Goal: Task Accomplishment & Management: Complete application form

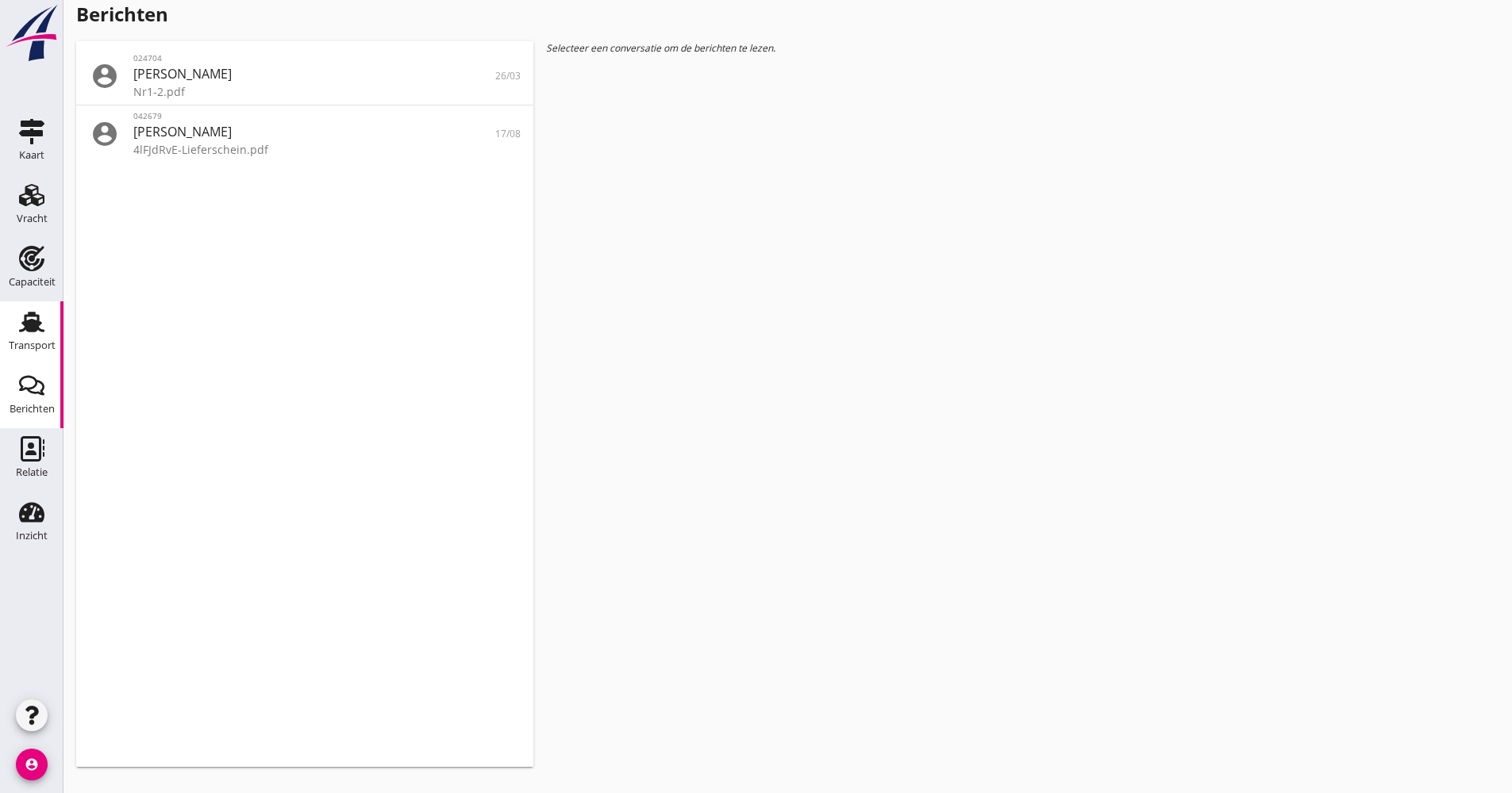
click at [55, 314] on link "Transport Transport" at bounding box center [32, 333] width 63 height 63
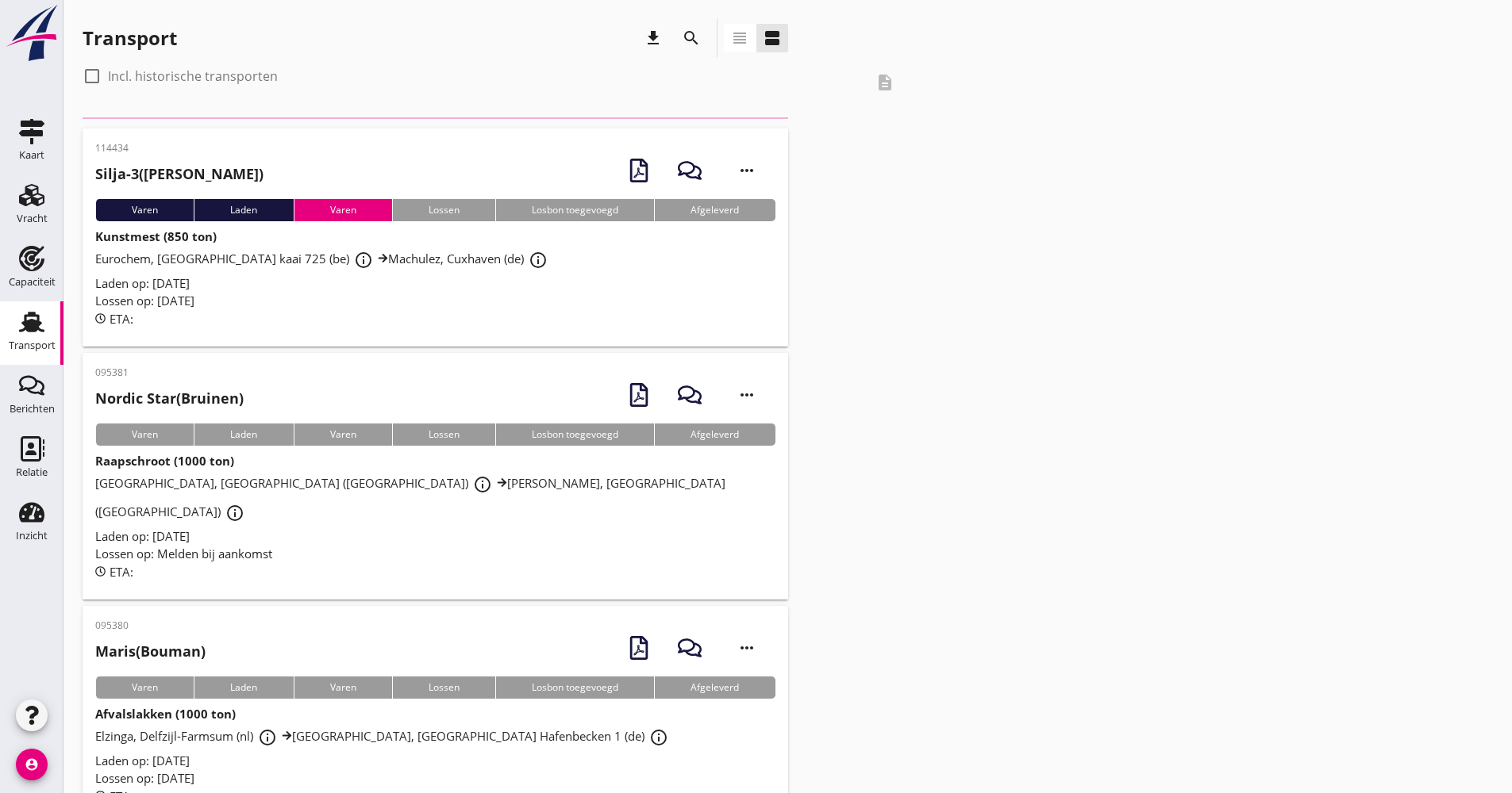
click at [691, 34] on icon "search" at bounding box center [691, 38] width 19 height 19
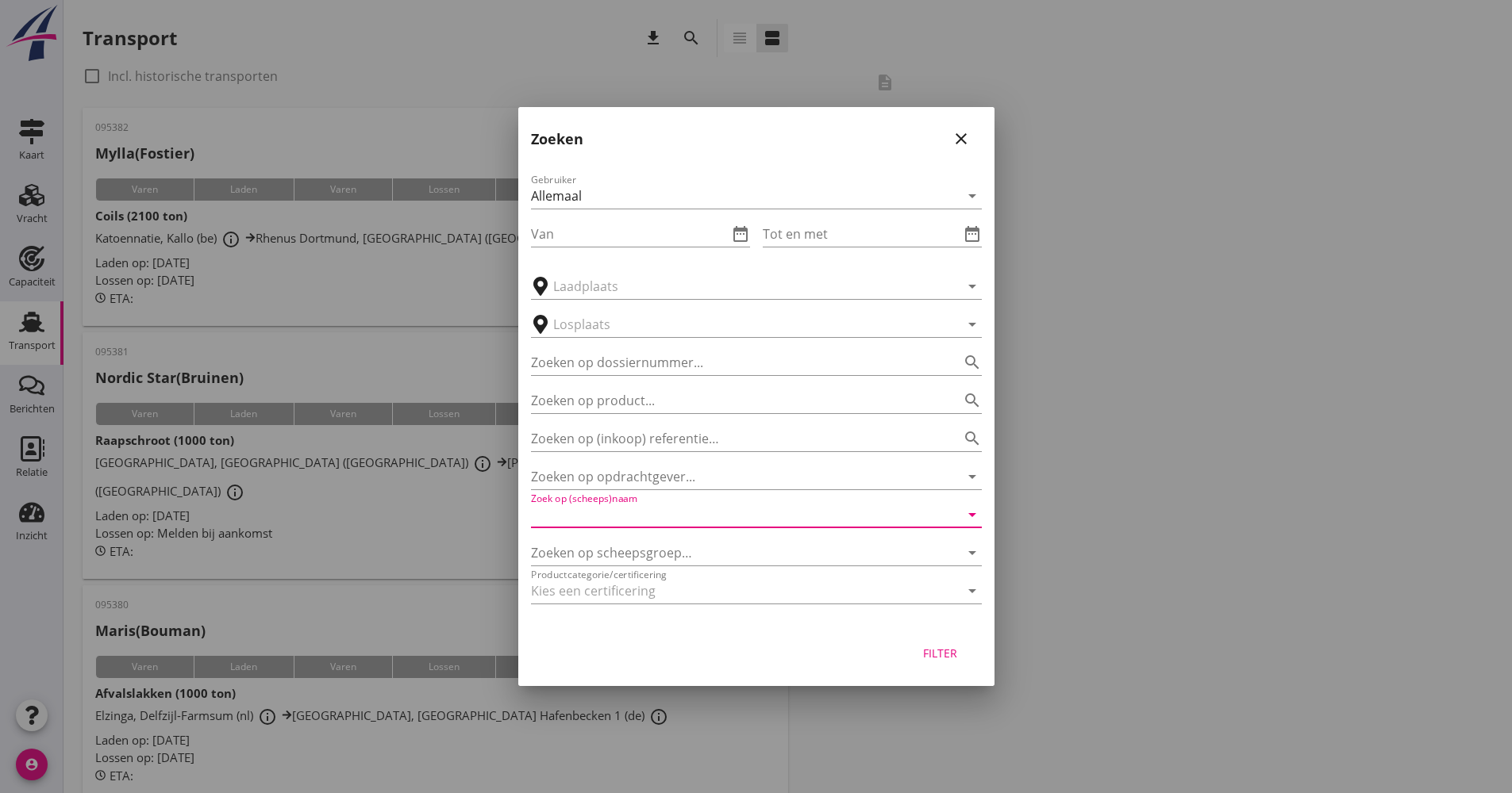
drag, startPoint x: 674, startPoint y: 512, endPoint x: 665, endPoint y: 516, distance: 9.8
click at [674, 513] on input "Zoek op (scheeps)naam" at bounding box center [734, 515] width 407 height 26
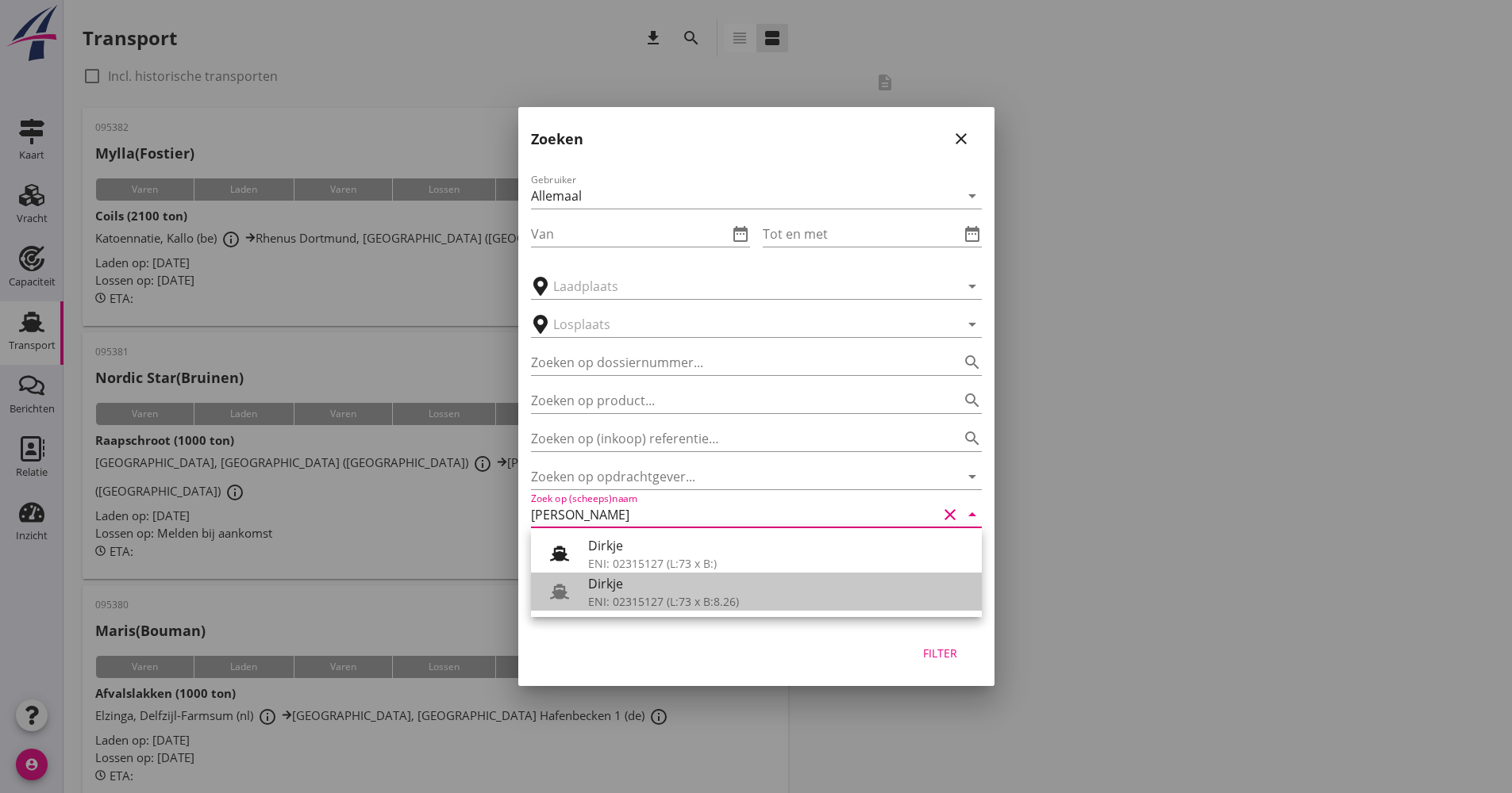
drag, startPoint x: 648, startPoint y: 587, endPoint x: 708, endPoint y: 596, distance: 60.7
click at [647, 587] on div "Dirkje" at bounding box center [779, 584] width 381 height 19
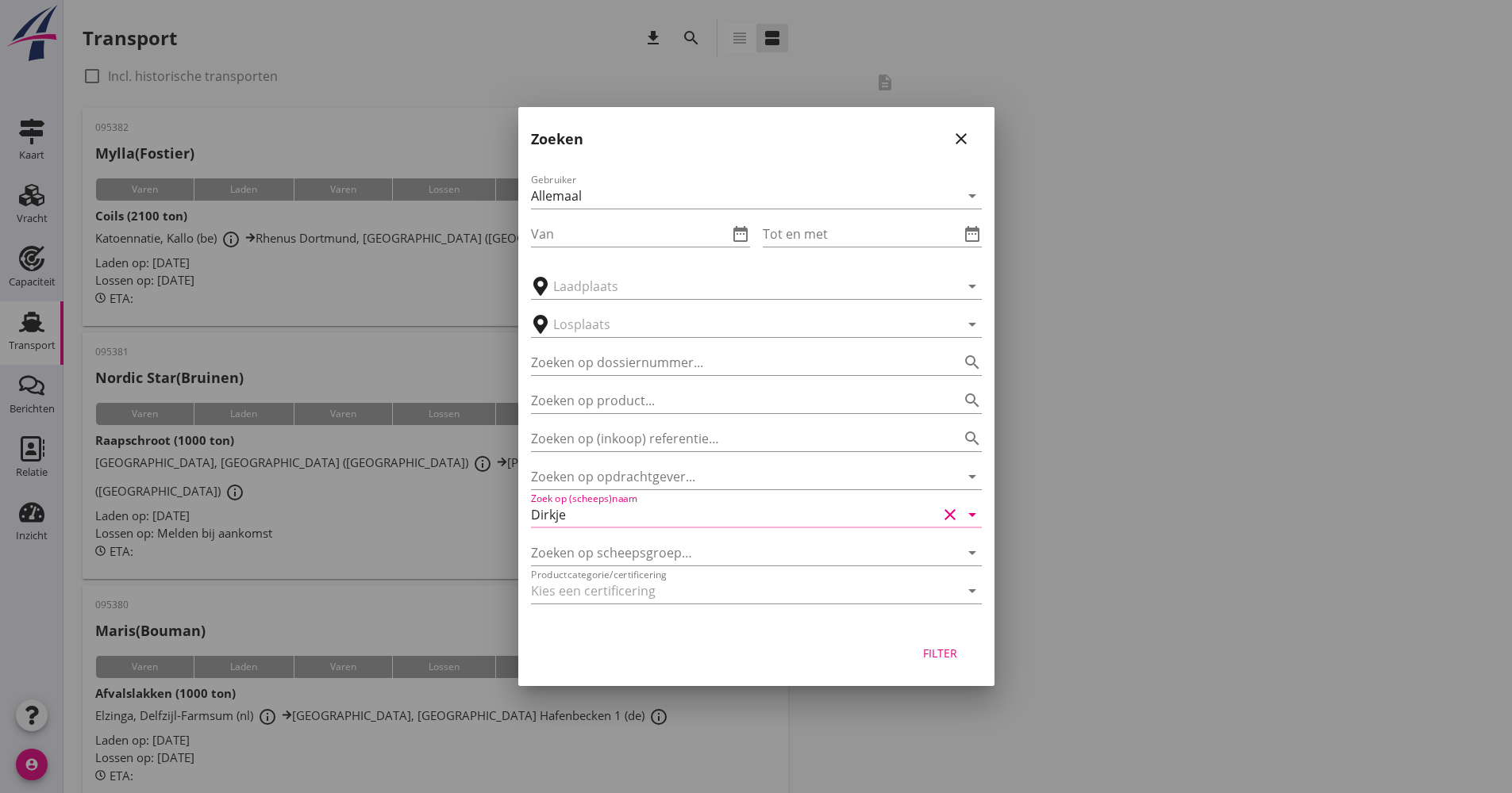
click at [965, 642] on button "Filter" at bounding box center [940, 653] width 70 height 29
type input "Dirkje"
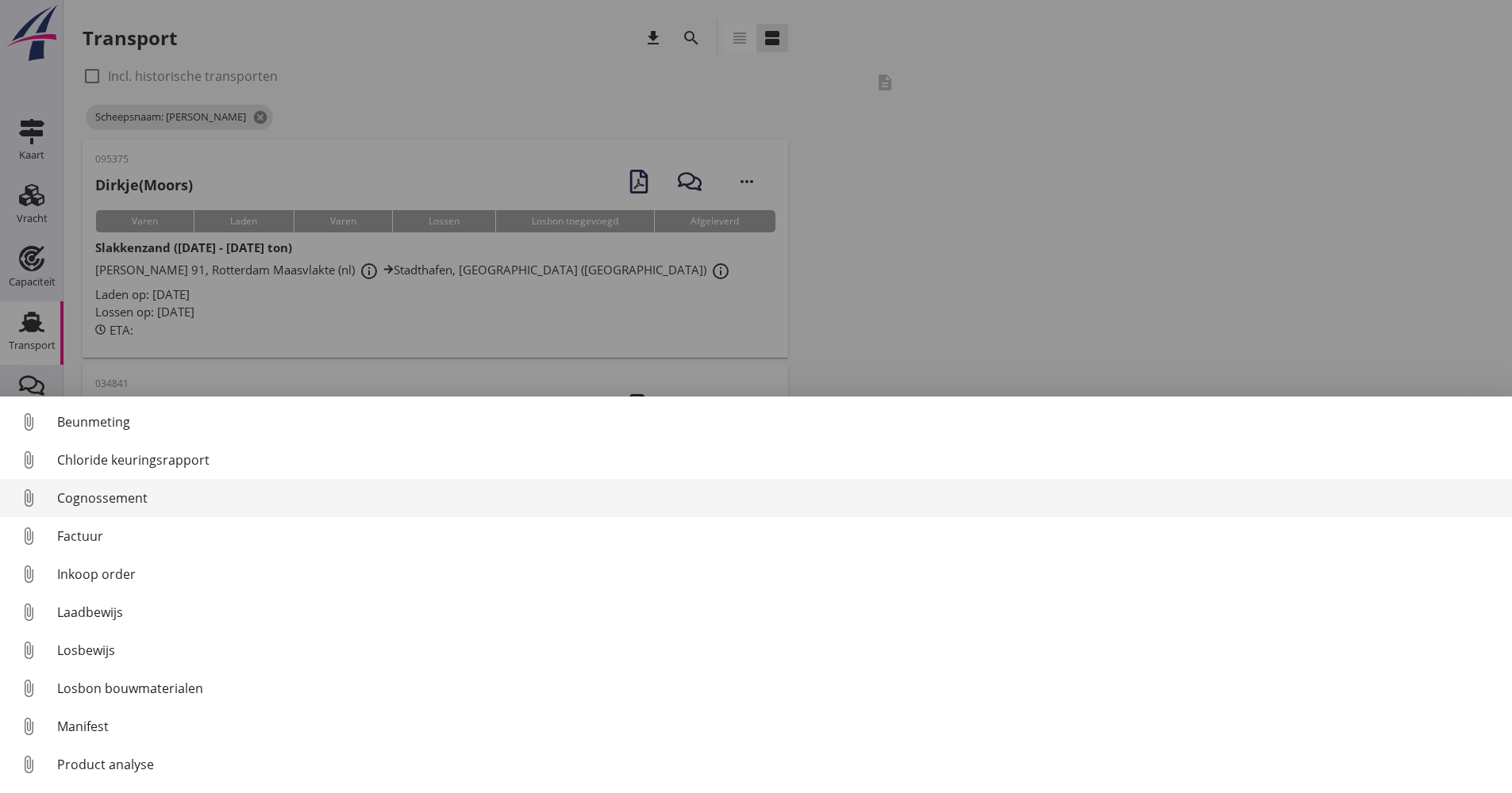
click at [144, 498] on div "Cognossement" at bounding box center [778, 498] width 1442 height 19
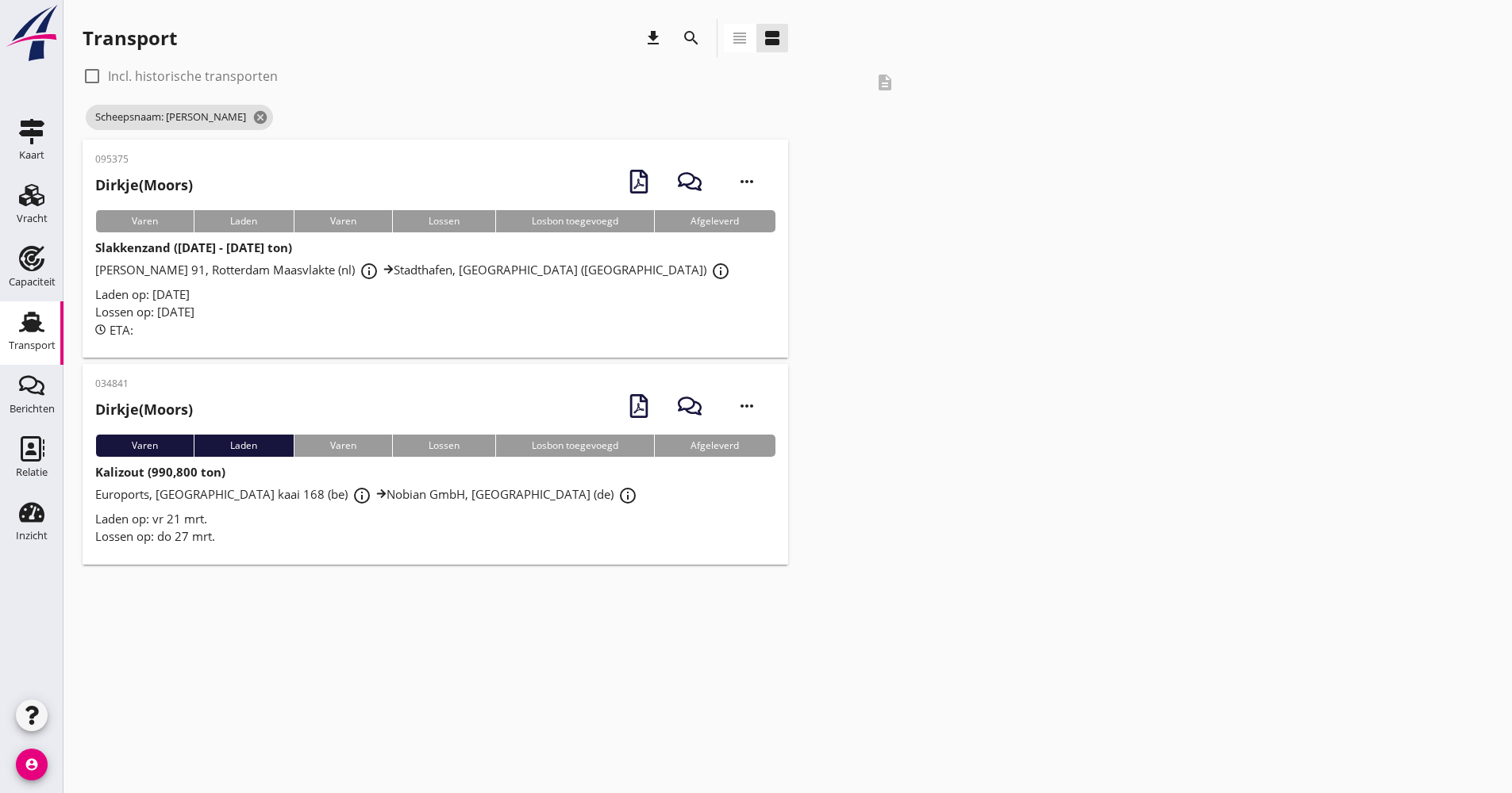
click at [379, 310] on div "Lossen op: [DATE]" at bounding box center [435, 312] width 680 height 18
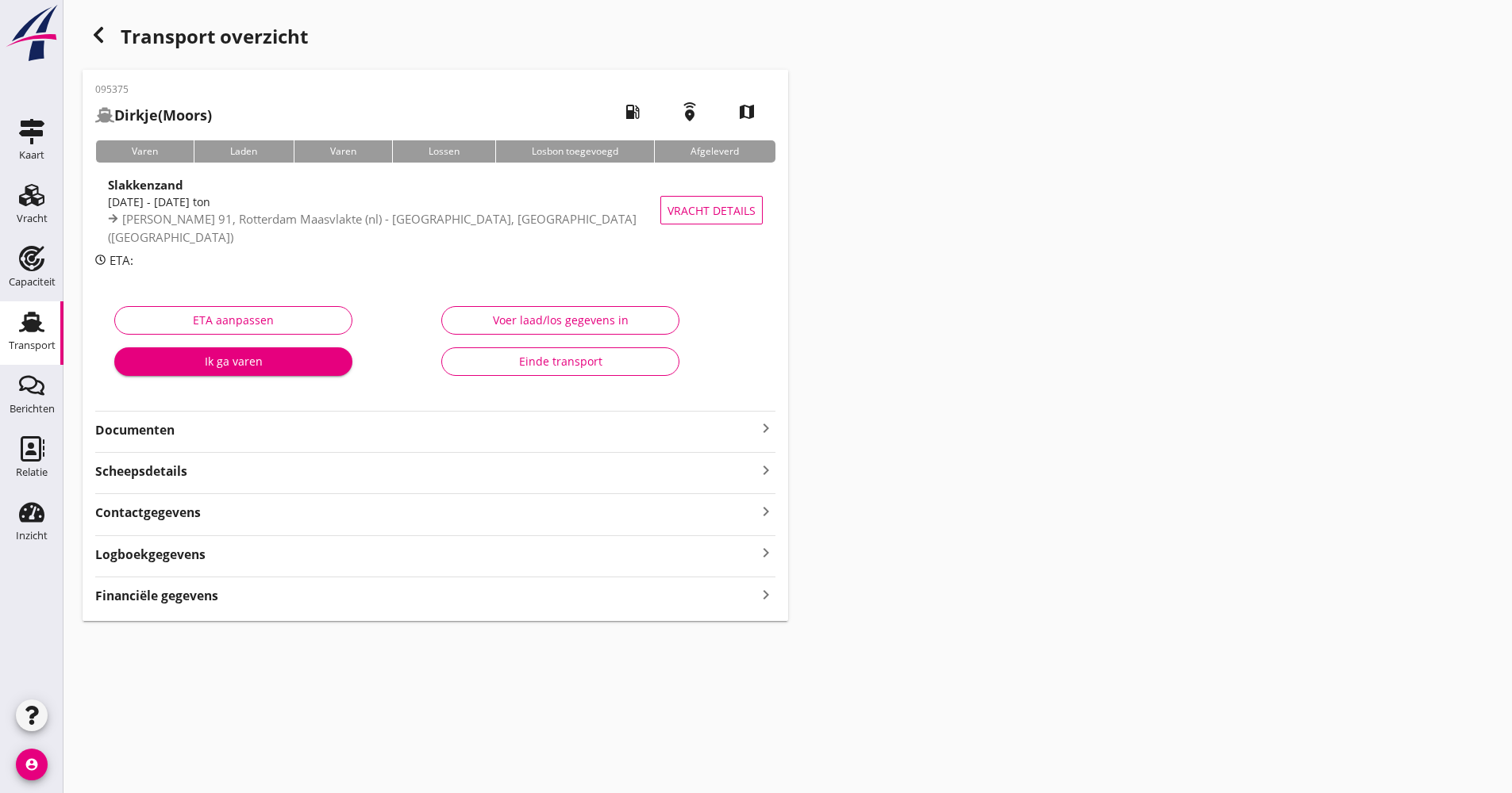
click at [314, 450] on div "095375 [PERSON_NAME] (Moors) local_gas_station emergency_share map Varen Laden …" at bounding box center [434, 345] width 705 height 551
drag, startPoint x: 314, startPoint y: 450, endPoint x: 274, endPoint y: 432, distance: 43.9
click at [274, 433] on strong "Documenten" at bounding box center [426, 430] width 661 height 18
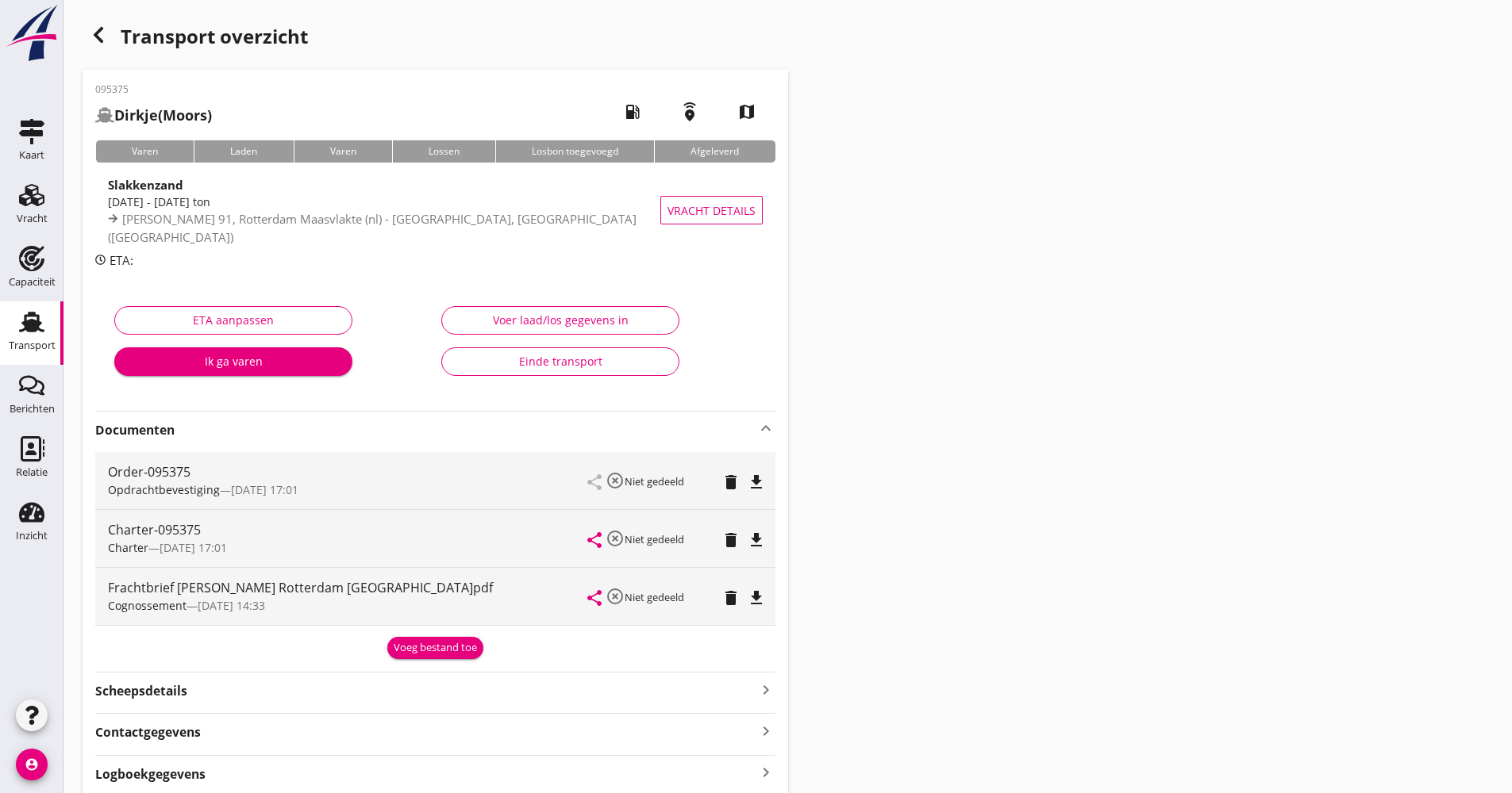
click at [274, 432] on strong "Documenten" at bounding box center [426, 430] width 661 height 18
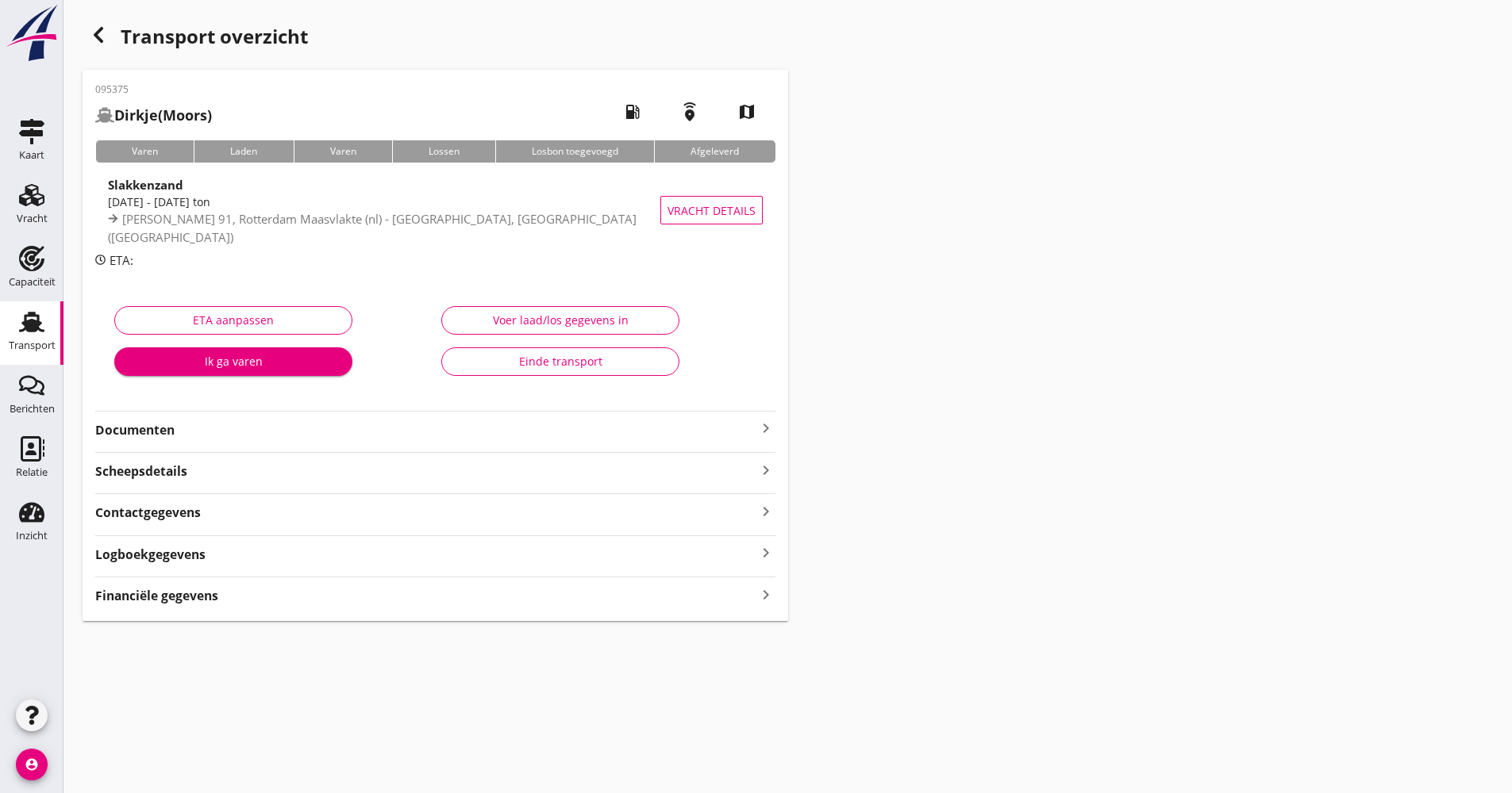
click at [274, 431] on strong "Documenten" at bounding box center [426, 430] width 661 height 18
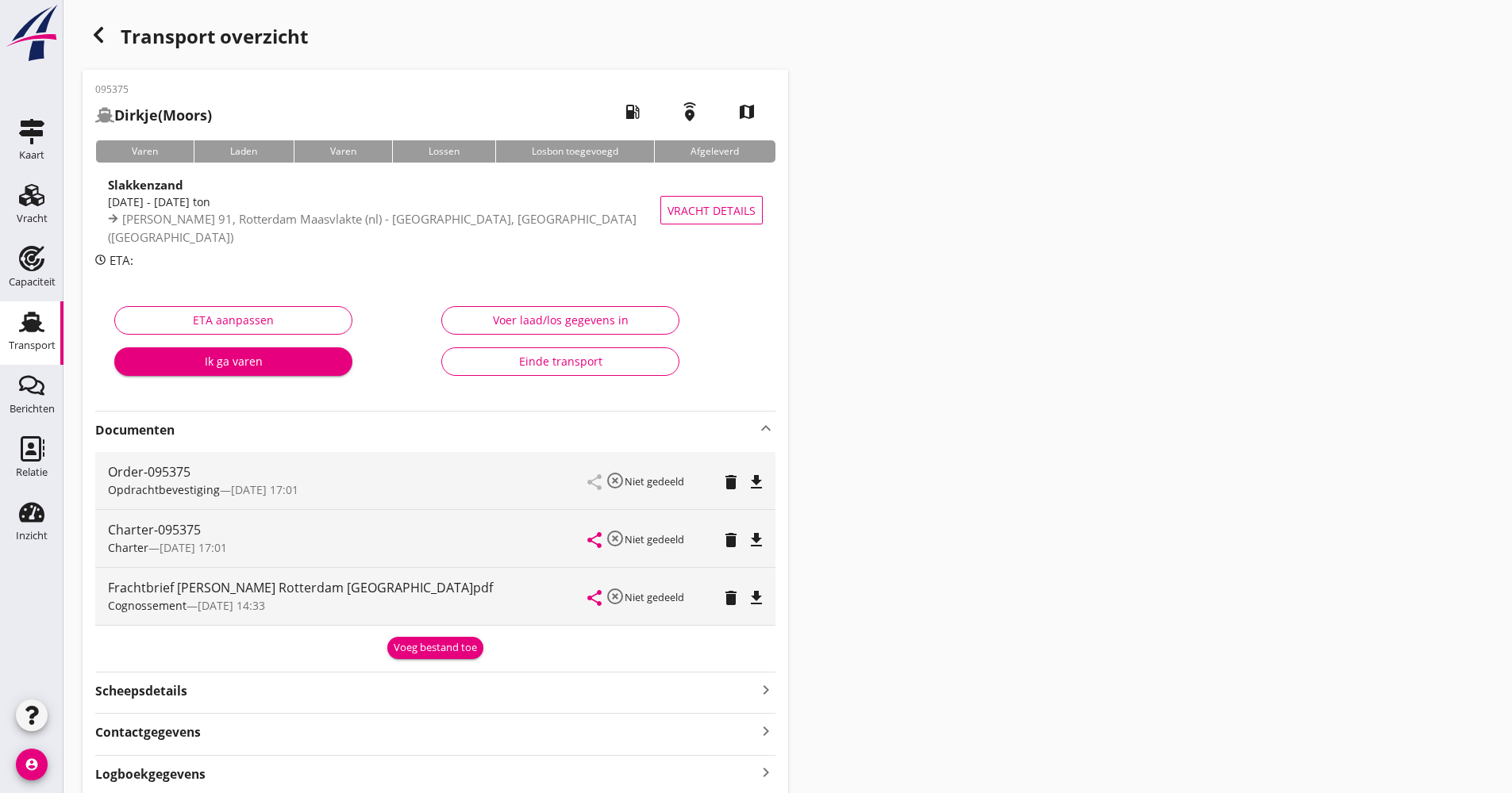
click at [274, 431] on strong "Documenten" at bounding box center [426, 430] width 661 height 18
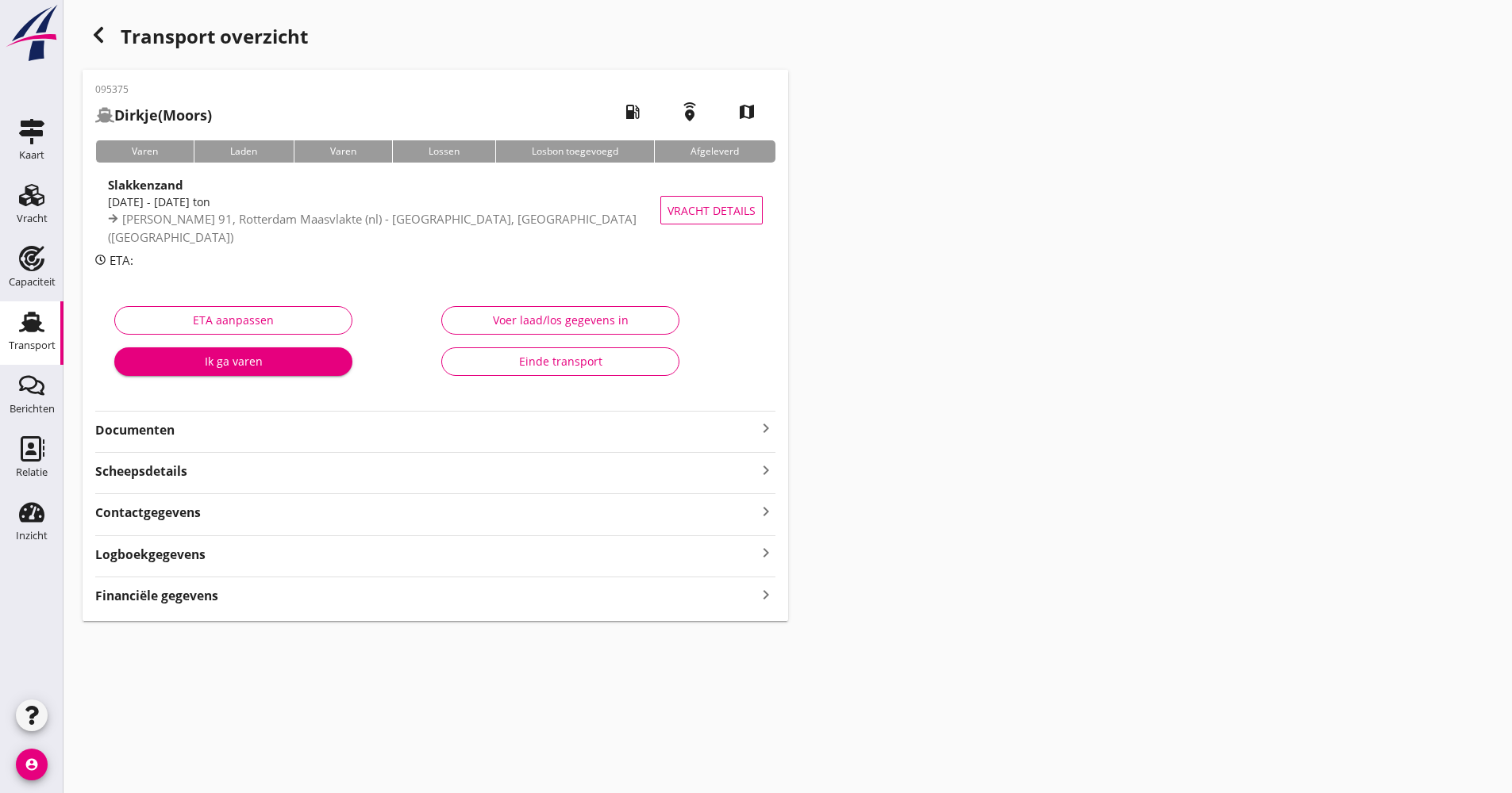
click at [273, 548] on div "Logboekgegevens keyboard_arrow_right" at bounding box center [435, 553] width 680 height 21
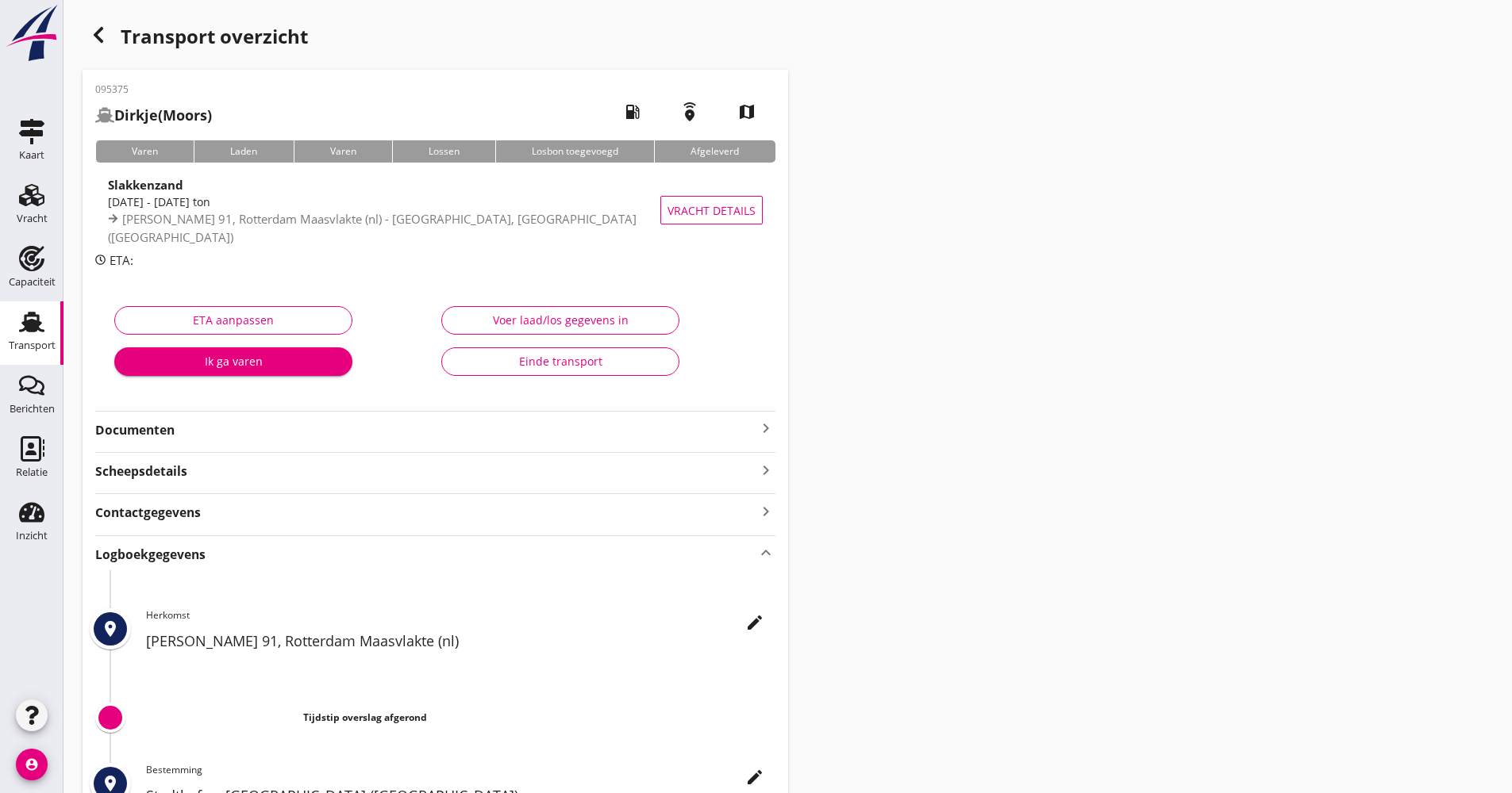
click at [740, 631] on h2 "[PERSON_NAME] 91, Rotterdam Maasvlakte (nl)" at bounding box center [461, 641] width 630 height 21
click at [743, 626] on div "edit" at bounding box center [755, 623] width 29 height 19
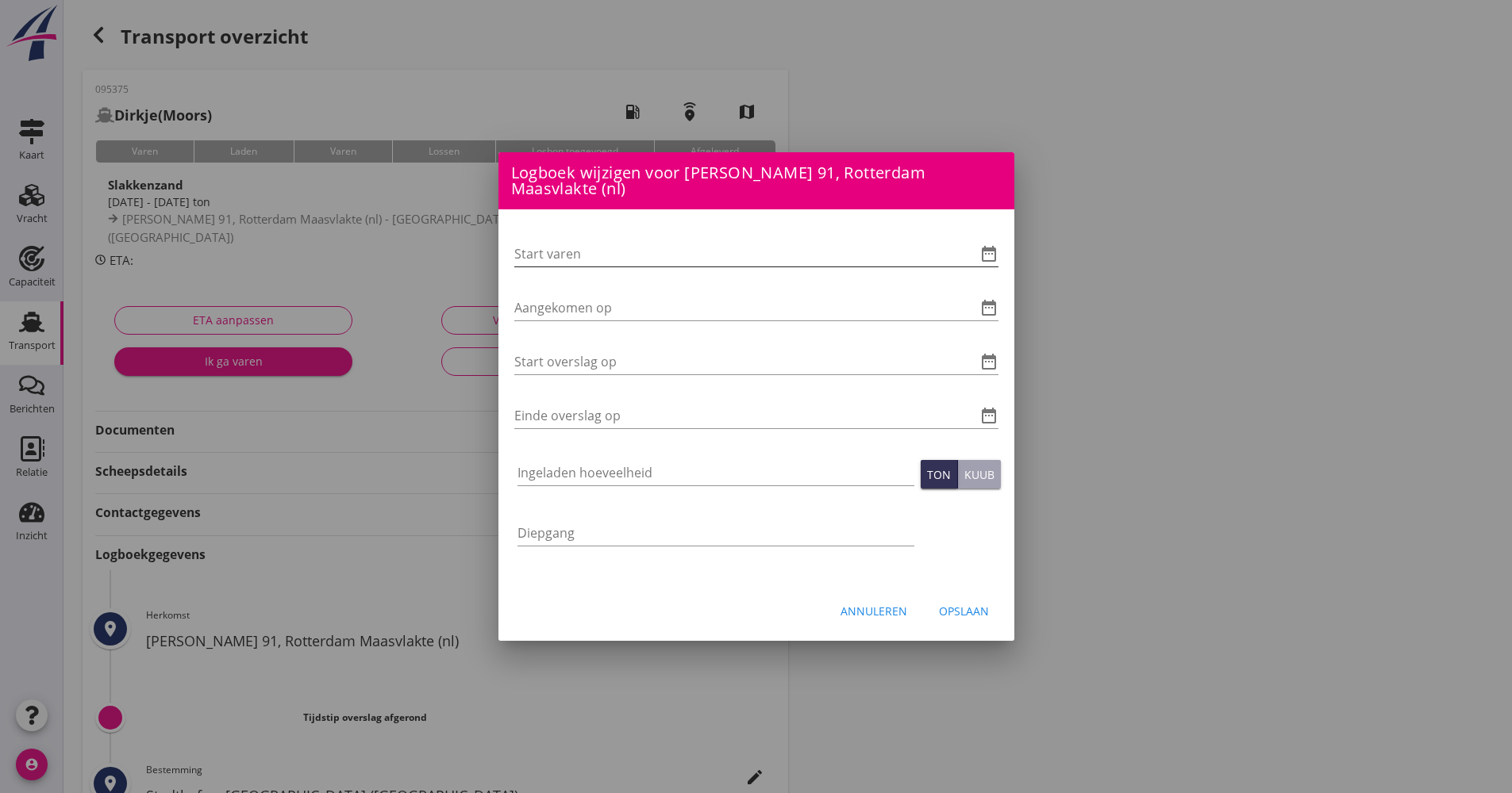
click at [993, 253] on icon "date_range" at bounding box center [989, 253] width 19 height 19
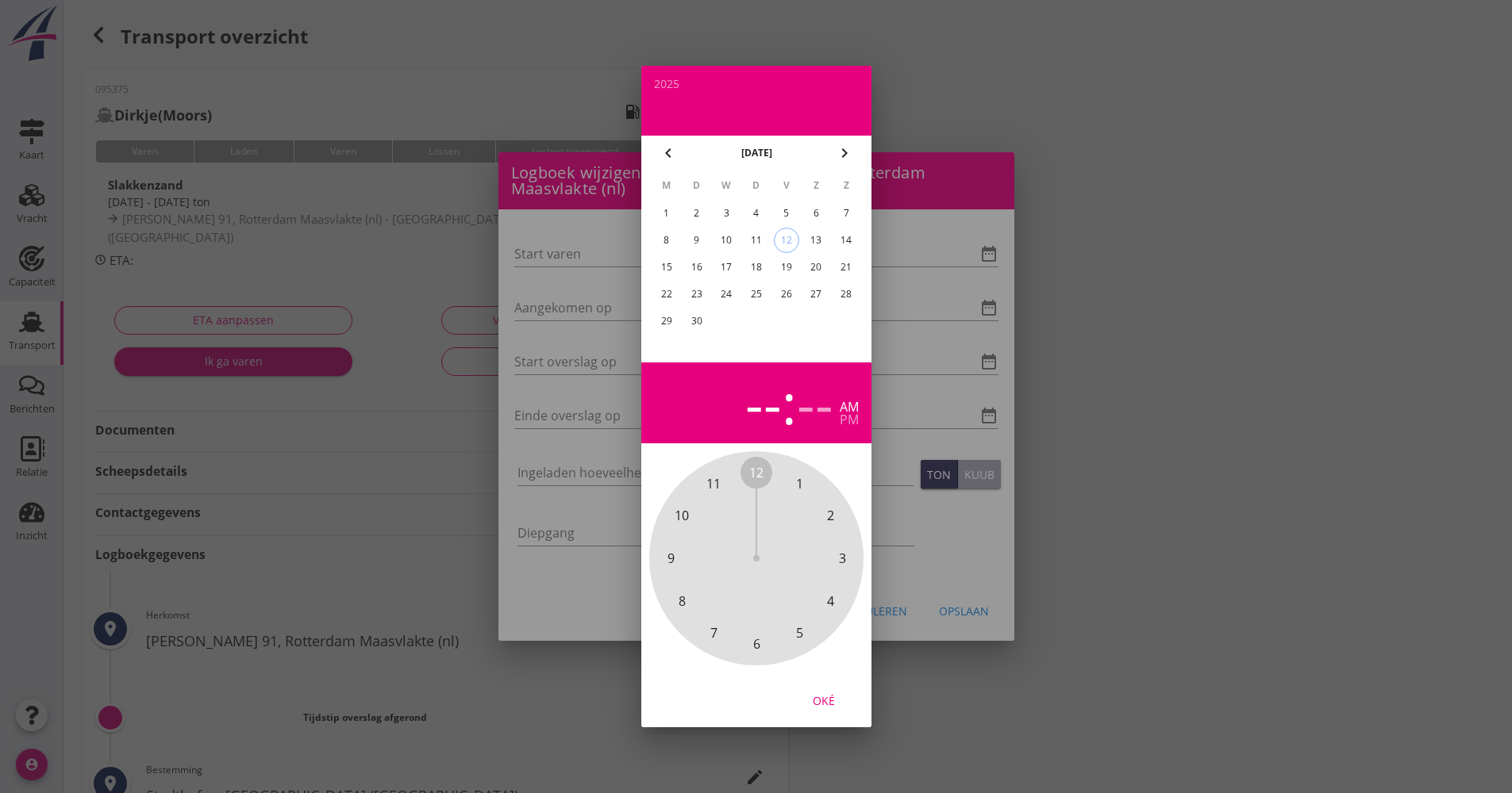
click at [789, 246] on div "12" at bounding box center [786, 240] width 24 height 24
drag, startPoint x: 758, startPoint y: 468, endPoint x: 767, endPoint y: 633, distance: 165.2
click at [767, 633] on div "12 1 2 3 4 5 6 7 8 9 10 11" at bounding box center [756, 558] width 171 height 171
click at [757, 471] on span "00" at bounding box center [756, 473] width 14 height 19
click at [839, 696] on div "Oké" at bounding box center [824, 700] width 44 height 16
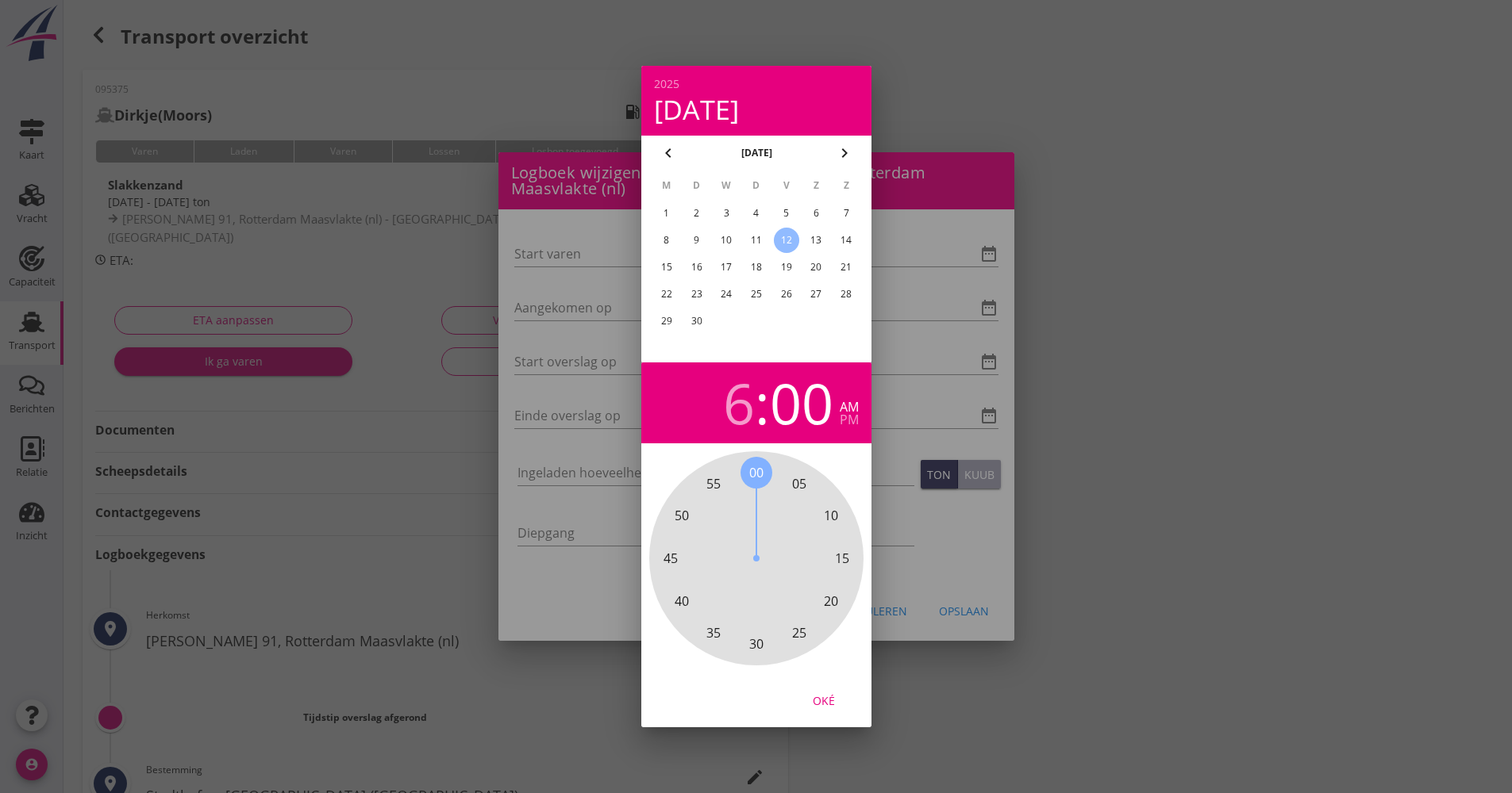
type input "[DATE] 06:00"
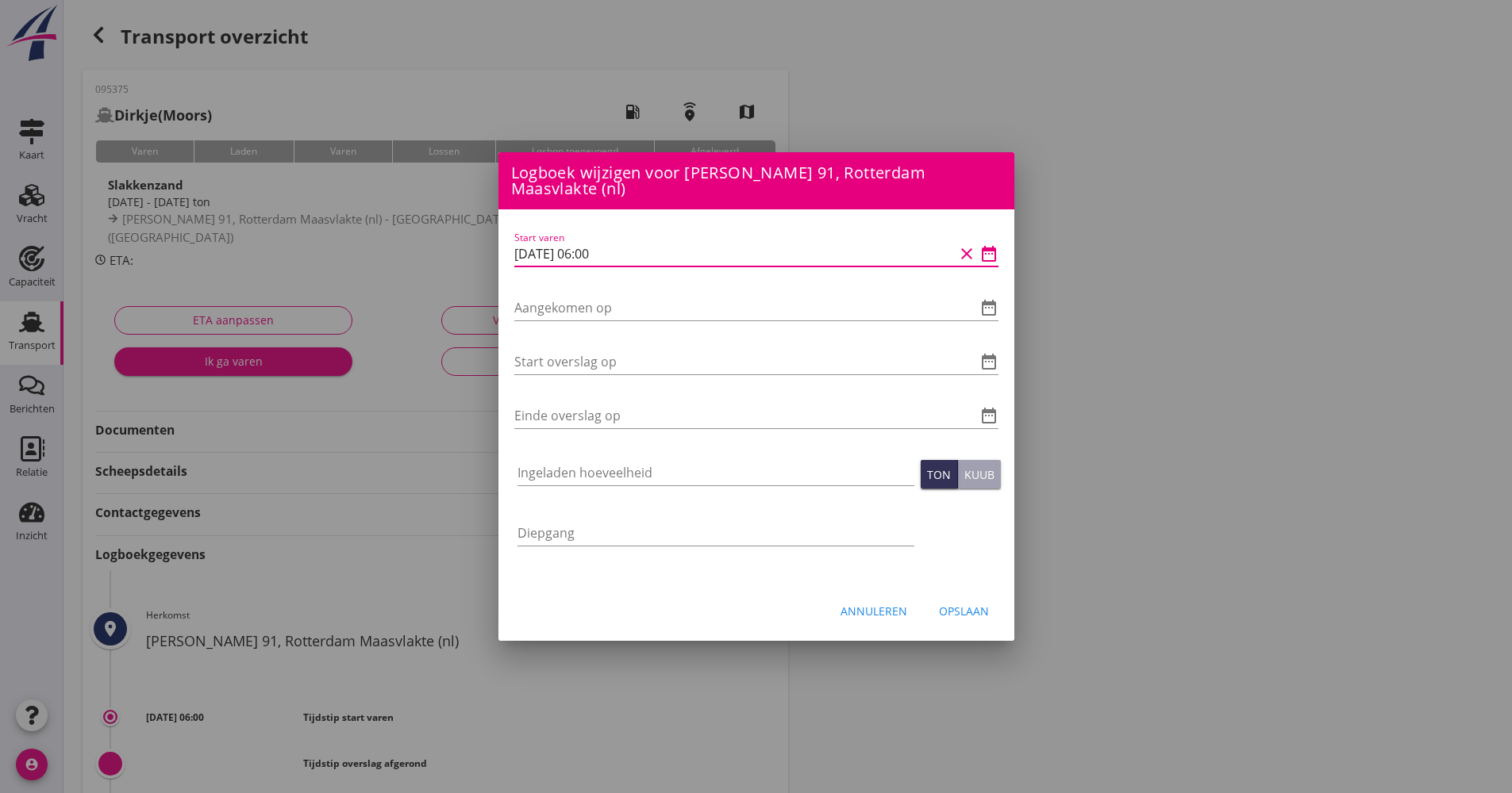
drag, startPoint x: 634, startPoint y: 253, endPoint x: 500, endPoint y: 249, distance: 134.1
click at [493, 251] on div "Logboek wijzigen voor Stadthafen, [GEOGRAPHIC_DATA] ([GEOGRAPHIC_DATA]) Start v…" at bounding box center [756, 529] width 1512 height 1059
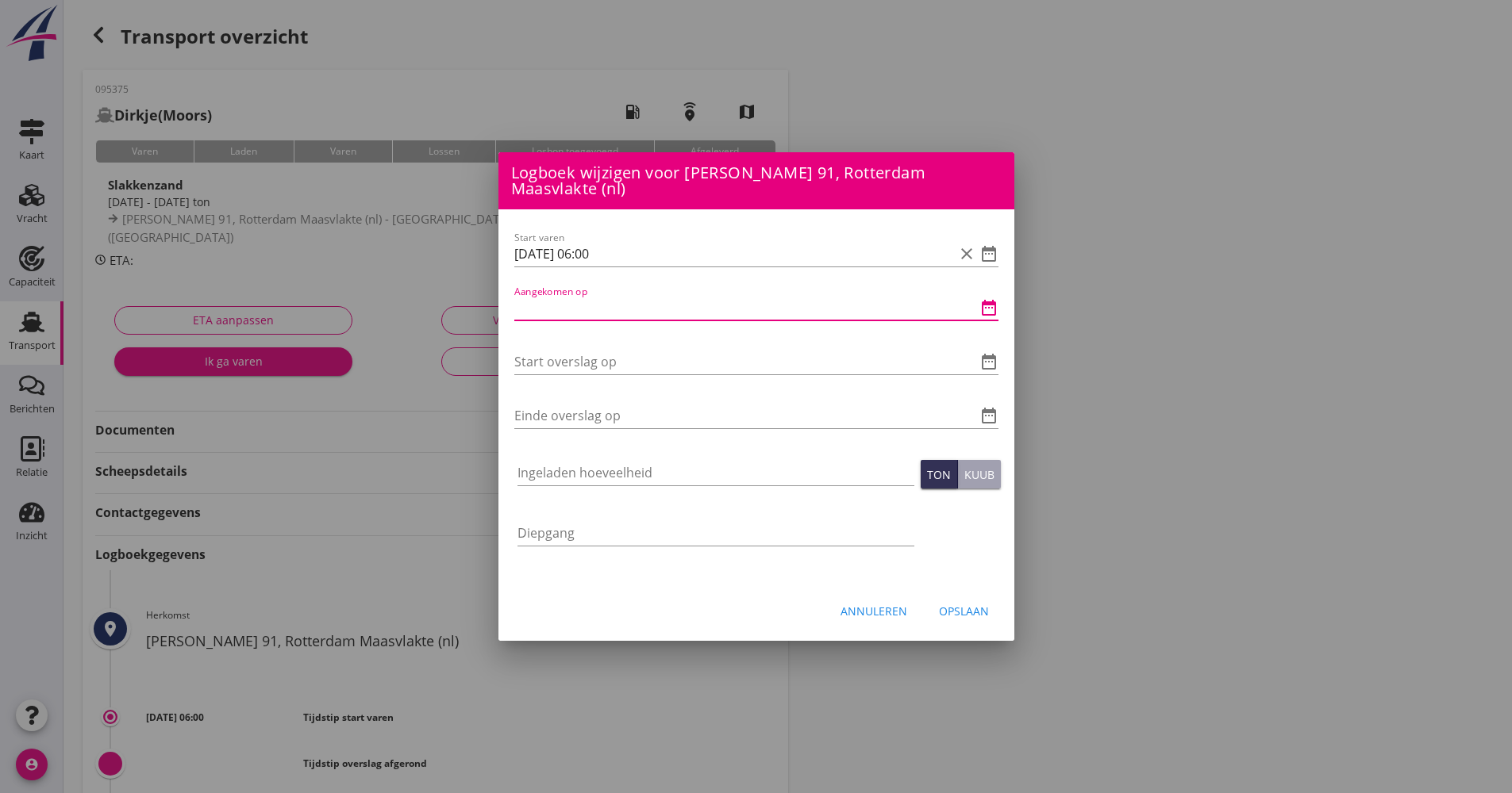
paste input "[DATE] 06:00"
type input "[DATE] 06:00"
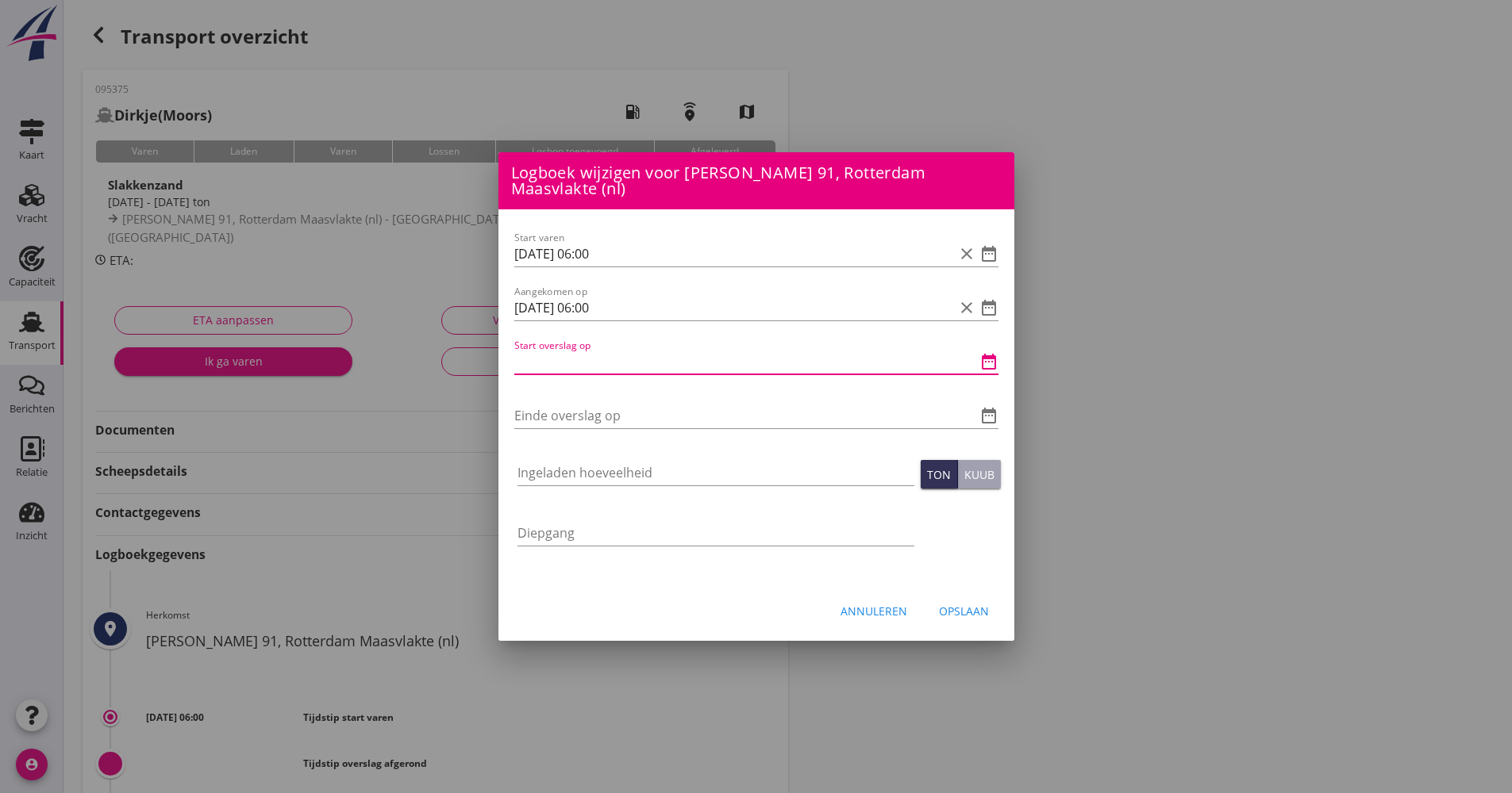
paste input "[DATE] 06:00"
type input "[DATE] 06:00"
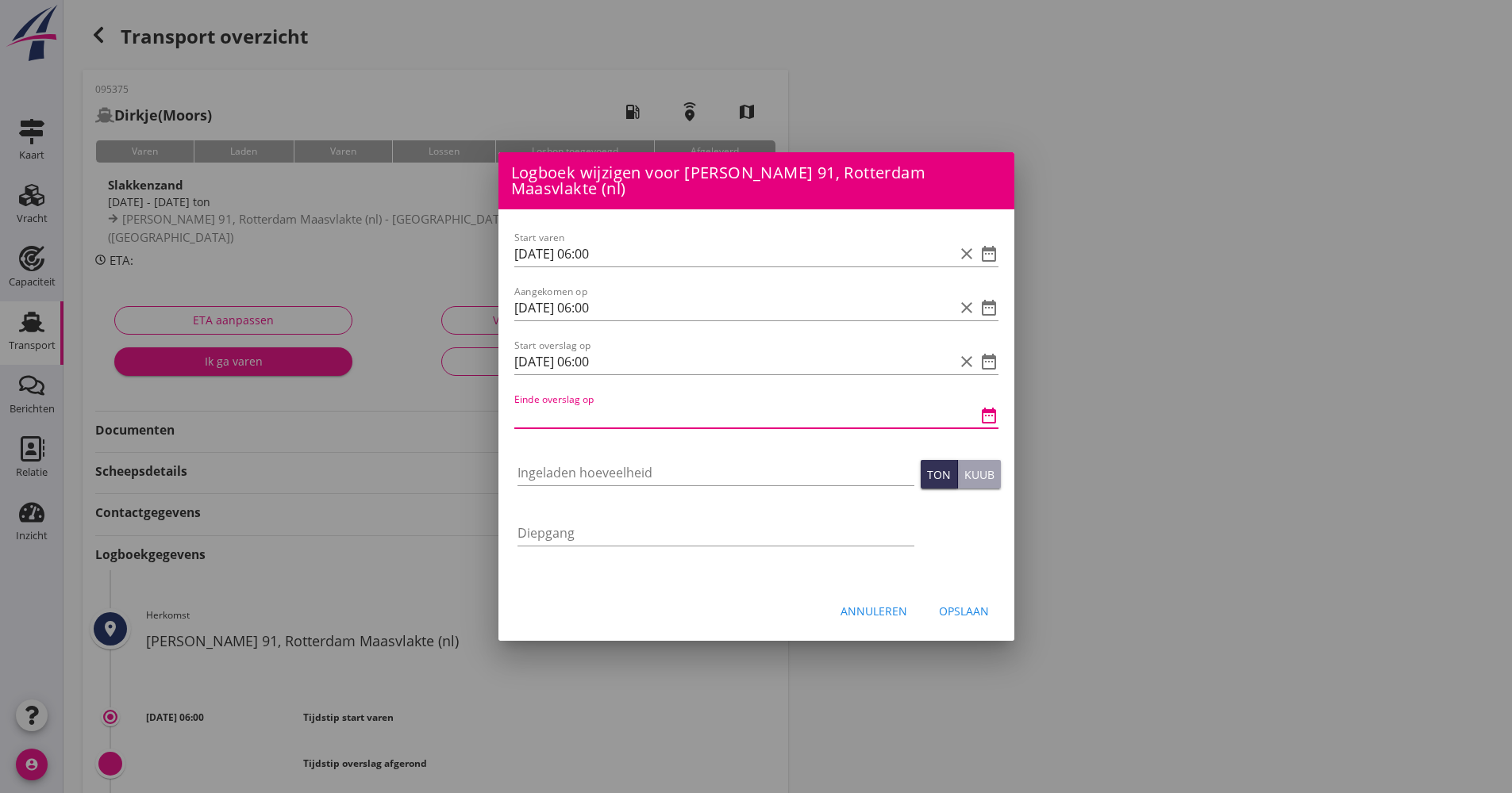
paste input "[DATE] 06:00"
type input "[DATE] 06:00"
click at [575, 466] on input "Ingeladen hoeveelheid" at bounding box center [716, 473] width 397 height 26
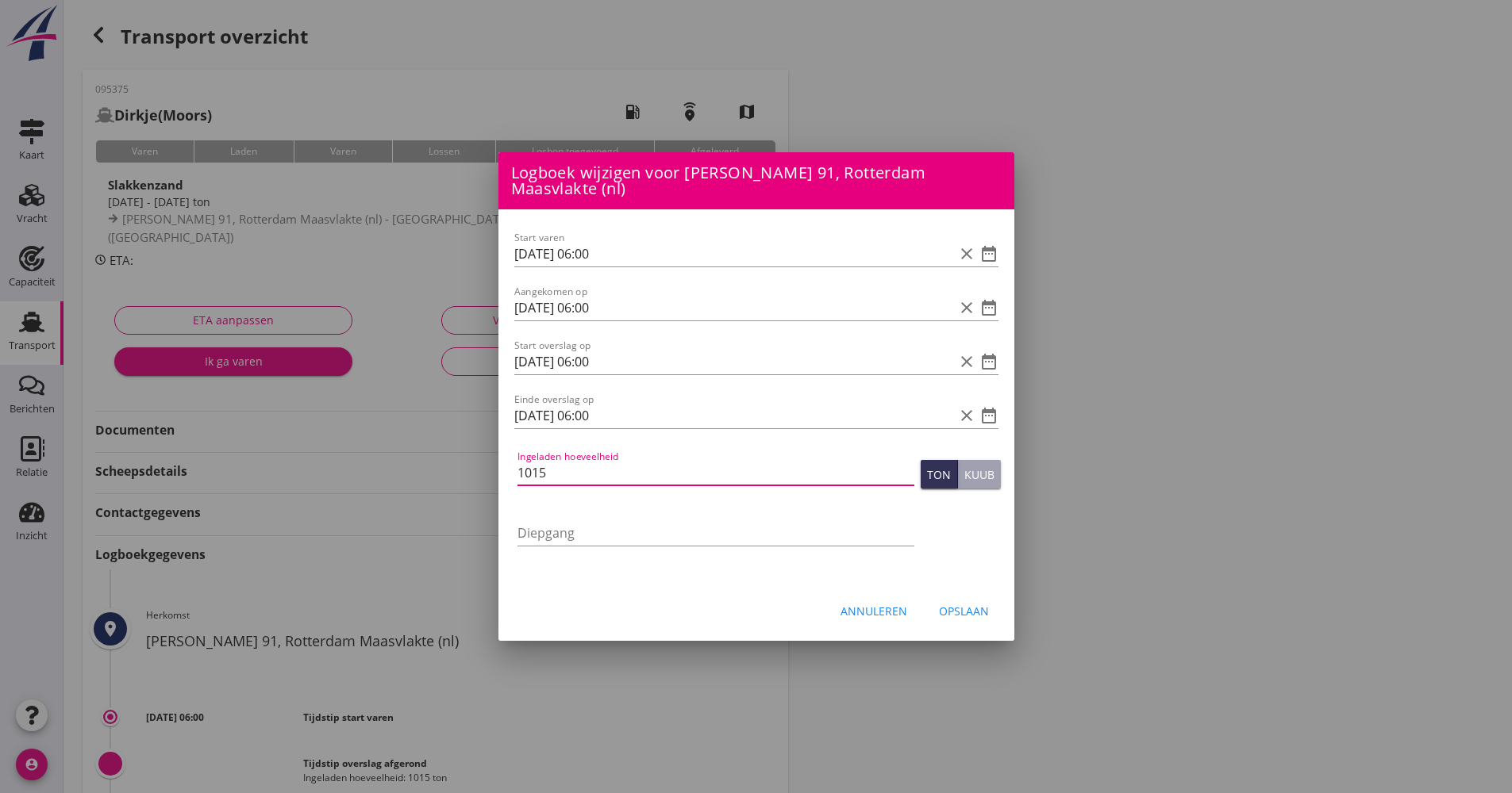
click at [636, 475] on input "1015" at bounding box center [716, 473] width 397 height 26
type input "1015.603"
click at [979, 619] on button "Opslaan" at bounding box center [964, 611] width 76 height 29
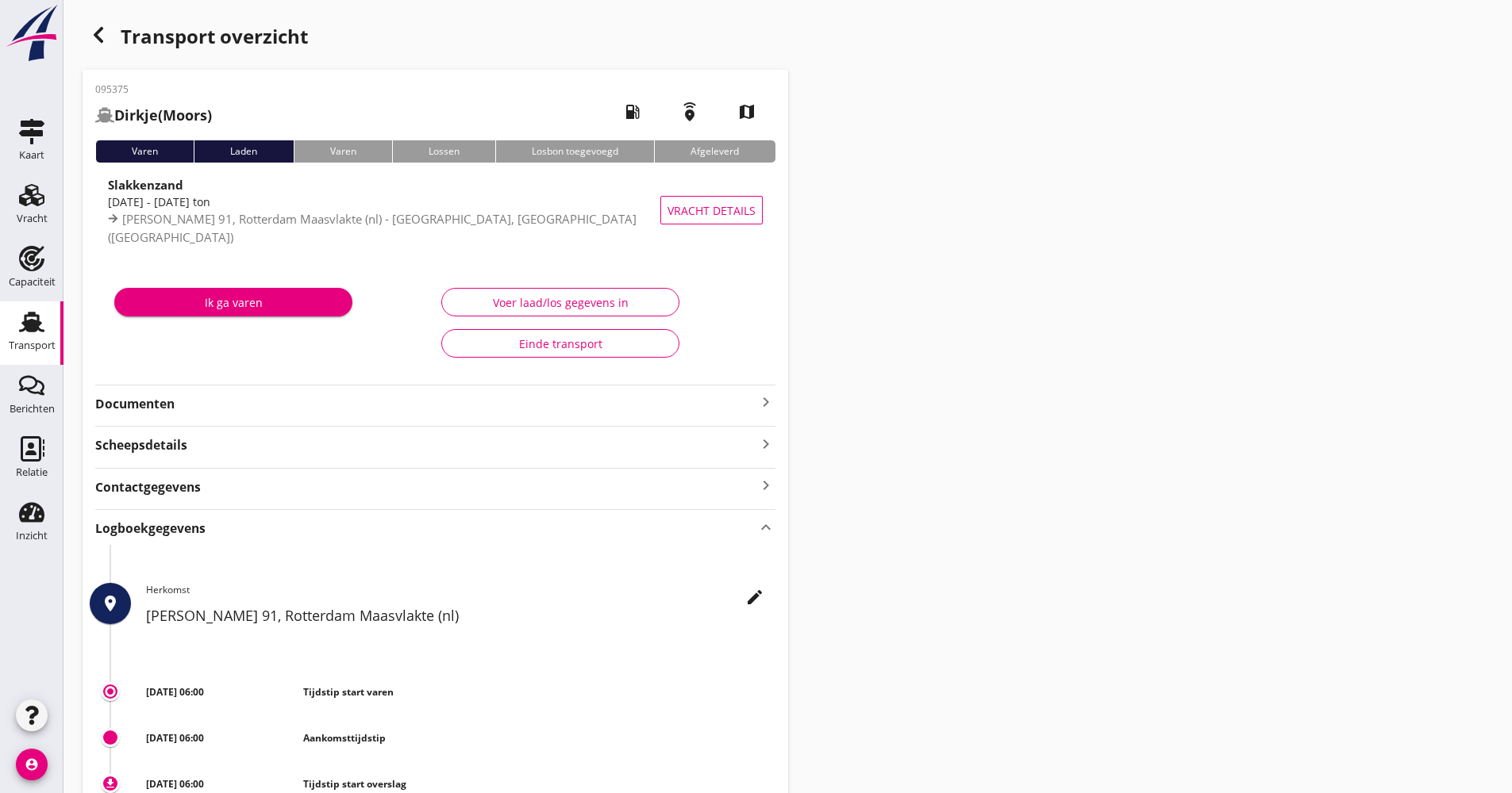
click at [39, 349] on div "Transport" at bounding box center [32, 345] width 47 height 11
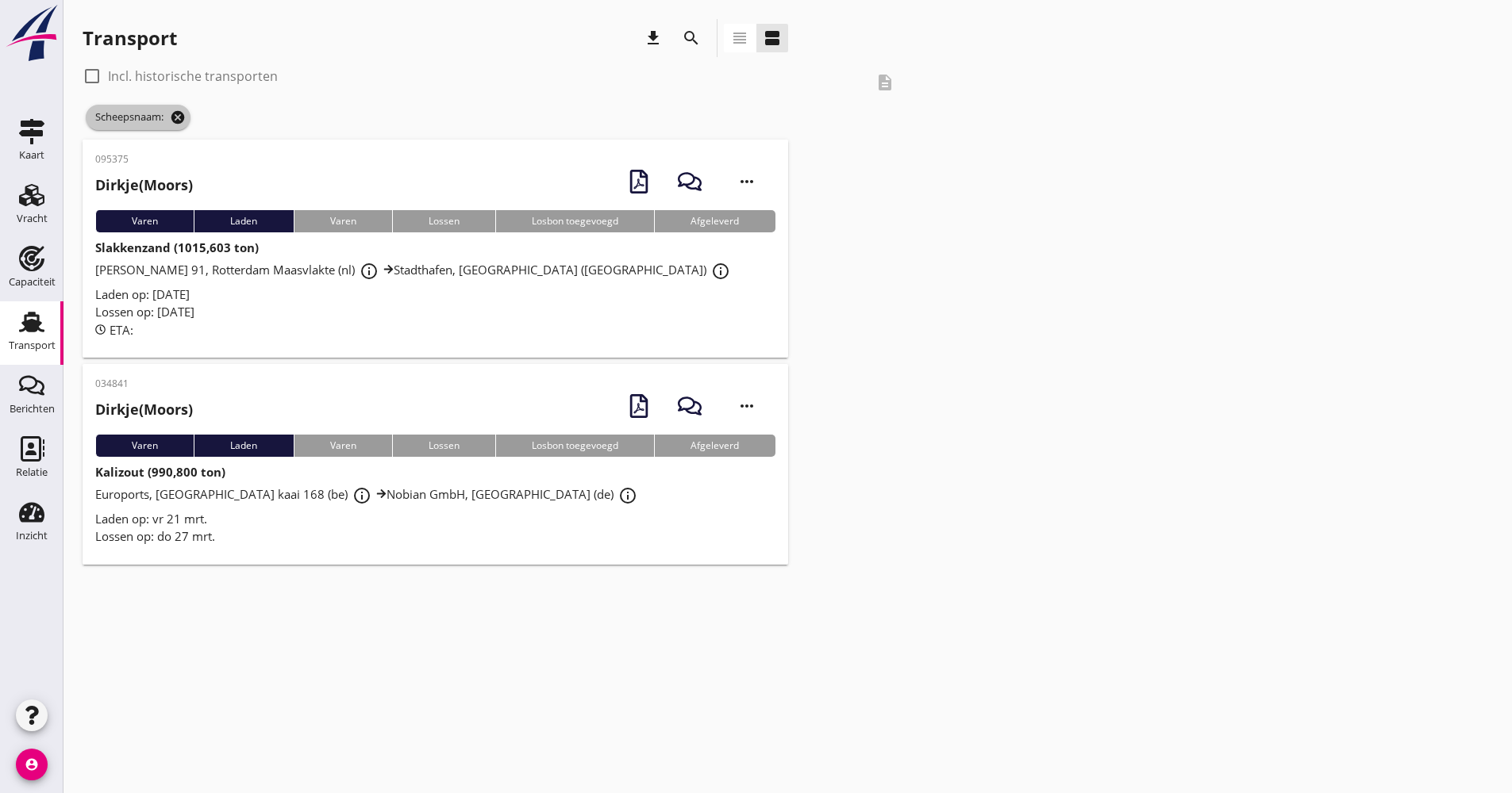
click at [179, 122] on icon "cancel" at bounding box center [177, 117] width 16 height 16
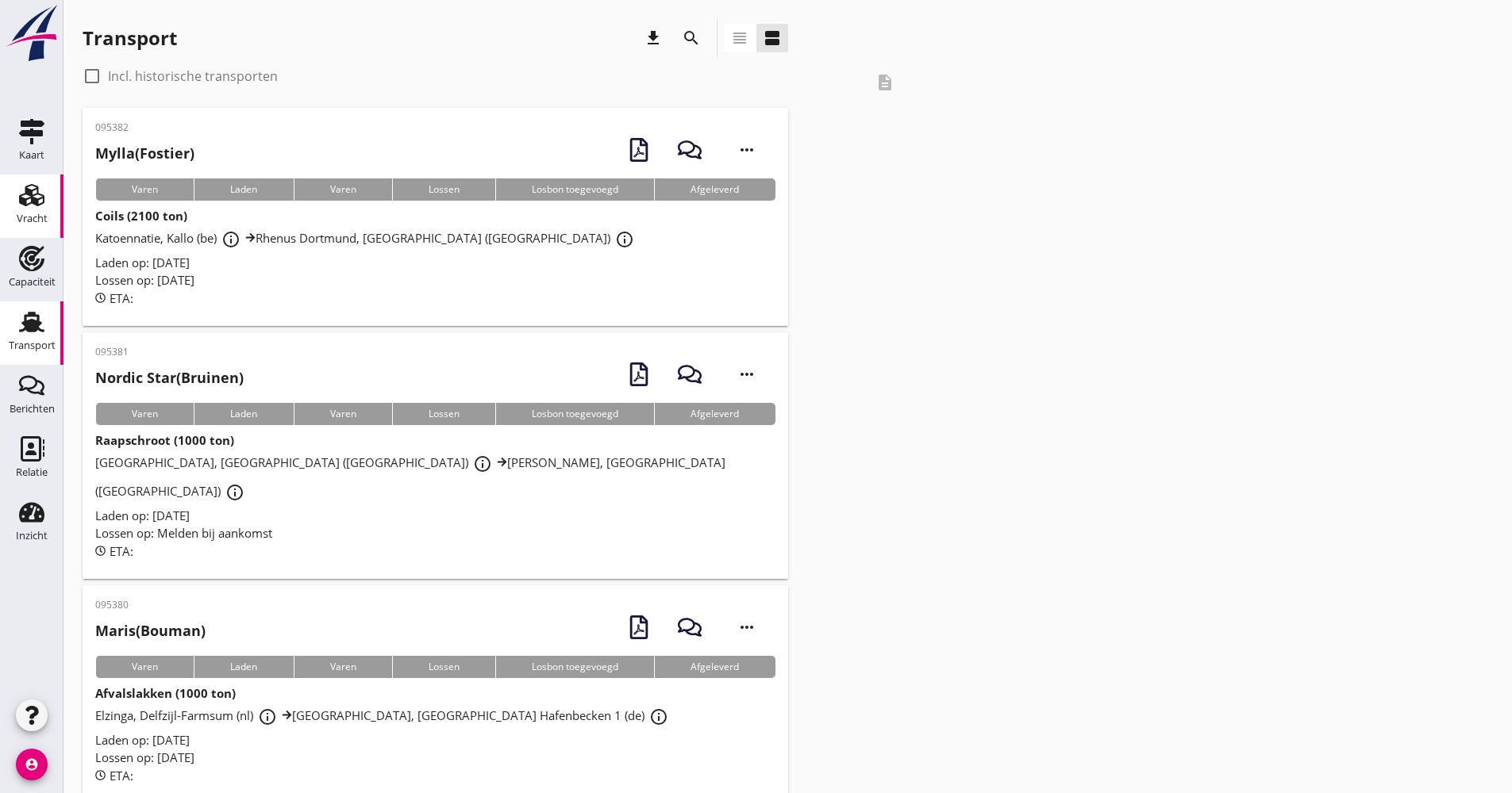
click at [26, 194] on use at bounding box center [32, 194] width 26 height 22
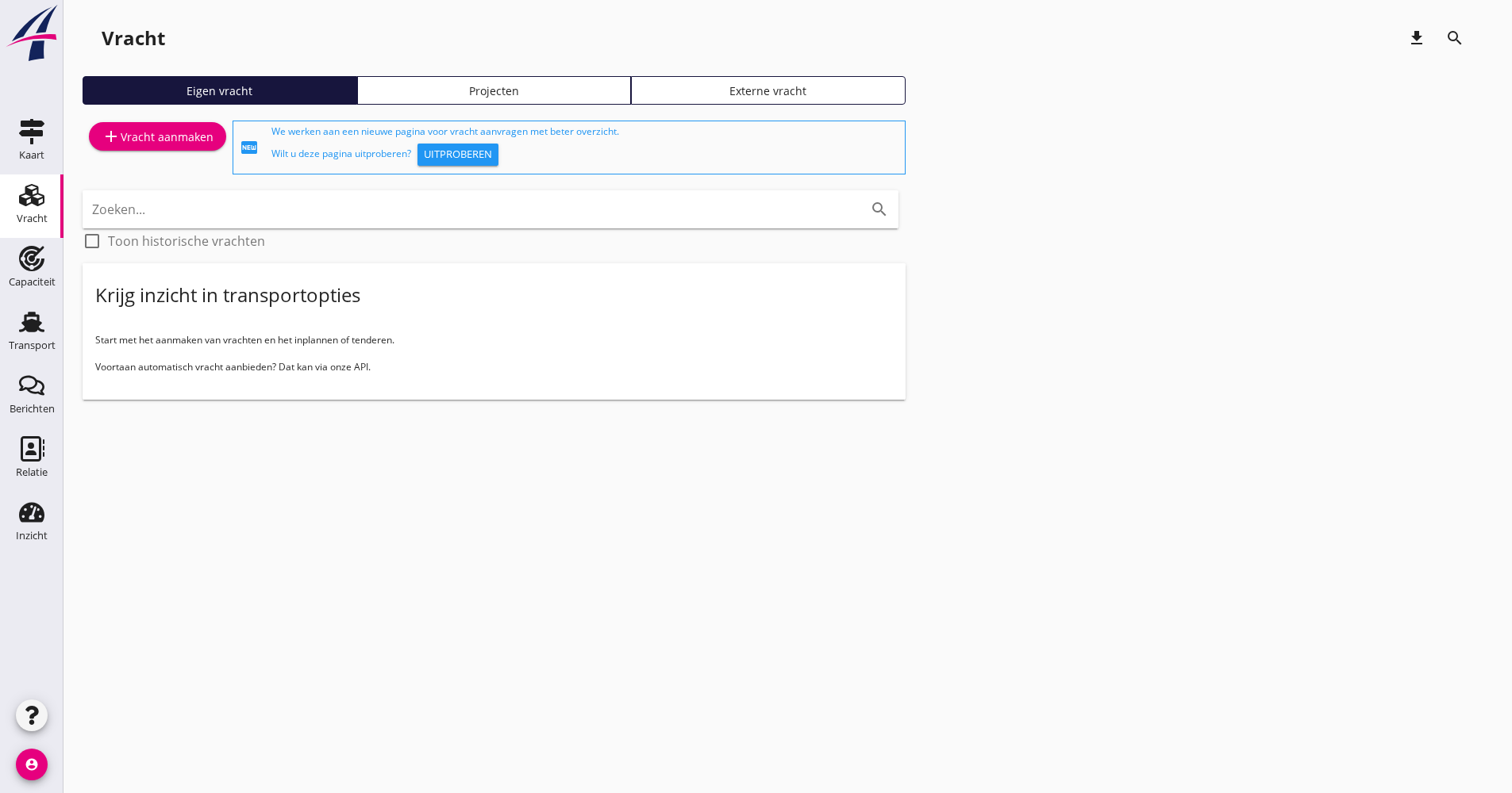
click at [189, 136] on div "add Vracht aanmaken" at bounding box center [157, 137] width 112 height 19
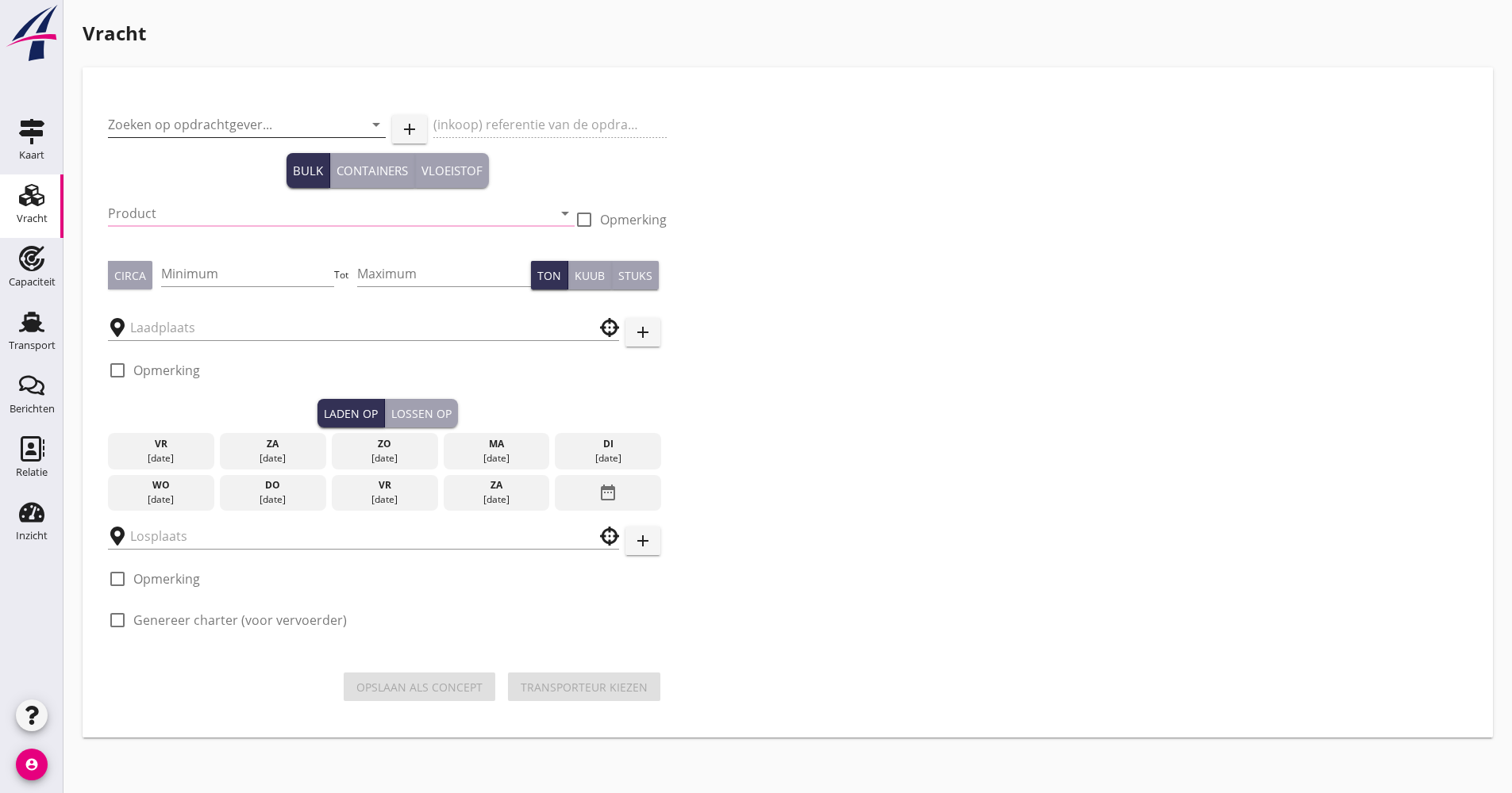
click at [222, 119] on input "Zoeken op opdrachtgever..." at bounding box center [225, 124] width 233 height 26
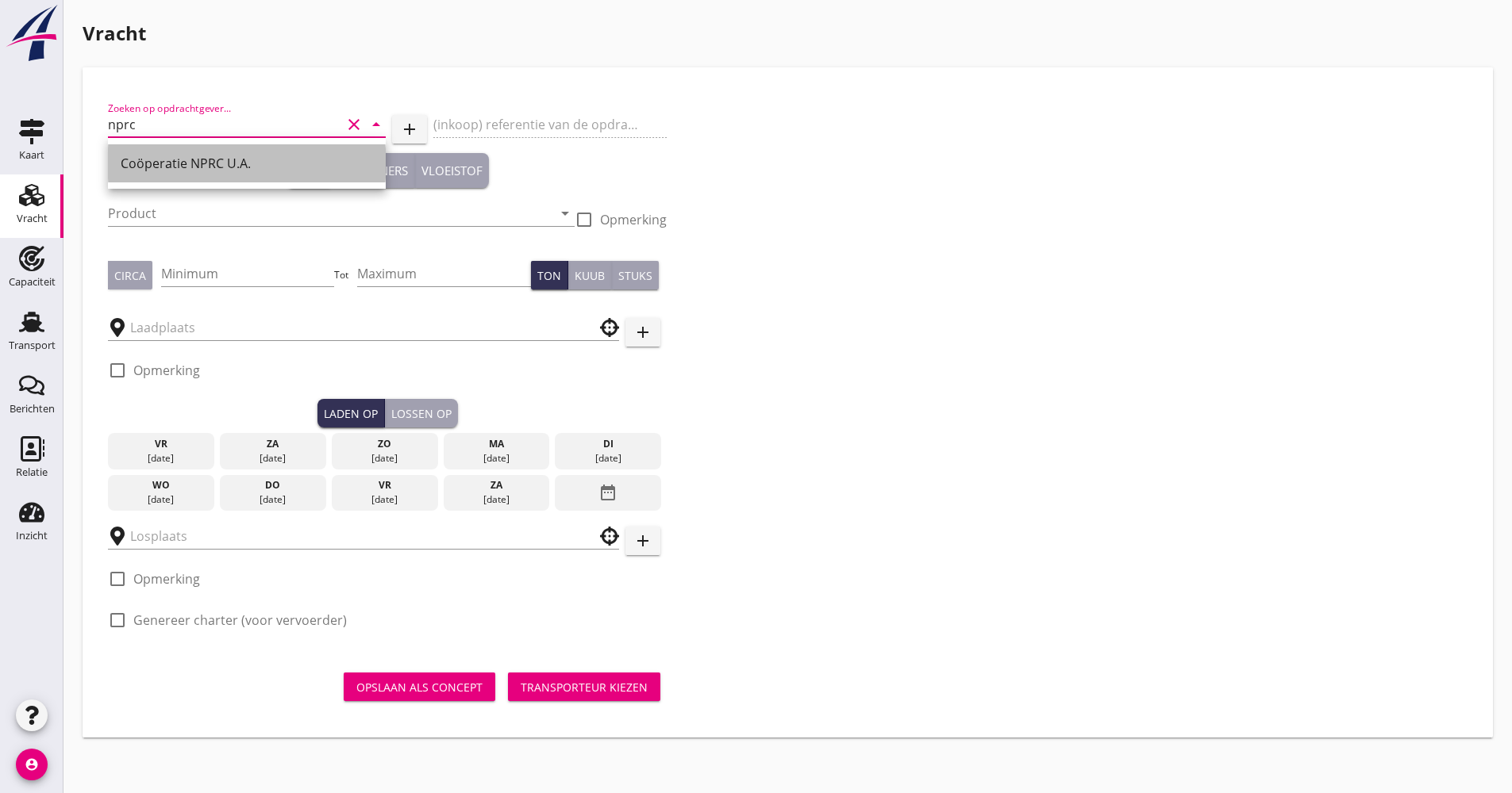
click at [205, 146] on div "Coöperatie NPRC U.A." at bounding box center [247, 164] width 253 height 38
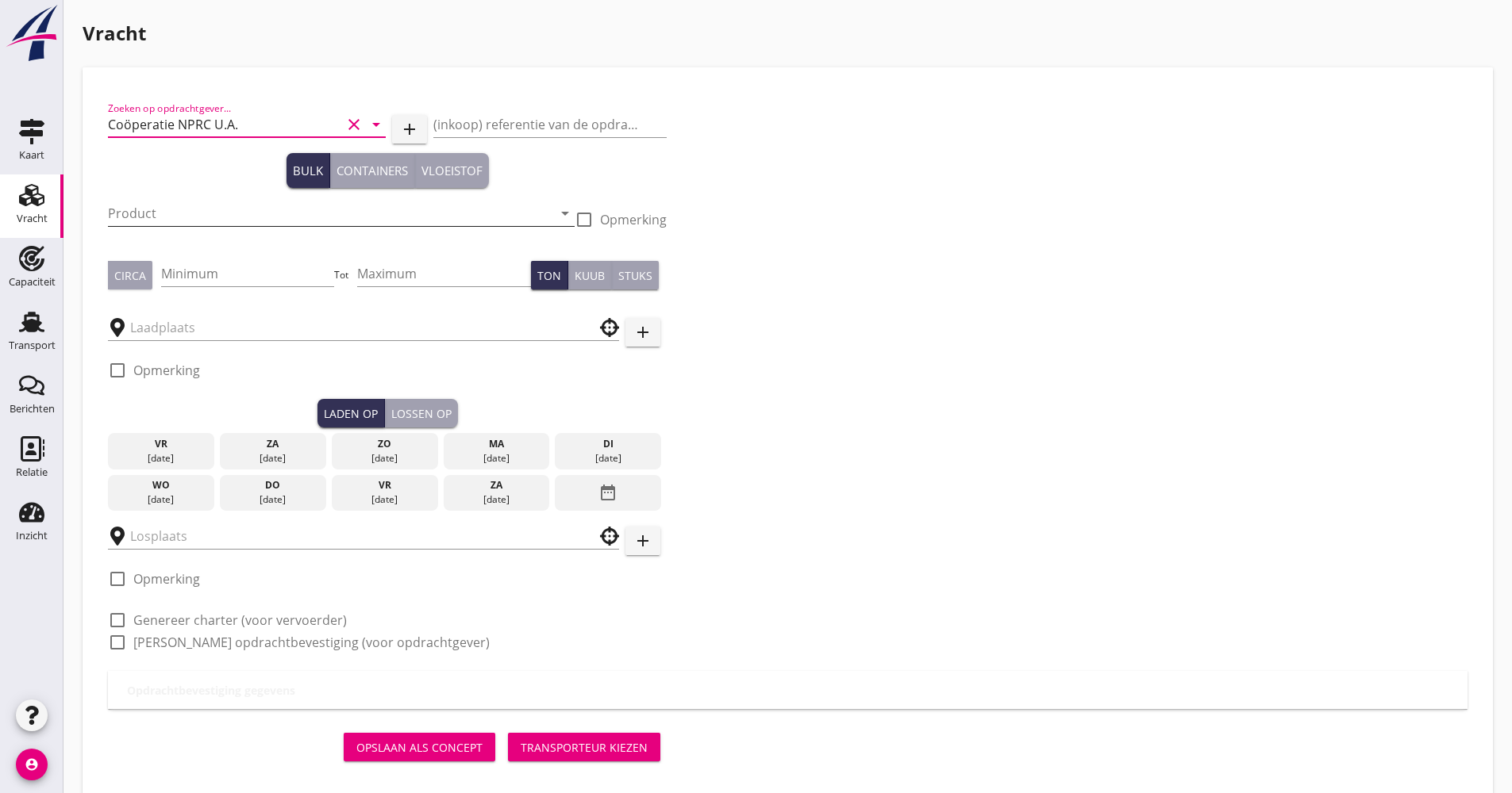
type input "Coöperatie NPRC U.A."
click at [181, 226] on input "Product" at bounding box center [330, 213] width 444 height 26
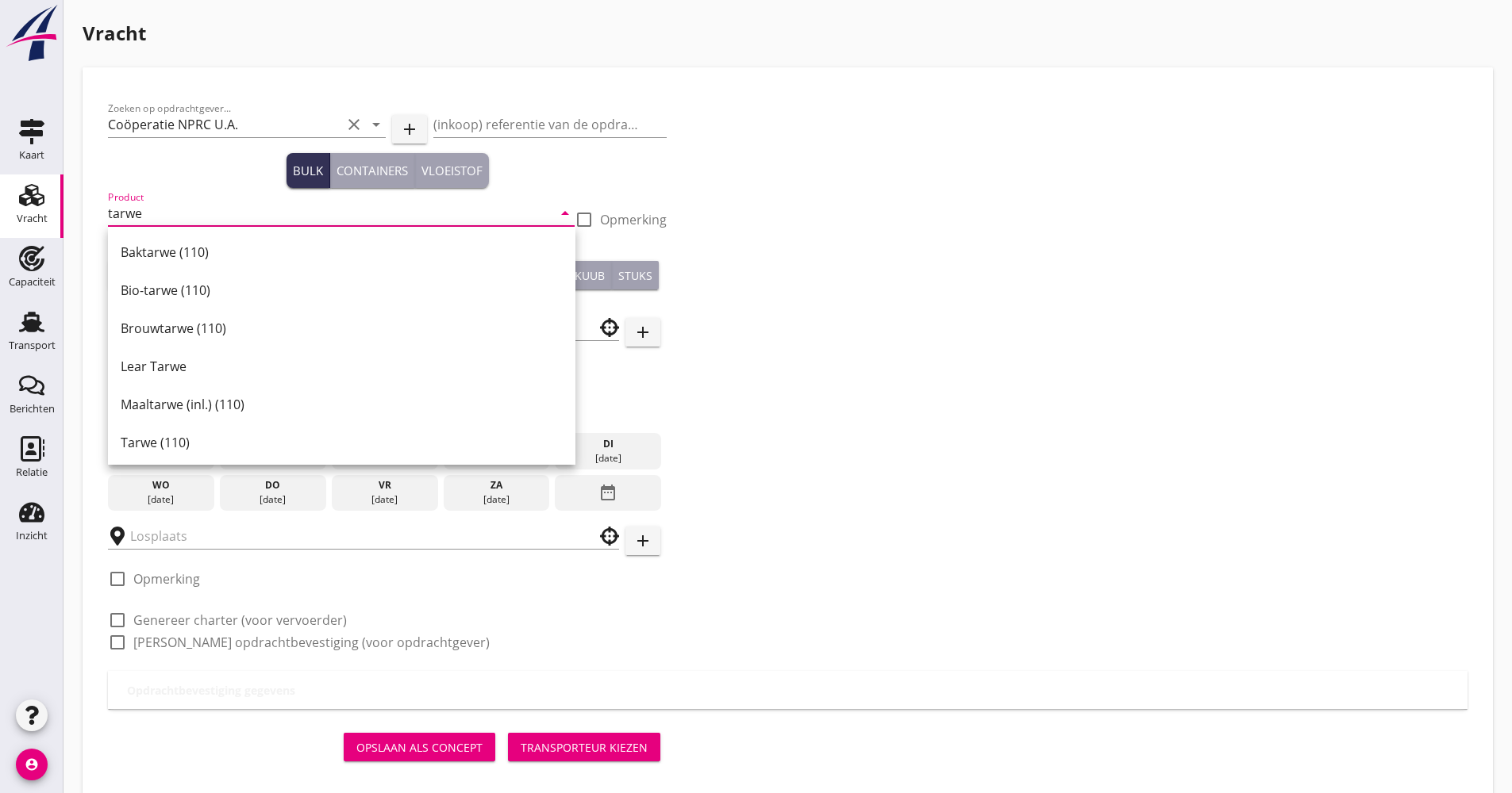
click at [189, 450] on div "Tarwe (110)" at bounding box center [342, 443] width 442 height 19
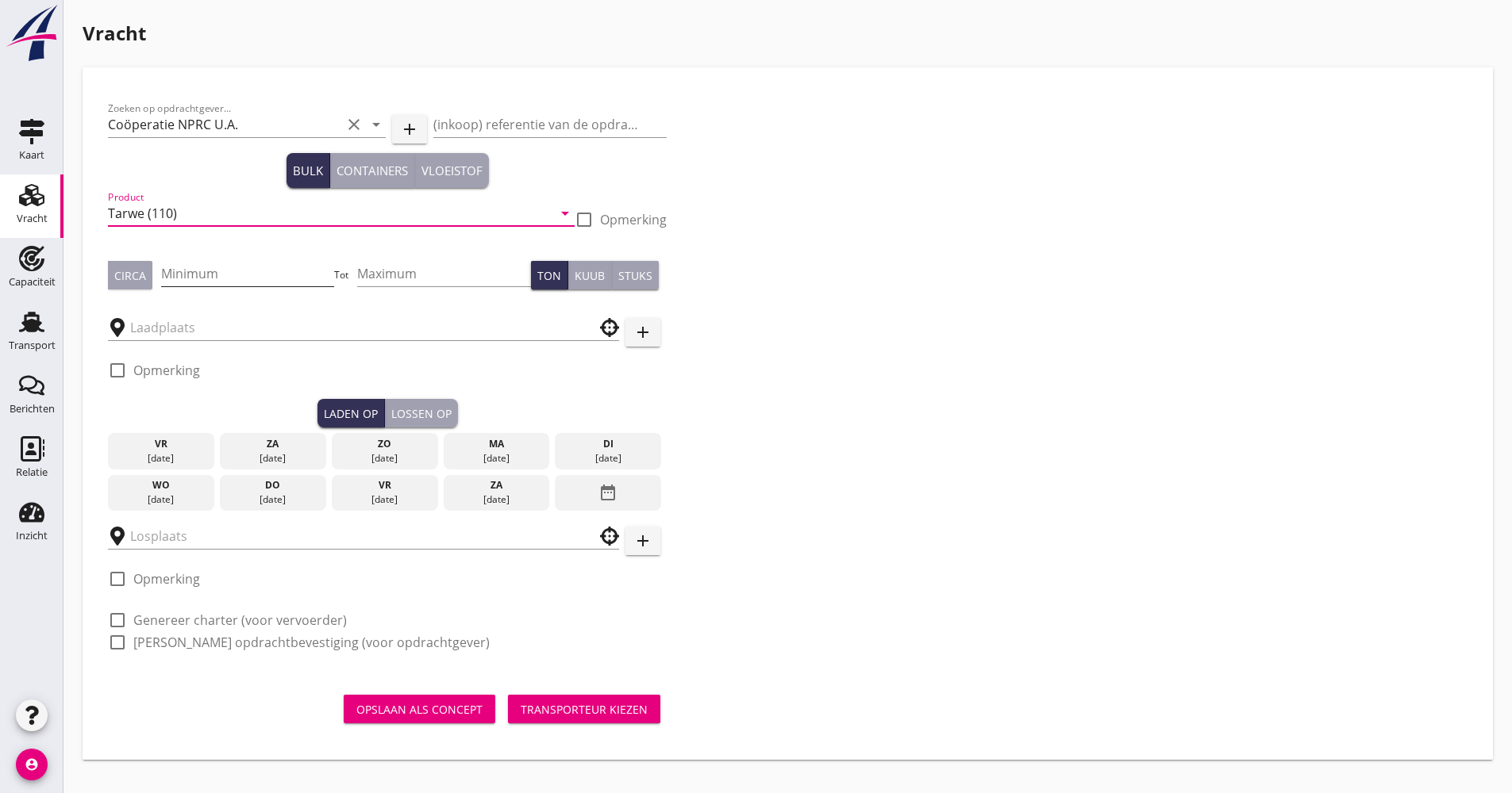
type input "Tarwe (110)"
click at [198, 272] on input "Minimum" at bounding box center [248, 274] width 174 height 26
type input "1100"
click at [197, 343] on div at bounding box center [364, 326] width 511 height 49
click at [209, 322] on input "text" at bounding box center [352, 327] width 444 height 26
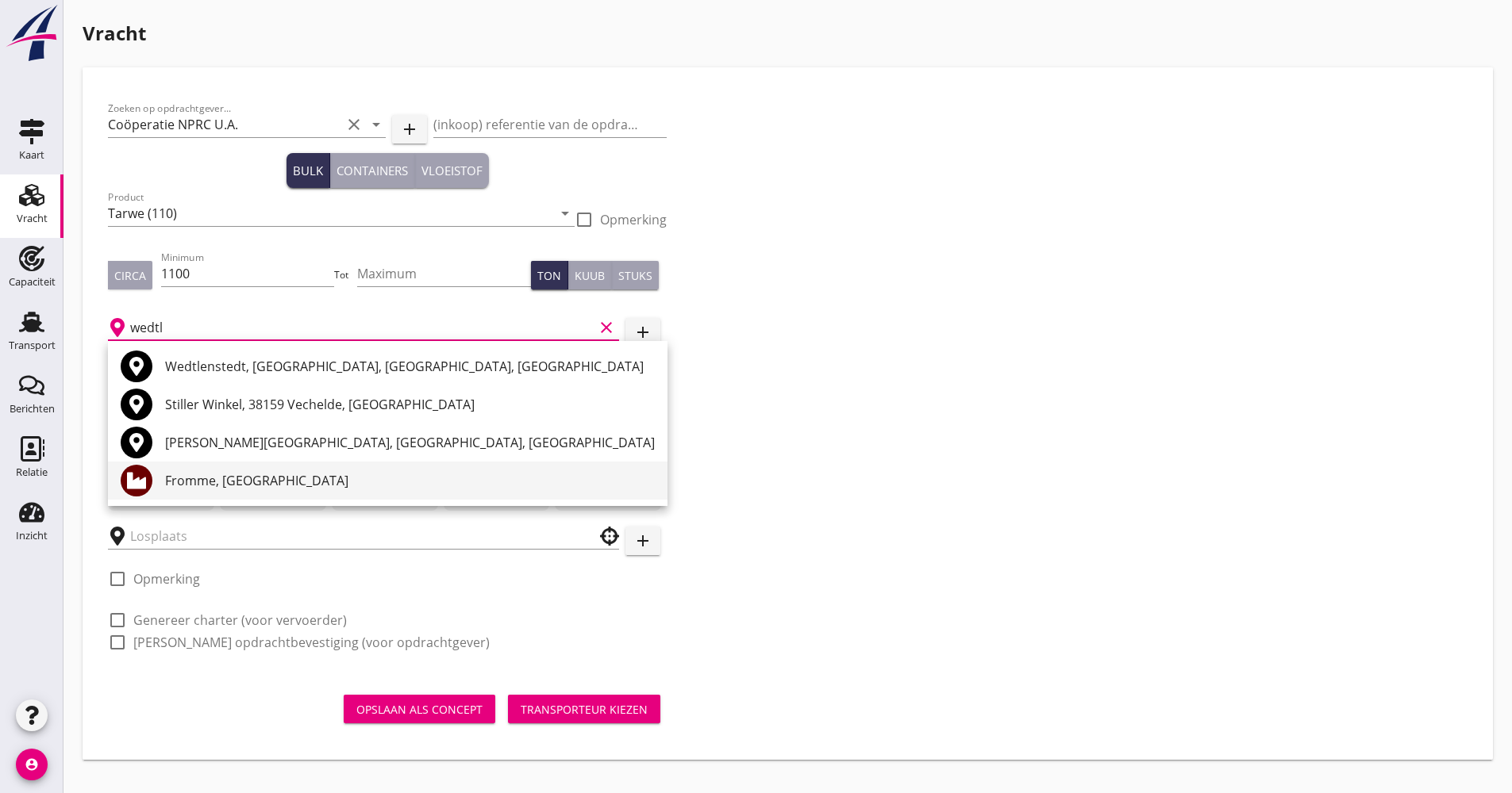
click at [211, 476] on div "Fromme, [GEOGRAPHIC_DATA]" at bounding box center [411, 481] width 490 height 19
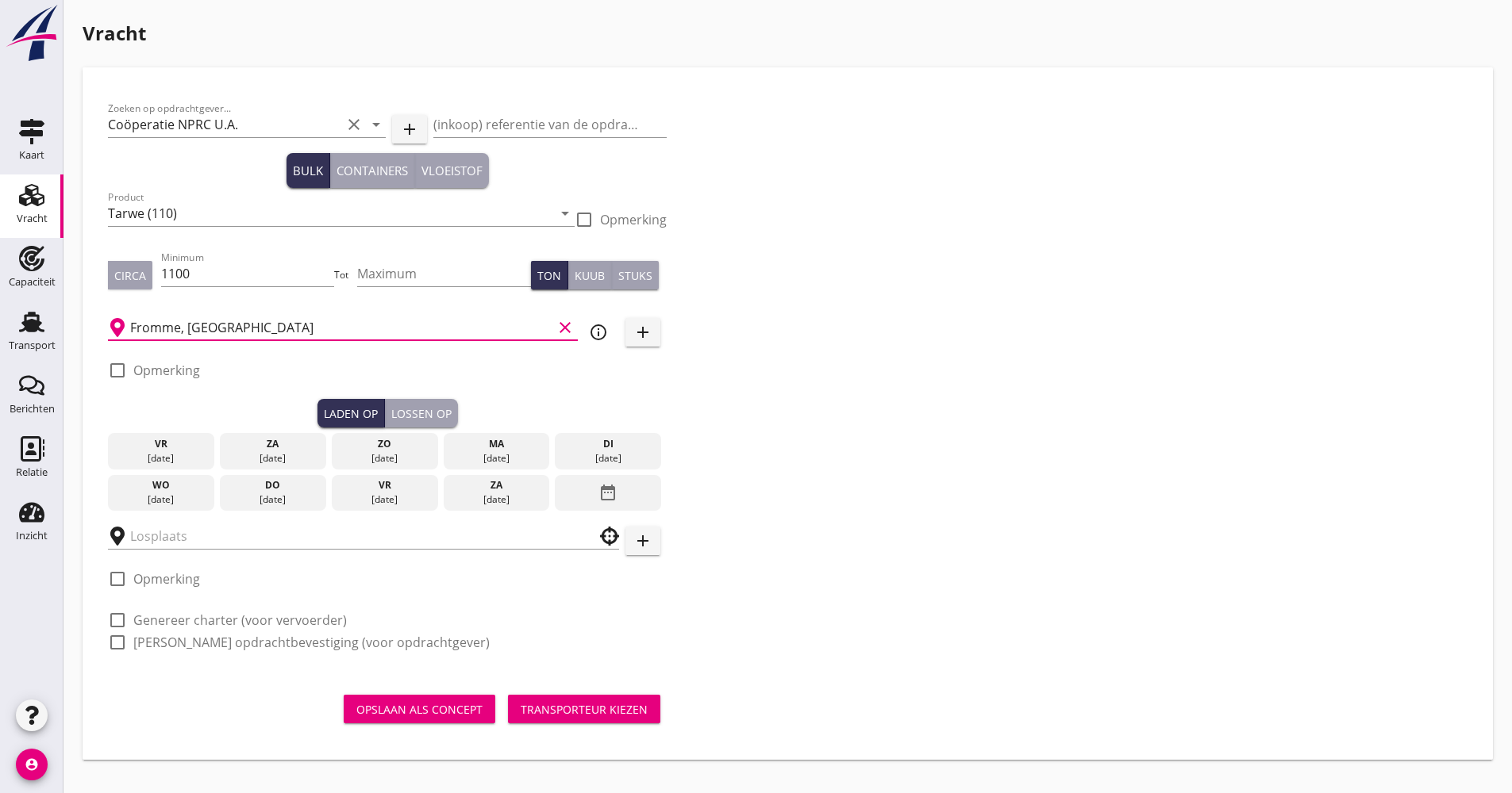
type input "Fromme, [GEOGRAPHIC_DATA]"
click at [605, 338] on icon "info_outline" at bounding box center [598, 333] width 19 height 19
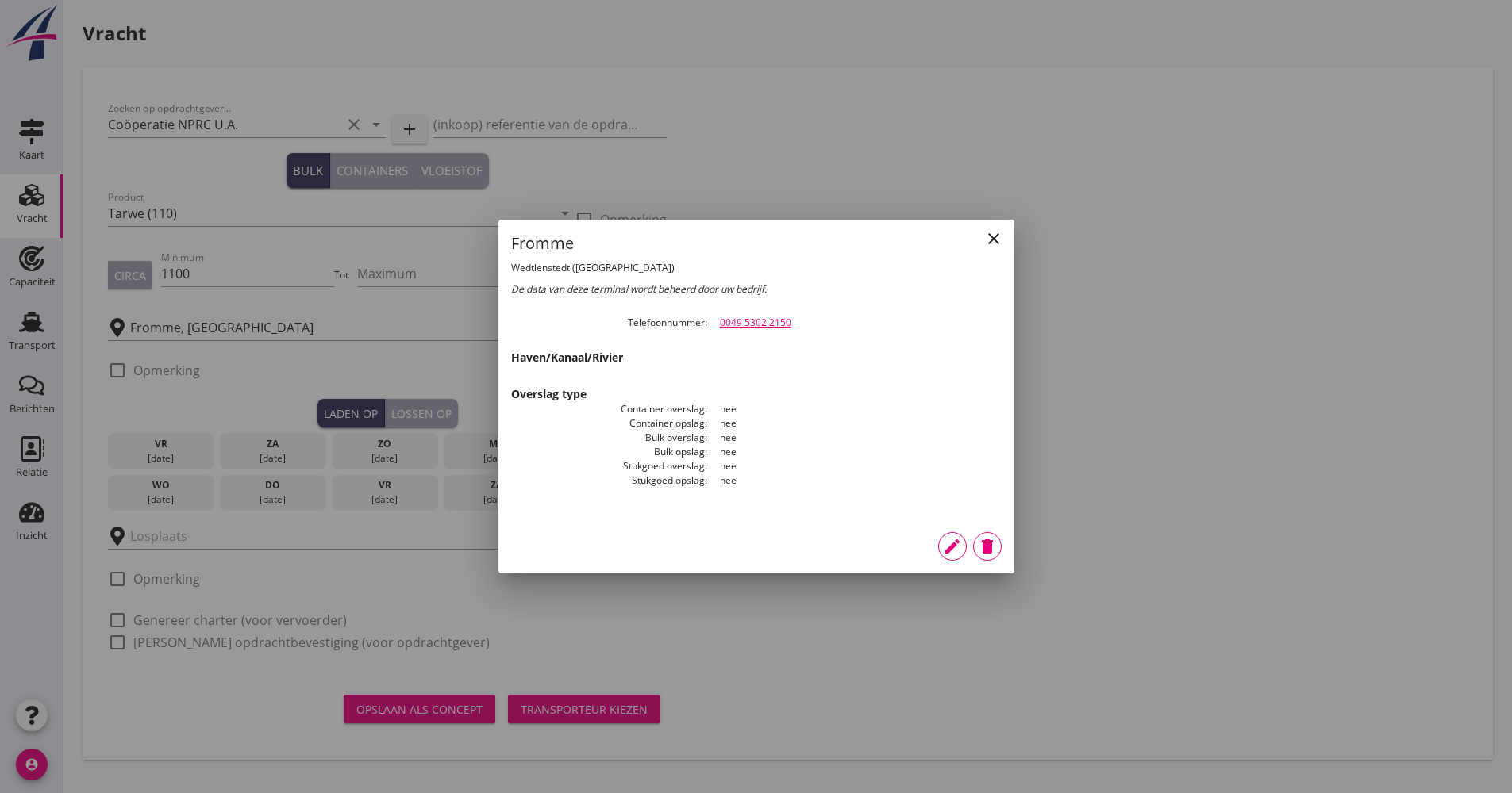
click at [1005, 228] on div "close Fromme Wedtlenstedt ([GEOGRAPHIC_DATA]) De data van deze terminal wordt b…" at bounding box center [756, 369] width 516 height 299
click at [1005, 233] on div "close" at bounding box center [994, 239] width 29 height 19
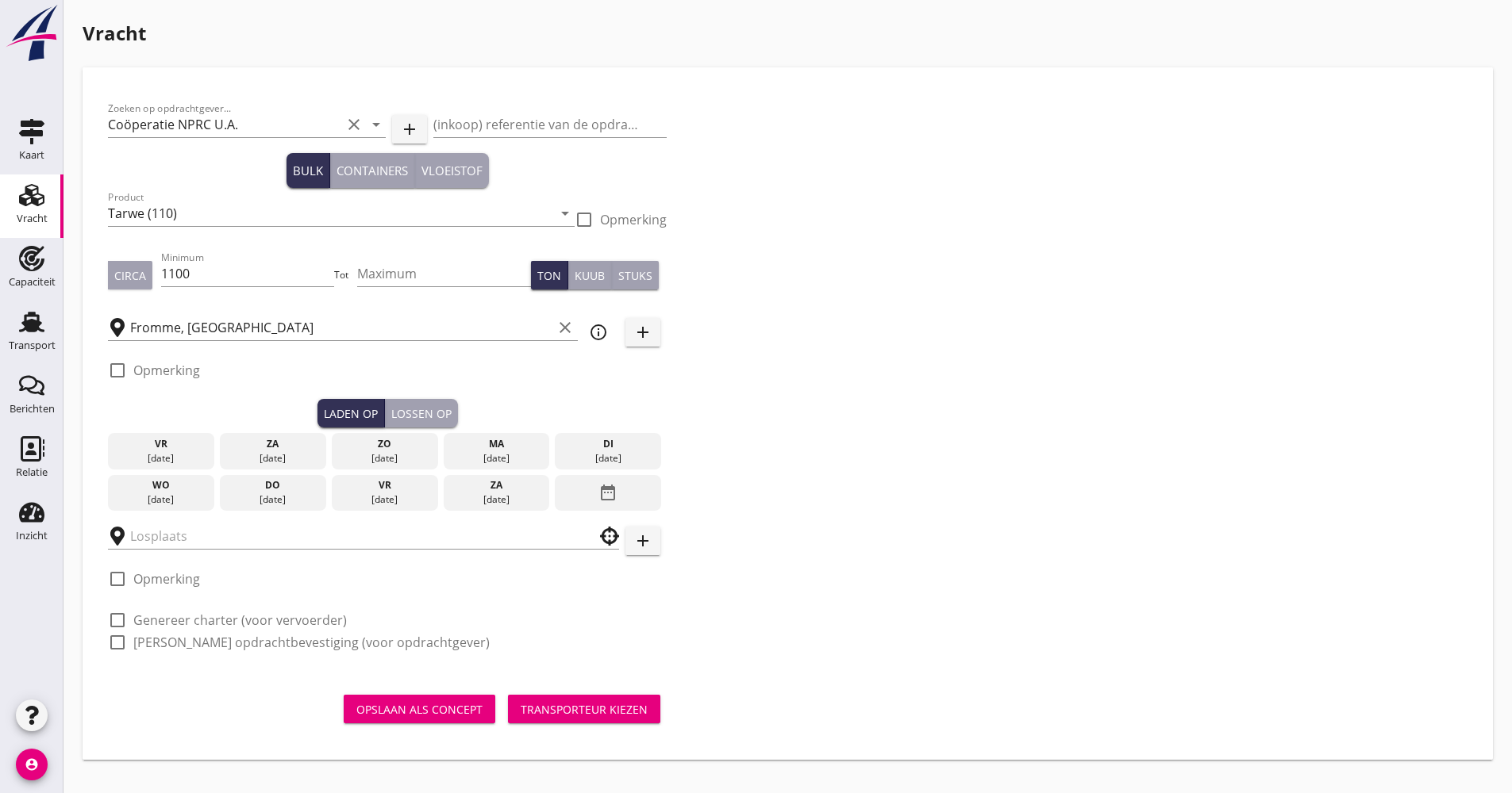
click at [260, 481] on div "do" at bounding box center [273, 485] width 99 height 14
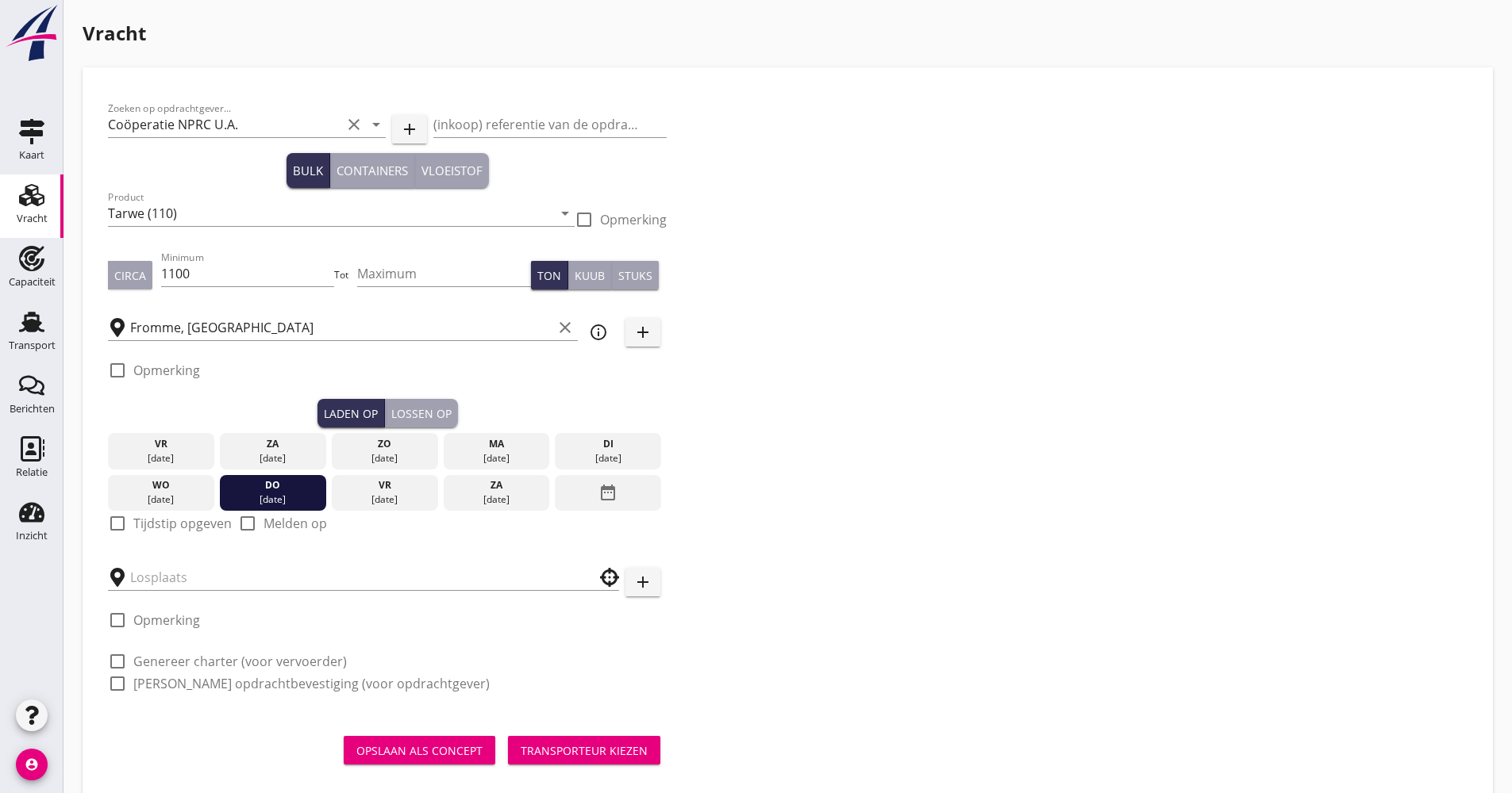
click at [170, 524] on label "Tijdstip opgeven" at bounding box center [182, 523] width 99 height 16
checkbox input "true"
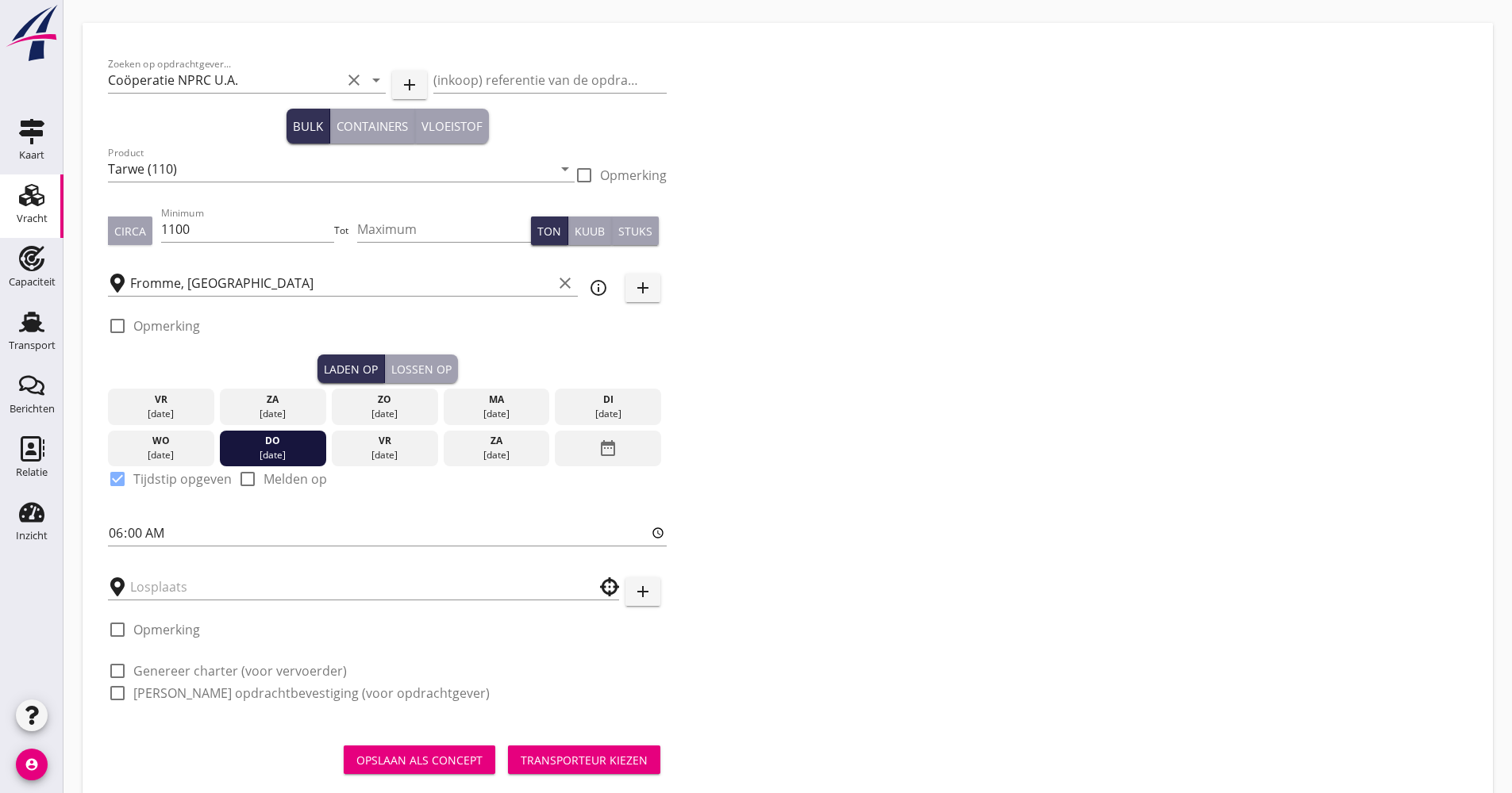
scroll to position [81, 0]
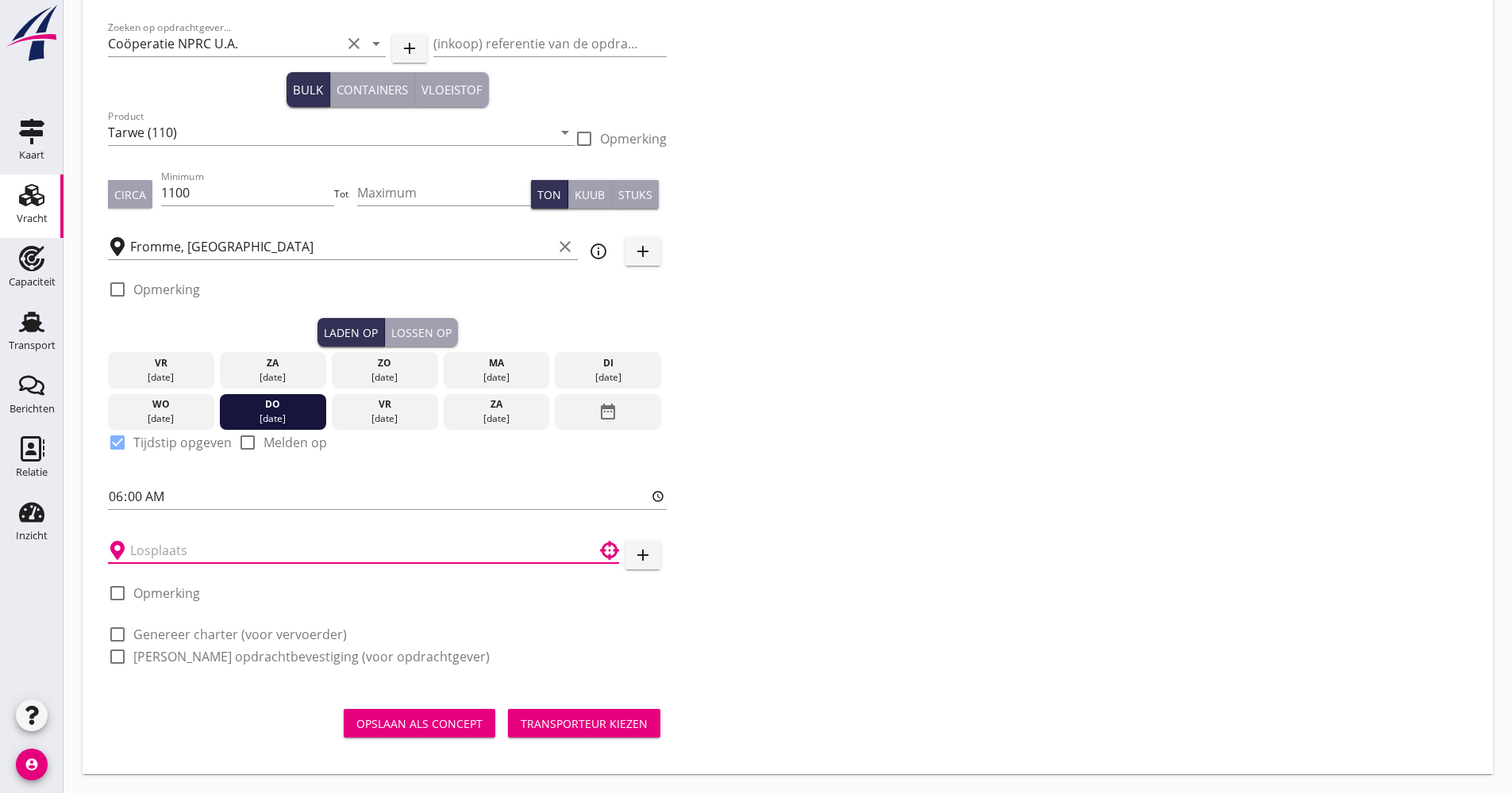
click at [230, 552] on input "text" at bounding box center [352, 550] width 444 height 26
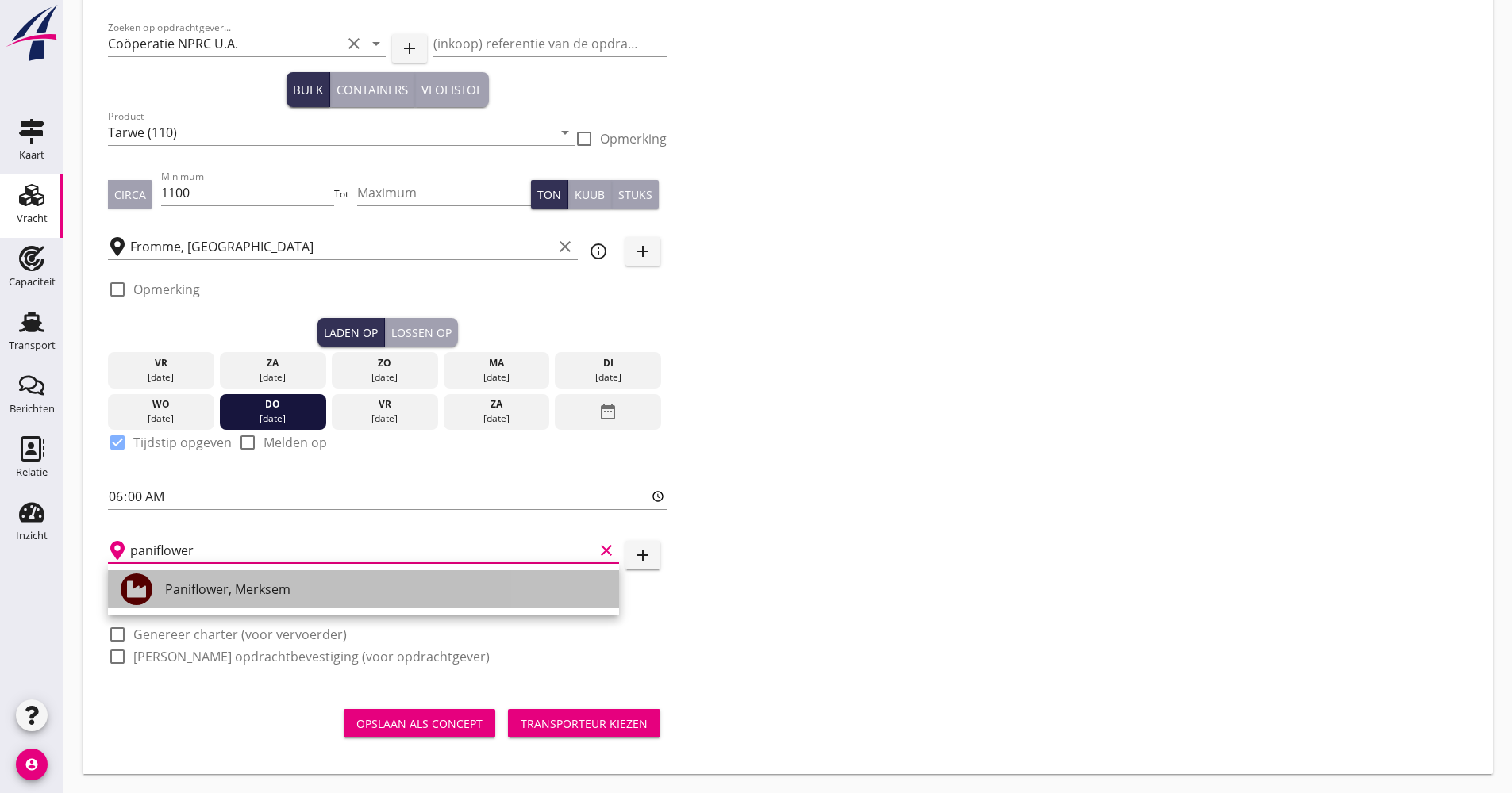
drag, startPoint x: 249, startPoint y: 593, endPoint x: 435, endPoint y: 588, distance: 186.1
click at [249, 592] on div "Paniflower, Merksem" at bounding box center [386, 589] width 441 height 19
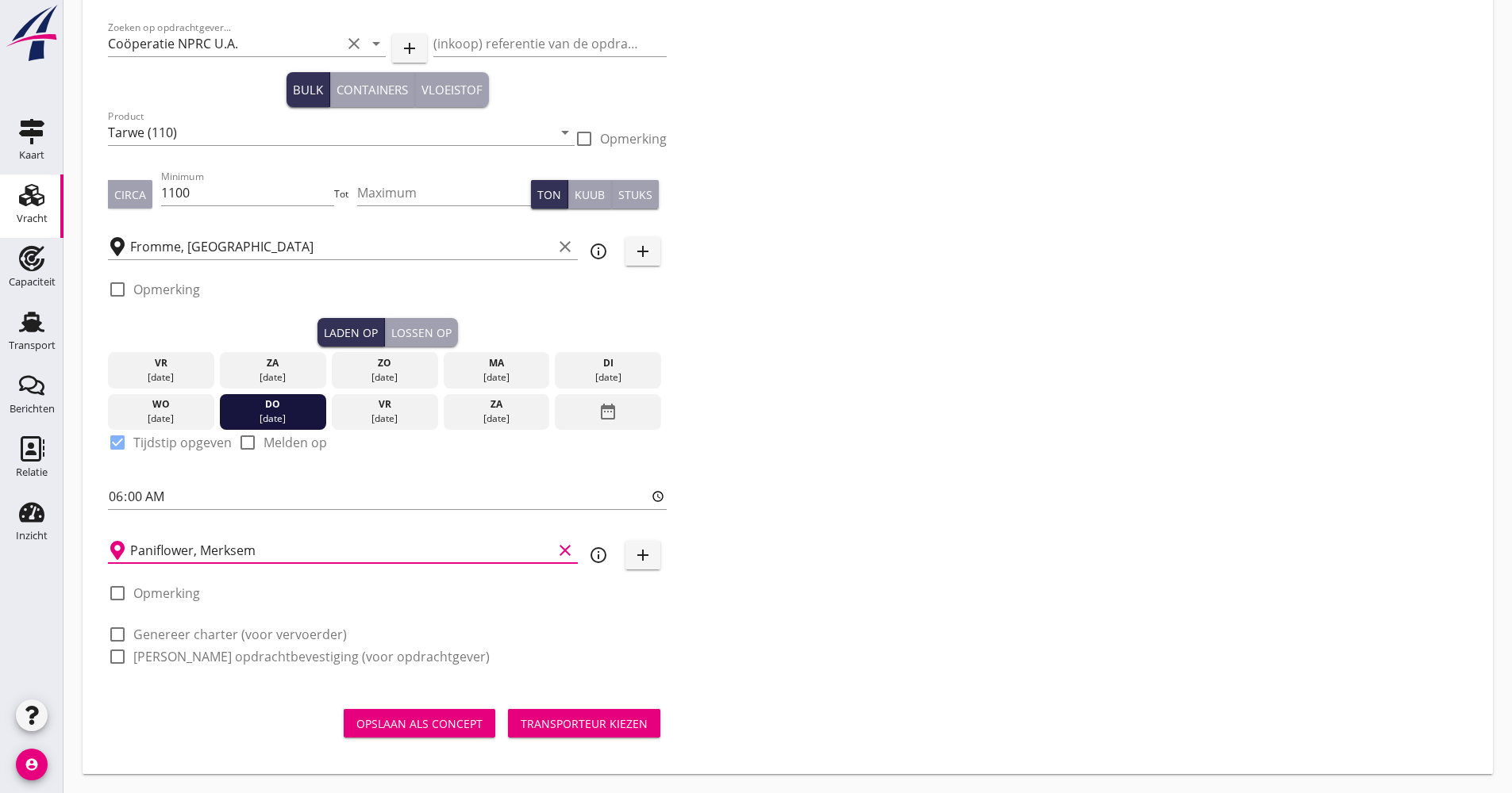
type input "Paniflower, Merksem"
click at [745, 570] on div "Zoeken op opdrachtgever... Coöperatie NPRC U.A. clear arrow_drop_down add (inko…" at bounding box center [788, 348] width 1372 height 673
click at [431, 314] on div "check_box_outline_blank Opmerking" at bounding box center [388, 295] width 559 height 48
click at [429, 320] on button "Lossen op" at bounding box center [421, 333] width 73 height 29
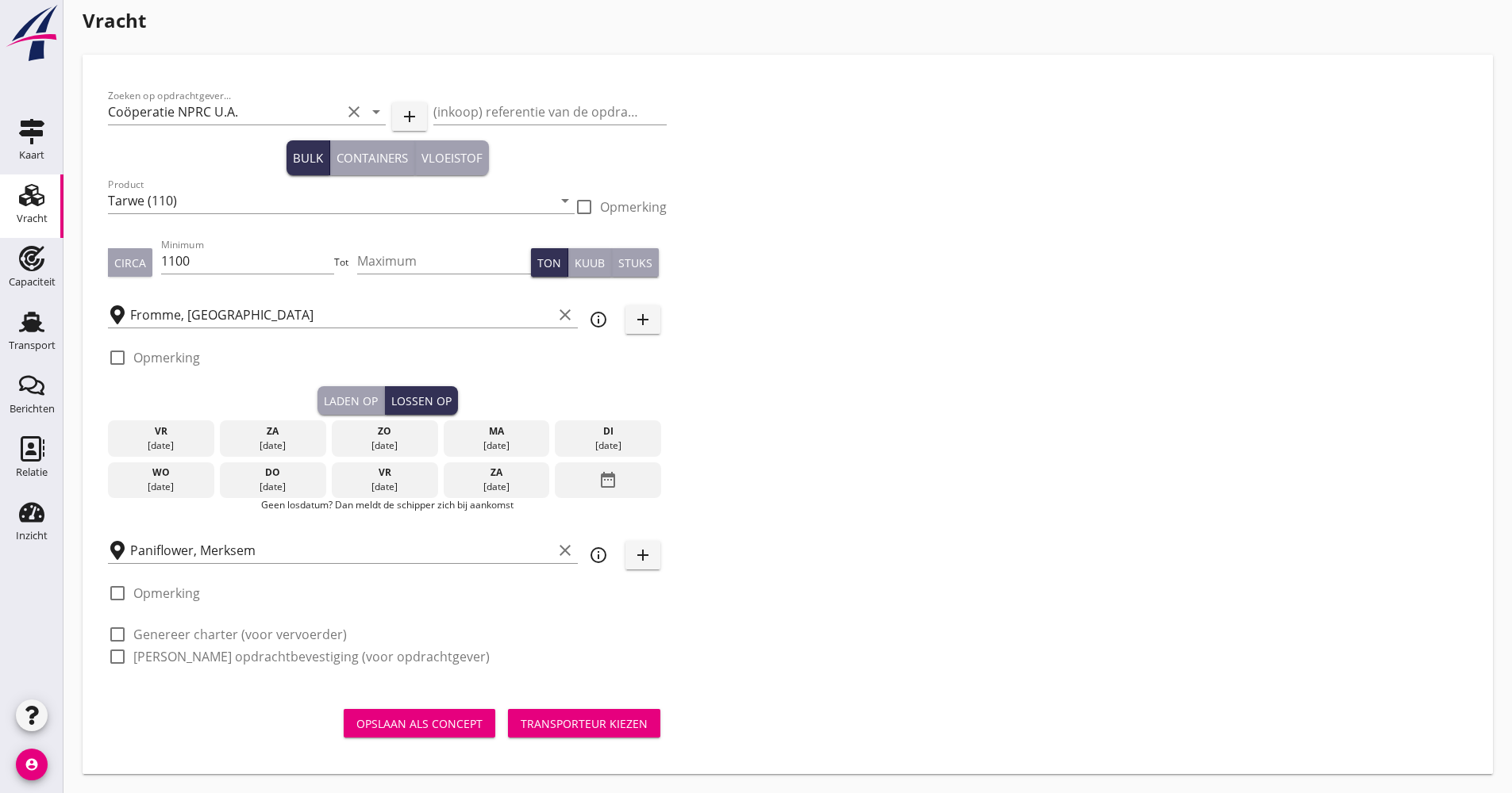
click at [611, 475] on icon "date_range" at bounding box center [608, 480] width 19 height 29
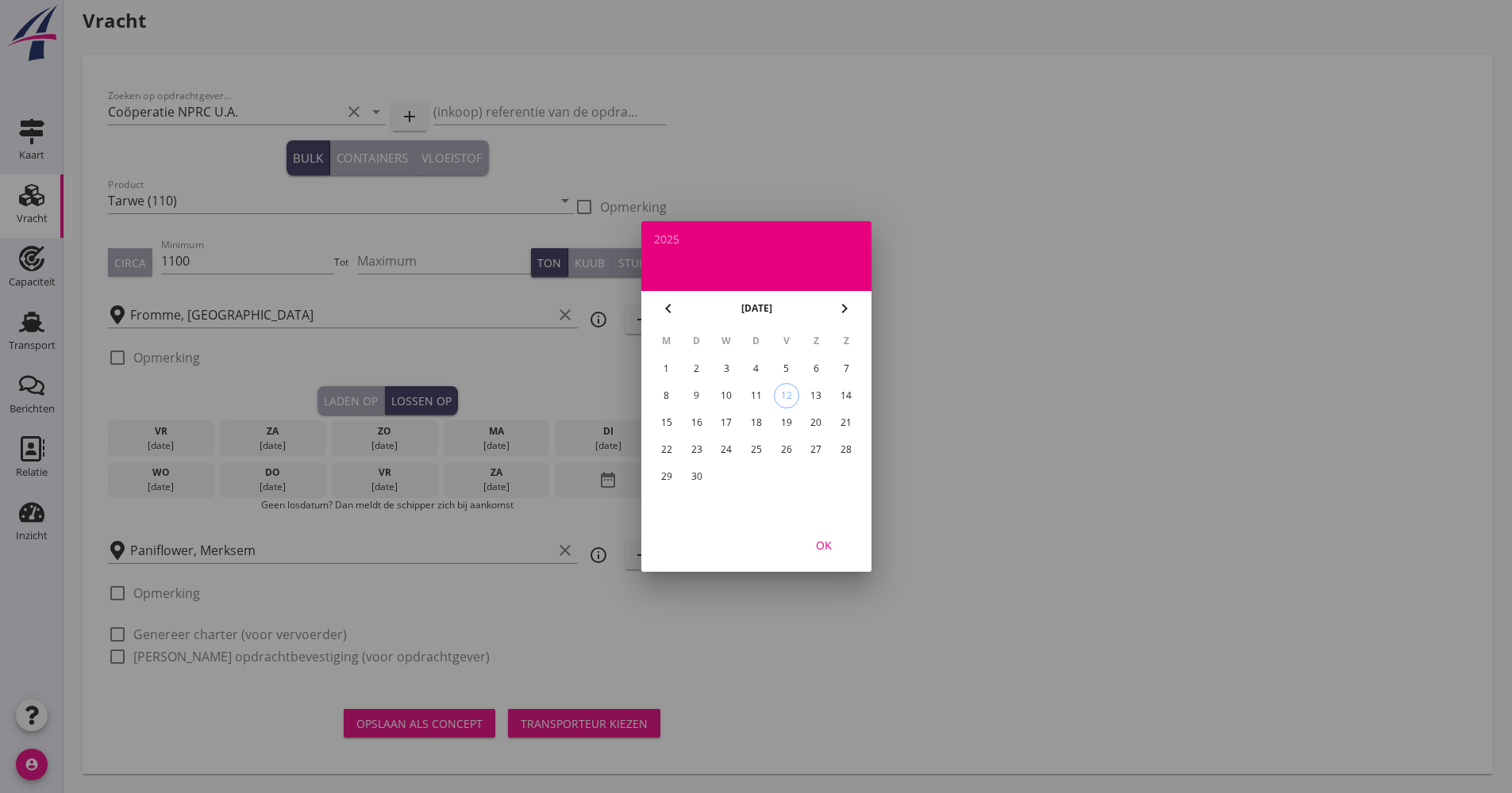
click at [782, 444] on div "26" at bounding box center [786, 450] width 26 height 26
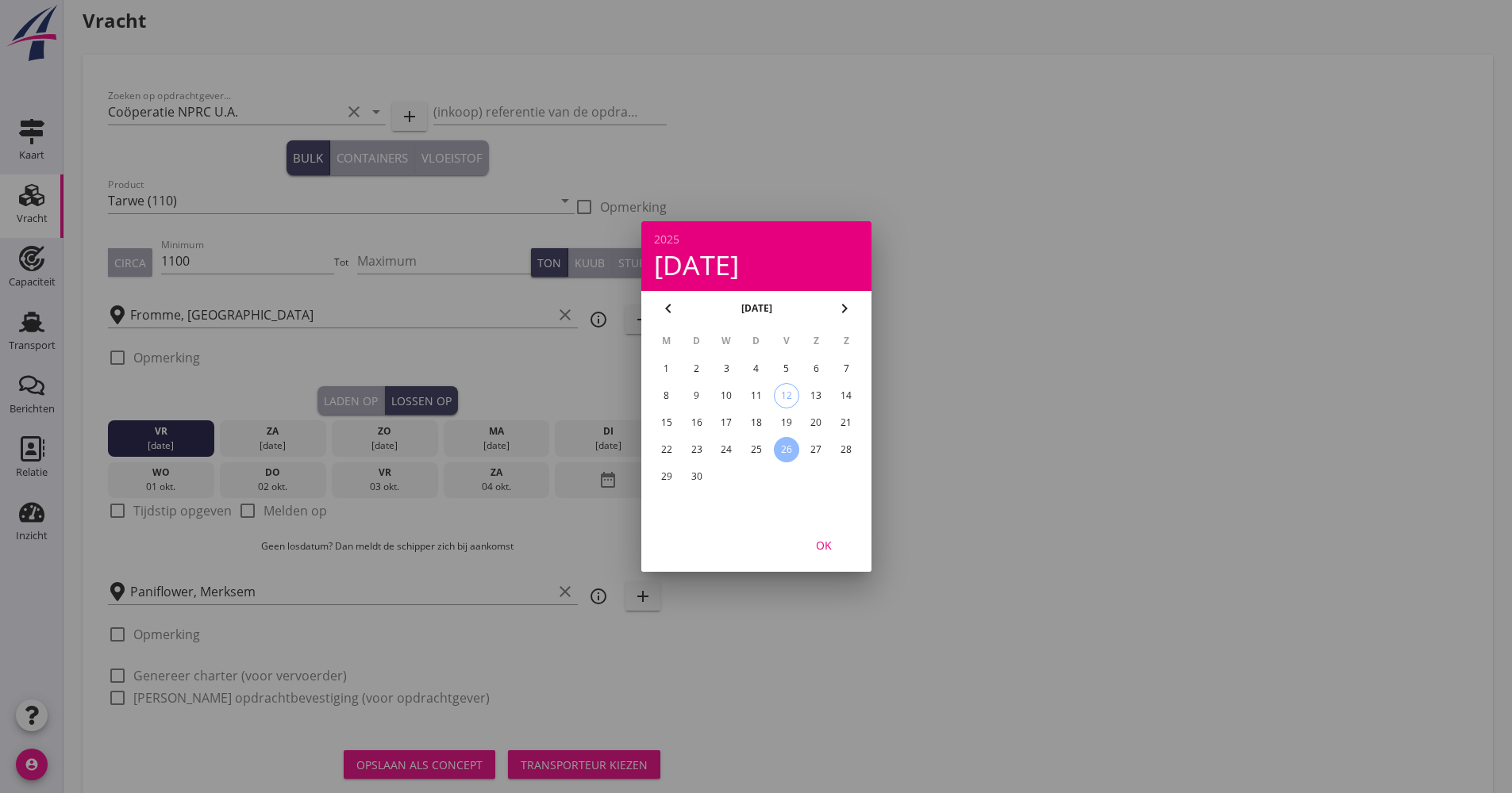
click at [830, 560] on div "OK" at bounding box center [756, 545] width 231 height 54
click at [859, 554] on div "OK" at bounding box center [756, 545] width 231 height 54
click at [845, 543] on div "OK" at bounding box center [824, 545] width 44 height 16
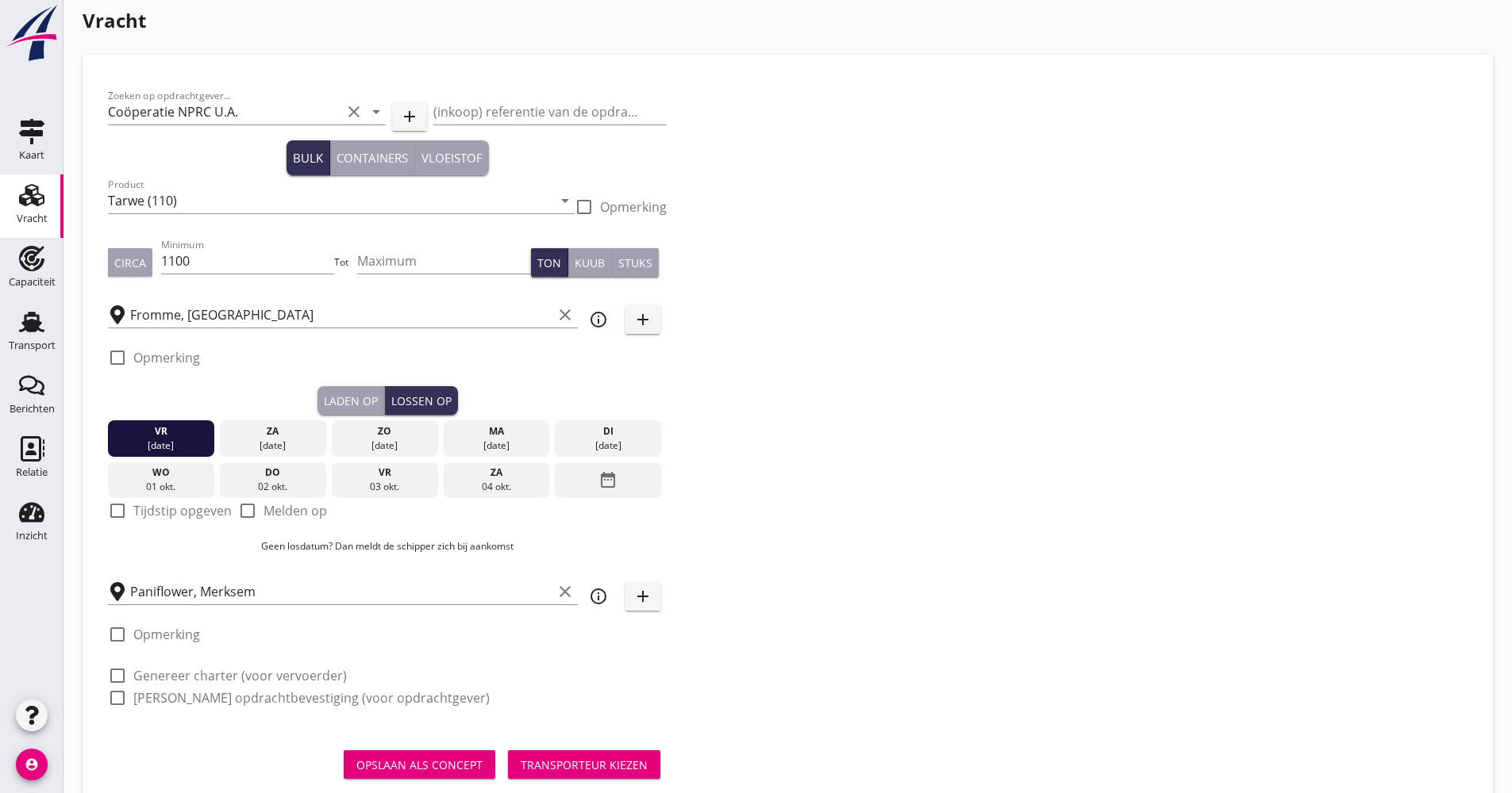
click at [265, 508] on label "Melden op" at bounding box center [295, 511] width 63 height 16
checkbox input "true"
drag, startPoint x: 230, startPoint y: 689, endPoint x: 228, endPoint y: 680, distance: 9.2
click at [230, 687] on div "check_box_outline_blank [PERSON_NAME] opdrachtbevestiging (voor opdrachtgever)" at bounding box center [388, 696] width 559 height 22
click at [227, 674] on label "Genereer charter (voor vervoerder)" at bounding box center [239, 675] width 213 height 16
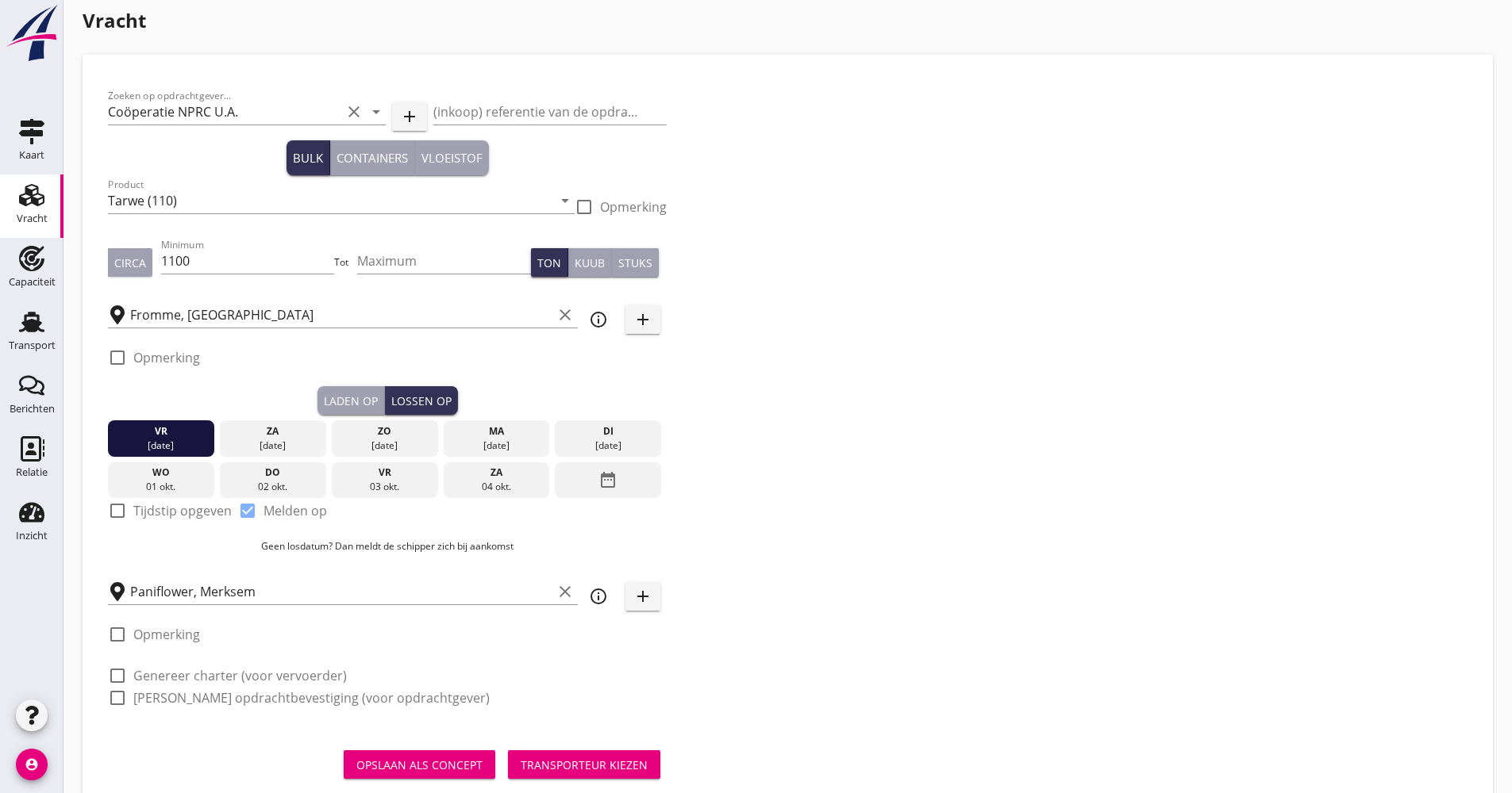
checkbox input "true"
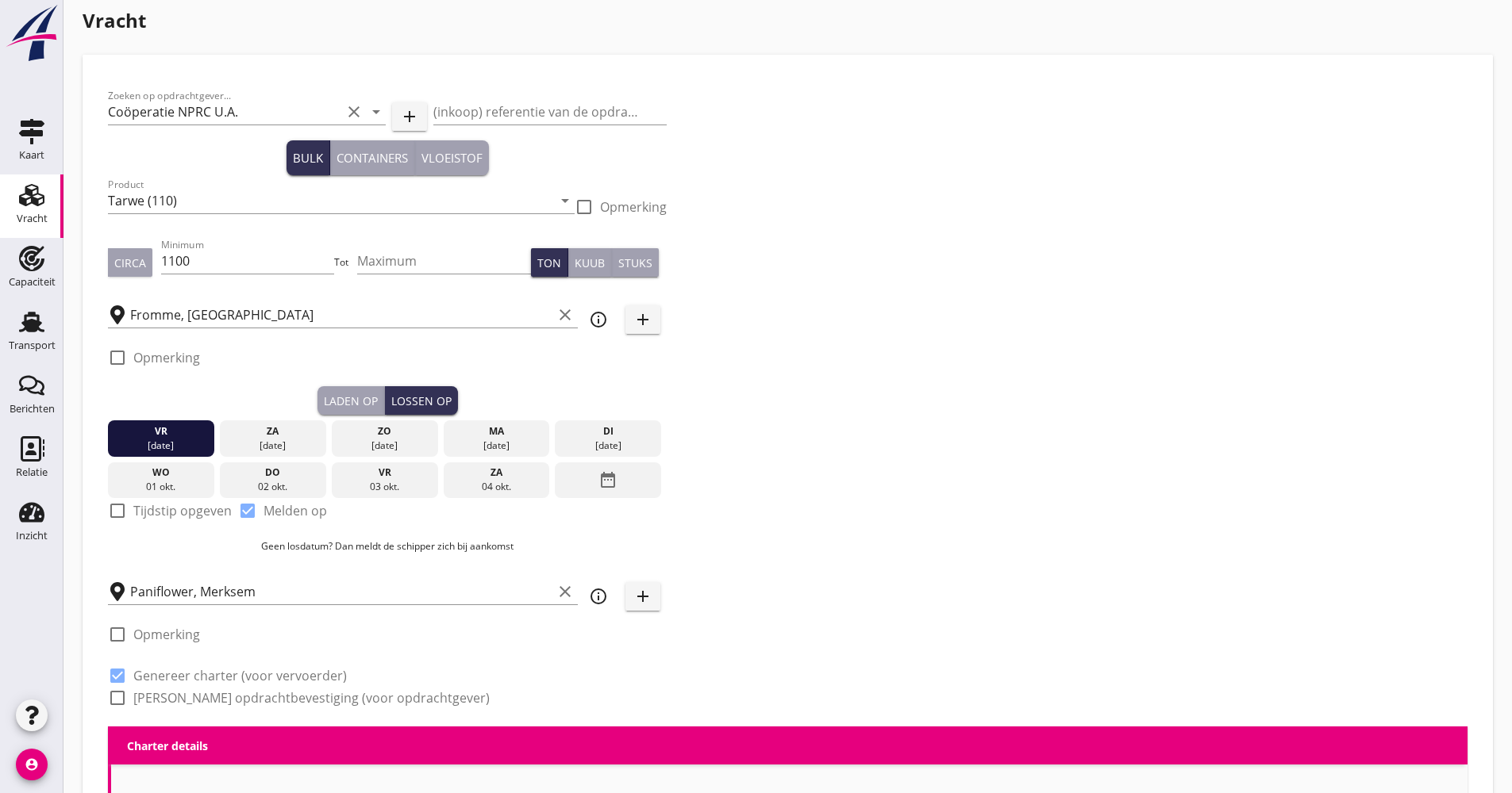
click at [224, 688] on div "check_box_outline_blank [PERSON_NAME] opdrachtbevestiging (voor opdrachtgever)" at bounding box center [388, 696] width 559 height 22
checkbox input "true"
click at [226, 701] on label "[PERSON_NAME] opdrachtbevestiging (voor opdrachtgever)" at bounding box center [311, 698] width 356 height 16
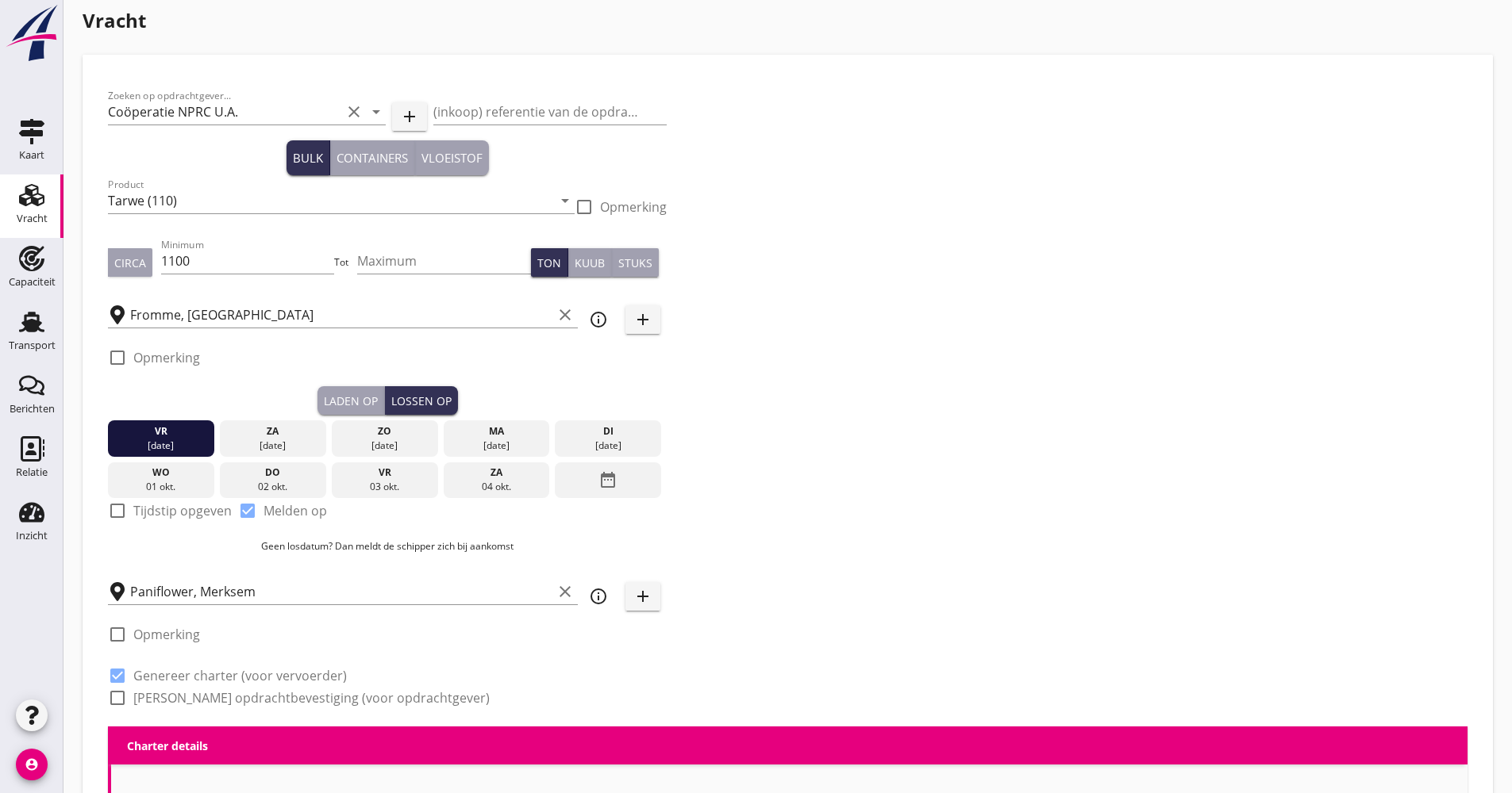
checkbox input "true"
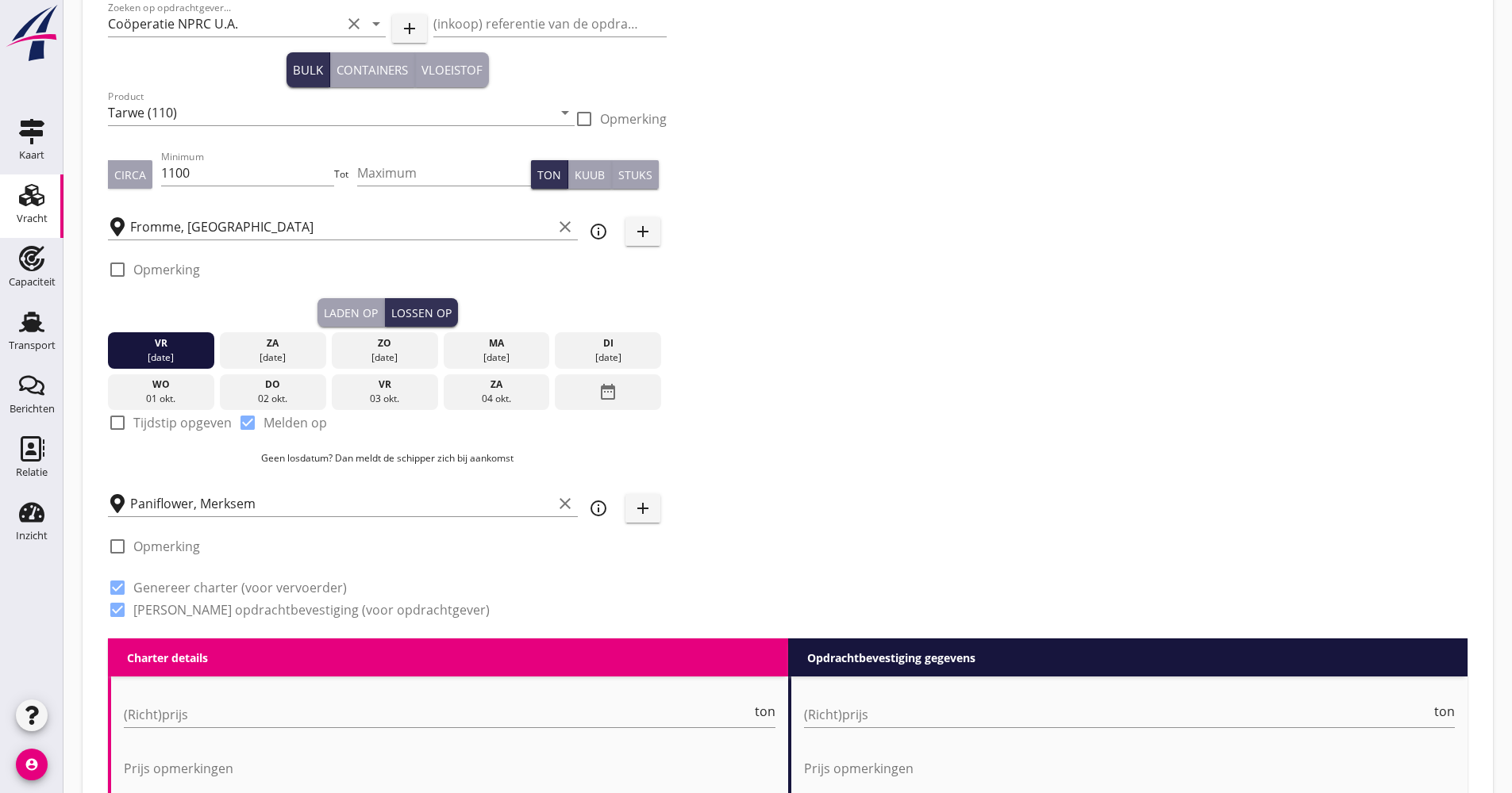
scroll to position [171, 0]
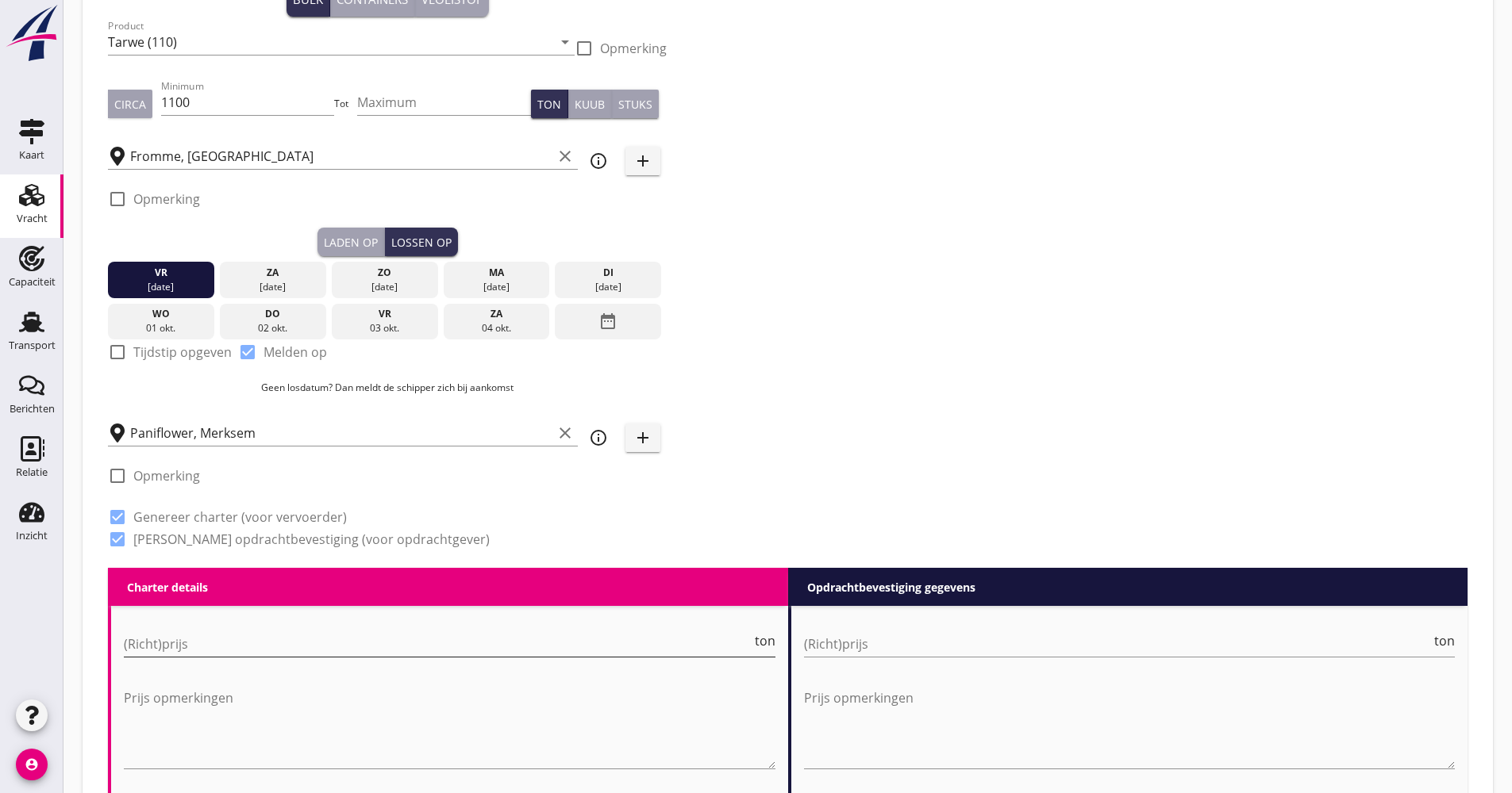
click at [216, 647] on input "(Richt)prijs" at bounding box center [437, 644] width 628 height 26
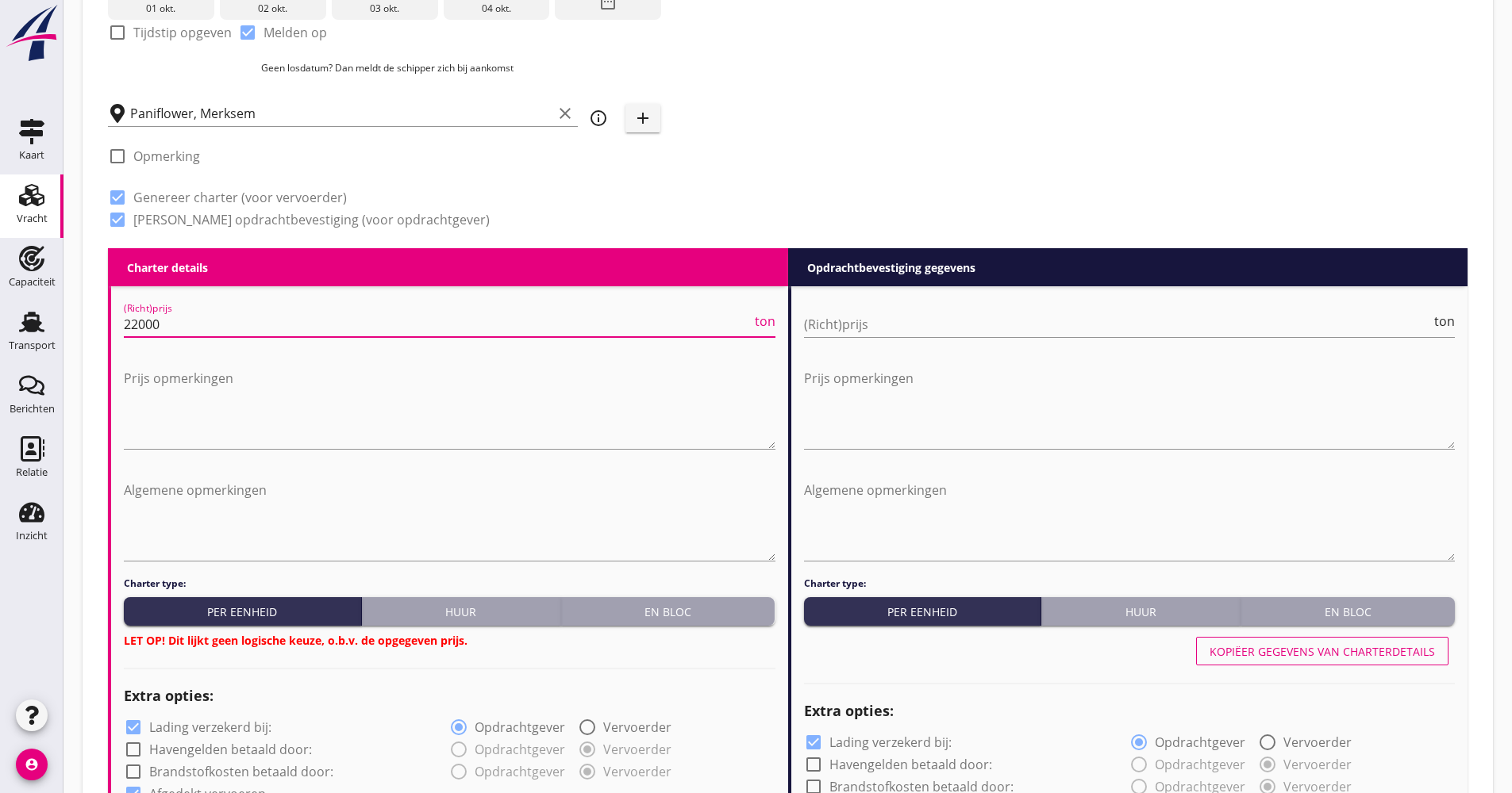
scroll to position [568, 0]
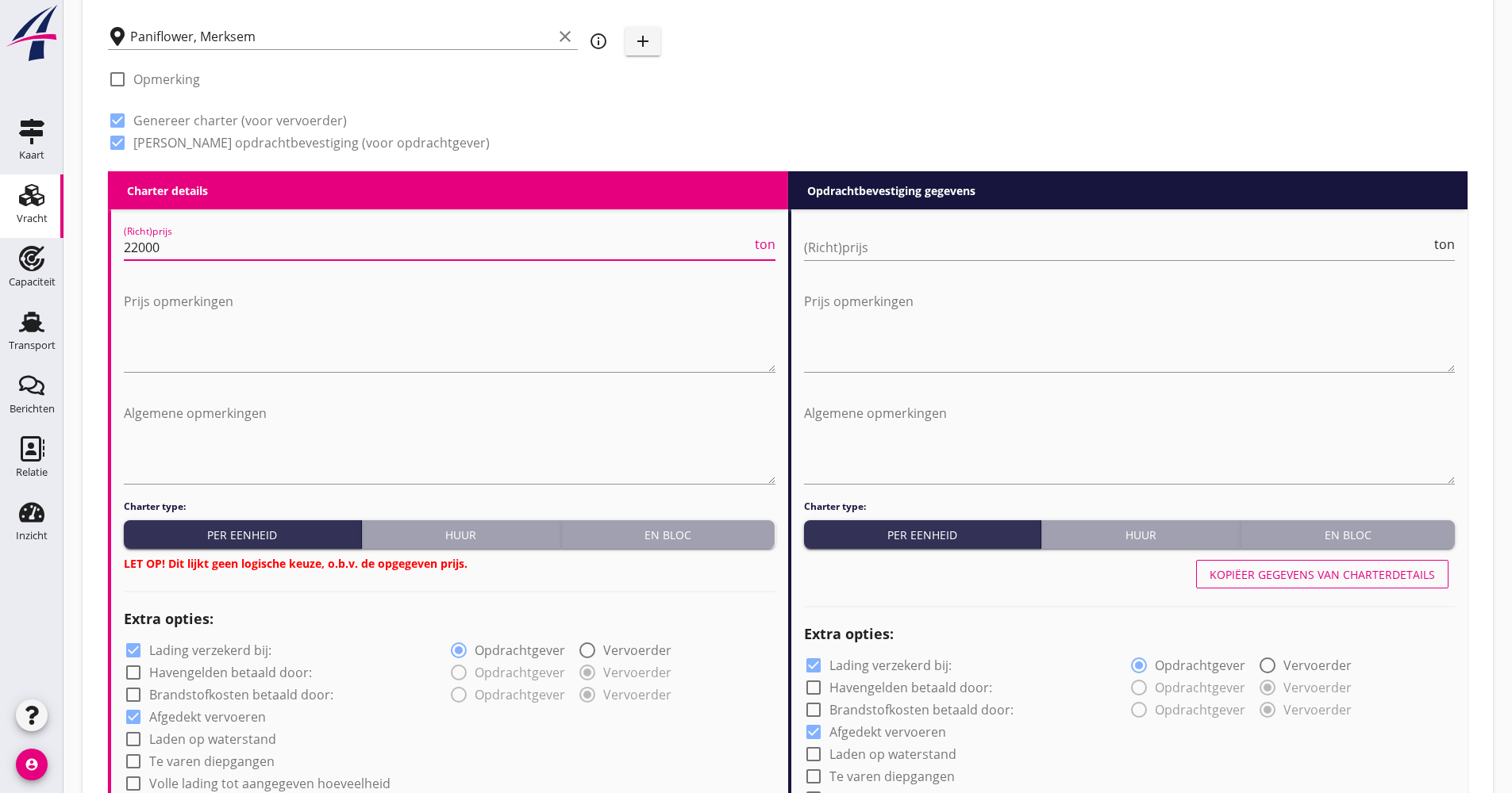
type input "22000"
drag, startPoint x: 681, startPoint y: 551, endPoint x: 665, endPoint y: 542, distance: 18.4
click at [679, 552] on div "Charter type: Per eenheid Huur En bloc LET OP! Dit lijkt geen logische keuze, o…" at bounding box center [449, 536] width 652 height 72
click at [665, 540] on div "En bloc" at bounding box center [668, 535] width 202 height 16
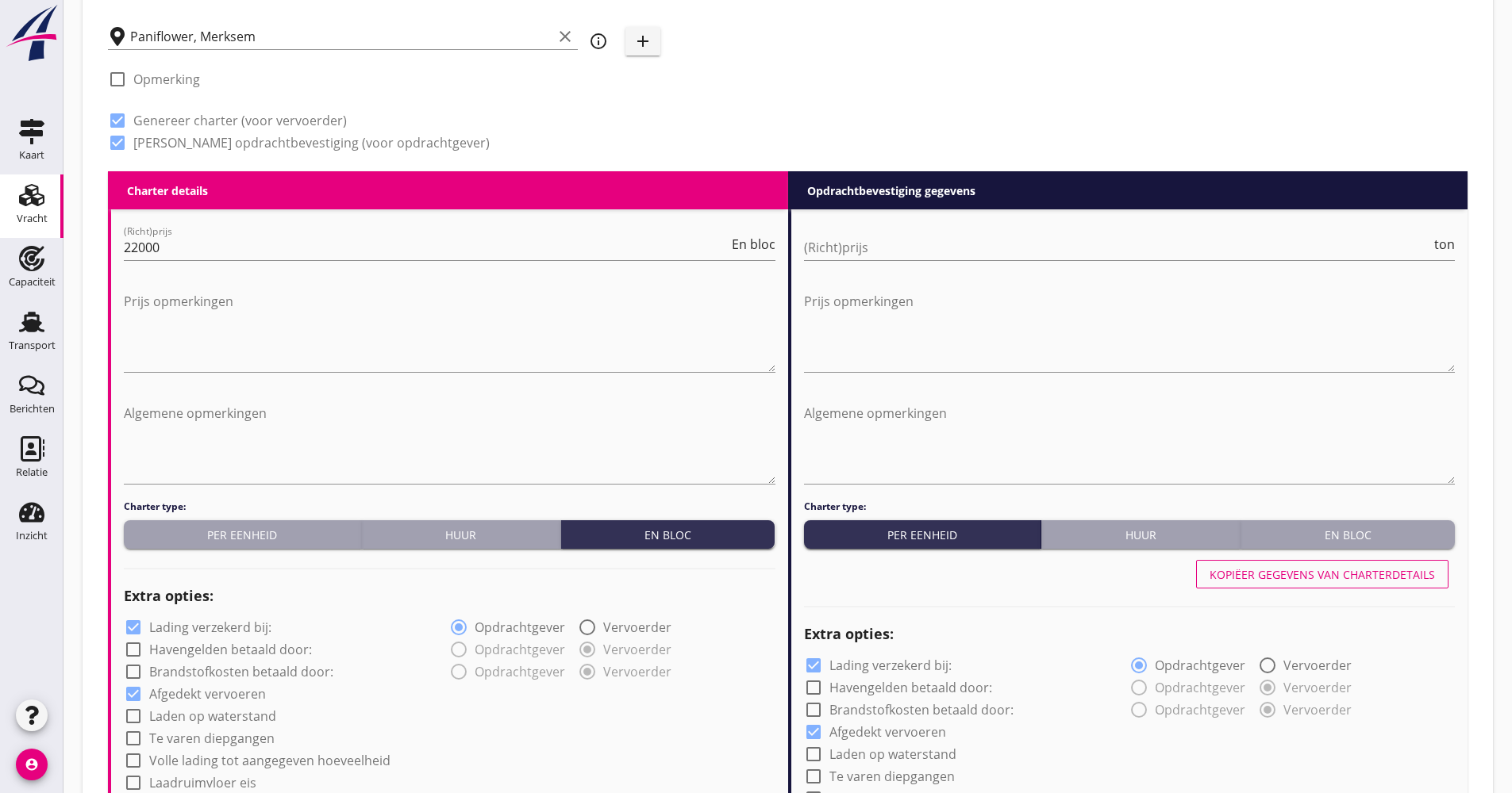
click at [233, 625] on label "Lading verzekerd bij:" at bounding box center [211, 628] width 122 height 16
checkbox input "false"
click at [220, 753] on label "Volle lading tot aangegeven hoeveelheid" at bounding box center [270, 760] width 241 height 16
checkbox input "true"
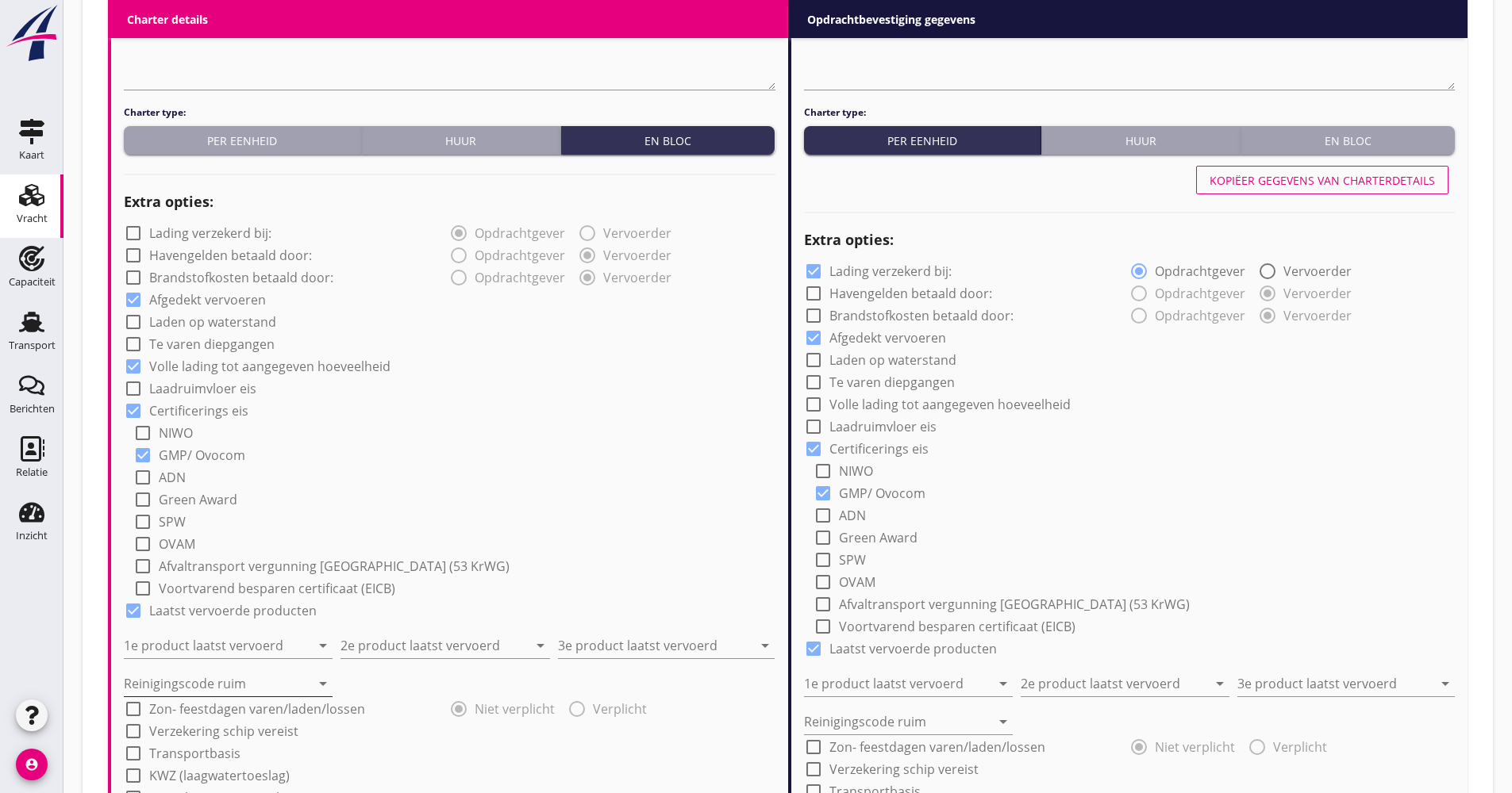
scroll to position [965, 0]
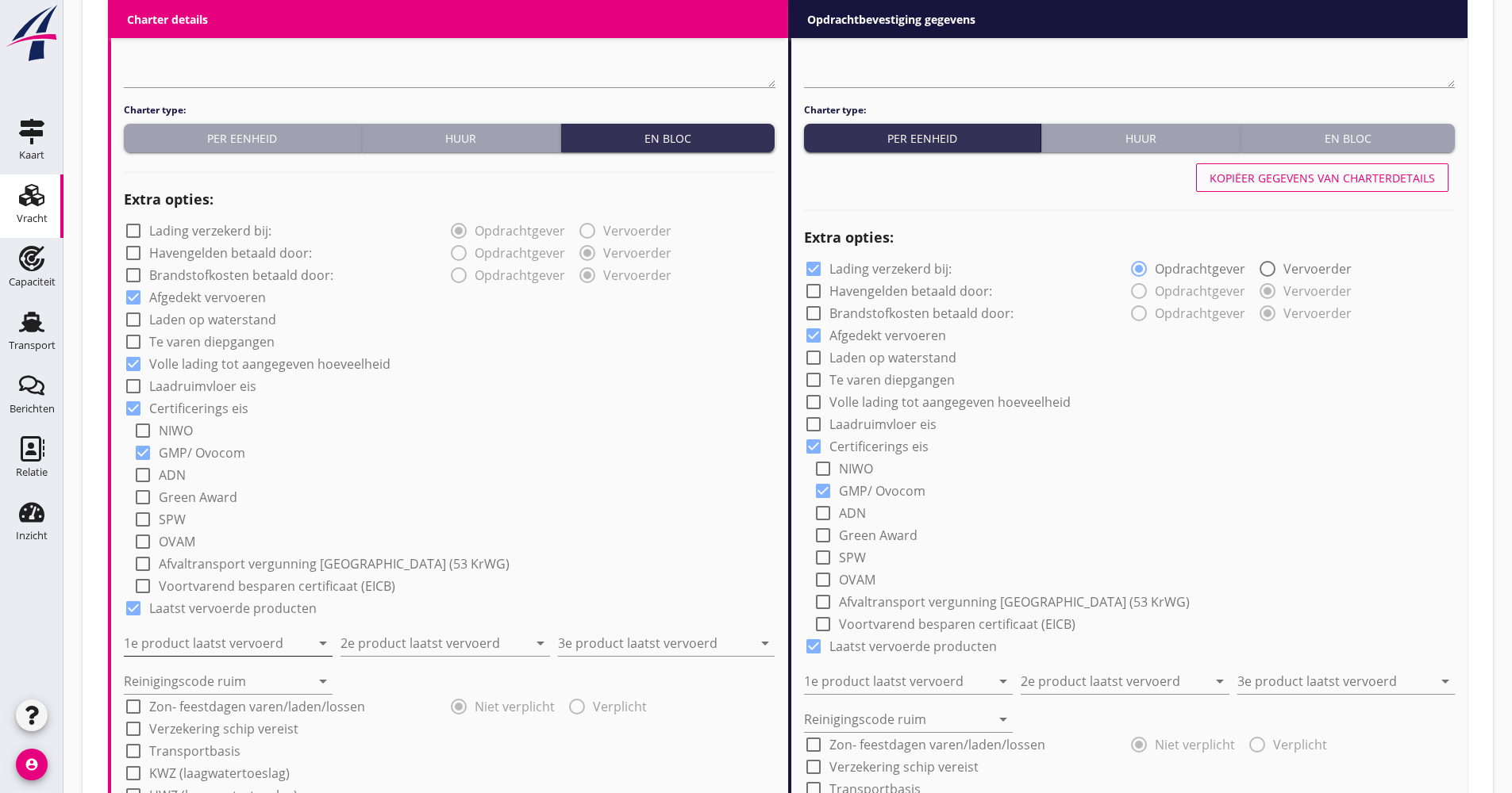
click at [234, 641] on input "1e product laatst vervoerd" at bounding box center [216, 643] width 187 height 26
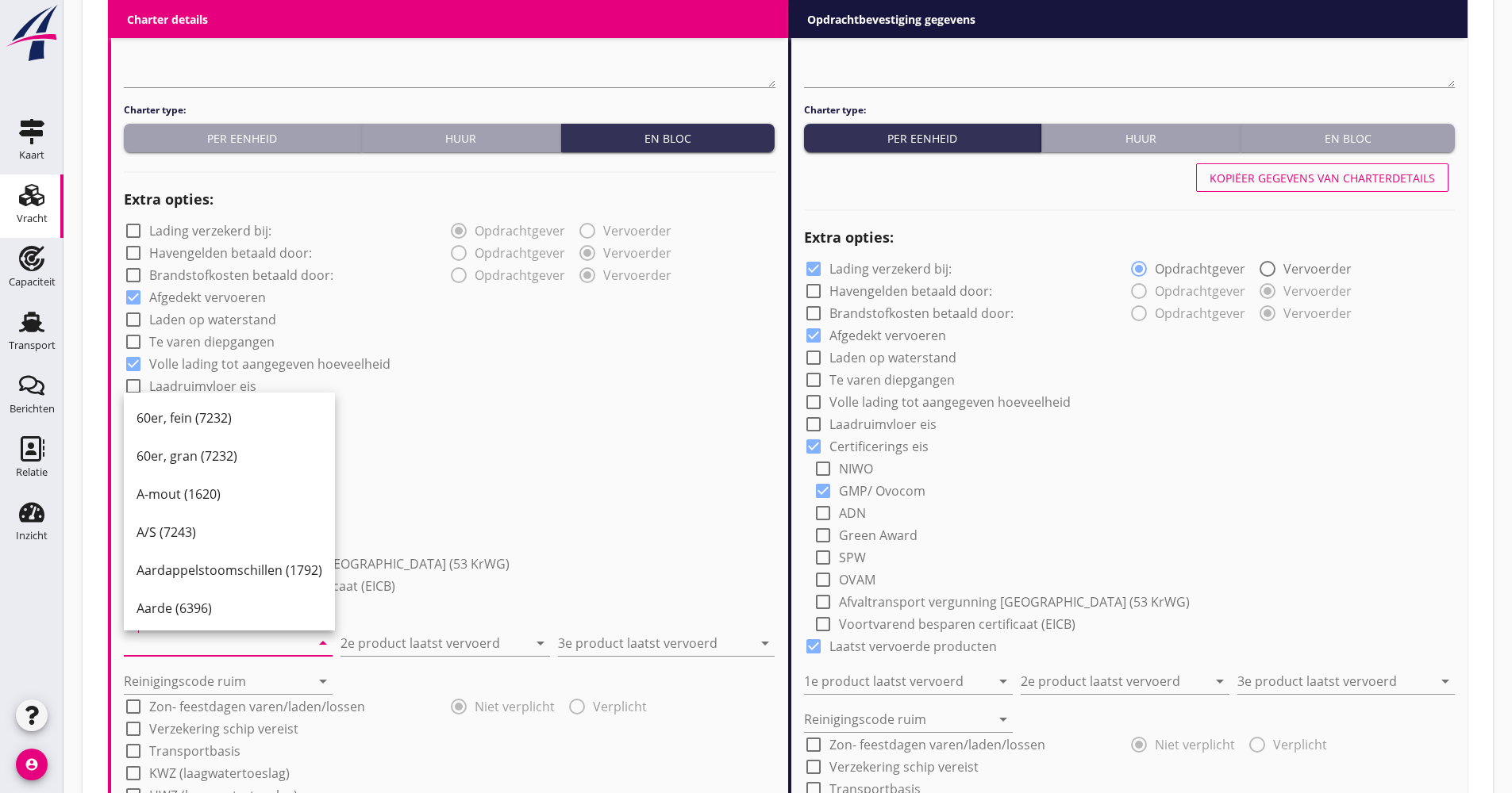
type input "o"
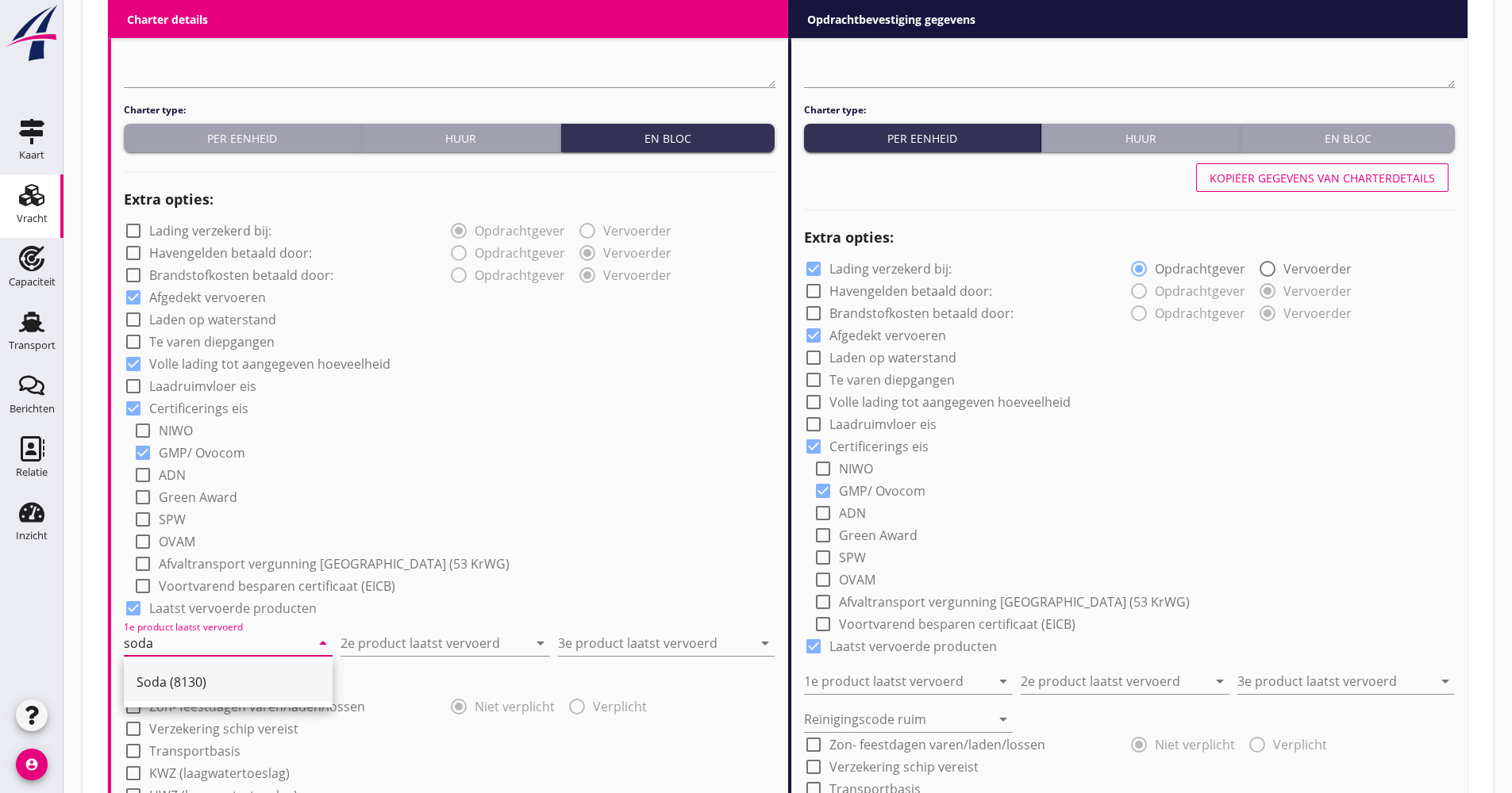
click at [232, 674] on div "Soda (8130)" at bounding box center [229, 682] width 184 height 19
type input "Soda (8130)"
click at [386, 641] on input "2e product laatst vervoerd" at bounding box center [434, 643] width 187 height 26
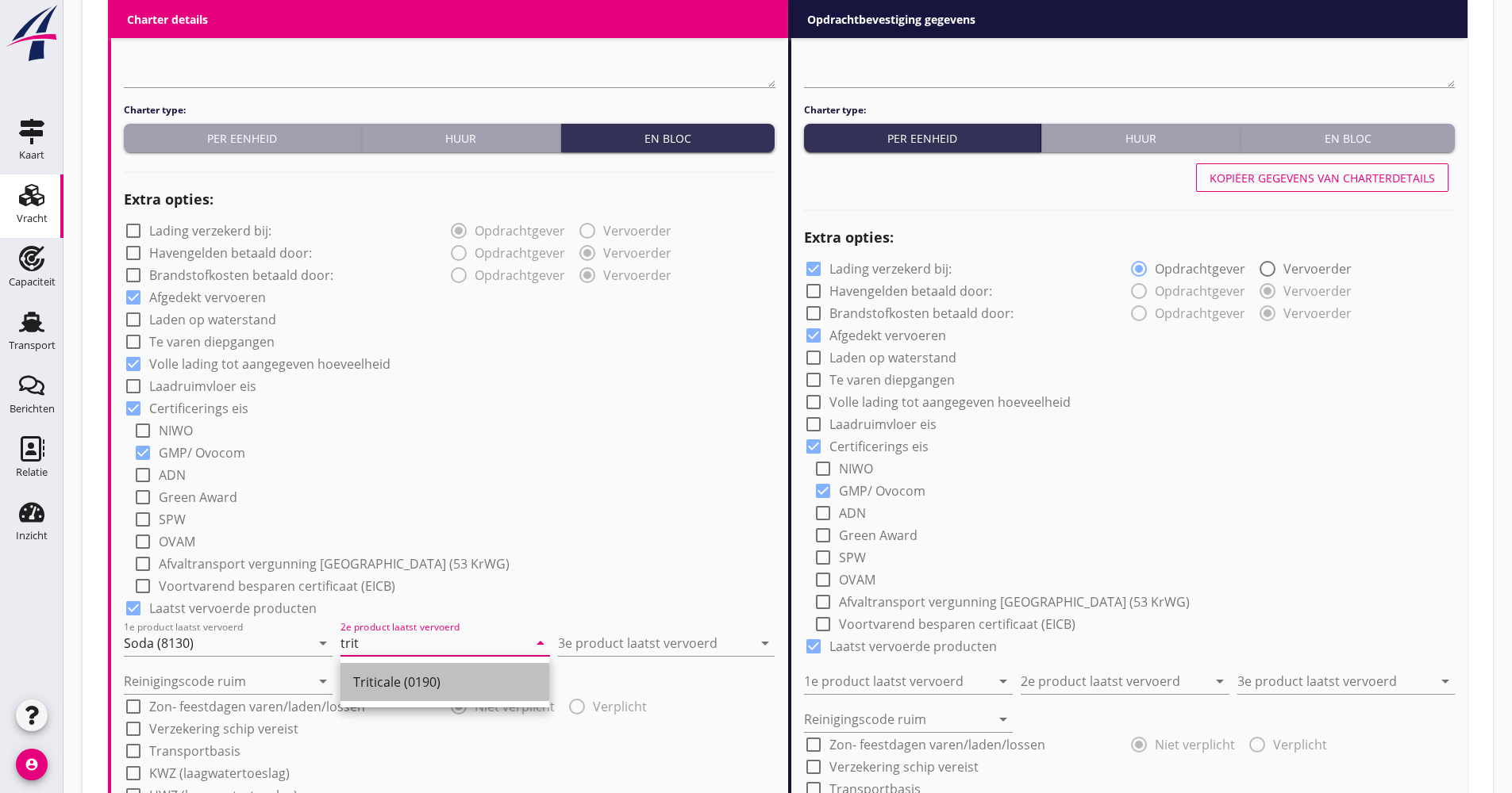
click at [366, 694] on div "Triticale (0190)" at bounding box center [445, 682] width 184 height 38
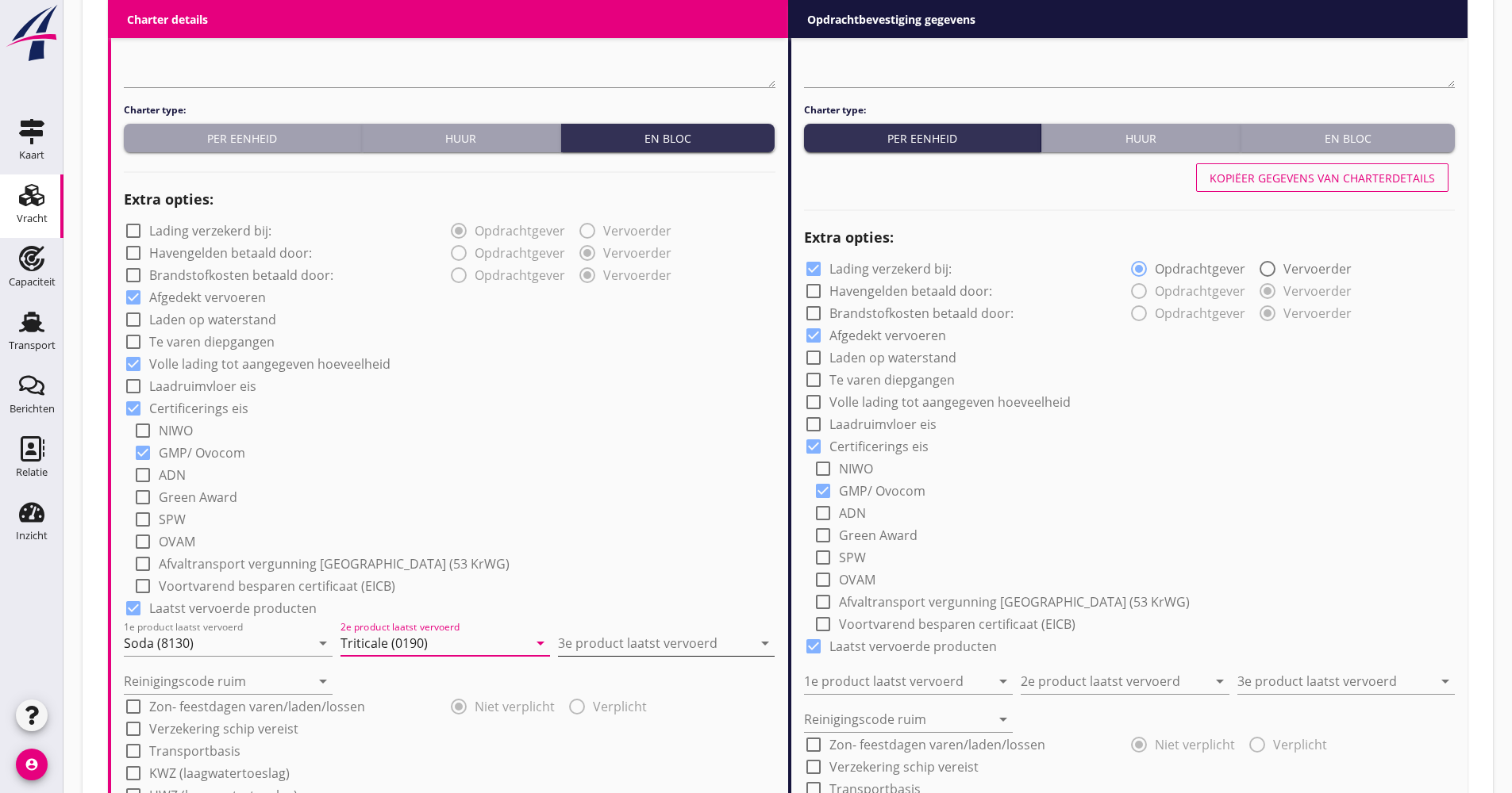
type input "Triticale (0190)"
click at [580, 642] on input "3e product laatst vervoerd" at bounding box center [655, 643] width 194 height 26
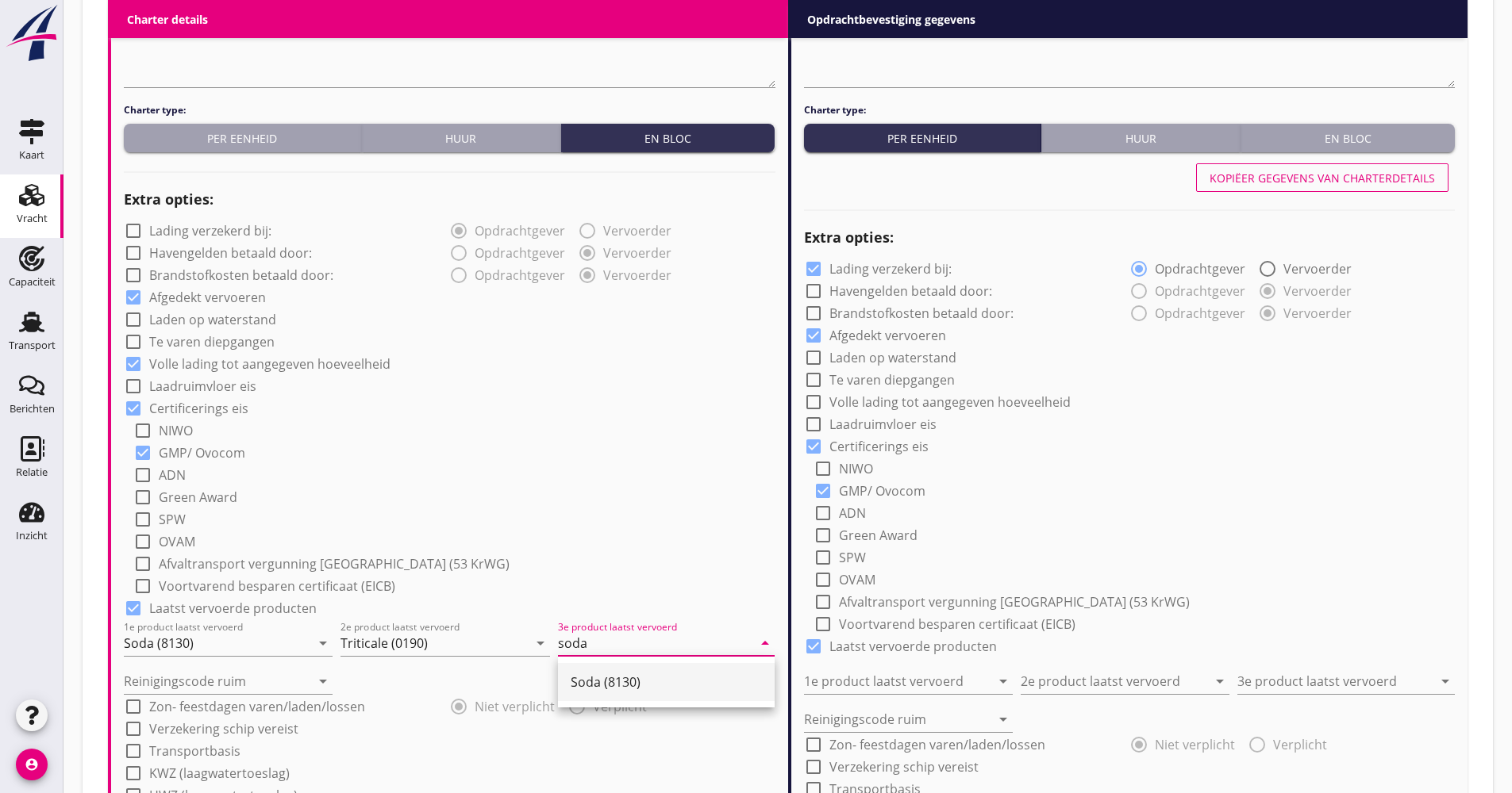
click at [649, 681] on div "Soda (8130)" at bounding box center [666, 682] width 191 height 19
type input "Soda (8130)"
click at [184, 683] on input "Reinigingscode ruim" at bounding box center [216, 681] width 187 height 26
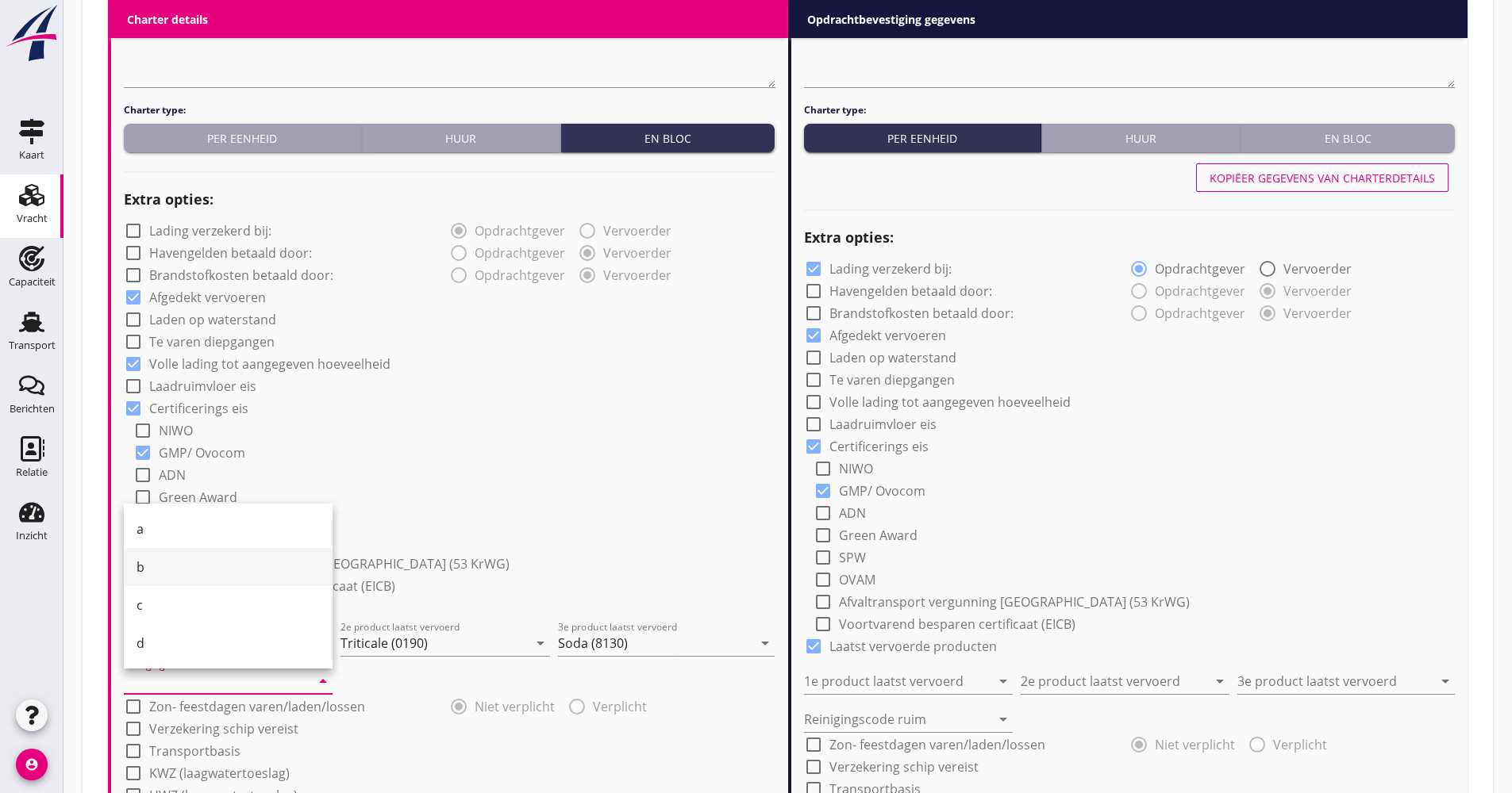
click at [172, 576] on div "b" at bounding box center [229, 567] width 184 height 19
type input "b"
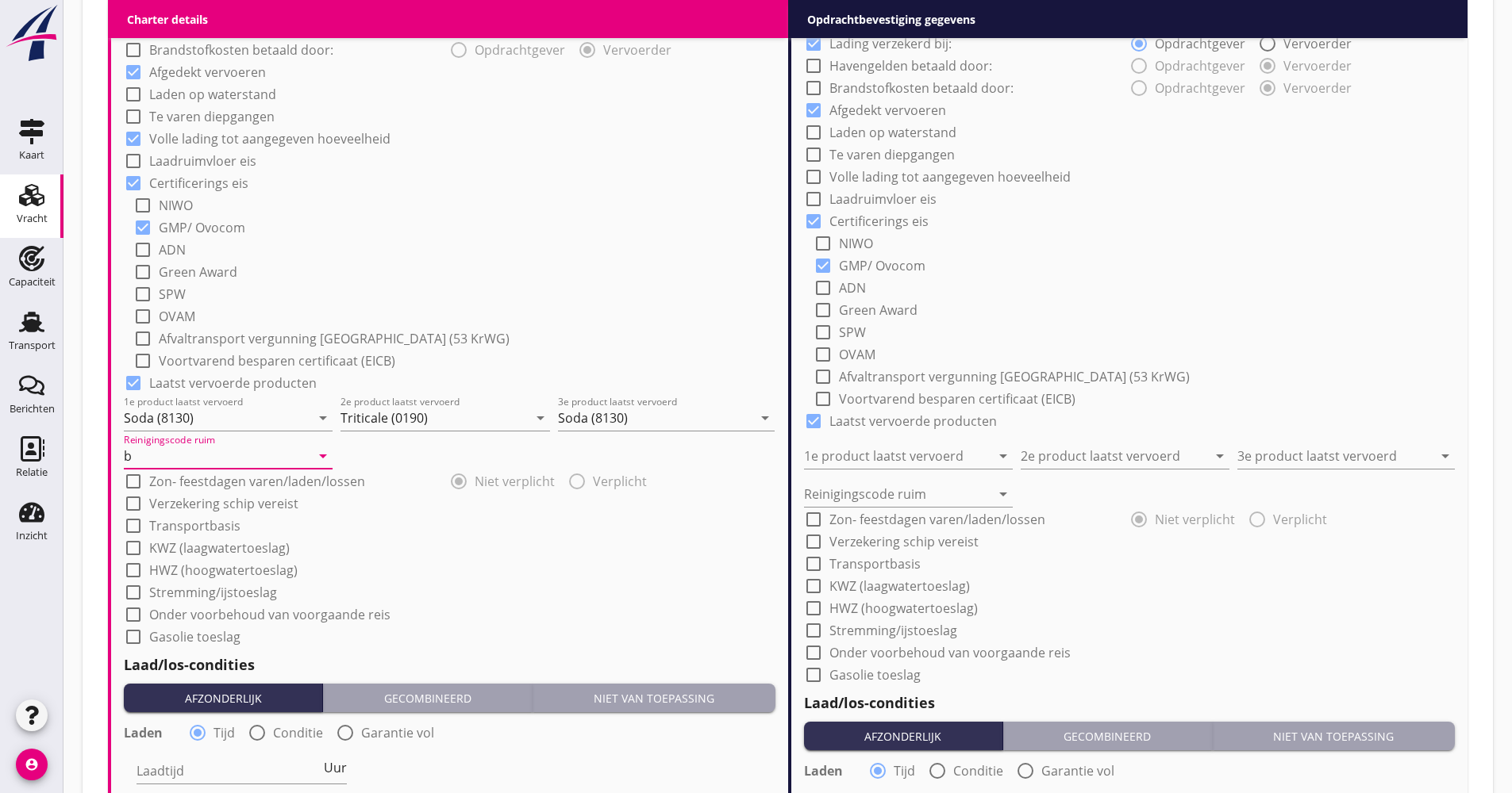
scroll to position [1202, 0]
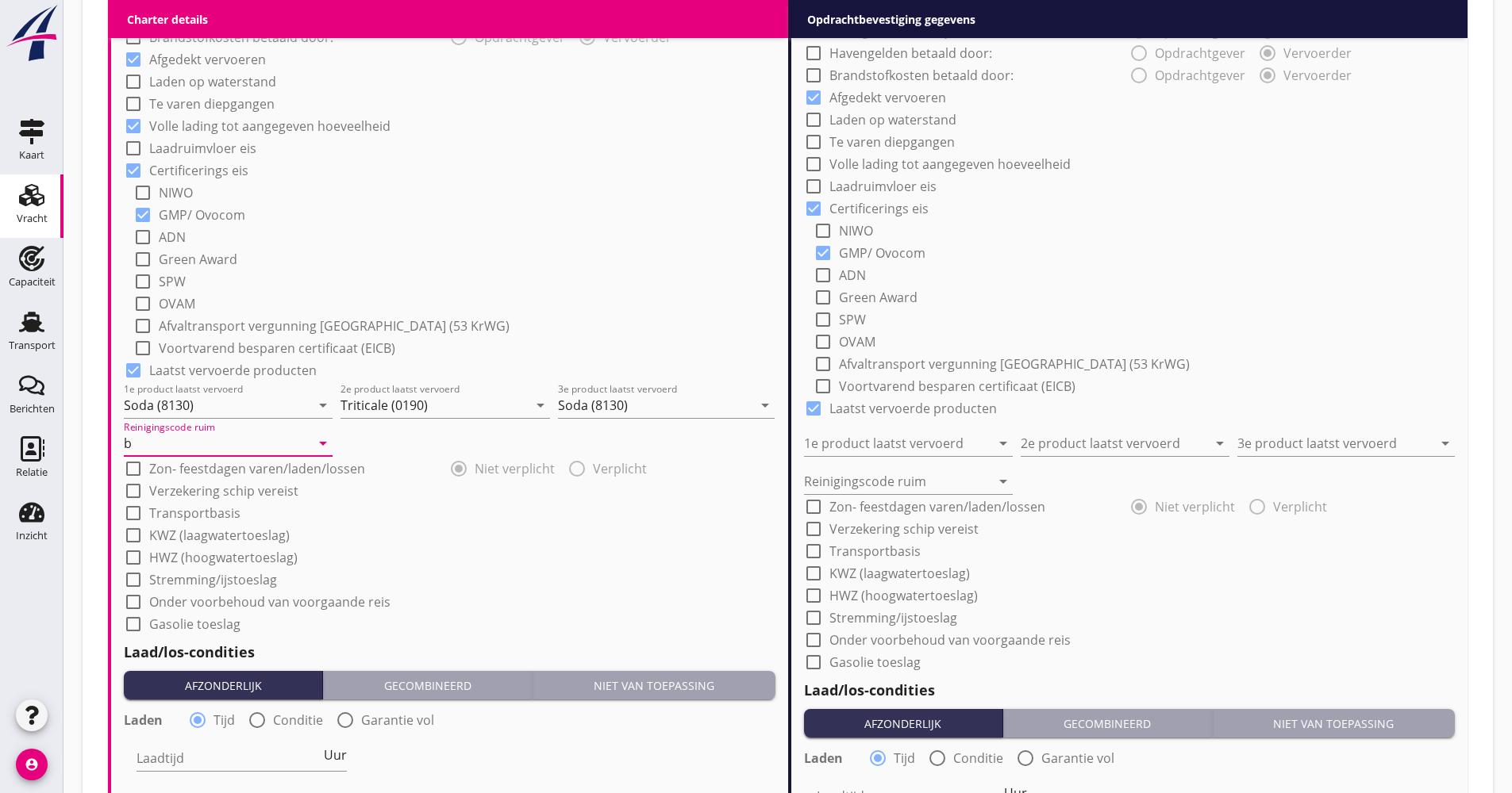
click at [212, 486] on label "Verzekering schip vereist" at bounding box center [224, 491] width 149 height 16
checkbox input "true"
click at [200, 518] on label "Transportbasis" at bounding box center [194, 513] width 91 height 16
checkbox input "true"
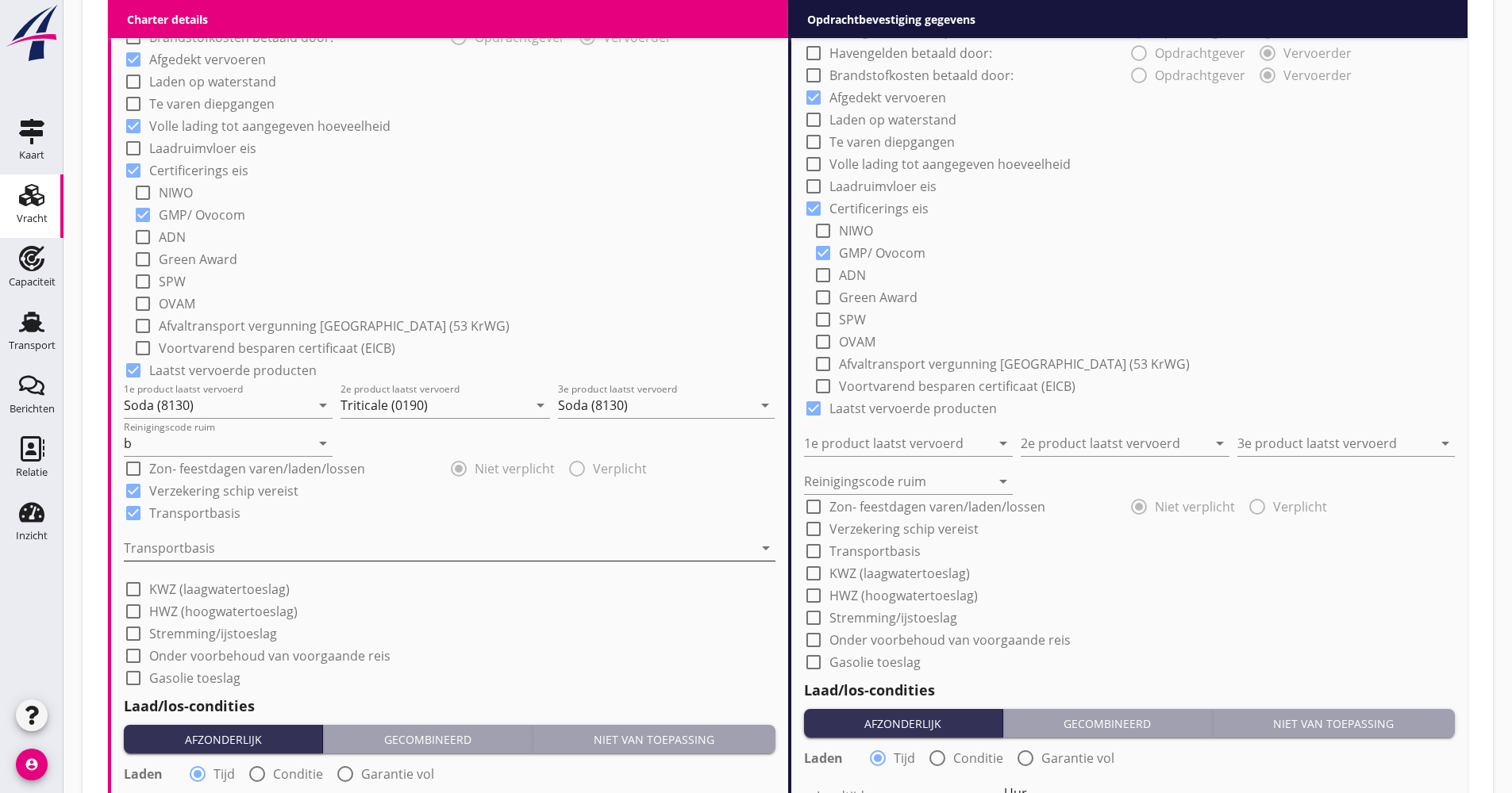
click at [189, 544] on div at bounding box center [438, 548] width 630 height 26
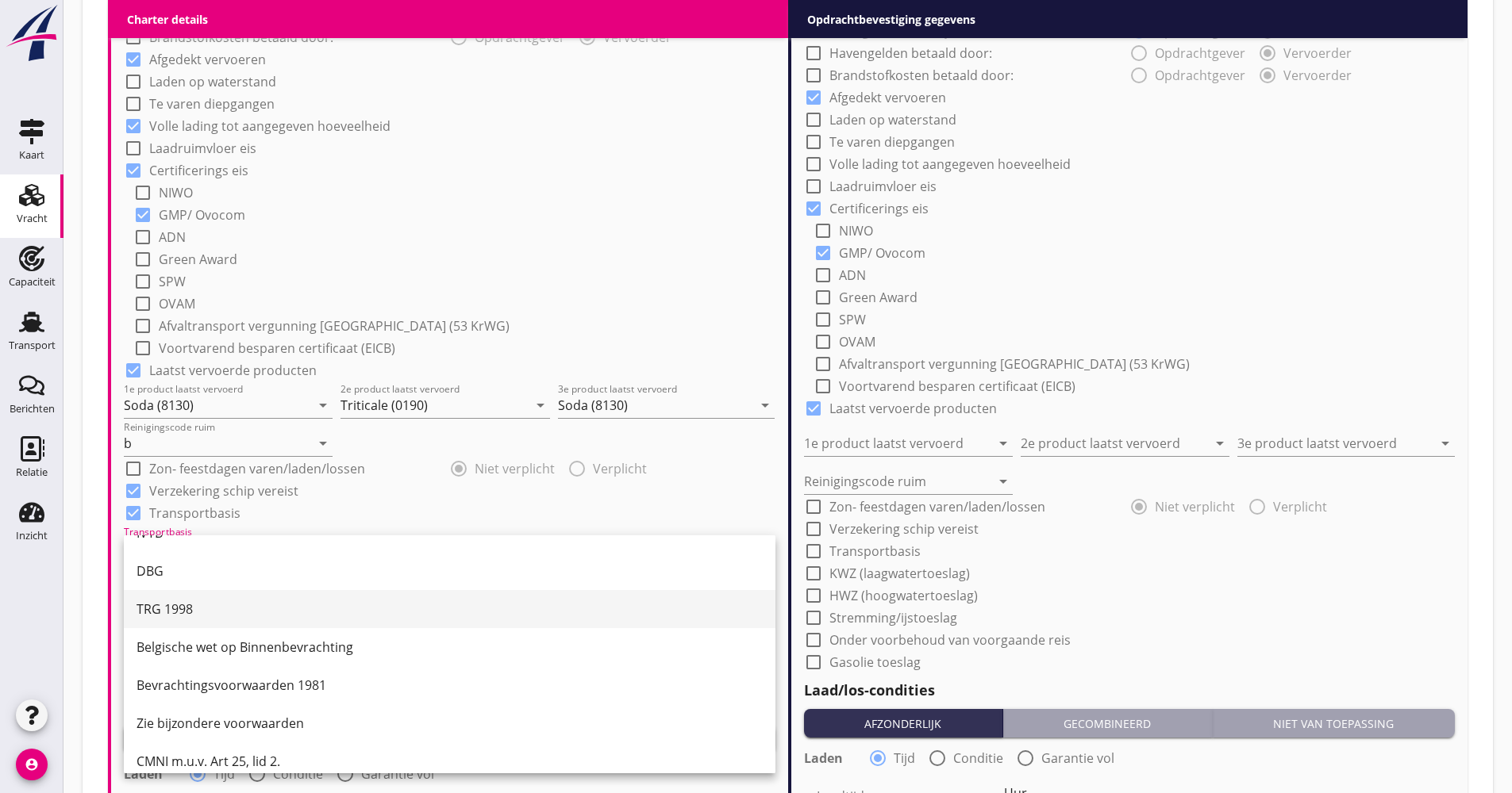
scroll to position [41, 0]
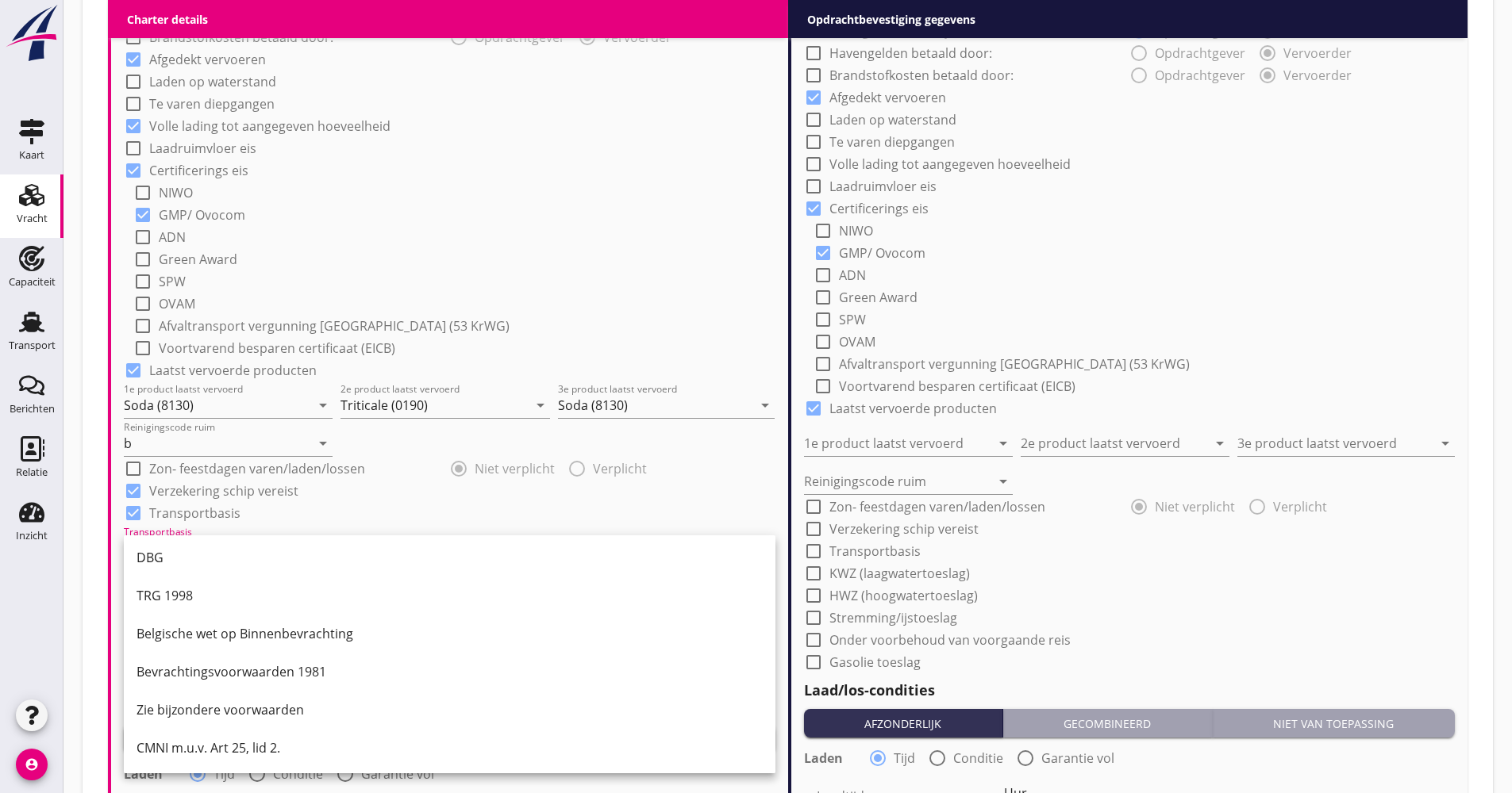
click at [185, 738] on div "CMNI m.u.v. Art 25, lid 2." at bounding box center [450, 748] width 626 height 38
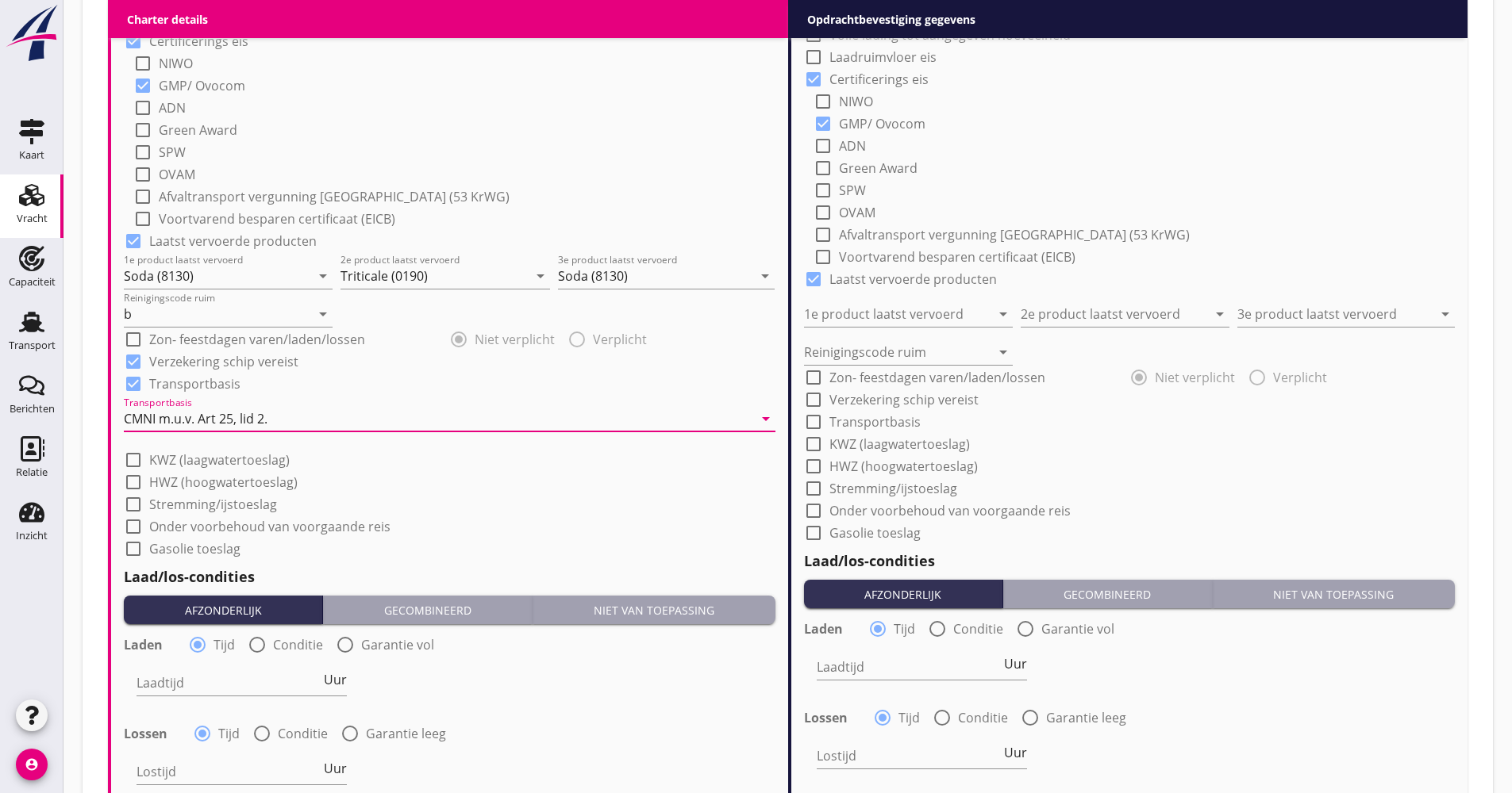
scroll to position [1599, 0]
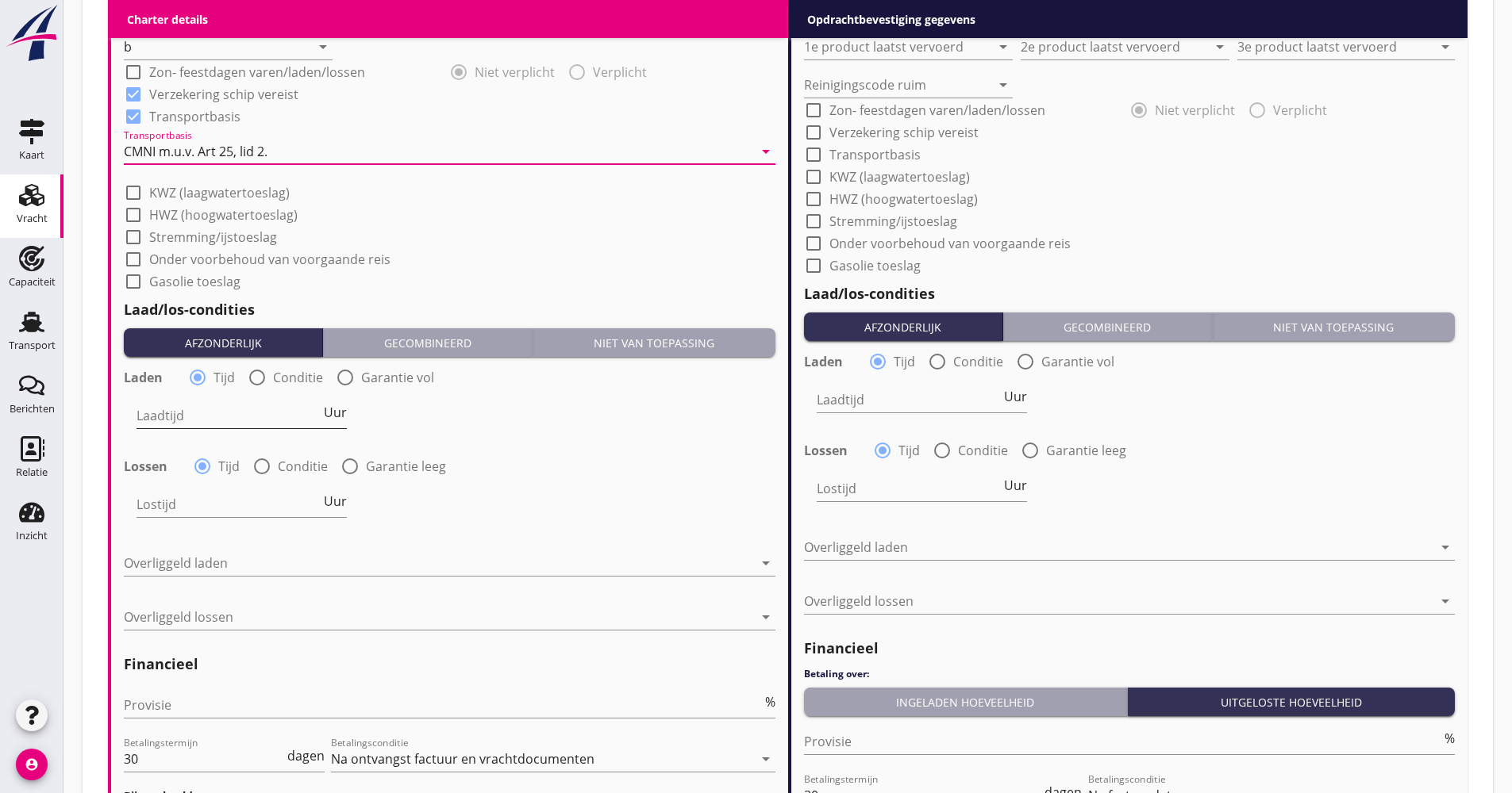
click at [329, 414] on span "Uur" at bounding box center [335, 412] width 23 height 12
type input "2"
click at [286, 461] on label "Conditie" at bounding box center [302, 466] width 50 height 16
radio input "false"
radio input "true"
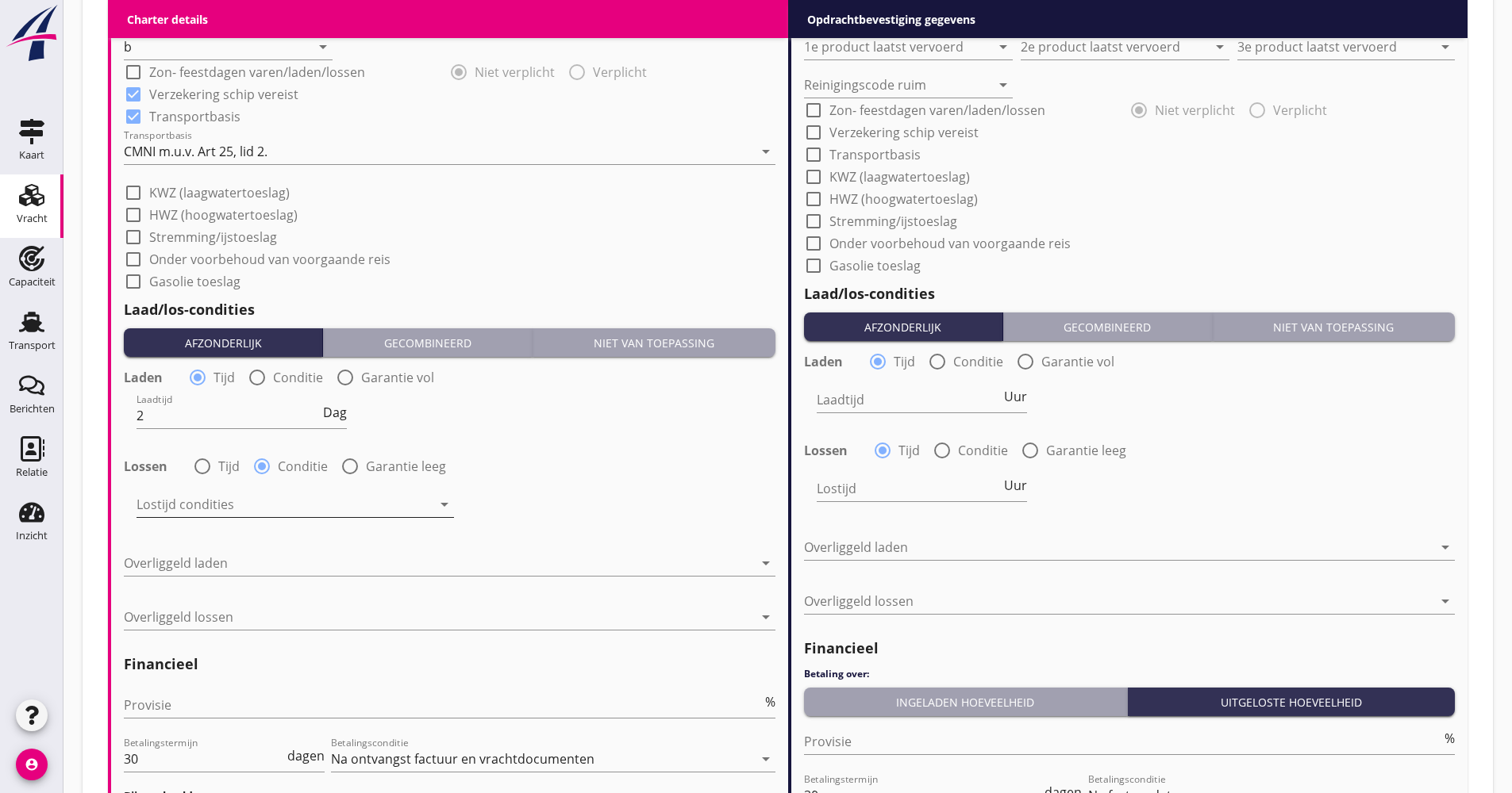
click at [265, 507] on div at bounding box center [284, 504] width 296 height 26
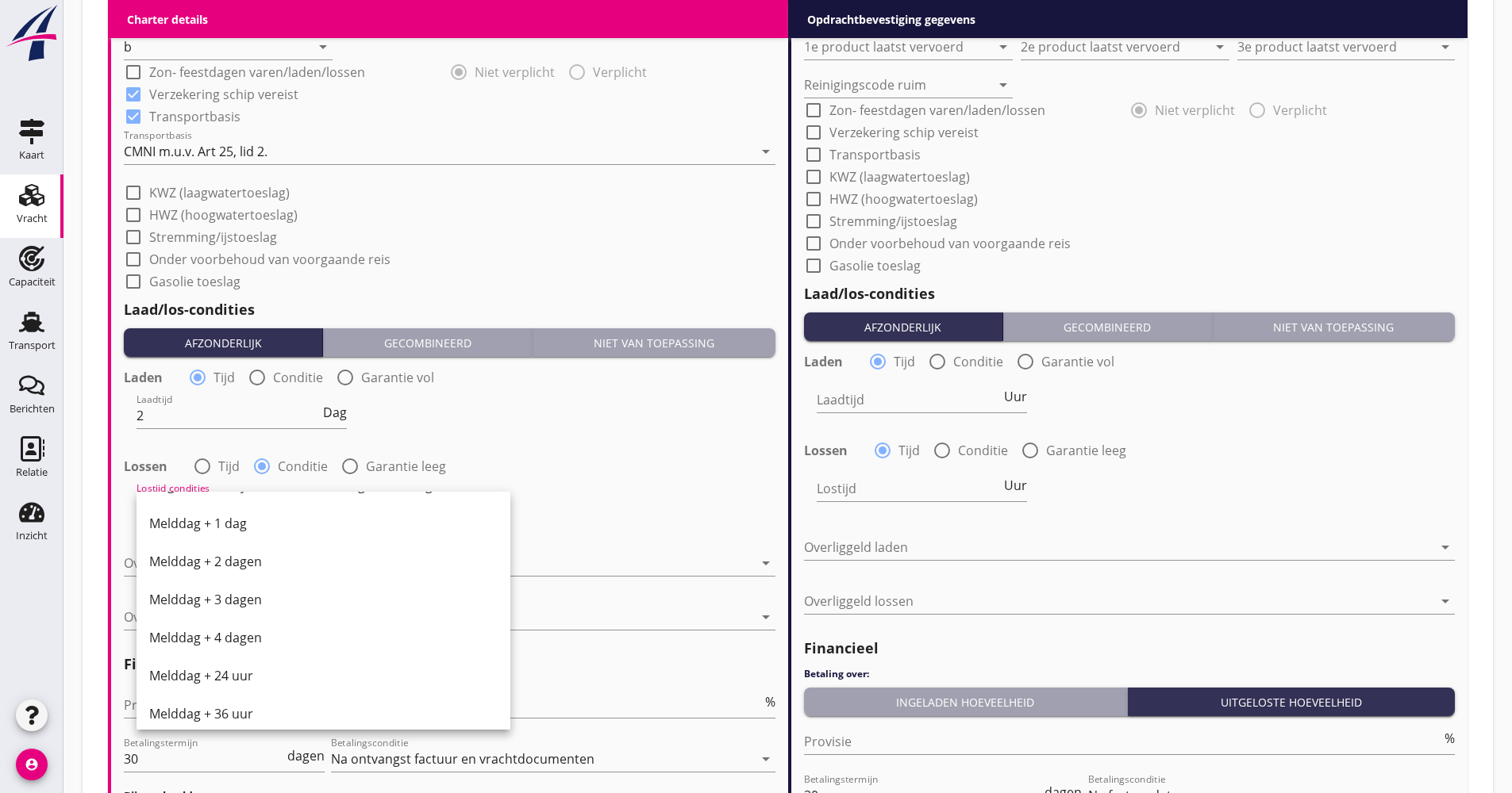
scroll to position [537, 0]
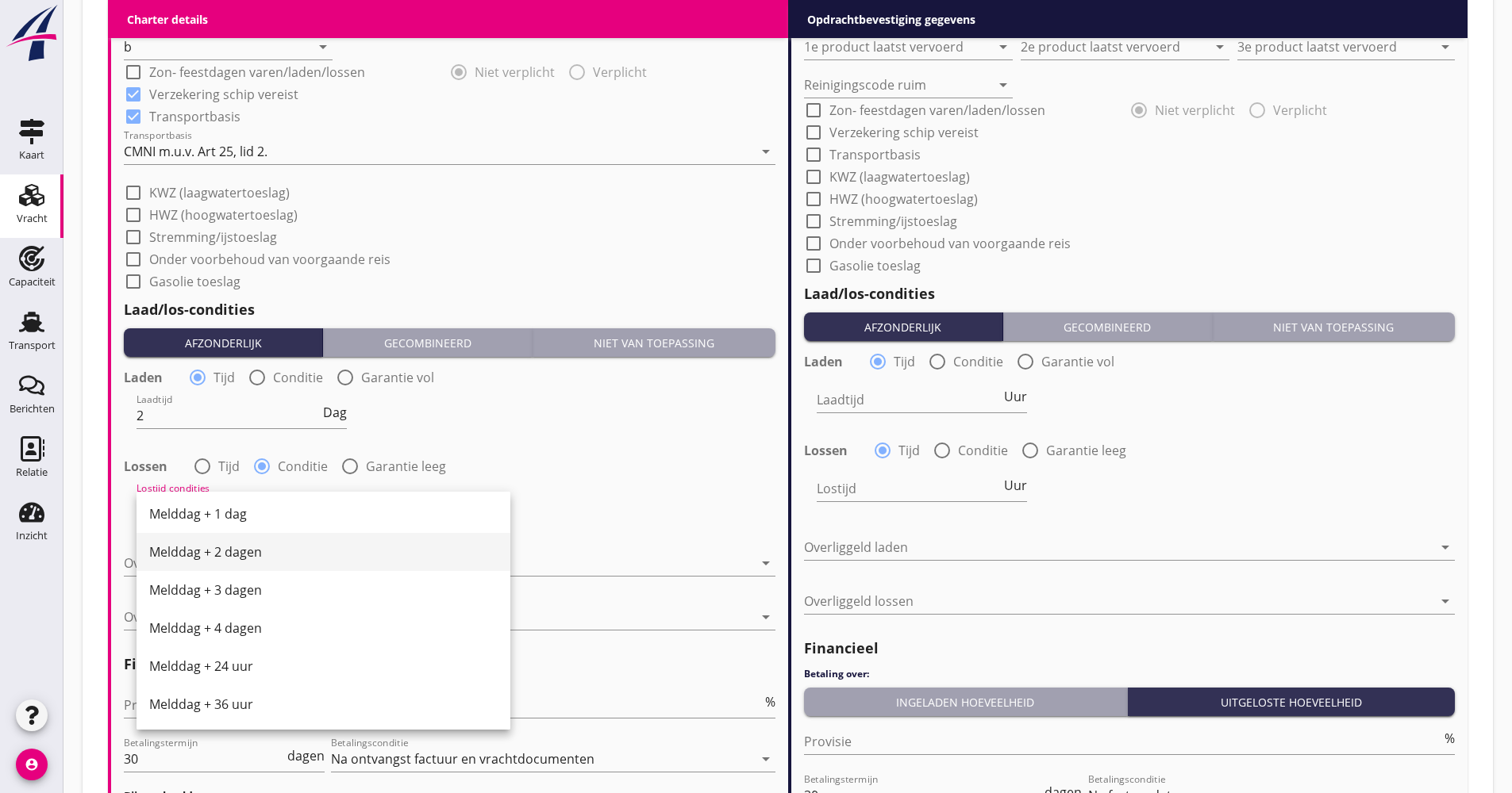
click at [259, 540] on div "Melddag + 2 dagen" at bounding box center [323, 552] width 348 height 38
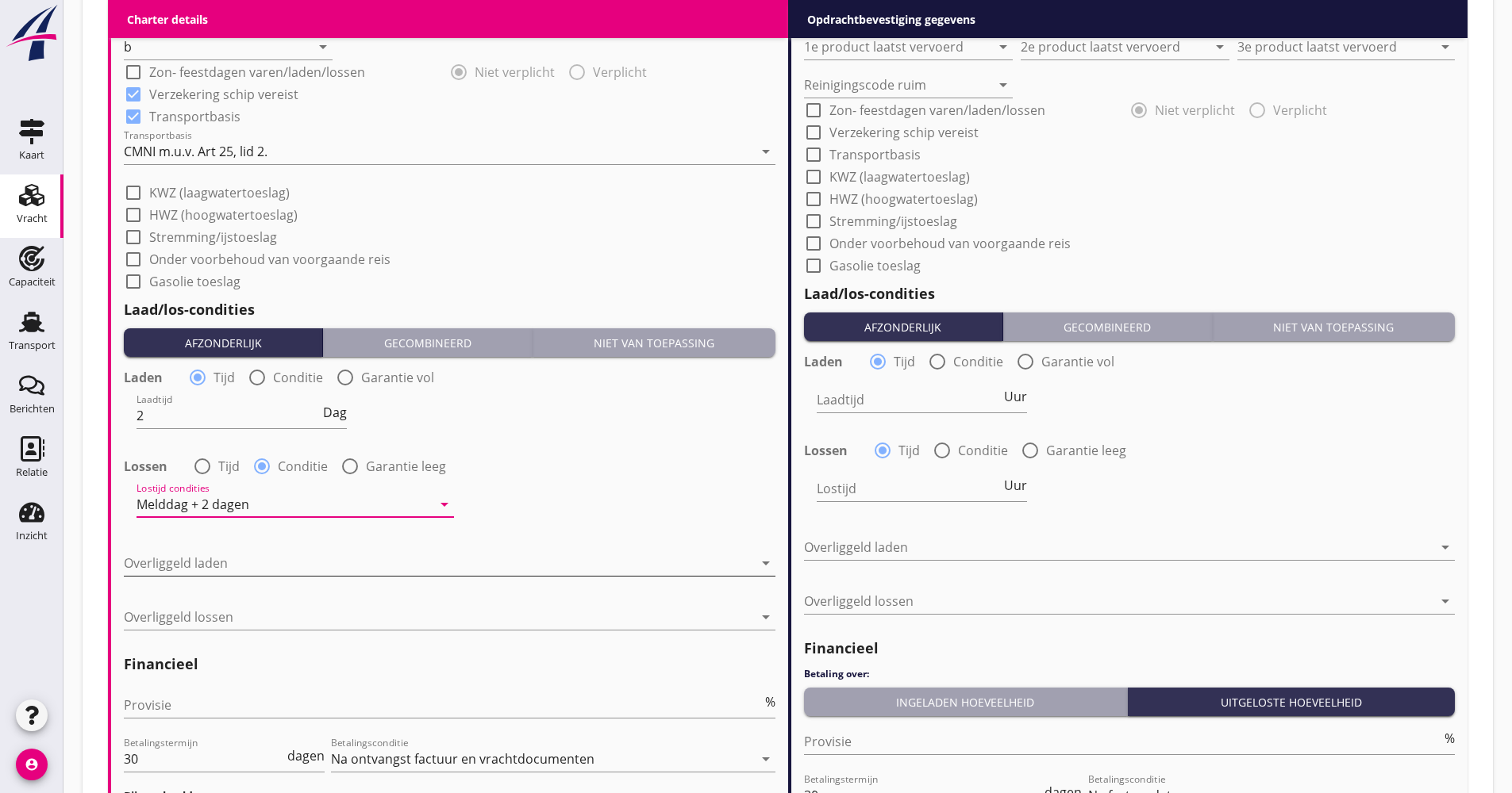
click at [250, 570] on div at bounding box center [438, 563] width 630 height 26
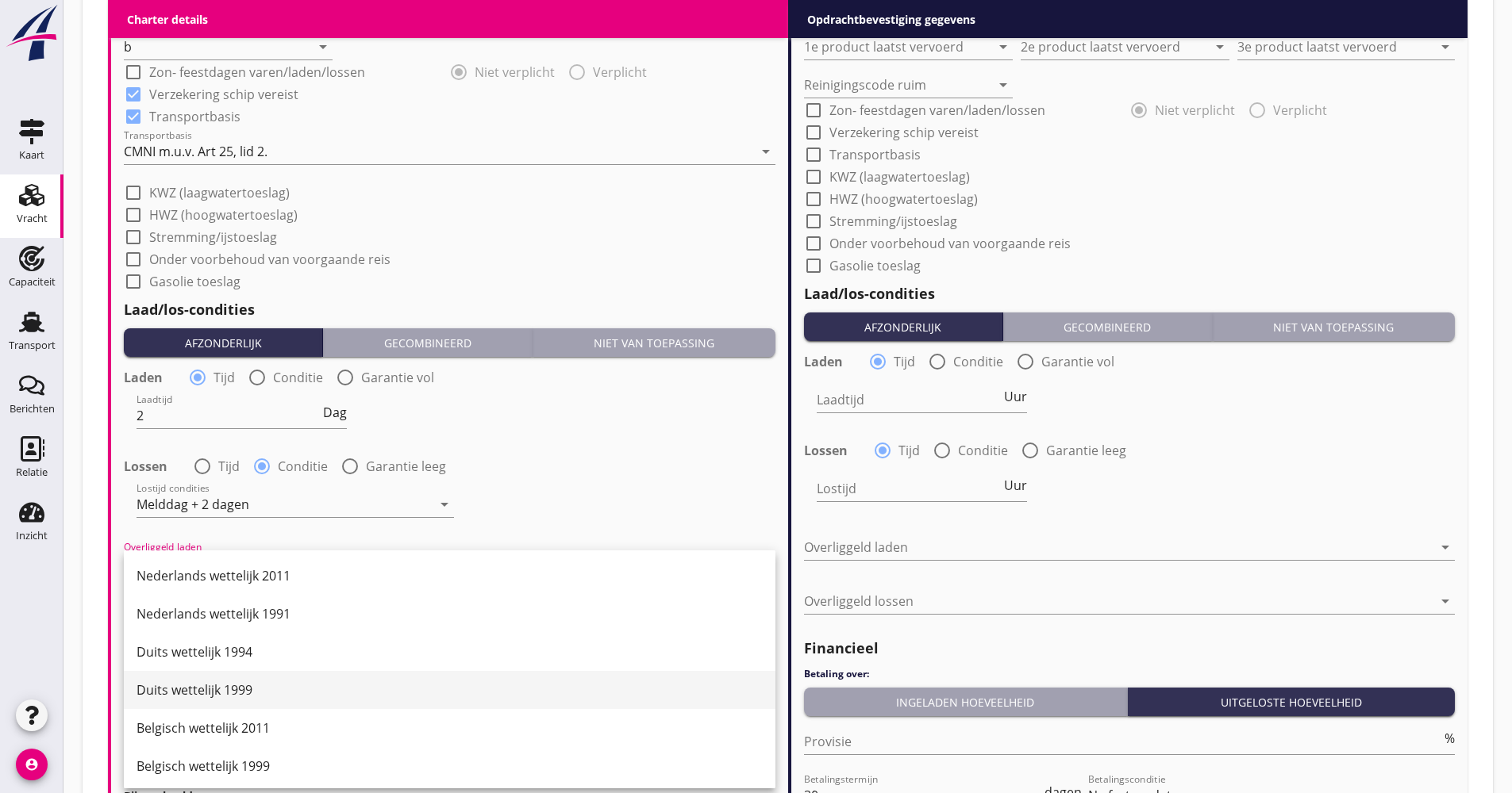
click at [249, 686] on div "Duits wettelijk 1999" at bounding box center [450, 691] width 626 height 19
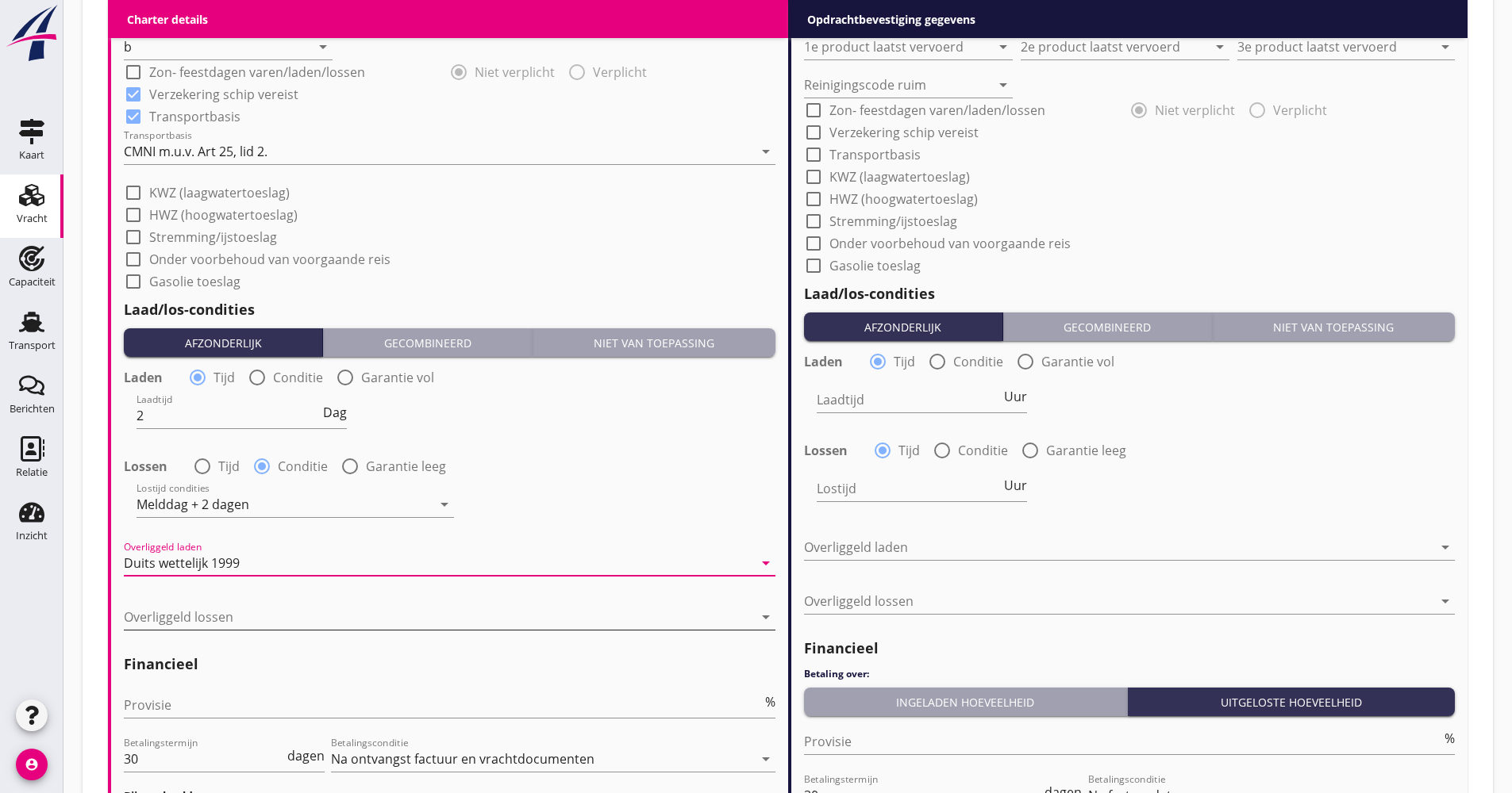
click at [265, 628] on div at bounding box center [438, 617] width 630 height 26
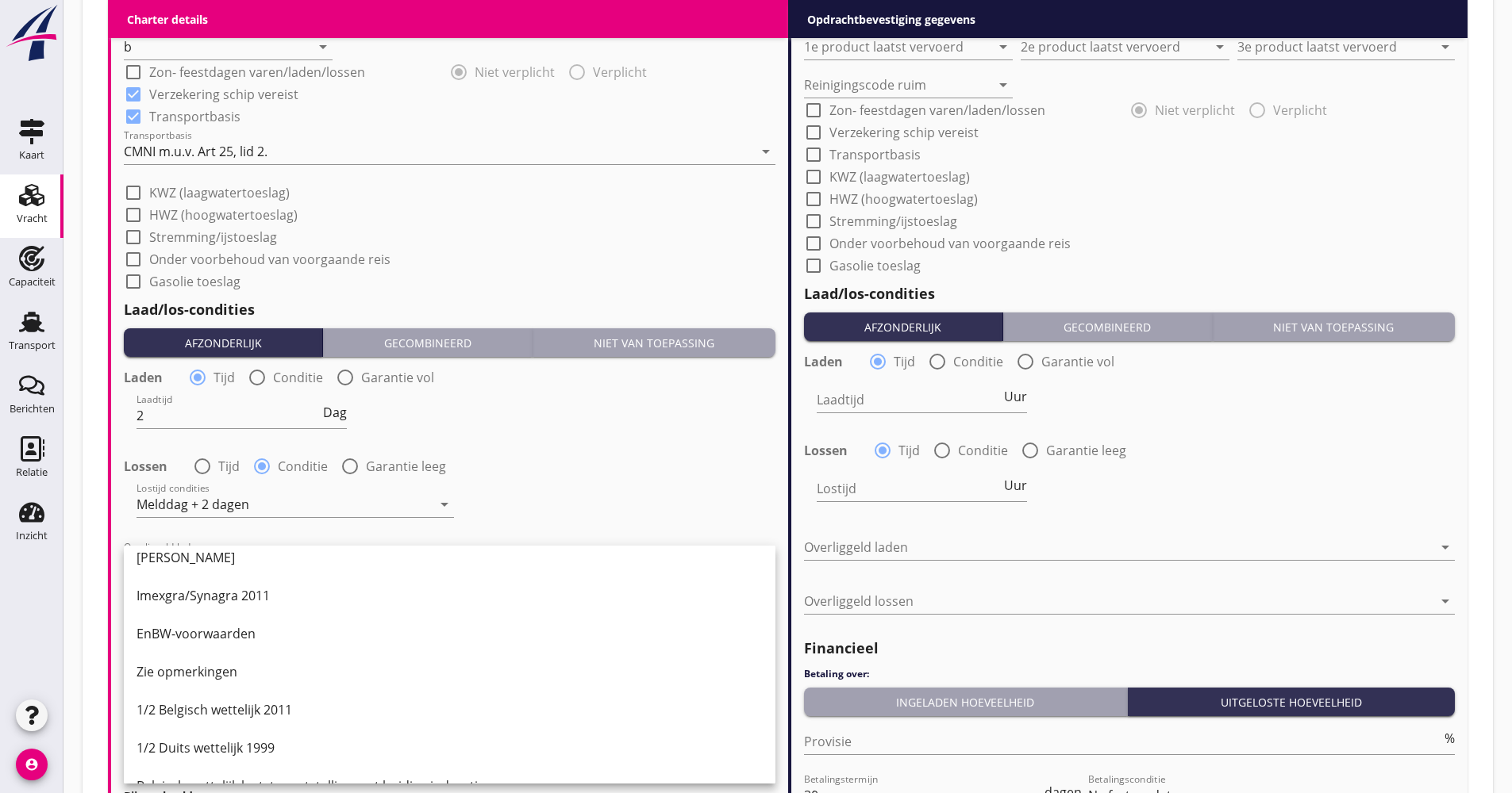
scroll to position [397, 0]
click at [244, 640] on div "1/2 Belgisch wettelijk 2011" at bounding box center [450, 631] width 626 height 38
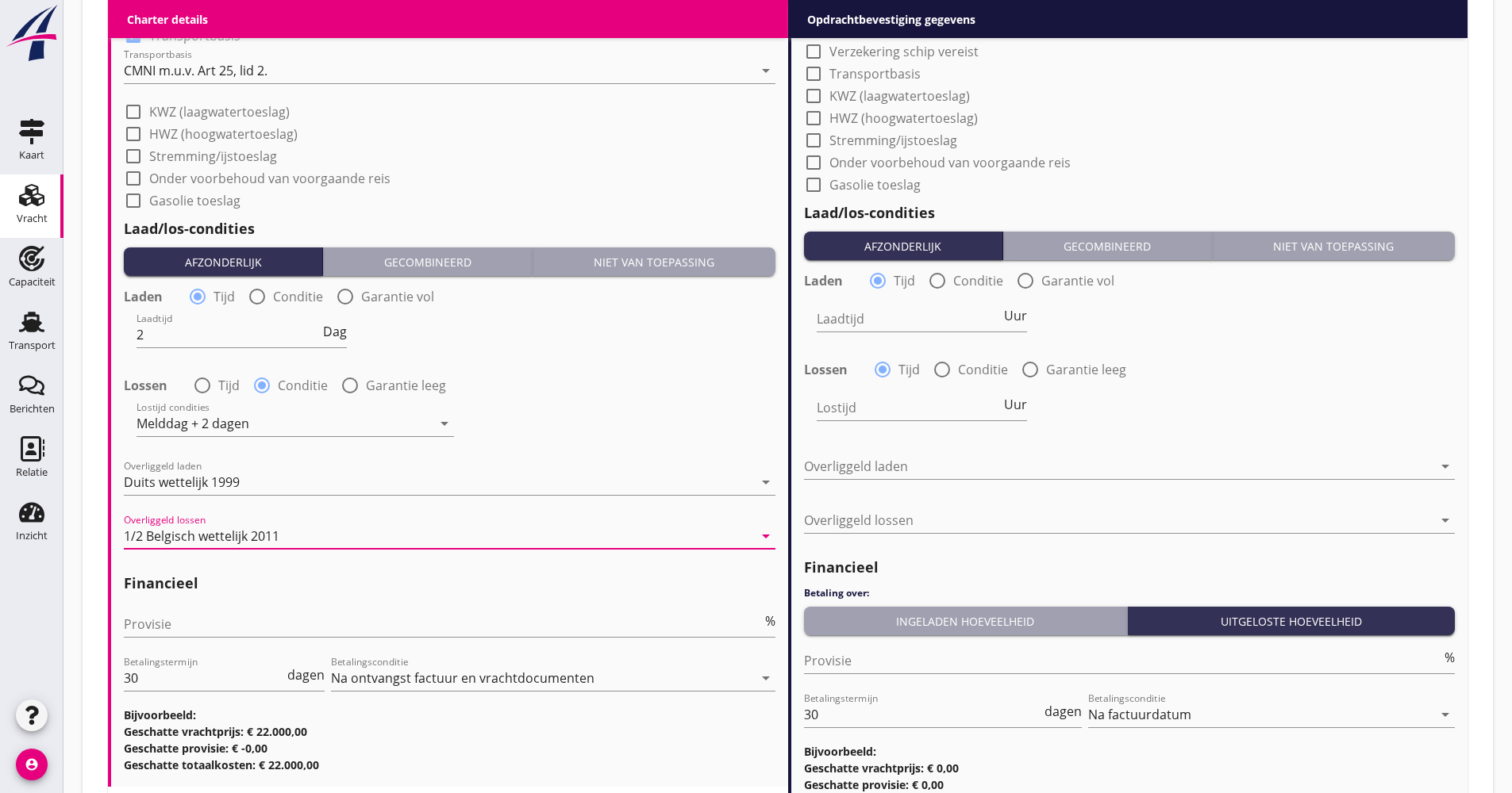
scroll to position [1818, 0]
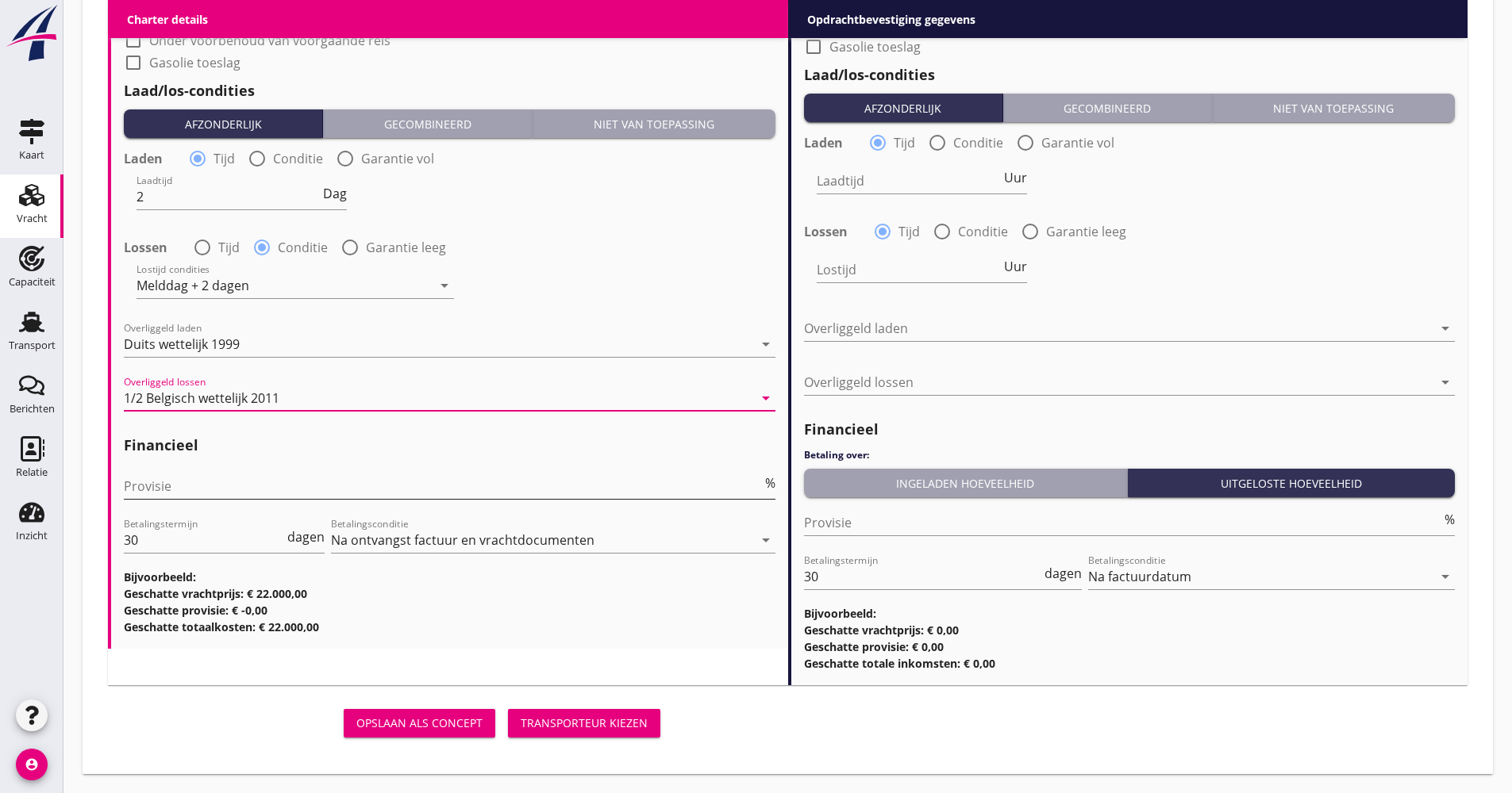
click at [203, 490] on input "Provisie" at bounding box center [442, 486] width 638 height 26
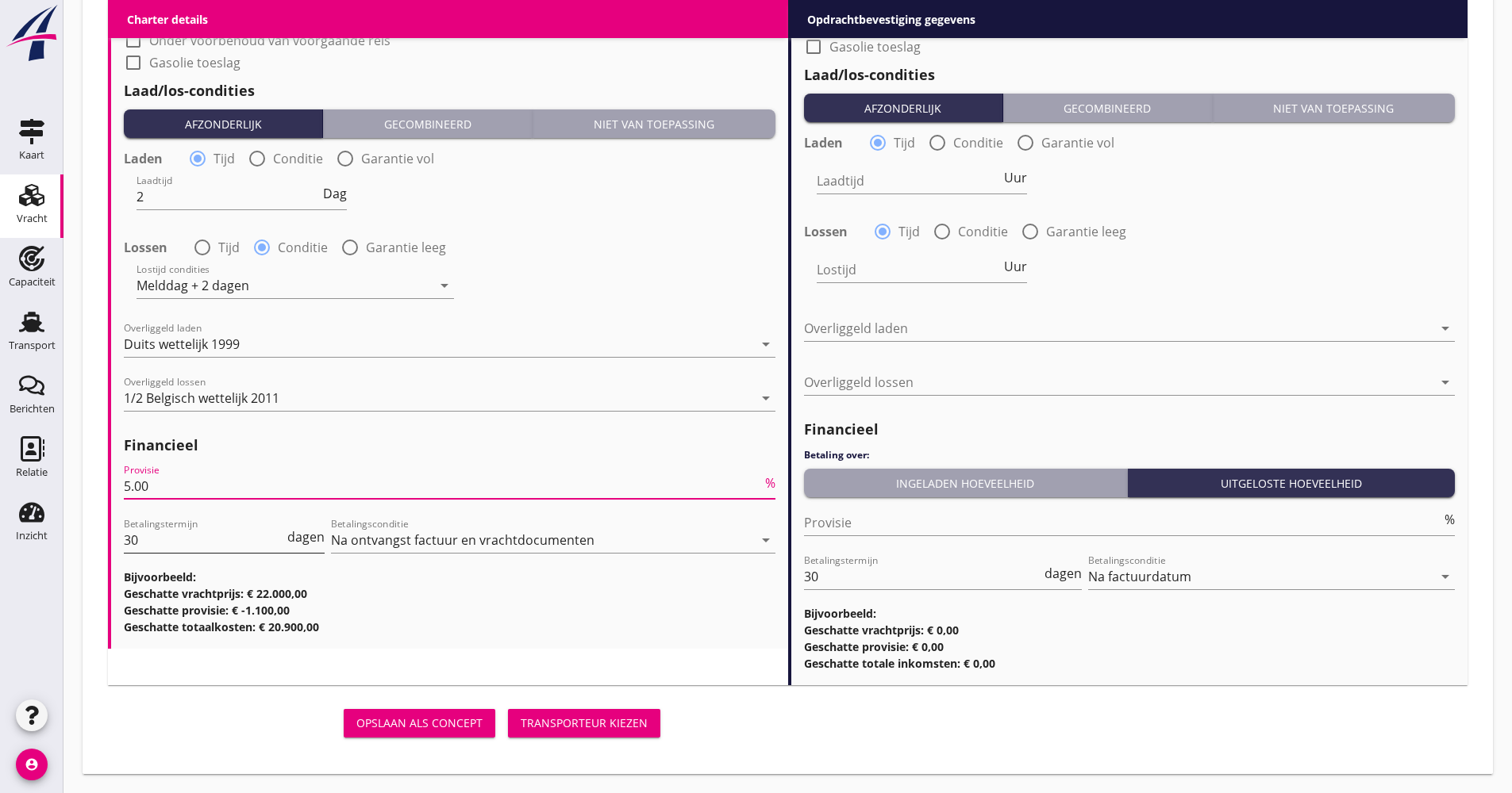
type input "5.00"
drag, startPoint x: 151, startPoint y: 548, endPoint x: 100, endPoint y: 551, distance: 51.1
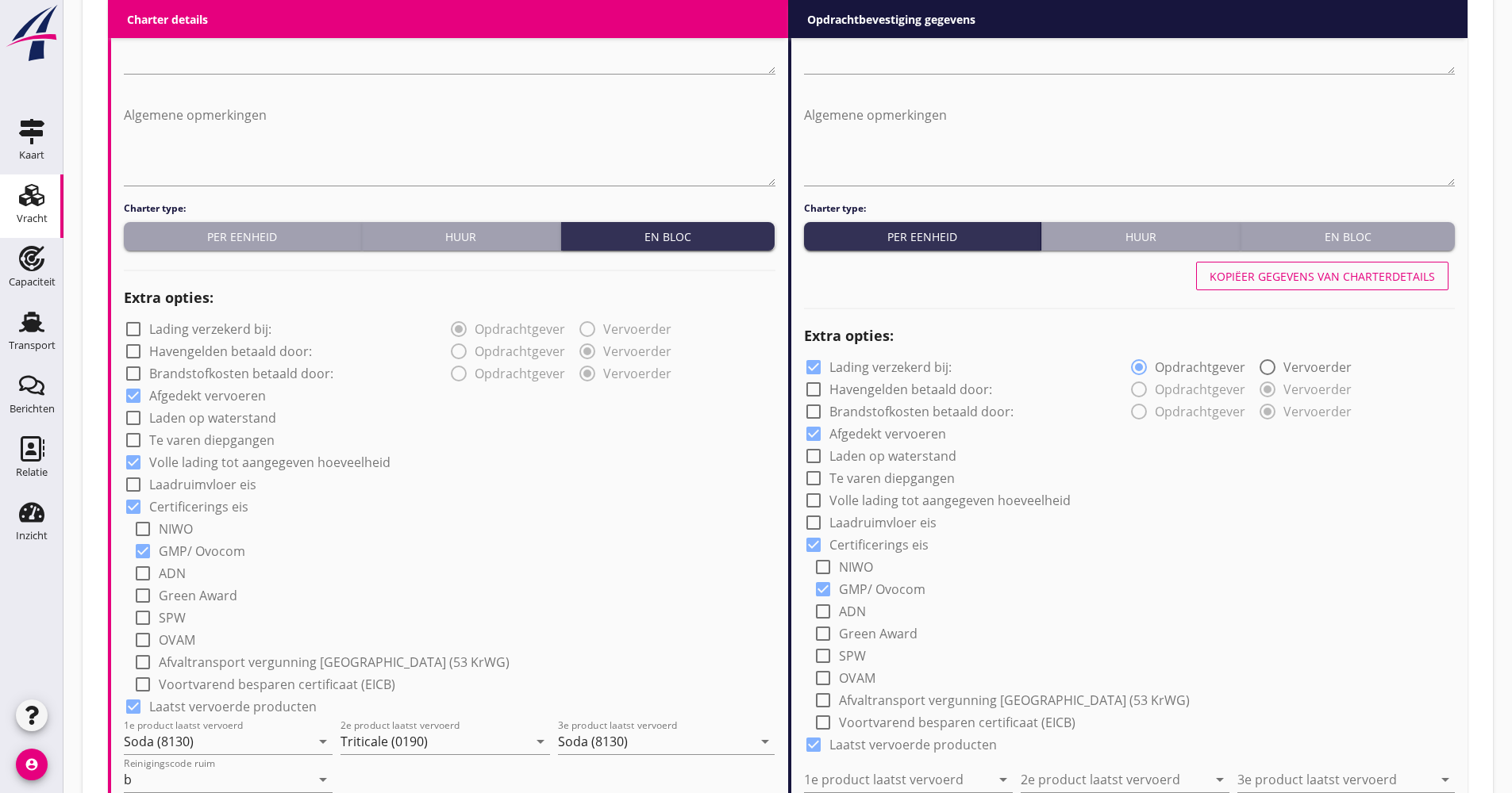
click at [1362, 277] on div "Kopiëer gegevens van charterdetails" at bounding box center [1323, 275] width 226 height 16
checkbox input "false"
checkbox input "true"
type input "Soda (8130)"
type input "Triticale (0190)"
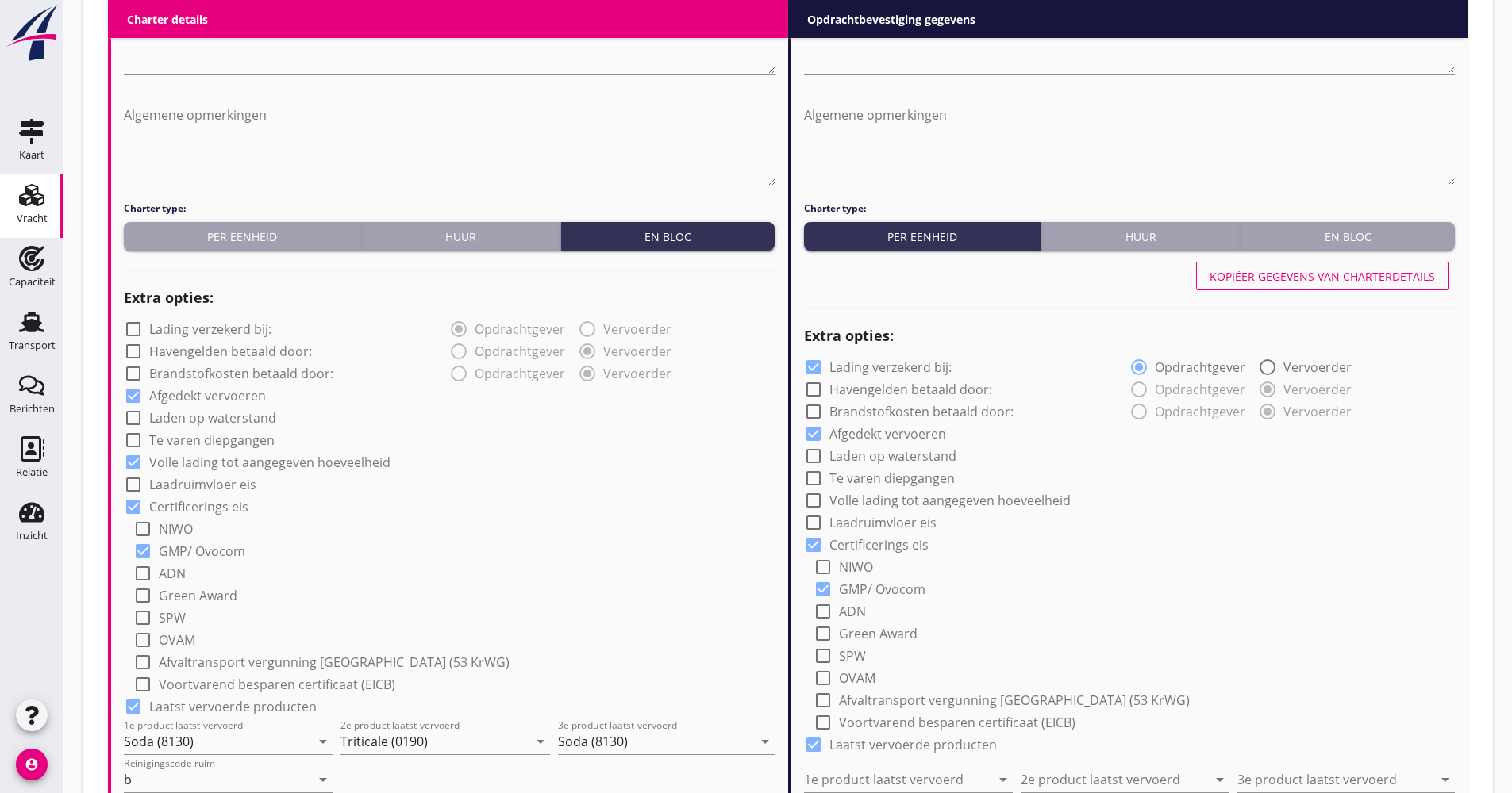
type input "Soda (8130)"
type input "b"
checkbox input "true"
type input "2"
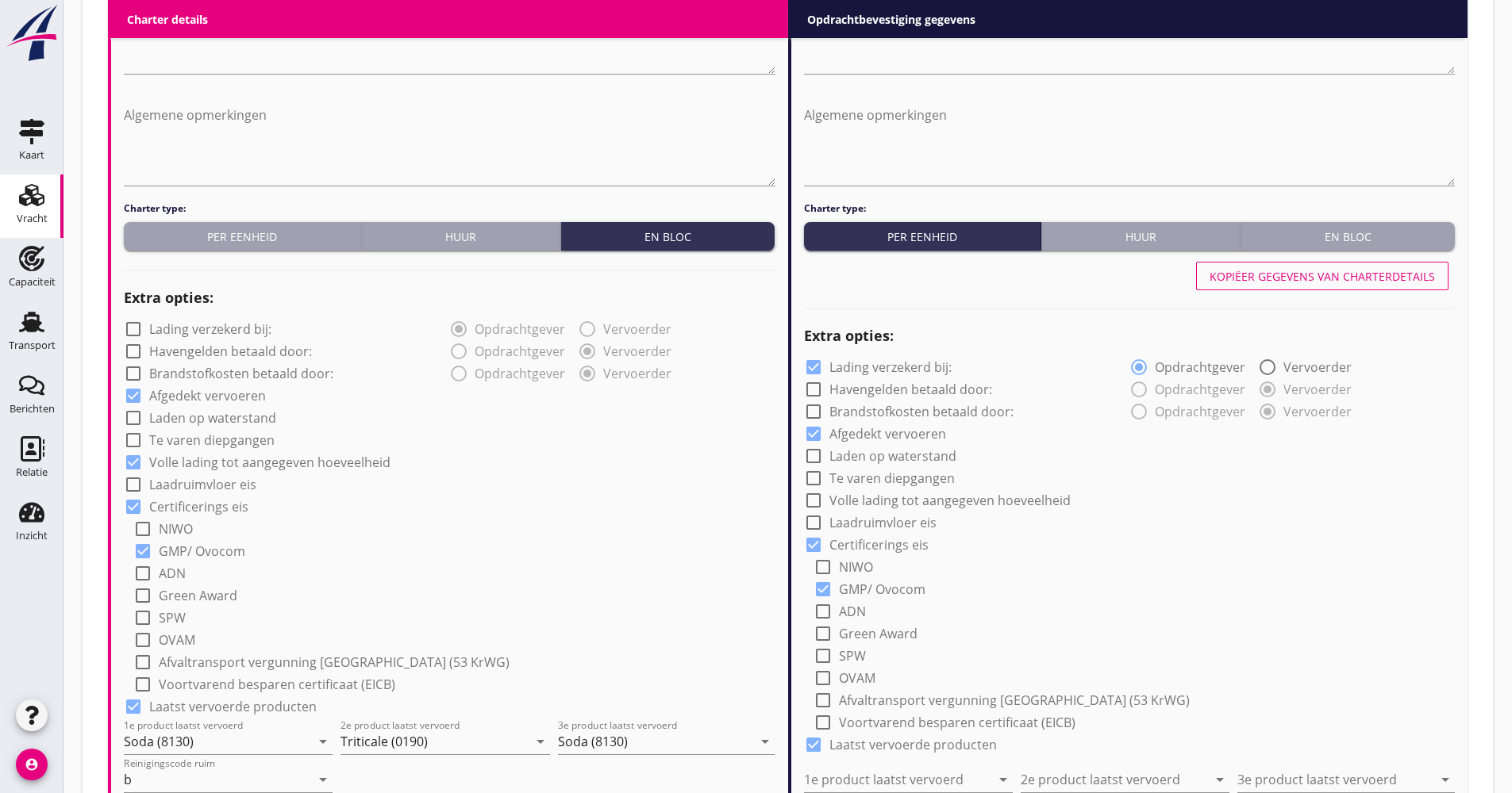
radio input "false"
radio input "true"
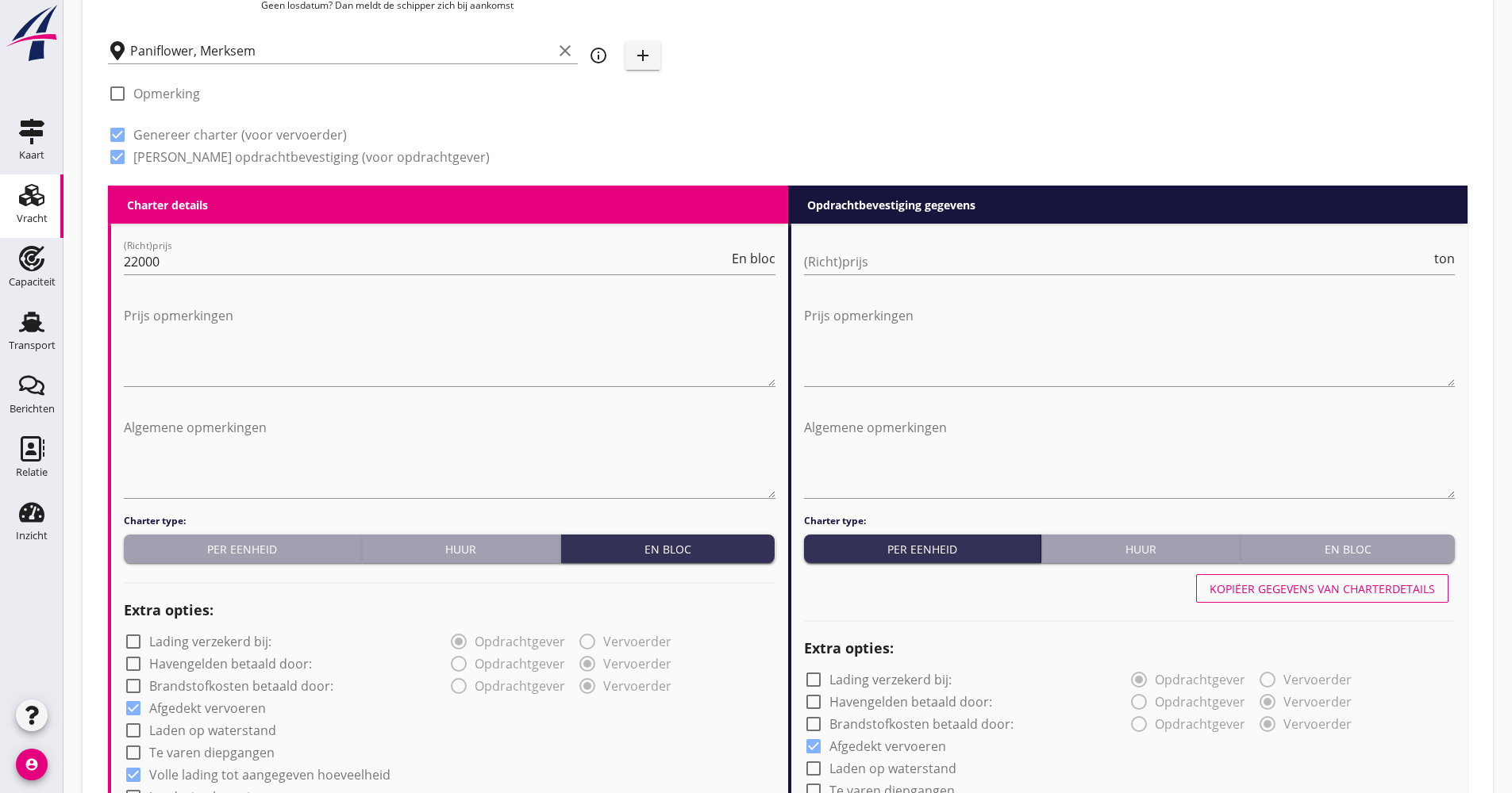
scroll to position [549, 0]
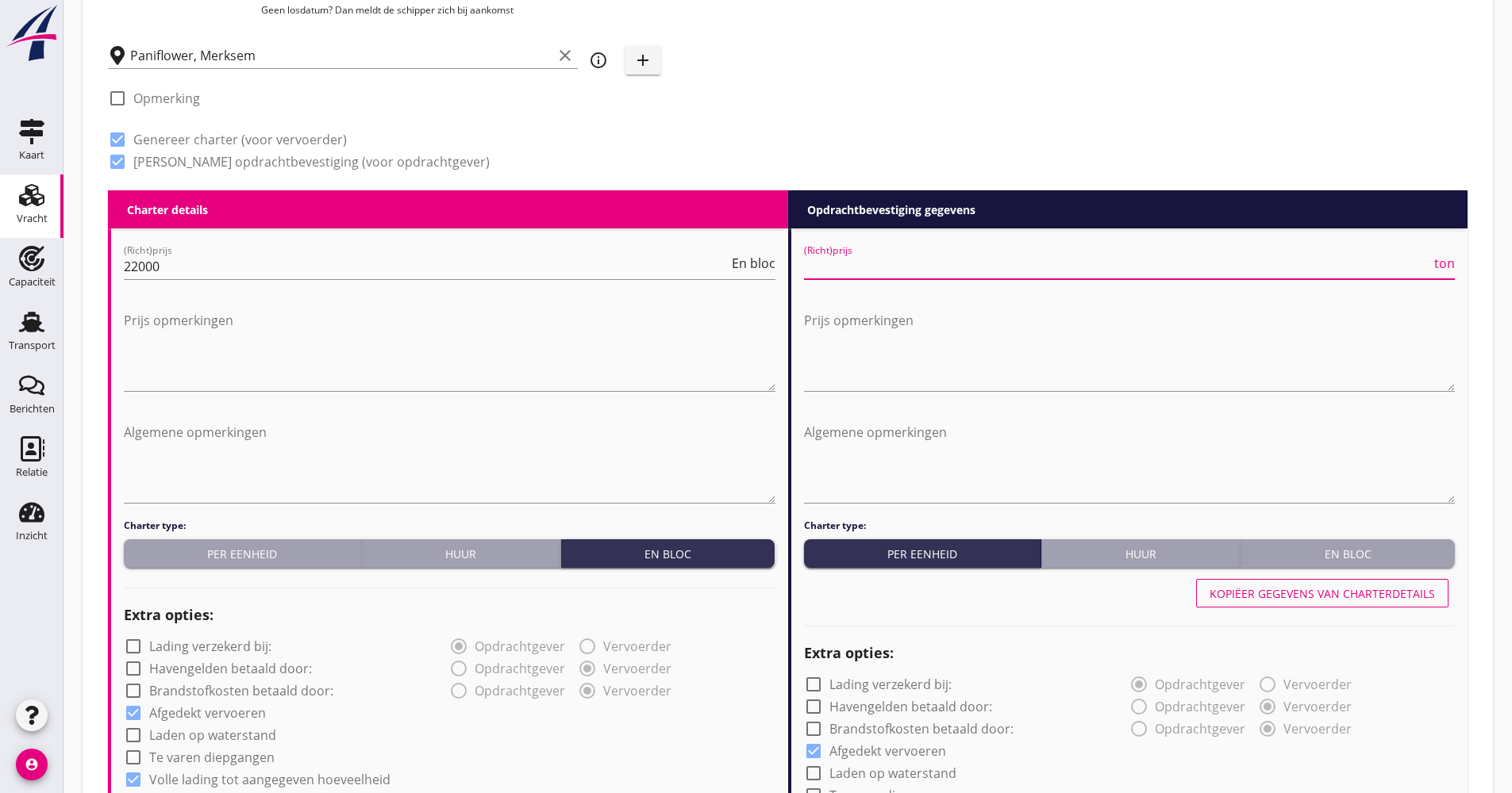
click at [873, 260] on input "(Richt)prijs" at bounding box center [1118, 266] width 628 height 26
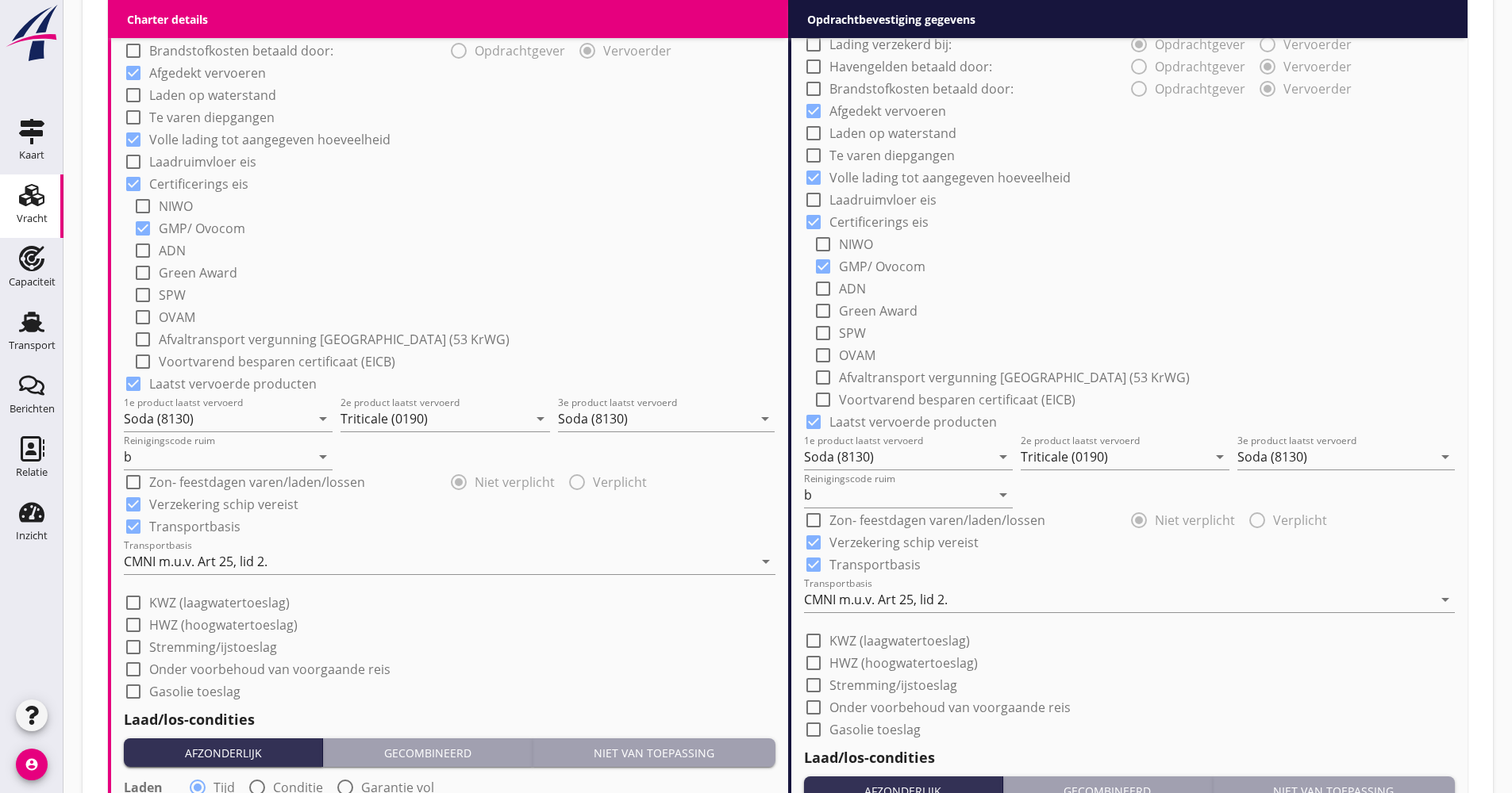
scroll to position [1263, 0]
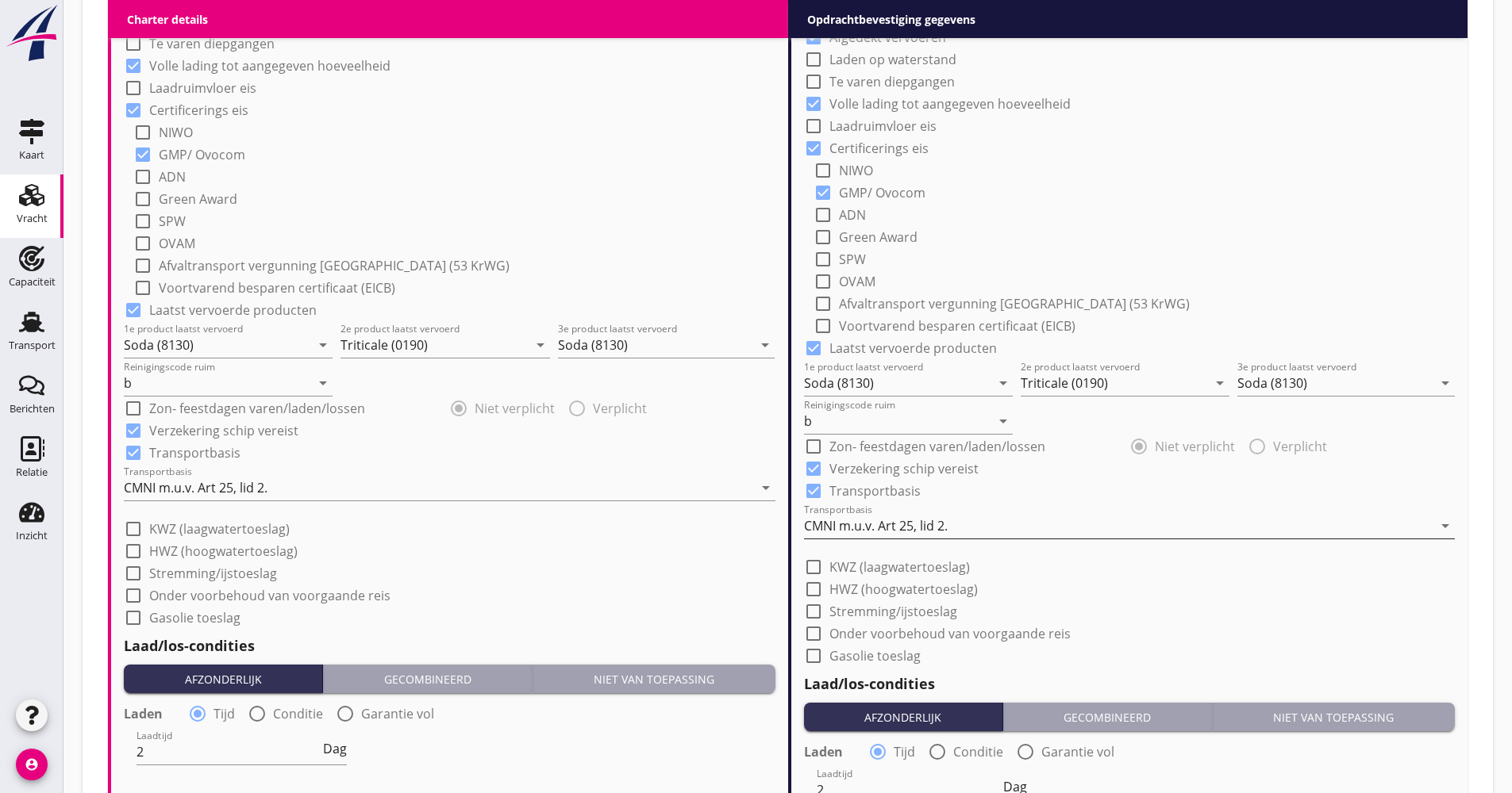
type input "18.00"
click at [885, 529] on div "CMNI m.u.v. Art 25, lid 2." at bounding box center [876, 525] width 144 height 14
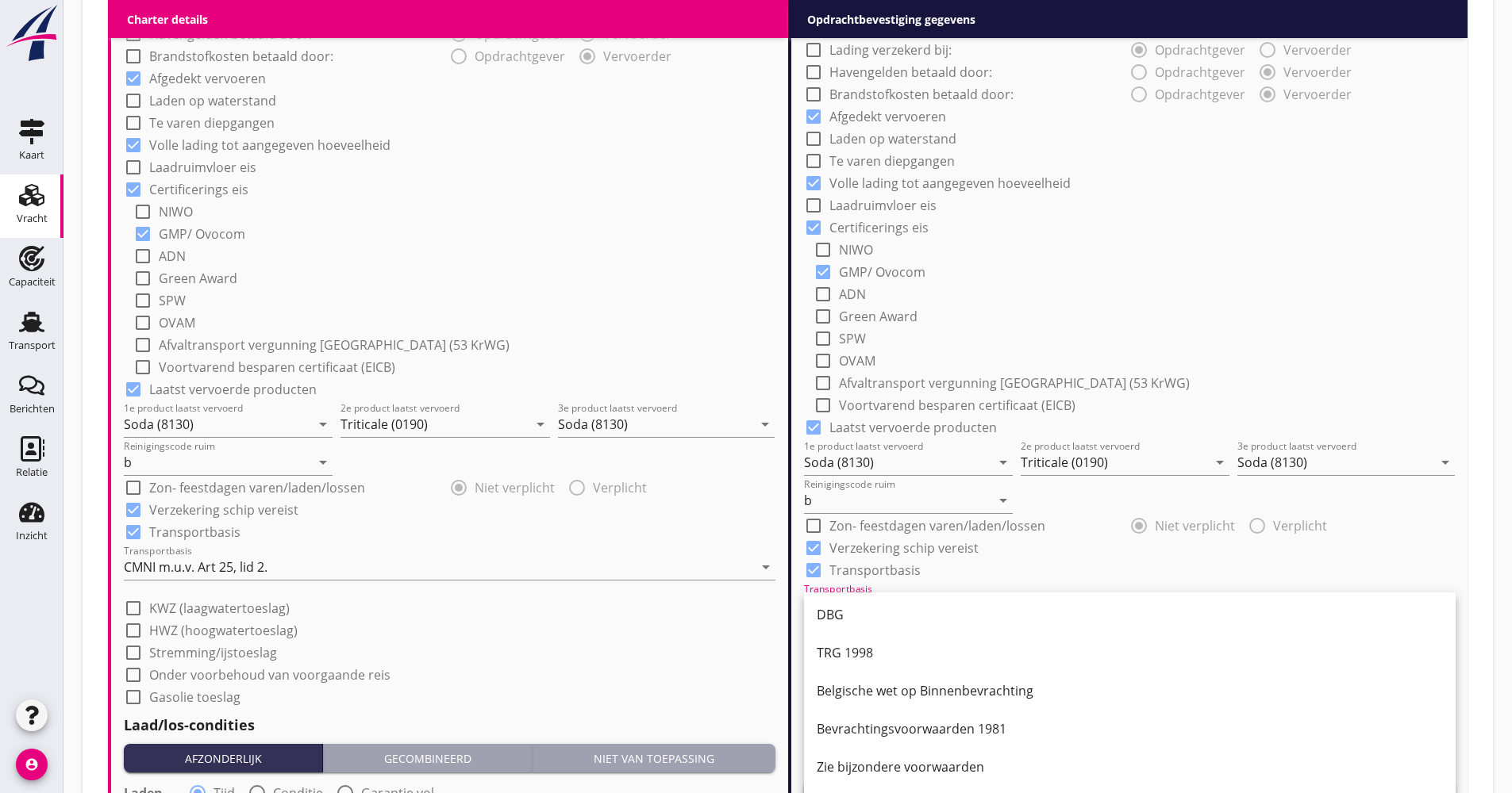
scroll to position [0, 0]
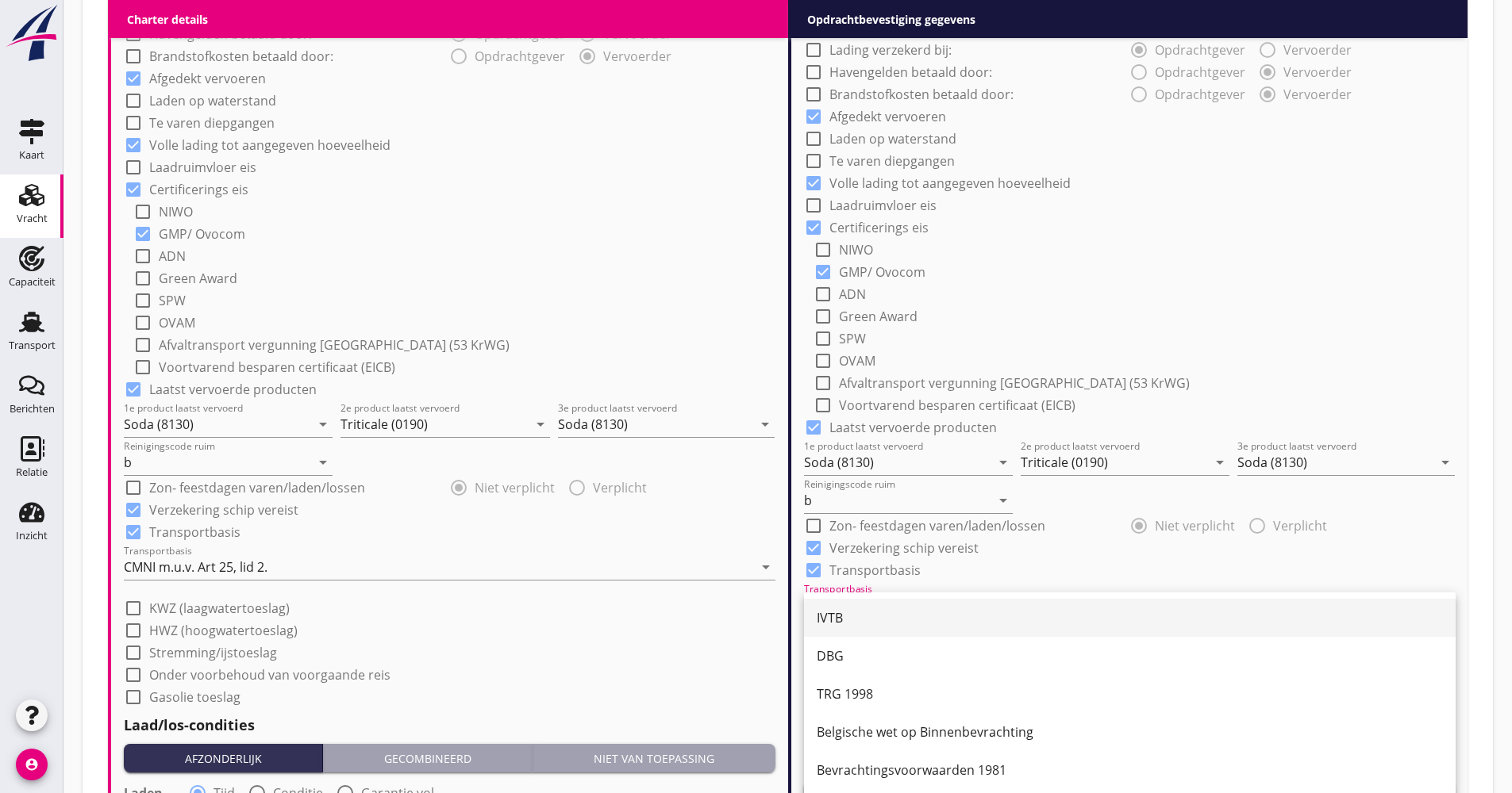
click at [959, 611] on div "IVTB" at bounding box center [1129, 618] width 626 height 19
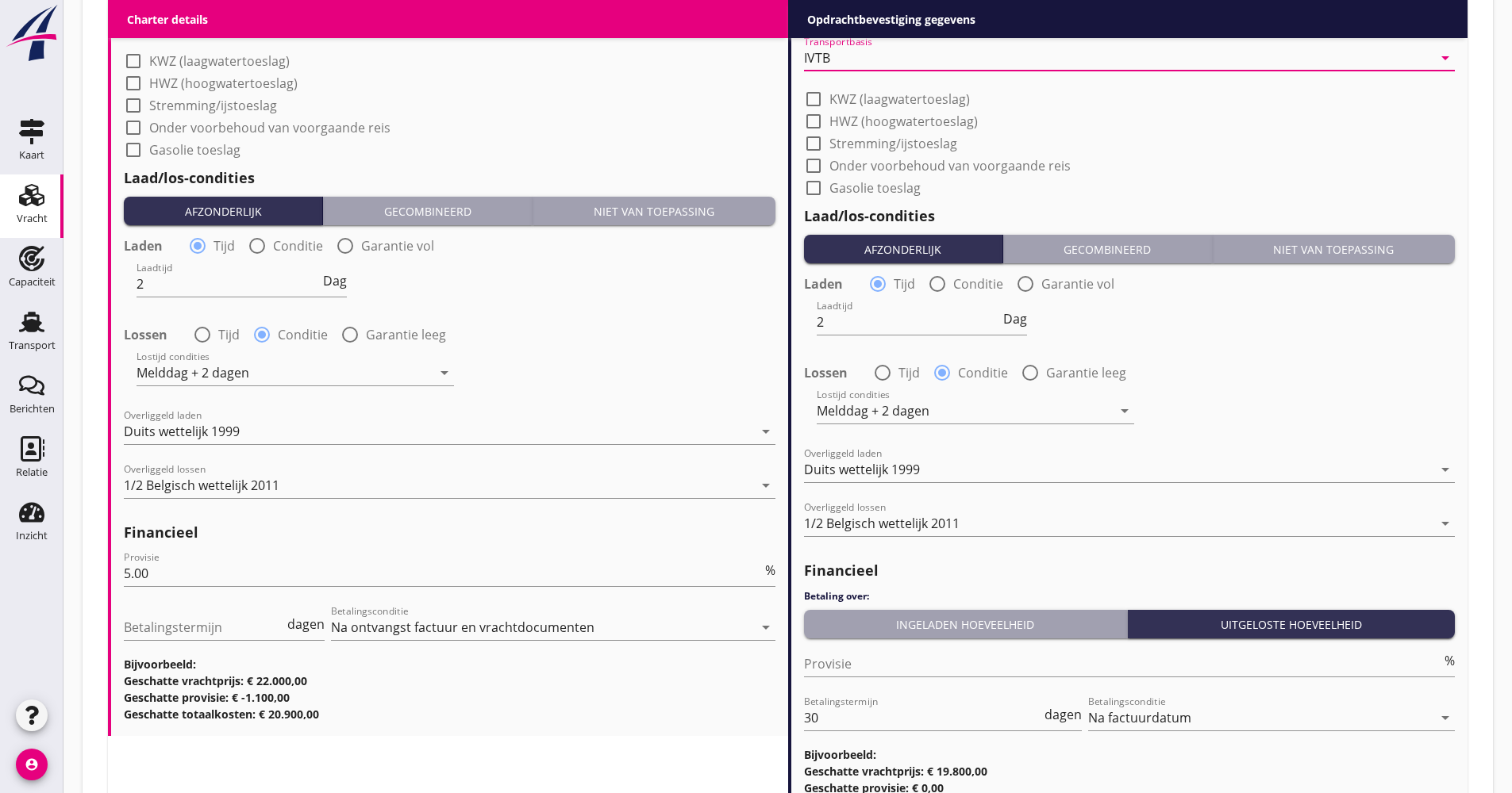
scroll to position [1818, 0]
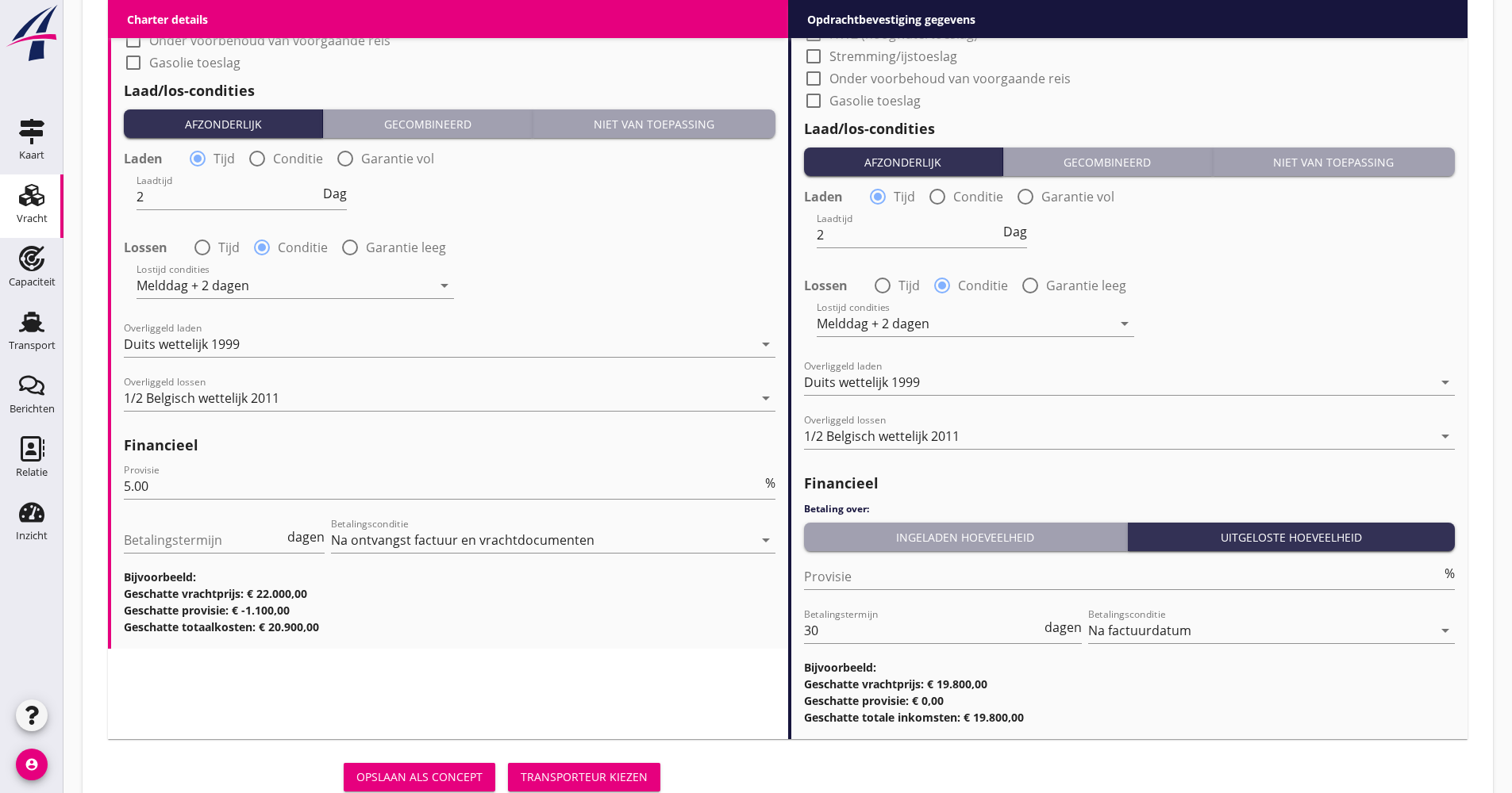
click at [919, 531] on div "Ingeladen hoeveelheid" at bounding box center [966, 537] width 311 height 16
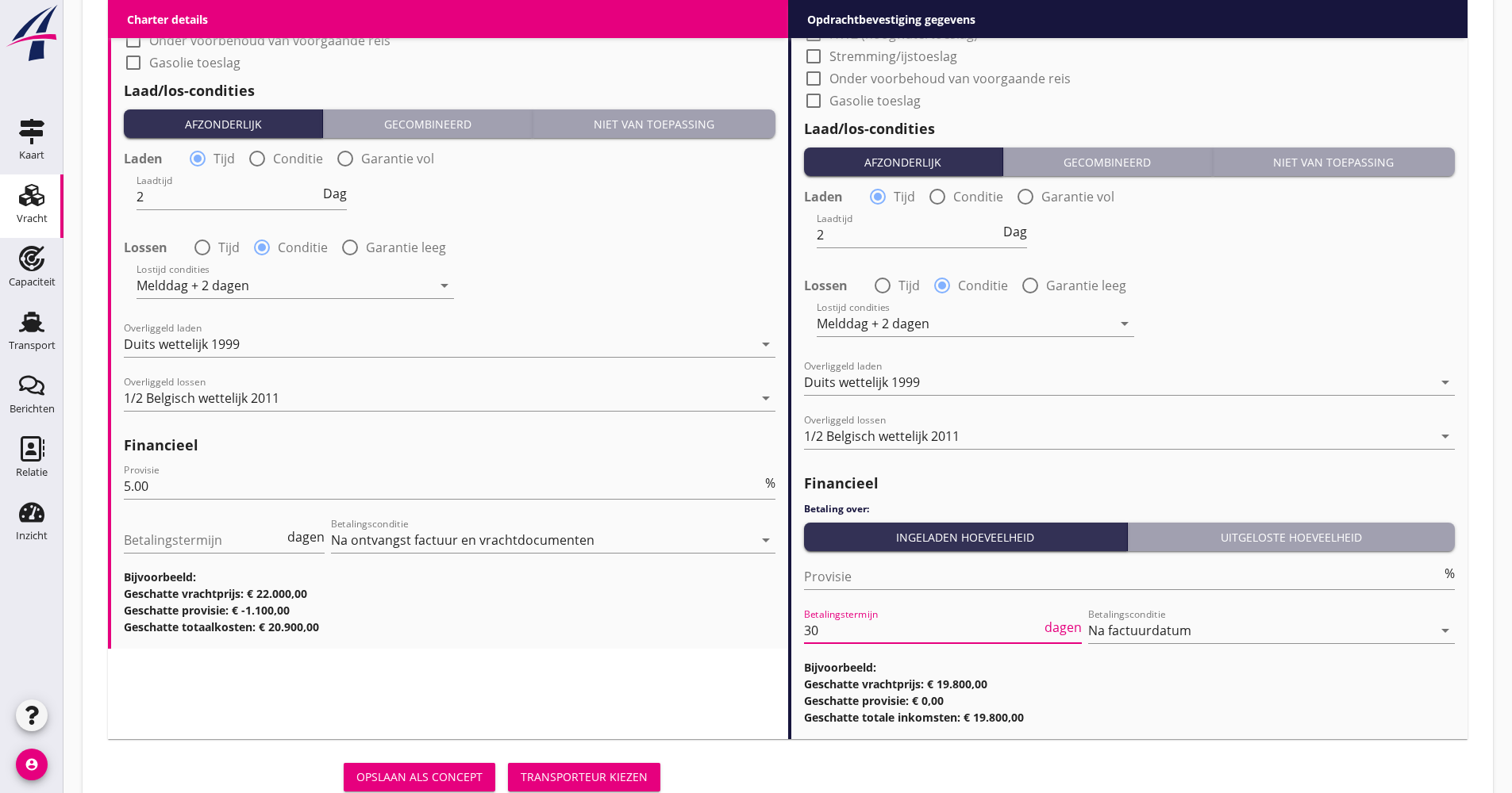
scroll to position [1, 0]
drag, startPoint x: 817, startPoint y: 640, endPoint x: 768, endPoint y: 633, distance: 49.5
type input "21"
click at [869, 772] on div "Opslaan als concept Transporteur kiezen" at bounding box center [788, 777] width 1372 height 51
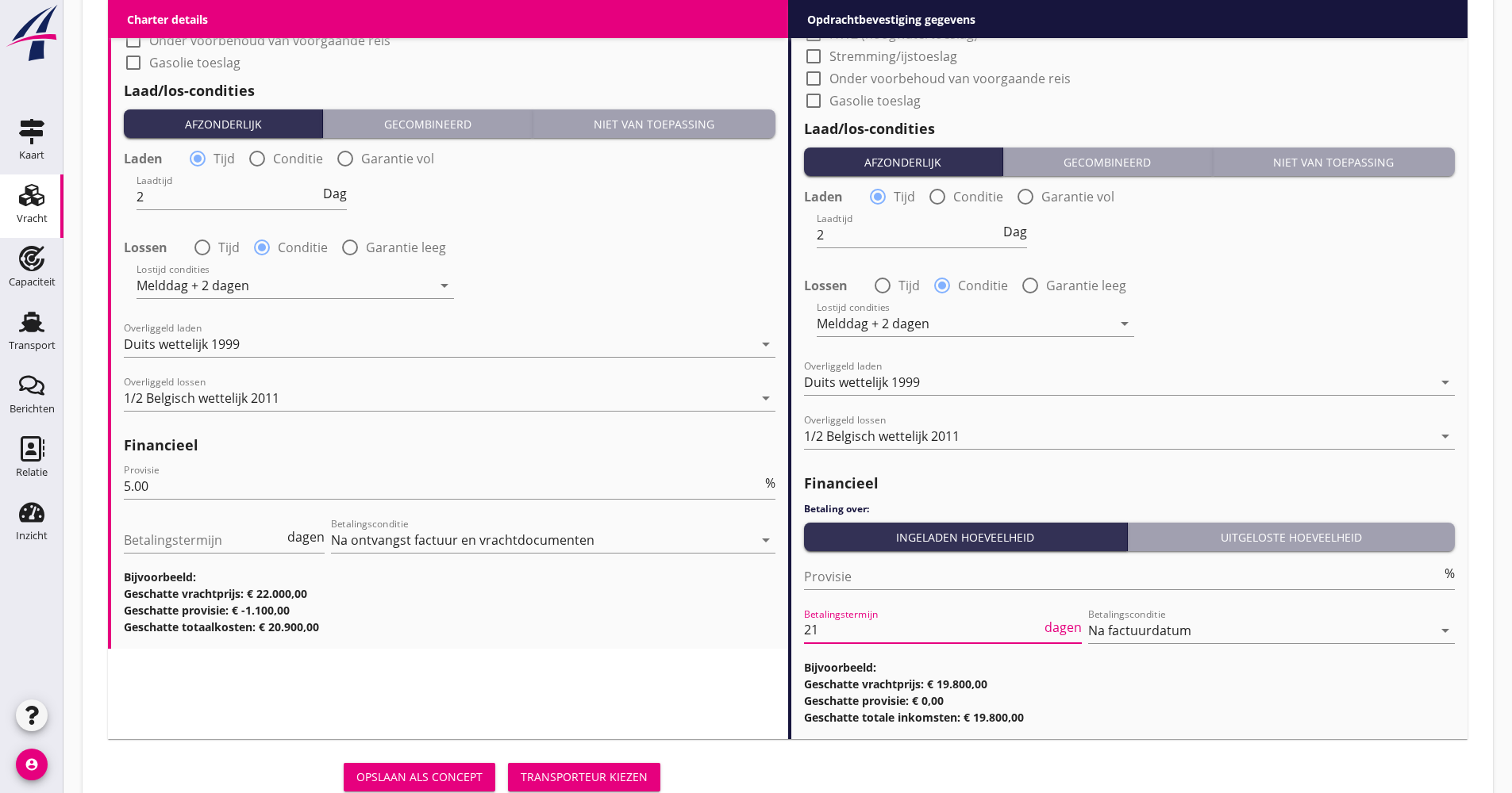
scroll to position [0, 0]
click at [590, 782] on div "Transporteur kiezen" at bounding box center [584, 777] width 127 height 16
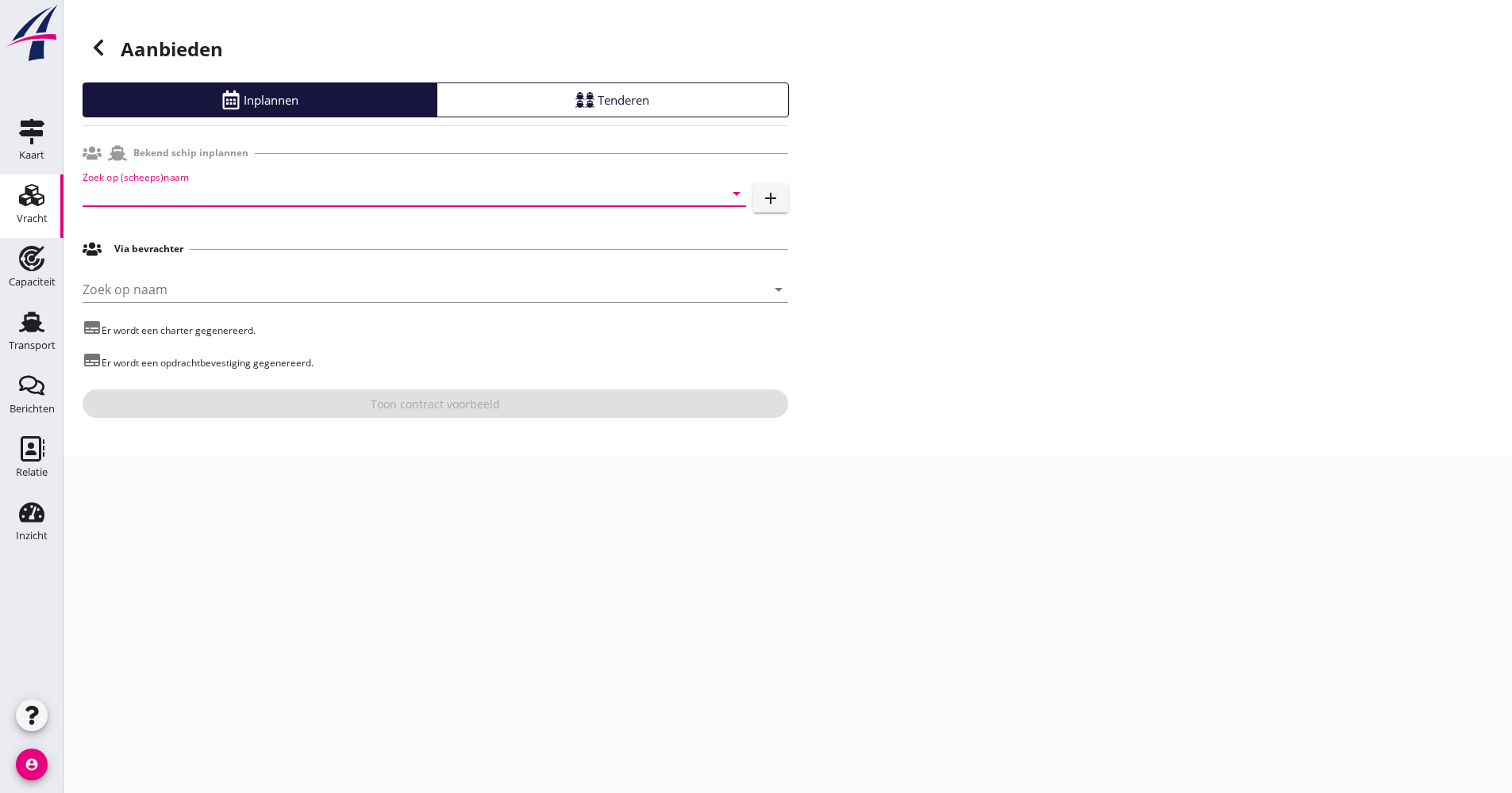
drag, startPoint x: 188, startPoint y: 197, endPoint x: 178, endPoint y: 190, distance: 12.2
click at [188, 193] on input "Zoek op (scheeps)naam" at bounding box center [391, 193] width 619 height 26
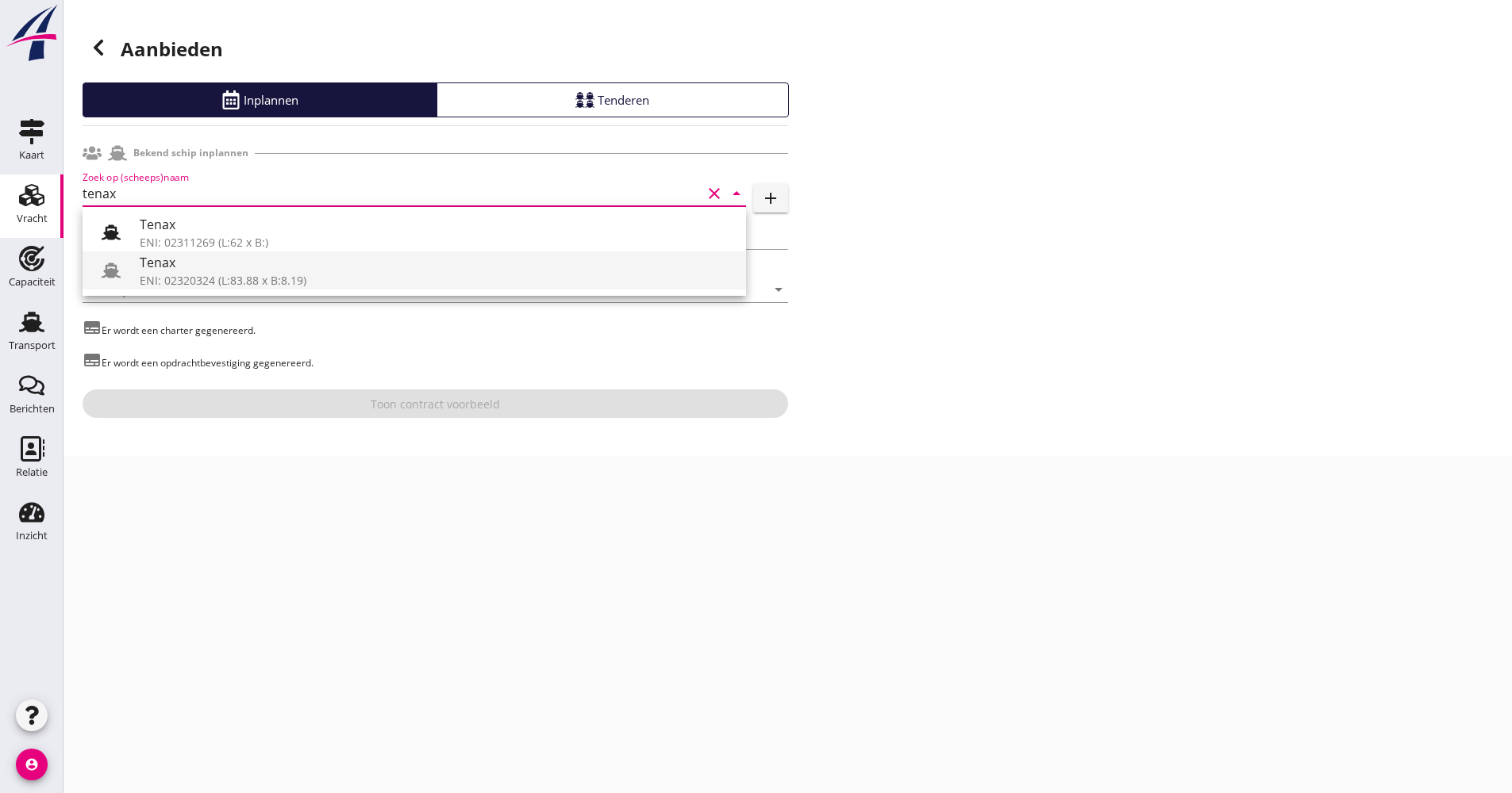
click at [161, 267] on div "Tenax" at bounding box center [436, 263] width 593 height 19
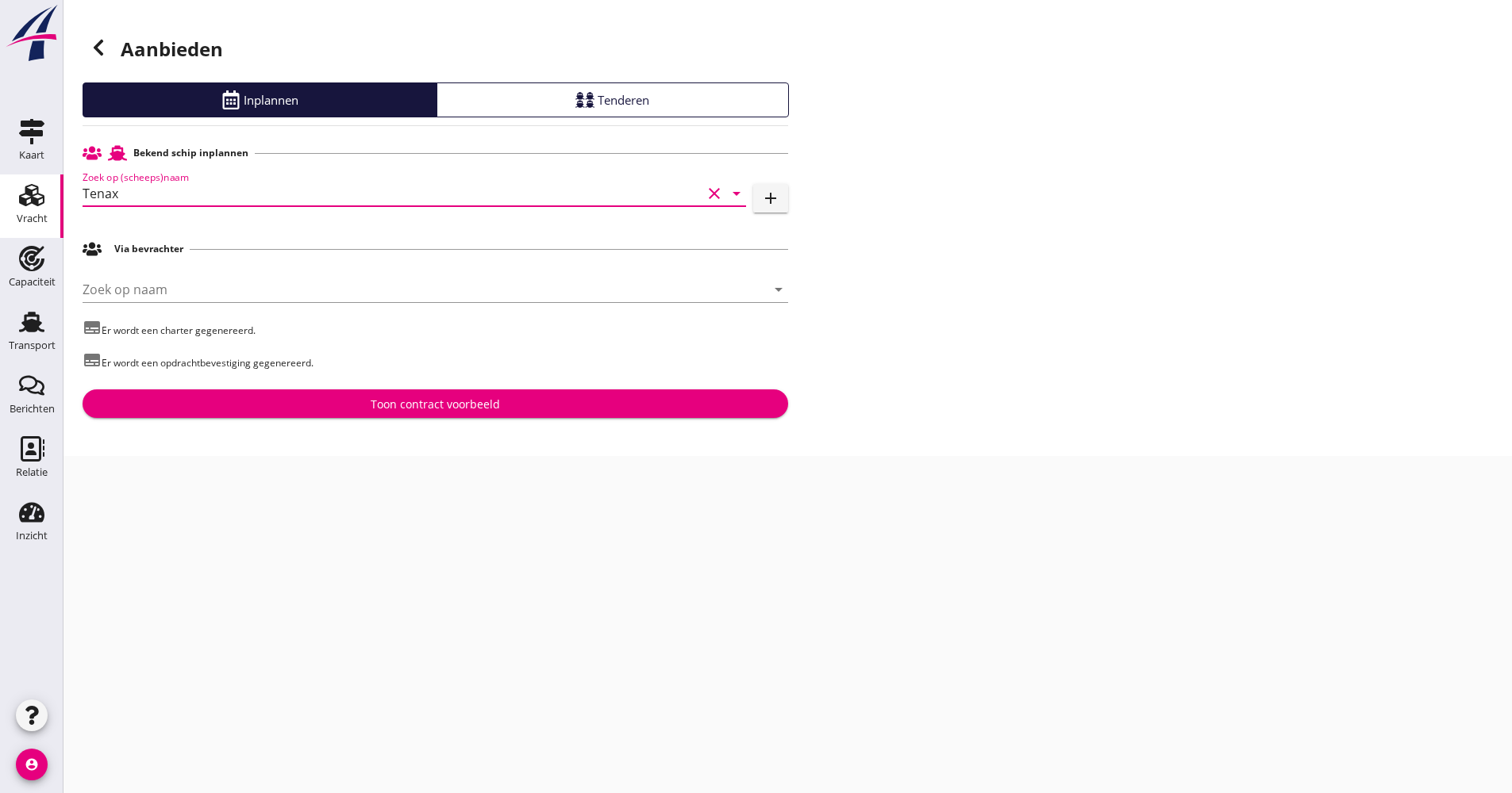
type input "Tenax"
click at [319, 407] on div "Toon contract voorbeeld" at bounding box center [435, 404] width 680 height 16
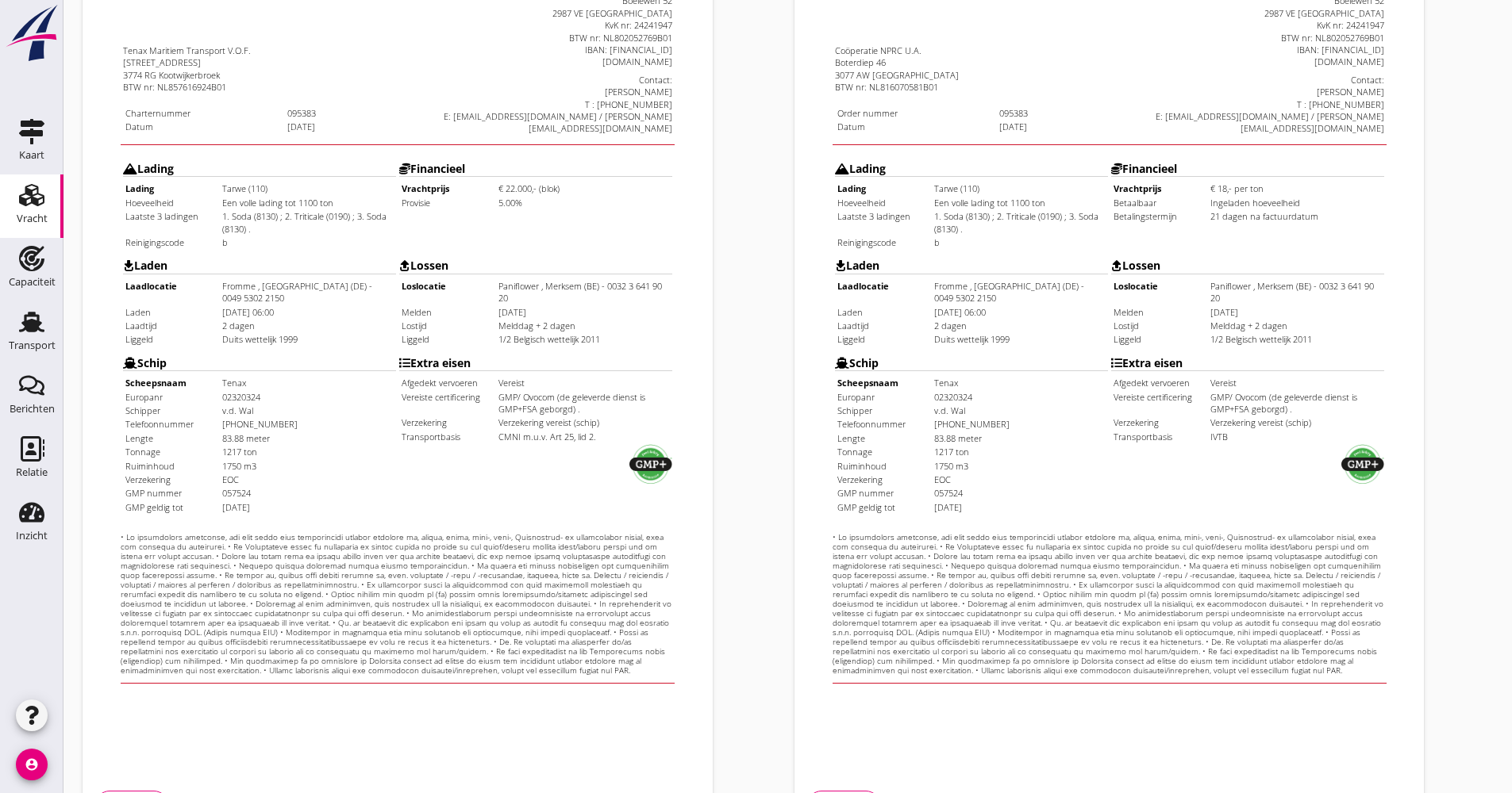
scroll to position [382, 0]
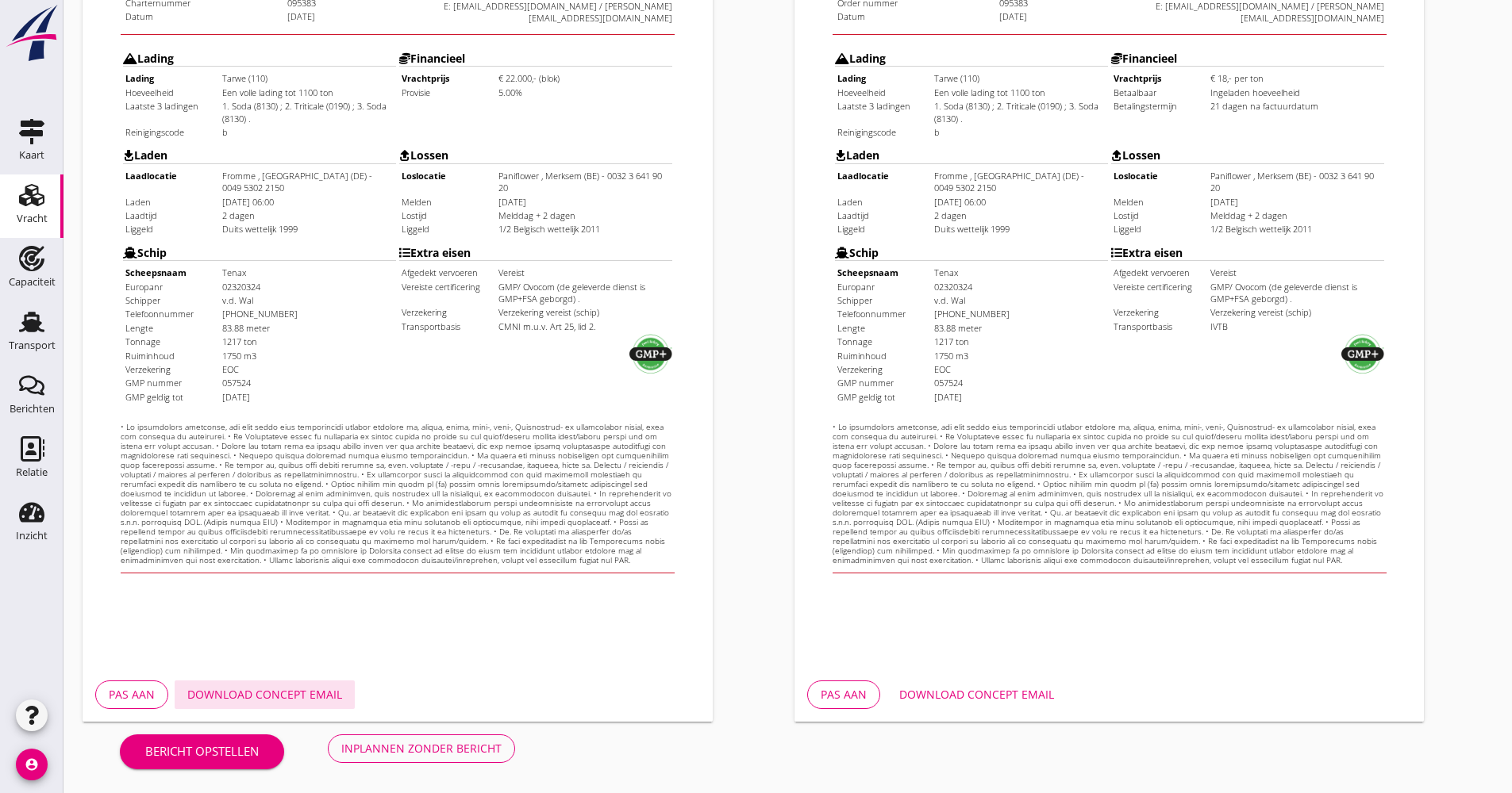
click at [295, 697] on div "Download concept email" at bounding box center [265, 694] width 155 height 16
click at [473, 751] on div "Inplannen zonder bericht" at bounding box center [422, 748] width 161 height 16
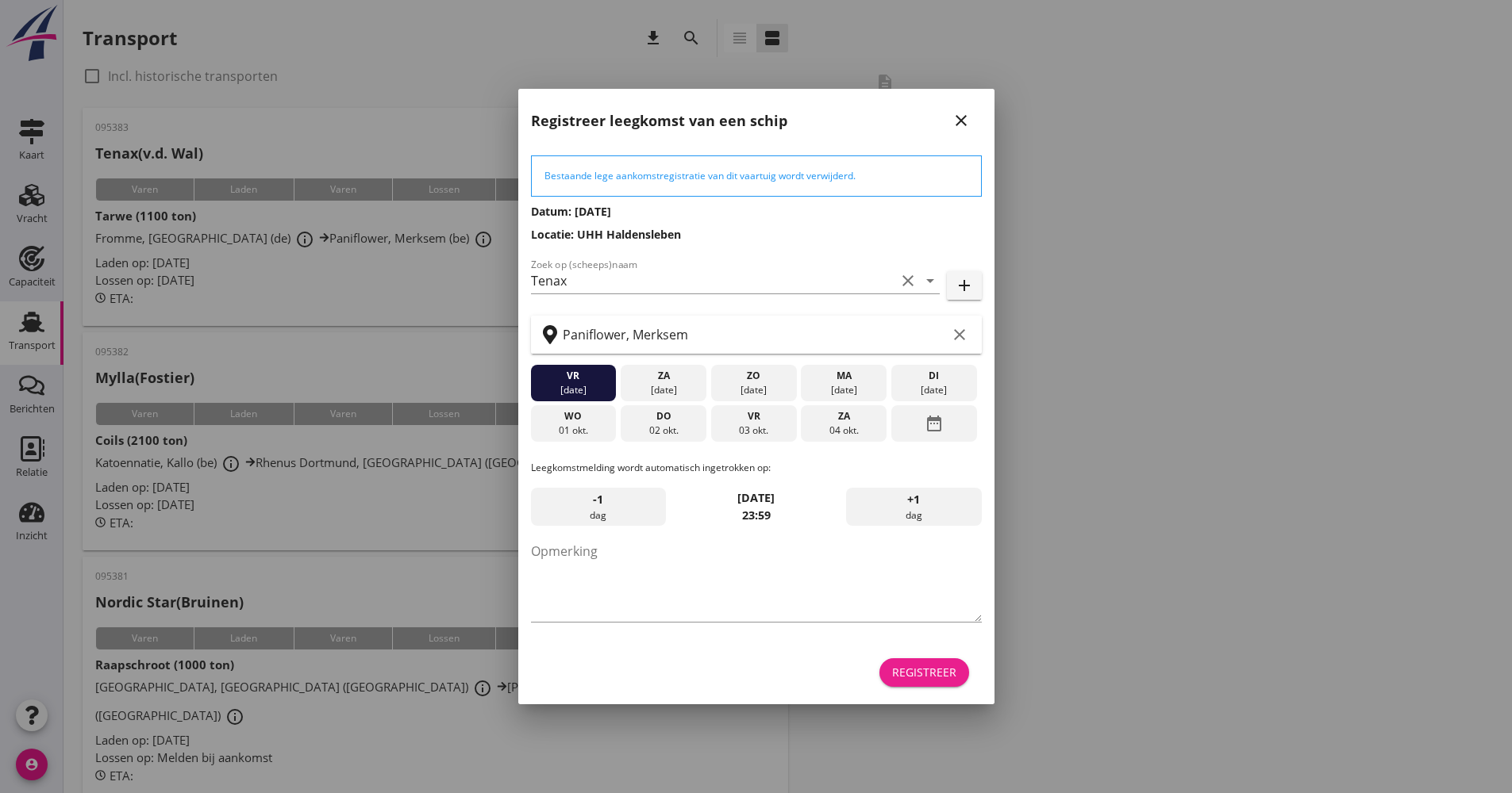
click at [908, 675] on div "Registreer" at bounding box center [923, 672] width 64 height 16
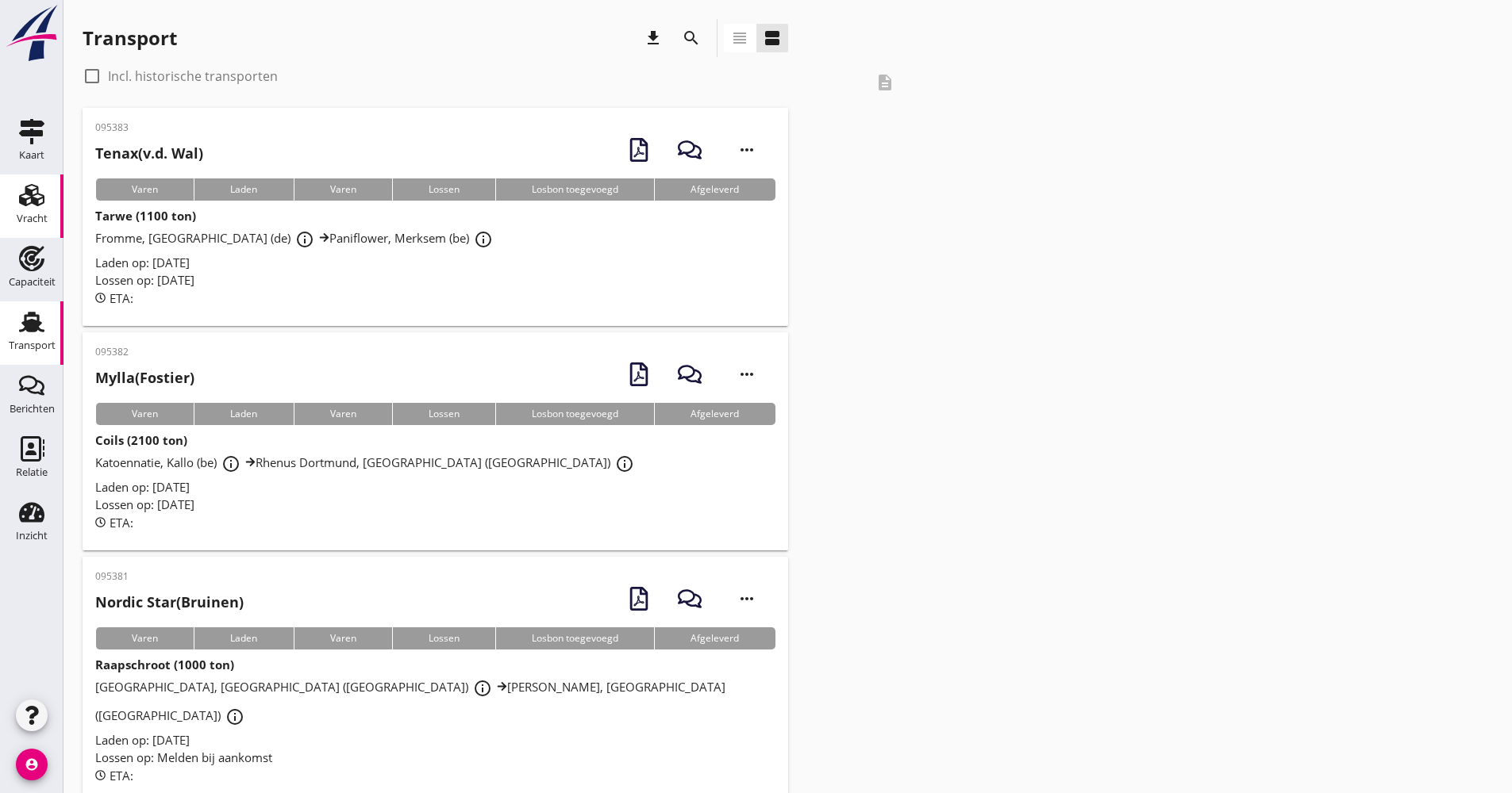
drag, startPoint x: 45, startPoint y: 206, endPoint x: 44, endPoint y: 219, distance: 13.0
click at [45, 206] on div "Vracht" at bounding box center [32, 195] width 38 height 26
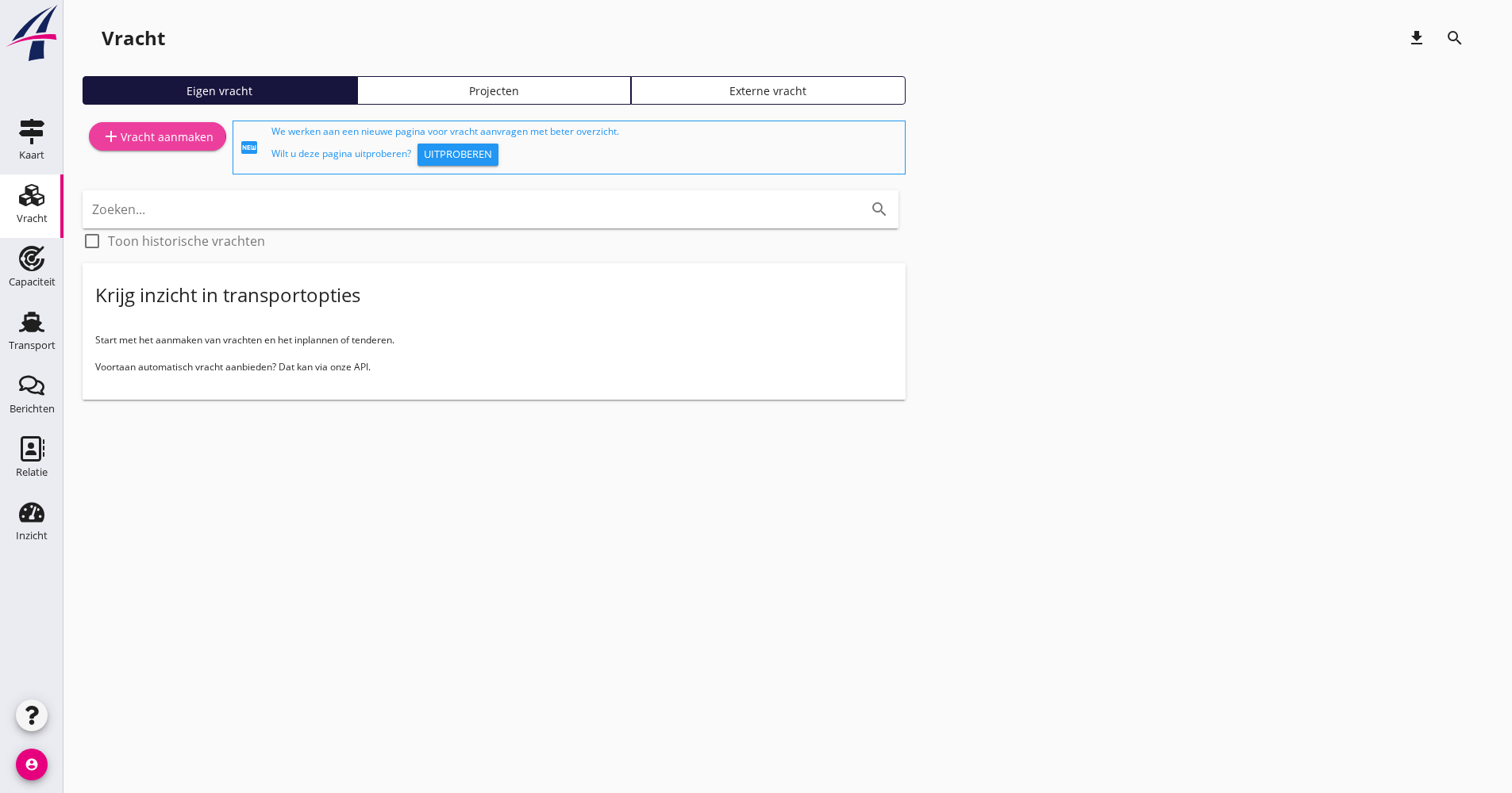
click at [189, 147] on link "add Vracht aanmaken" at bounding box center [157, 137] width 137 height 29
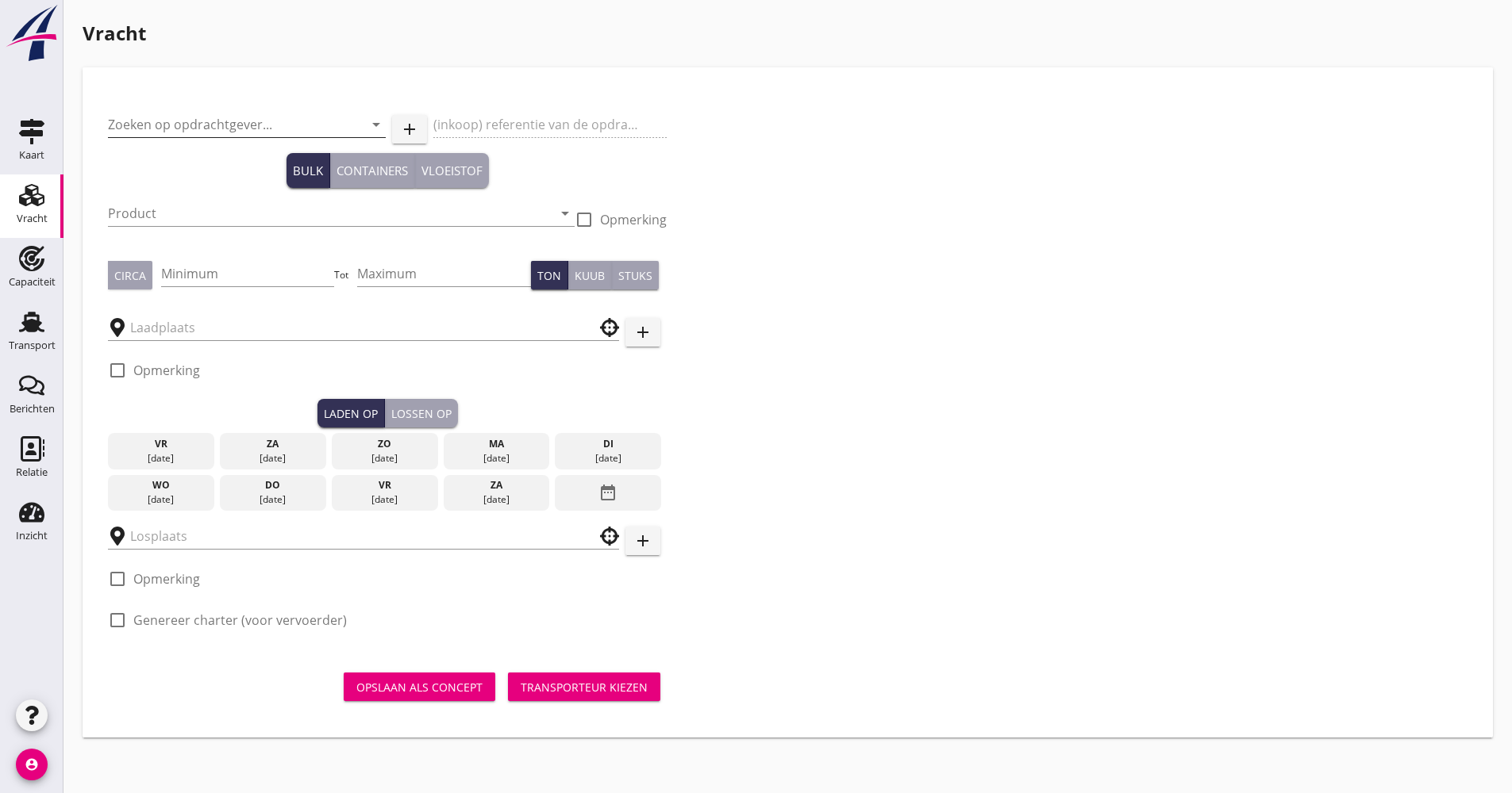
click at [207, 126] on input "Zoeken op opdrachtgever..." at bounding box center [225, 124] width 233 height 26
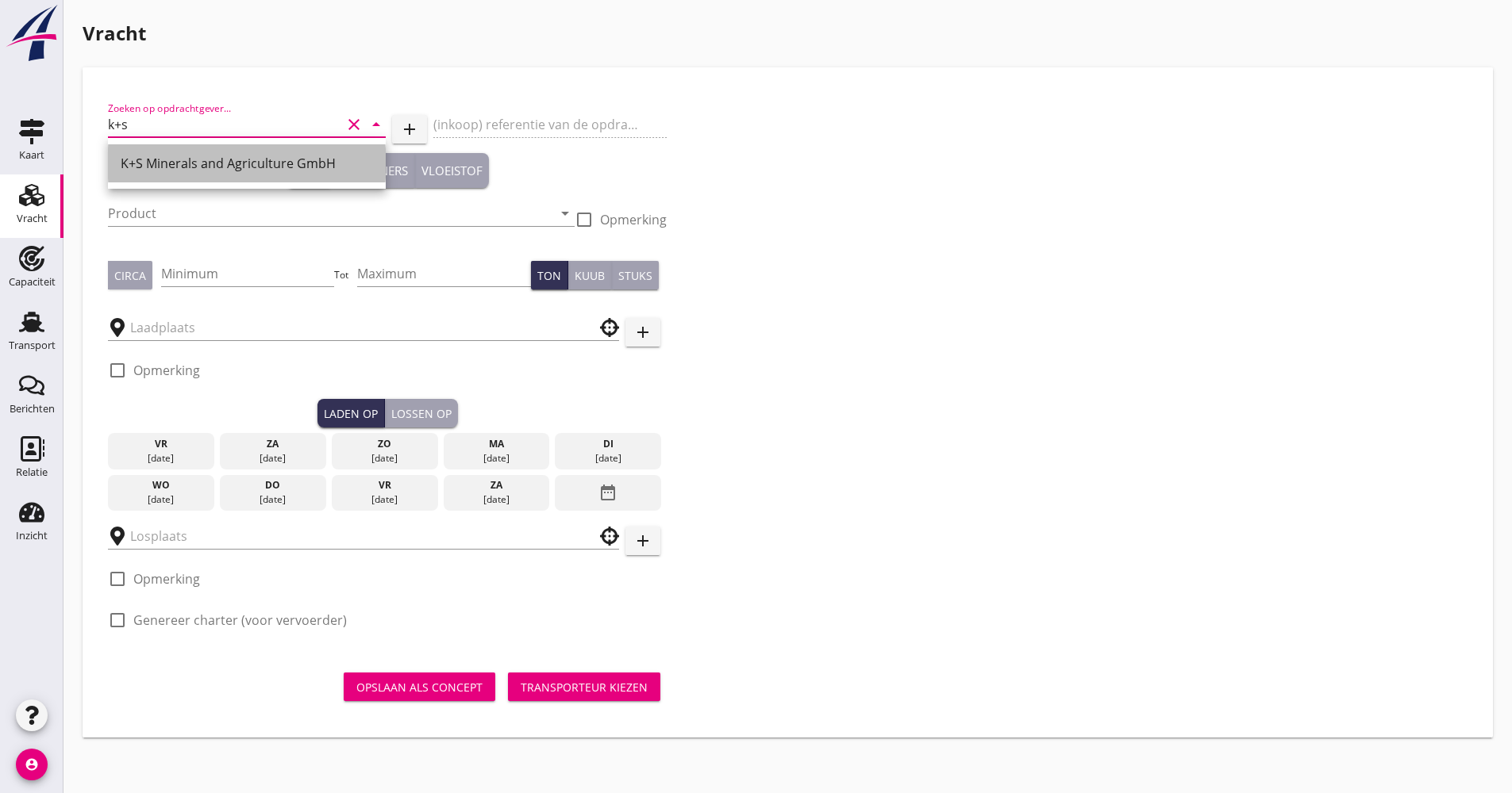
click at [190, 165] on div "K+S Minerals and Agriculture GmbH" at bounding box center [247, 164] width 253 height 19
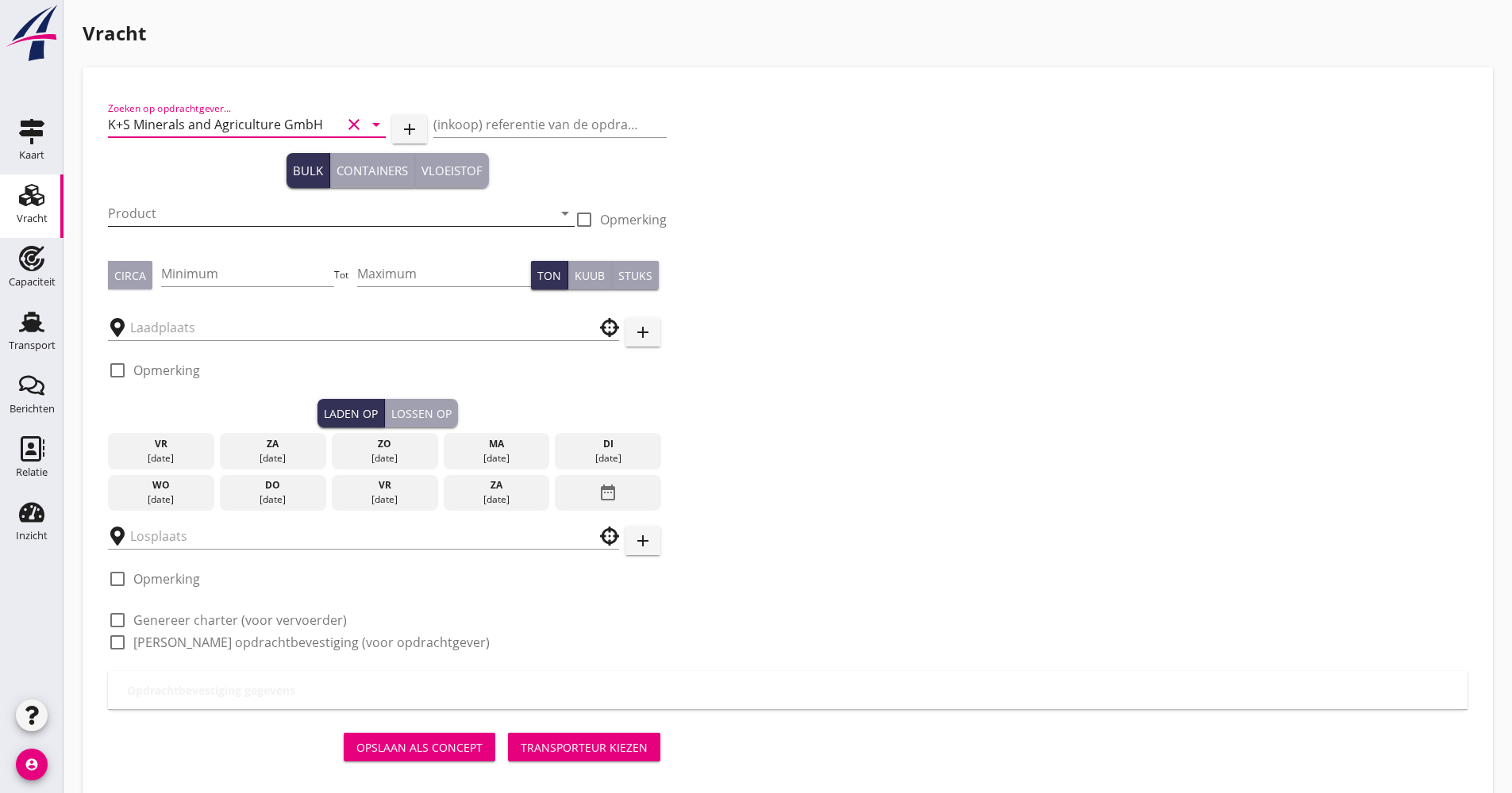
type input "K+S Minerals and Agriculture GmbH"
click at [178, 203] on input "Product" at bounding box center [330, 213] width 444 height 26
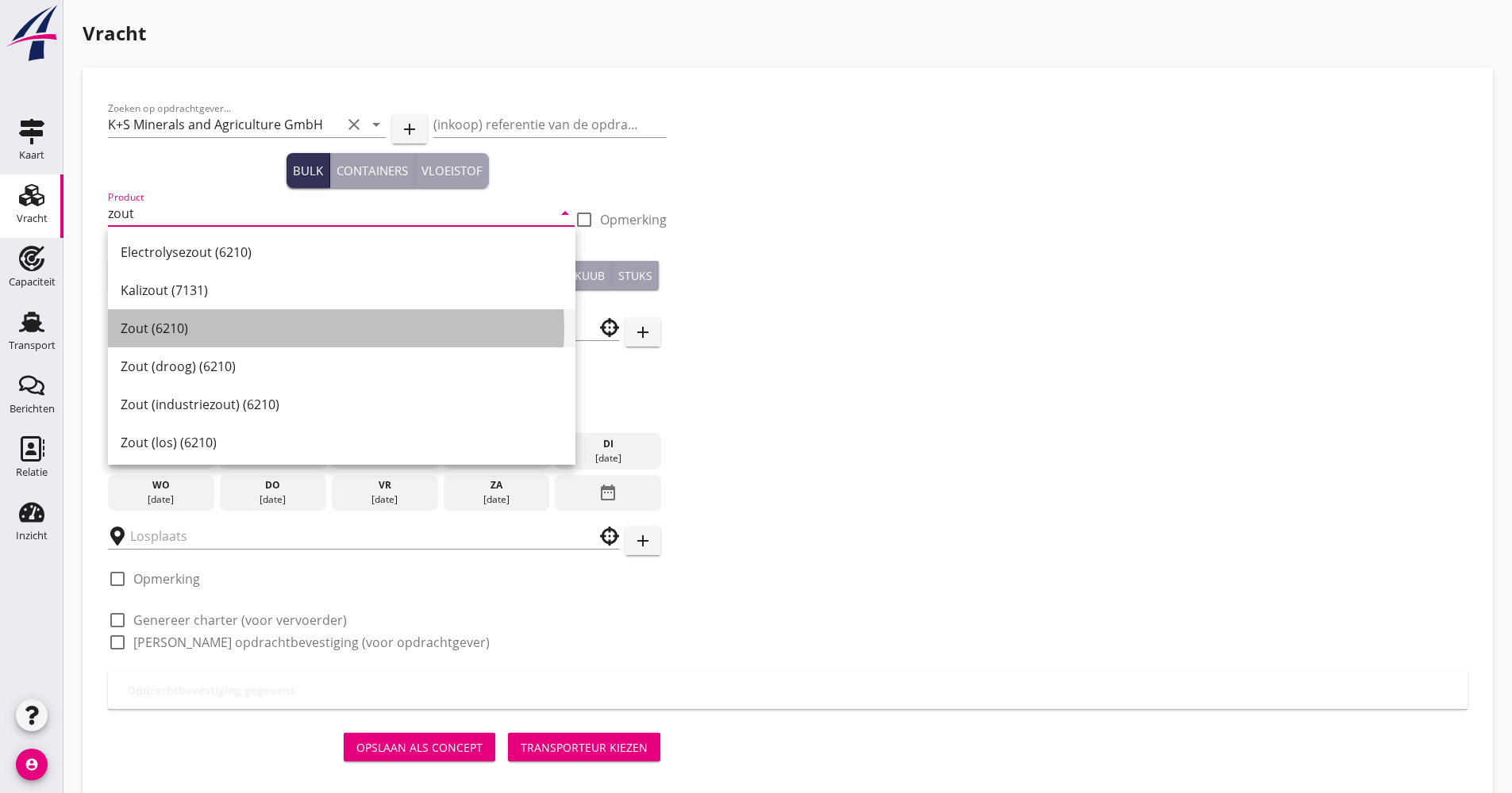
click at [152, 326] on div "Zout (6210)" at bounding box center [342, 328] width 442 height 19
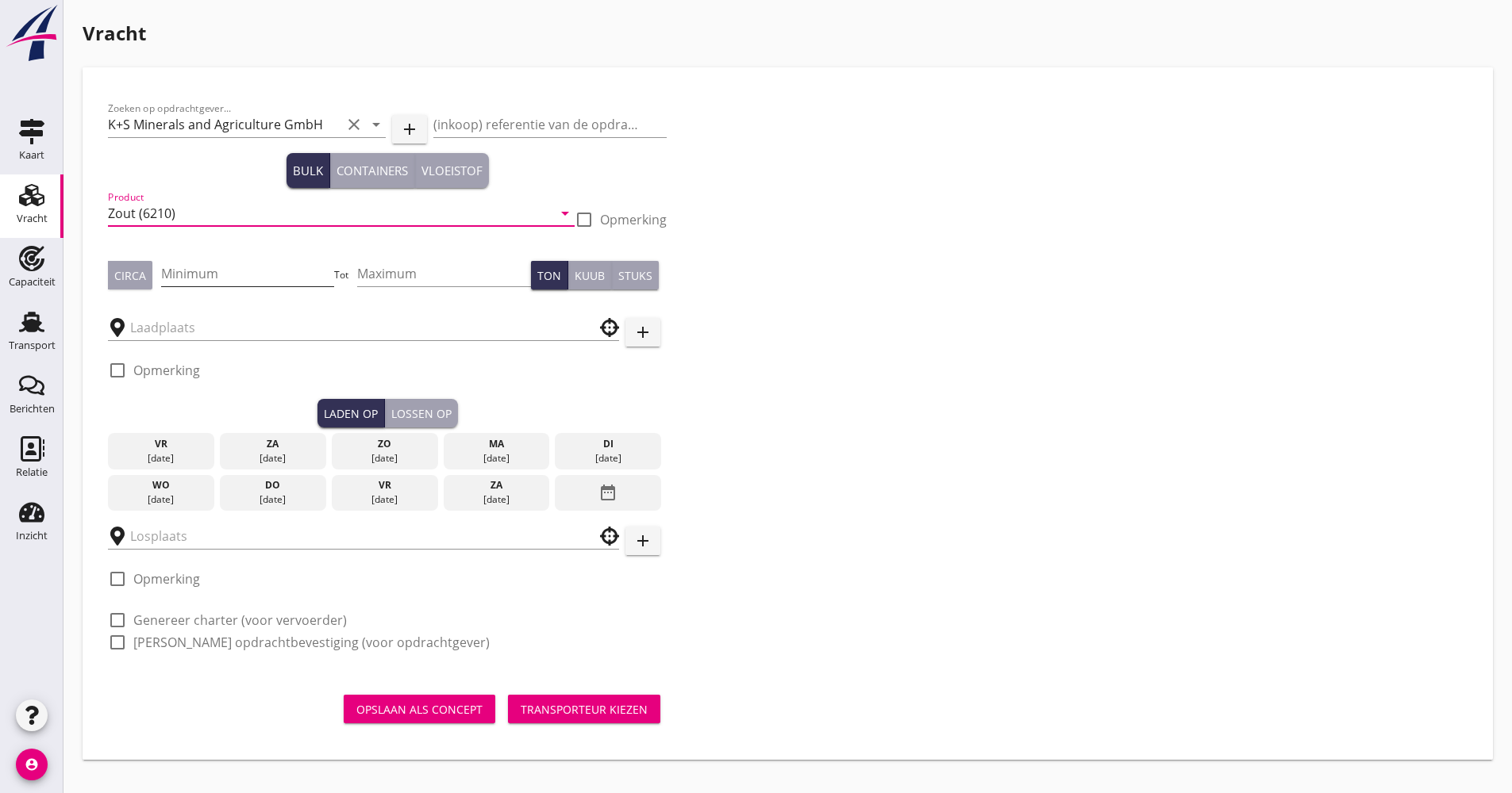
type input "Zout (6210)"
click at [230, 270] on input "Minimum" at bounding box center [248, 274] width 174 height 26
type input "1200"
click at [225, 316] on input "text" at bounding box center [352, 327] width 444 height 26
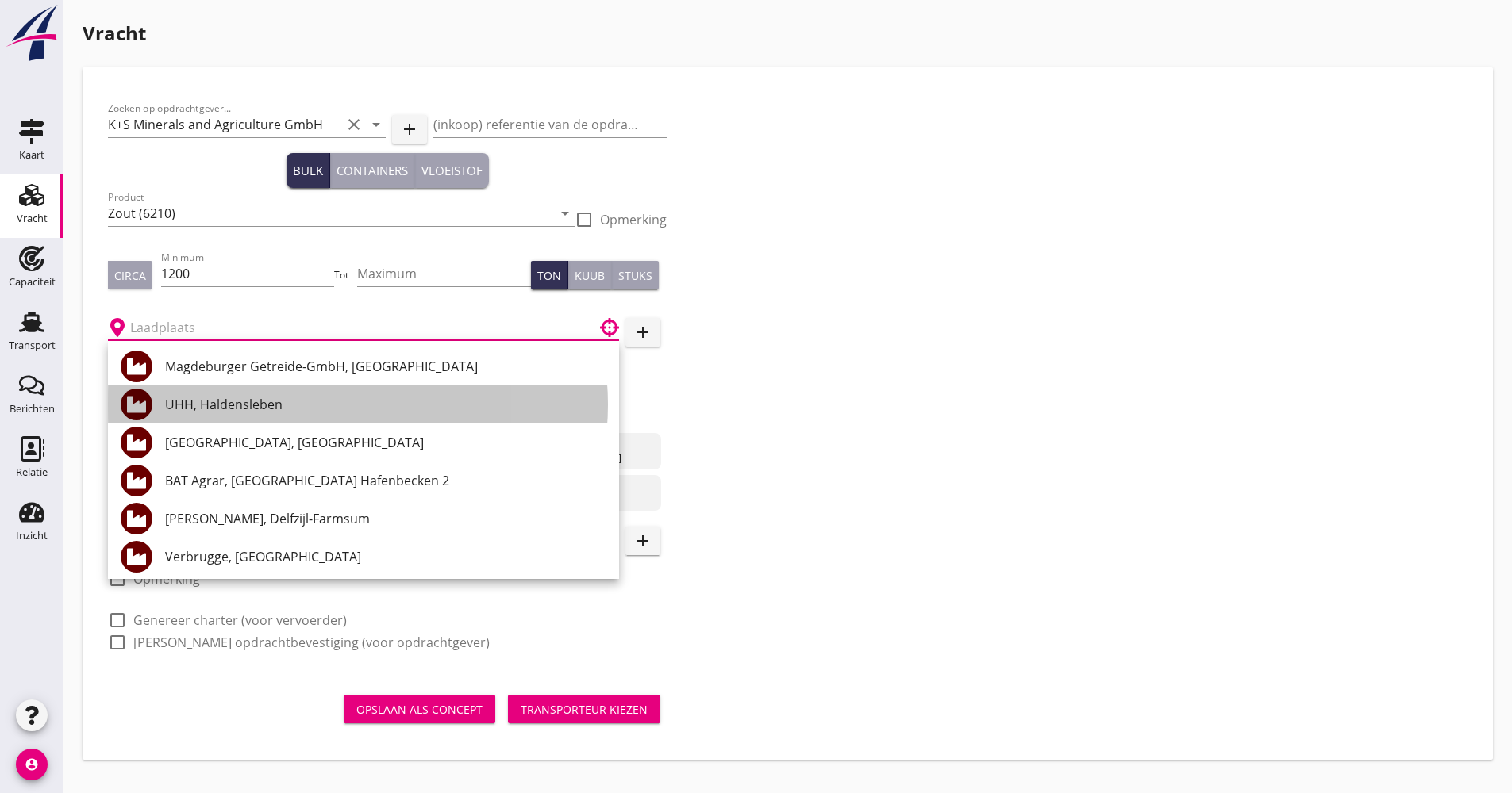
click at [254, 411] on div "UHH, Haldensleben" at bounding box center [386, 405] width 441 height 19
type input "UHH, Haldensleben"
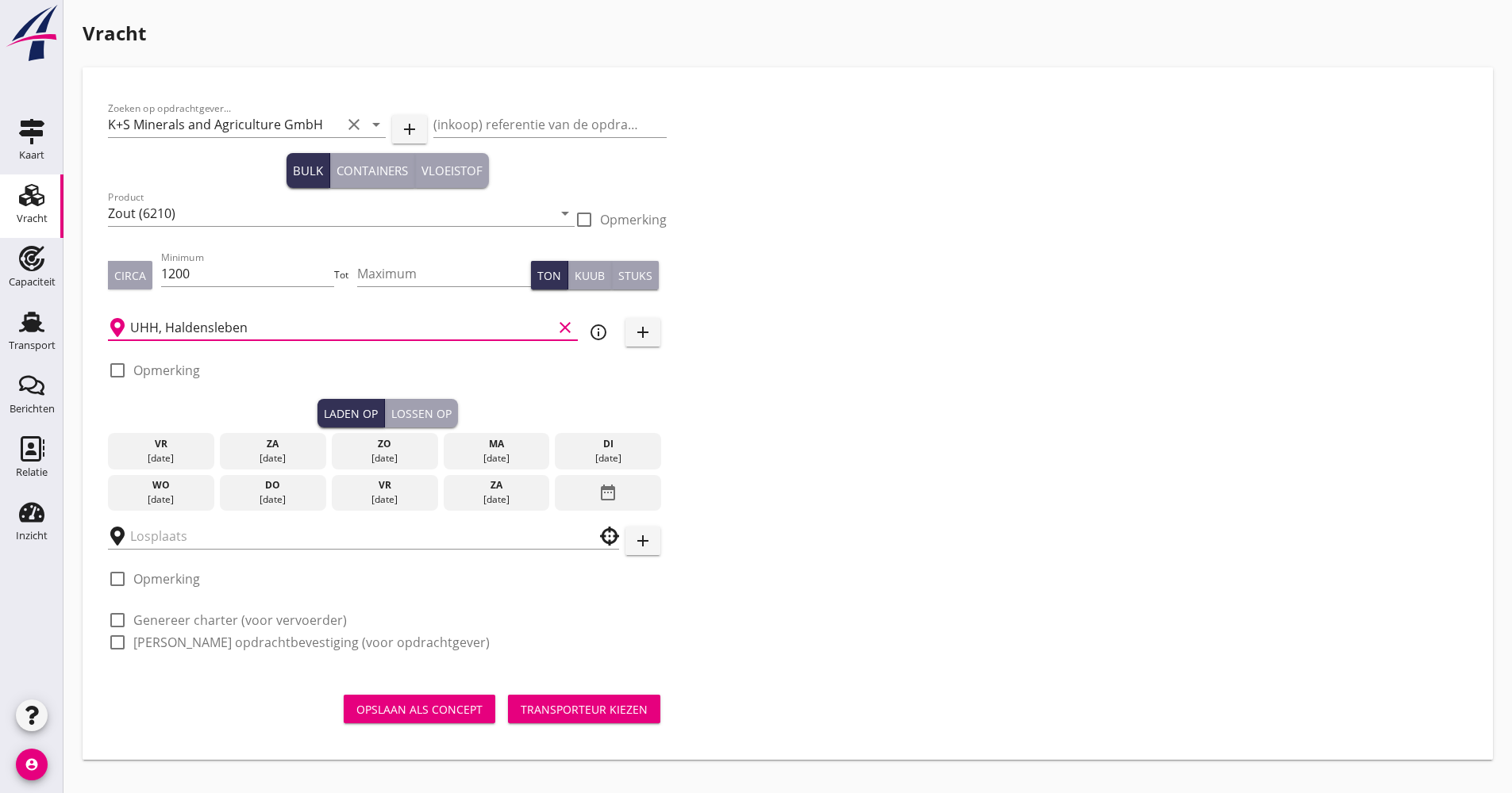
click at [252, 481] on div "do" at bounding box center [273, 485] width 99 height 14
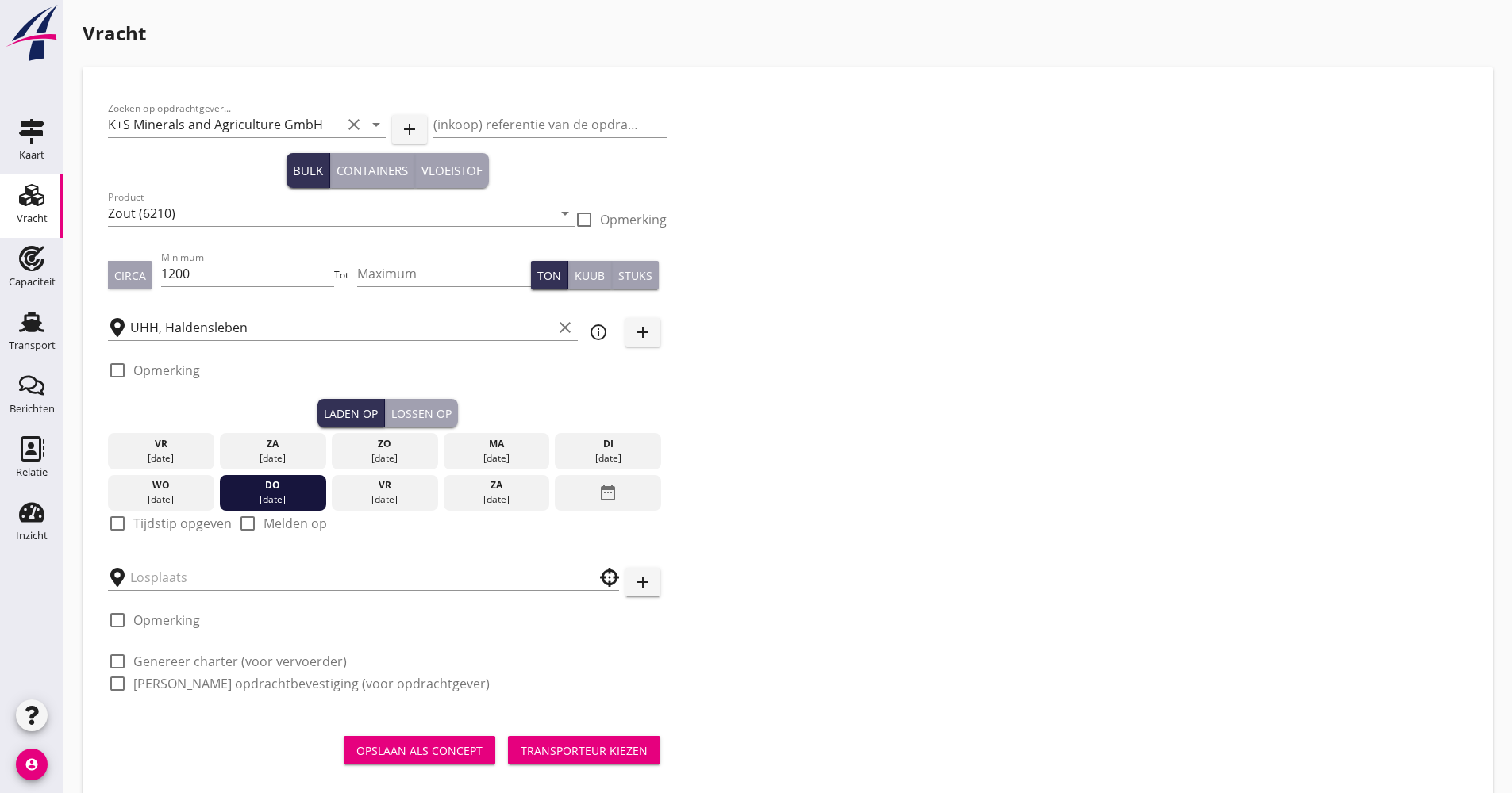
click at [173, 523] on label "Tijdstip opgeven" at bounding box center [182, 523] width 99 height 16
checkbox input "true"
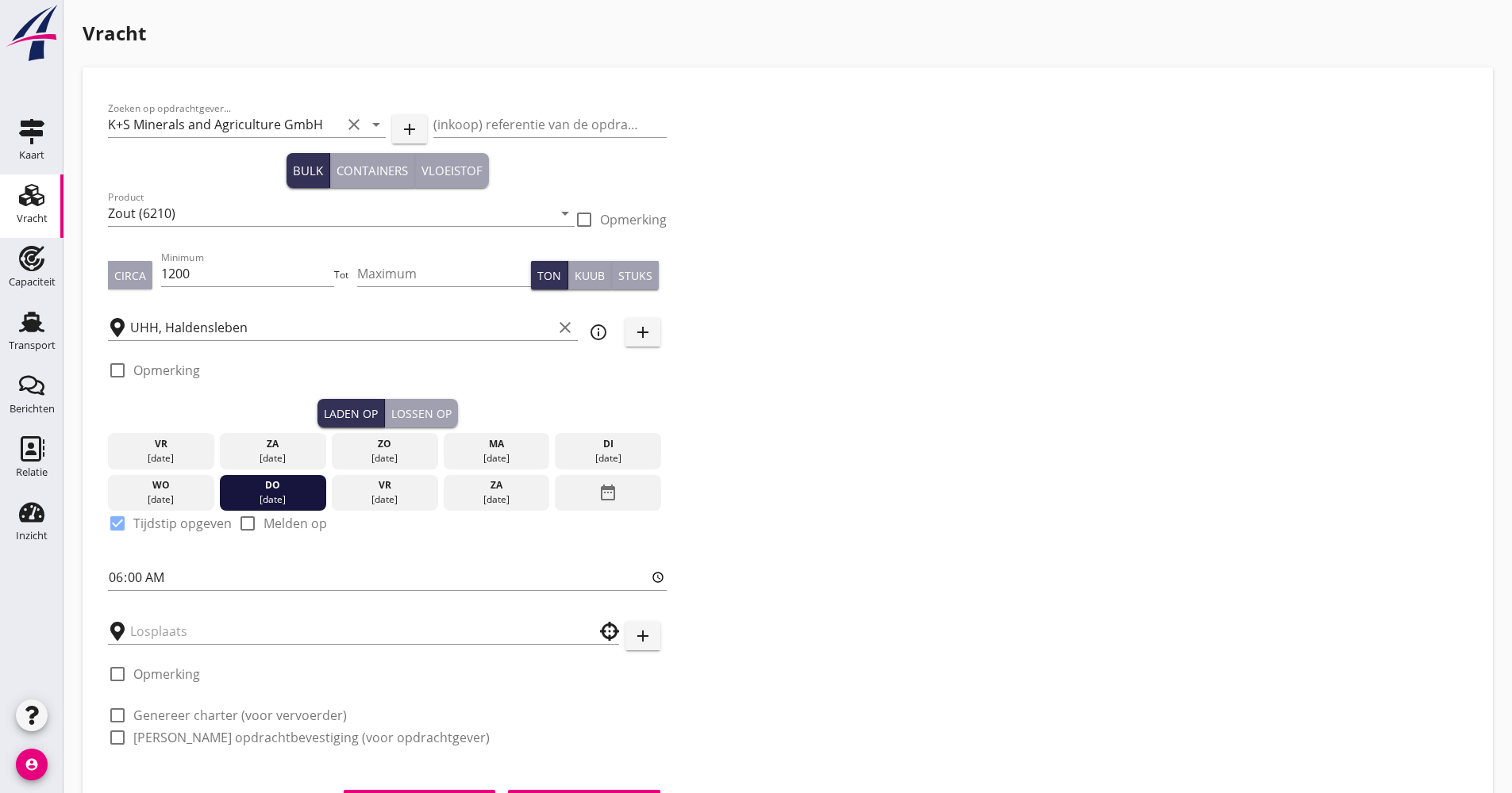
click at [411, 413] on div "Lossen op" at bounding box center [421, 413] width 60 height 16
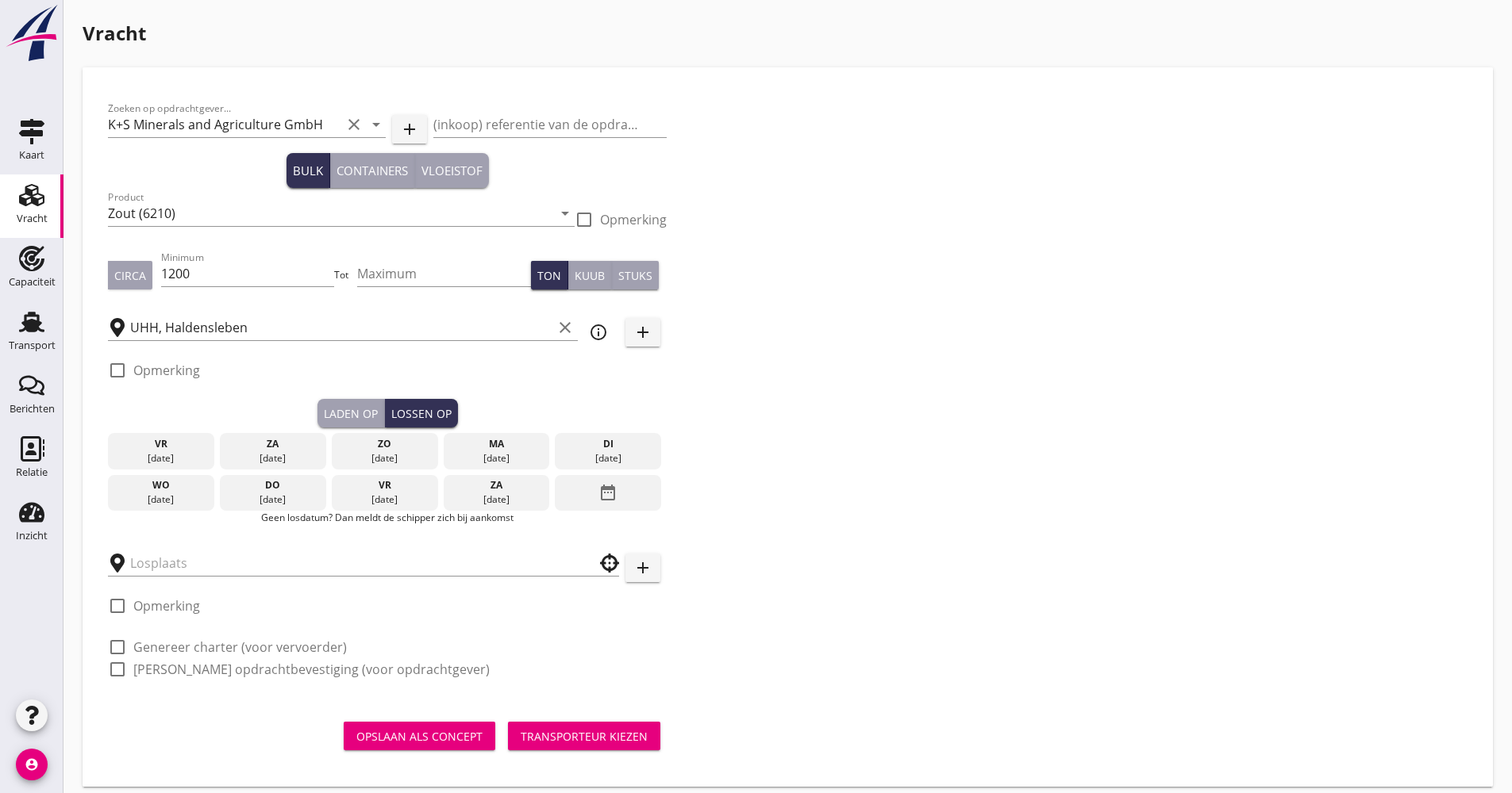
click at [630, 491] on div "date_range" at bounding box center [608, 494] width 106 height 36
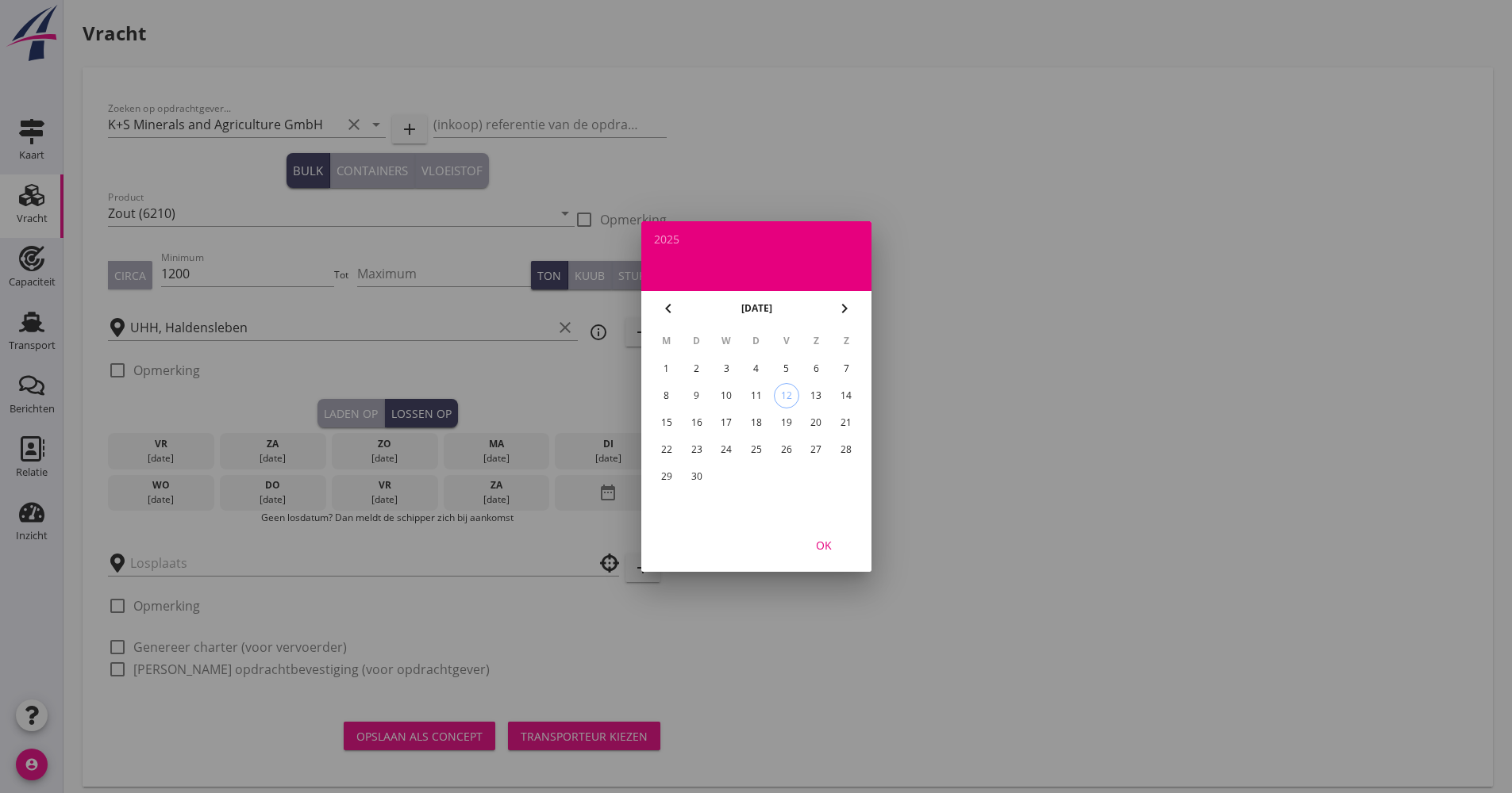
click at [762, 451] on div "25" at bounding box center [755, 450] width 26 height 26
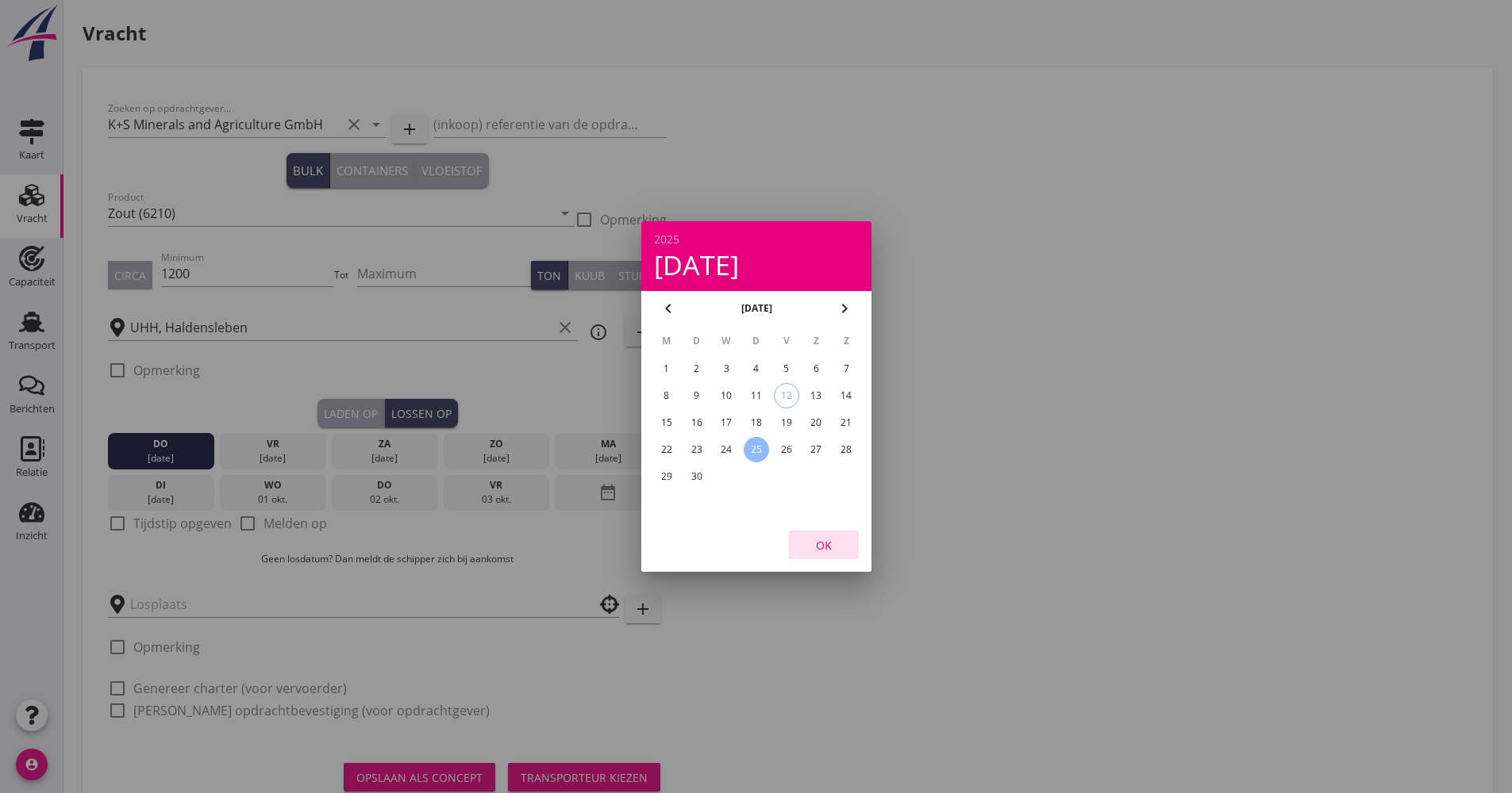
click at [834, 537] on button "OK" at bounding box center [823, 545] width 70 height 29
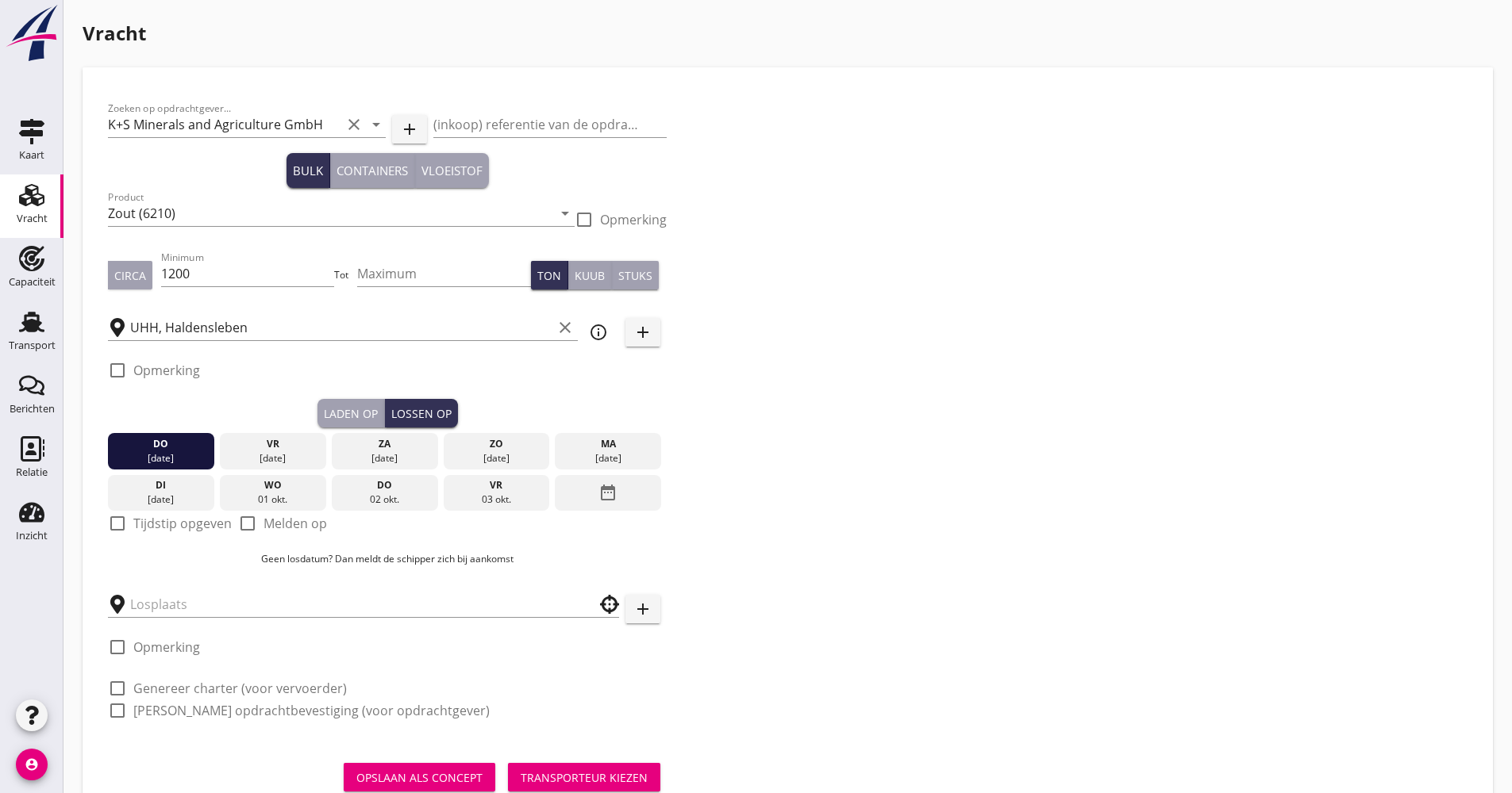
click at [192, 522] on label "Tijdstip opgeven" at bounding box center [182, 523] width 99 height 16
checkbox input "true"
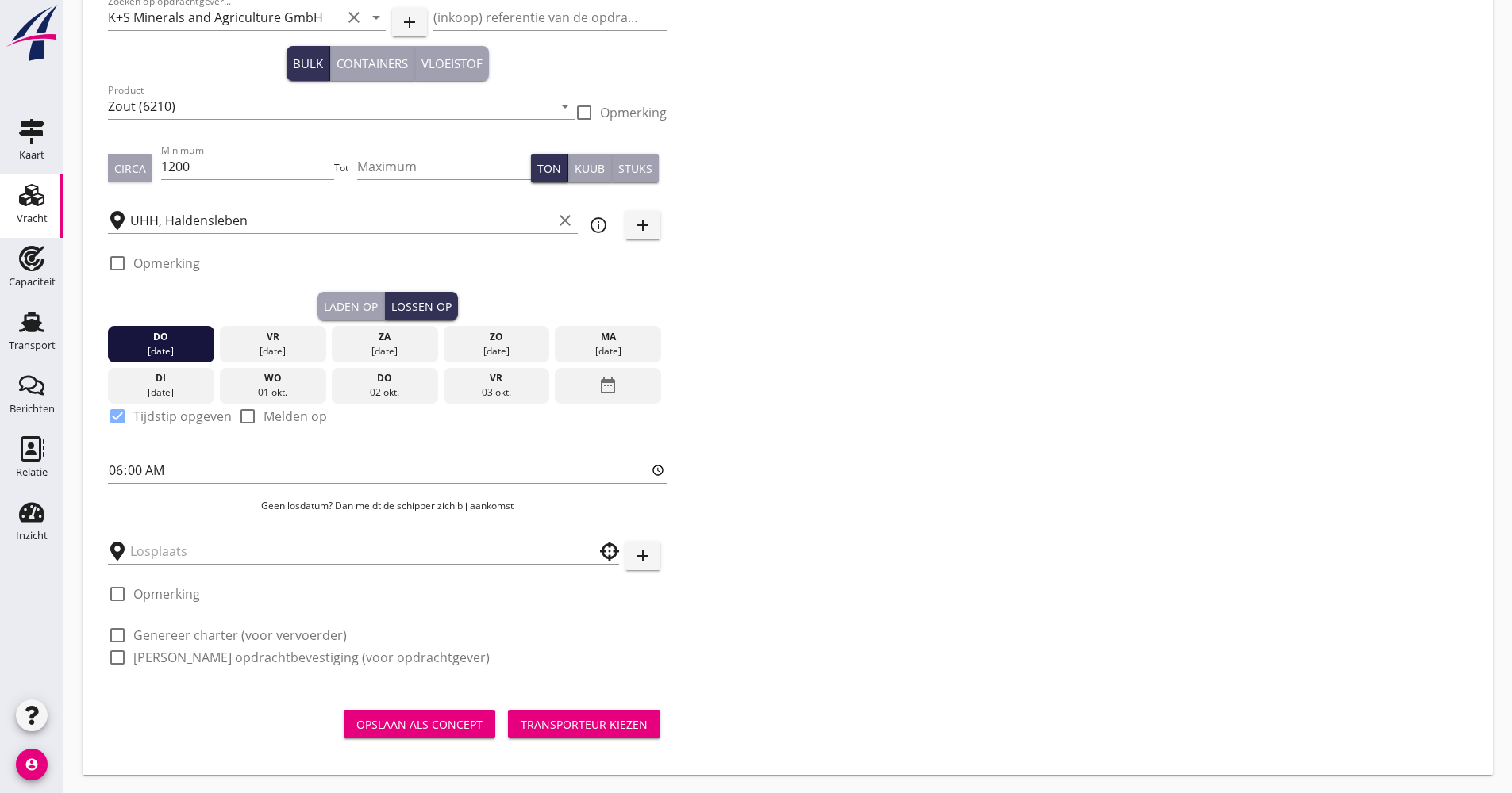
scroll to position [108, 0]
click at [193, 562] on input "text" at bounding box center [352, 550] width 444 height 26
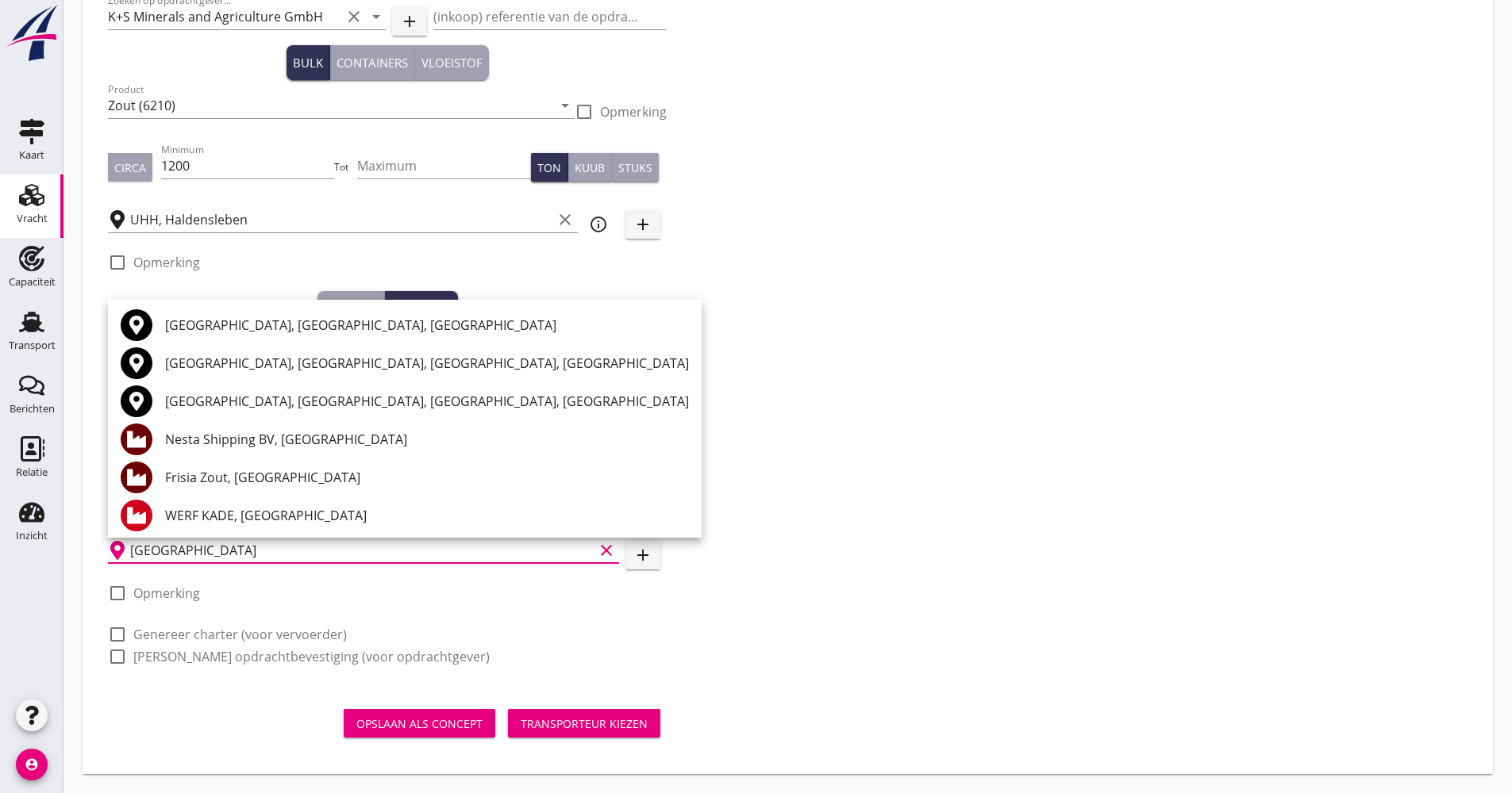
click at [200, 469] on div "Frisia Zout, [GEOGRAPHIC_DATA]" at bounding box center [427, 477] width 523 height 19
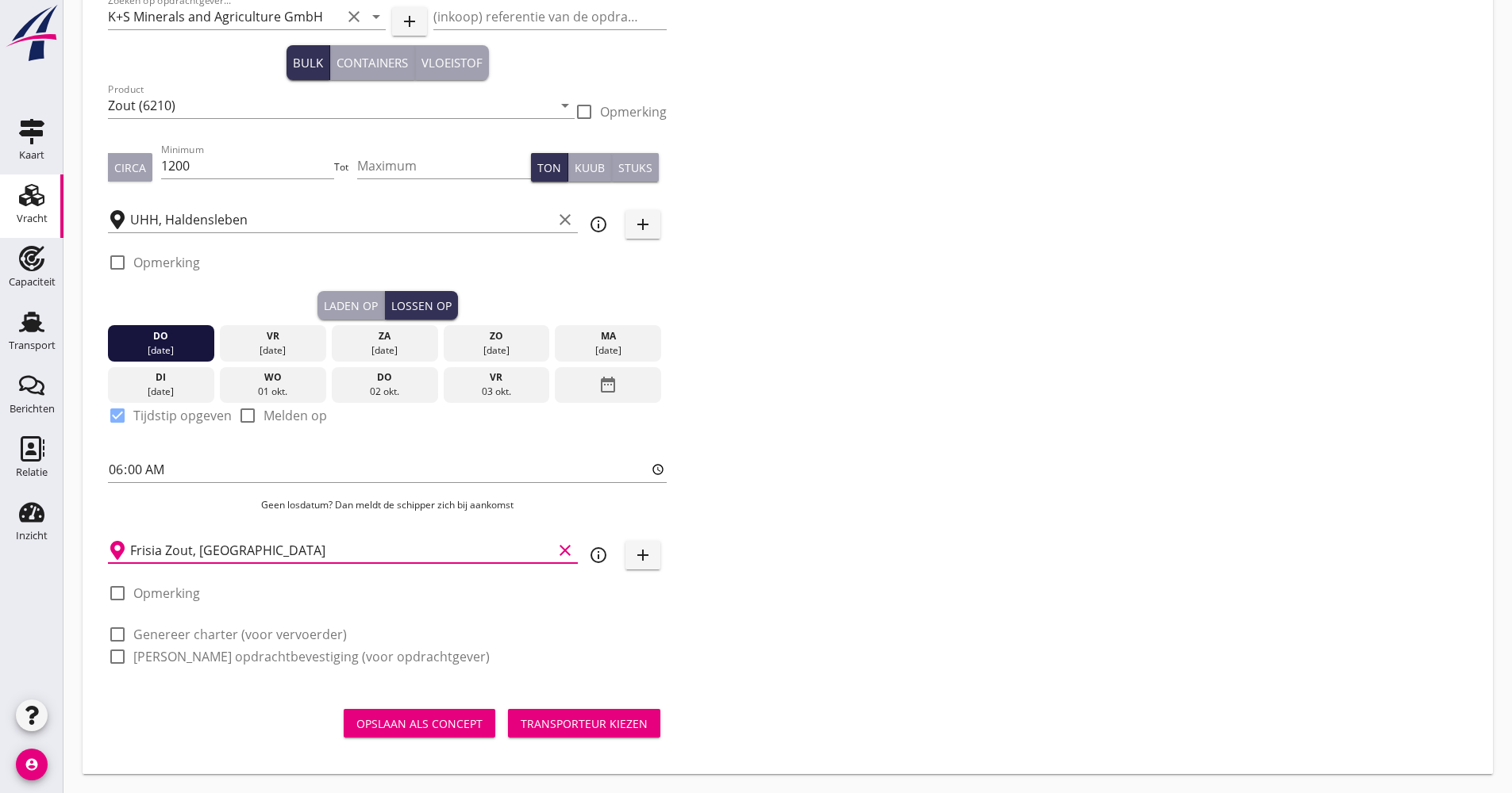
type input "Frisia Zout, [GEOGRAPHIC_DATA]"
drag, startPoint x: 211, startPoint y: 633, endPoint x: 203, endPoint y: 660, distance: 28.2
click at [211, 635] on label "Genereer charter (voor vervoerder)" at bounding box center [239, 634] width 213 height 16
checkbox input "true"
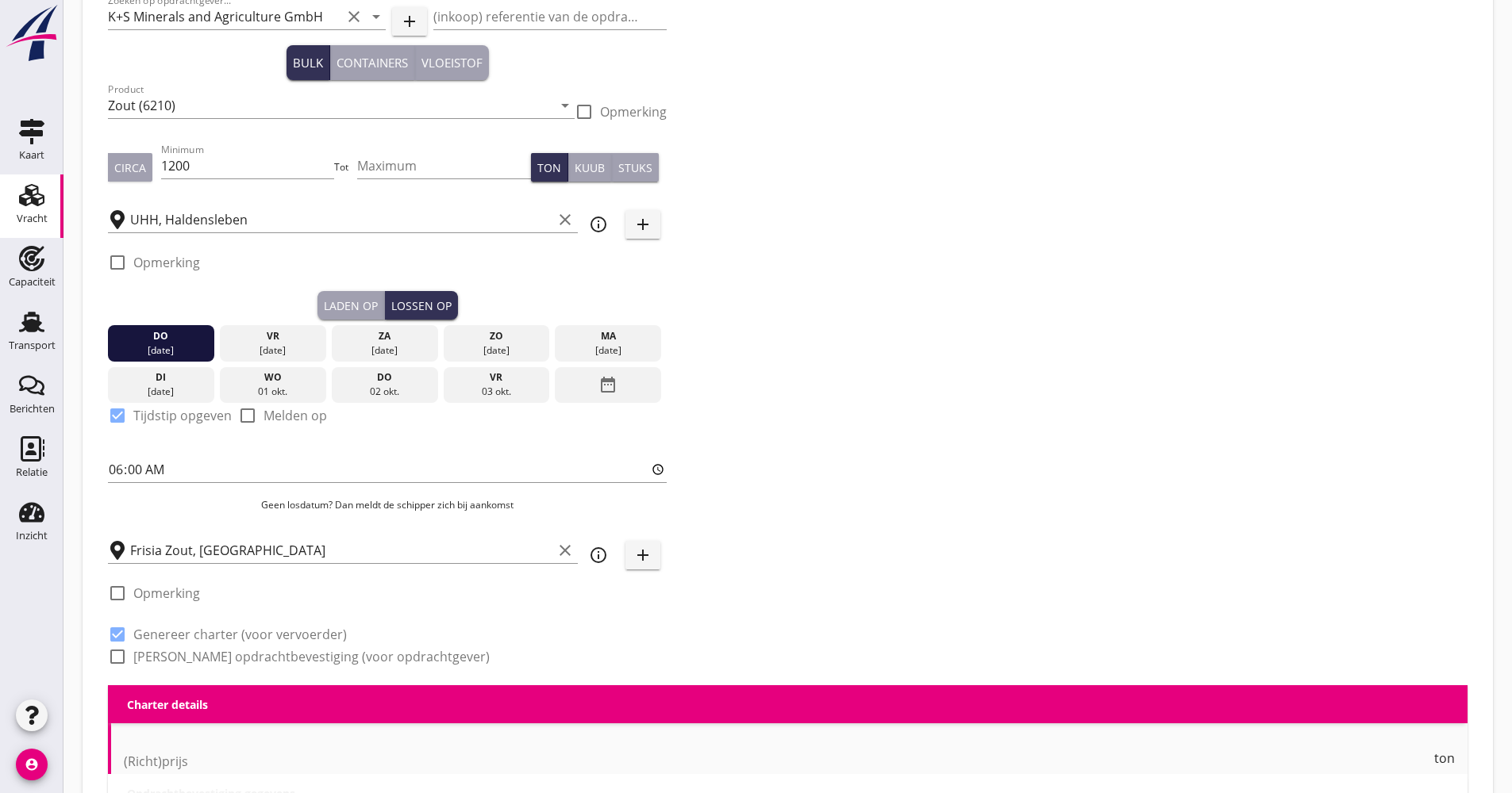
click at [203, 658] on label "[PERSON_NAME] opdrachtbevestiging (voor opdrachtgever)" at bounding box center [311, 656] width 356 height 16
checkbox input "true"
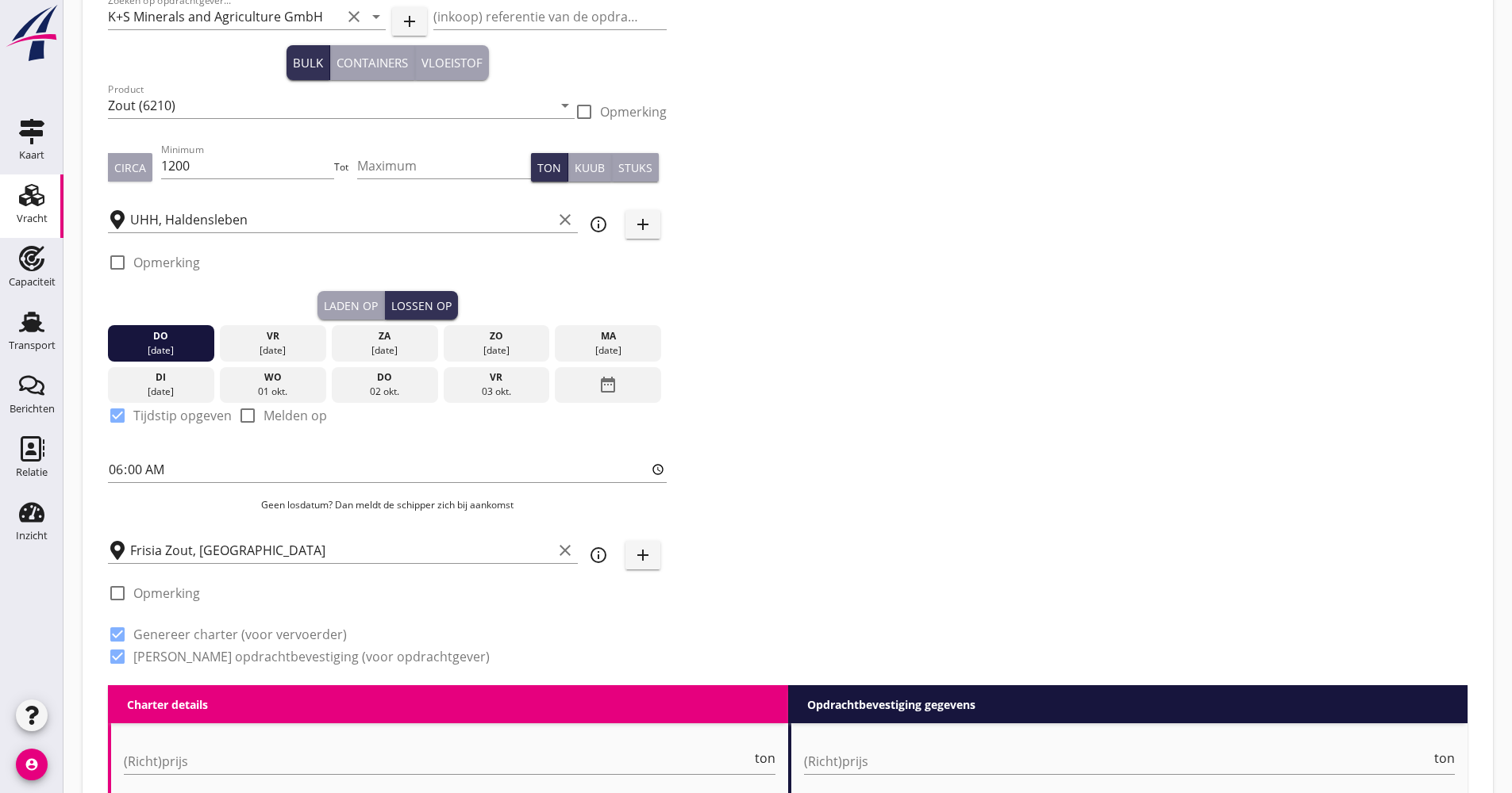
scroll to position [426, 0]
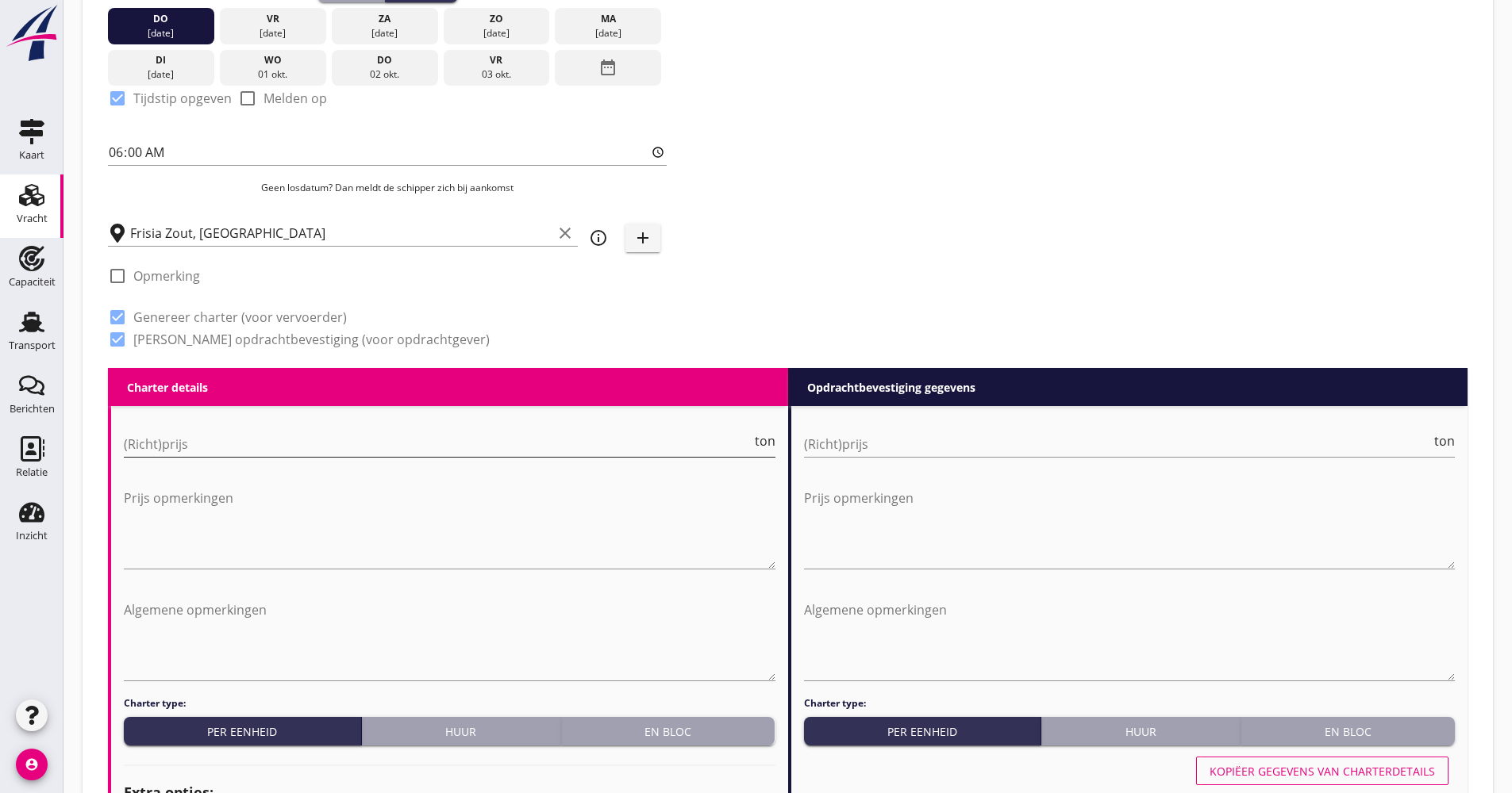
drag, startPoint x: 216, startPoint y: 430, endPoint x: 216, endPoint y: 444, distance: 14.0
click at [216, 432] on div "(Richt)prijs ton" at bounding box center [449, 447] width 652 height 51
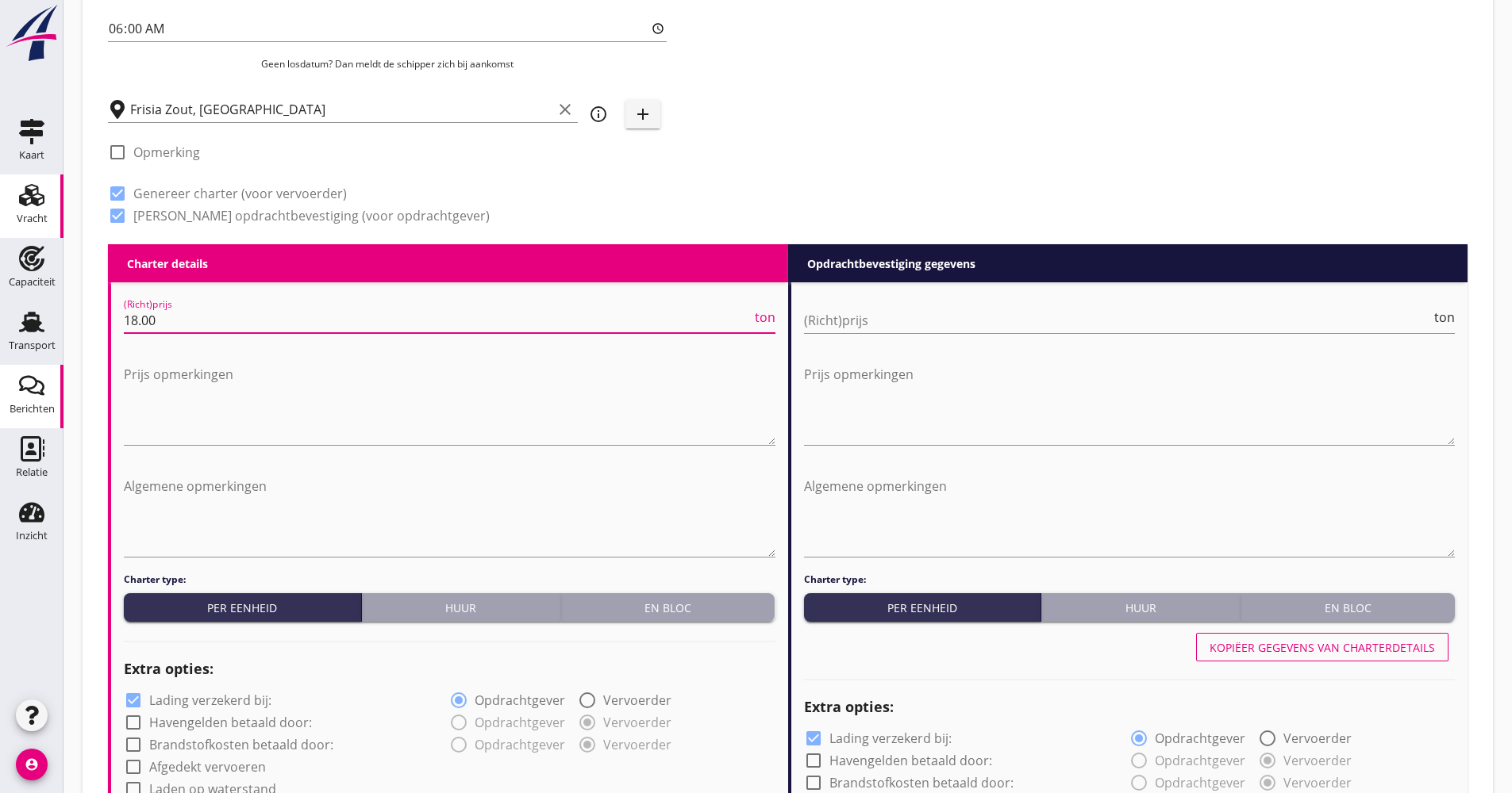
scroll to position [901, 0]
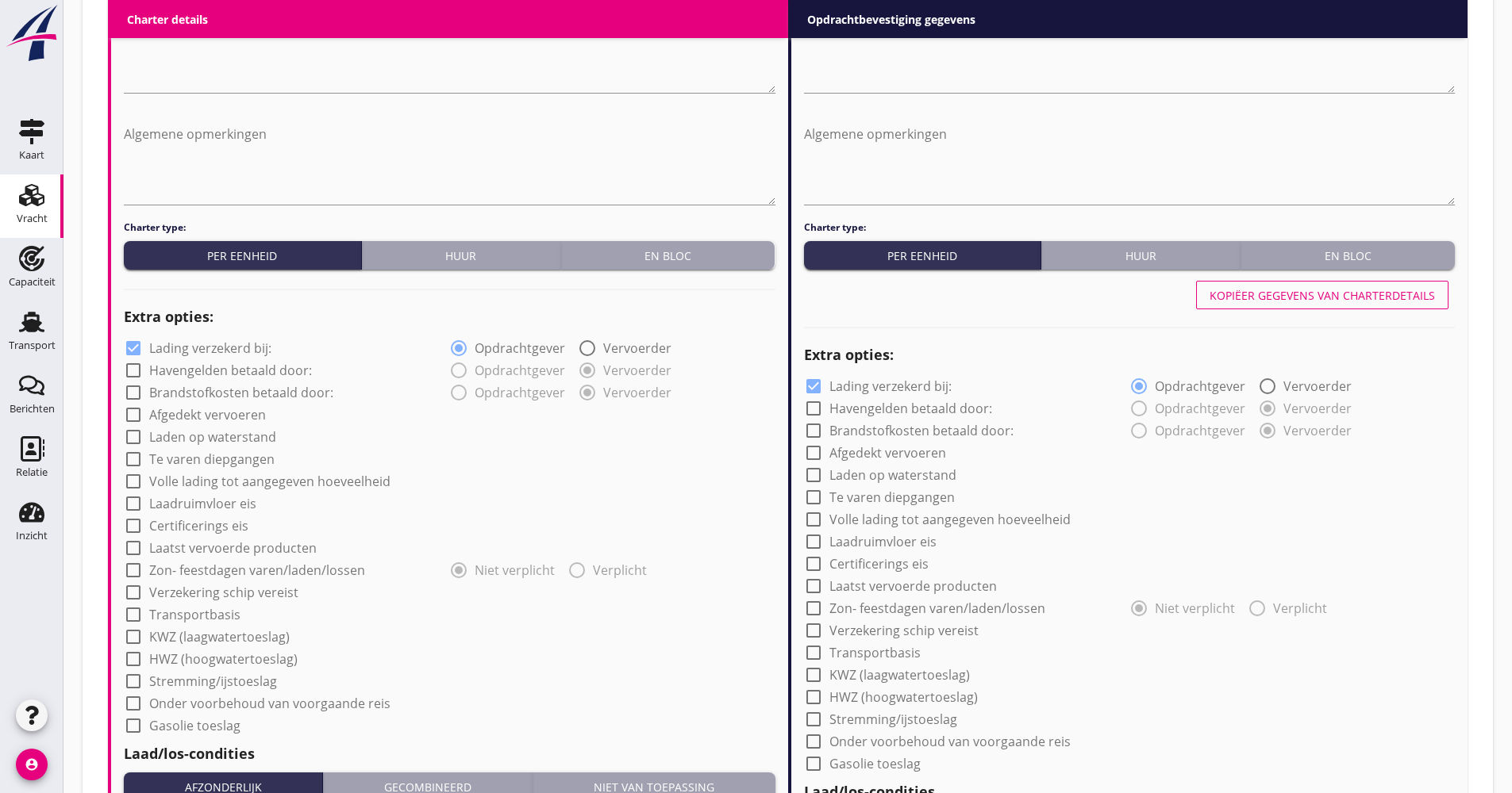
type input "18.00"
click at [239, 354] on label "Lading verzekerd bij:" at bounding box center [211, 348] width 122 height 16
checkbox input "false"
drag, startPoint x: 226, startPoint y: 411, endPoint x: 231, endPoint y: 453, distance: 42.3
click at [226, 413] on label "Afgedekt vervoeren" at bounding box center [208, 414] width 117 height 16
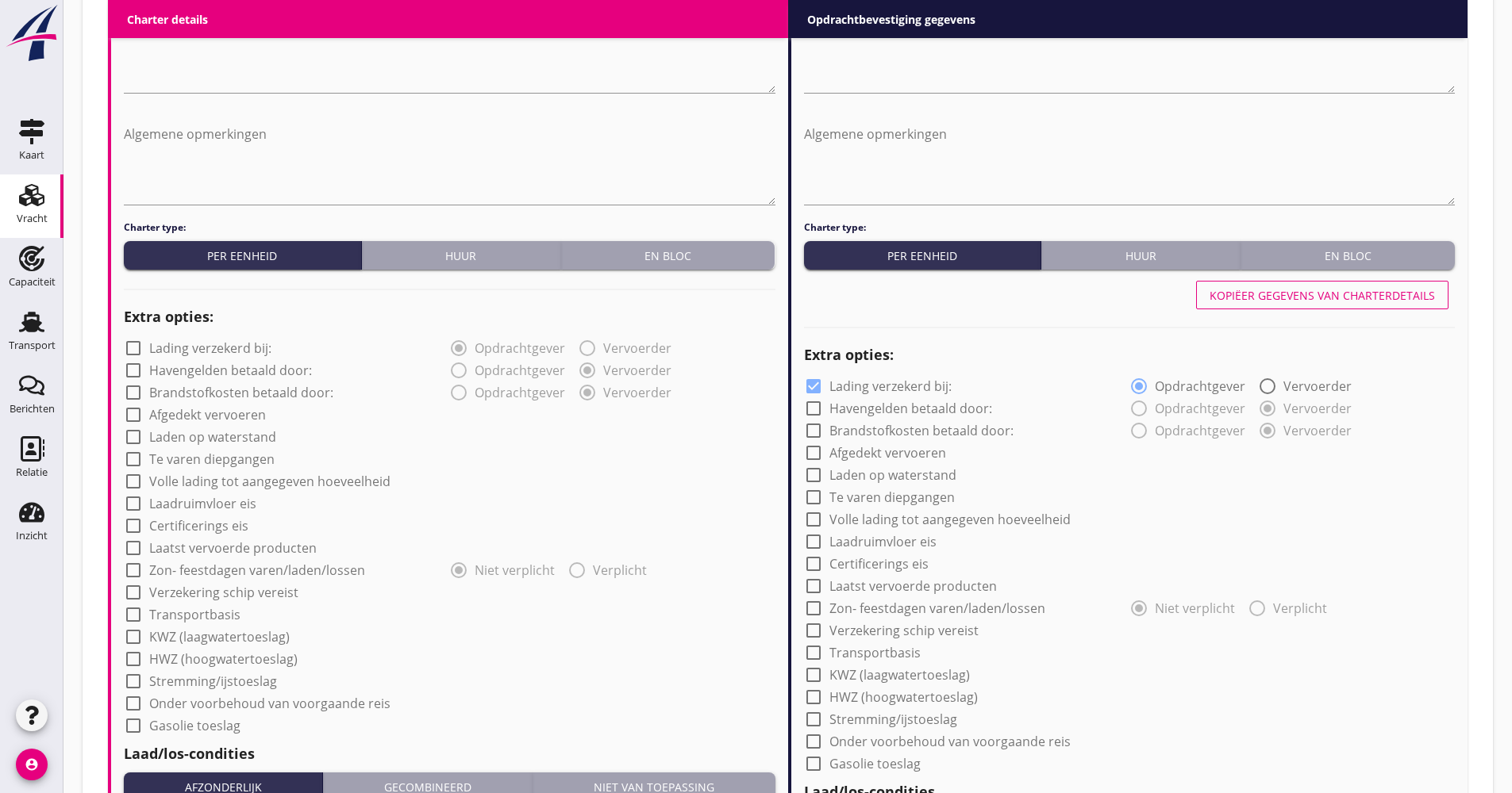
checkbox input "true"
click at [231, 476] on label "Volle lading tot aangegeven hoeveelheid" at bounding box center [270, 481] width 241 height 16
checkbox input "true"
drag, startPoint x: 216, startPoint y: 591, endPoint x: 210, endPoint y: 610, distance: 19.9
click at [216, 593] on label "Verzekering schip vereist" at bounding box center [224, 592] width 149 height 16
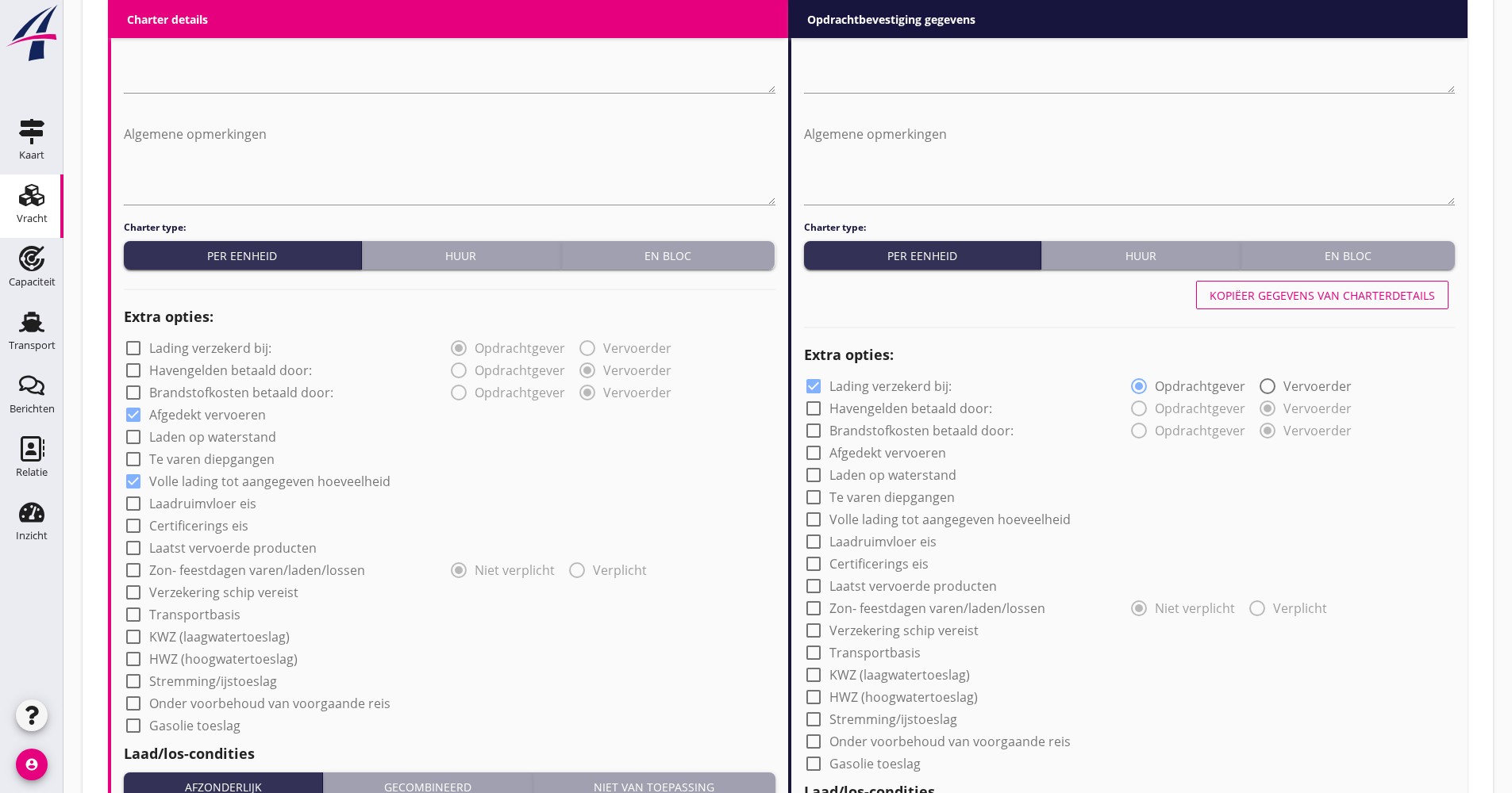
checkbox input "true"
click at [210, 612] on label "Transportbasis" at bounding box center [194, 615] width 91 height 16
checkbox input "true"
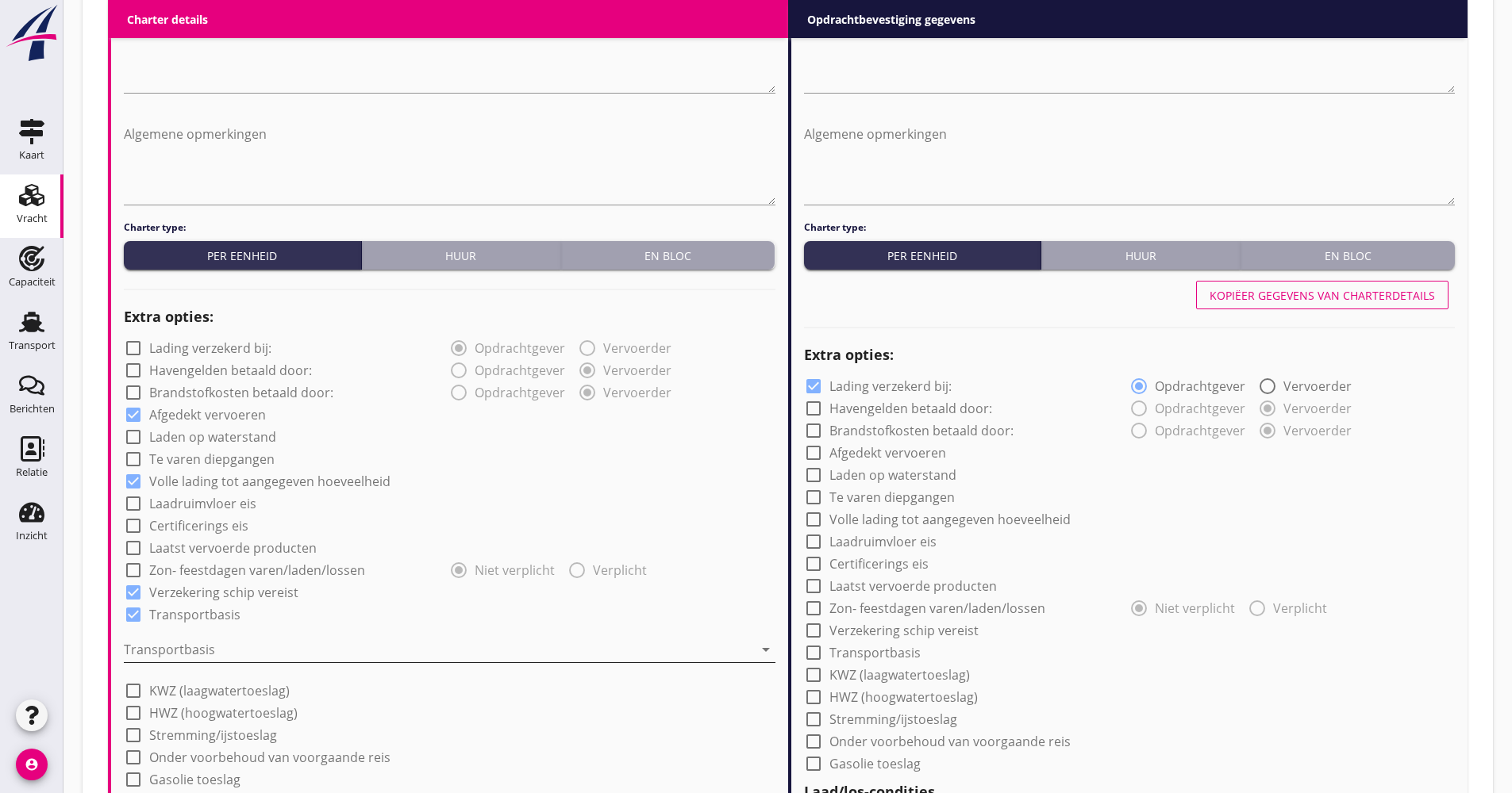
click at [211, 659] on div at bounding box center [438, 650] width 630 height 26
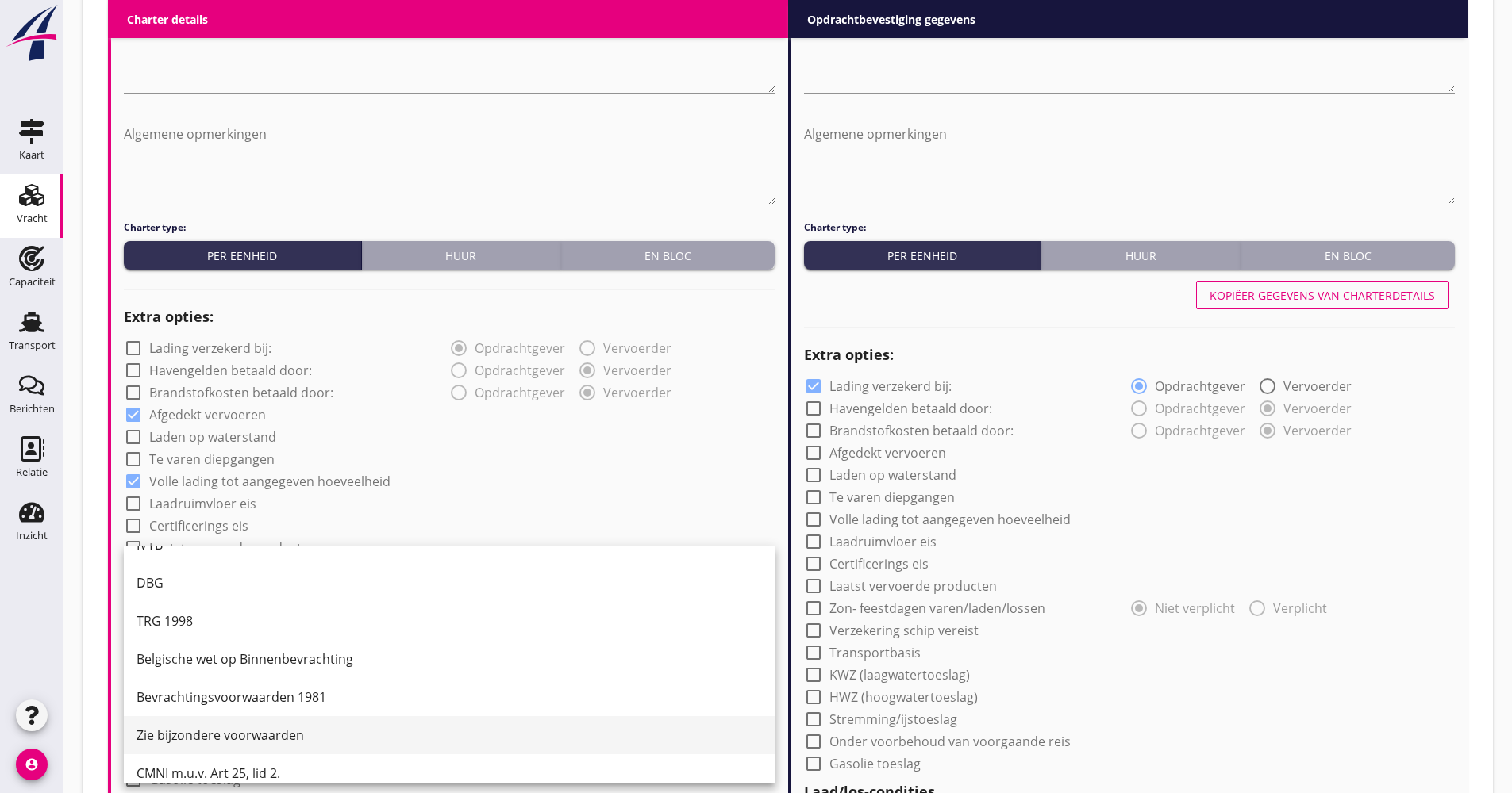
scroll to position [41, 0]
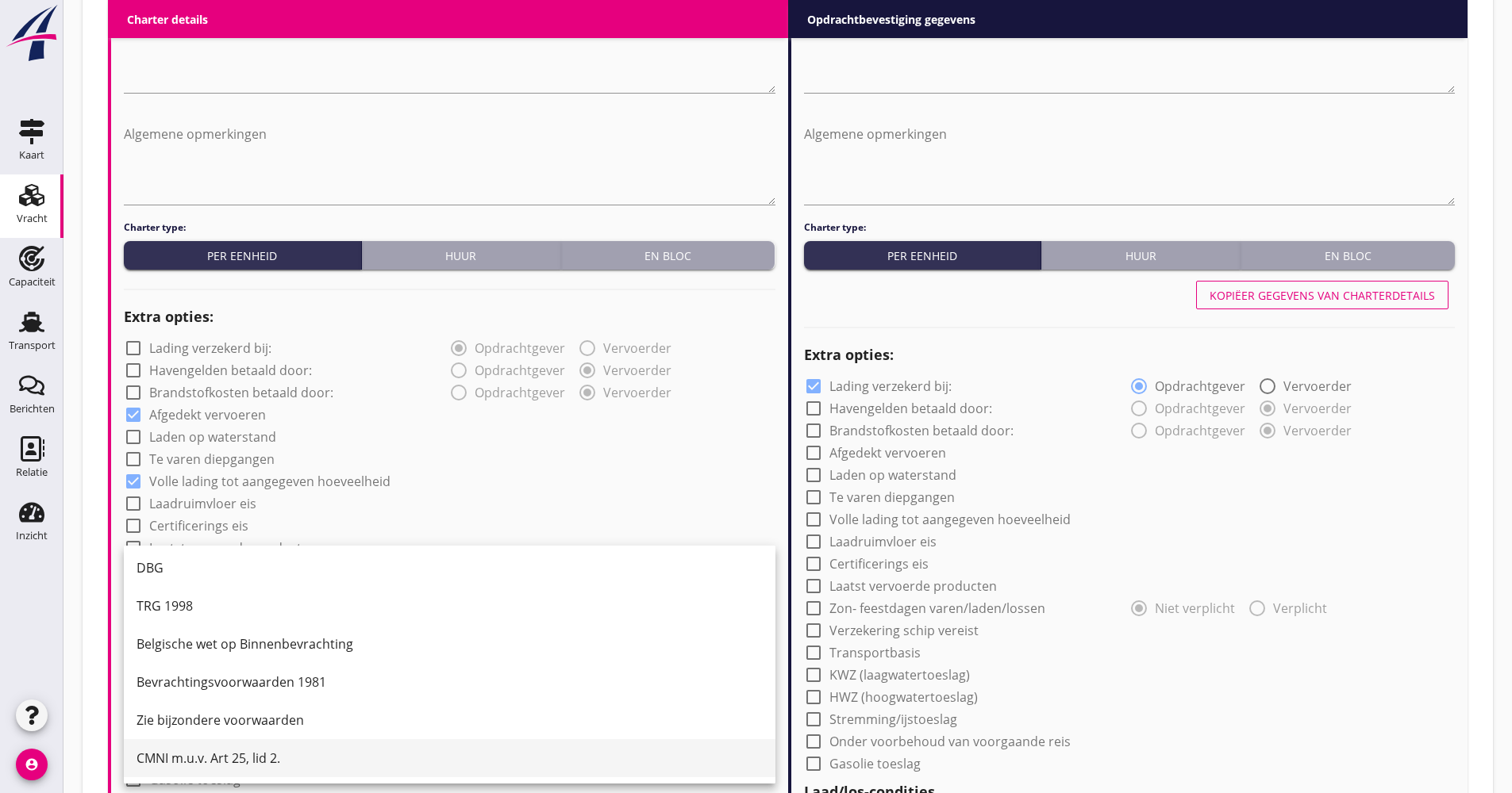
click at [213, 752] on div "CMNI m.u.v. Art 25, lid 2." at bounding box center [450, 759] width 626 height 19
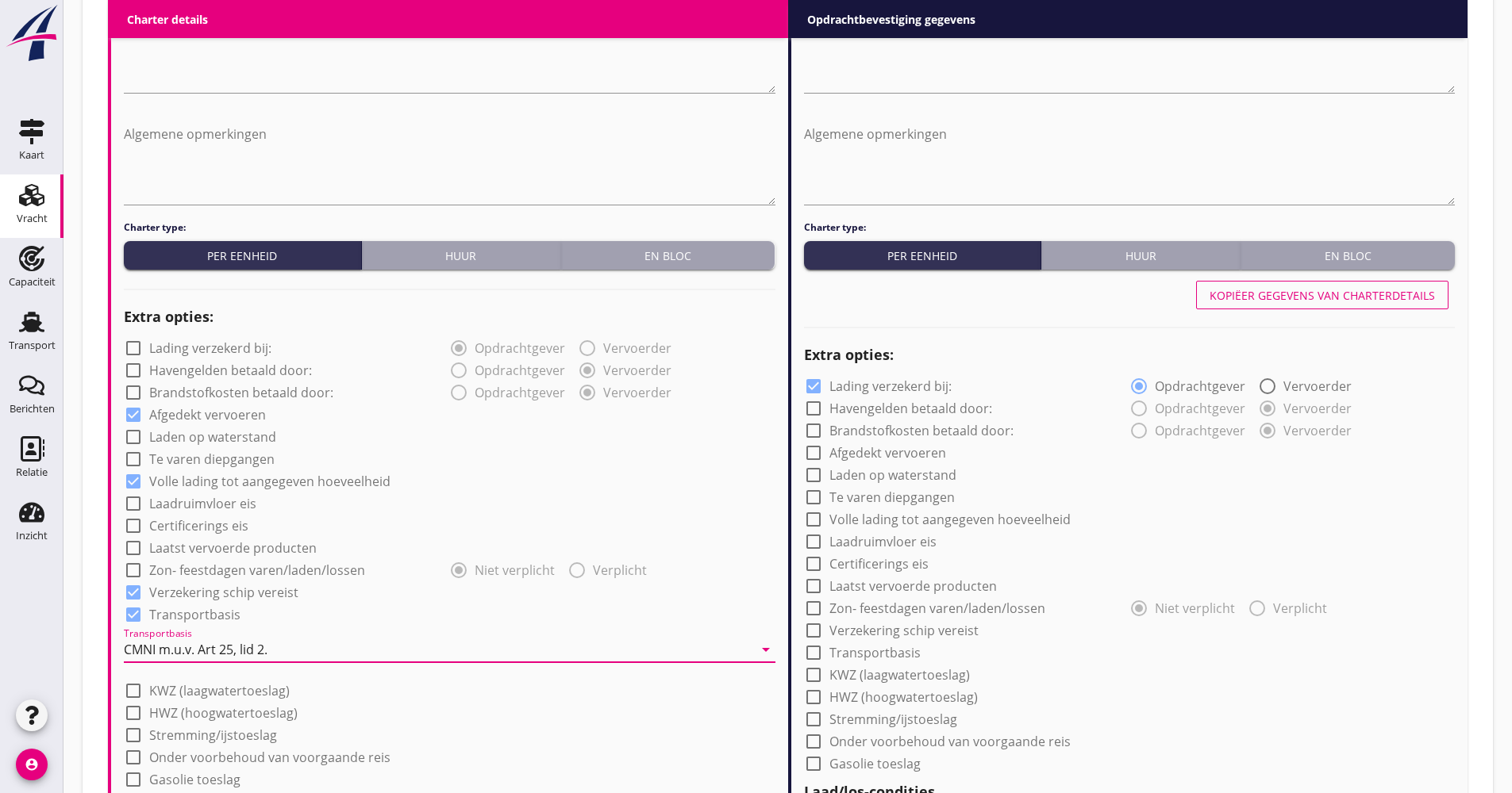
scroll to position [1219, 0]
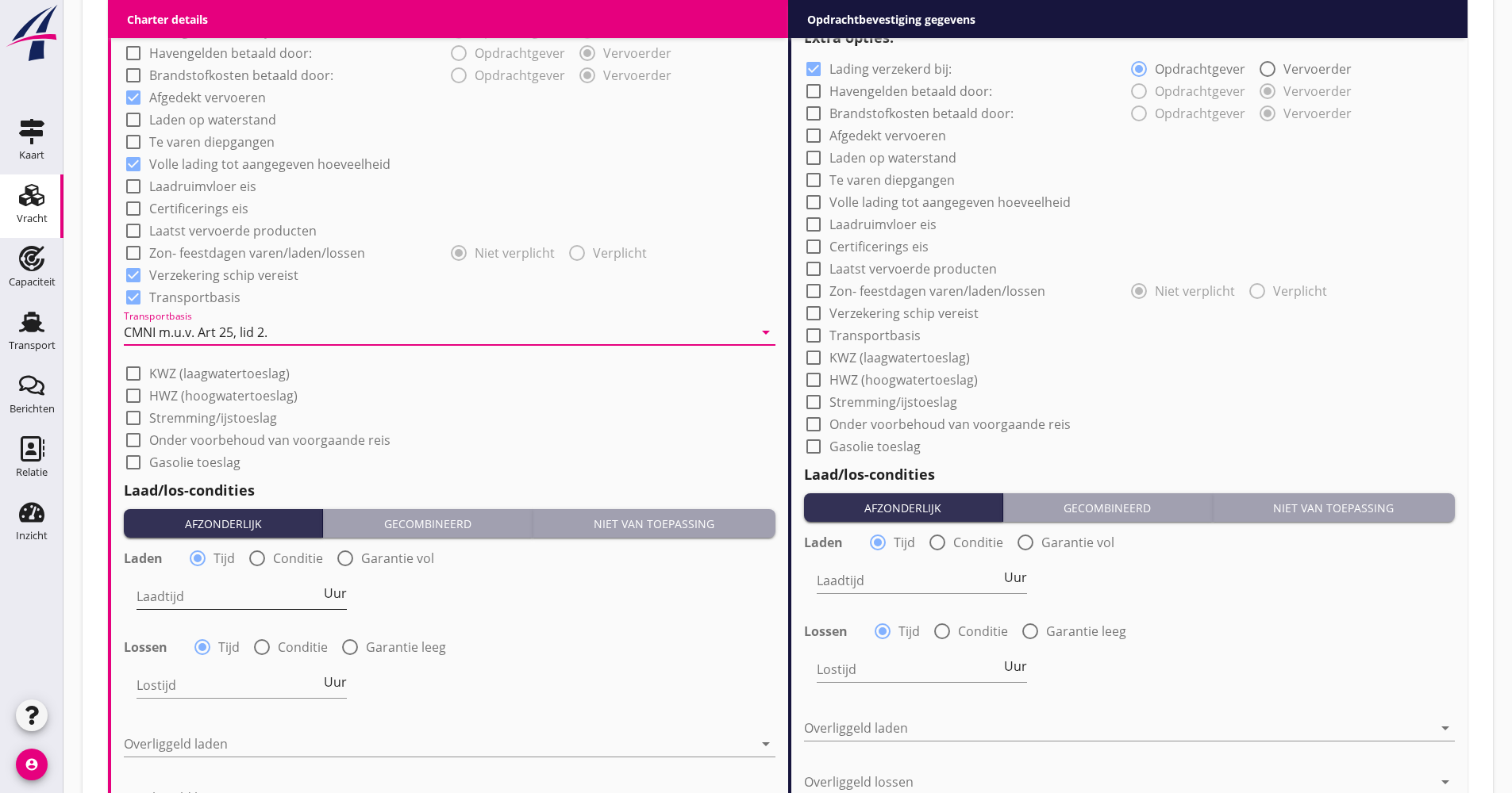
click at [256, 592] on input "Laadtijd" at bounding box center [229, 596] width 184 height 26
type input "48"
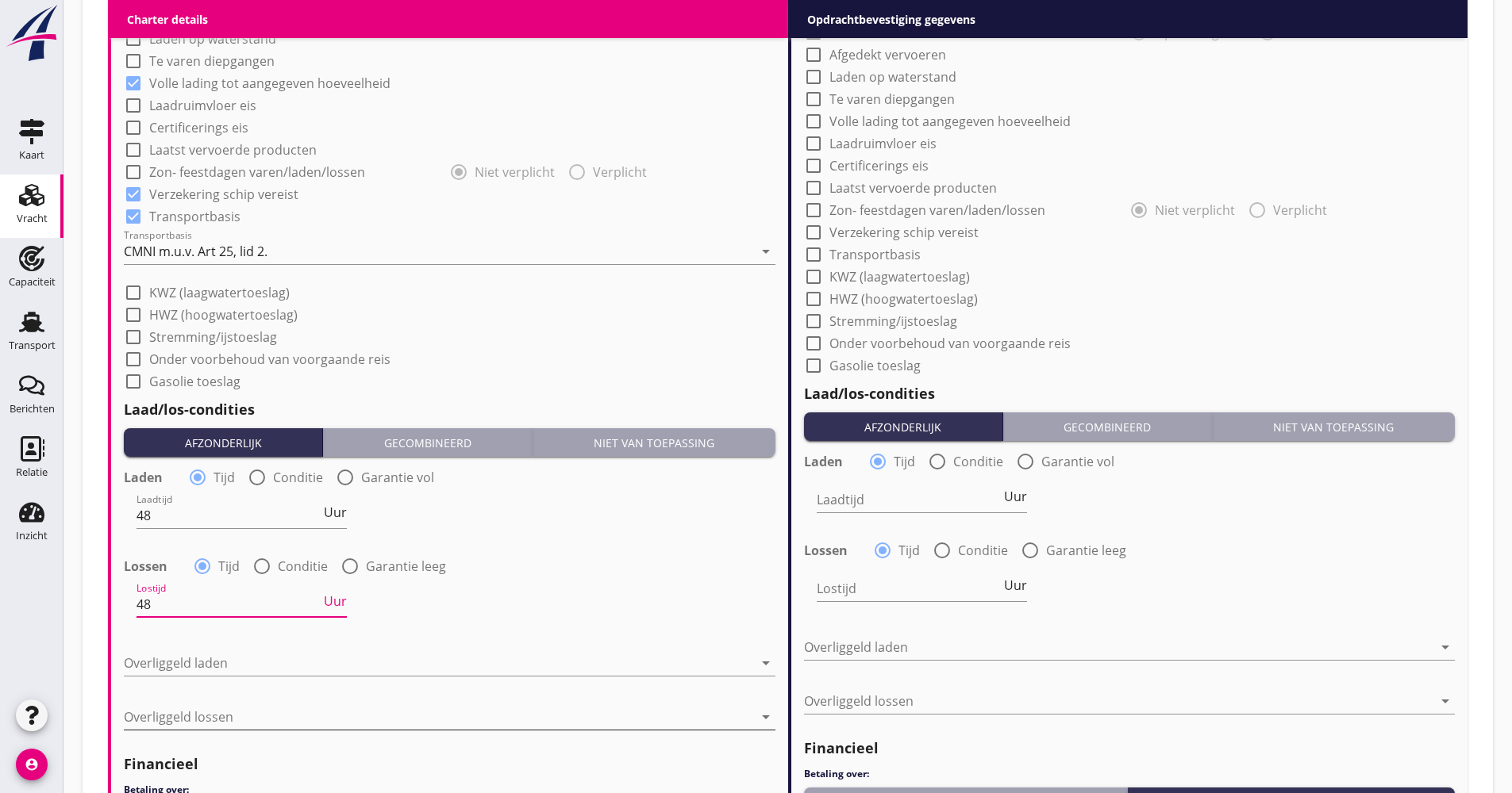
scroll to position [1377, 0]
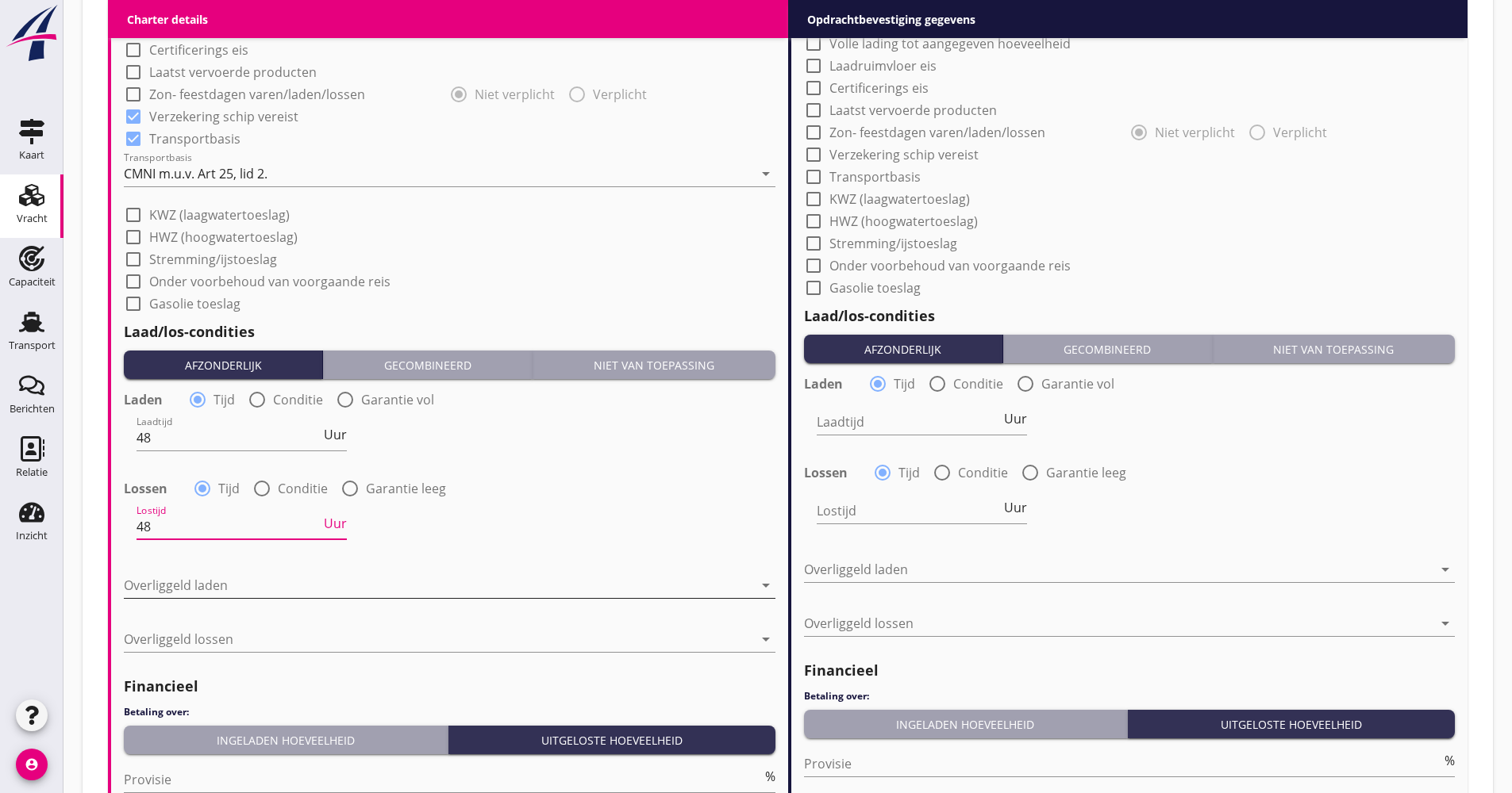
type input "48"
click at [245, 584] on div at bounding box center [438, 585] width 630 height 26
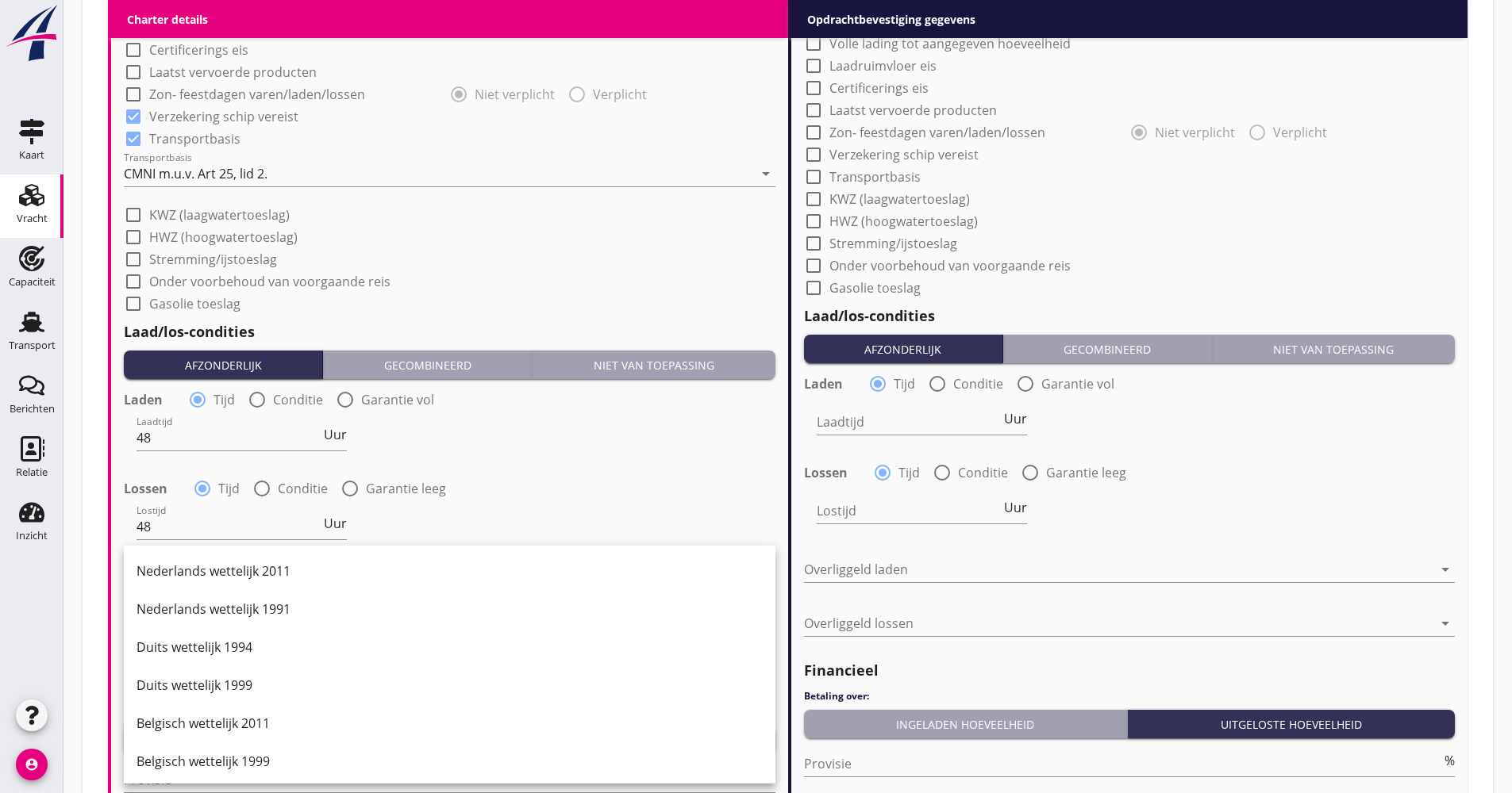
click at [223, 678] on div "Duits wettelijk 1999" at bounding box center [450, 686] width 626 height 19
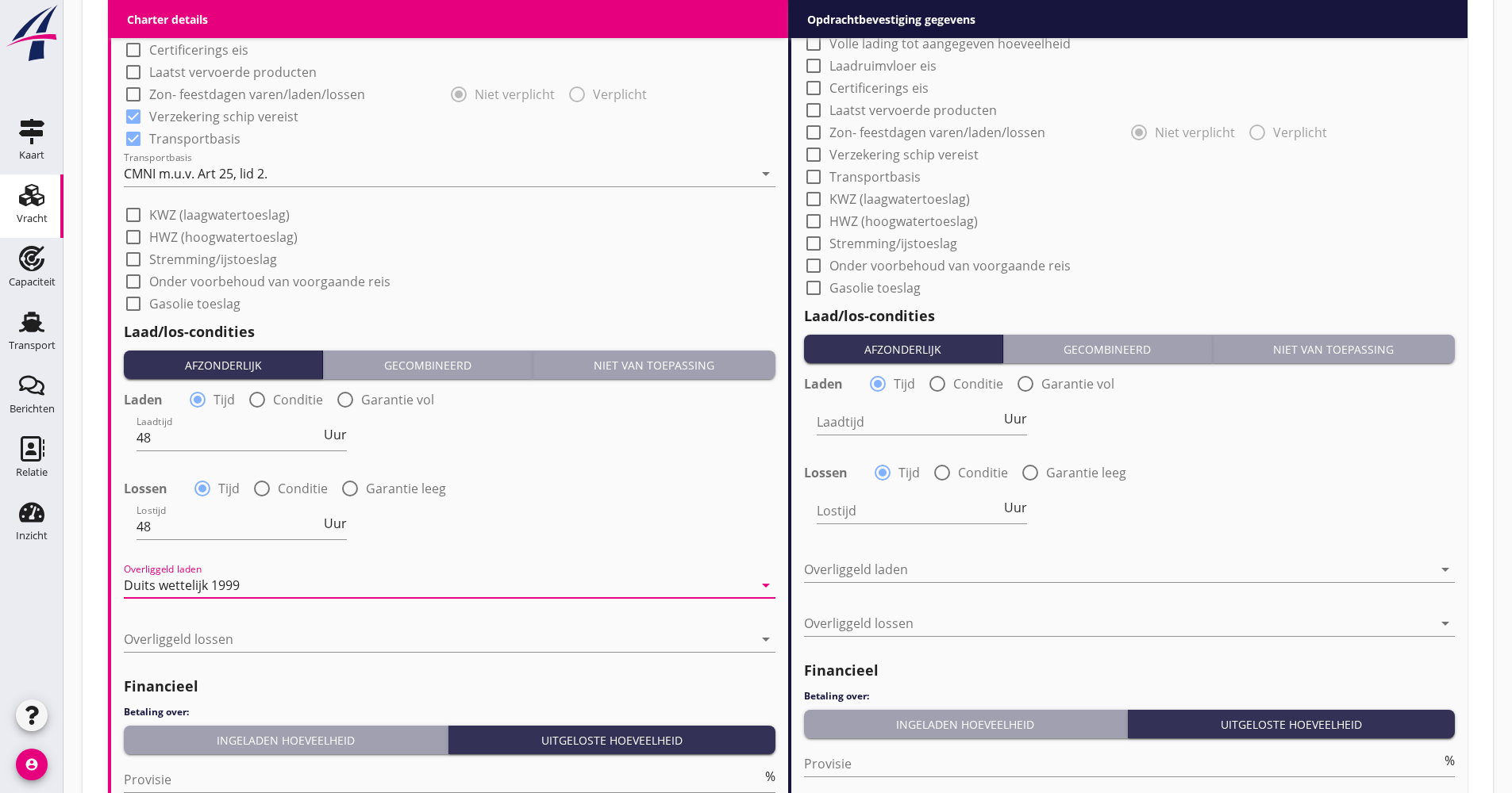
click at [225, 653] on div "Overliggeld lossen arrow_drop_down" at bounding box center [449, 647] width 652 height 41
click at [225, 647] on div at bounding box center [438, 639] width 630 height 26
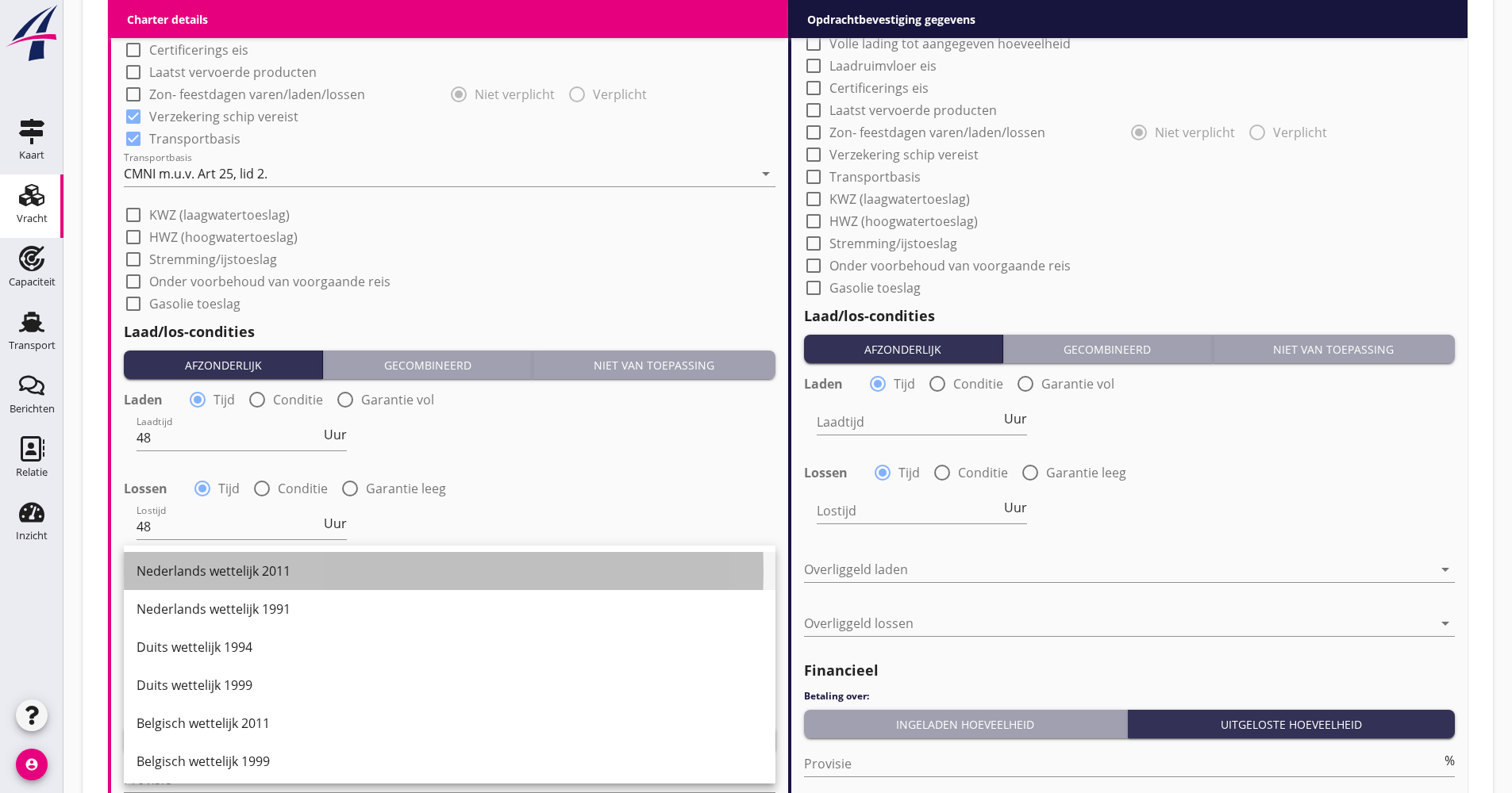
click at [222, 583] on div "Nederlands wettelijk 2011" at bounding box center [450, 571] width 626 height 38
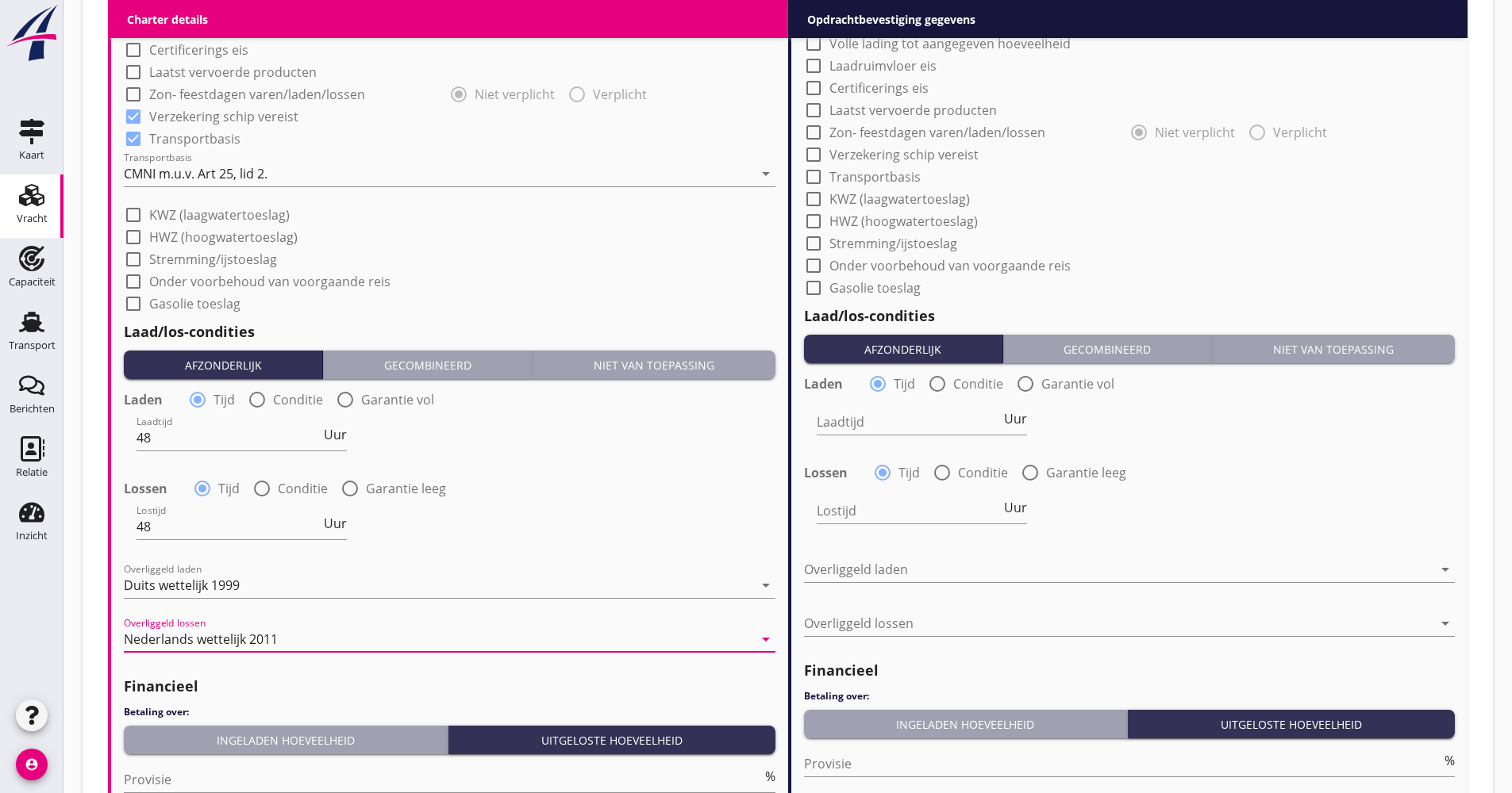
click at [258, 733] on div "Ingeladen hoeveelheid" at bounding box center [285, 740] width 311 height 16
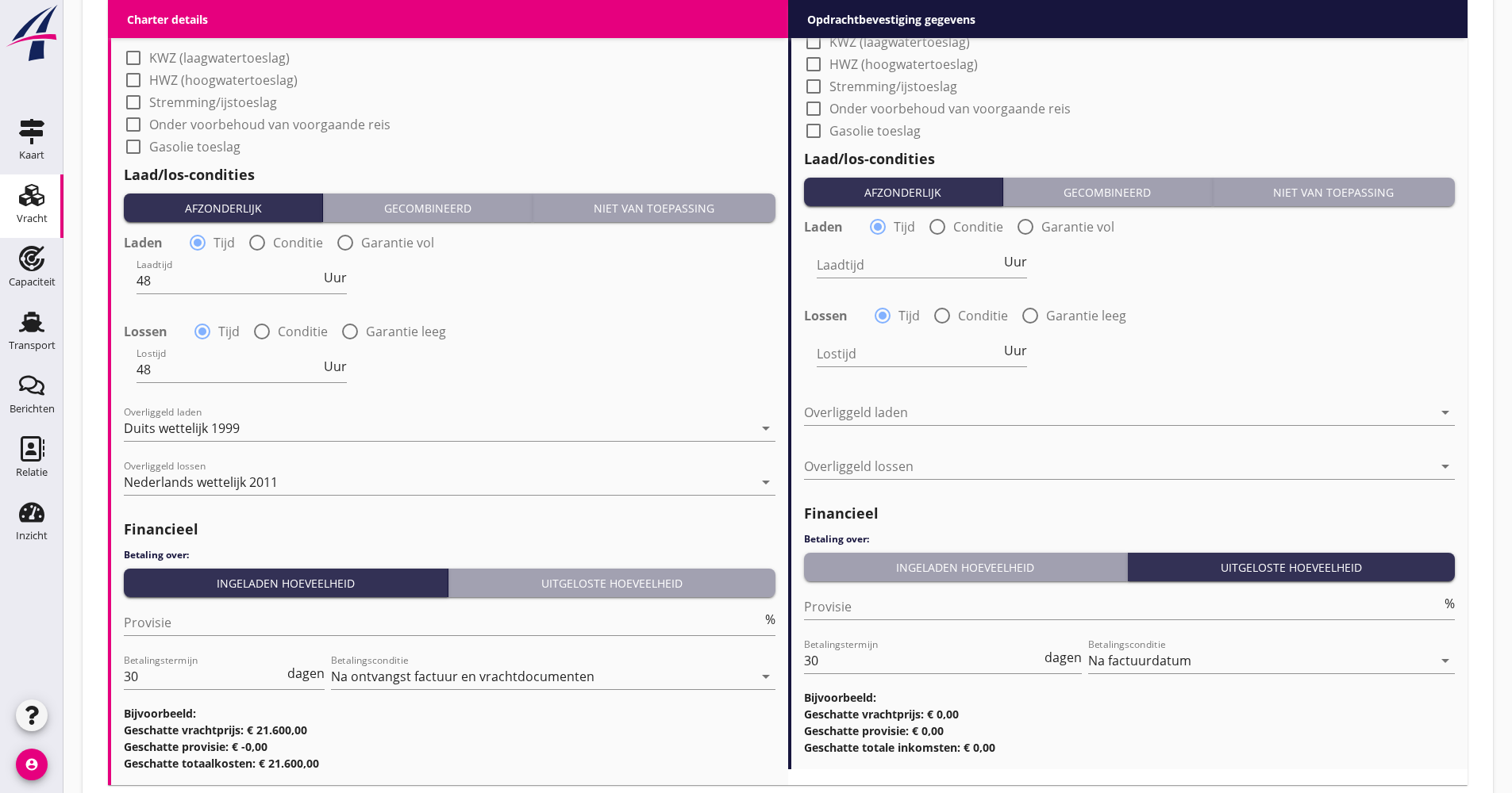
scroll to position [1536, 0]
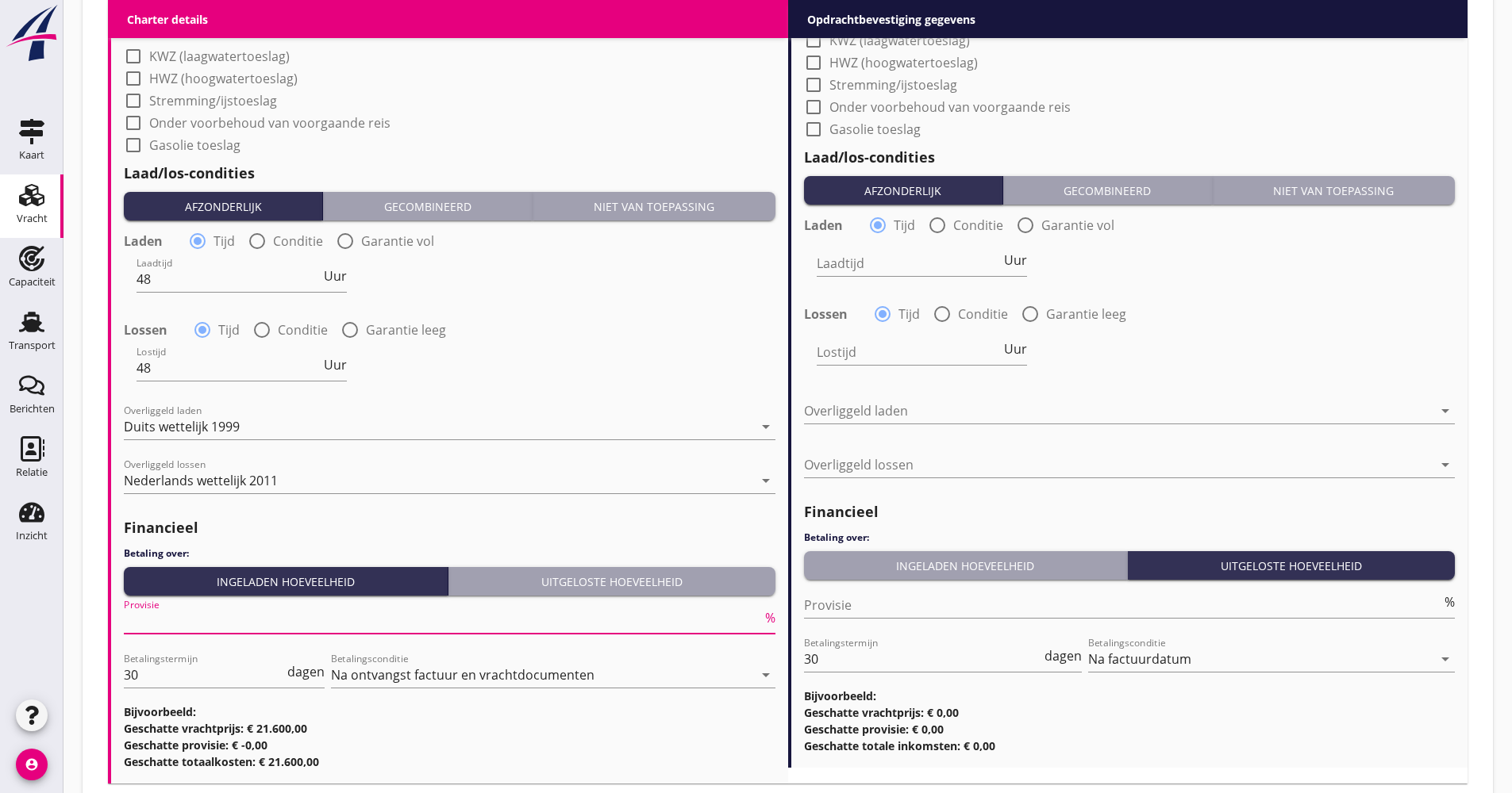
click at [220, 632] on input "Provisie" at bounding box center [442, 621] width 638 height 26
type input "5.00"
drag, startPoint x: 87, startPoint y: 670, endPoint x: 105, endPoint y: 673, distance: 18.2
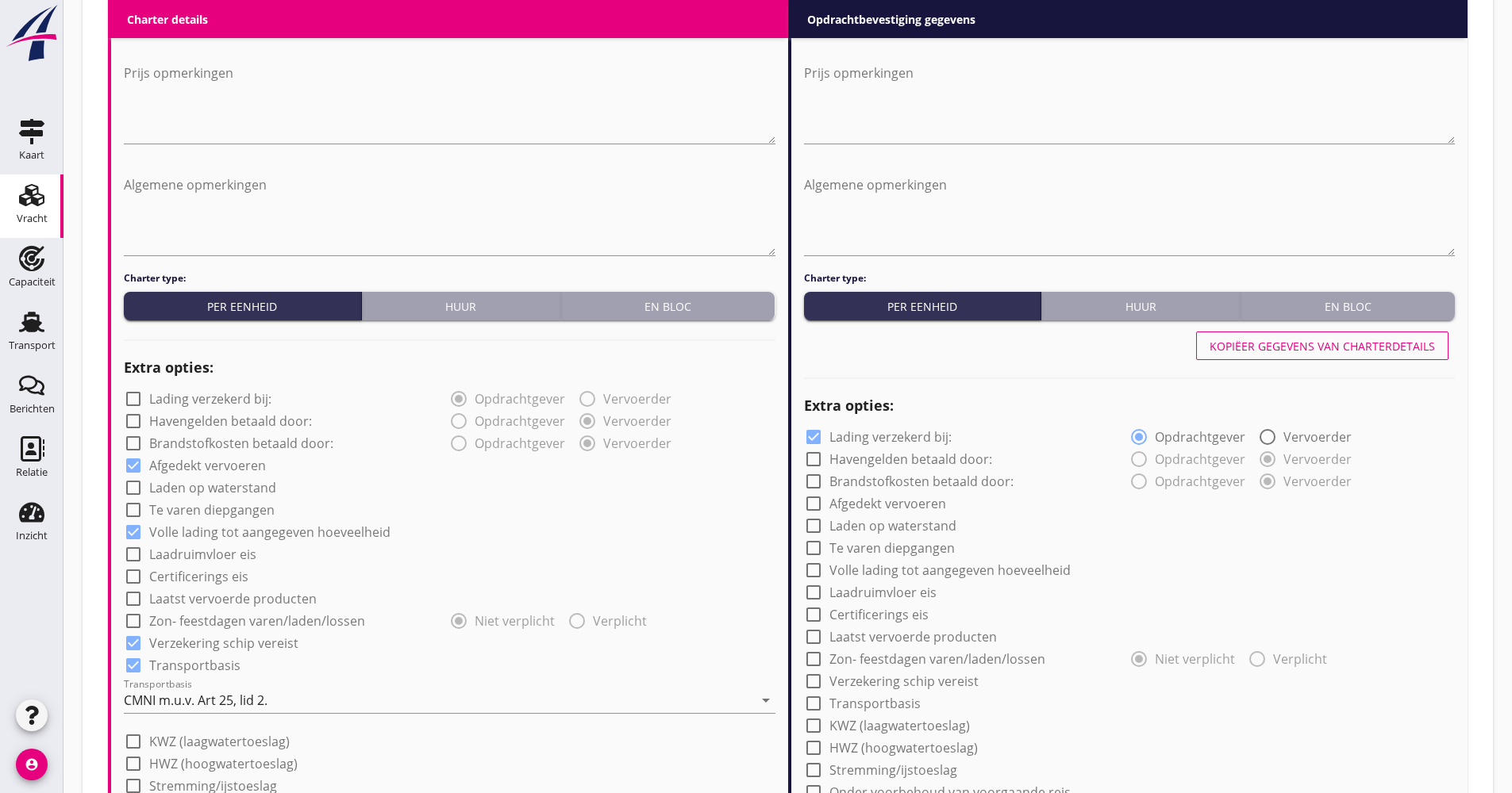
scroll to position [742, 0]
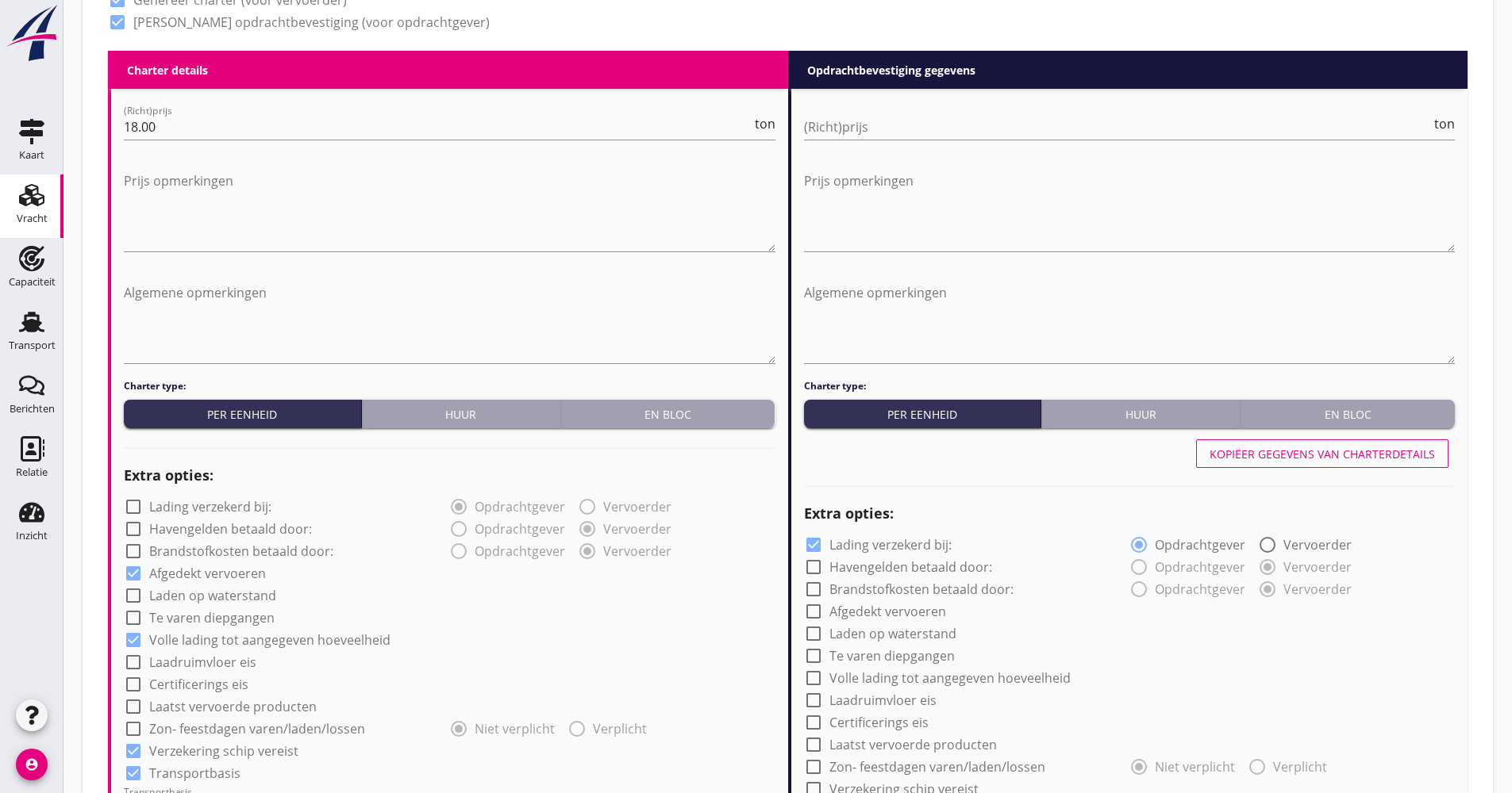
drag, startPoint x: 1273, startPoint y: 453, endPoint x: 1264, endPoint y: 453, distance: 9.0
click at [1273, 453] on div "Kopiëer gegevens van charterdetails" at bounding box center [1323, 453] width 226 height 16
checkbox input "false"
checkbox input "true"
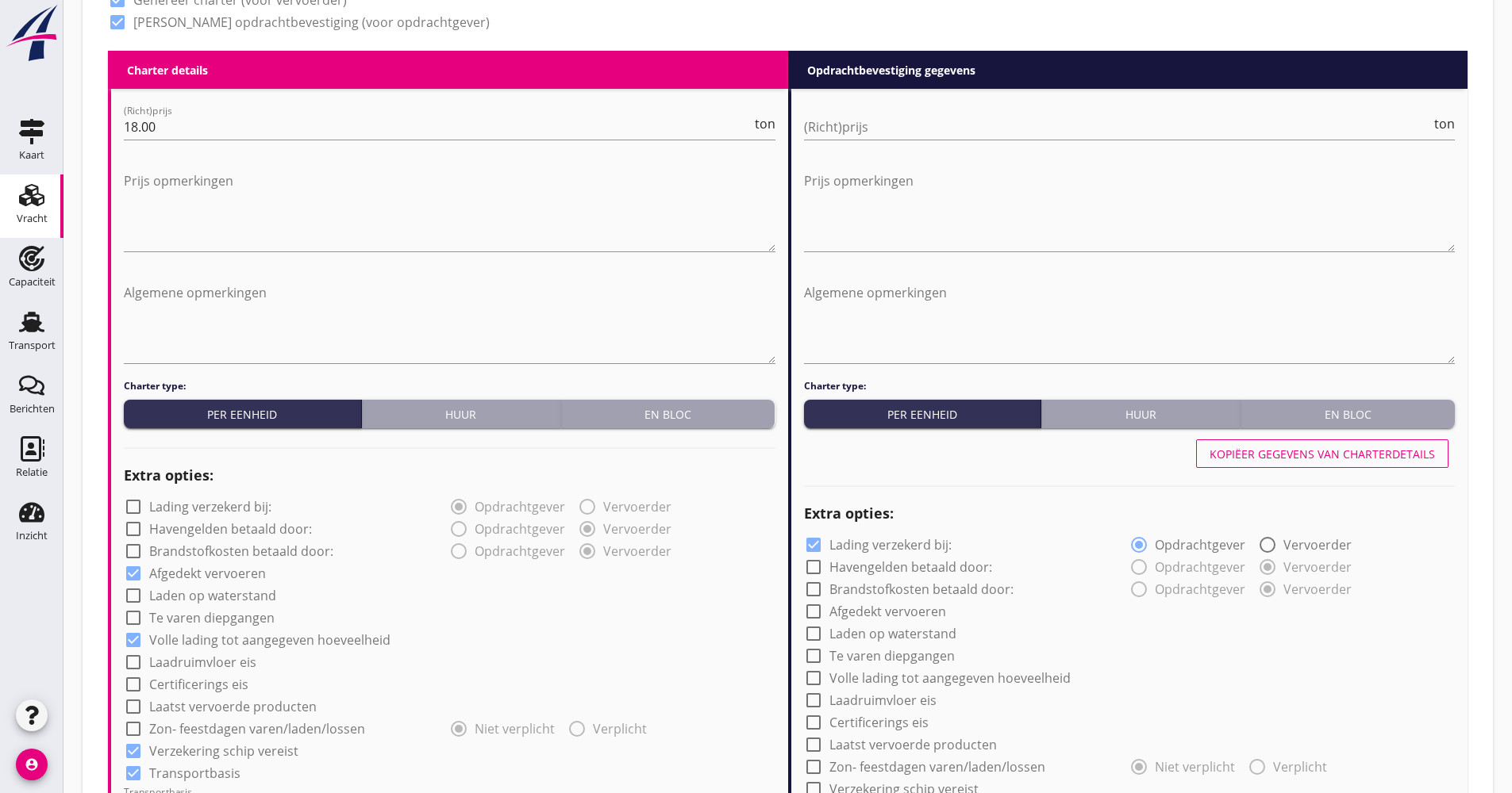
checkbox input "true"
type input "48"
click at [857, 121] on input "(Richt)prijs" at bounding box center [1118, 126] width 628 height 26
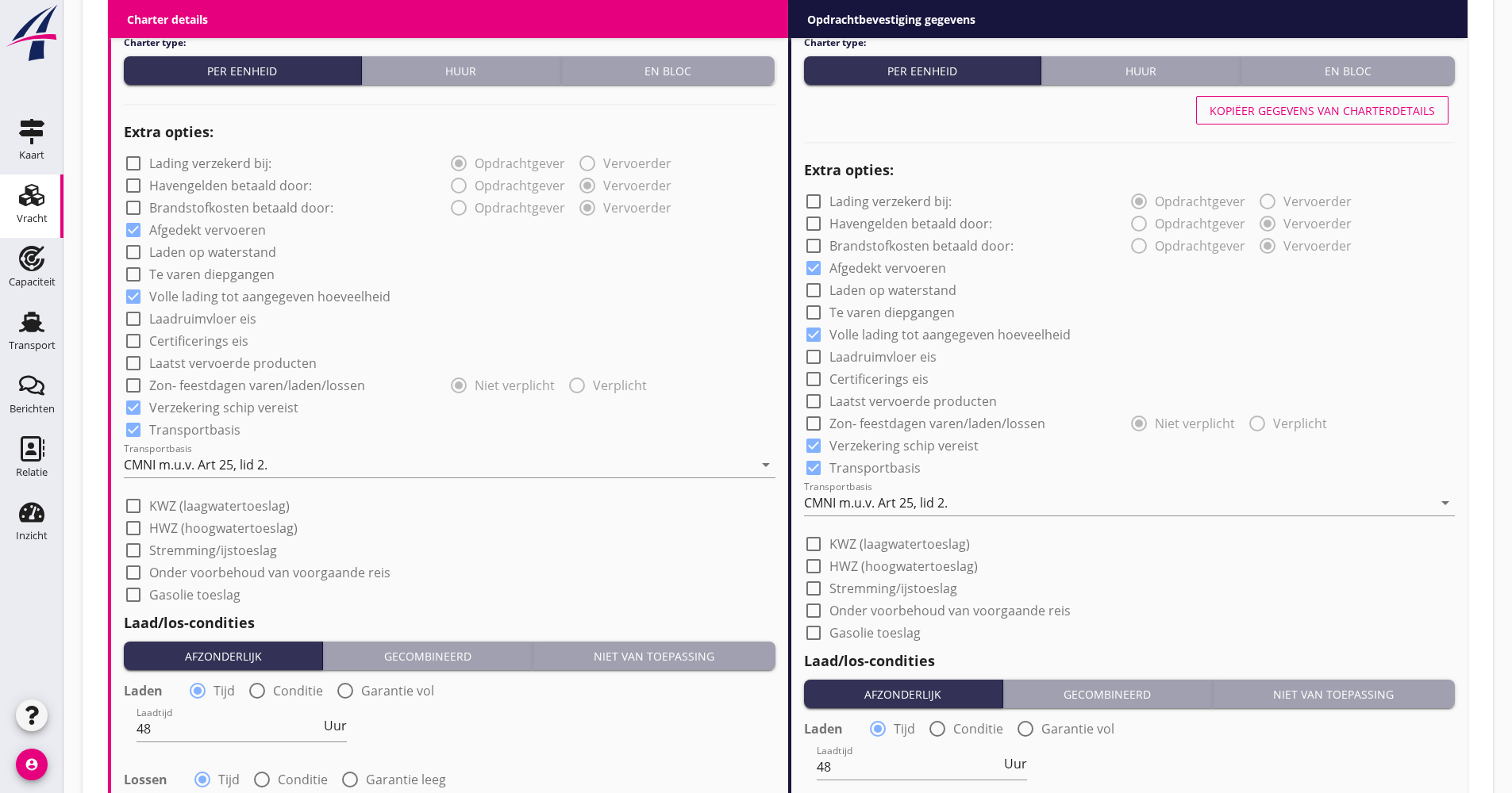
scroll to position [1457, 0]
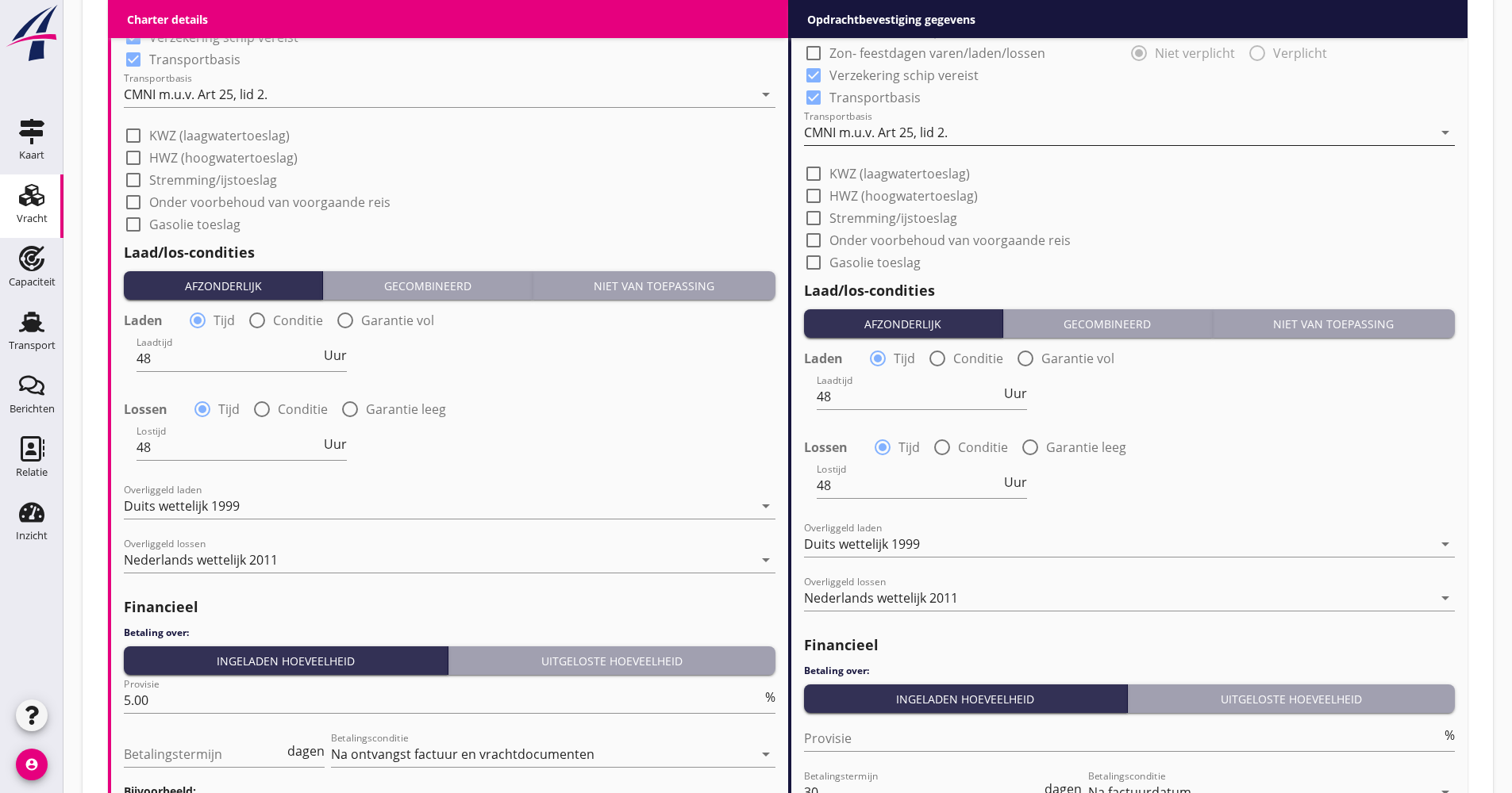
type input "19.10"
click at [949, 137] on div "CMNI m.u.v. Art 25, lid 2." at bounding box center [1119, 132] width 630 height 26
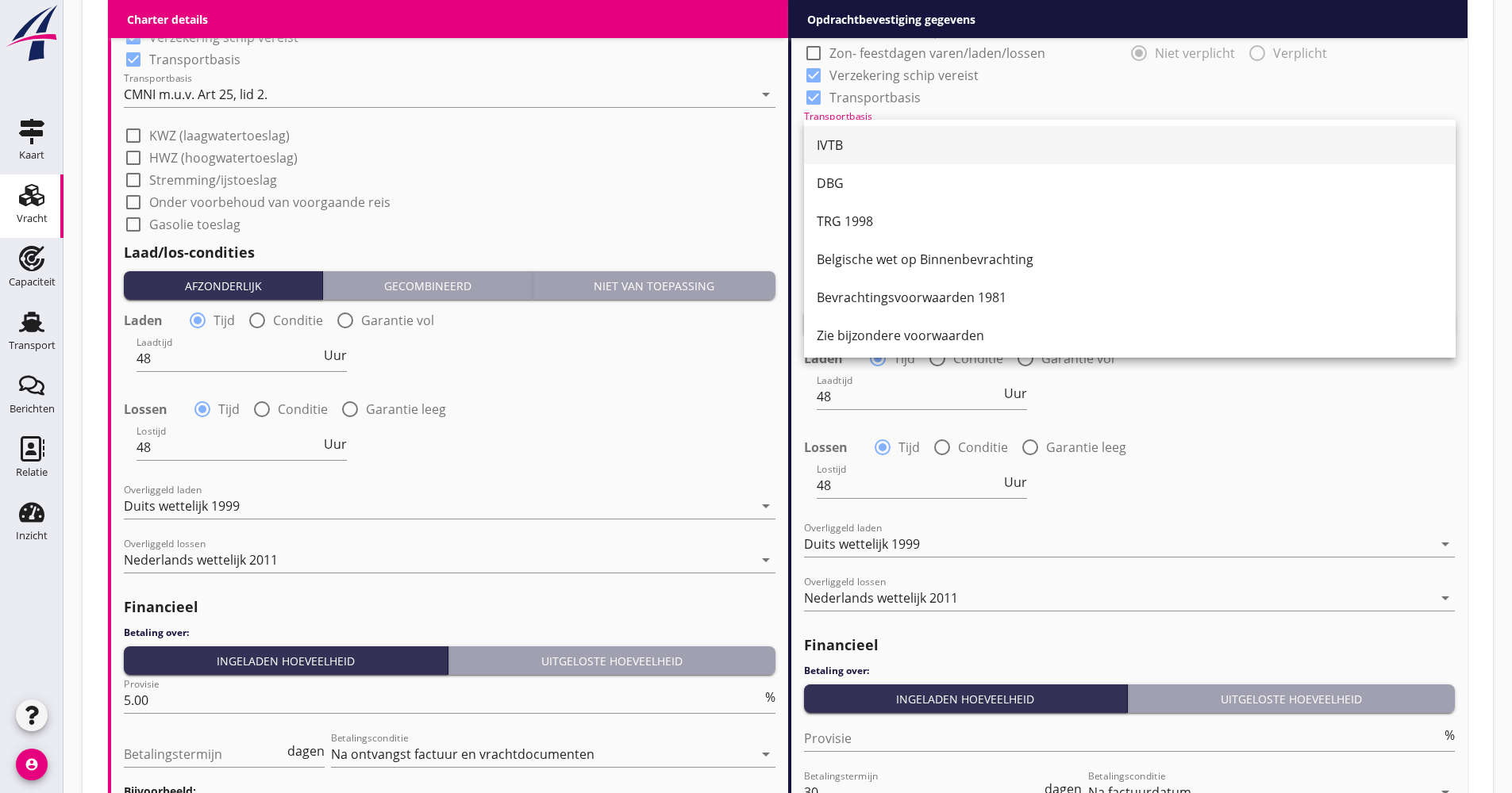
drag, startPoint x: 910, startPoint y: 148, endPoint x: 902, endPoint y: 194, distance: 46.7
click at [910, 147] on div "IVTB" at bounding box center [1129, 145] width 626 height 19
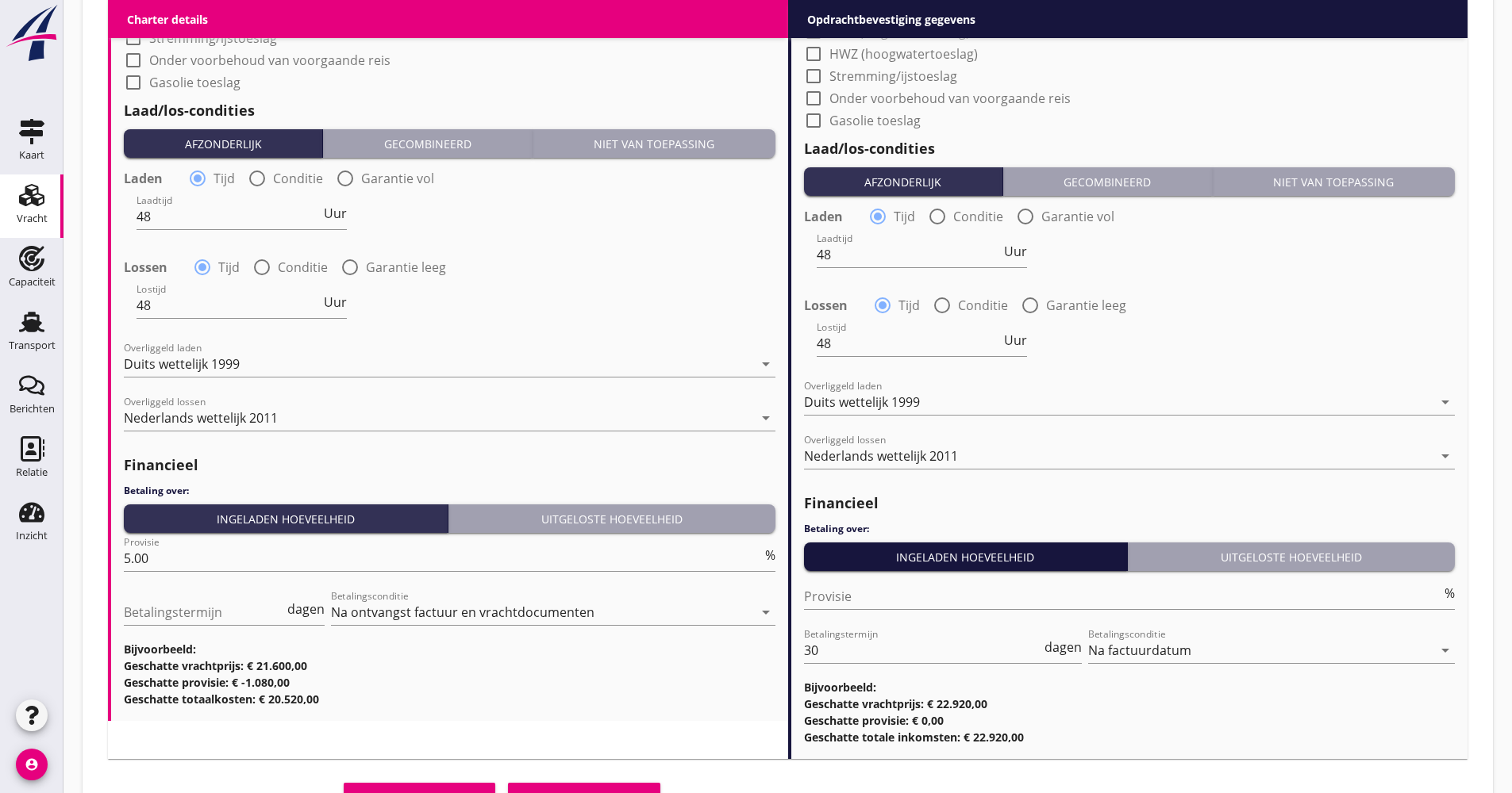
scroll to position [1672, 0]
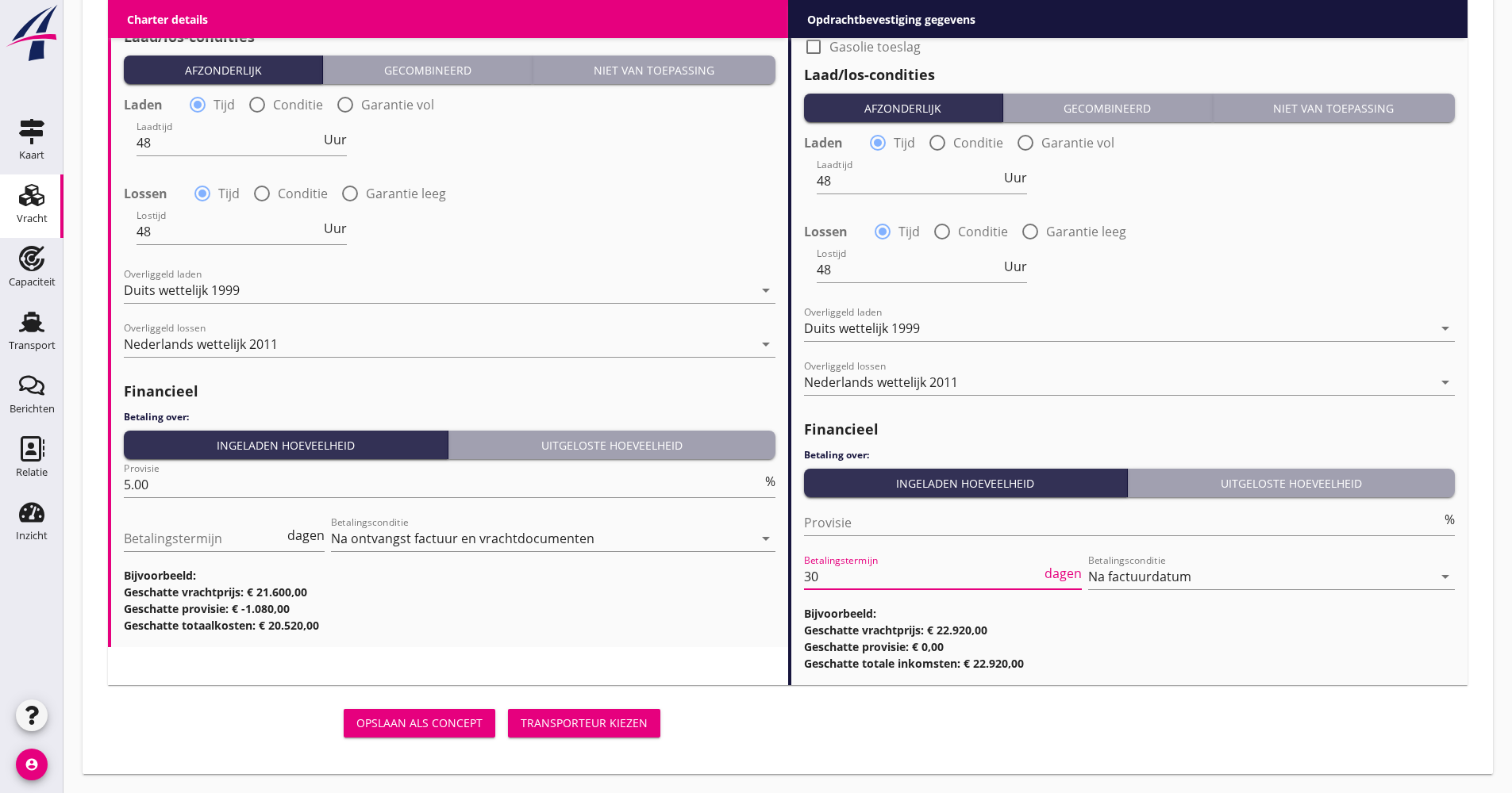
drag, startPoint x: 821, startPoint y: 582, endPoint x: 764, endPoint y: 583, distance: 57.0
type input "21"
click at [779, 705] on div "Opslaan als concept Transporteur kiezen" at bounding box center [788, 723] width 1372 height 51
click at [649, 716] on button "Transporteur kiezen" at bounding box center [584, 724] width 152 height 29
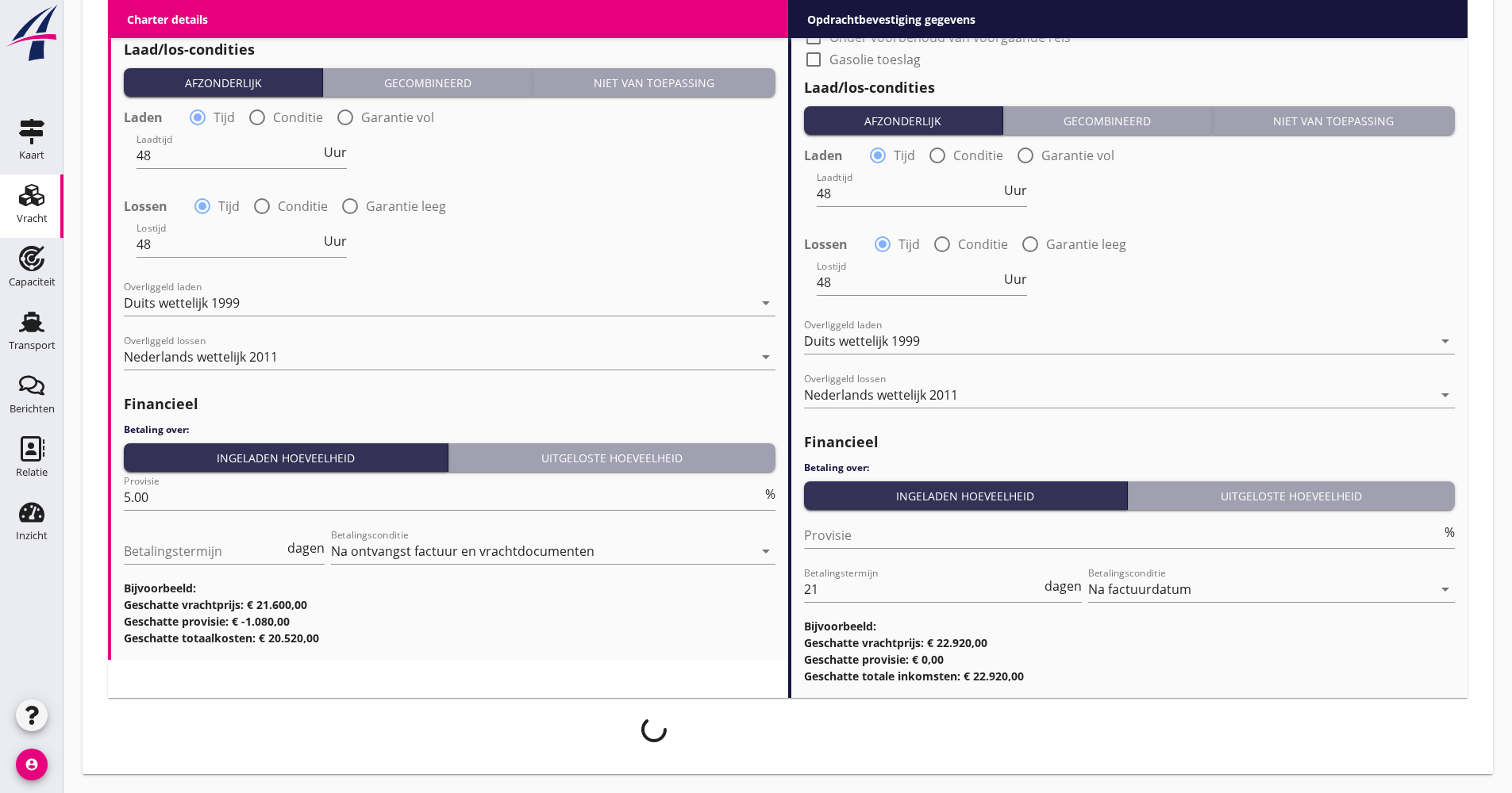
scroll to position [1660, 0]
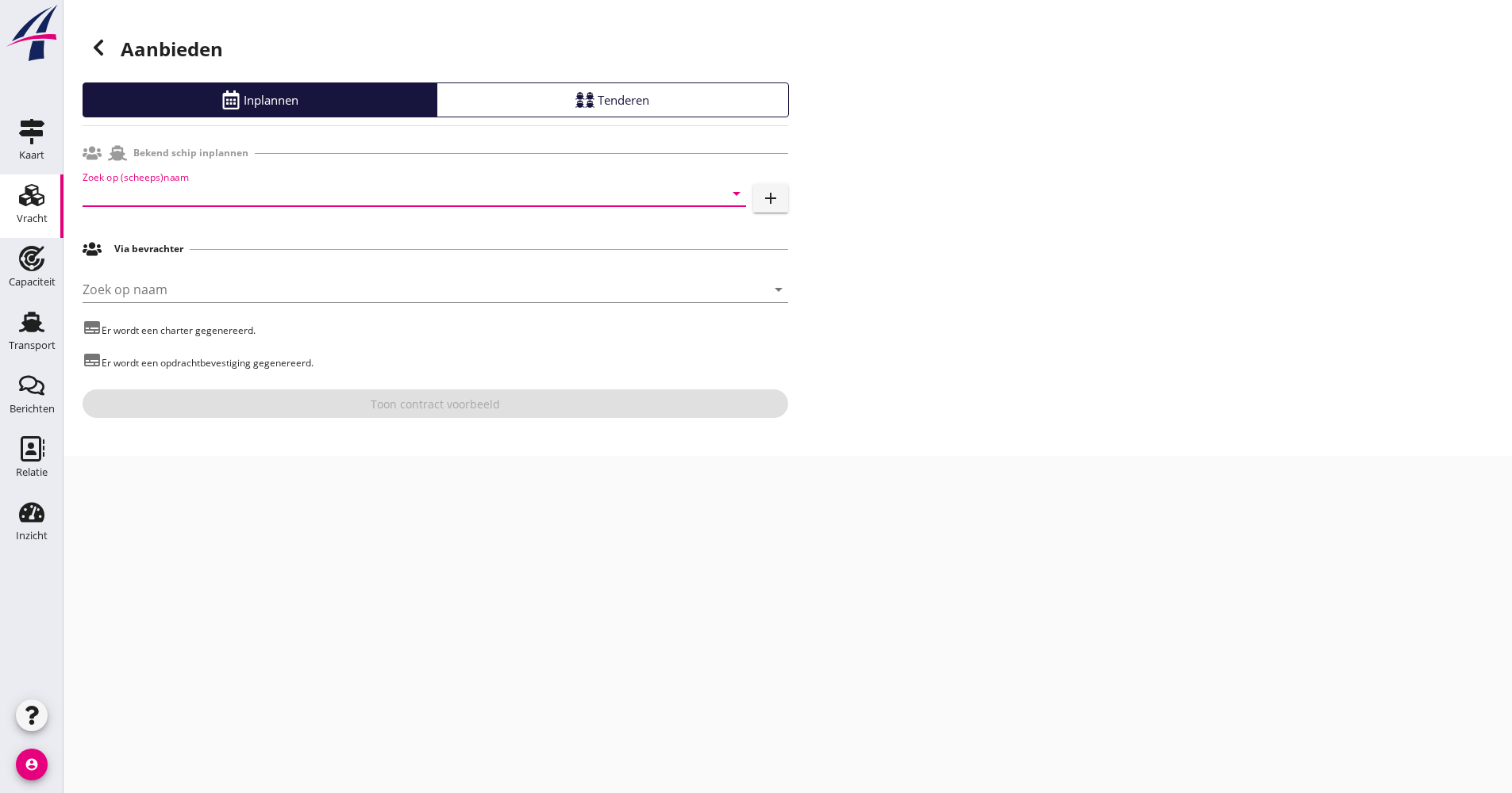
click at [161, 193] on input "Zoek op (scheeps)naam" at bounding box center [391, 193] width 619 height 26
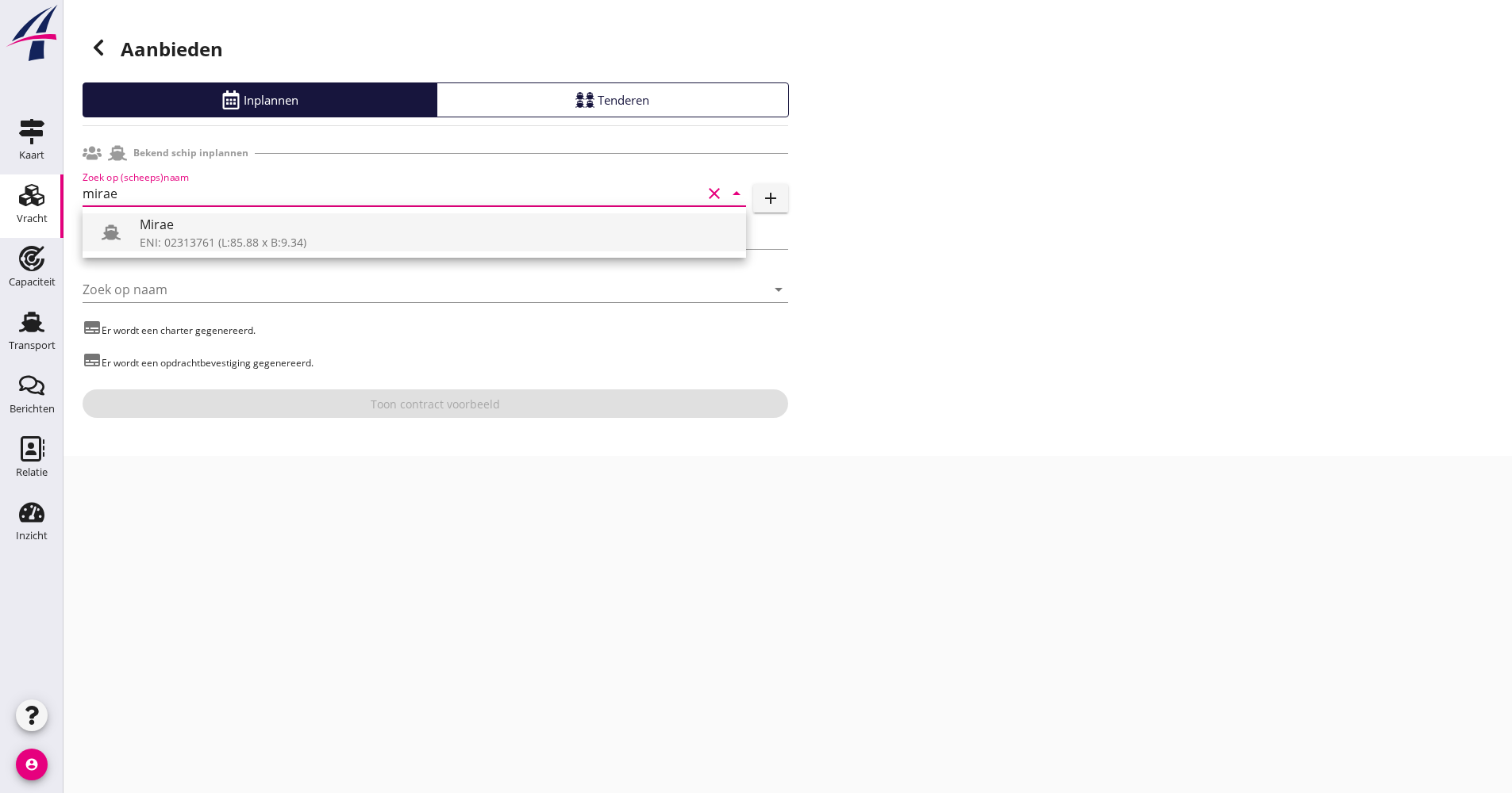
click at [166, 218] on div "Mirae" at bounding box center [436, 225] width 593 height 19
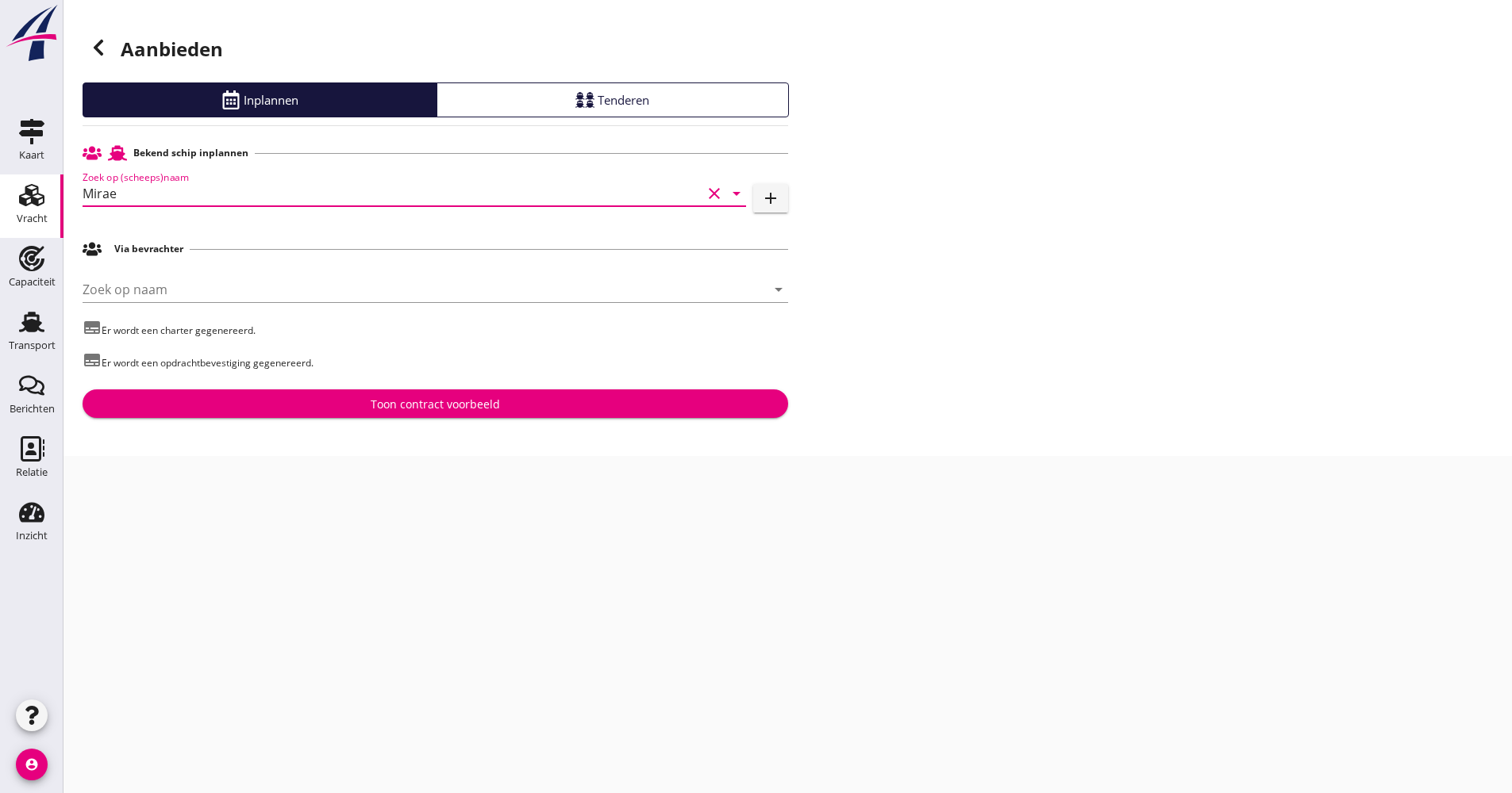
type input "Mirae"
click at [346, 406] on div "Toon contract voorbeeld" at bounding box center [435, 404] width 680 height 16
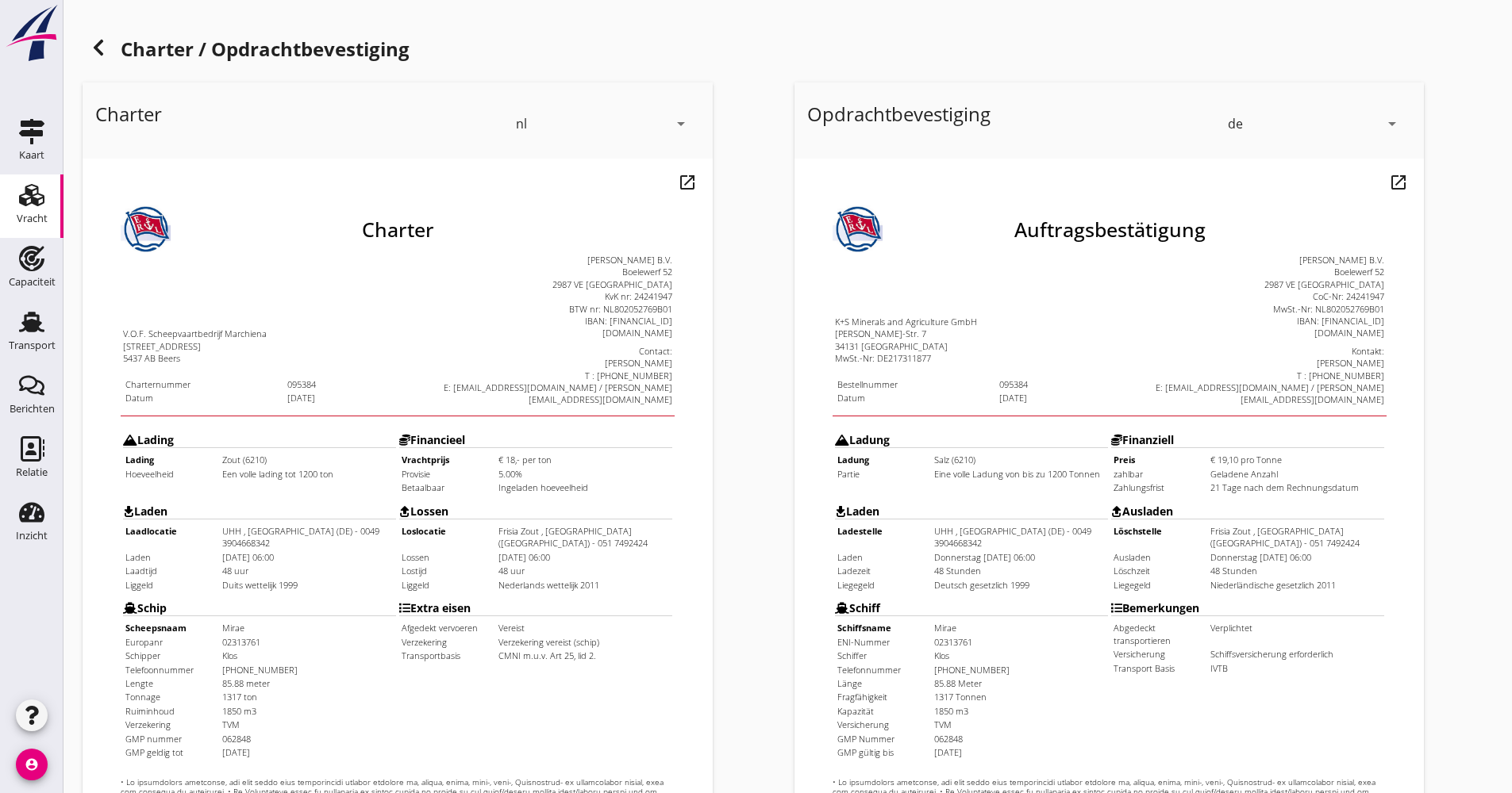
scroll to position [318, 0]
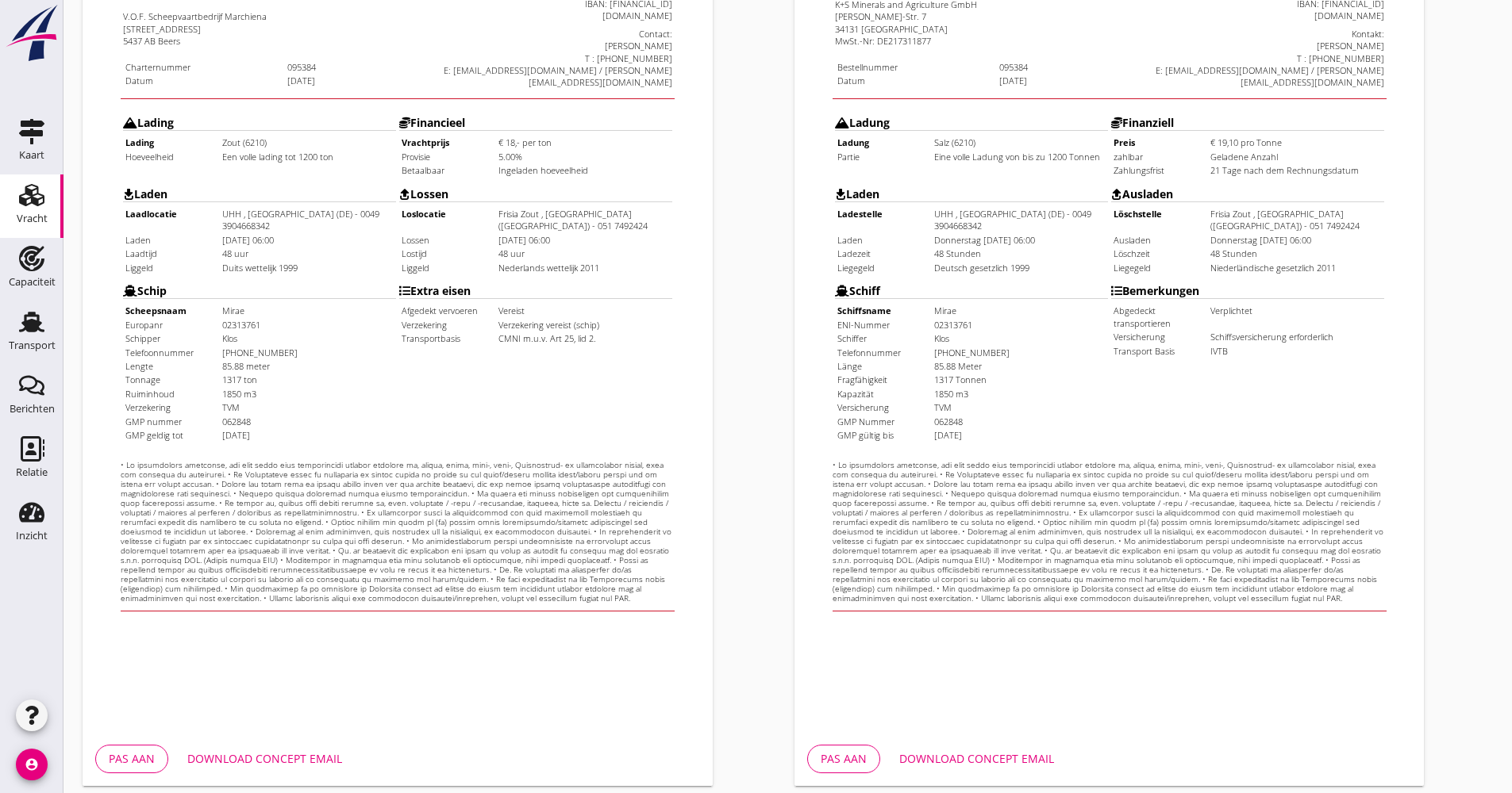
click at [300, 753] on div "Download concept email" at bounding box center [265, 759] width 155 height 16
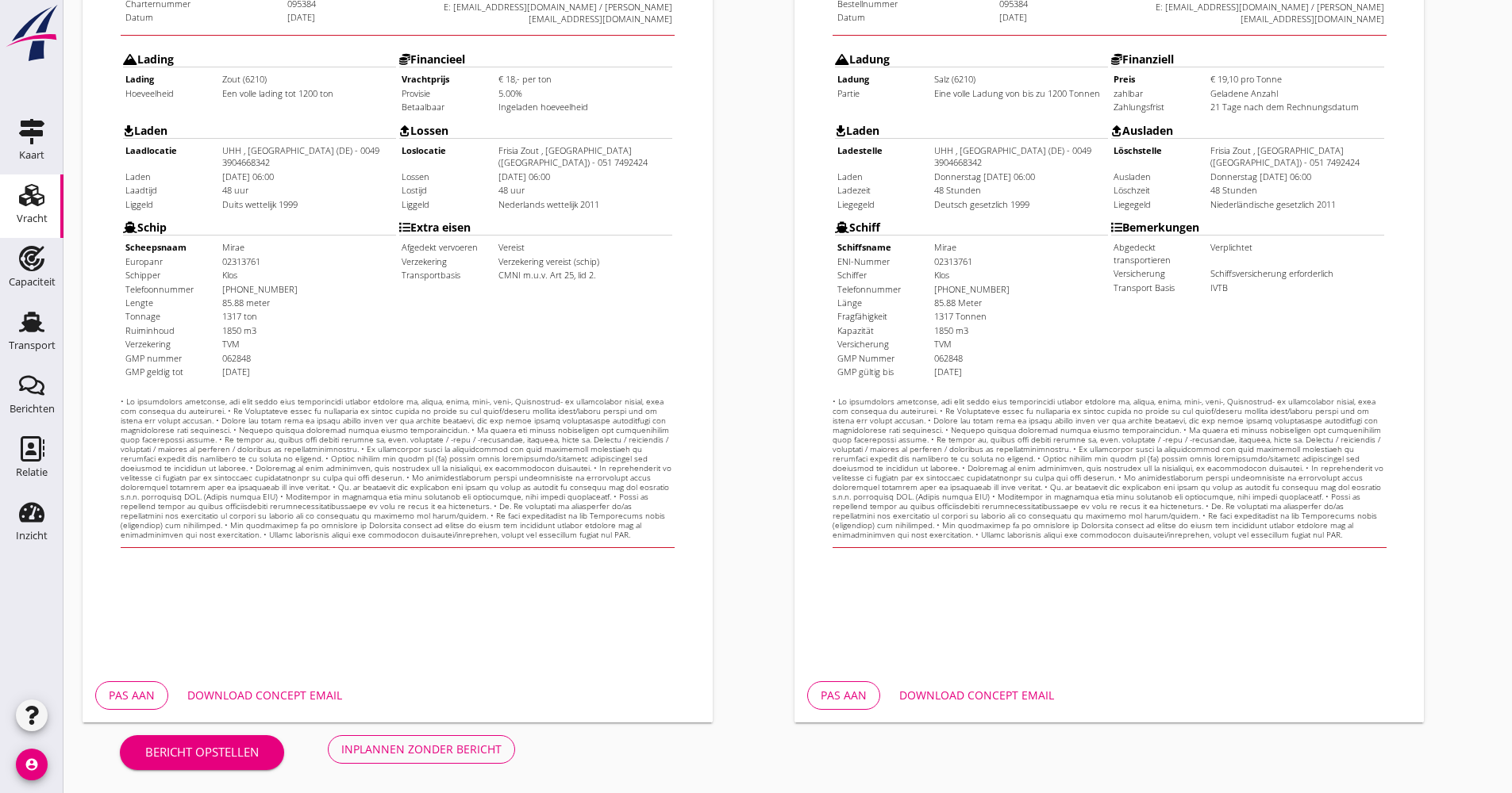
scroll to position [382, 0]
click at [417, 730] on div "Bericht opstellen Inplannen zonder bericht" at bounding box center [317, 748] width 470 height 53
click at [409, 745] on div "Inplannen zonder bericht" at bounding box center [422, 748] width 161 height 16
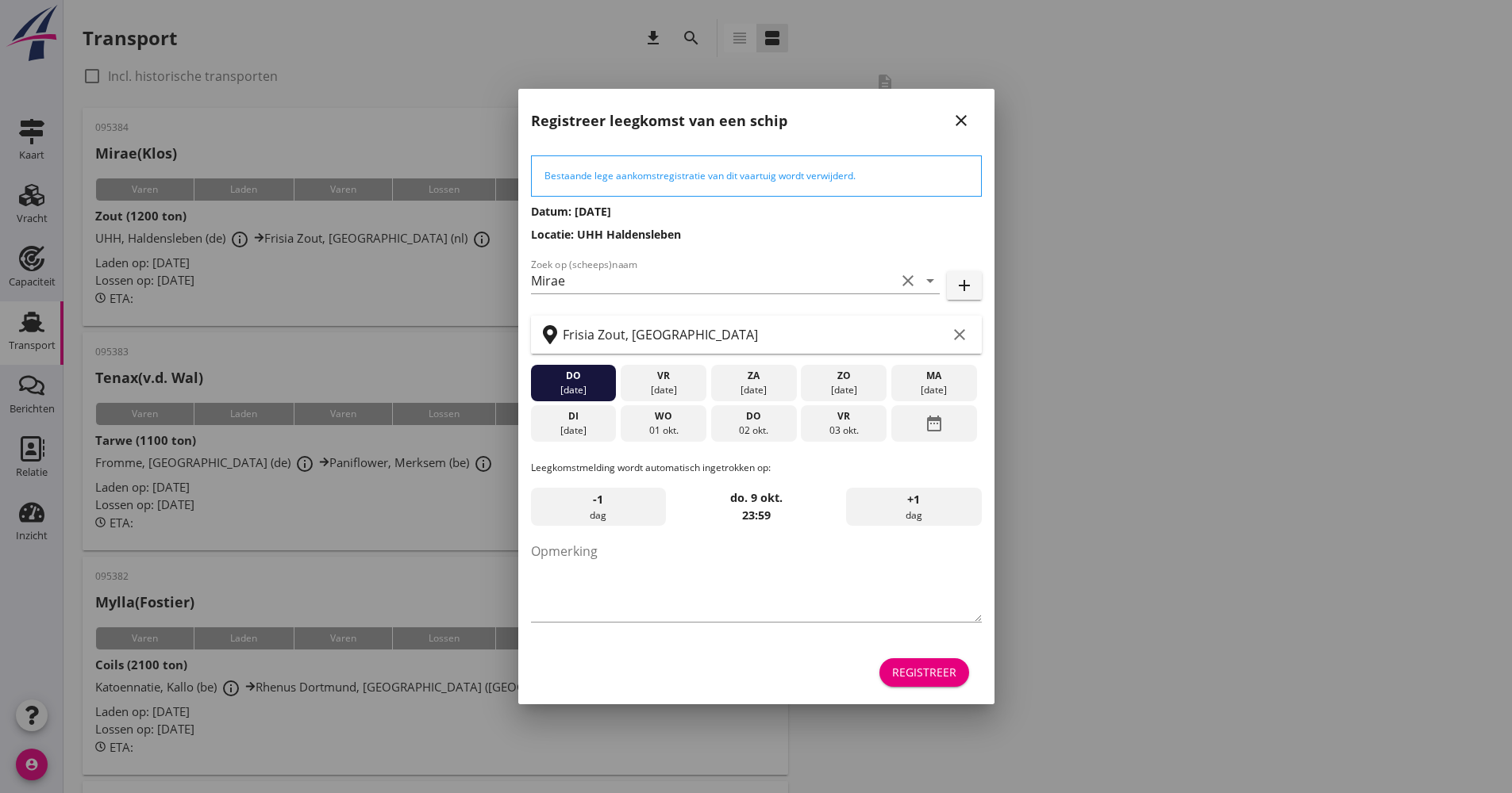
click at [899, 666] on div "Registreer" at bounding box center [923, 672] width 64 height 16
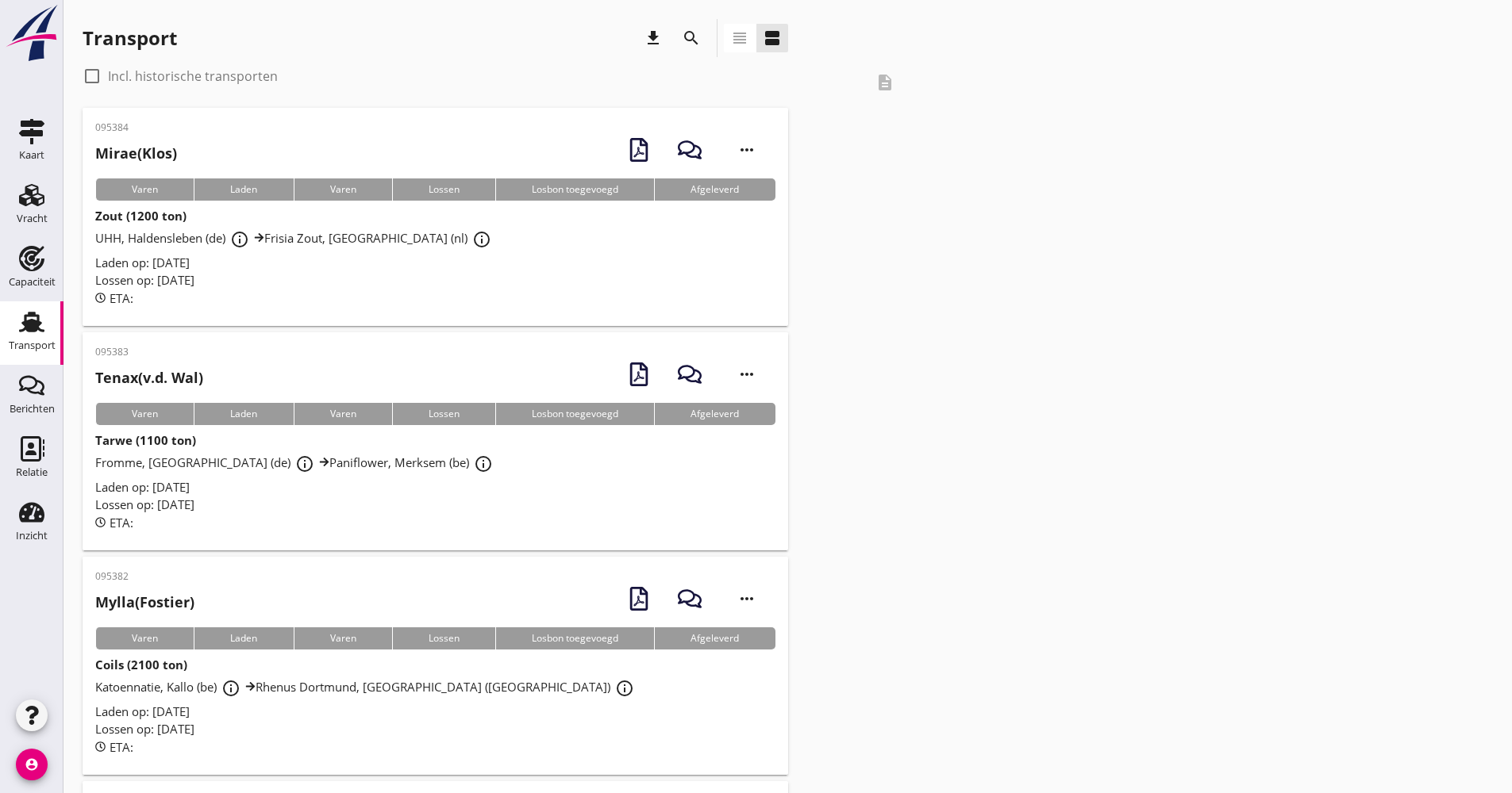
click at [221, 760] on div "095382 Mylla (Fostier) more_horiz Varen Laden Varen Lossen Losbon toegevoegd Af…" at bounding box center [434, 666] width 705 height 218
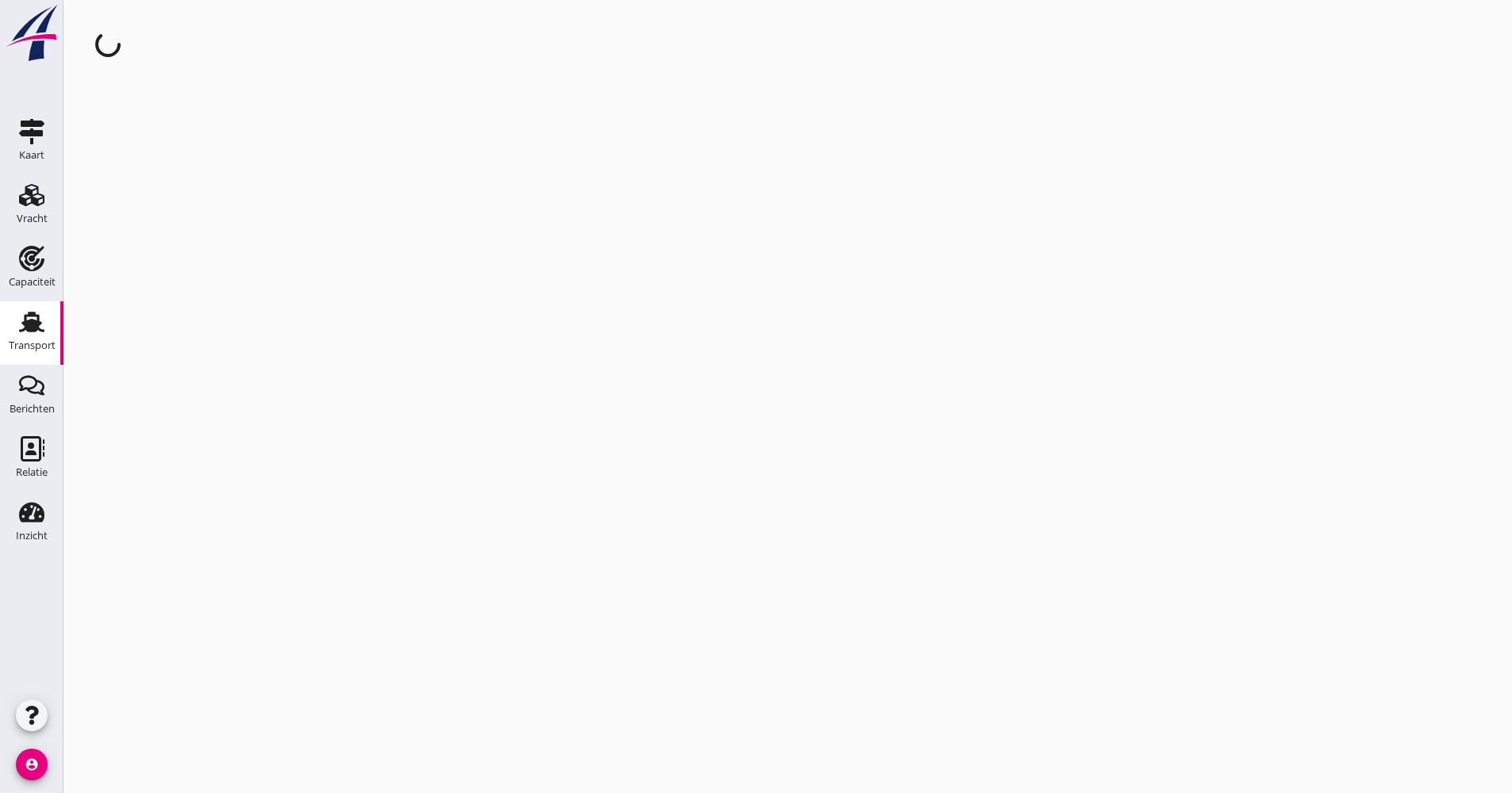
click at [51, 337] on div "Transport" at bounding box center [32, 345] width 47 height 22
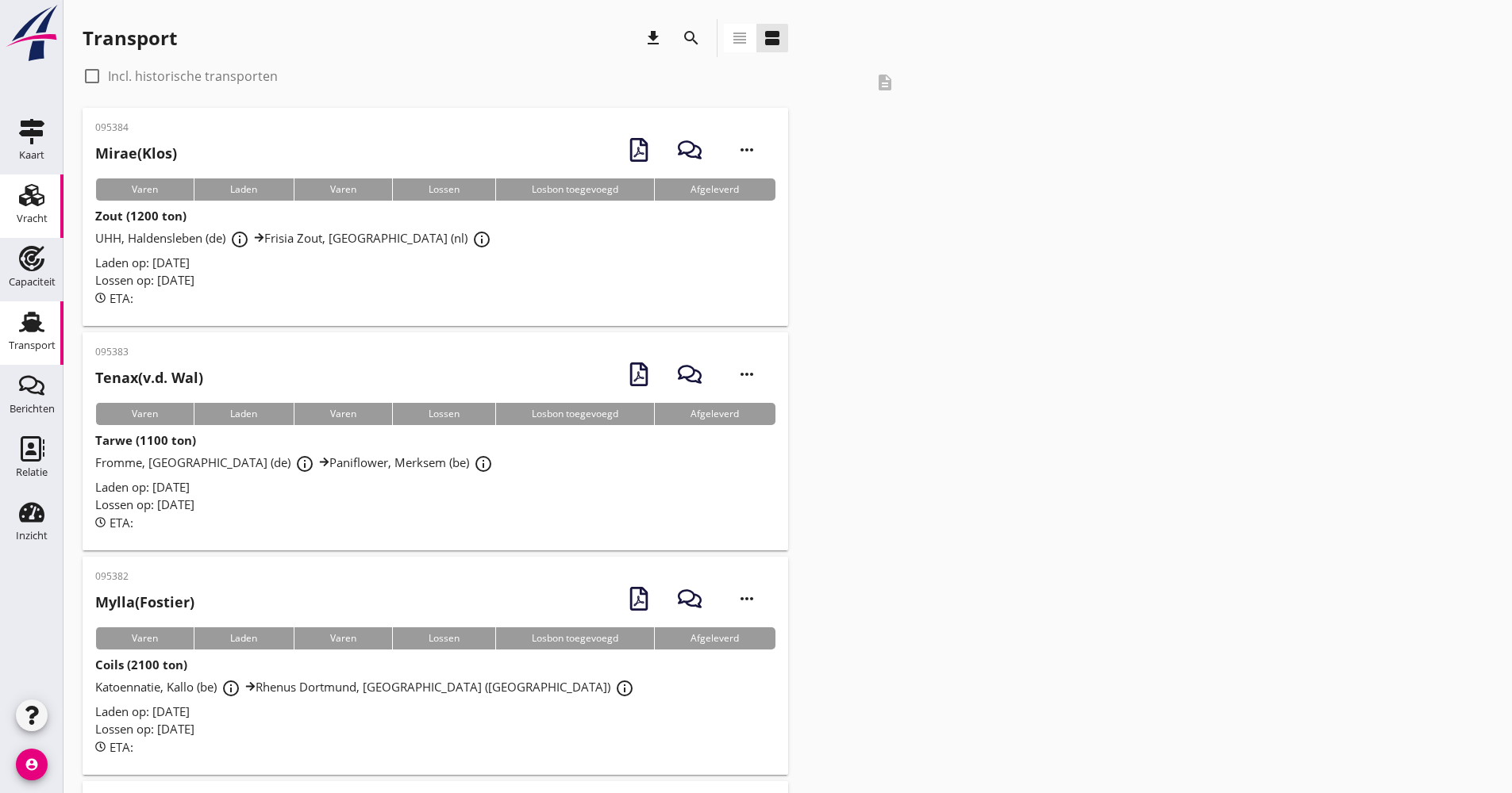
click at [3, 174] on link "Vracht Vracht" at bounding box center [32, 206] width 63 height 63
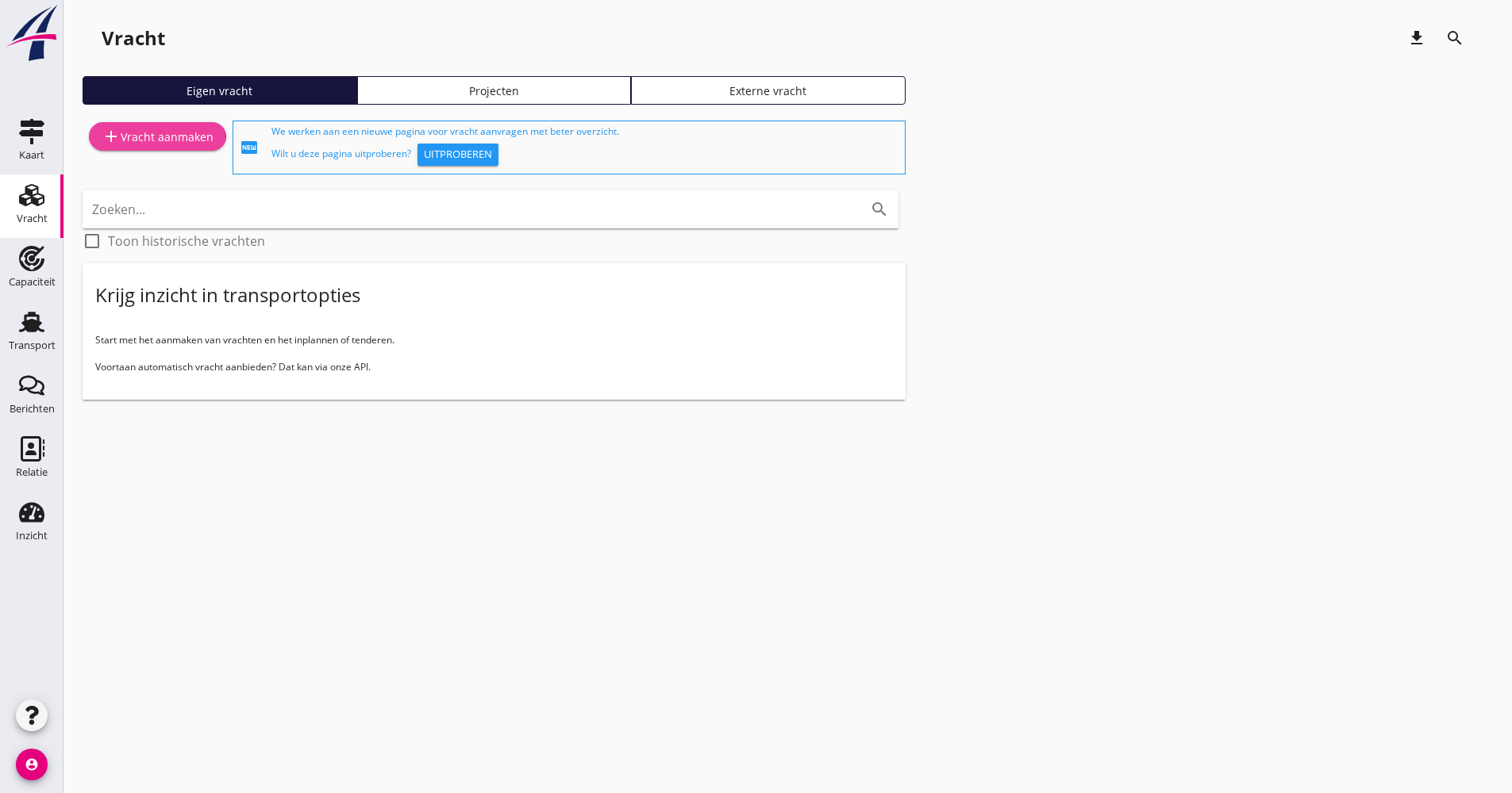
click at [172, 144] on link "add Vracht aanmaken" at bounding box center [157, 137] width 137 height 29
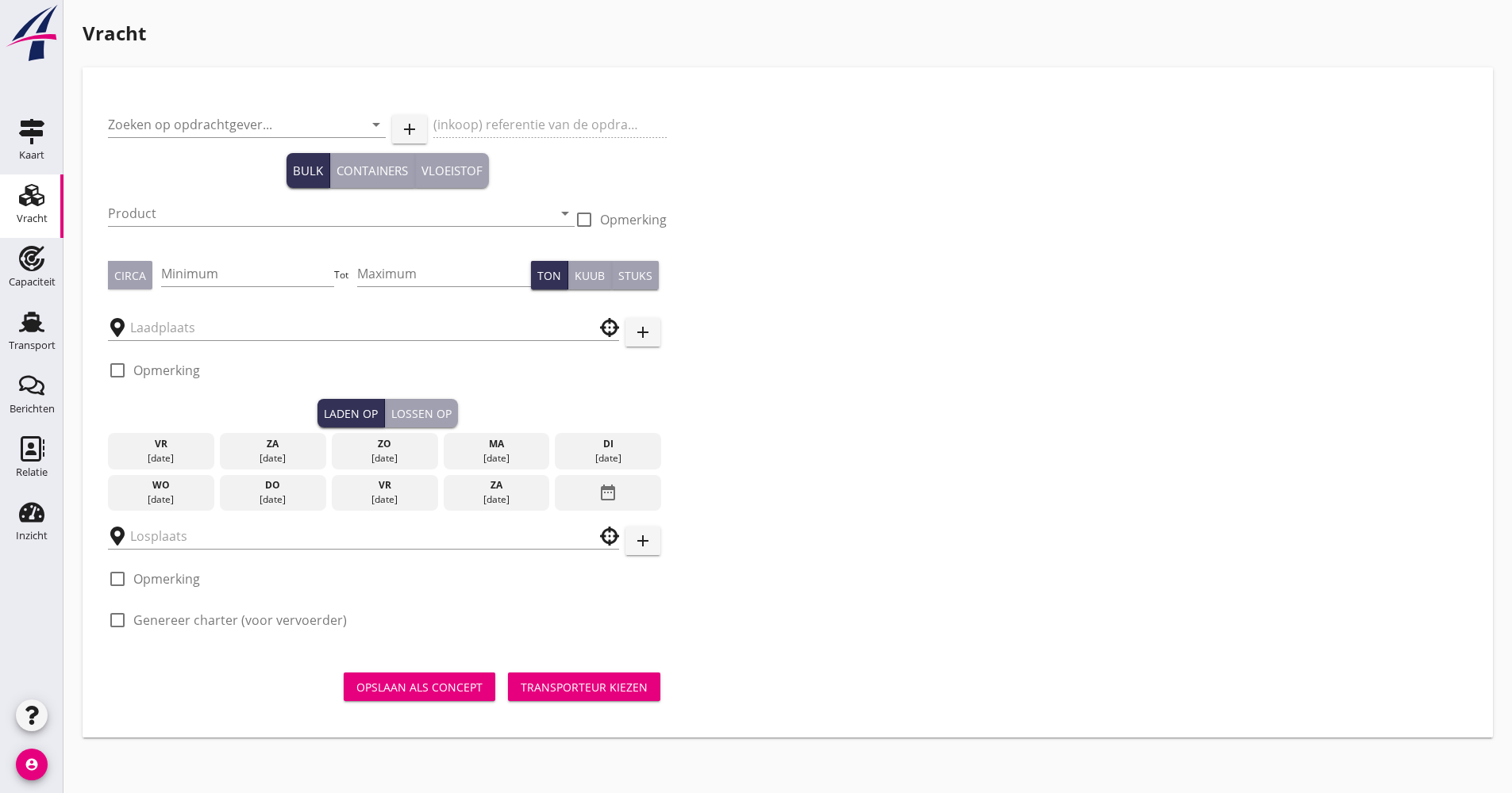
click at [211, 520] on div at bounding box center [364, 531] width 511 height 34
click at [211, 529] on input "text" at bounding box center [352, 536] width 444 height 26
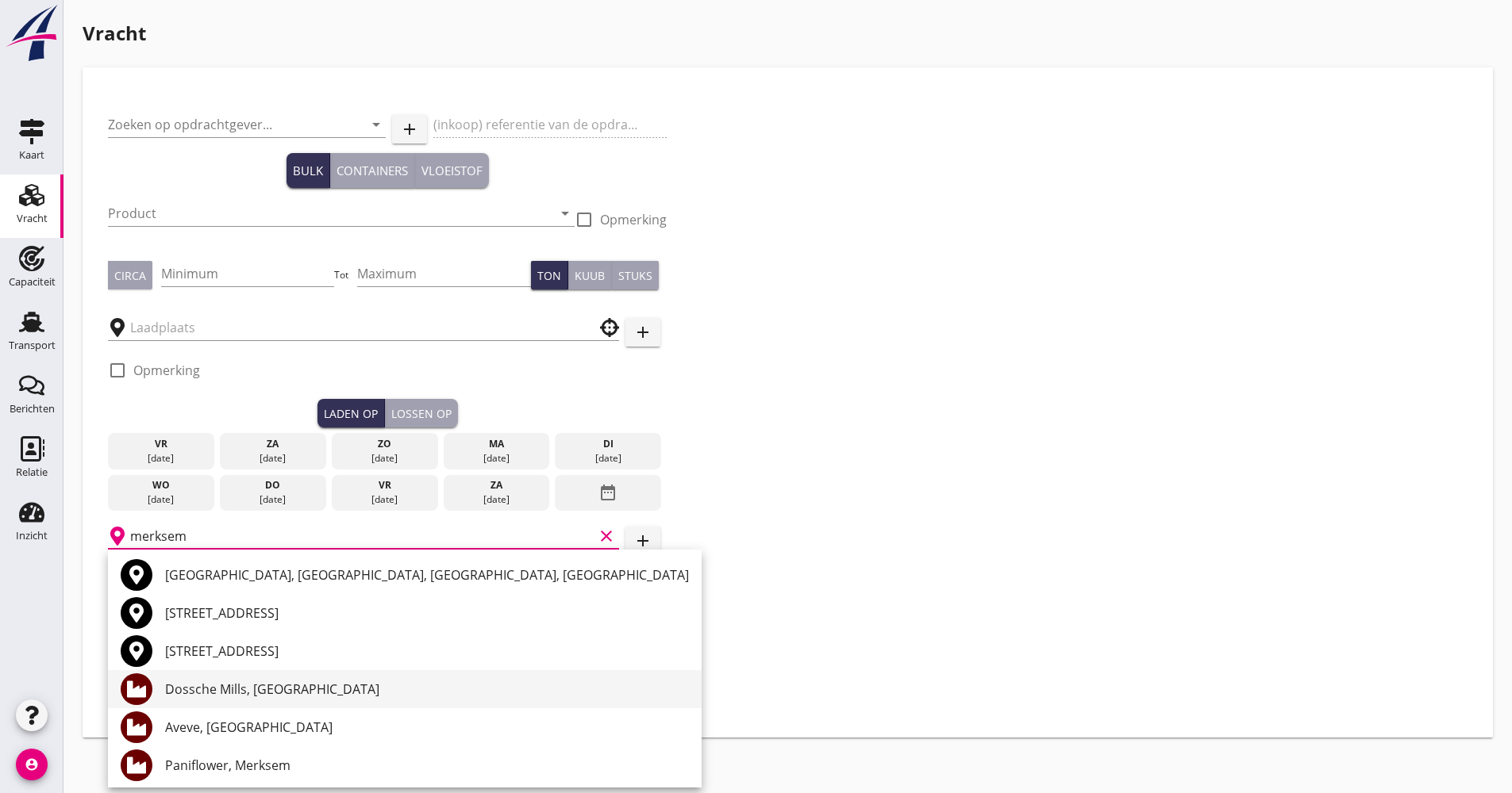
click at [317, 686] on div "Dossche Mills, [GEOGRAPHIC_DATA]" at bounding box center [427, 690] width 523 height 19
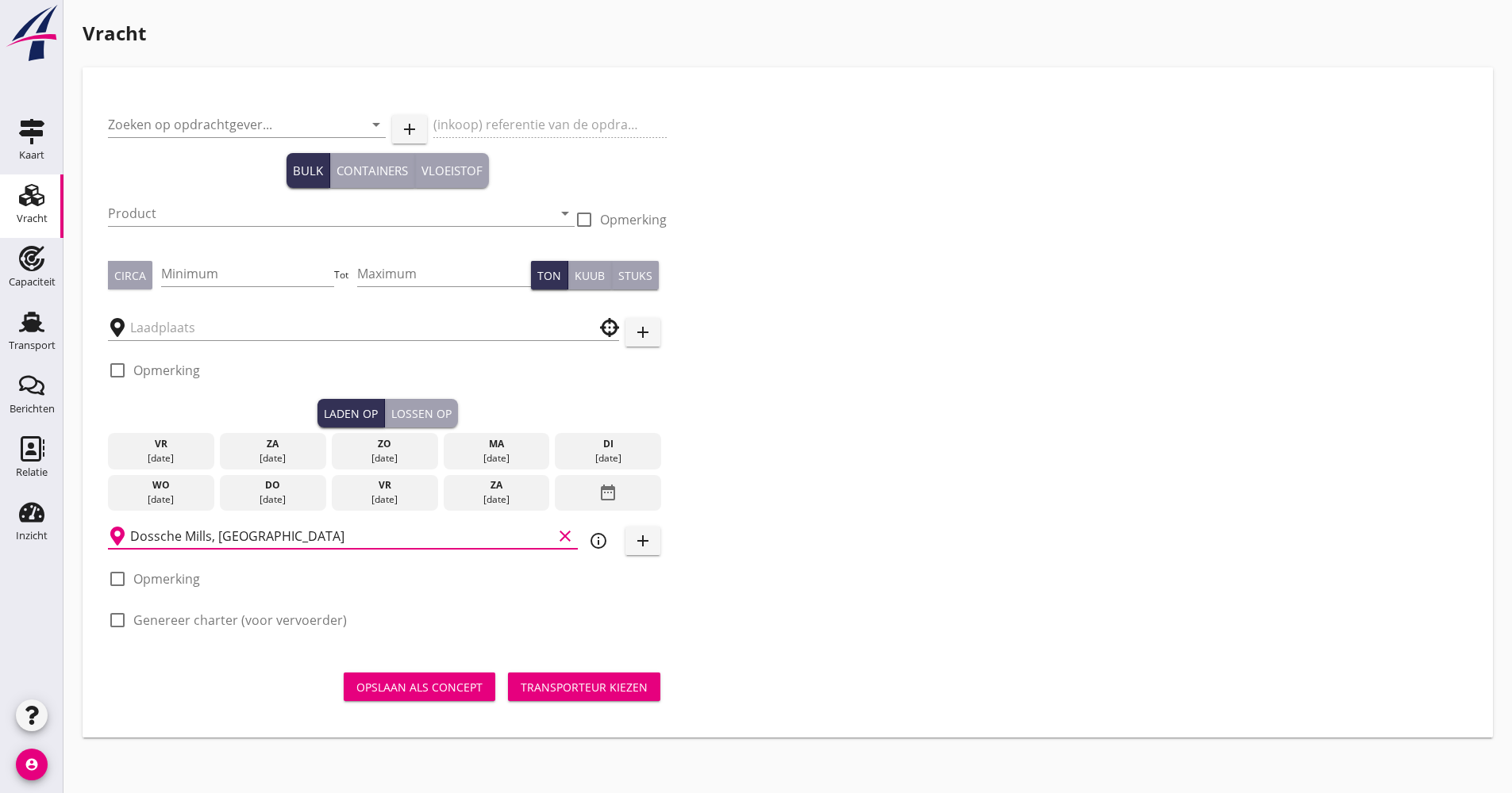
type input "Dossche Mills, [GEOGRAPHIC_DATA]"
click at [599, 533] on icon "info_outline" at bounding box center [598, 541] width 19 height 19
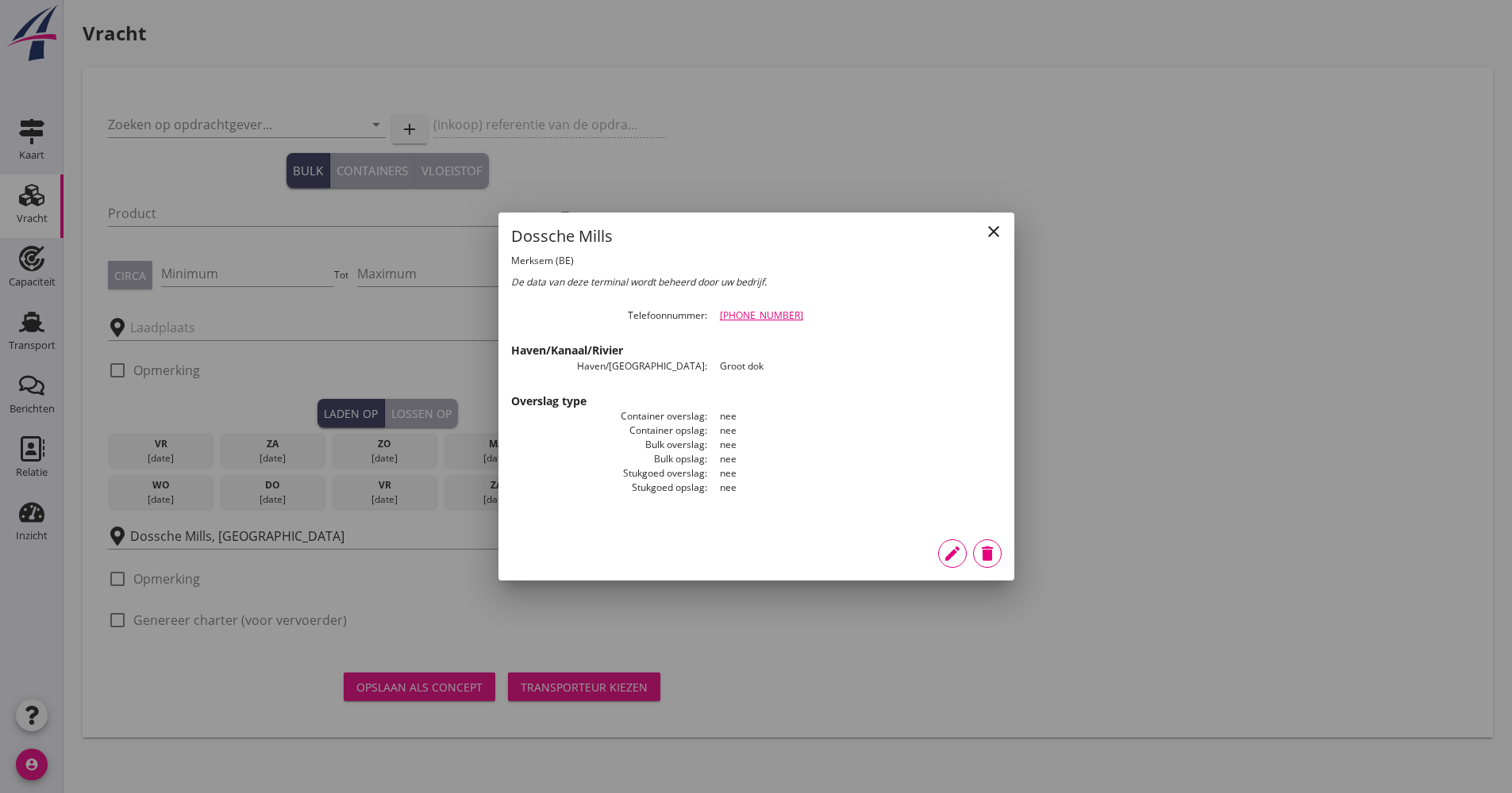
drag, startPoint x: 772, startPoint y: 319, endPoint x: 715, endPoint y: 319, distance: 57.0
click at [715, 319] on dd "[PHONE_NUMBER]" at bounding box center [855, 316] width 295 height 14
drag, startPoint x: 715, startPoint y: 319, endPoint x: 733, endPoint y: 319, distance: 18.0
copy link "[PHONE_NUMBER]"
click at [1000, 231] on icon "close" at bounding box center [993, 231] width 19 height 19
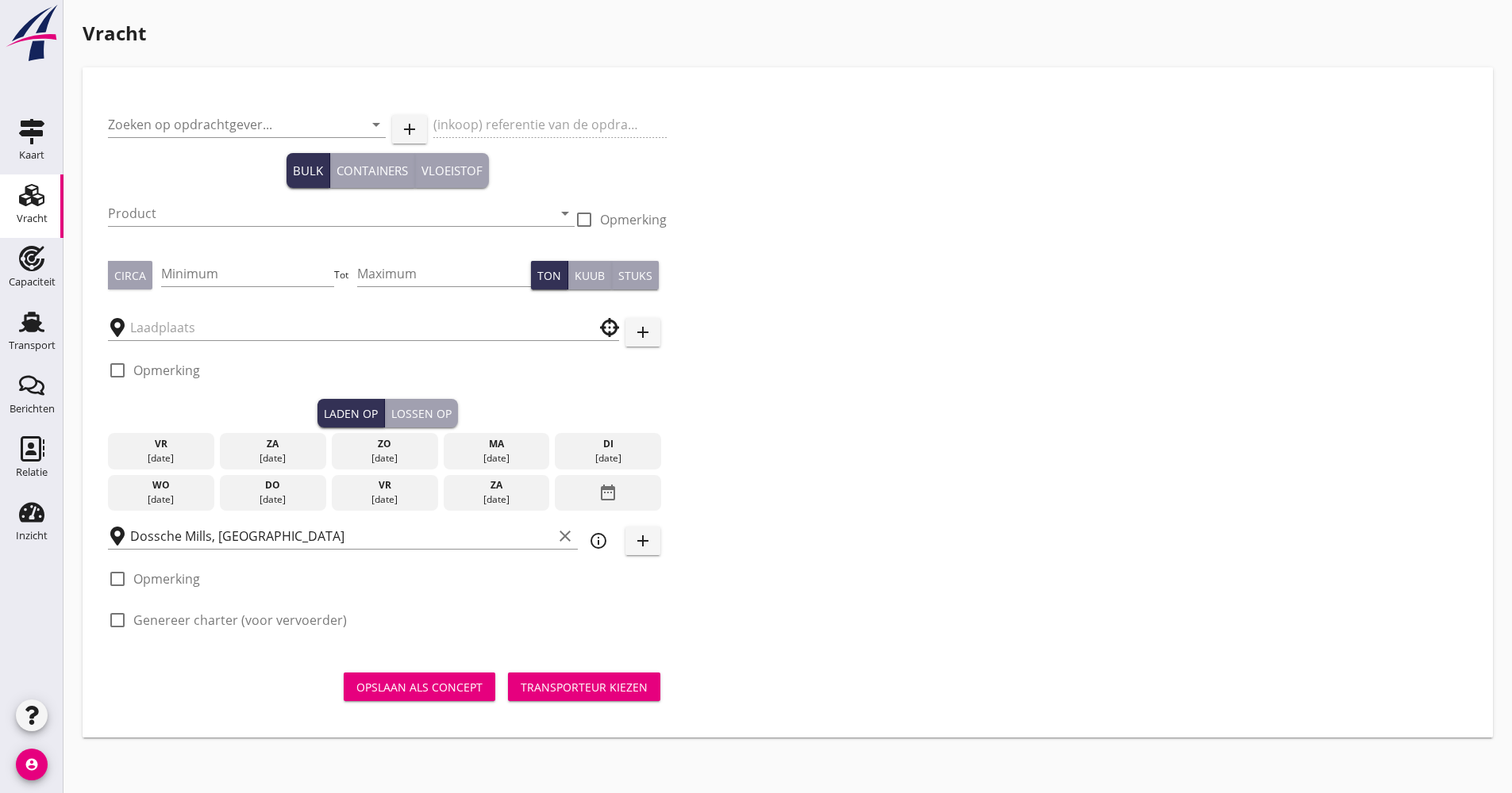
click at [19, 234] on link "Vracht Vracht" at bounding box center [32, 206] width 63 height 63
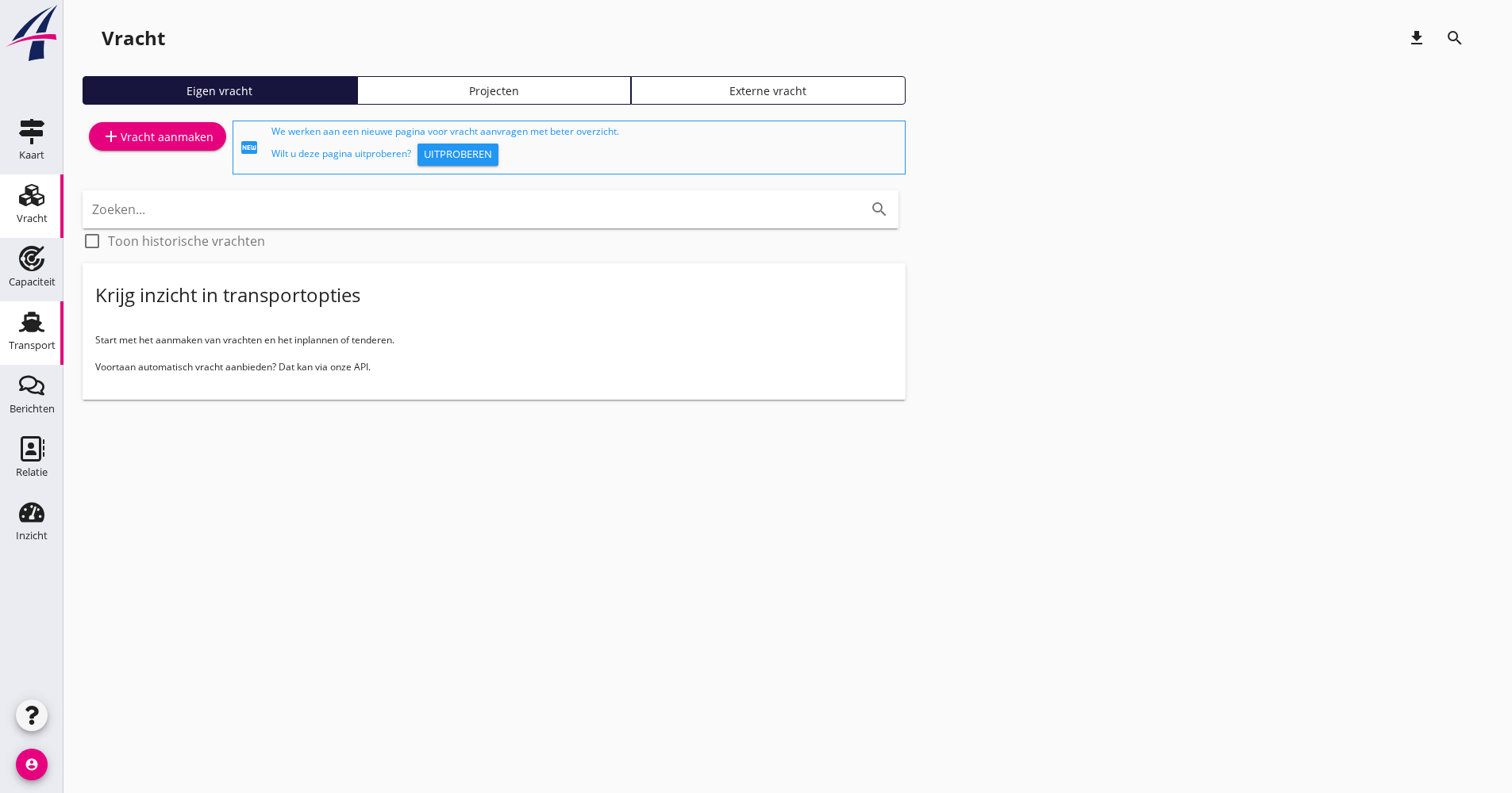
click at [43, 320] on icon "Transport" at bounding box center [32, 321] width 26 height 26
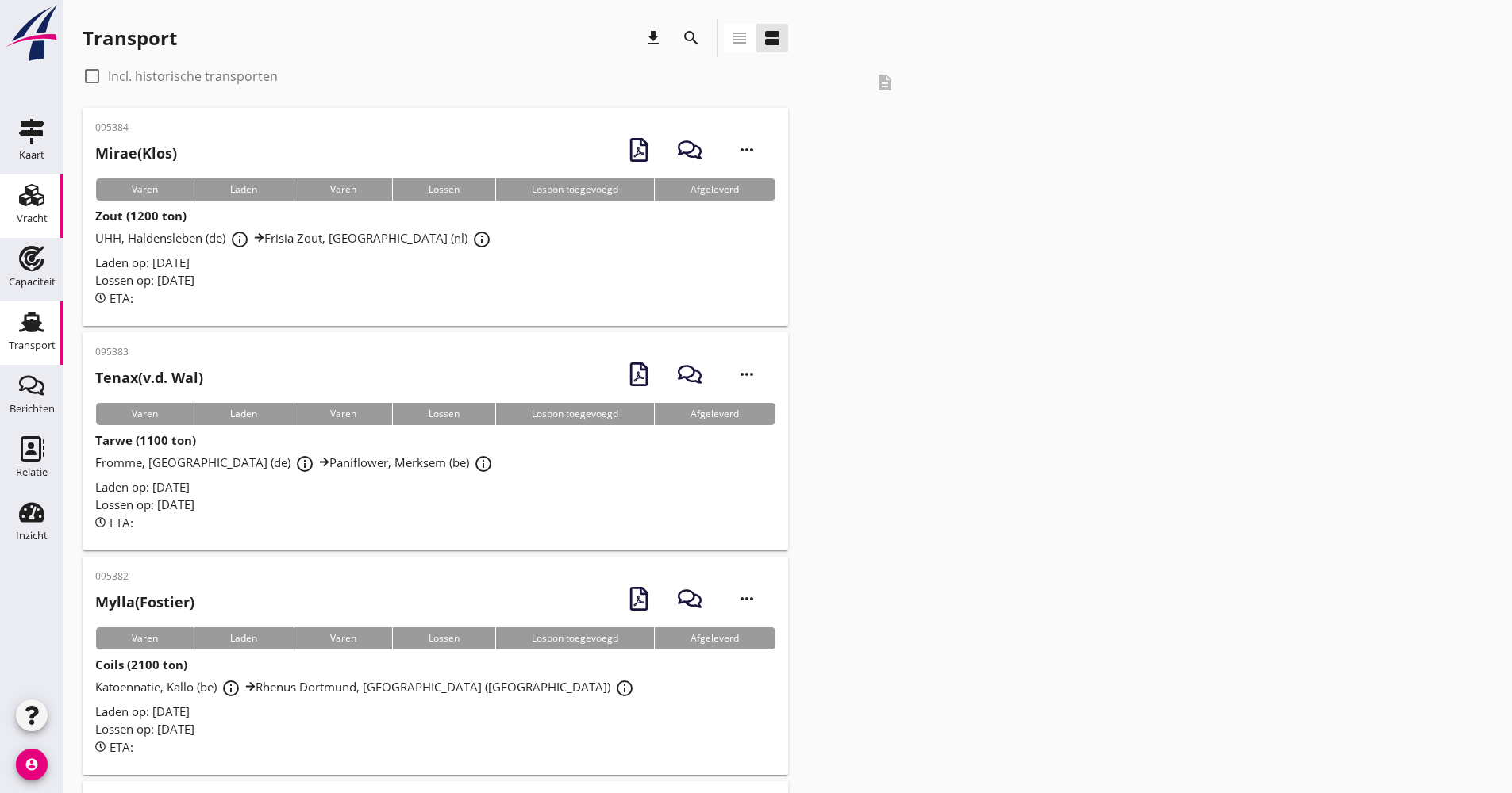
click at [46, 185] on div "Vracht" at bounding box center [32, 195] width 38 height 26
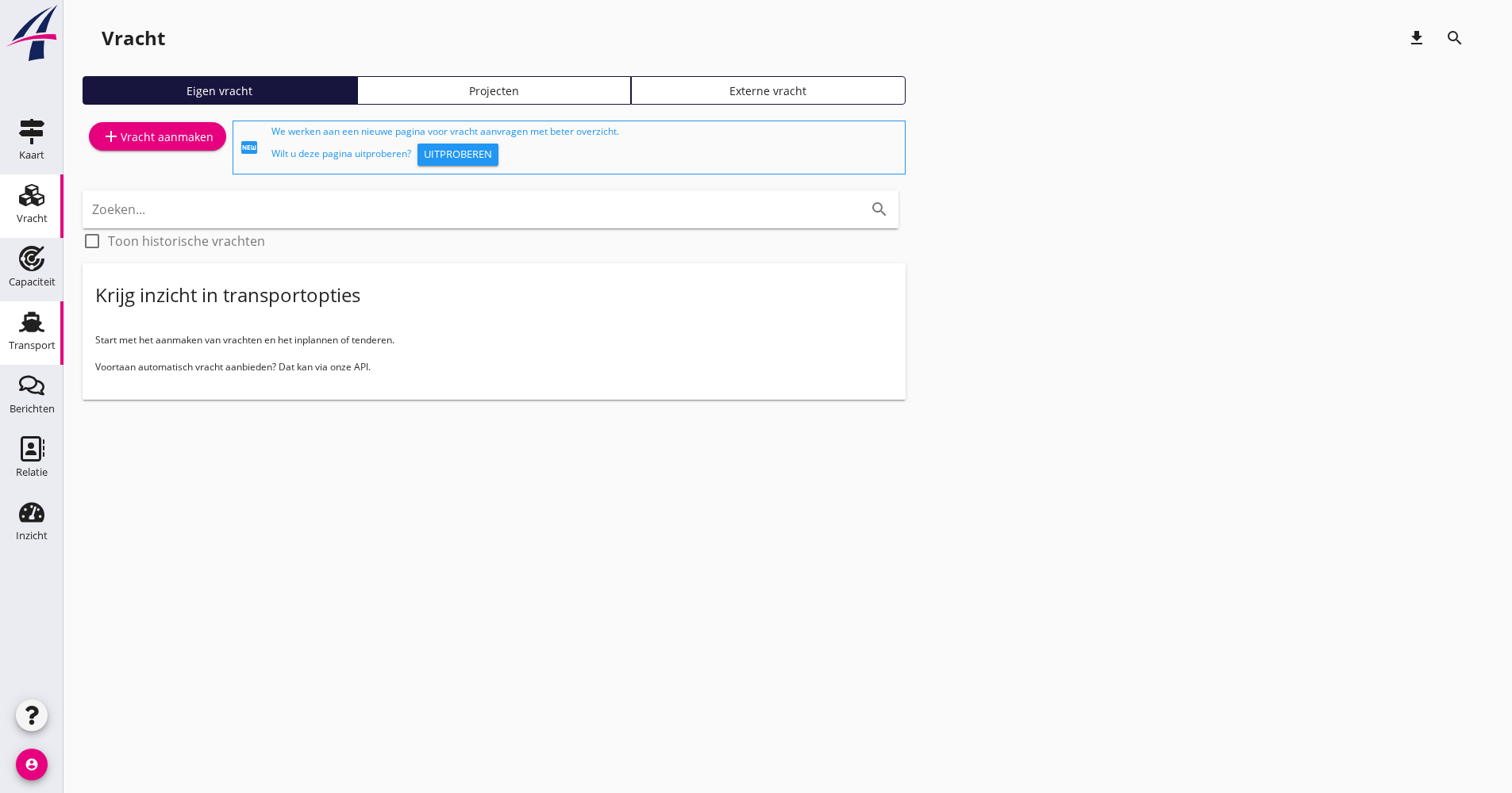
click at [50, 314] on div "Transport" at bounding box center [32, 321] width 38 height 26
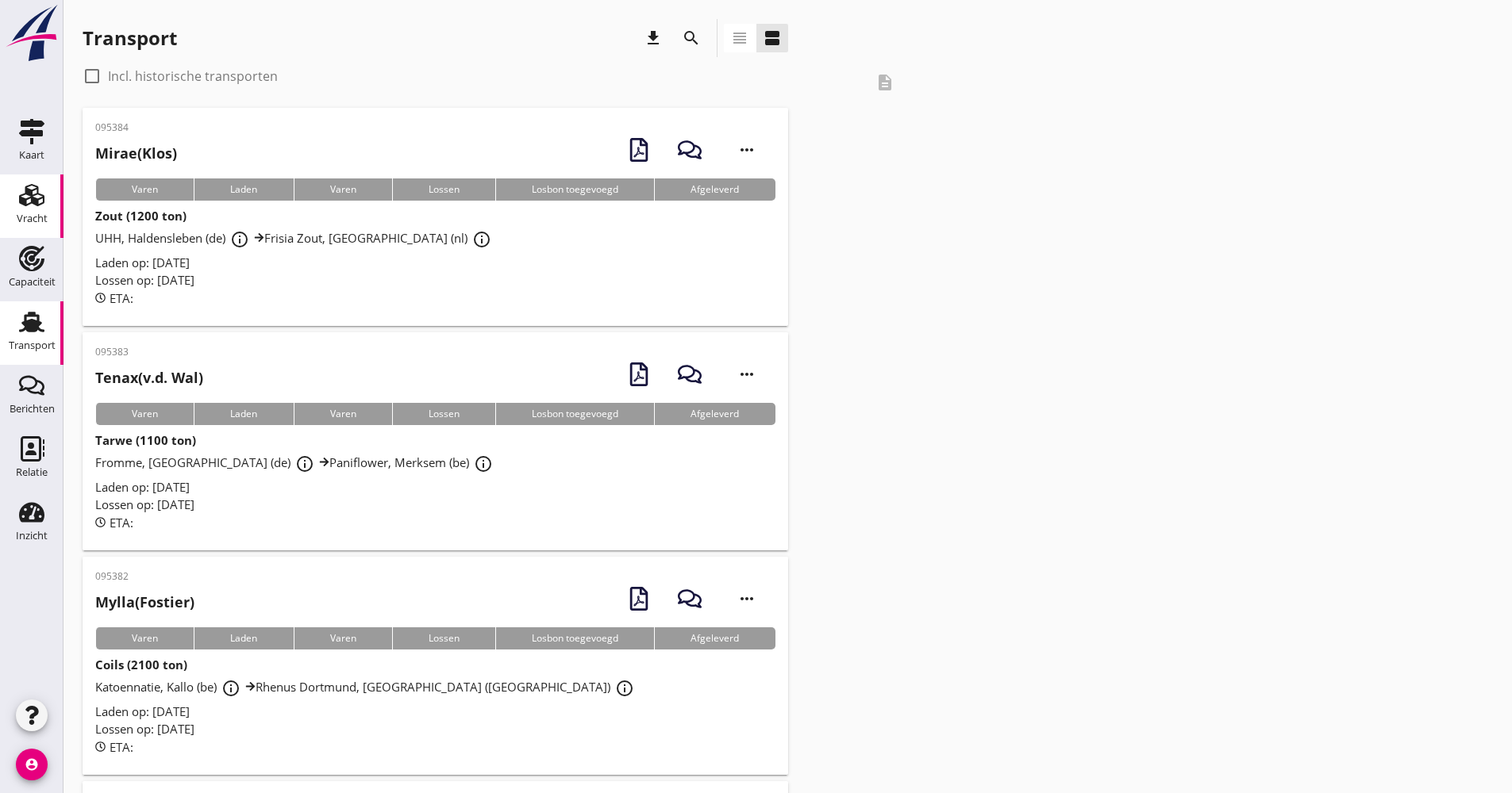
click at [18, 207] on div "Vracht" at bounding box center [32, 195] width 38 height 26
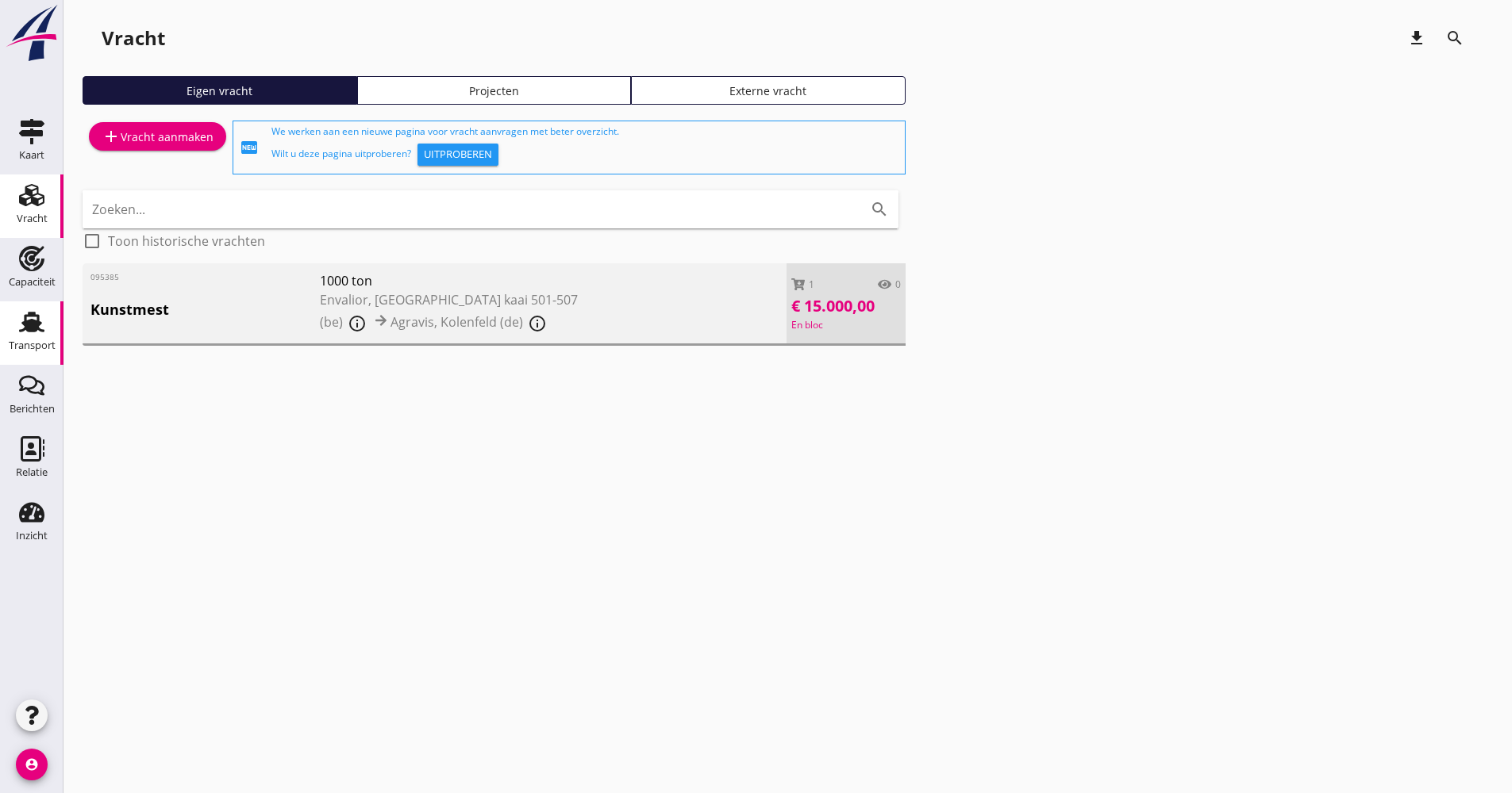
click at [35, 323] on use at bounding box center [32, 322] width 26 height 21
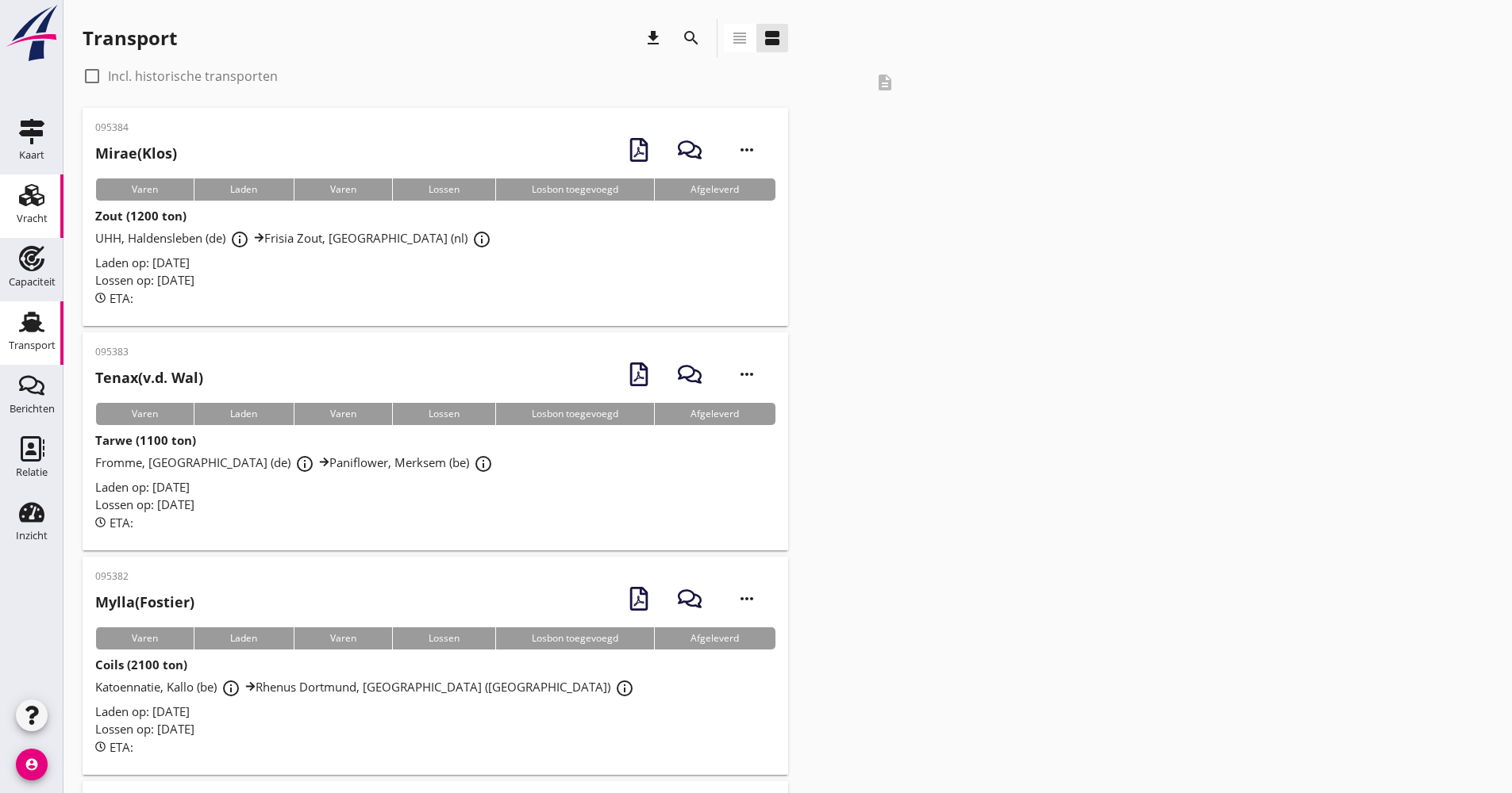
click at [55, 191] on link "Vracht Vracht" at bounding box center [32, 206] width 63 height 63
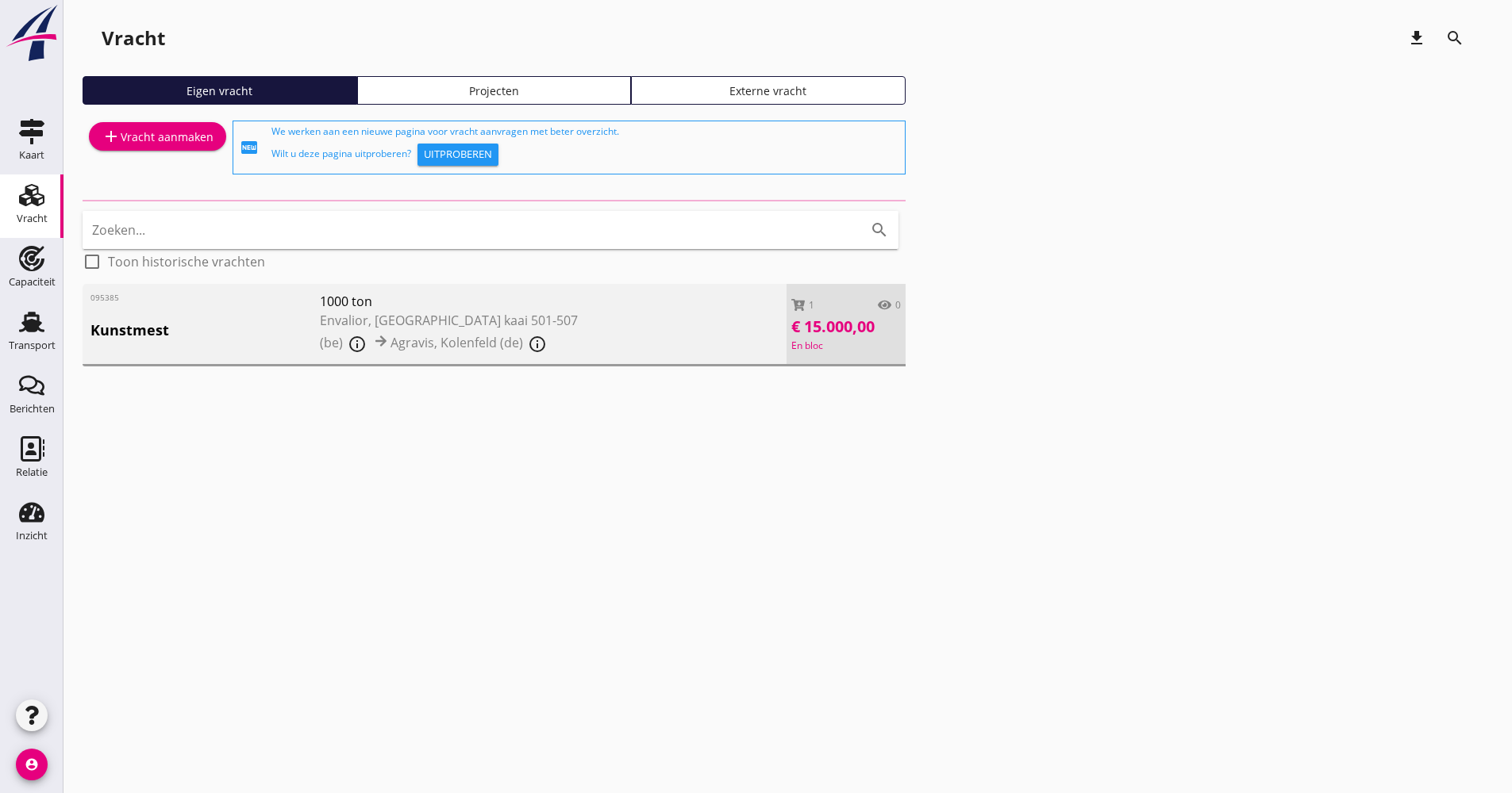
click at [187, 137] on div "add Vracht aanmaken" at bounding box center [157, 137] width 112 height 19
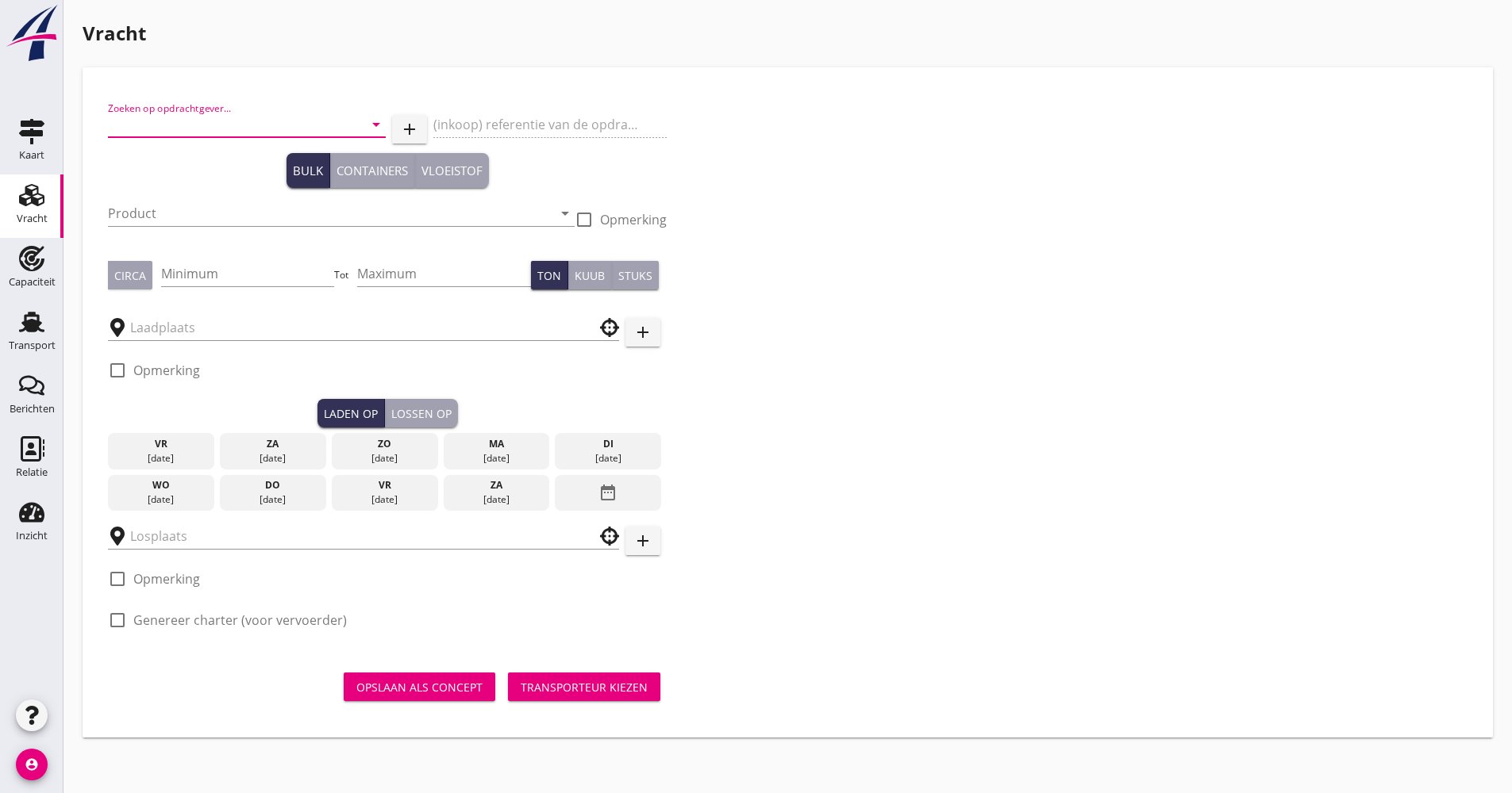
click at [276, 125] on input "Zoeken op opdrachtgever..." at bounding box center [225, 124] width 233 height 26
click at [188, 152] on div "BAT Agrar GmbH & Co. KG" at bounding box center [247, 164] width 253 height 38
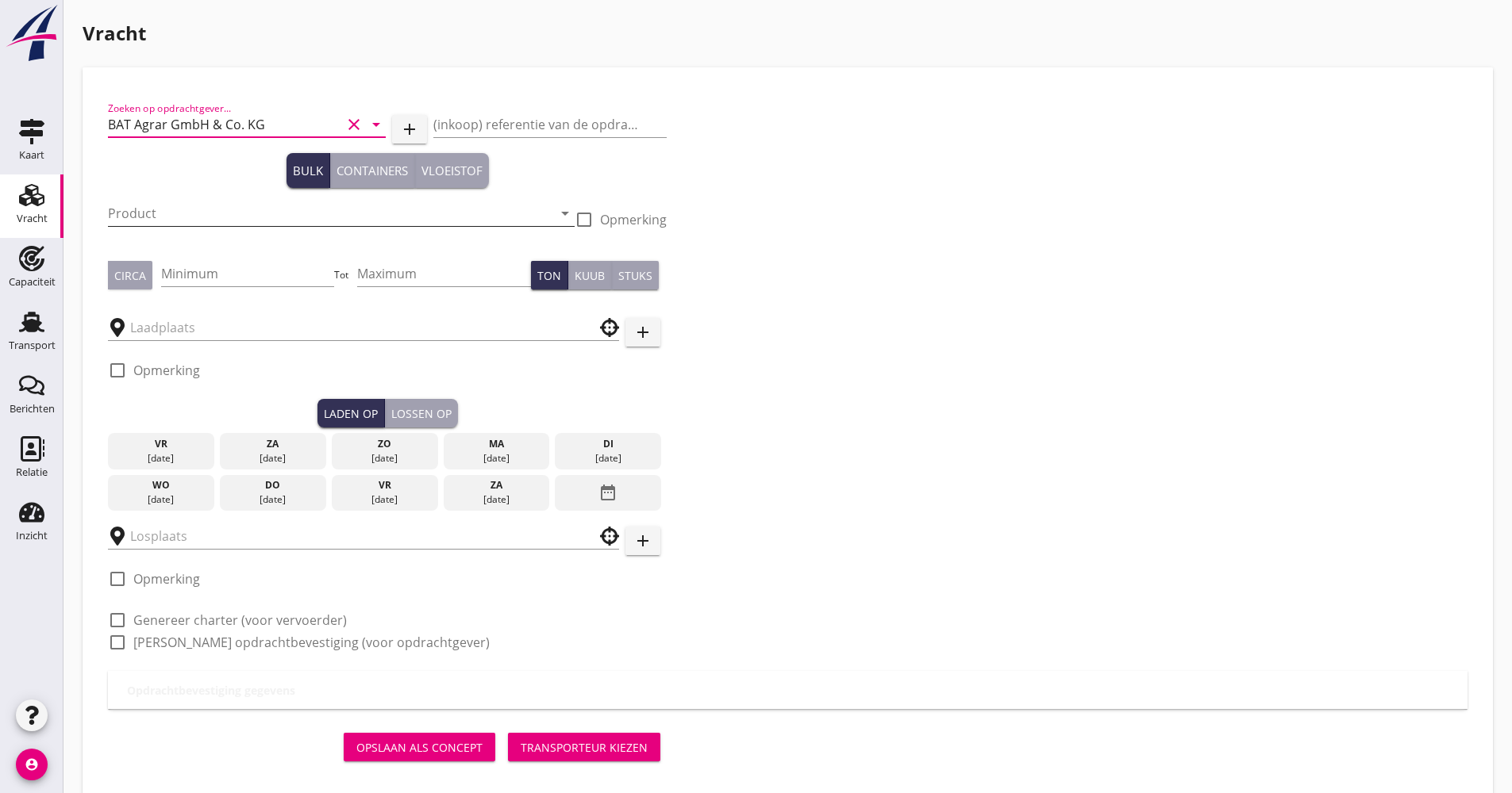
type input "BAT Agrar GmbH & Co. KG"
click at [189, 207] on input "Product" at bounding box center [330, 213] width 444 height 26
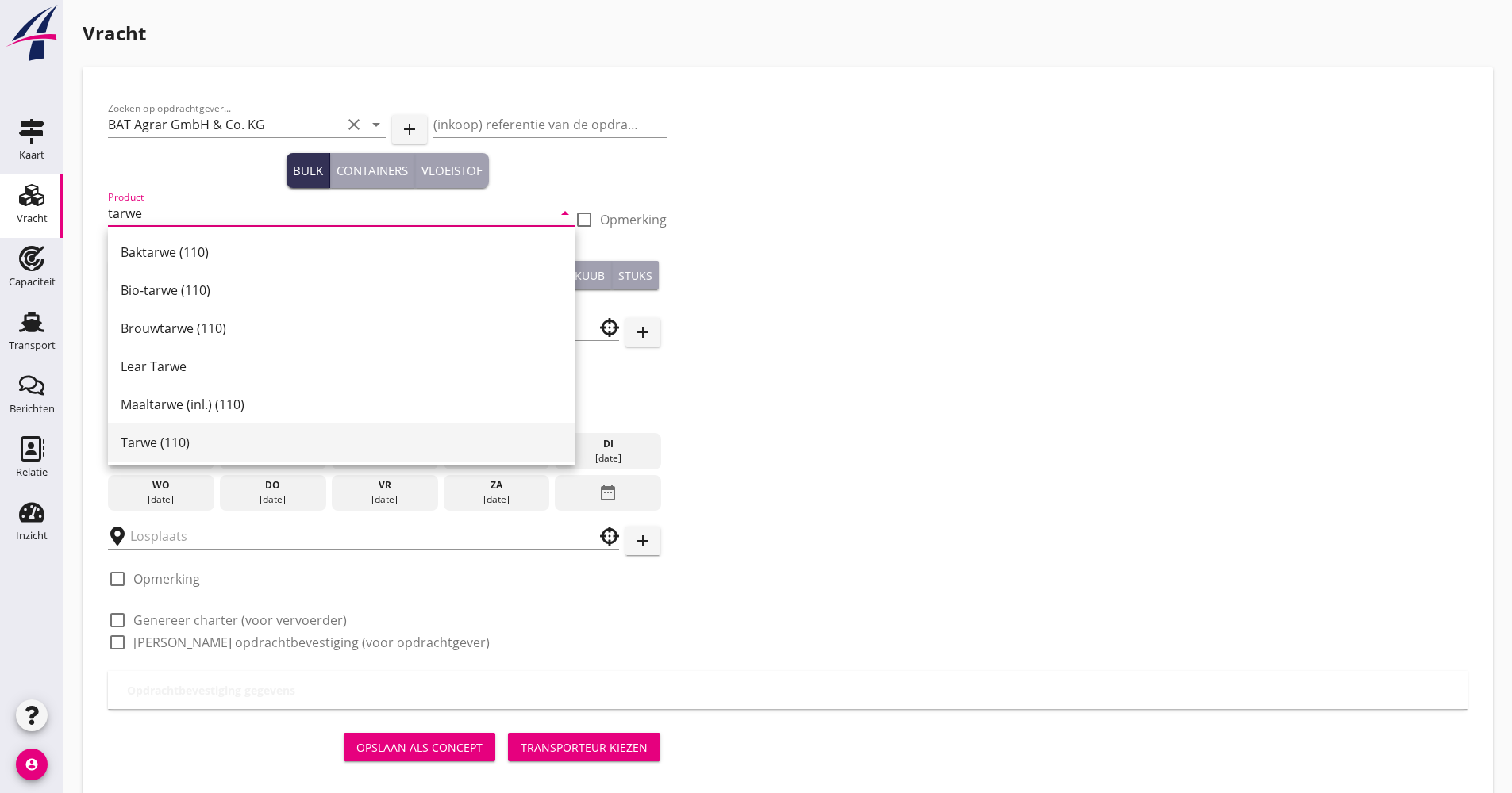
click at [185, 431] on div "Tarwe (110)" at bounding box center [342, 443] width 442 height 38
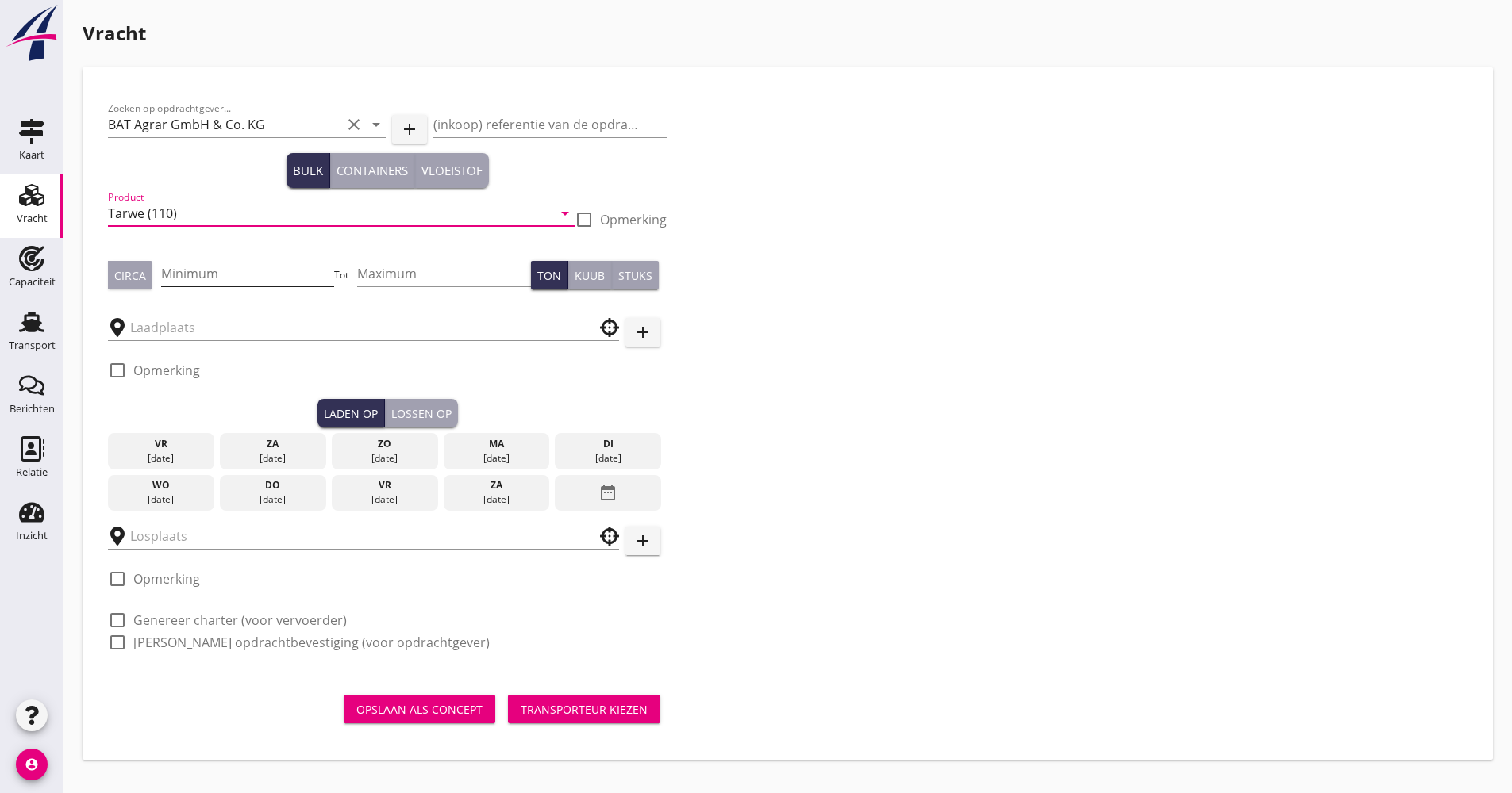
type input "Tarwe (110)"
click at [206, 275] on input "Minimum" at bounding box center [248, 274] width 174 height 26
type input "1150"
click at [179, 314] on div at bounding box center [364, 322] width 511 height 34
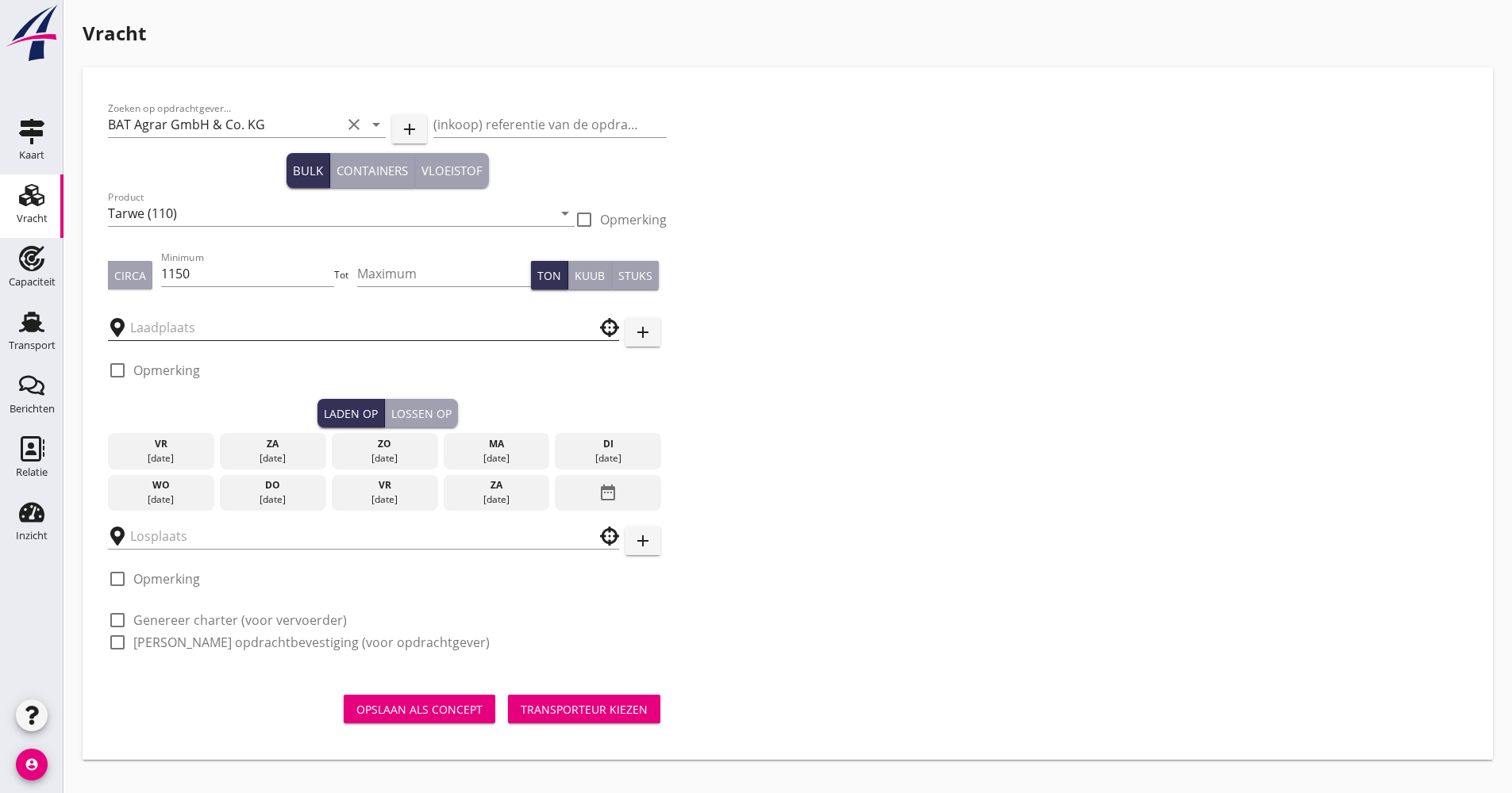
click at [178, 324] on input "text" at bounding box center [352, 327] width 444 height 26
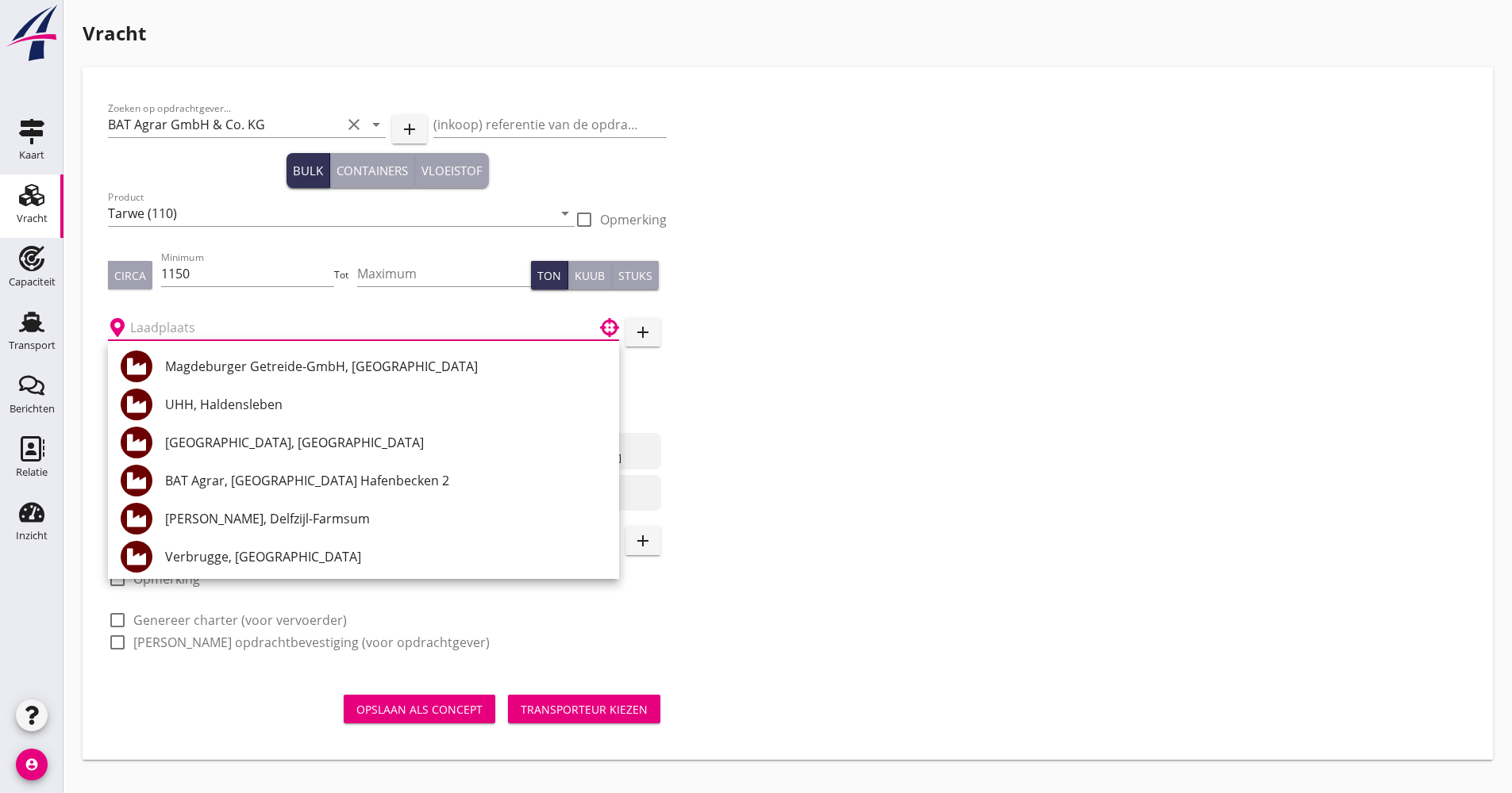
click at [282, 474] on div "BAT Agrar, [GEOGRAPHIC_DATA] Hafenbecken 2" at bounding box center [386, 481] width 441 height 19
type input "BAT Agrar, [GEOGRAPHIC_DATA] Hafenbecken 2"
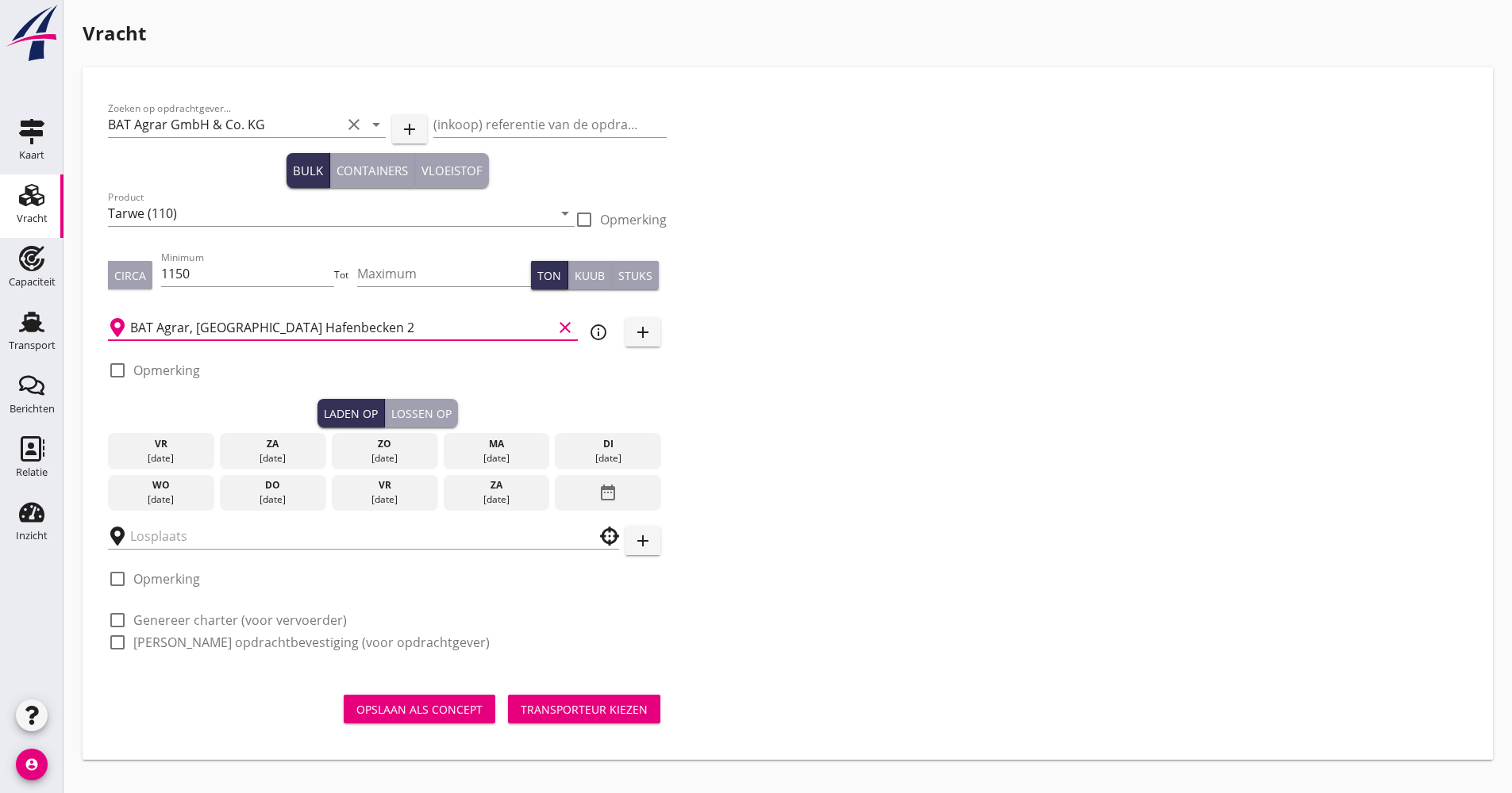
click at [827, 468] on div "Zoeken op opdrachtgever... BAT Agrar GmbH & Co. KG clear arrow_drop_down add (i…" at bounding box center [788, 382] width 1372 height 579
click at [250, 484] on div "do" at bounding box center [273, 485] width 99 height 14
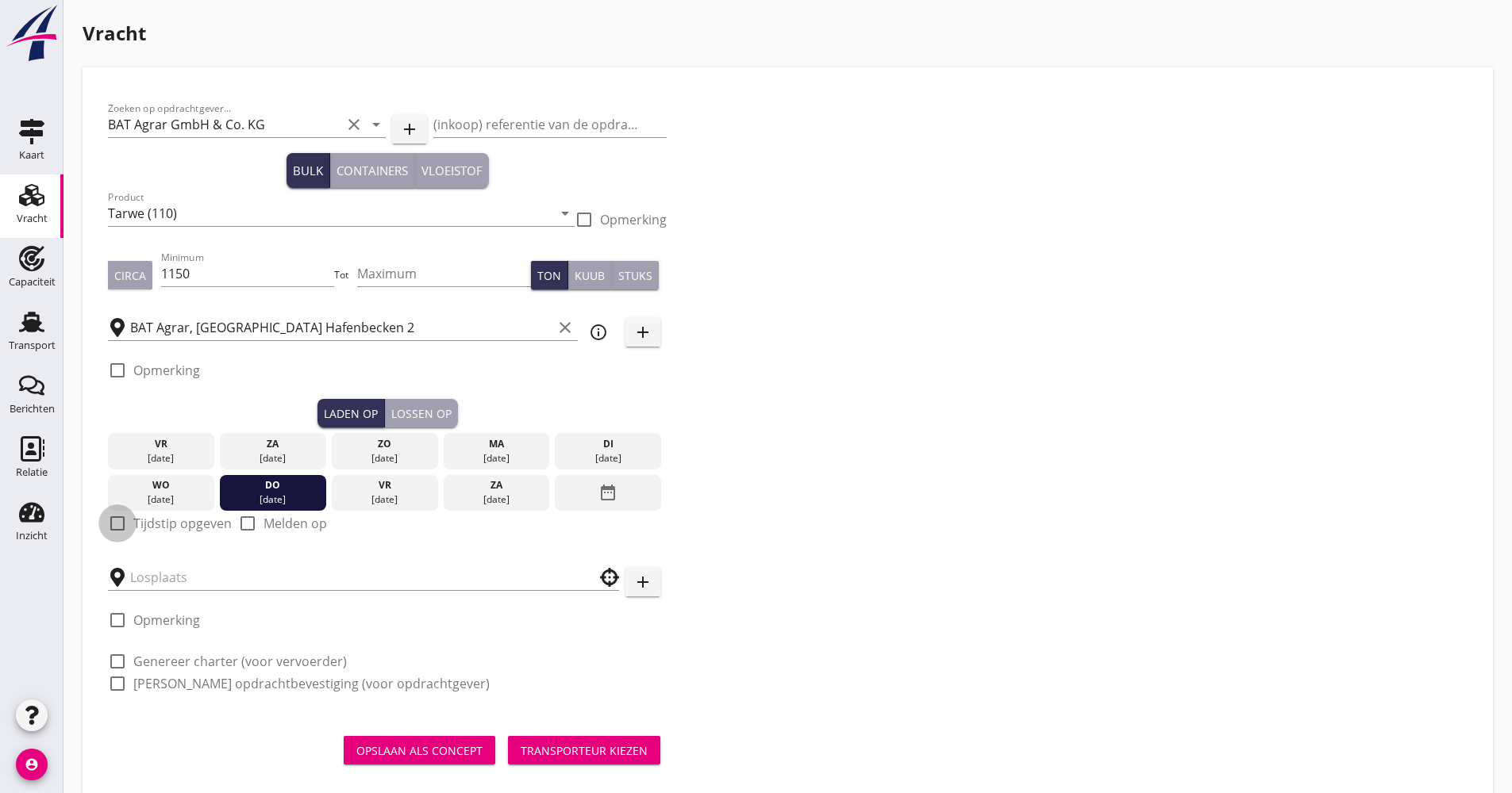
click at [113, 520] on div at bounding box center [118, 523] width 27 height 27
checkbox input "true"
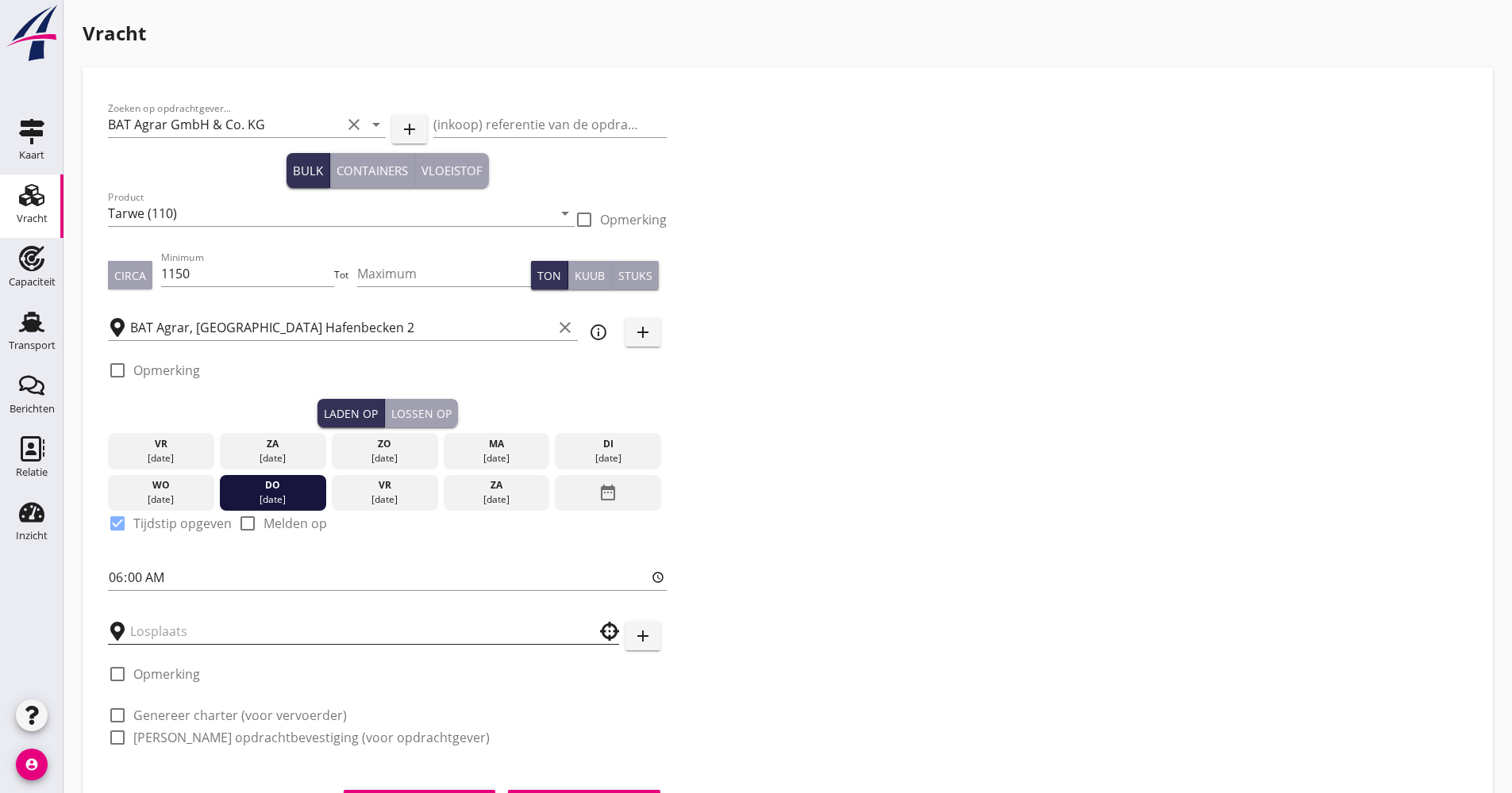
click at [166, 624] on input "text" at bounding box center [352, 631] width 444 height 26
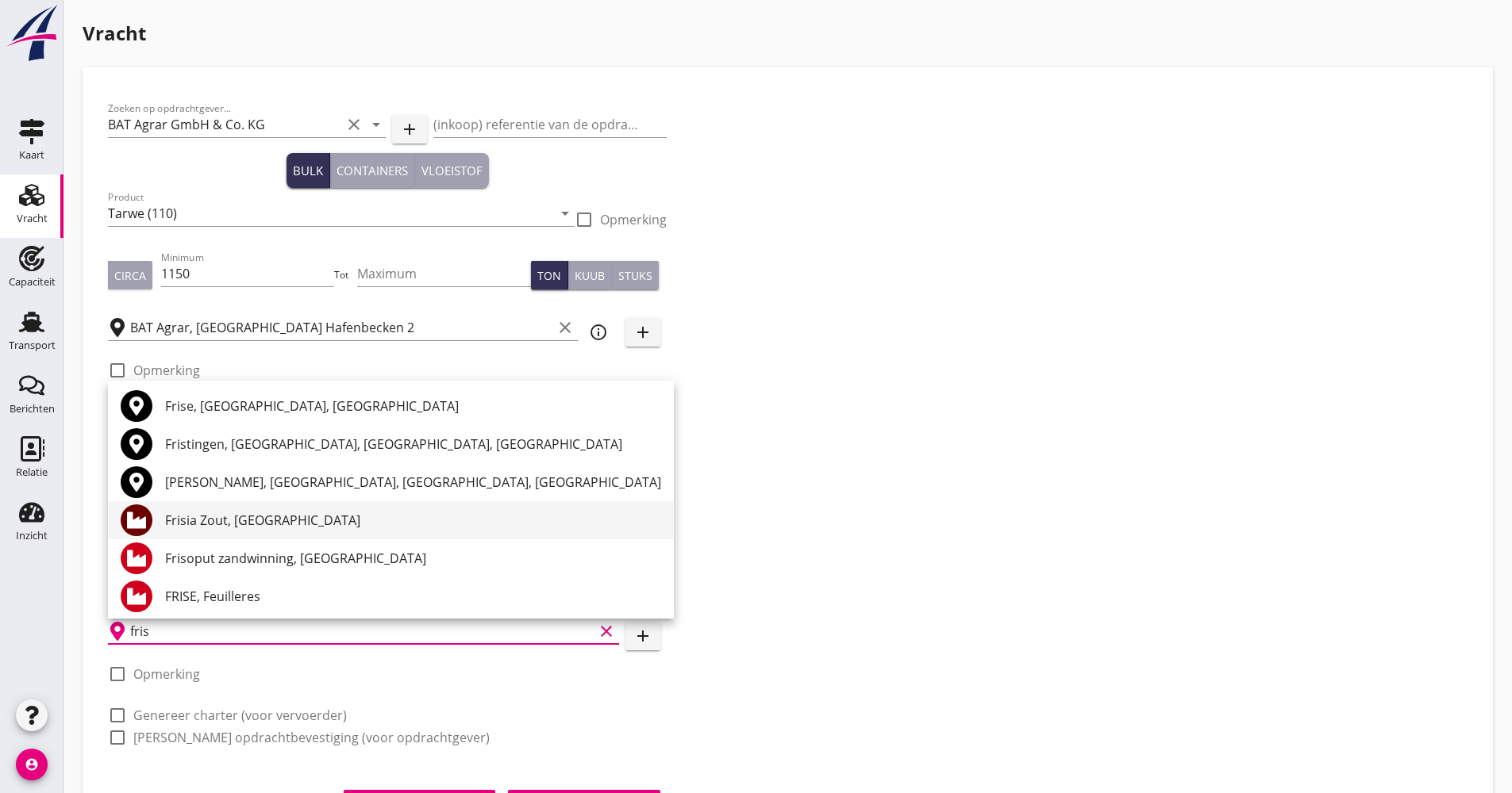
click at [242, 524] on div "Frisia Zout, [GEOGRAPHIC_DATA]" at bounding box center [413, 520] width 496 height 19
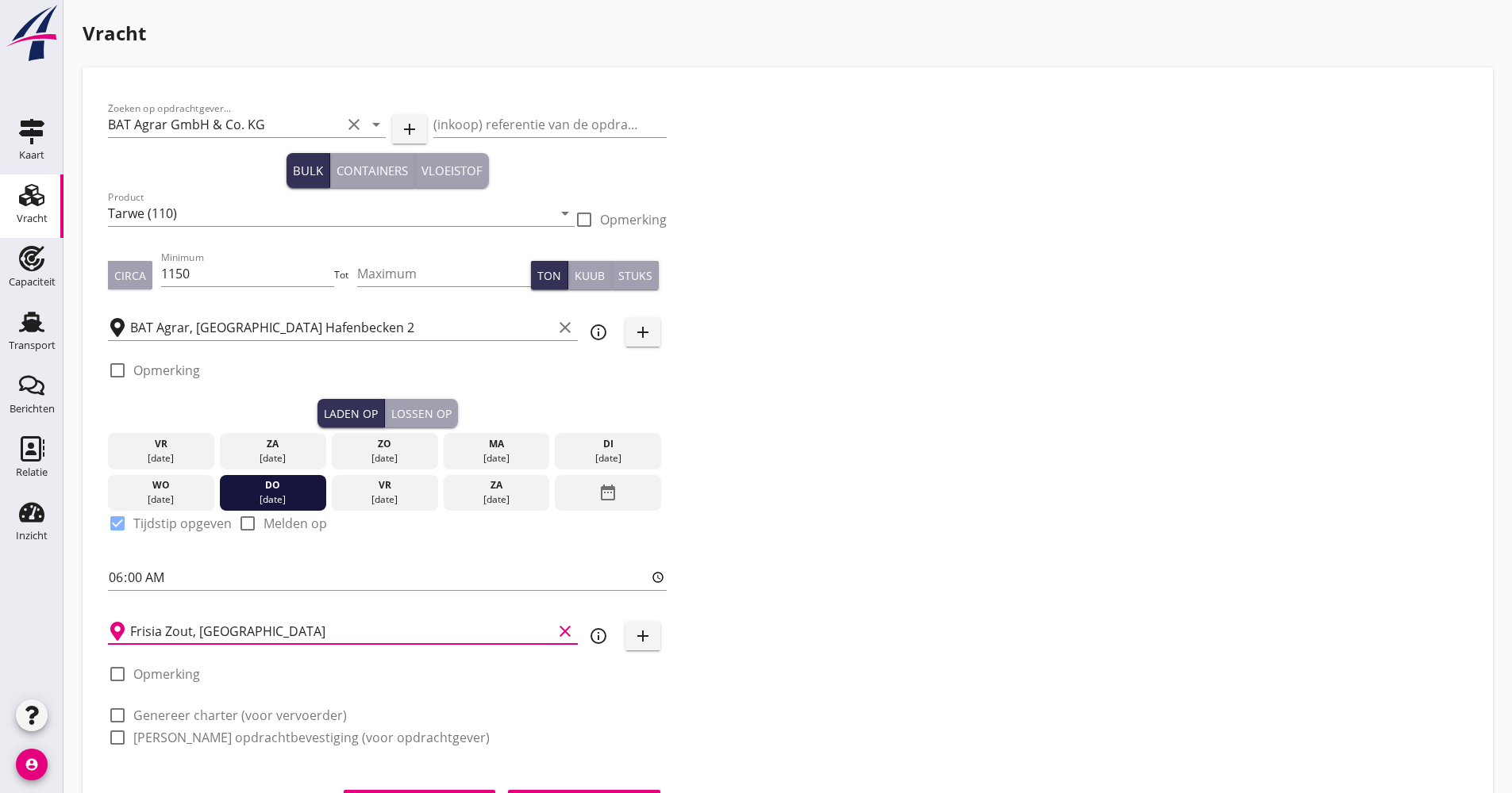
type input "Frisia Zout, [GEOGRAPHIC_DATA]"
drag, startPoint x: 394, startPoint y: 420, endPoint x: 420, endPoint y: 428, distance: 27.2
click at [395, 420] on div "Lossen op" at bounding box center [421, 413] width 60 height 16
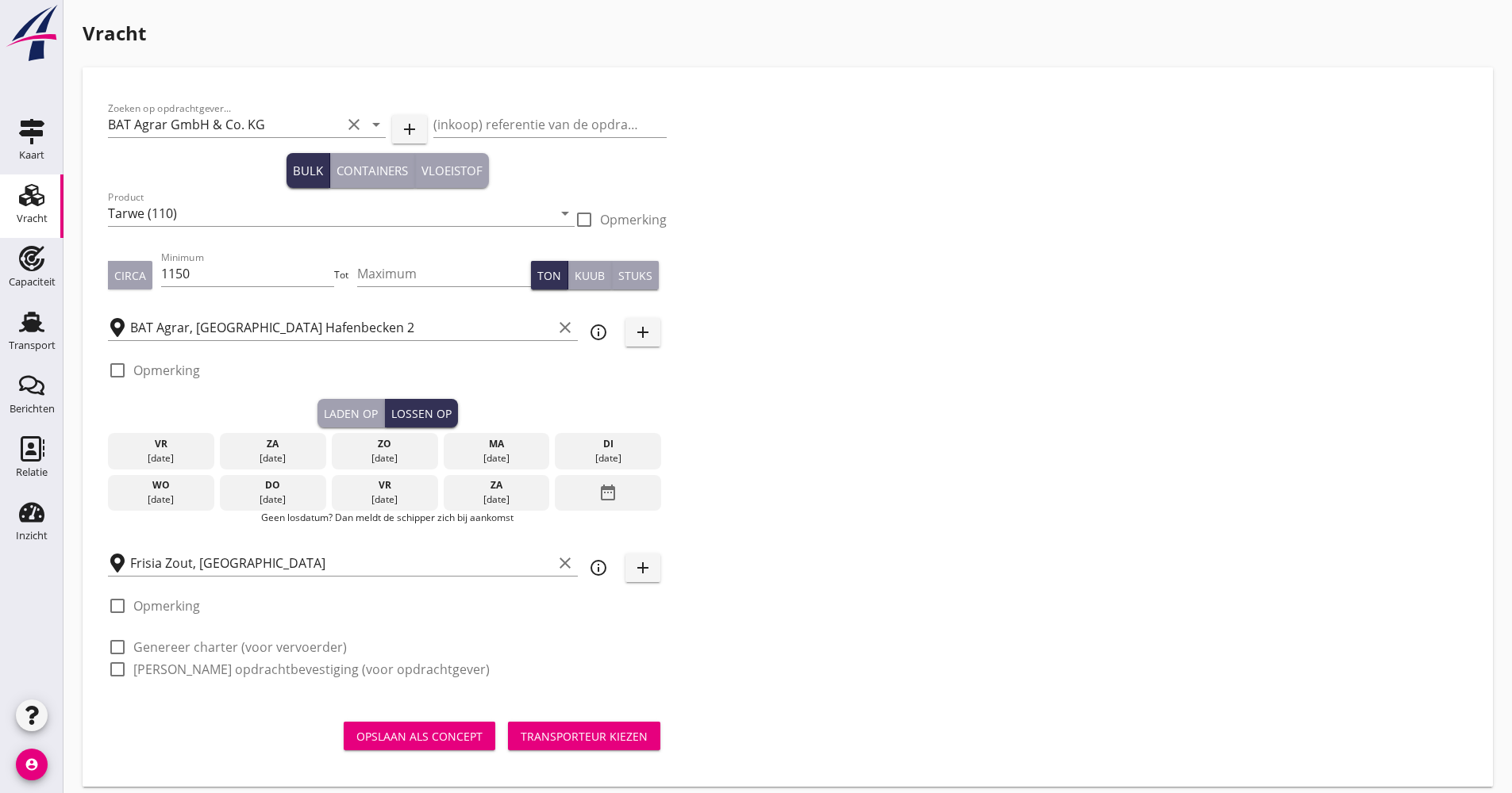
click at [567, 491] on div "date_range" at bounding box center [608, 494] width 106 height 36
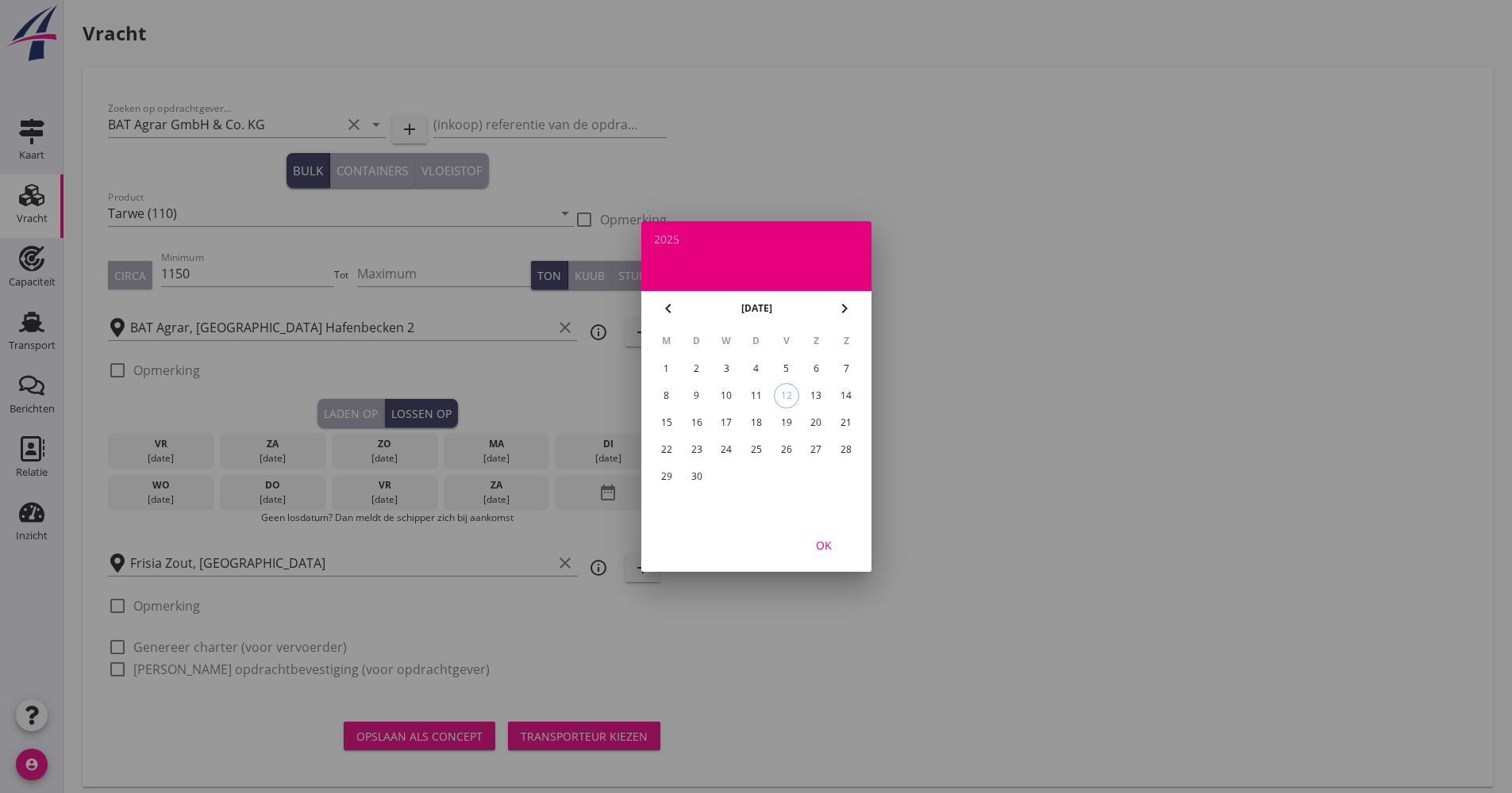
click at [766, 450] on div "25" at bounding box center [755, 450] width 26 height 26
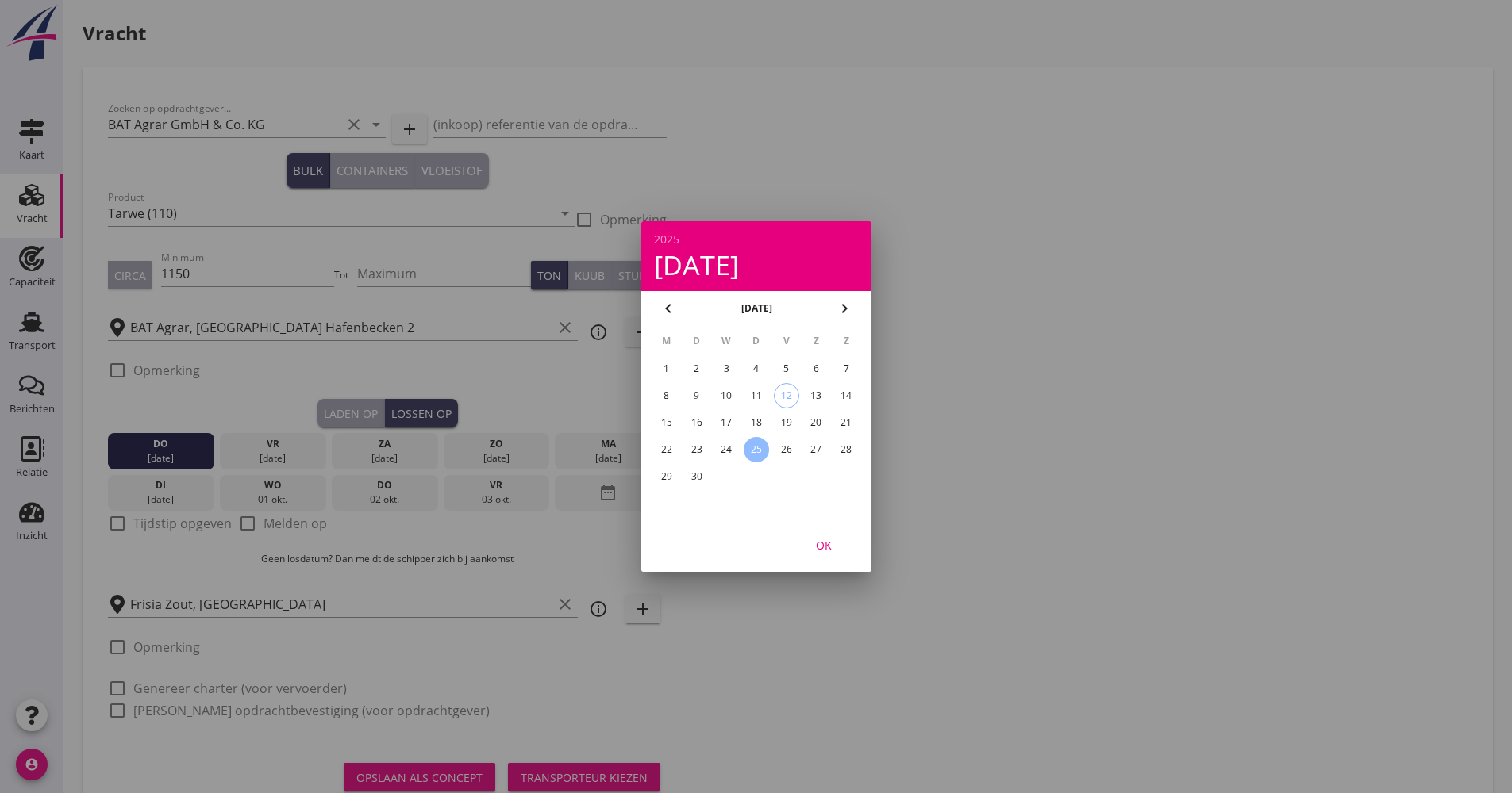
click at [817, 534] on button "OK" at bounding box center [823, 545] width 70 height 29
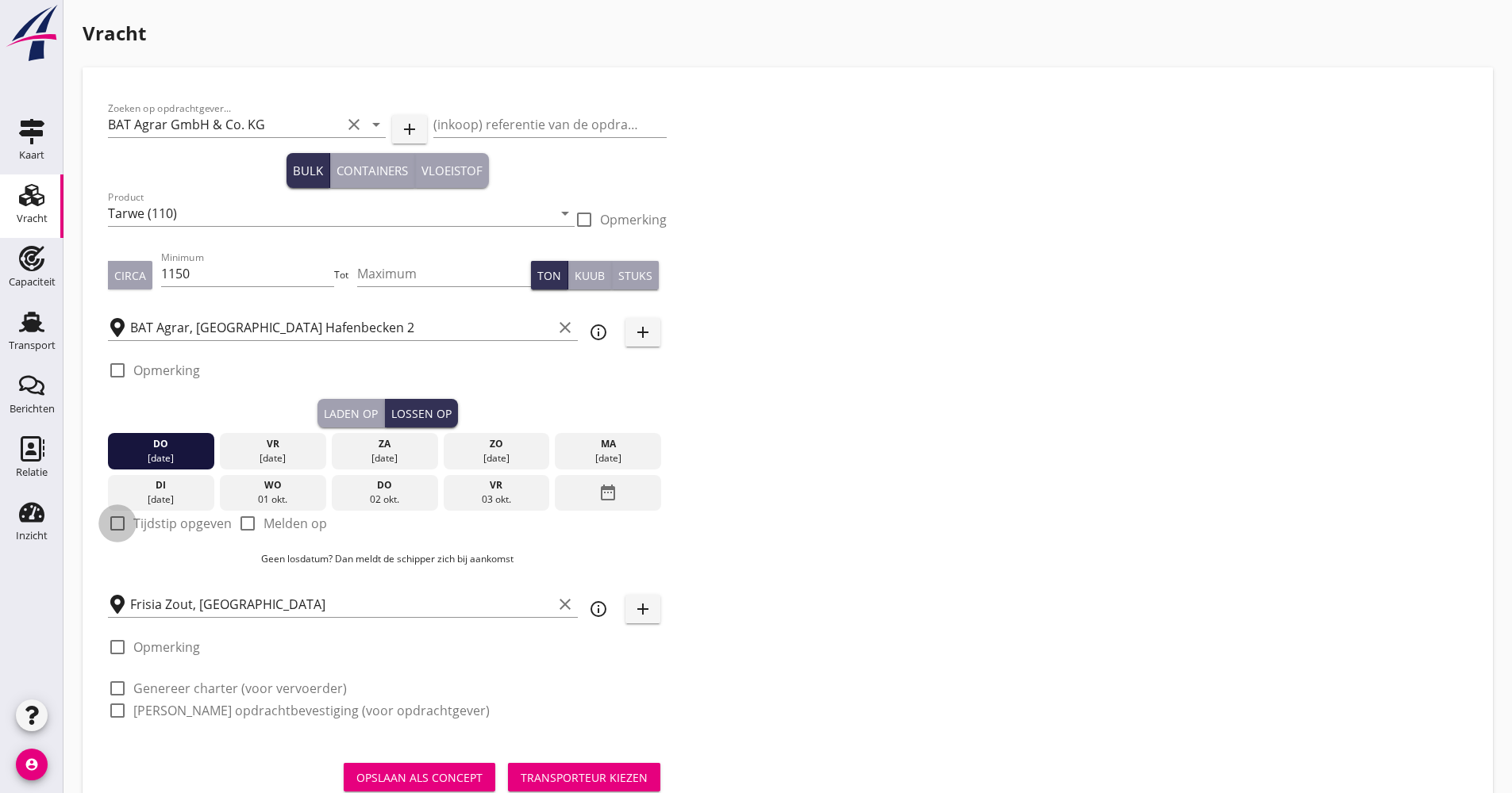
click at [122, 523] on div at bounding box center [118, 523] width 27 height 27
checkbox input "true"
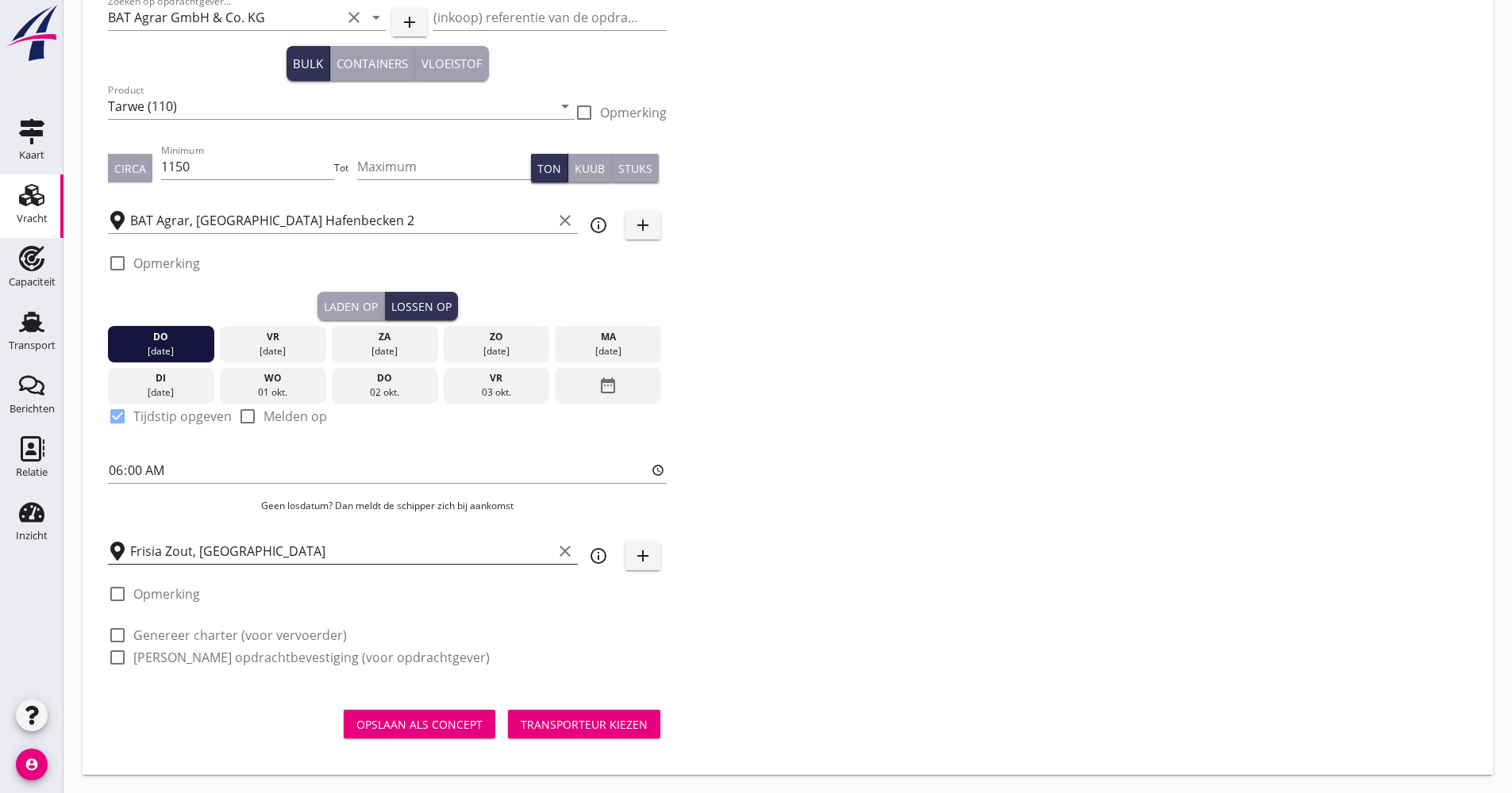
scroll to position [108, 0]
click at [166, 624] on div "check_box_outline_blank Genereer charter (voor vervoerder)" at bounding box center [388, 632] width 559 height 22
click at [164, 632] on label "Genereer charter (voor vervoerder)" at bounding box center [239, 634] width 213 height 16
checkbox input "true"
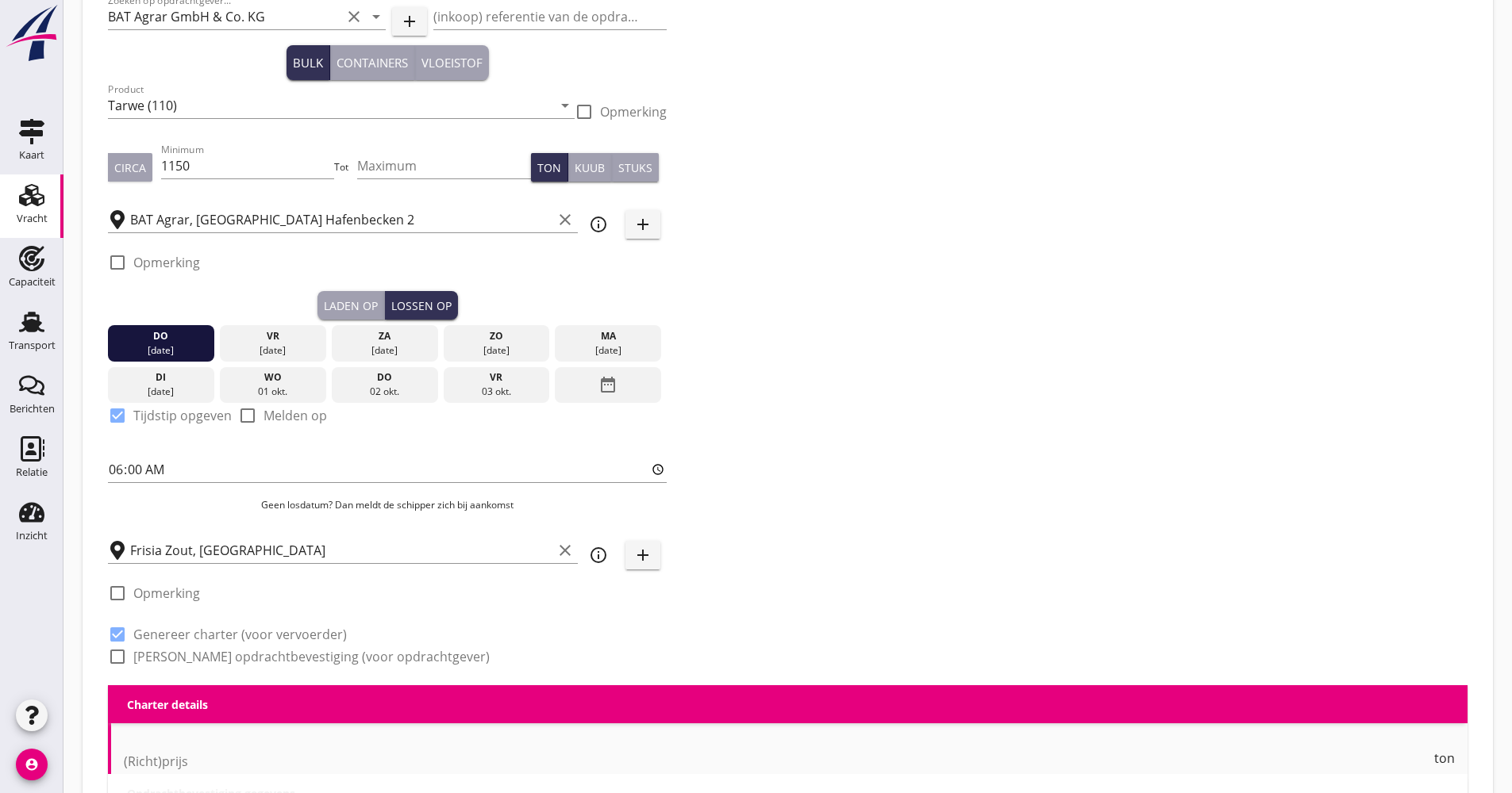
click at [166, 657] on label "[PERSON_NAME] opdrachtbevestiging (voor opdrachtgever)" at bounding box center [311, 656] width 356 height 16
checkbox input "true"
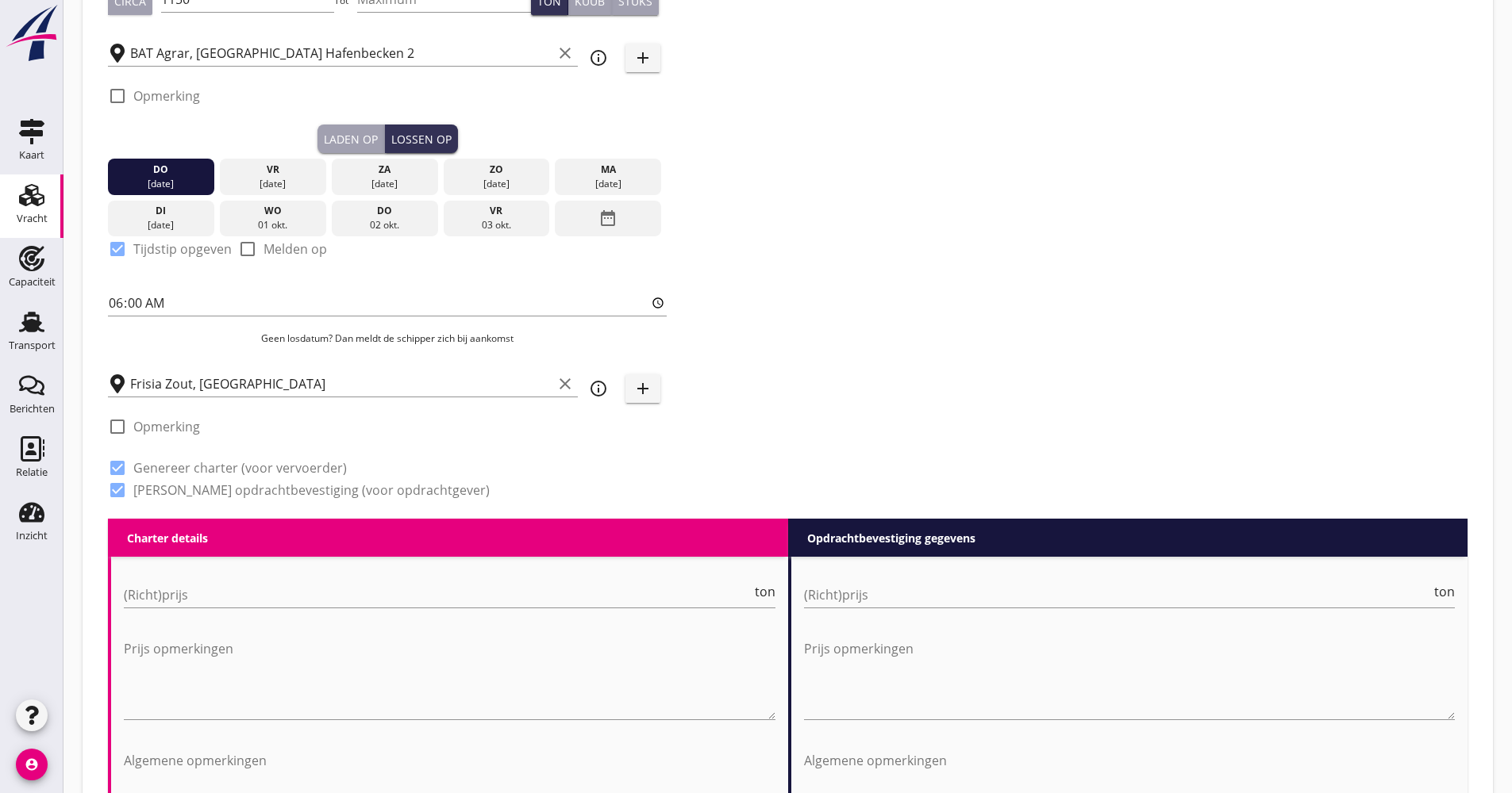
scroll to position [426, 0]
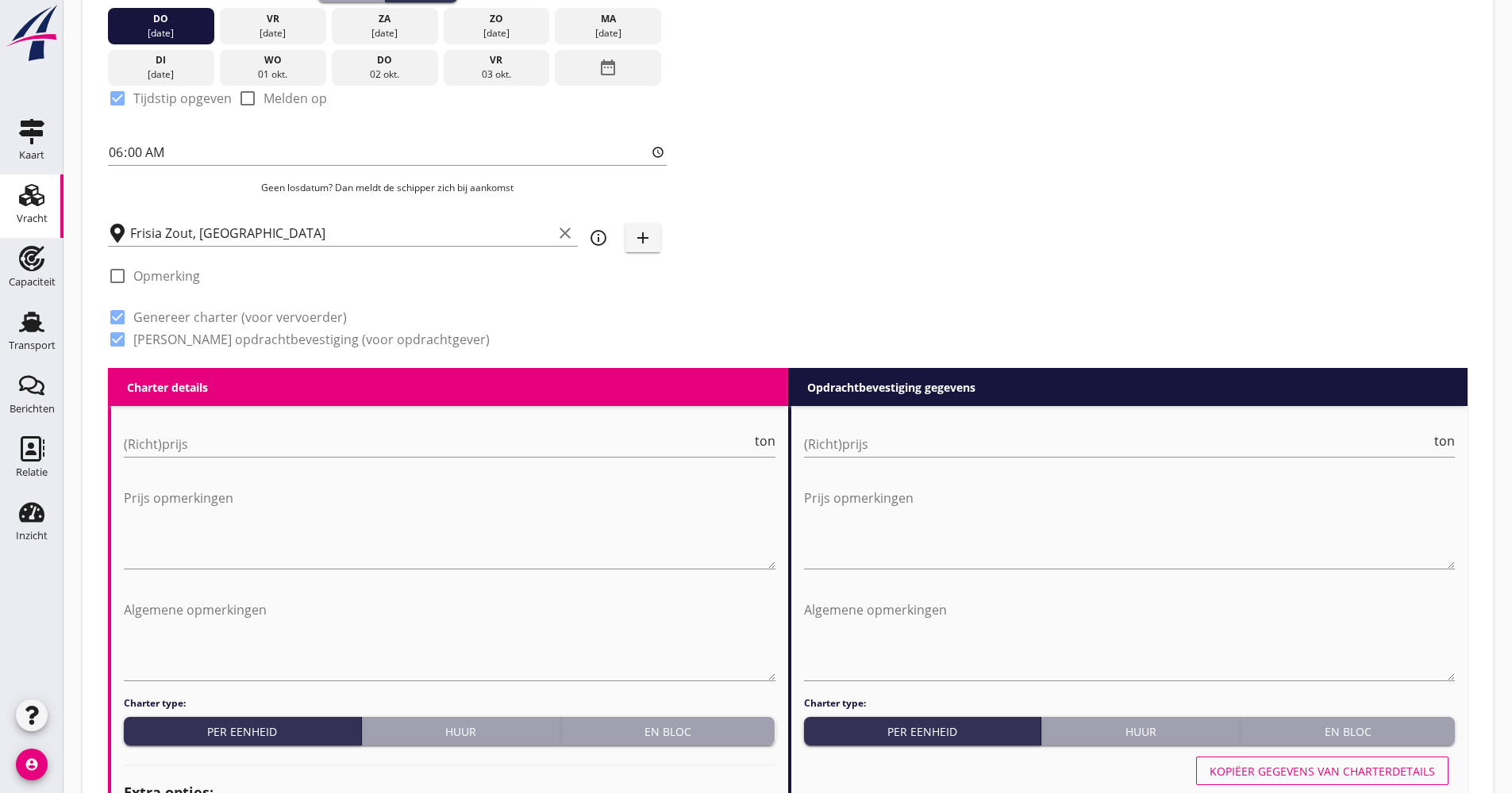
click at [203, 462] on div "(Richt)prijs ton" at bounding box center [449, 452] width 652 height 41
click at [203, 444] on input "(Richt)prijs" at bounding box center [437, 444] width 628 height 26
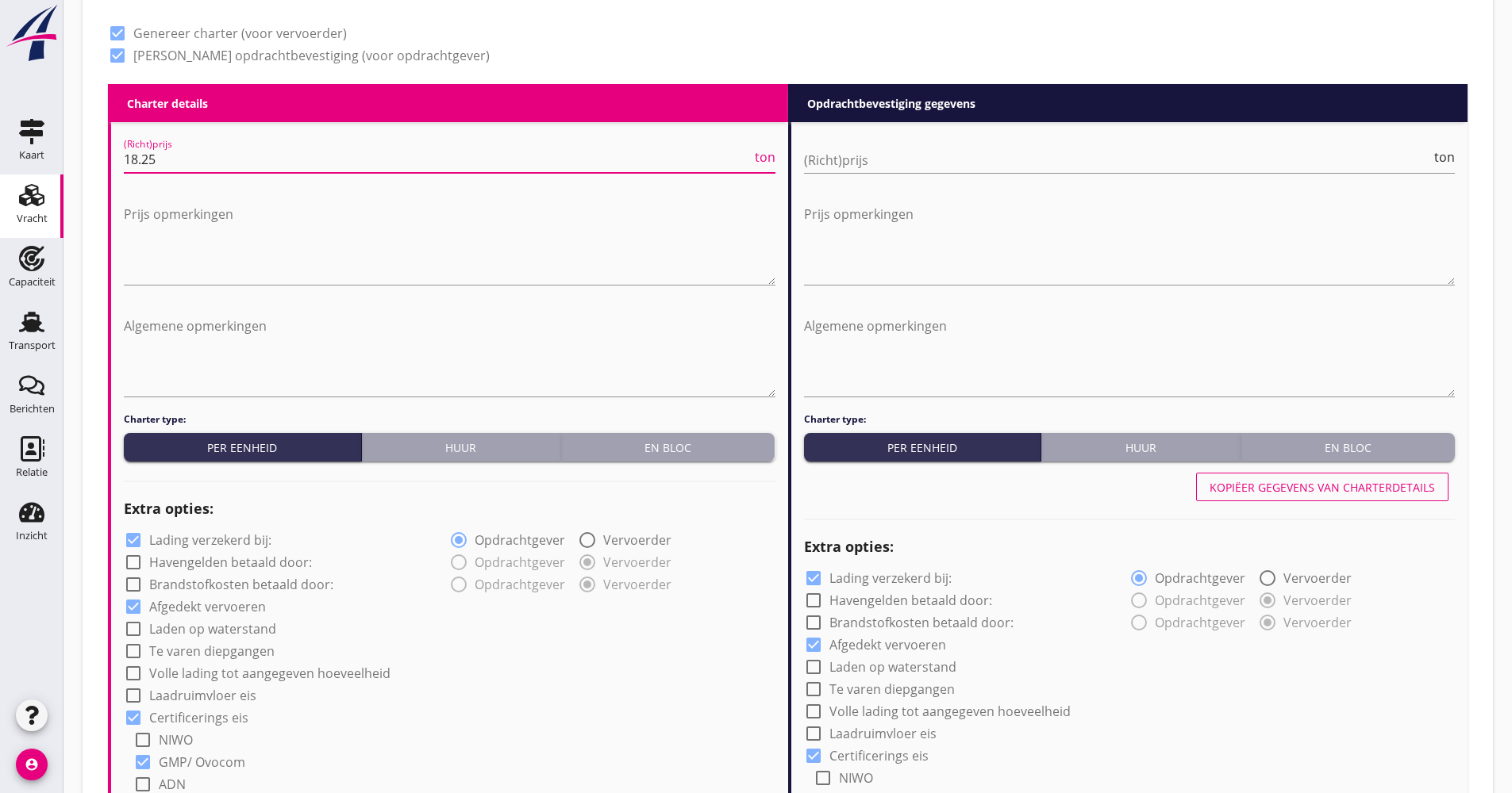
scroll to position [822, 0]
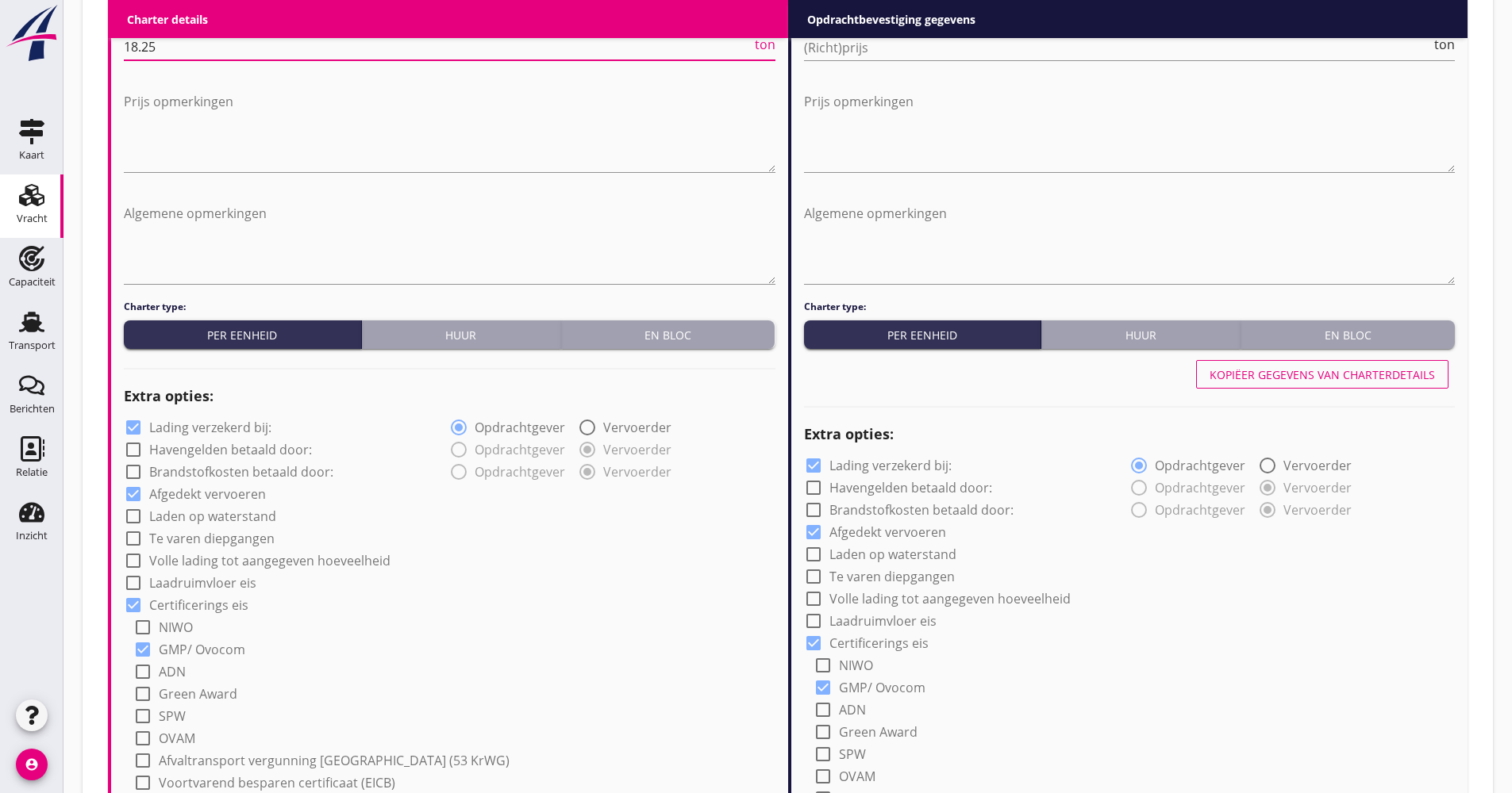
type input "18.25"
click at [259, 430] on label "Lading verzekerd bij:" at bounding box center [211, 428] width 122 height 16
checkbox input "false"
click at [254, 554] on label "Volle lading tot aangegeven hoeveelheid" at bounding box center [270, 561] width 241 height 16
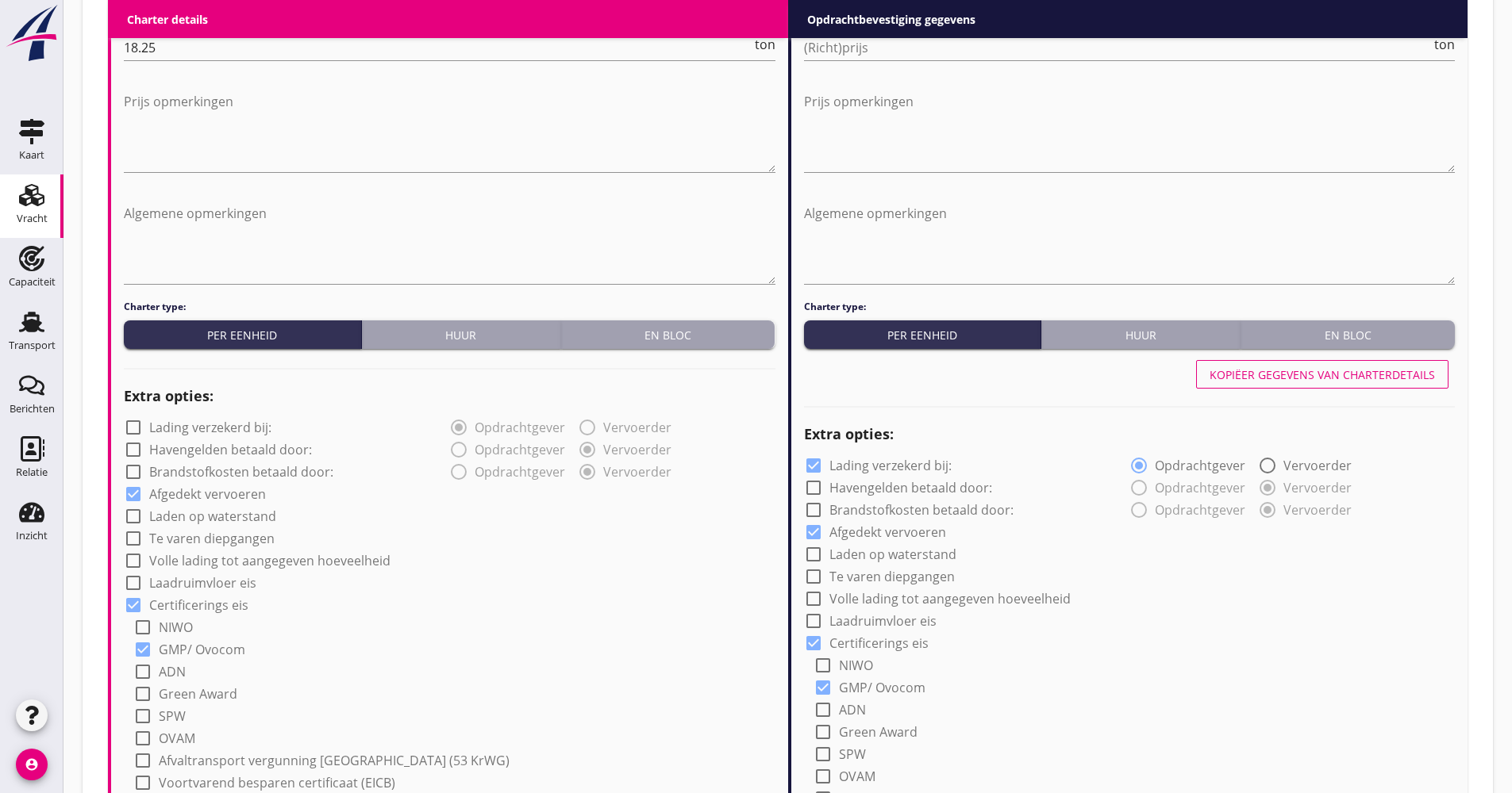
checkbox input "true"
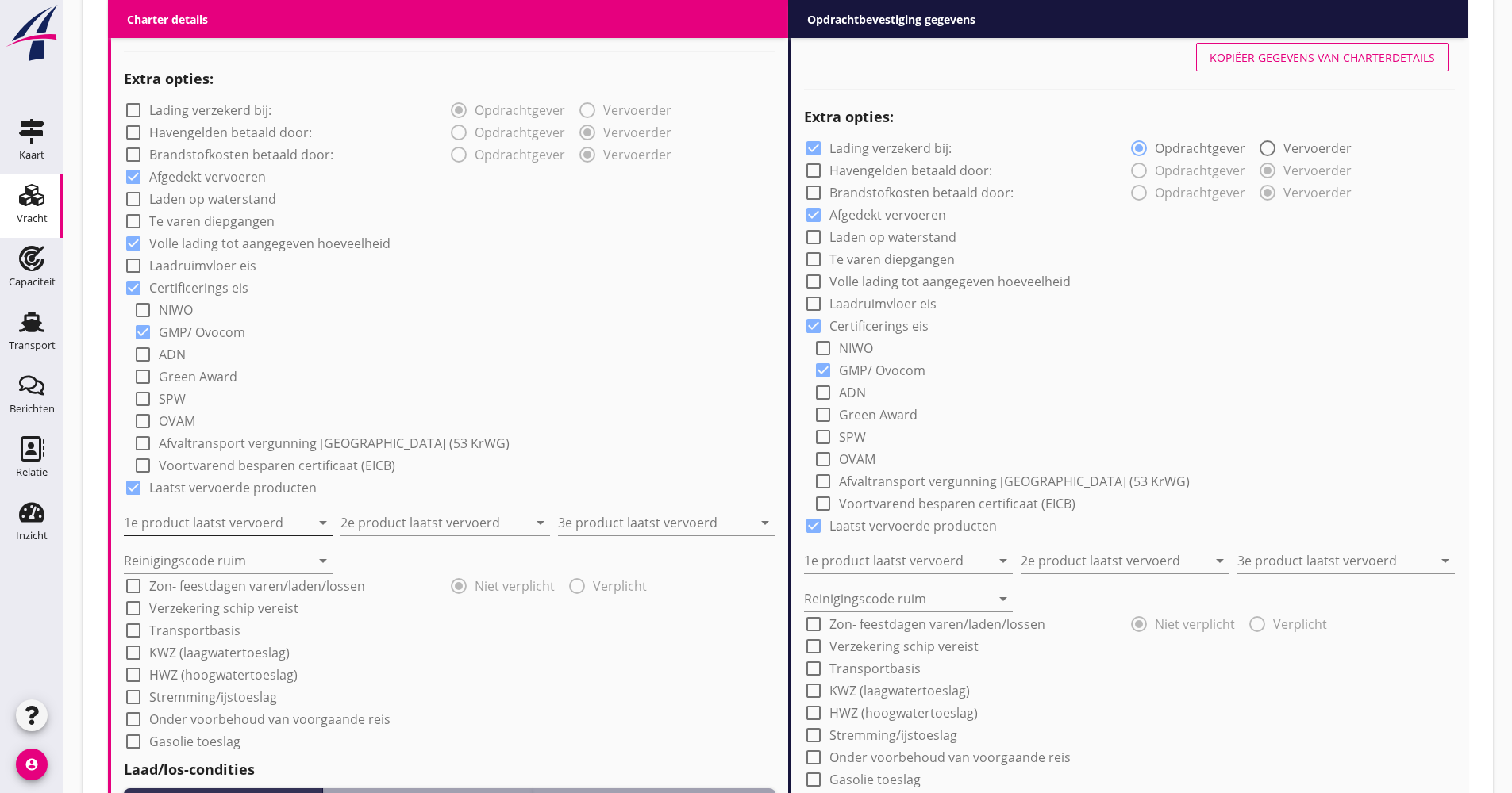
click at [215, 523] on input "1e product laatst vervoerd" at bounding box center [216, 522] width 187 height 26
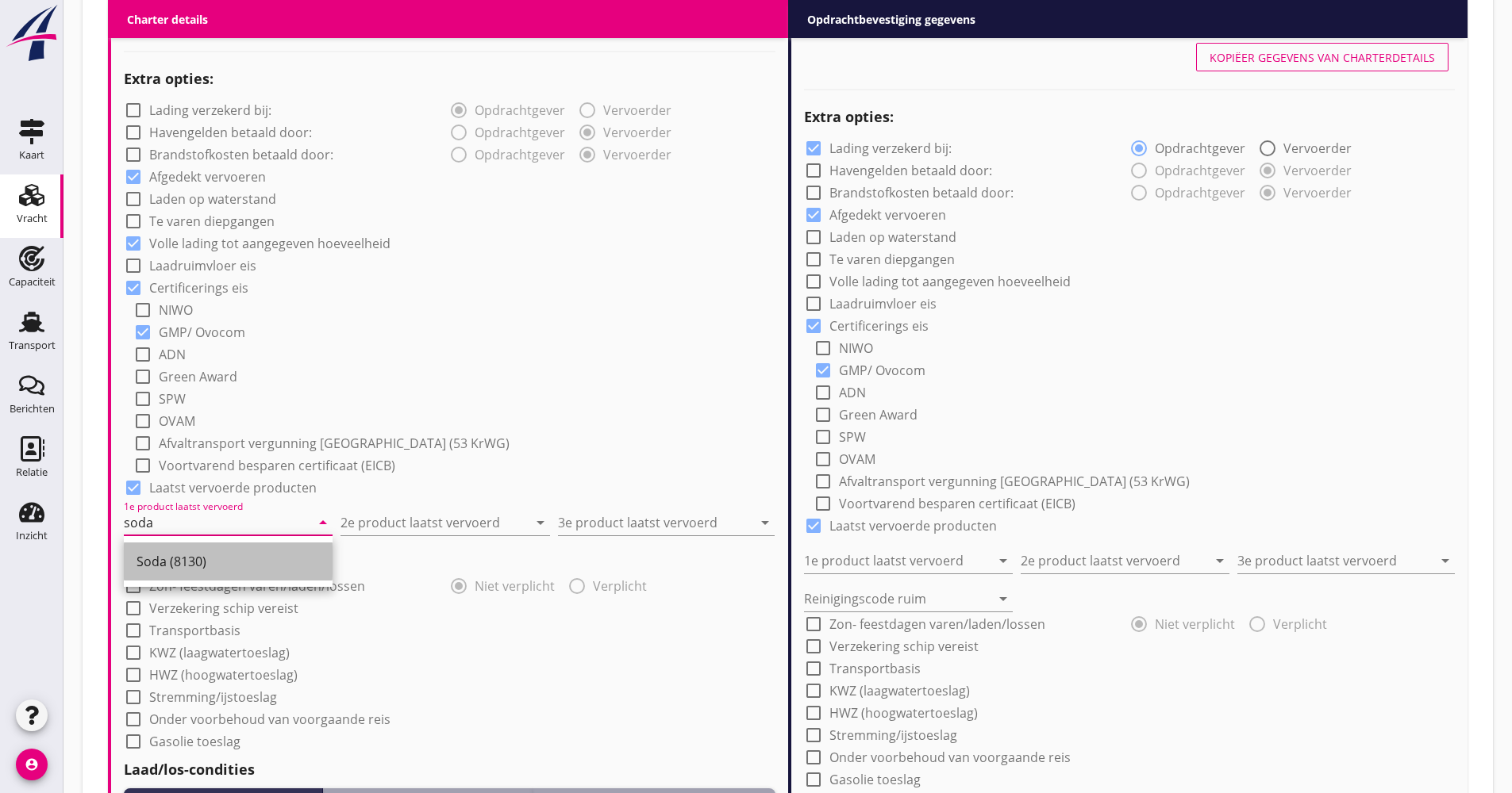
click at [301, 574] on div "Soda (8130)" at bounding box center [229, 562] width 184 height 38
type input "Soda (8130)"
click at [435, 528] on input "2e product laatst vervoerd" at bounding box center [434, 522] width 187 height 26
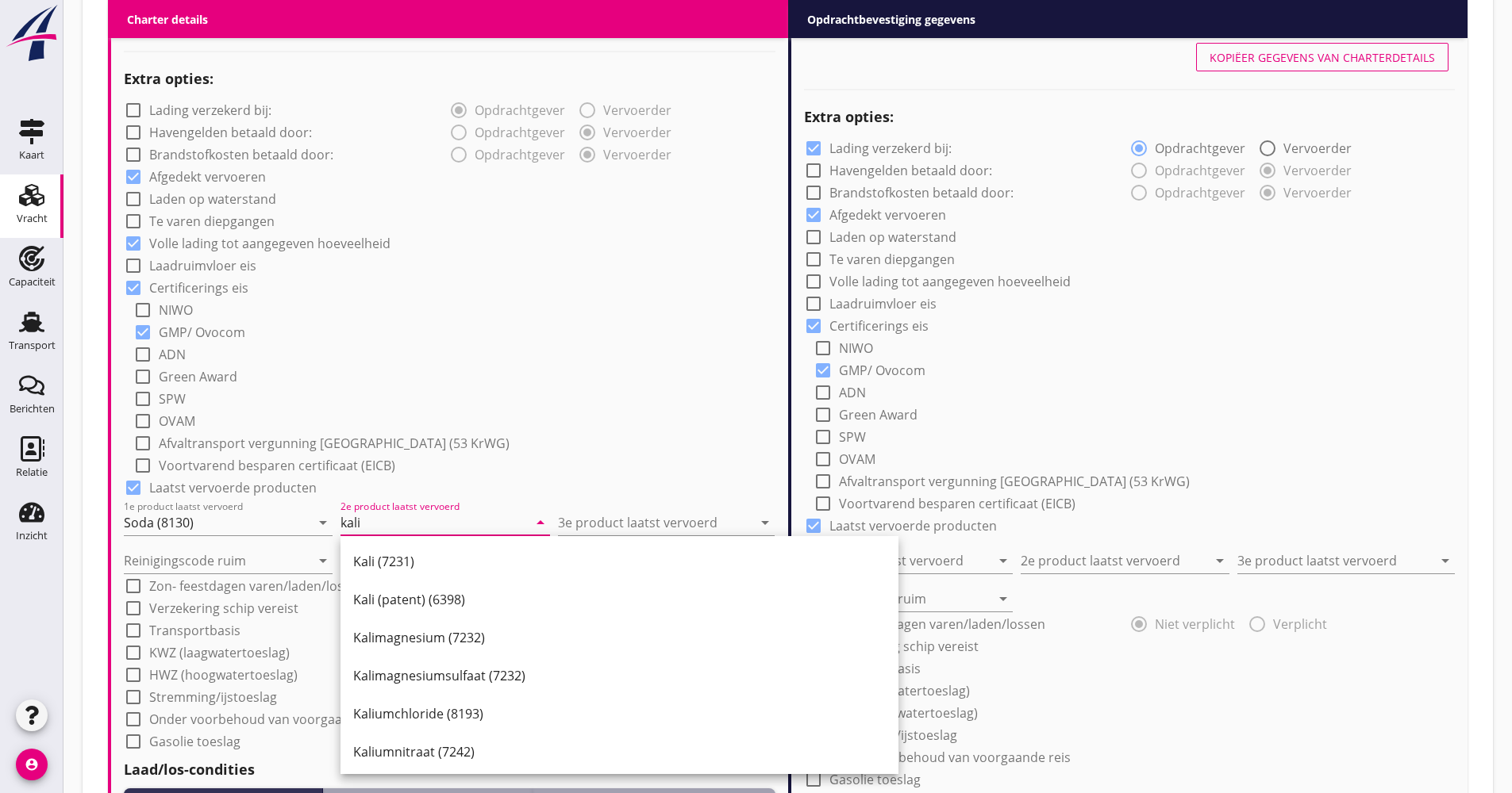
type input "kali"
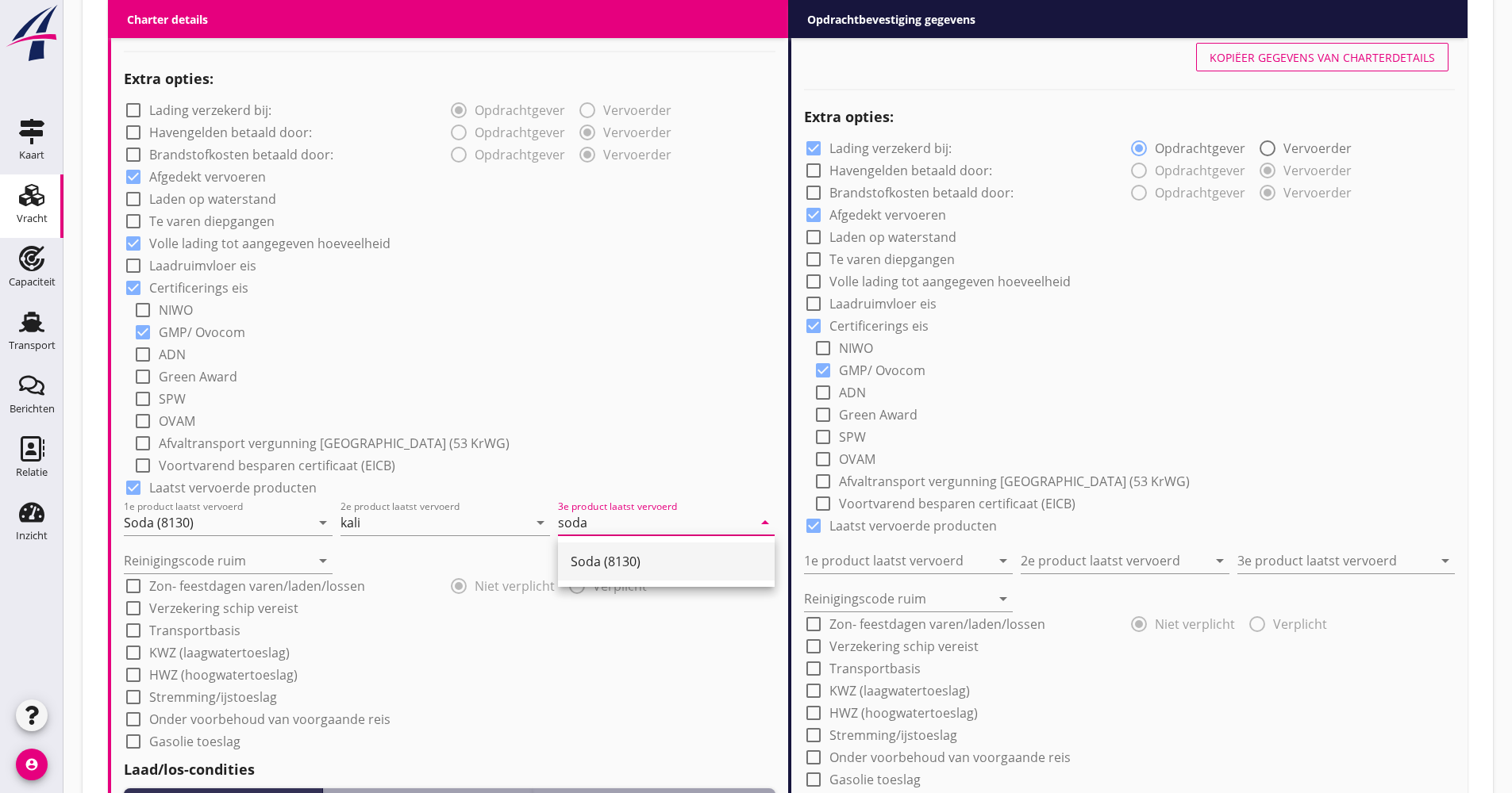
click at [589, 550] on div "Soda (8130)" at bounding box center [666, 562] width 191 height 38
type input "Soda (8130)"
click at [284, 552] on input "Reinigingscode ruim" at bounding box center [216, 561] width 187 height 26
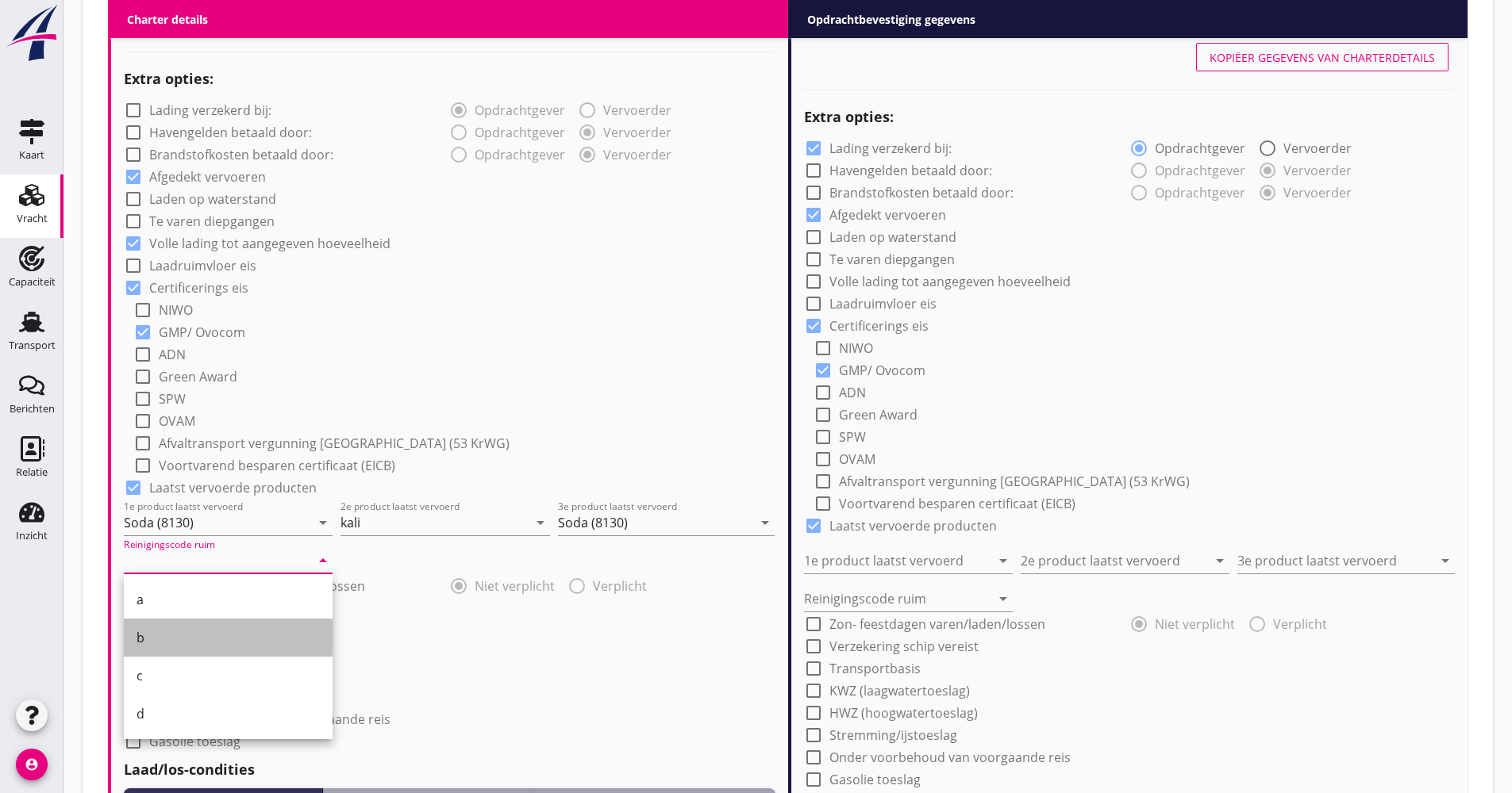
click at [189, 625] on div "b" at bounding box center [229, 638] width 184 height 38
type input "b"
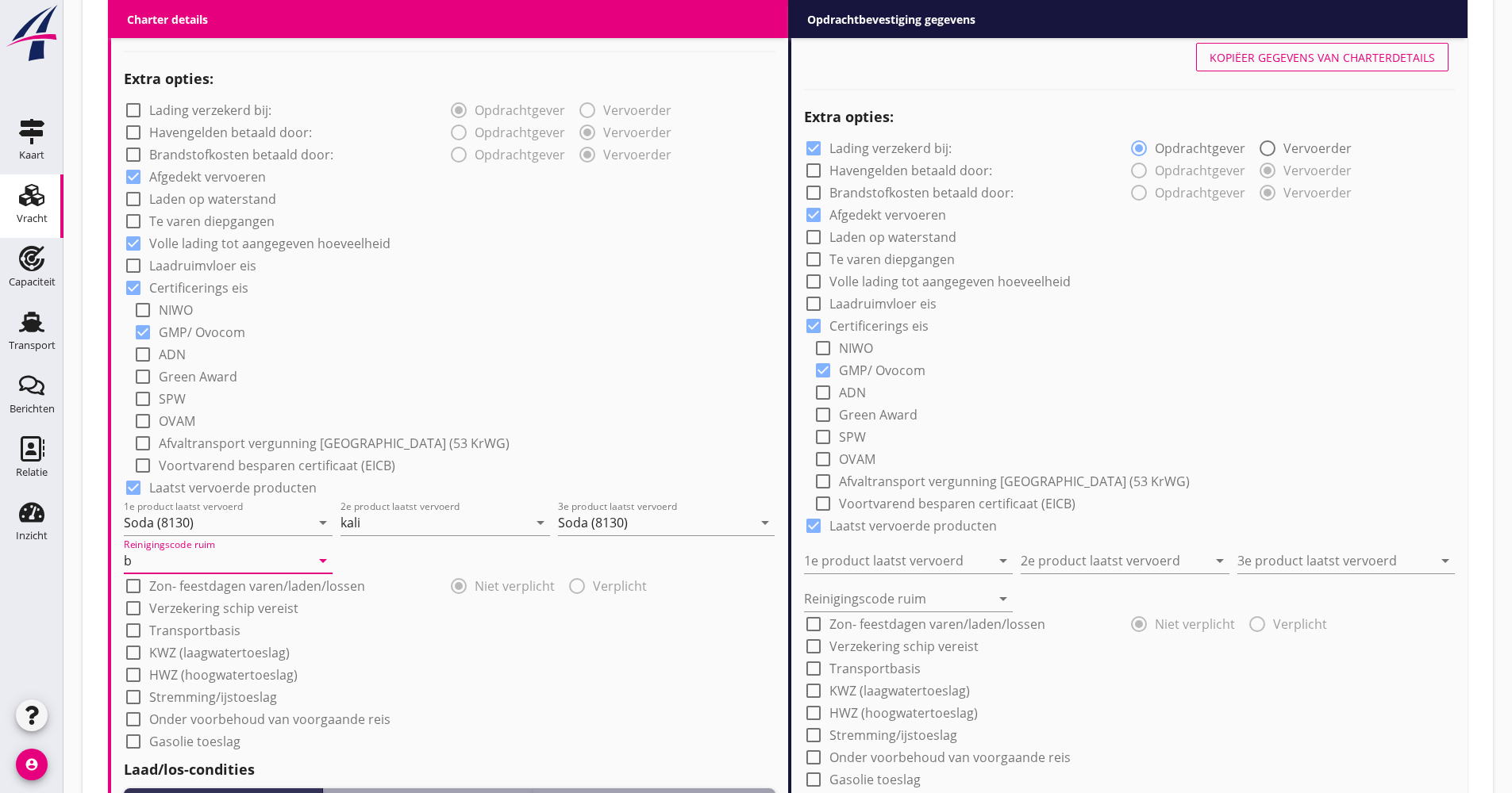
click at [191, 607] on label "Verzekering schip vereist" at bounding box center [224, 608] width 149 height 16
checkbox input "true"
click at [182, 635] on label "Transportbasis" at bounding box center [194, 630] width 91 height 16
checkbox input "true"
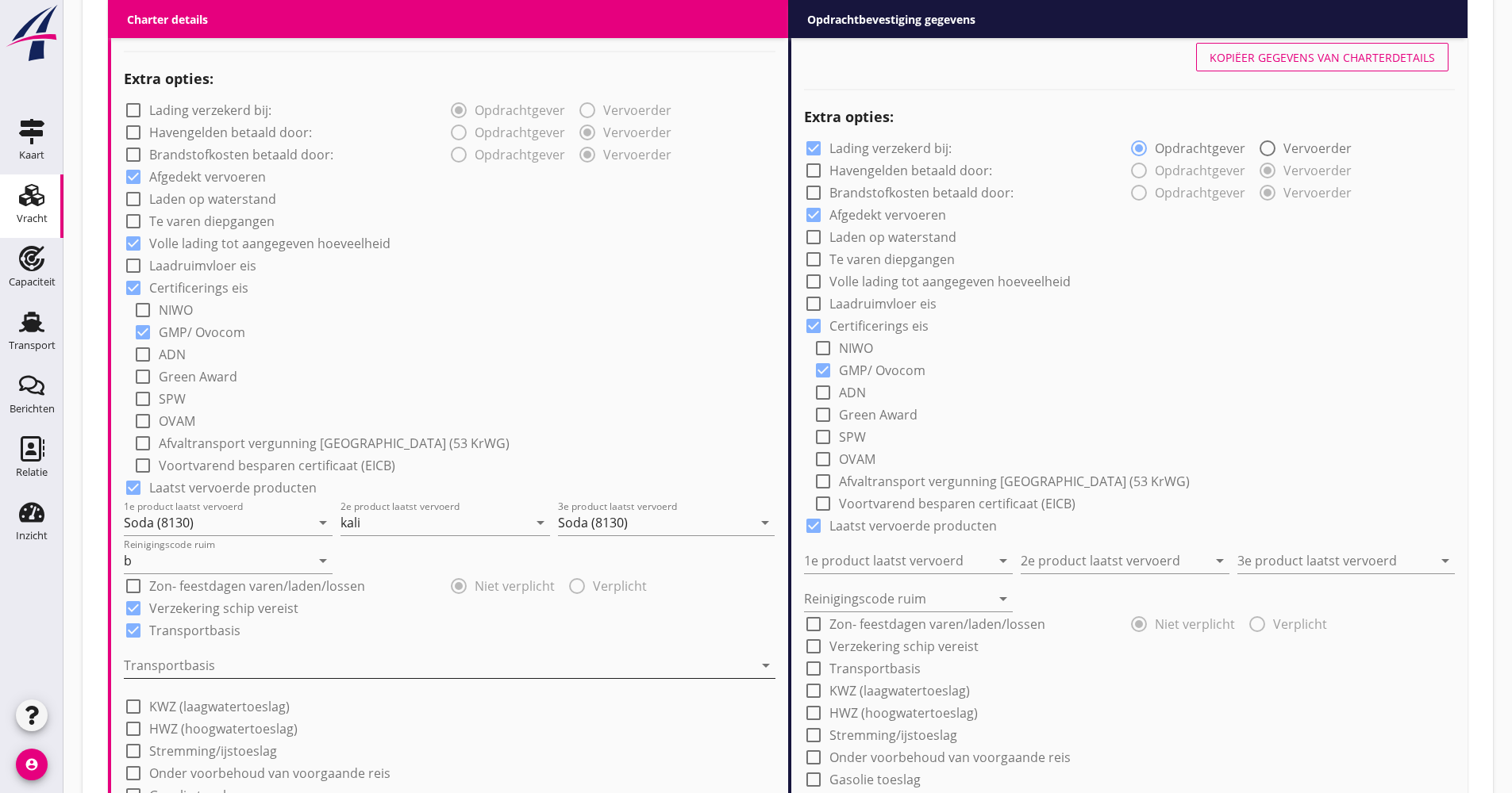
click at [189, 663] on div at bounding box center [438, 666] width 630 height 26
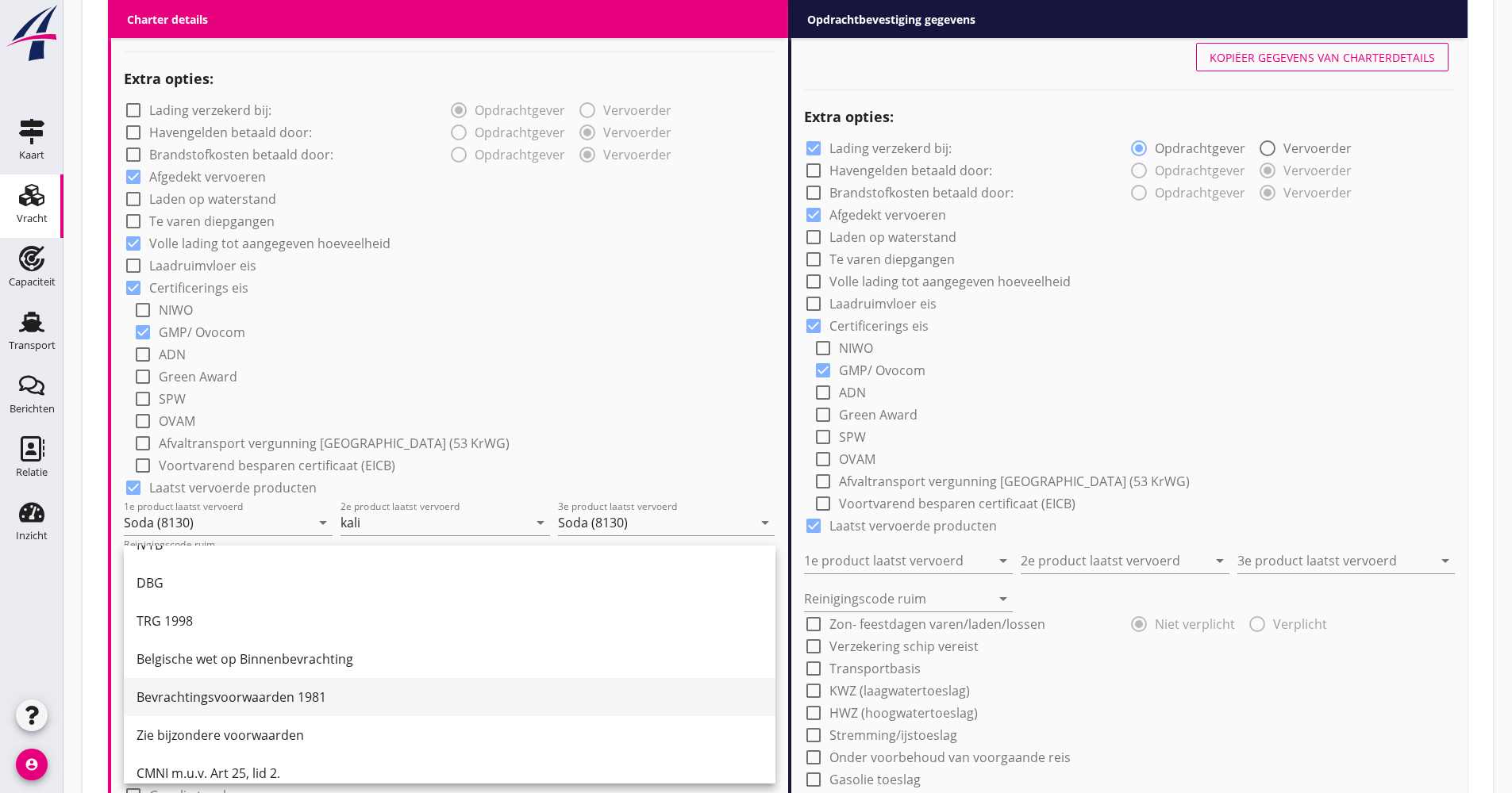
scroll to position [41, 0]
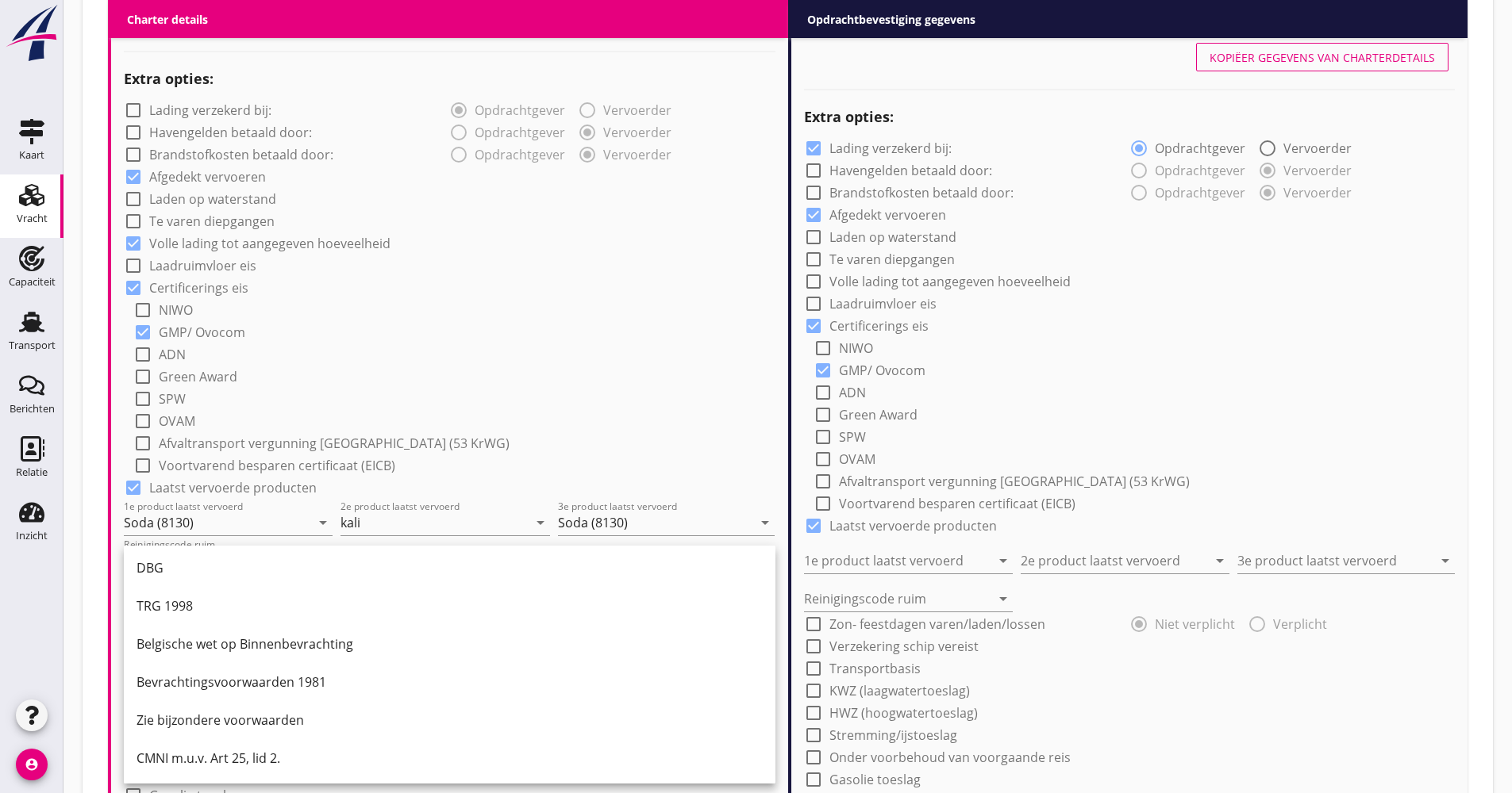
drag, startPoint x: 189, startPoint y: 764, endPoint x: 189, endPoint y: 751, distance: 13.0
click at [188, 765] on div "CMNI m.u.v. Art 25, lid 2." at bounding box center [450, 759] width 626 height 19
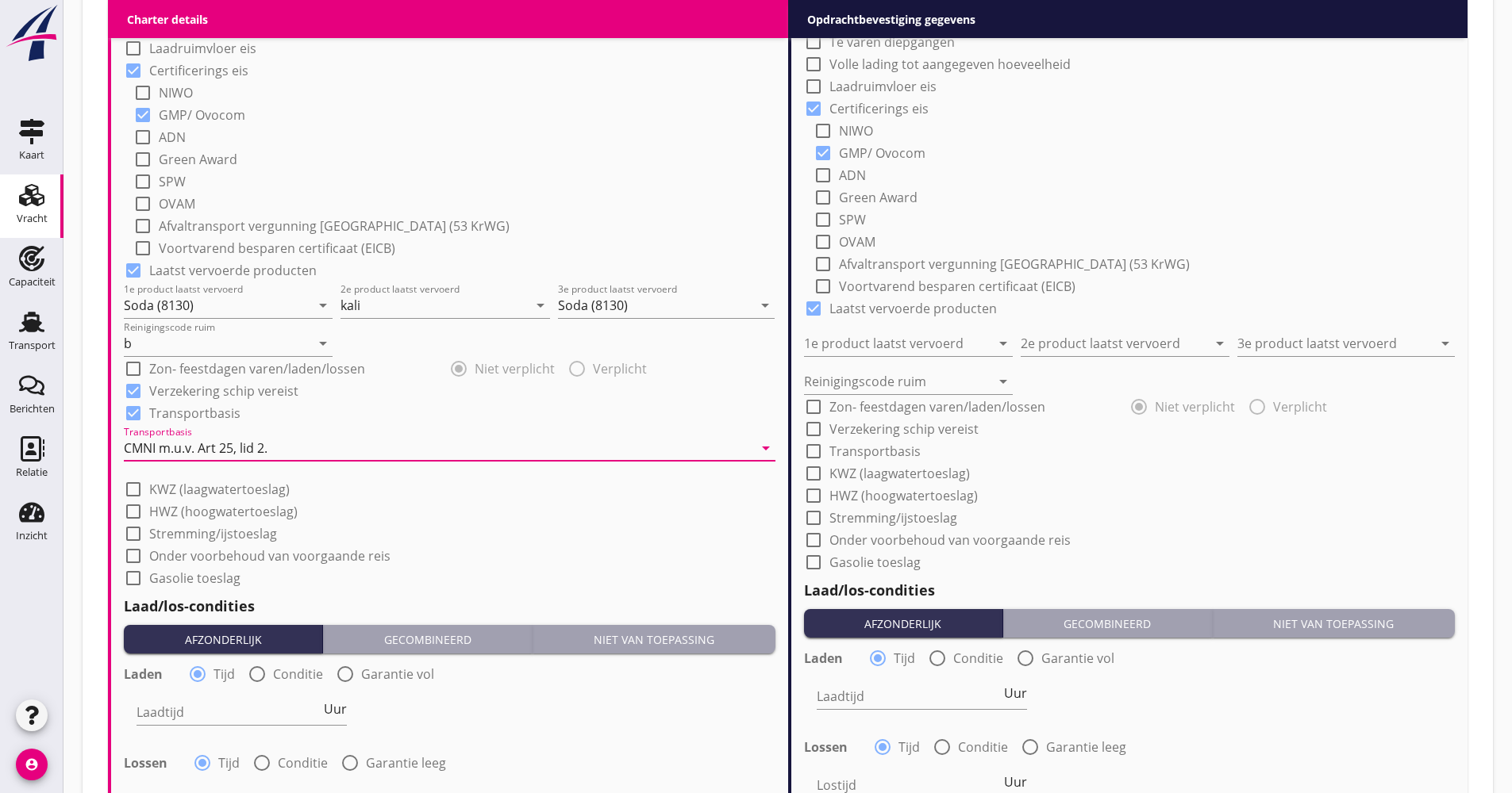
scroll to position [1457, 0]
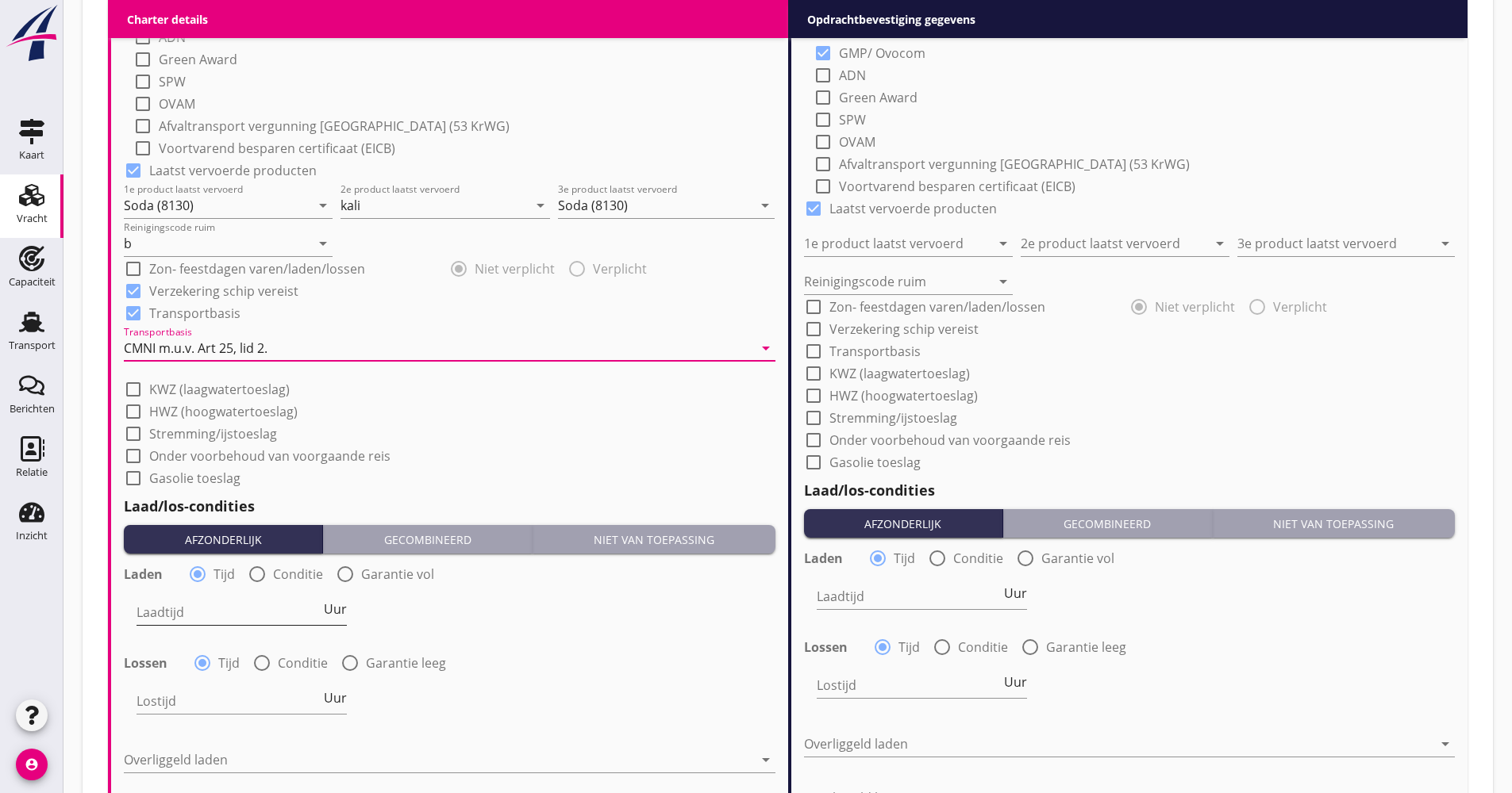
click at [331, 610] on span "Uur" at bounding box center [335, 608] width 23 height 12
type input "2"
click at [311, 661] on label "Conditie" at bounding box center [302, 663] width 50 height 16
radio input "false"
radio input "true"
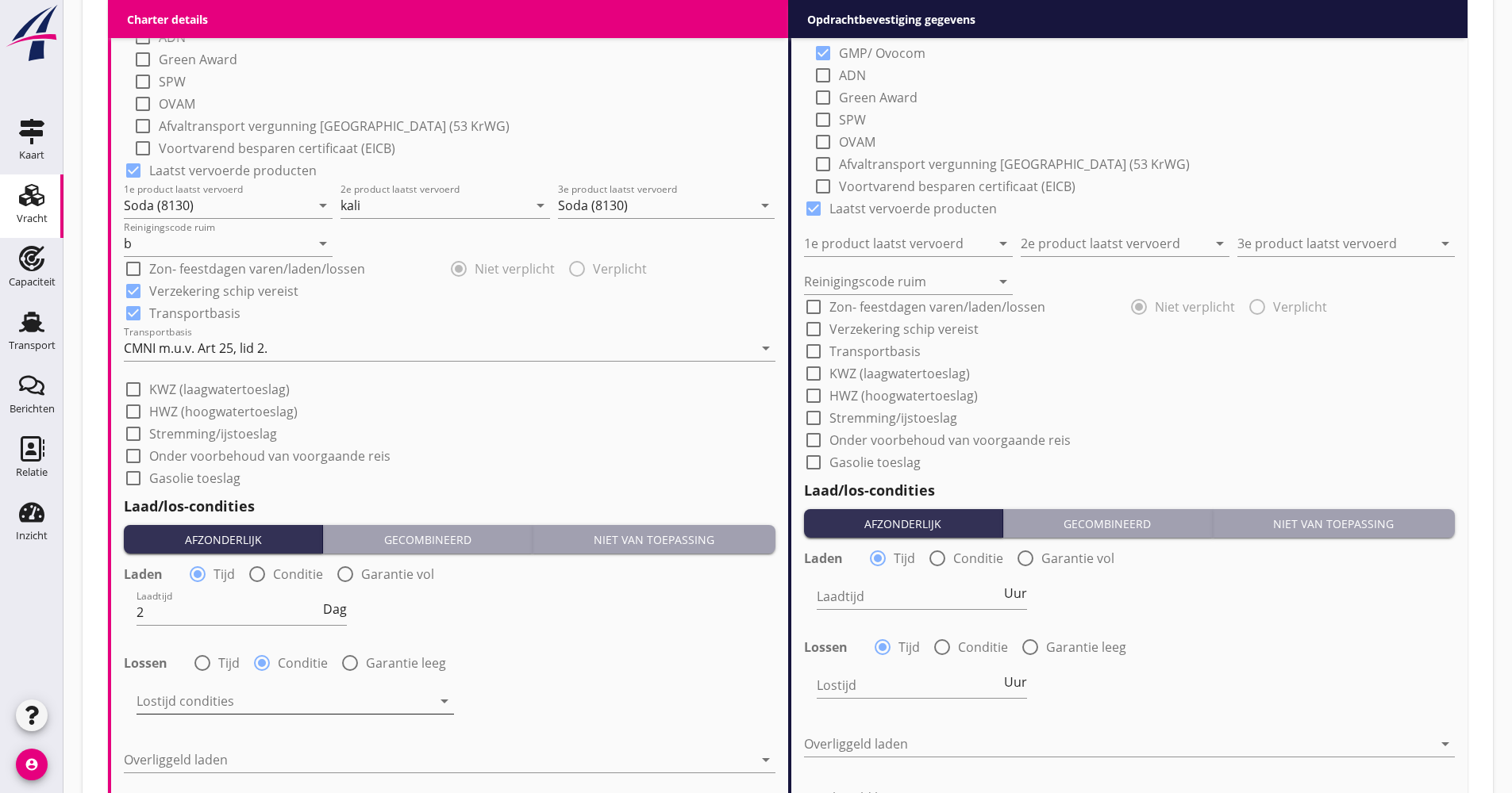
click at [313, 697] on div at bounding box center [284, 701] width 296 height 26
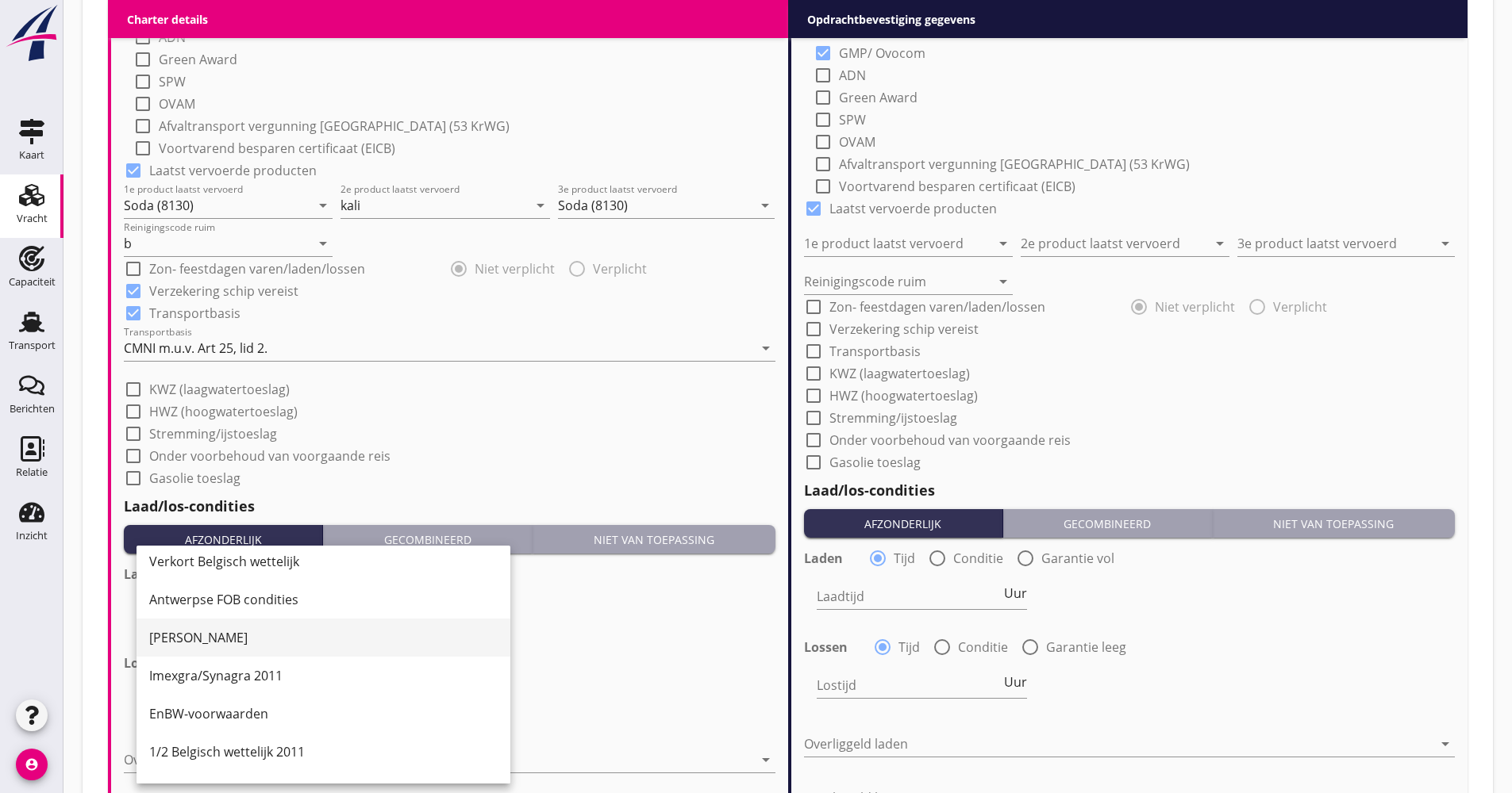
scroll to position [397, 0]
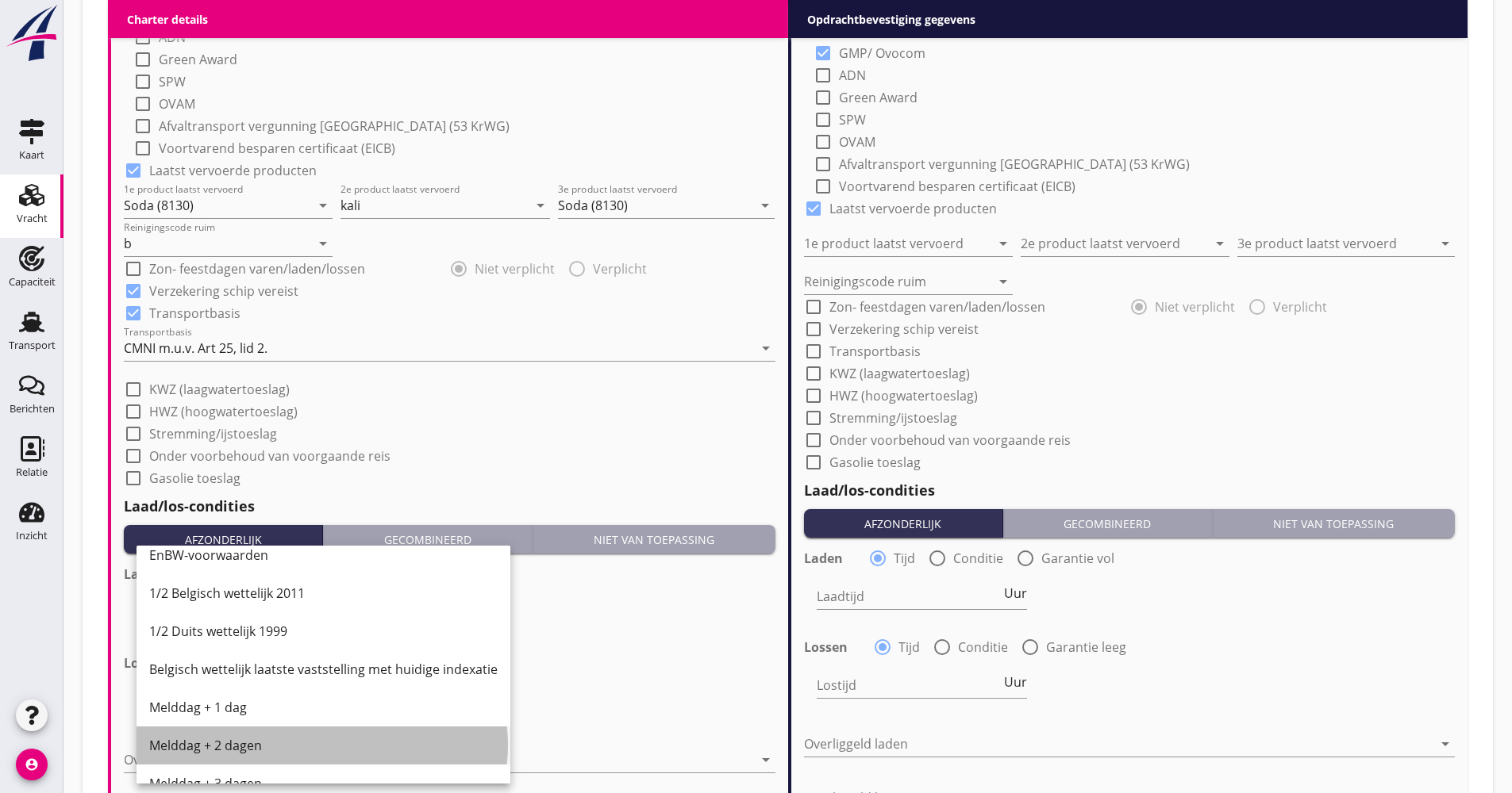
click at [254, 757] on div "Melddag + 2 dagen" at bounding box center [323, 746] width 348 height 38
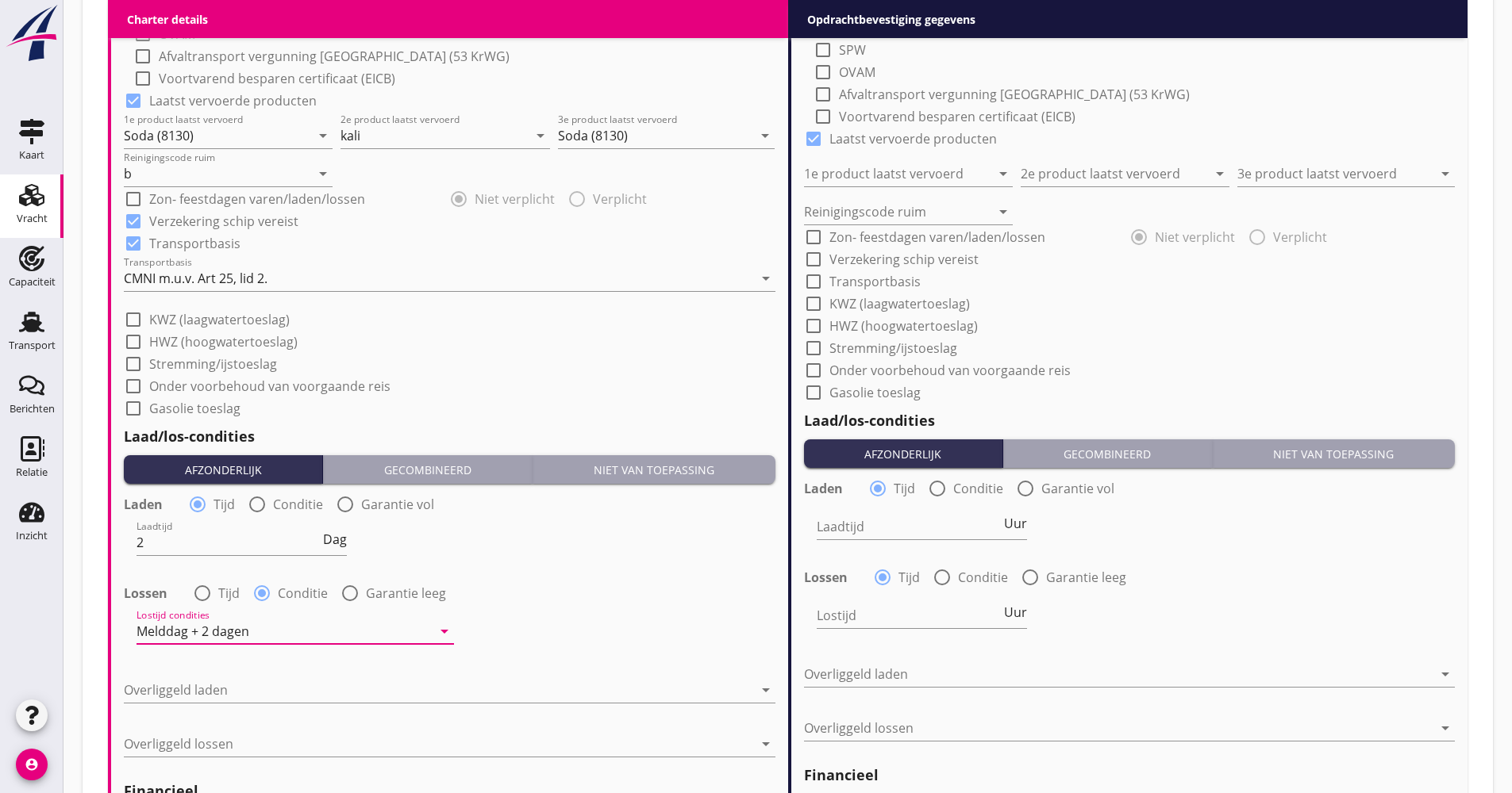
scroll to position [1616, 0]
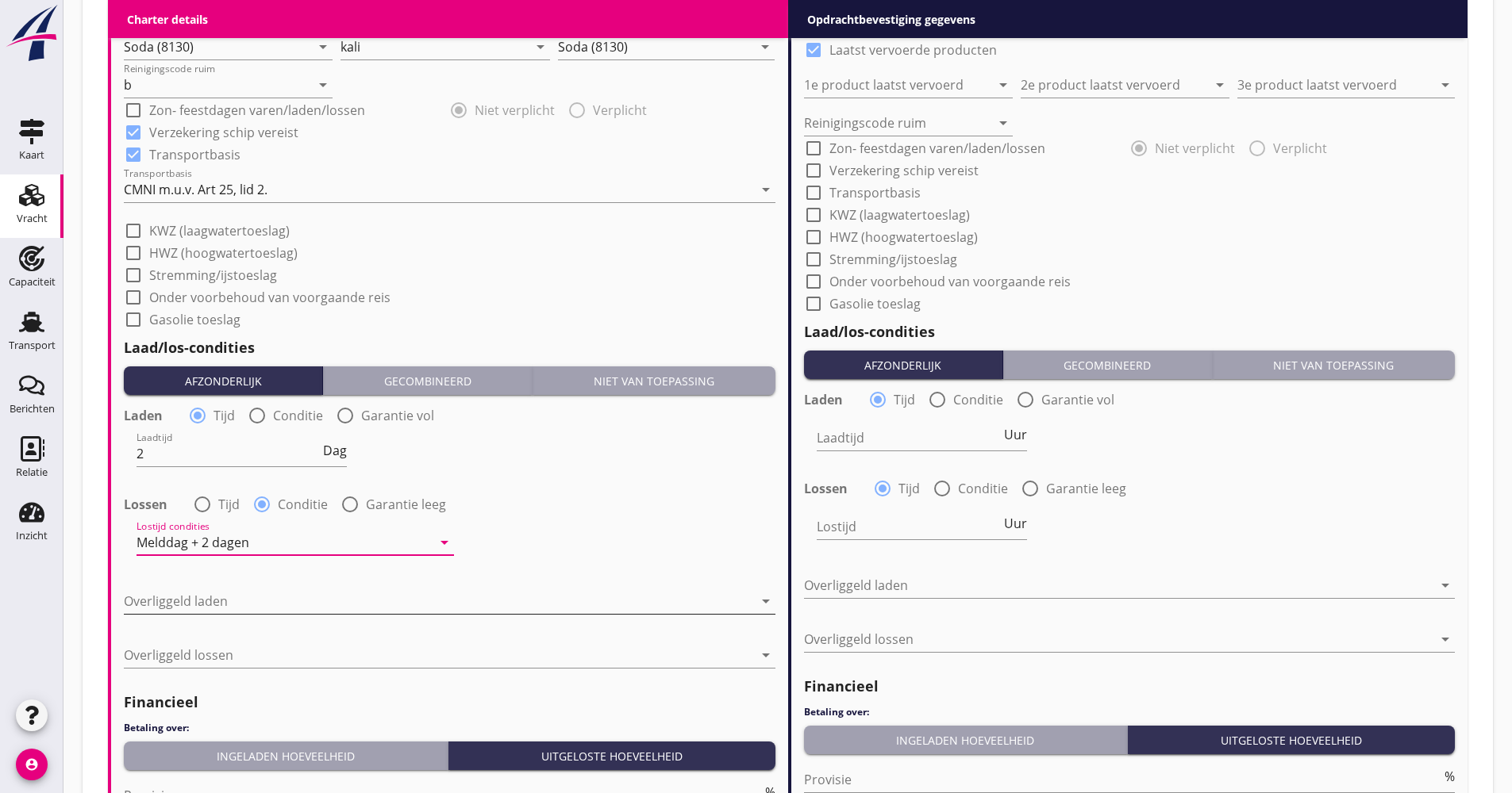
click at [240, 596] on div at bounding box center [438, 601] width 630 height 26
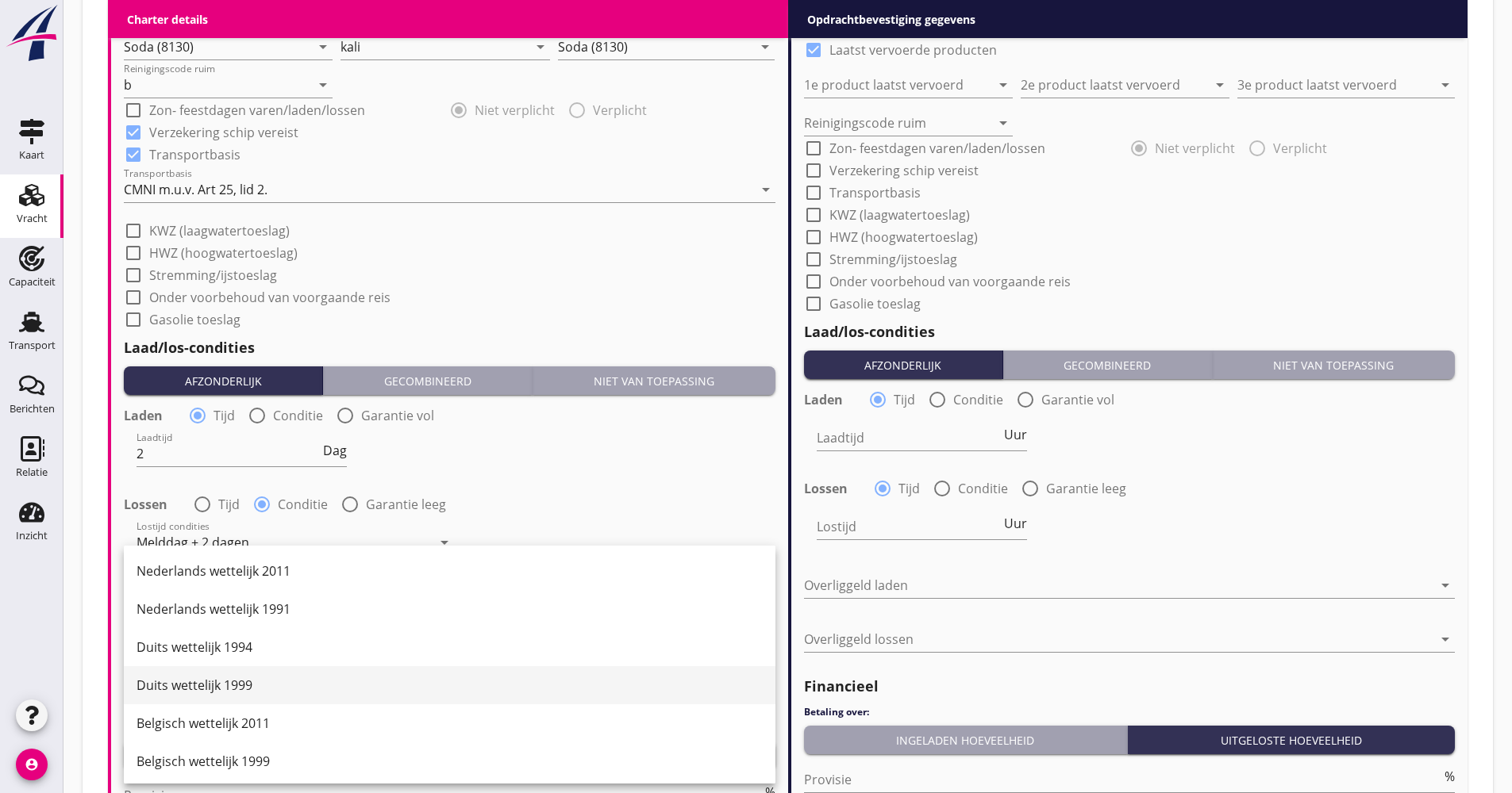
click at [239, 685] on div "Duits wettelijk 1999" at bounding box center [450, 686] width 626 height 19
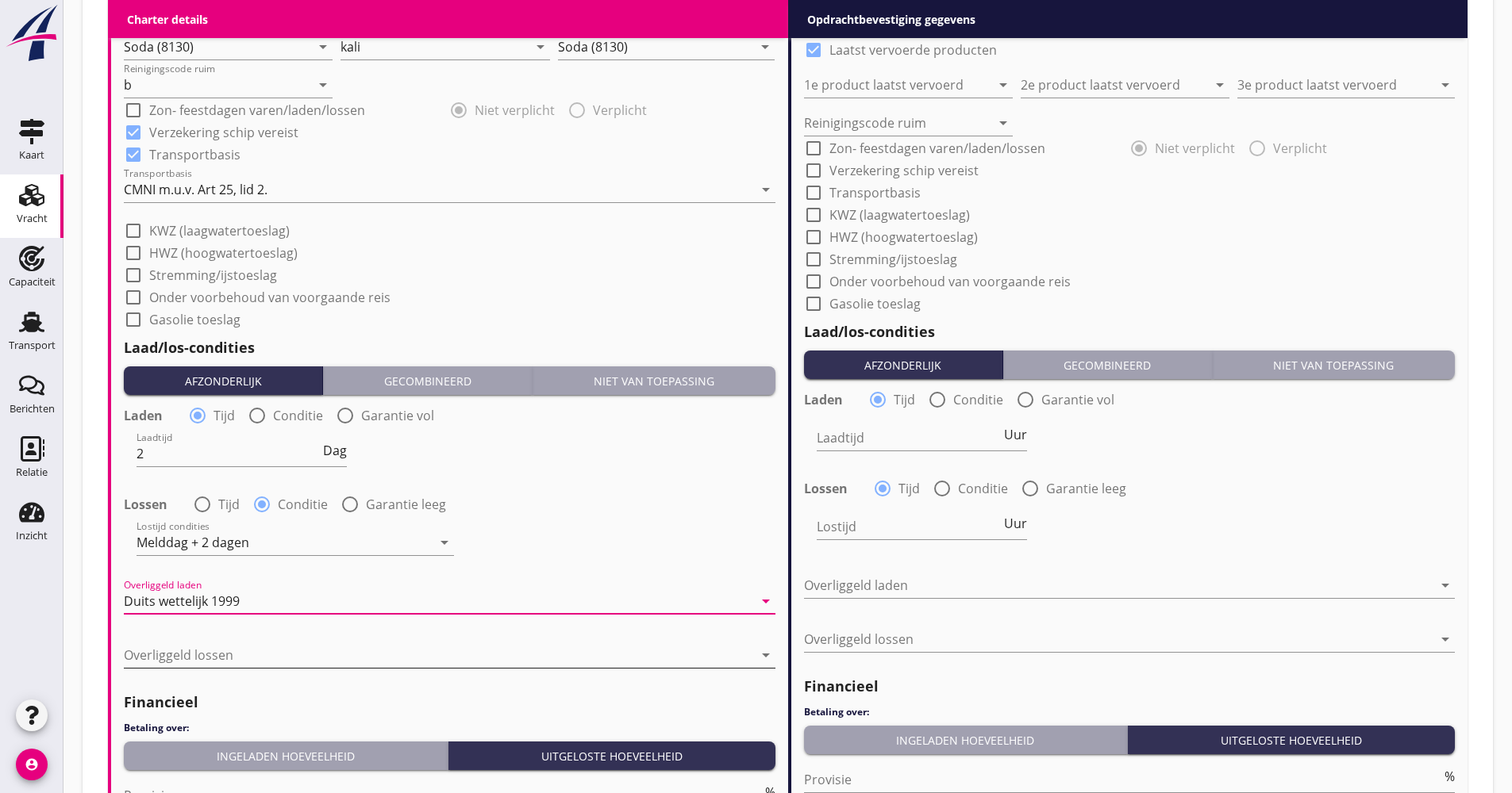
click at [222, 656] on div at bounding box center [438, 655] width 630 height 26
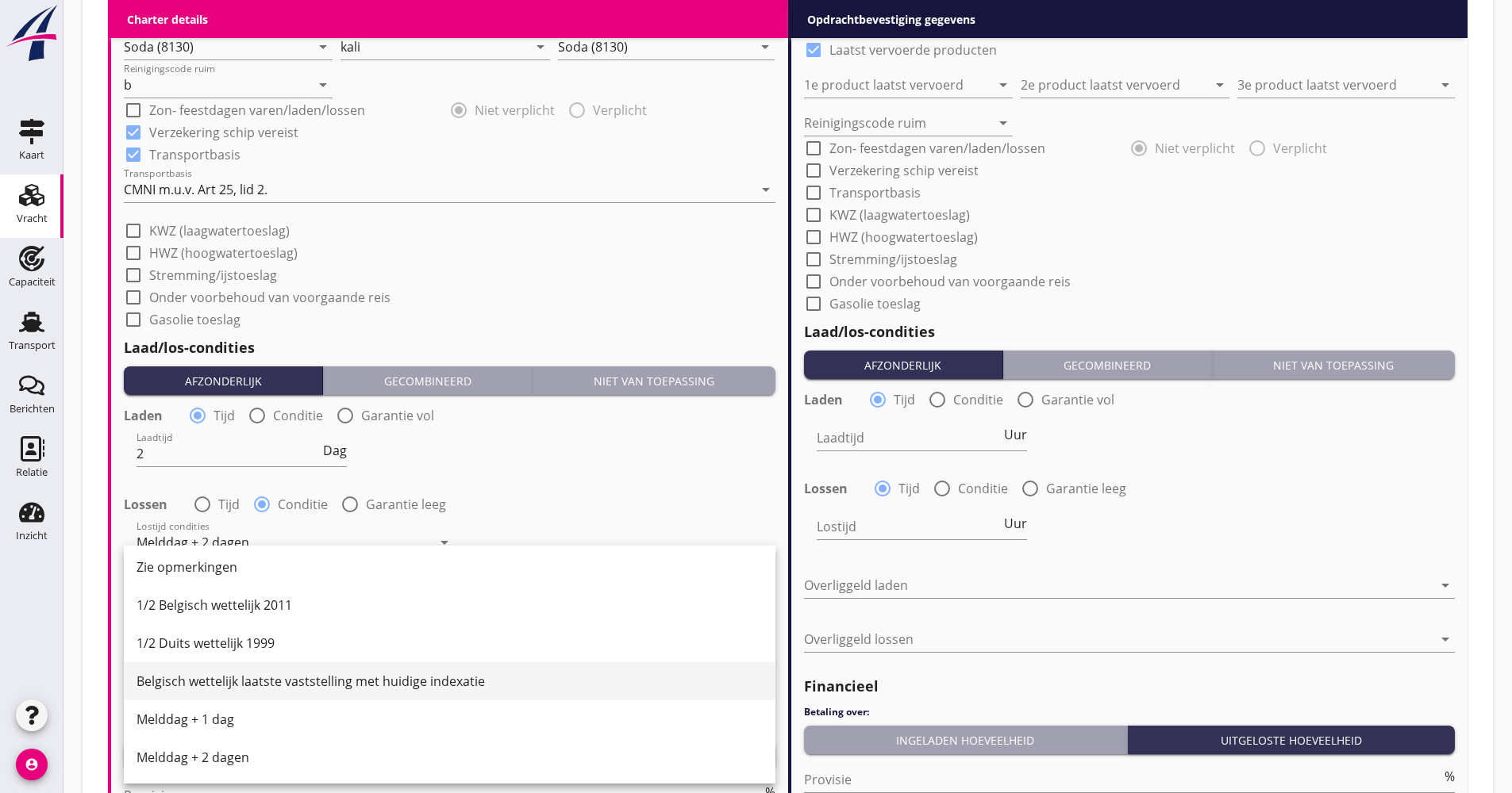
scroll to position [397, 0]
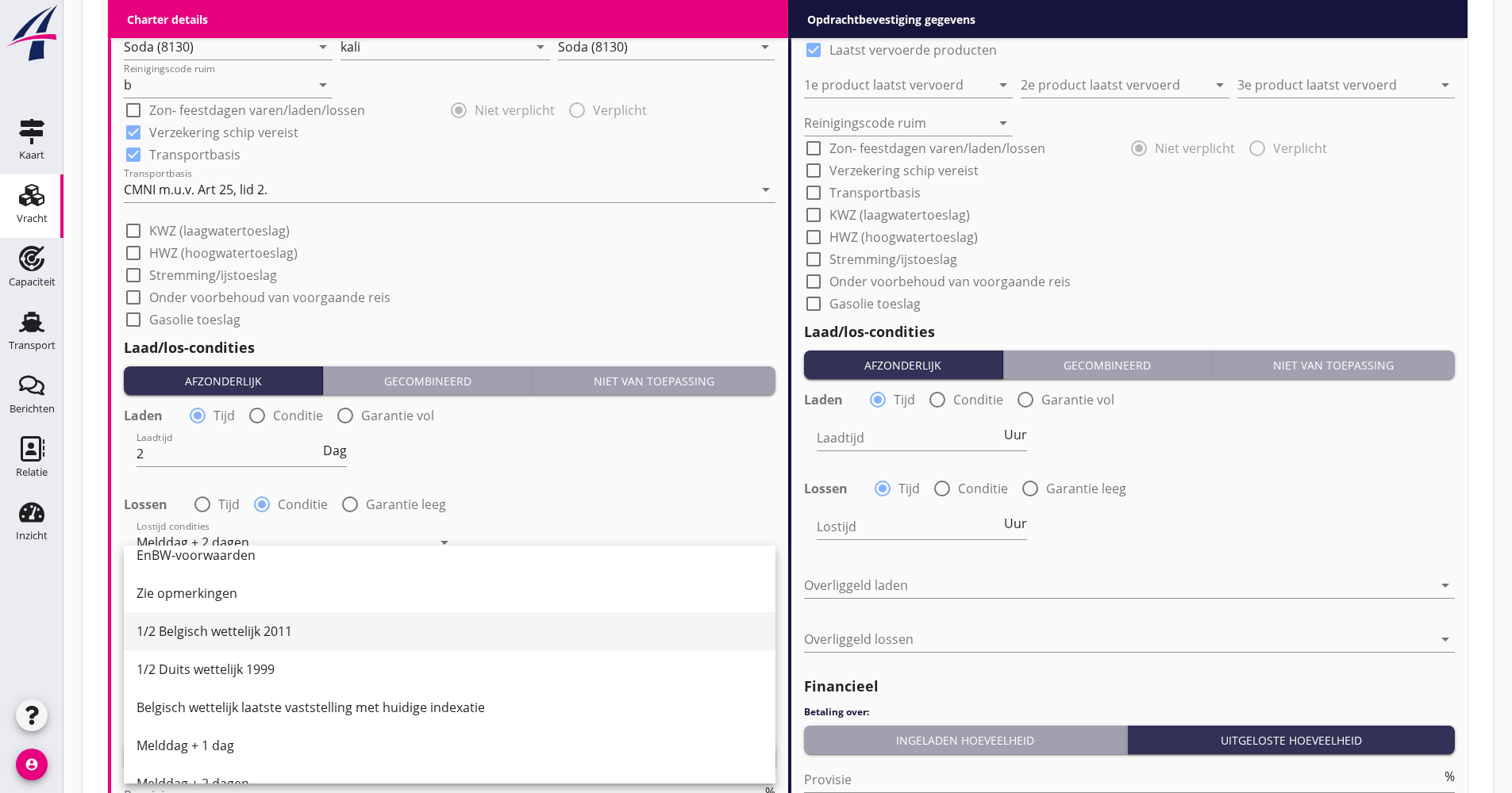
click at [232, 634] on div "1/2 Belgisch wettelijk 2011" at bounding box center [450, 631] width 626 height 19
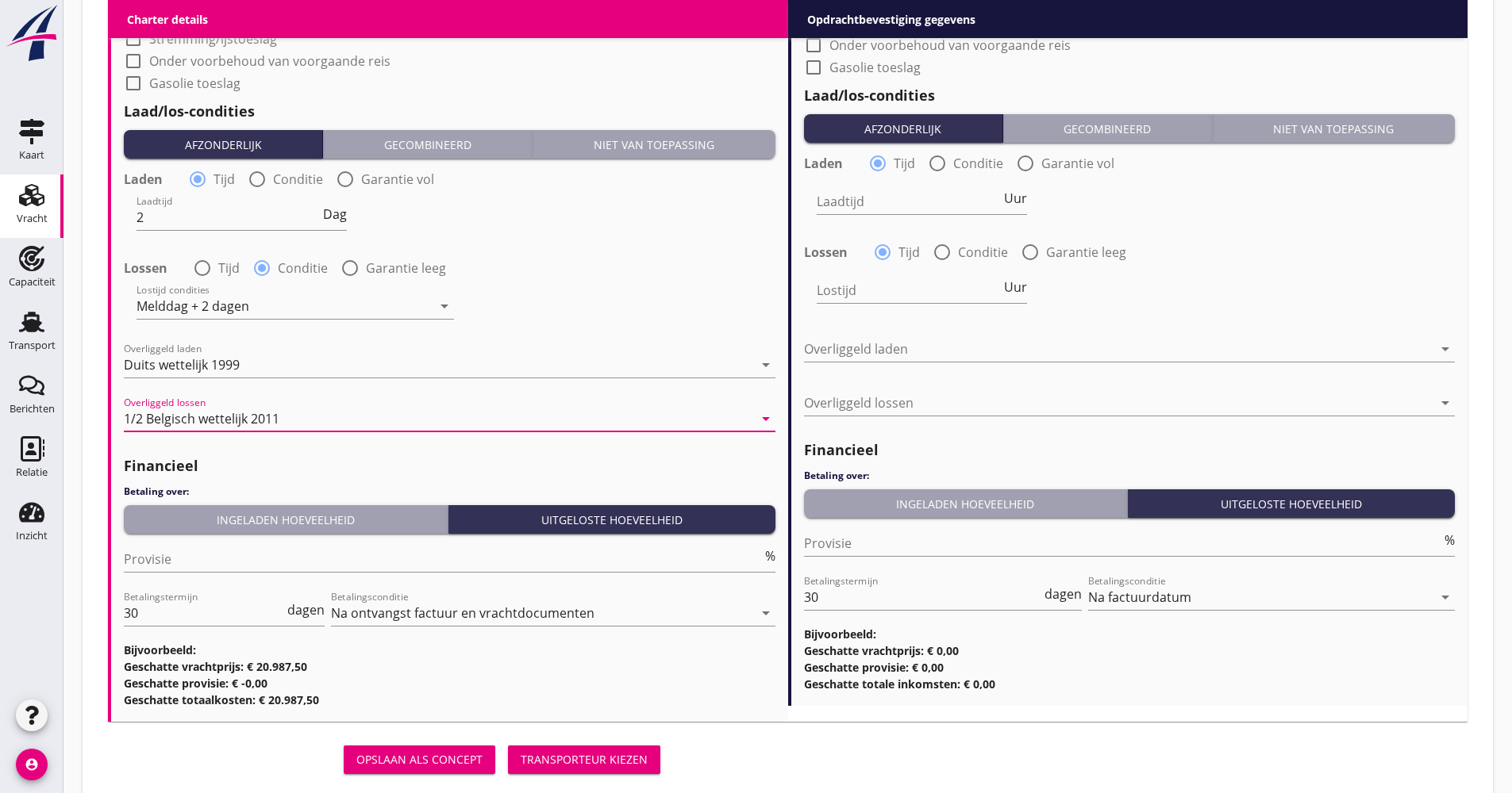
scroll to position [1854, 0]
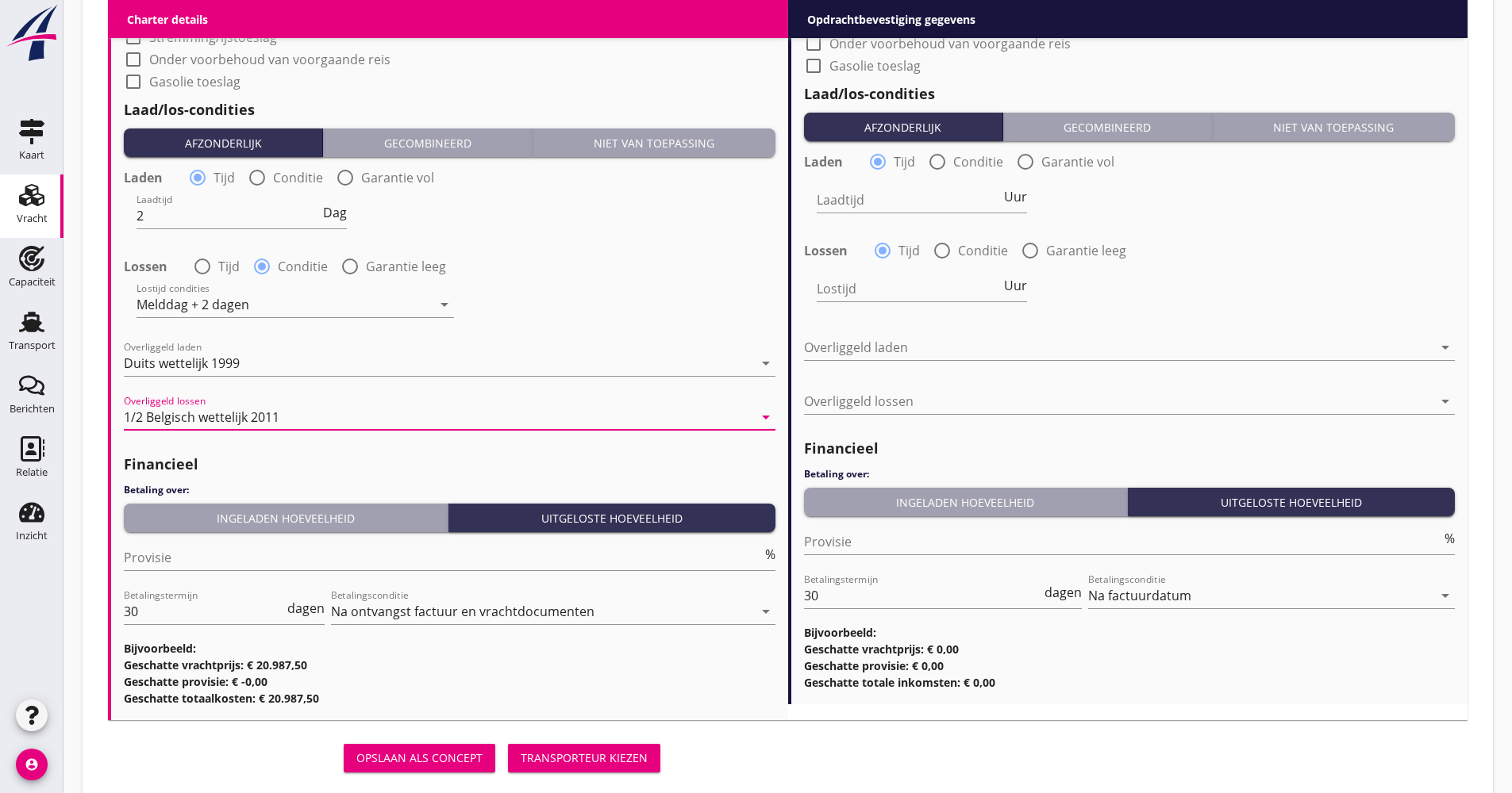
click at [268, 528] on button "Ingeladen hoeveelheid" at bounding box center [285, 518] width 324 height 29
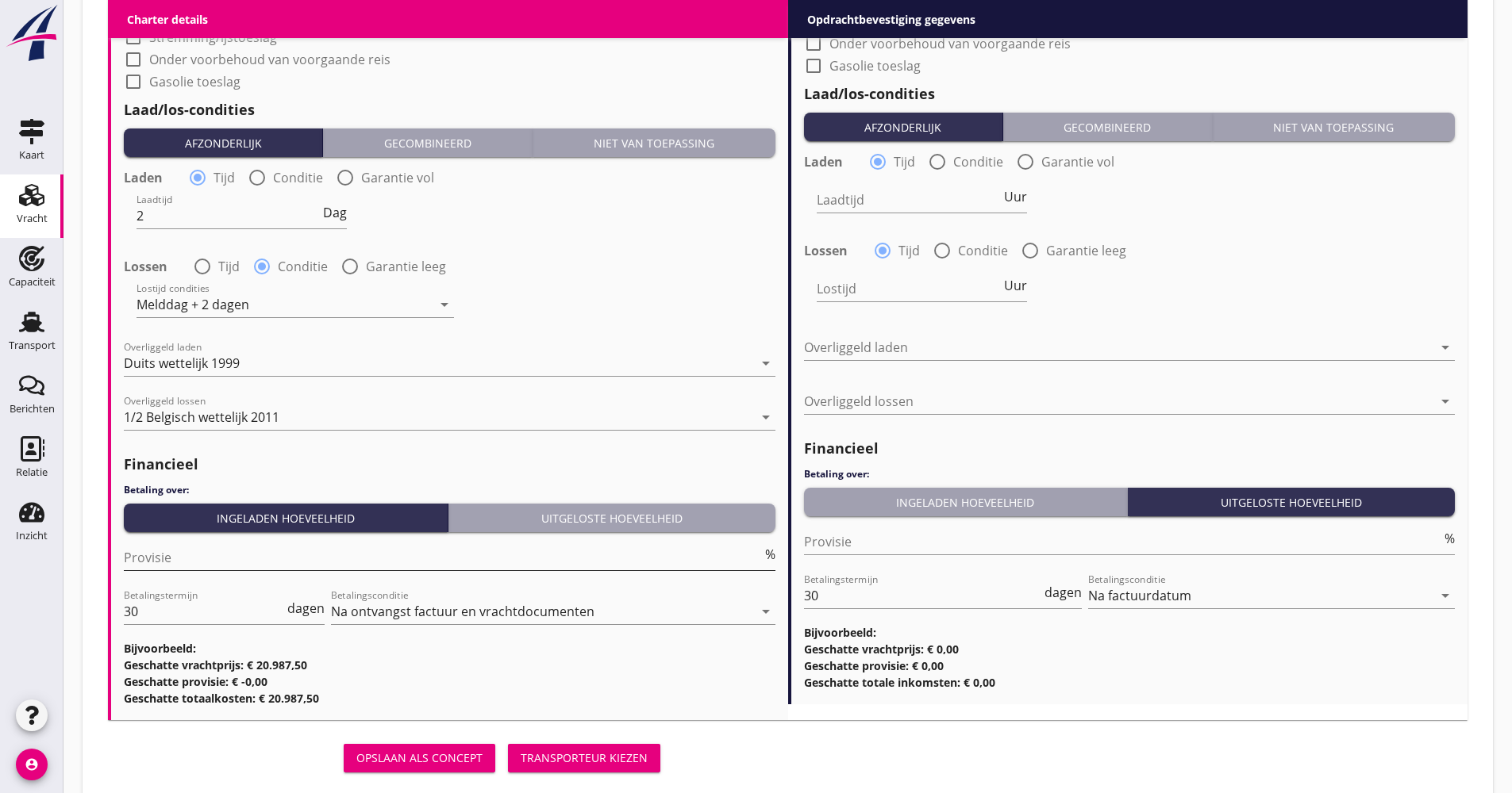
click at [219, 565] on input "Provisie" at bounding box center [442, 558] width 638 height 26
type input "5.00"
drag, startPoint x: 163, startPoint y: 609, endPoint x: 105, endPoint y: 607, distance: 58.0
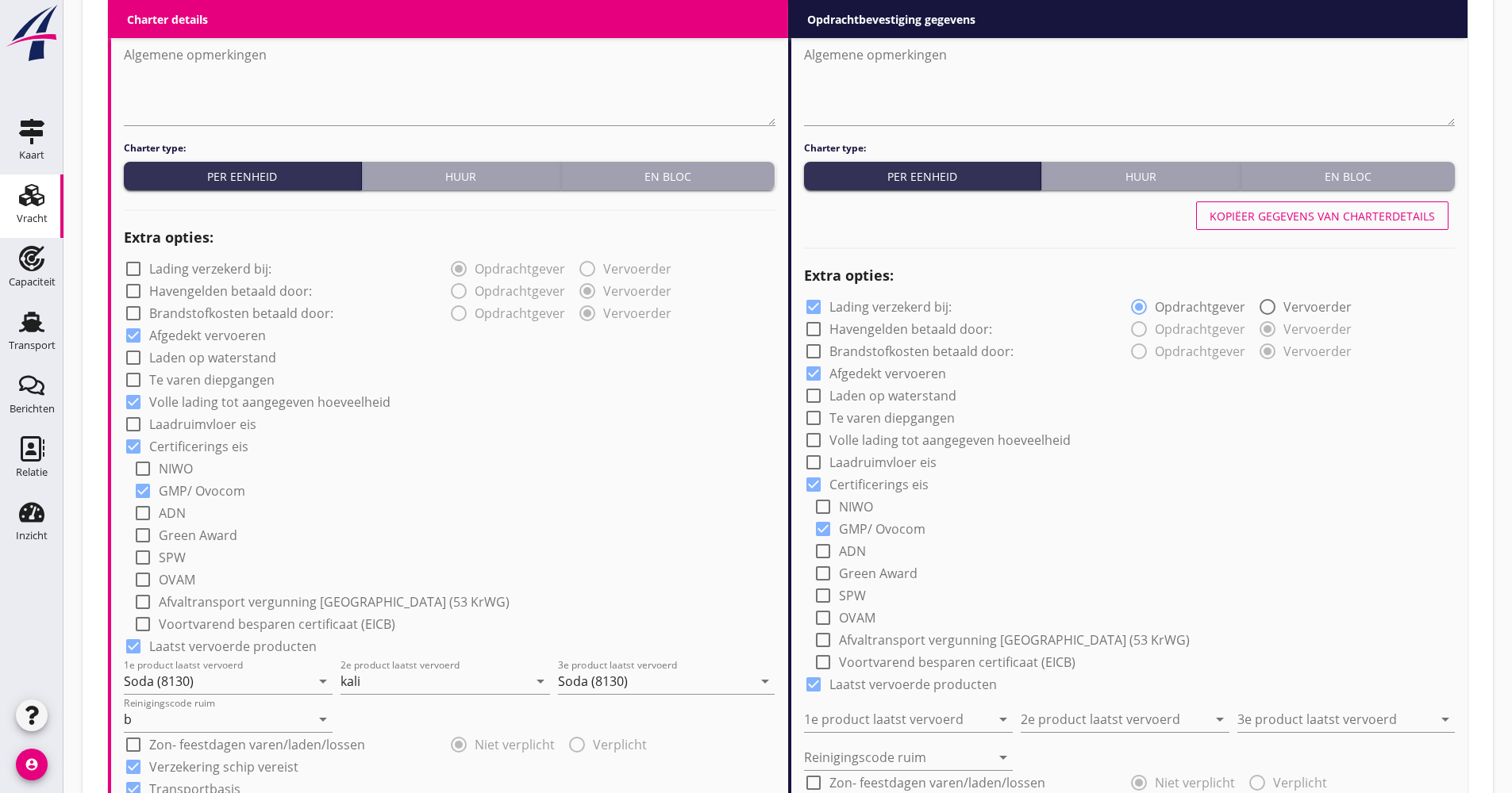
click at [1335, 208] on div "Kopiëer gegevens van charterdetails" at bounding box center [1323, 215] width 226 height 16
checkbox input "false"
checkbox input "true"
type input "Soda (8130)"
type input "kali"
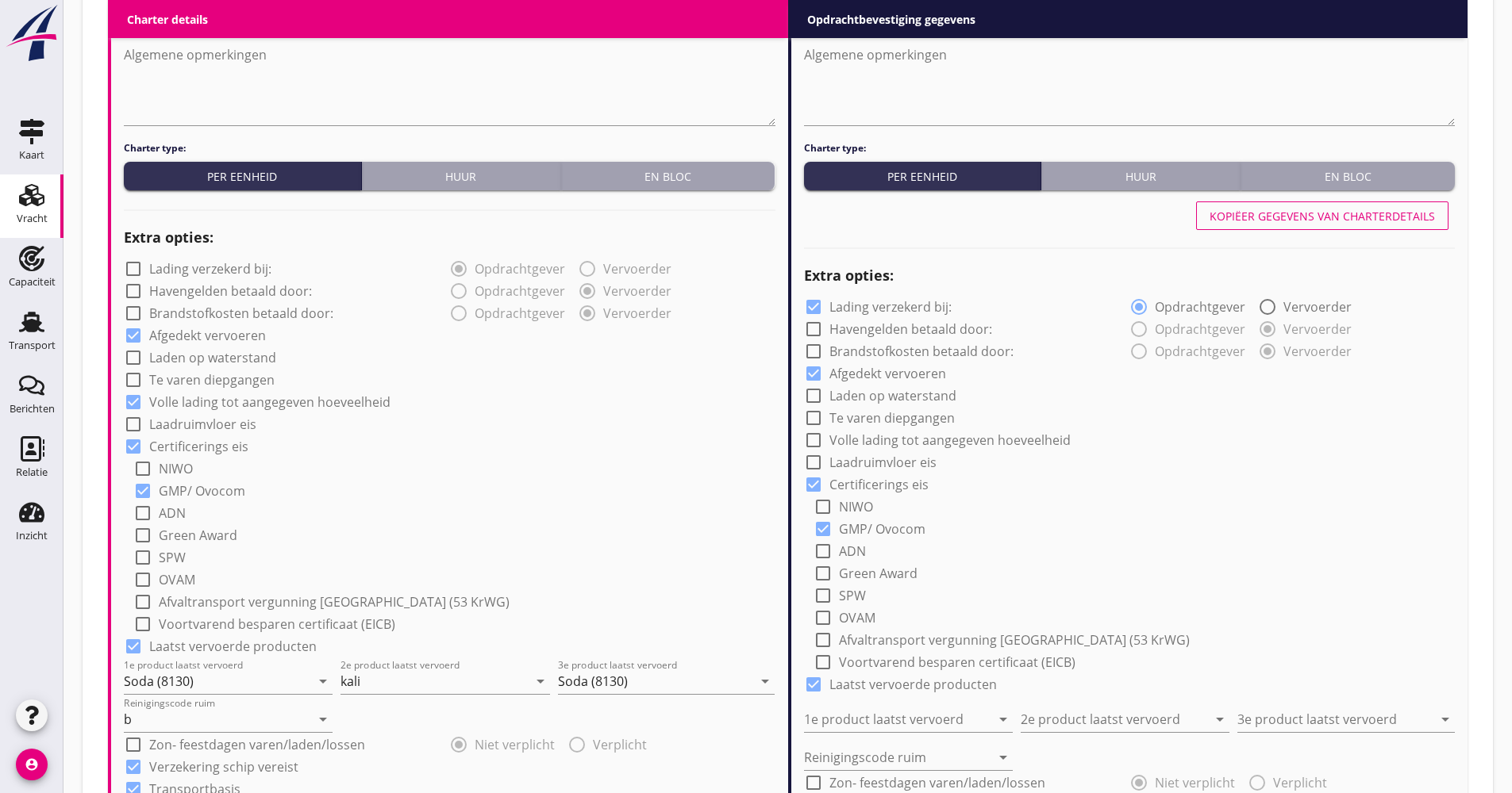
type input "Soda (8130)"
type input "b"
checkbox input "true"
type input "2"
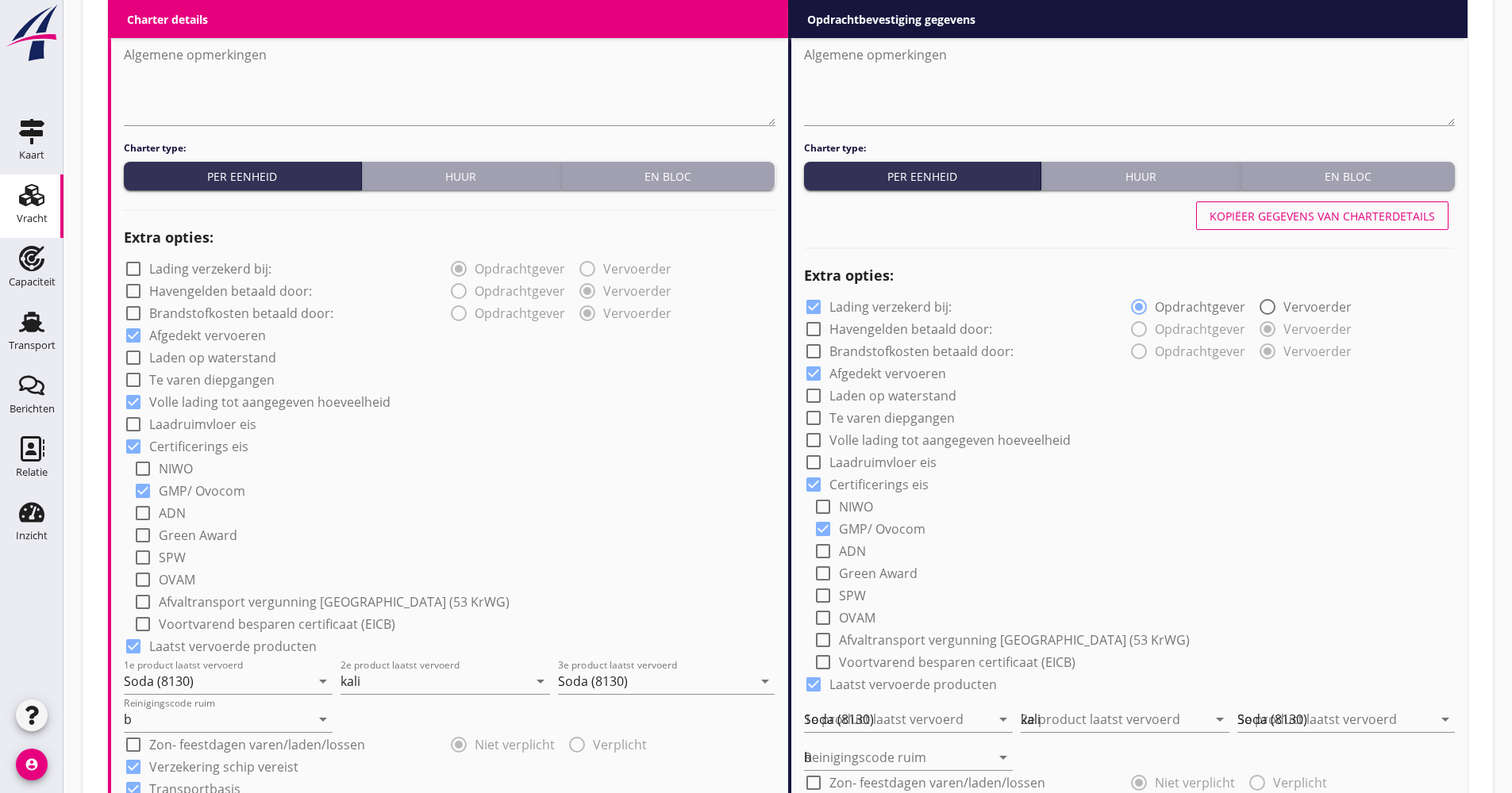
radio input "false"
radio input "true"
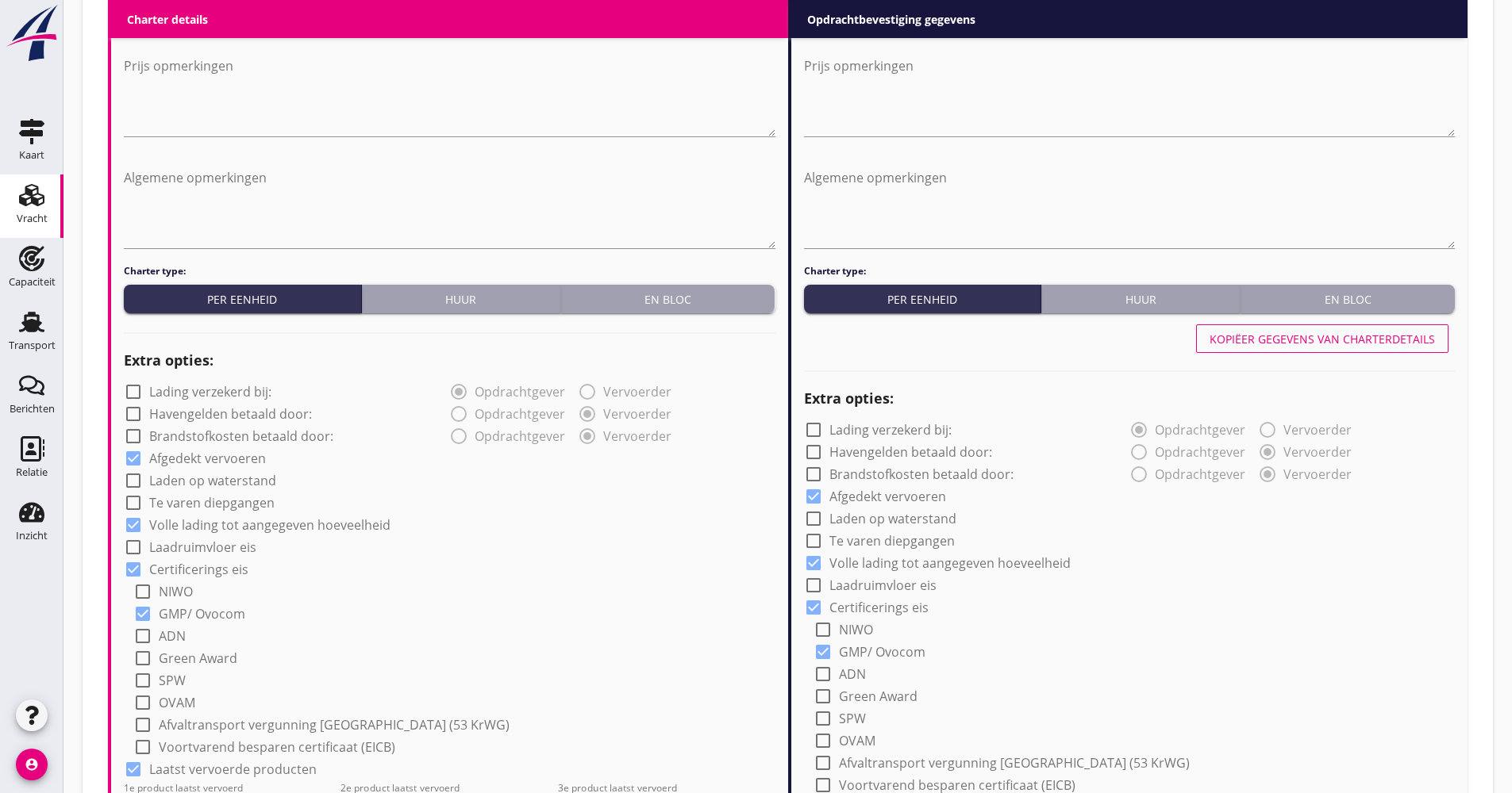
scroll to position [742, 0]
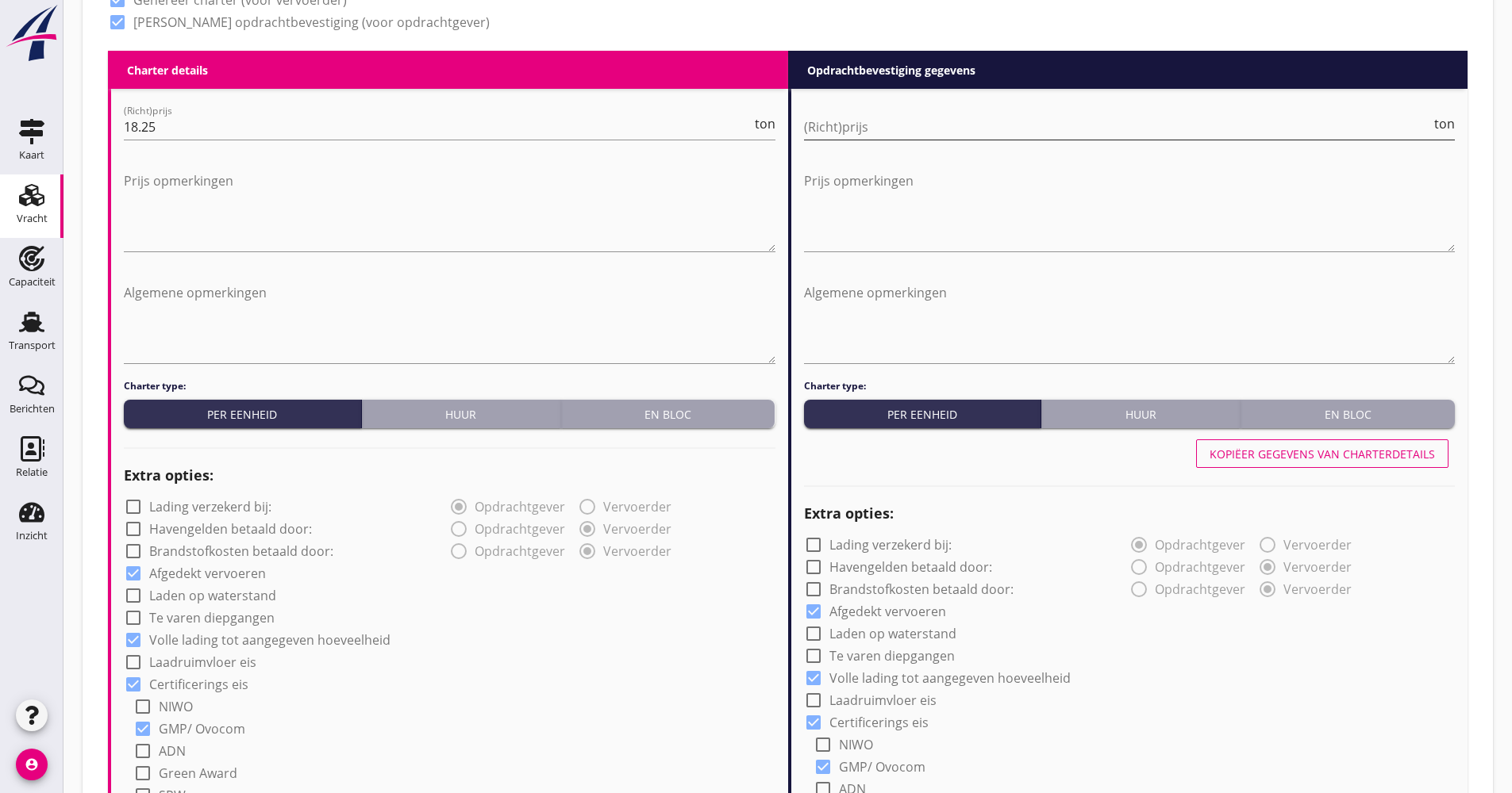
click at [915, 138] on input "(Richt)prijs" at bounding box center [1118, 126] width 628 height 26
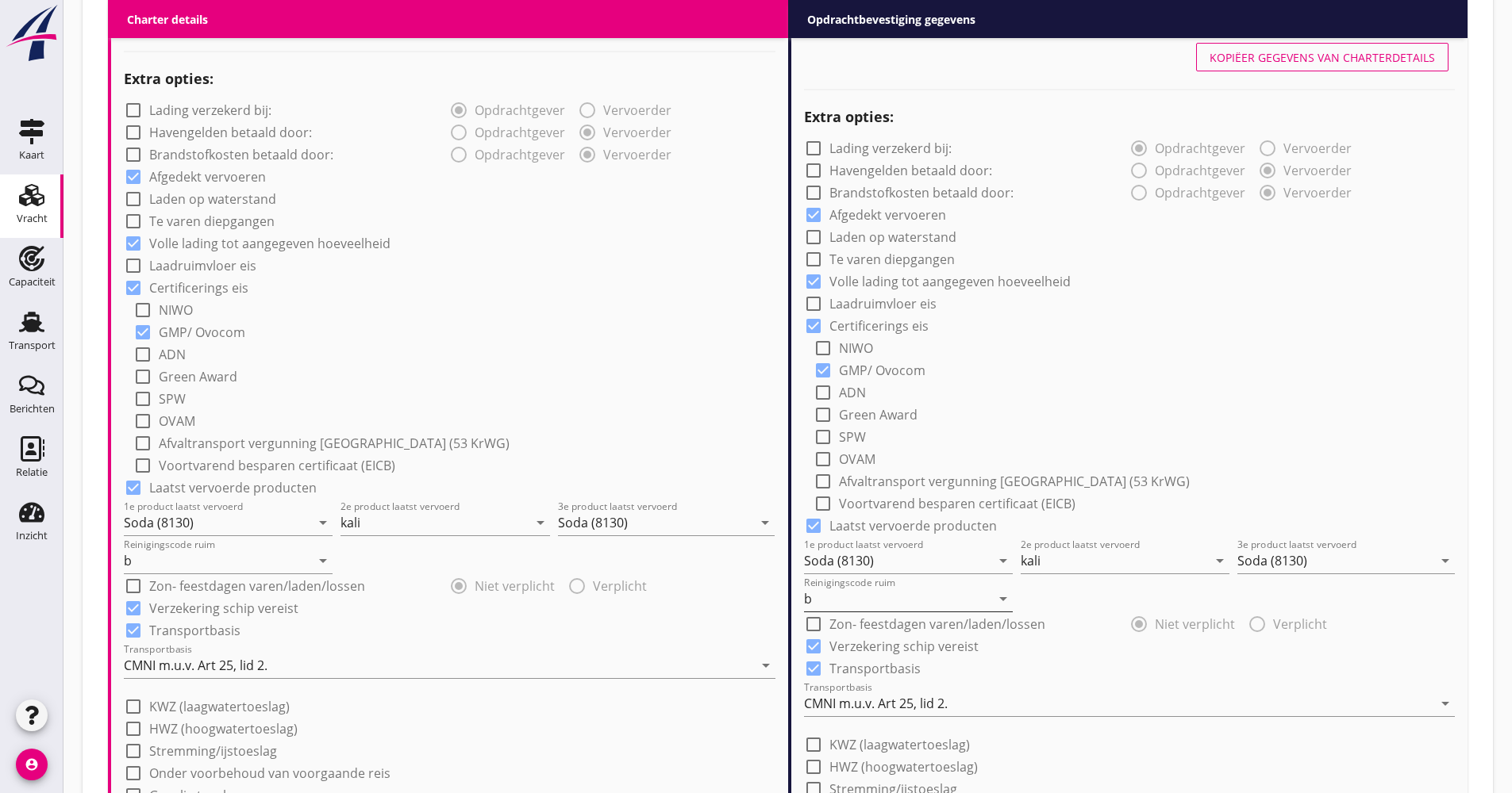
scroll to position [1, 0]
type input "19.00"
click at [867, 702] on div "CMNI m.u.v. Art 25, lid 2." at bounding box center [876, 703] width 144 height 14
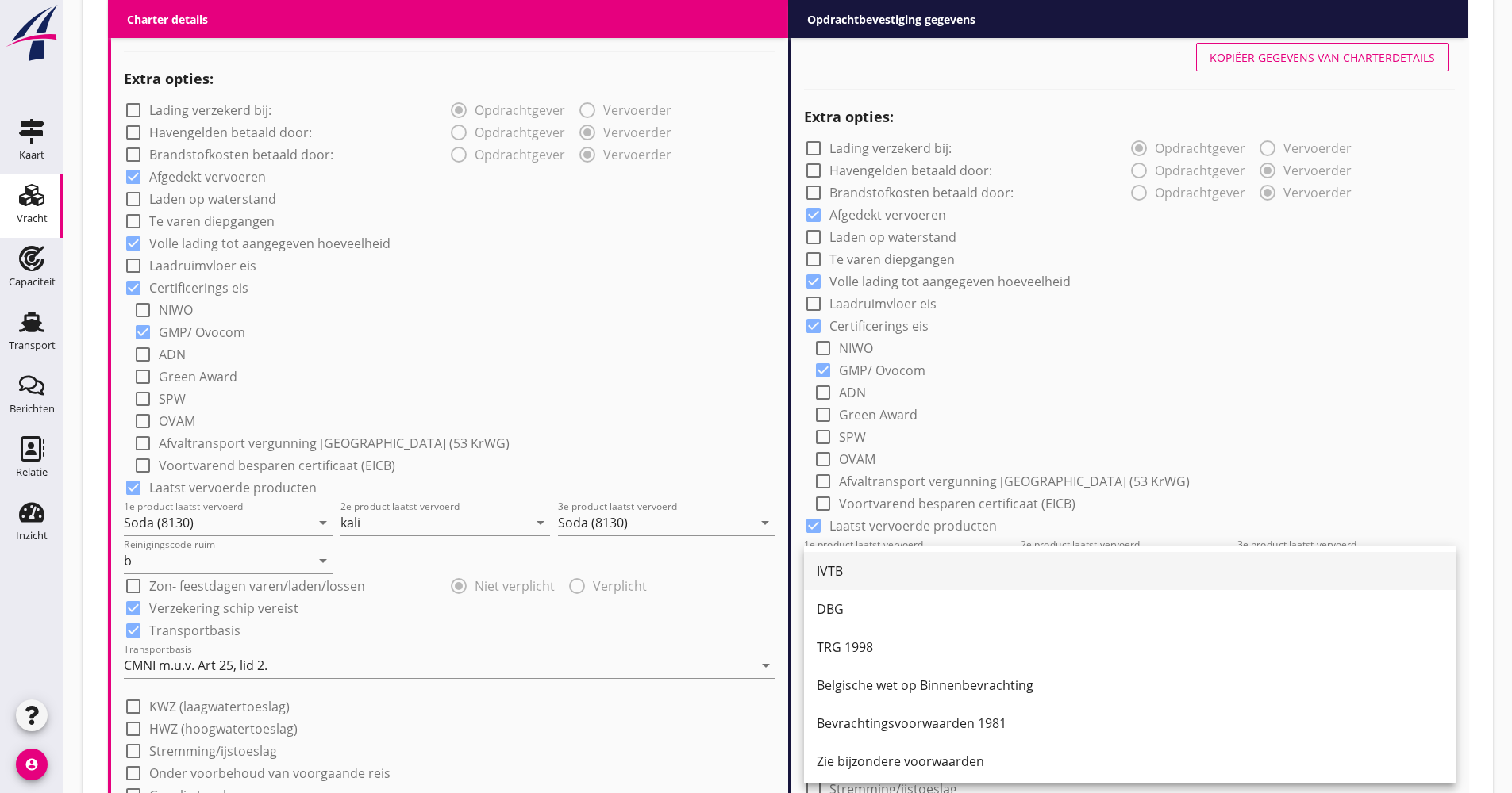
click at [874, 584] on div "IVTB" at bounding box center [1129, 571] width 626 height 38
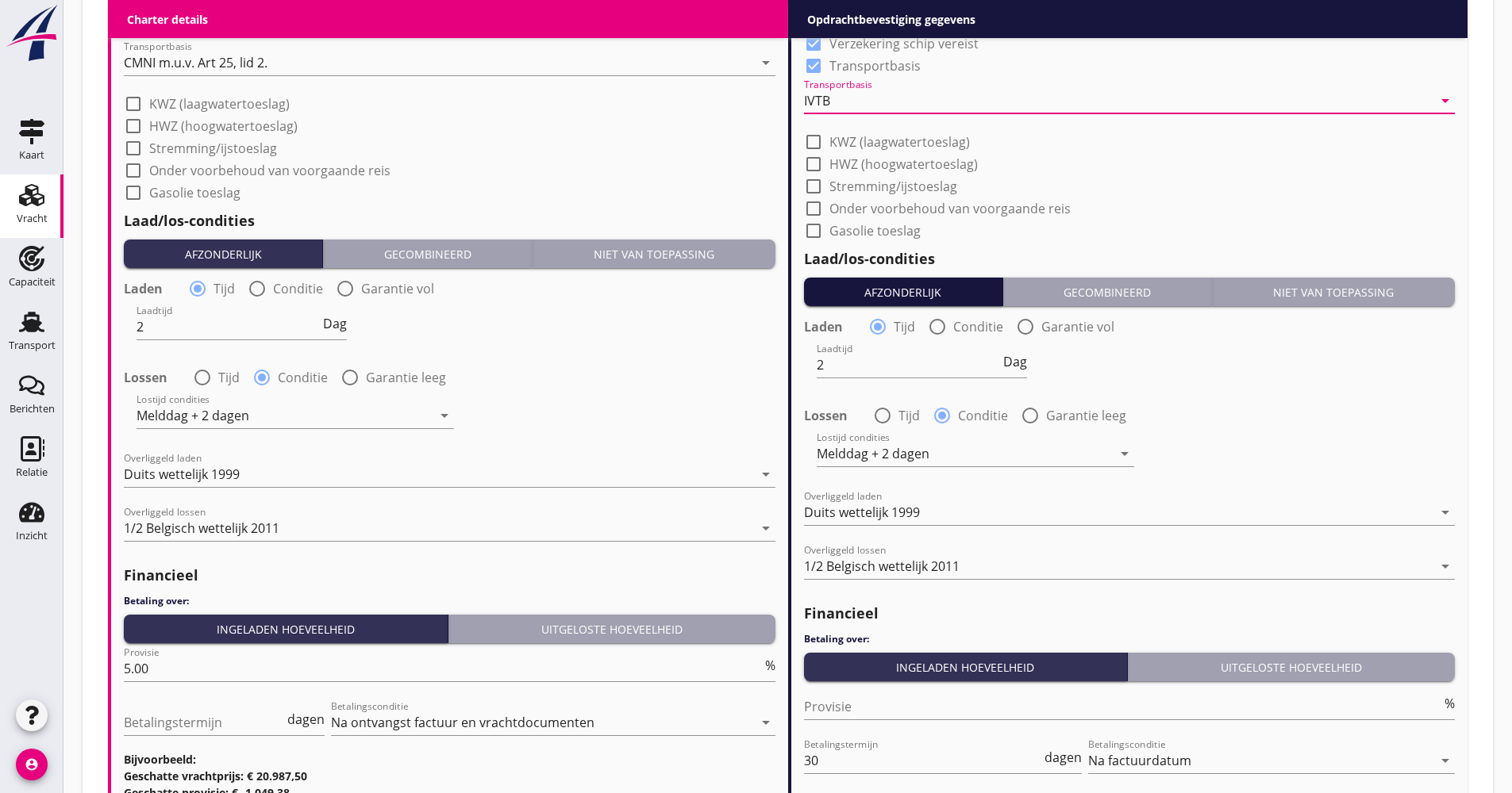
scroll to position [1774, 0]
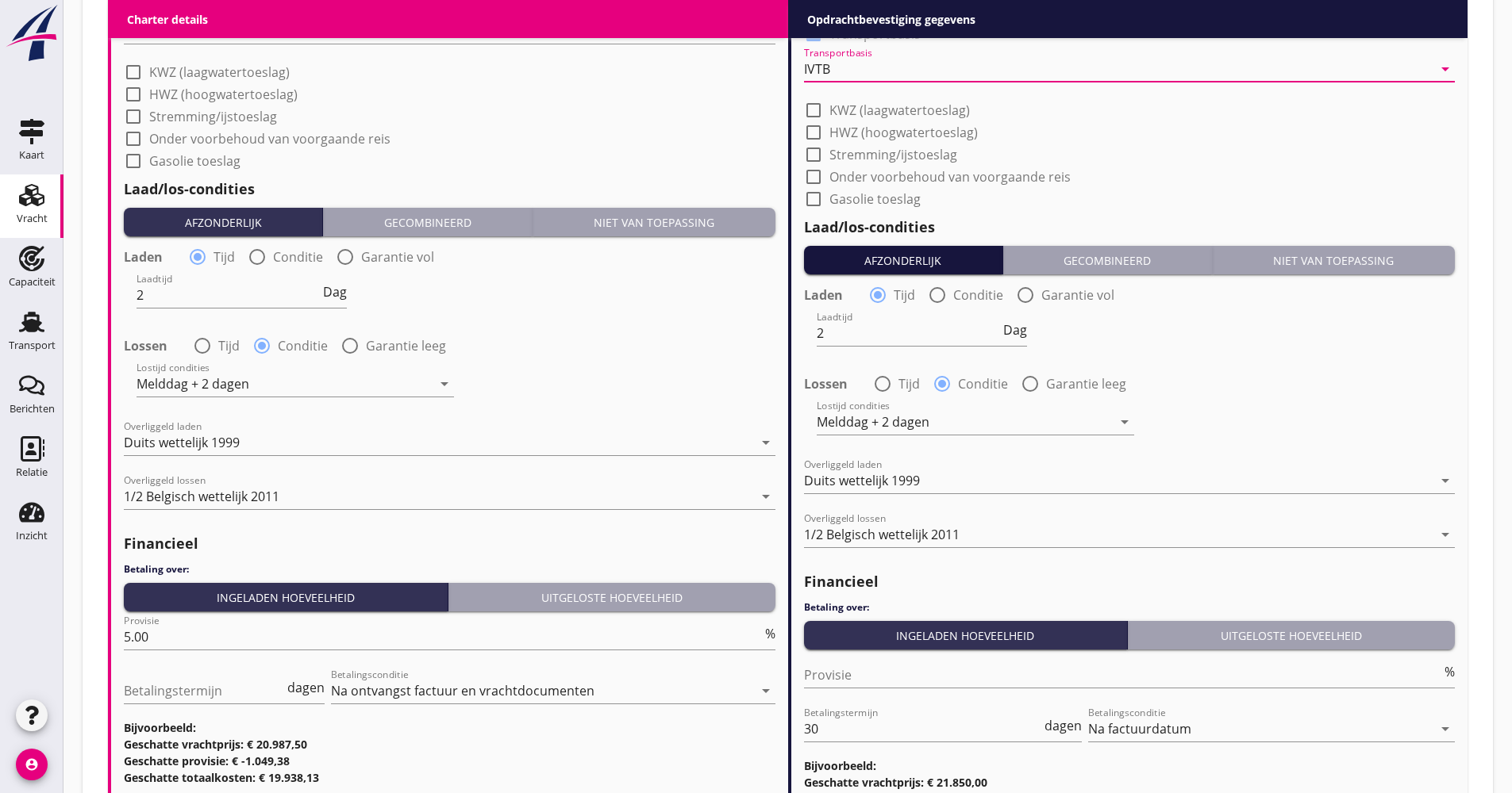
click at [921, 539] on div "1/2 Belgisch wettelijk 2011" at bounding box center [881, 535] width 156 height 14
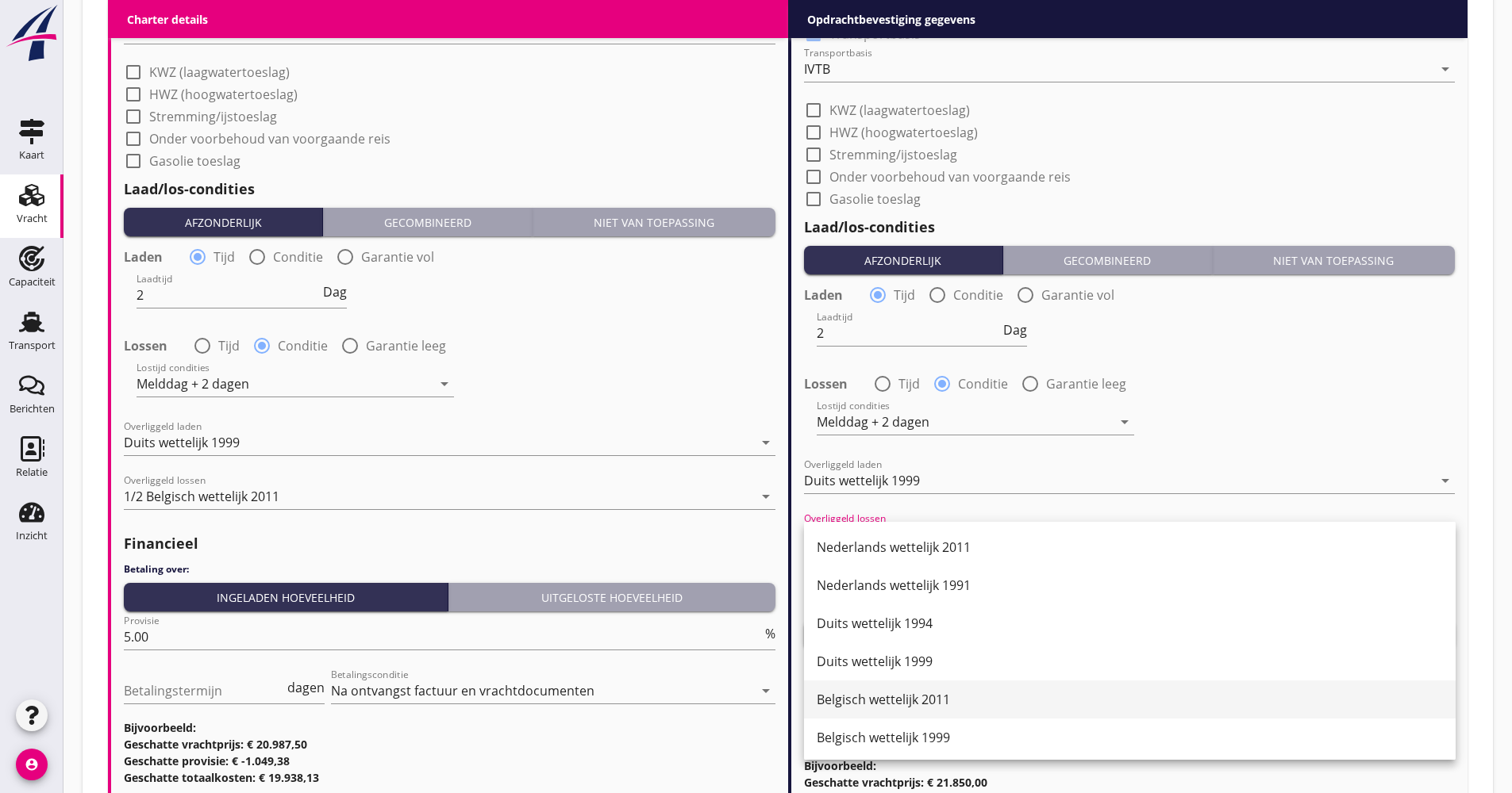
click at [910, 704] on div "Belgisch wettelijk 2011" at bounding box center [1129, 700] width 626 height 19
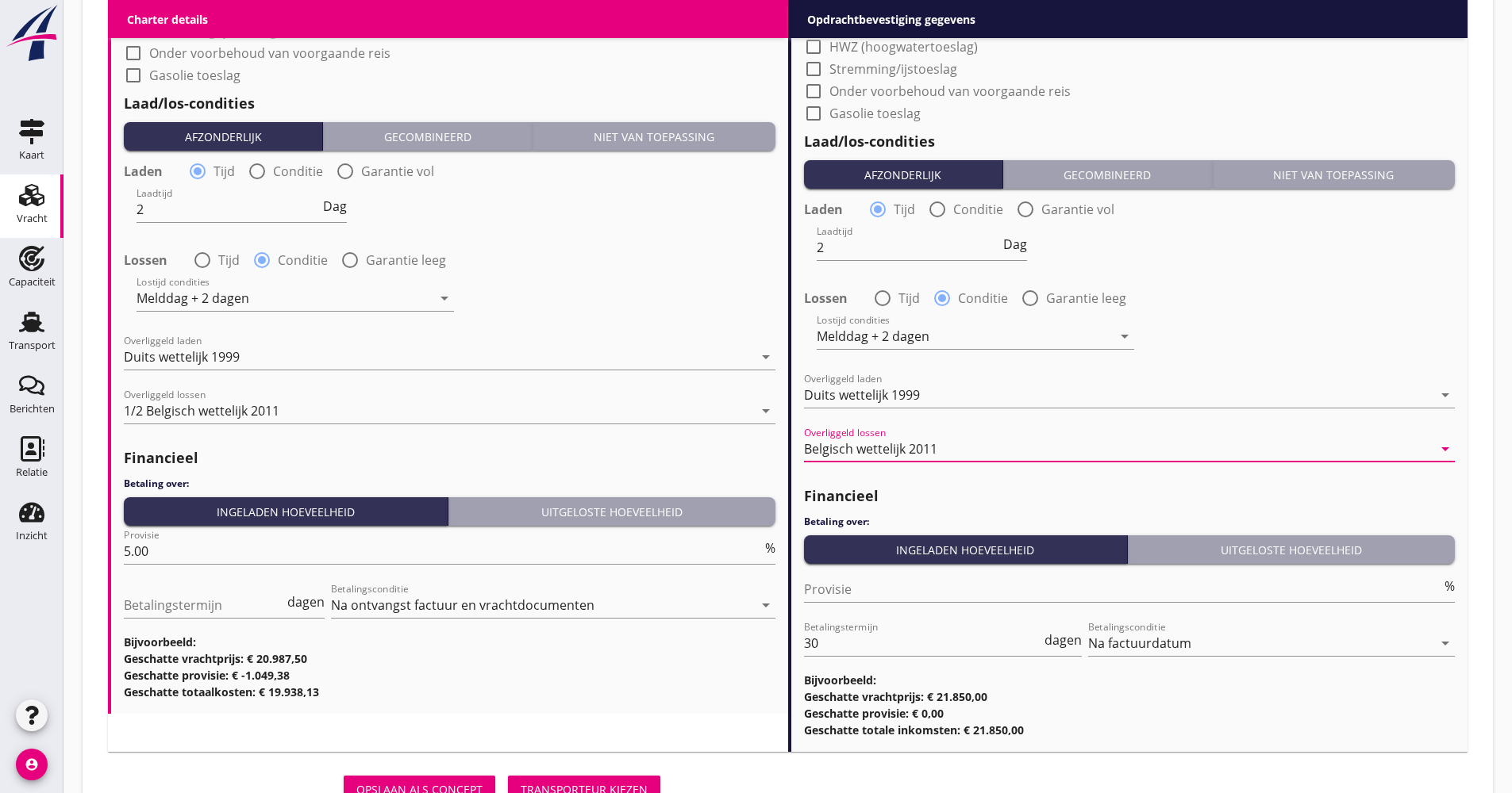
scroll to position [1927, 0]
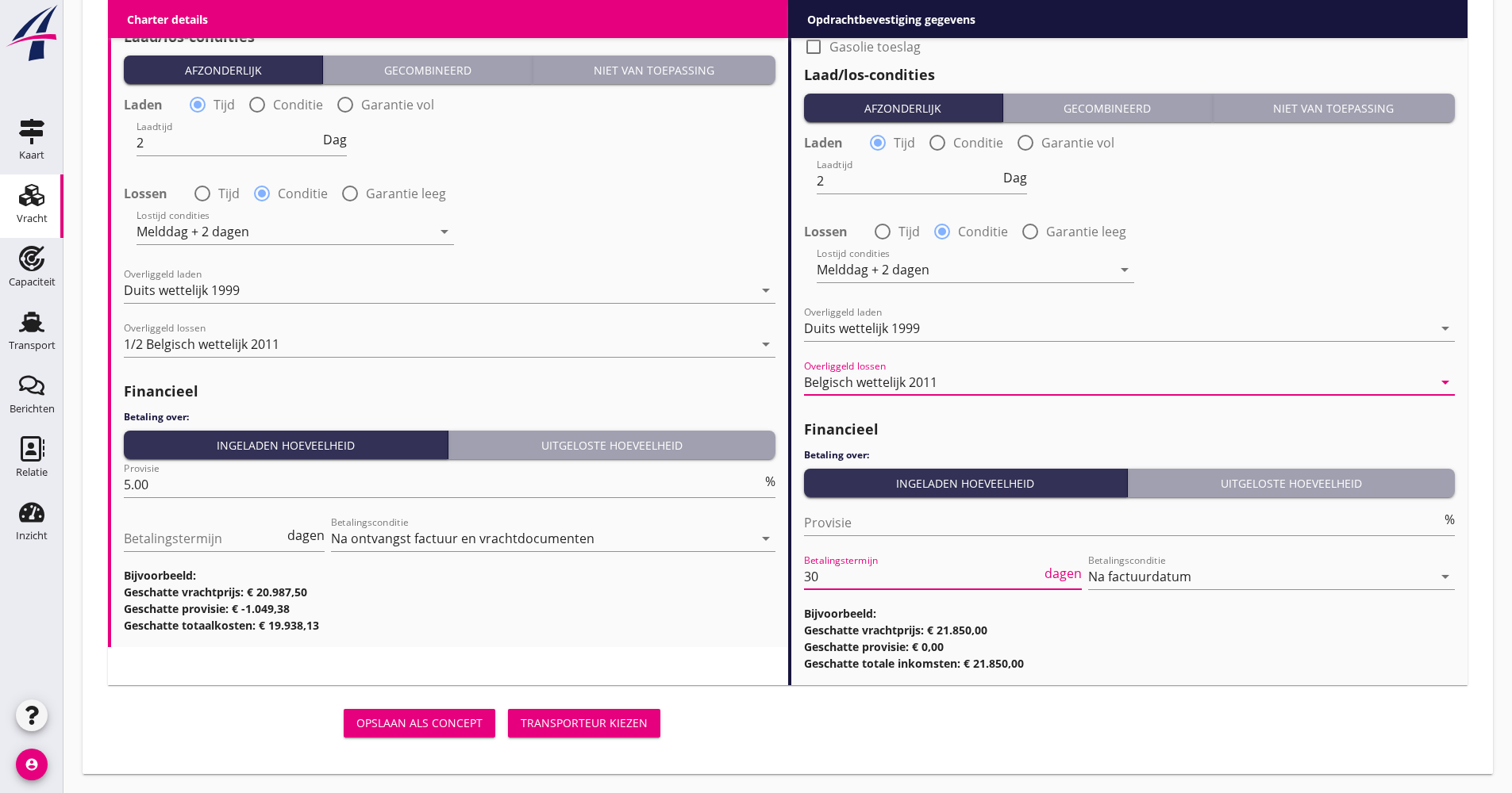
drag, startPoint x: 844, startPoint y: 573, endPoint x: 796, endPoint y: 564, distance: 48.8
type input "21"
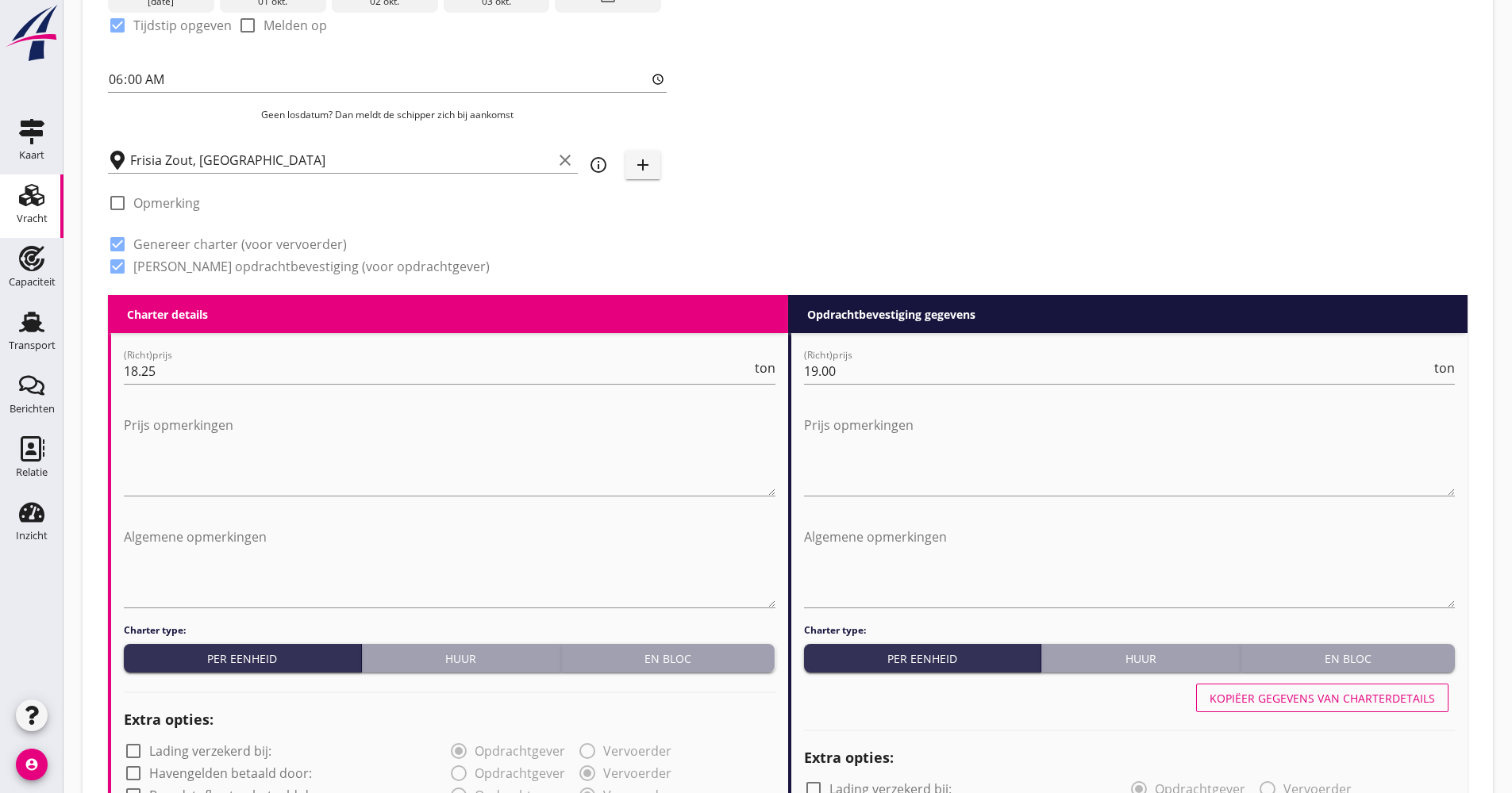
scroll to position [101, 0]
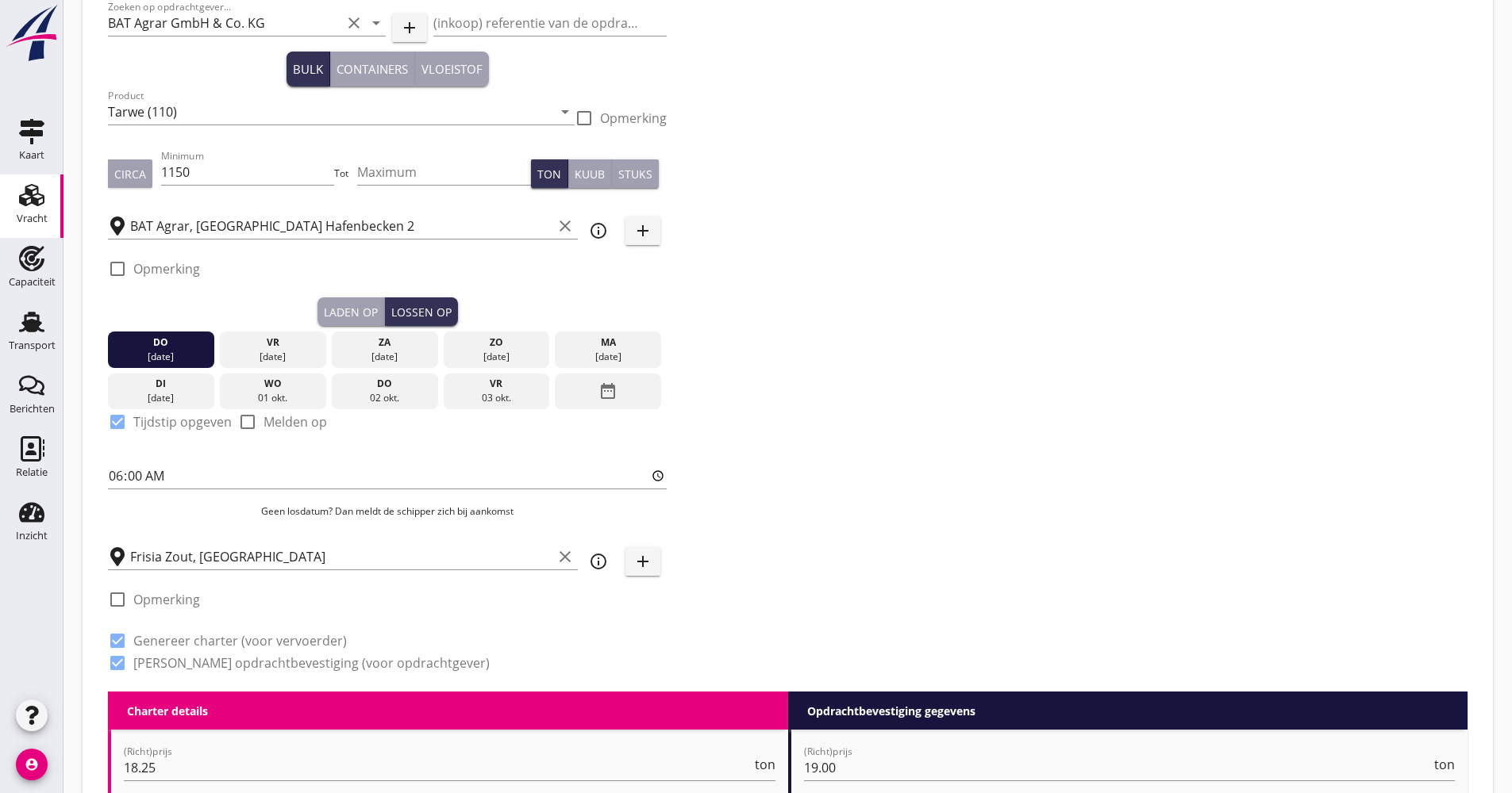
click at [341, 317] on div "Laden op" at bounding box center [350, 312] width 54 height 16
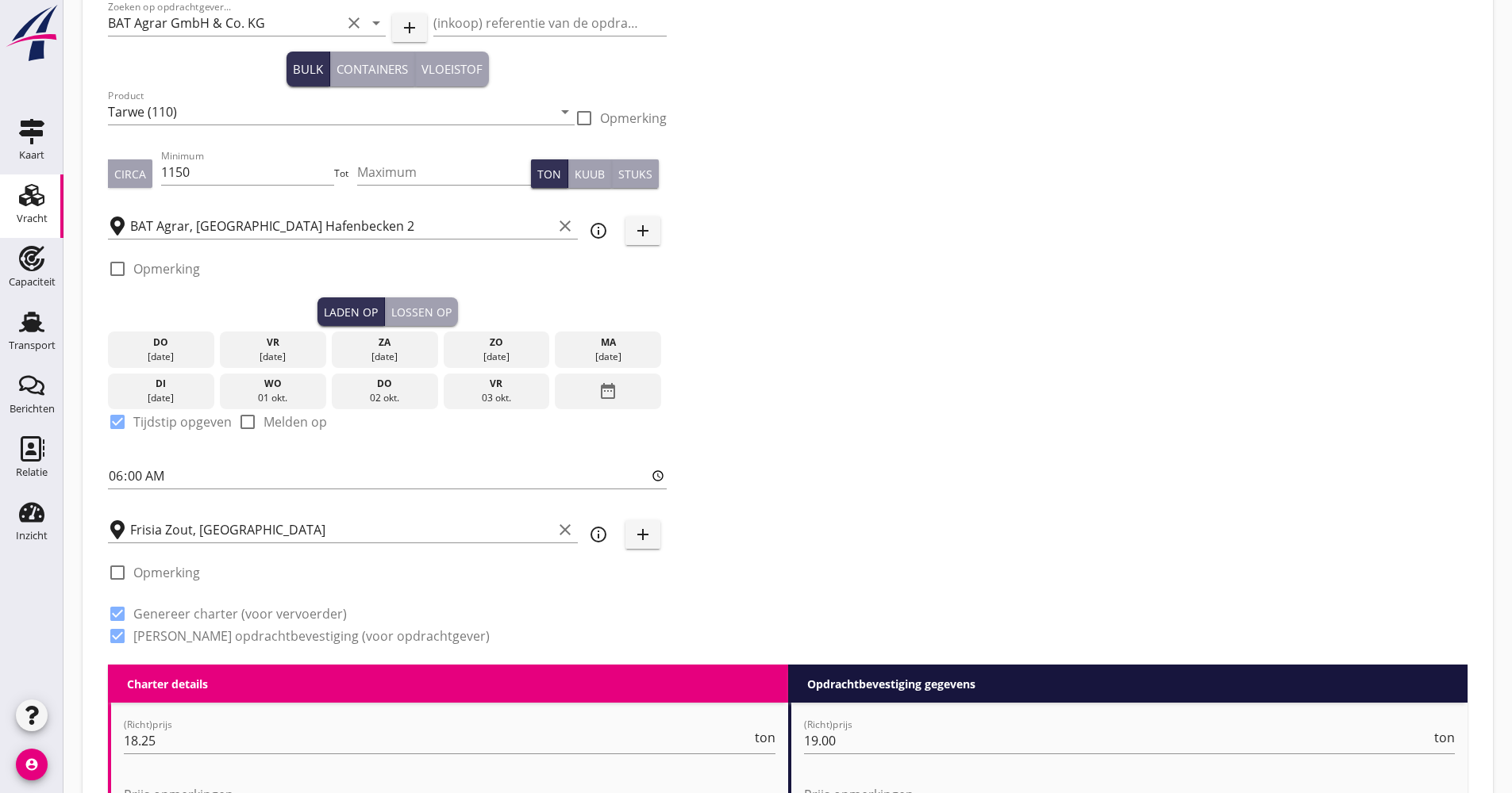
click at [179, 354] on div "[DATE]" at bounding box center [161, 357] width 99 height 14
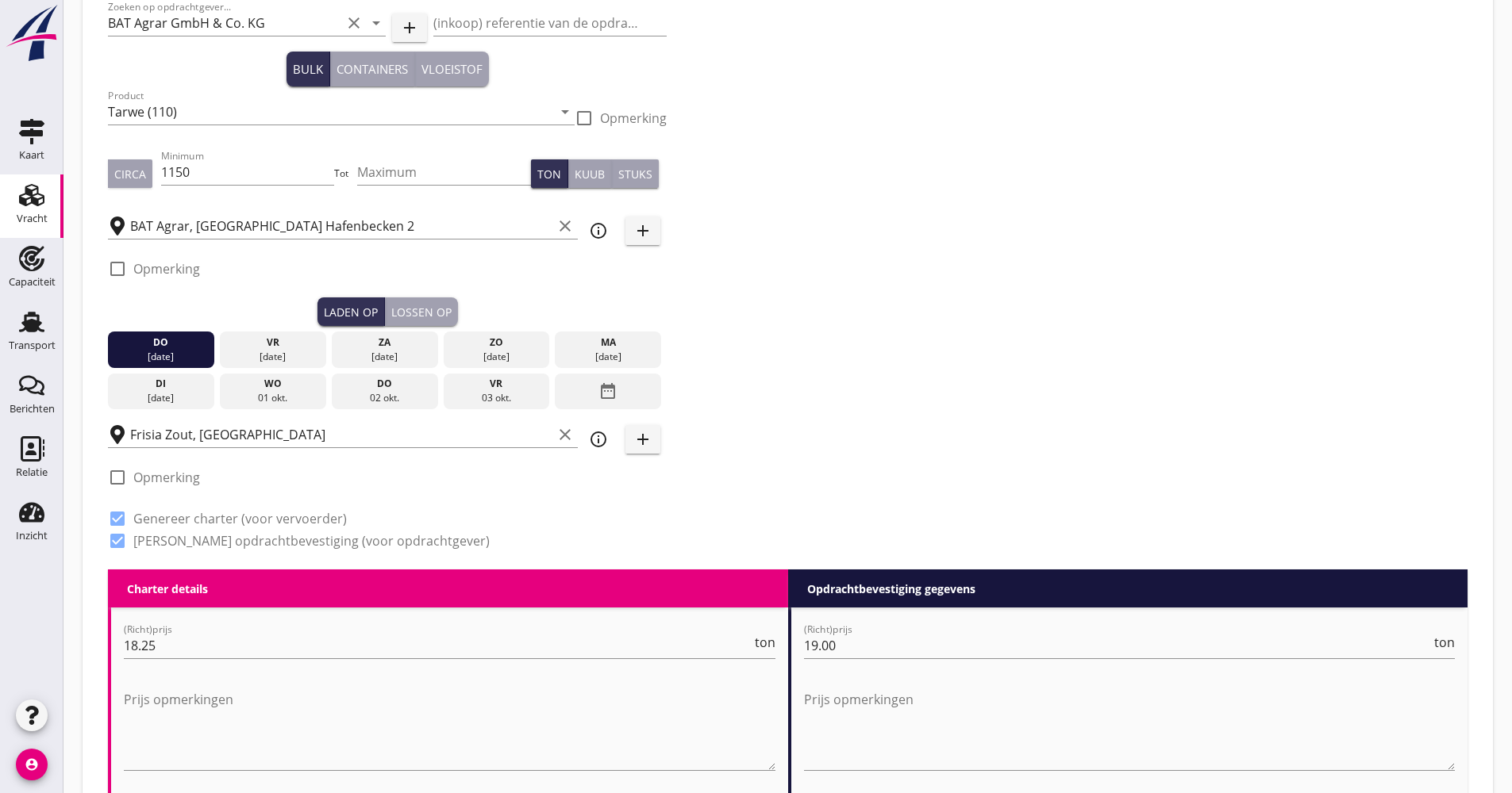
click at [424, 319] on div "Lossen op" at bounding box center [421, 312] width 60 height 16
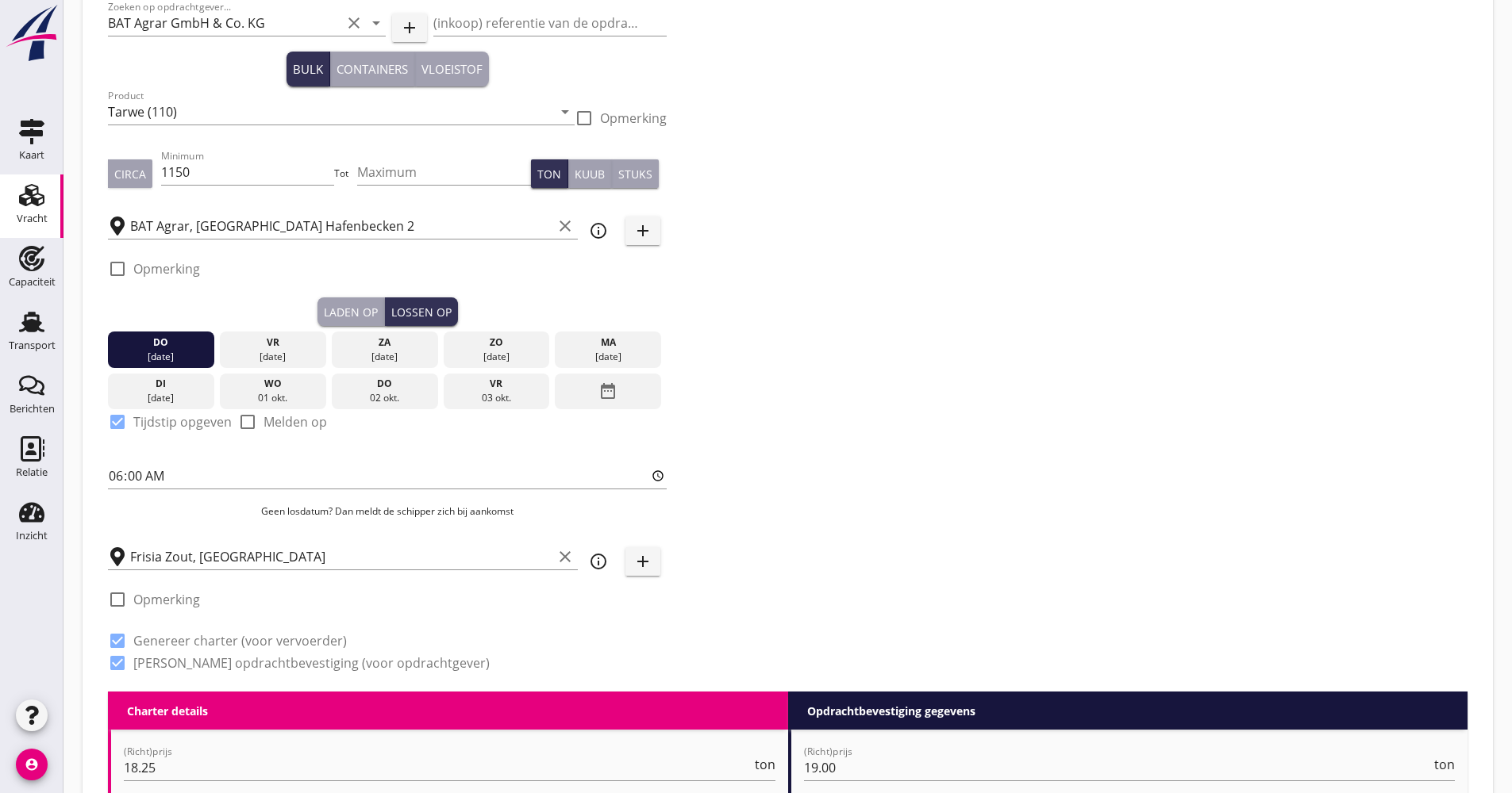
drag, startPoint x: 592, startPoint y: 343, endPoint x: 624, endPoint y: 430, distance: 92.7
click at [545, 427] on div "[DATE] [DATE] [DATE] [DATE] [DATE] [DATE] [DATE] [DATE] [DATE] date_range check…" at bounding box center [388, 429] width 559 height 206
click at [624, 353] on div "[DATE]" at bounding box center [608, 357] width 99 height 14
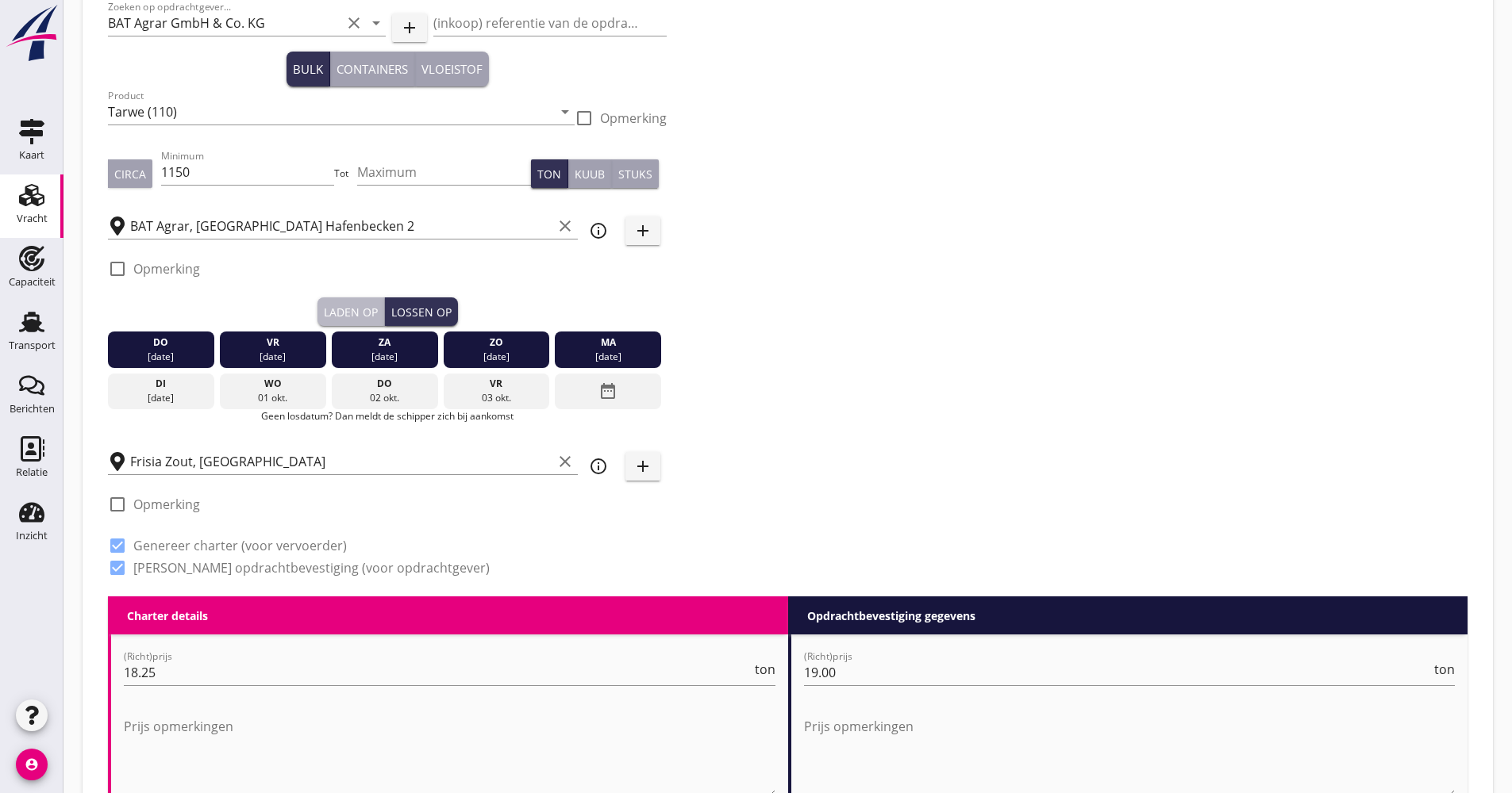
click at [330, 309] on div "Laden op" at bounding box center [350, 312] width 54 height 16
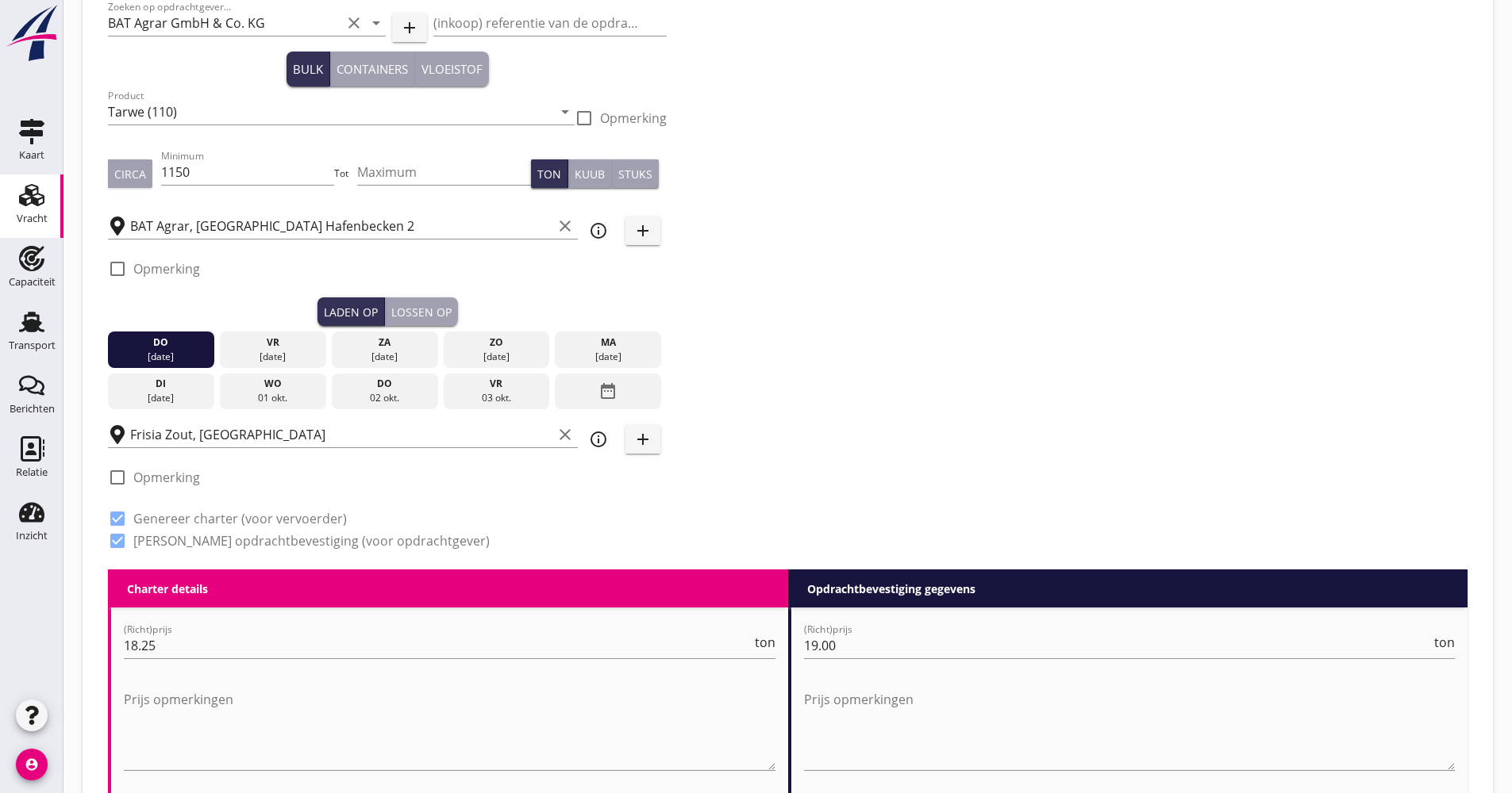
click at [179, 348] on div "do" at bounding box center [161, 342] width 99 height 14
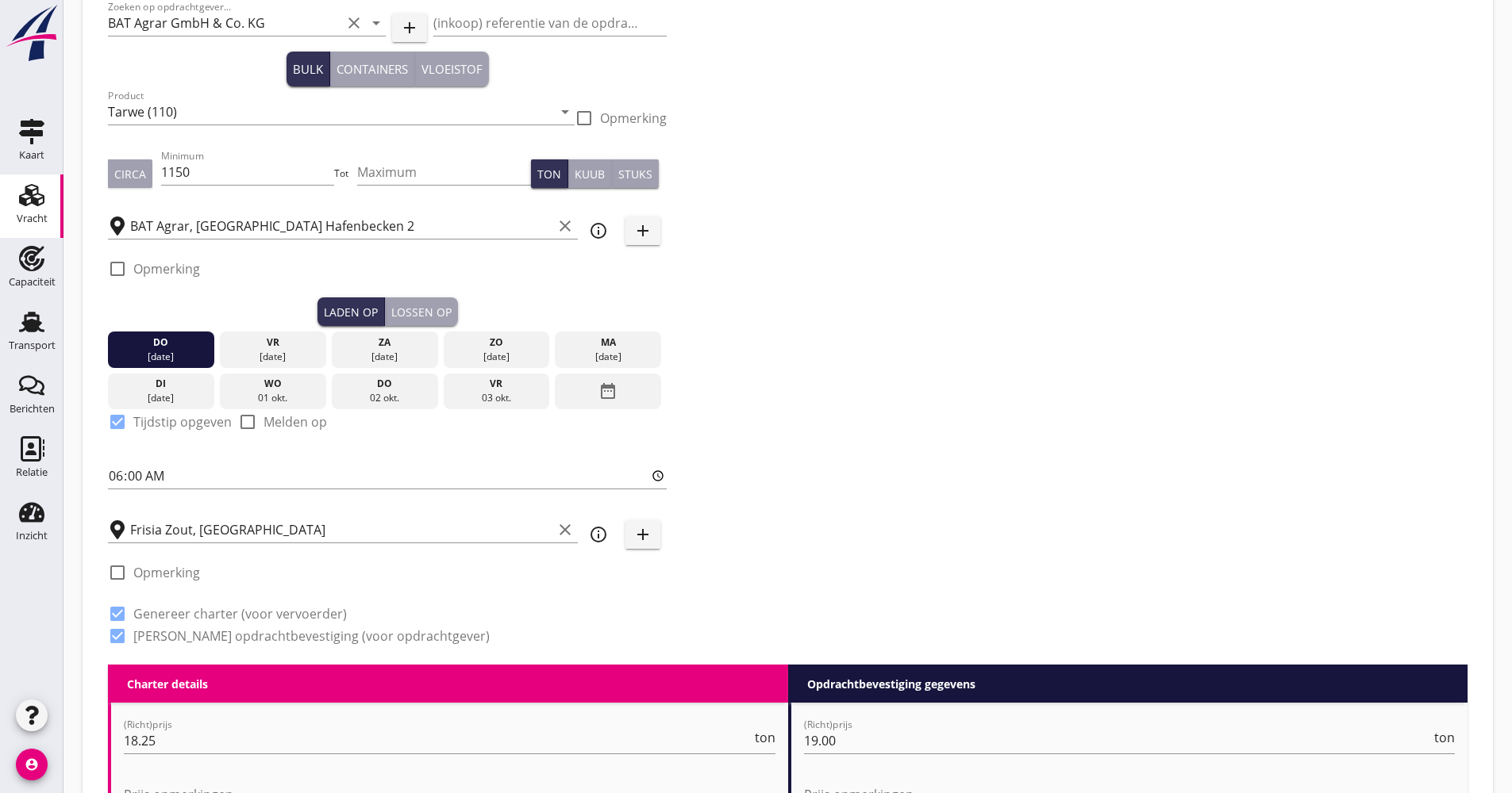
click at [179, 348] on div "do" at bounding box center [161, 342] width 99 height 14
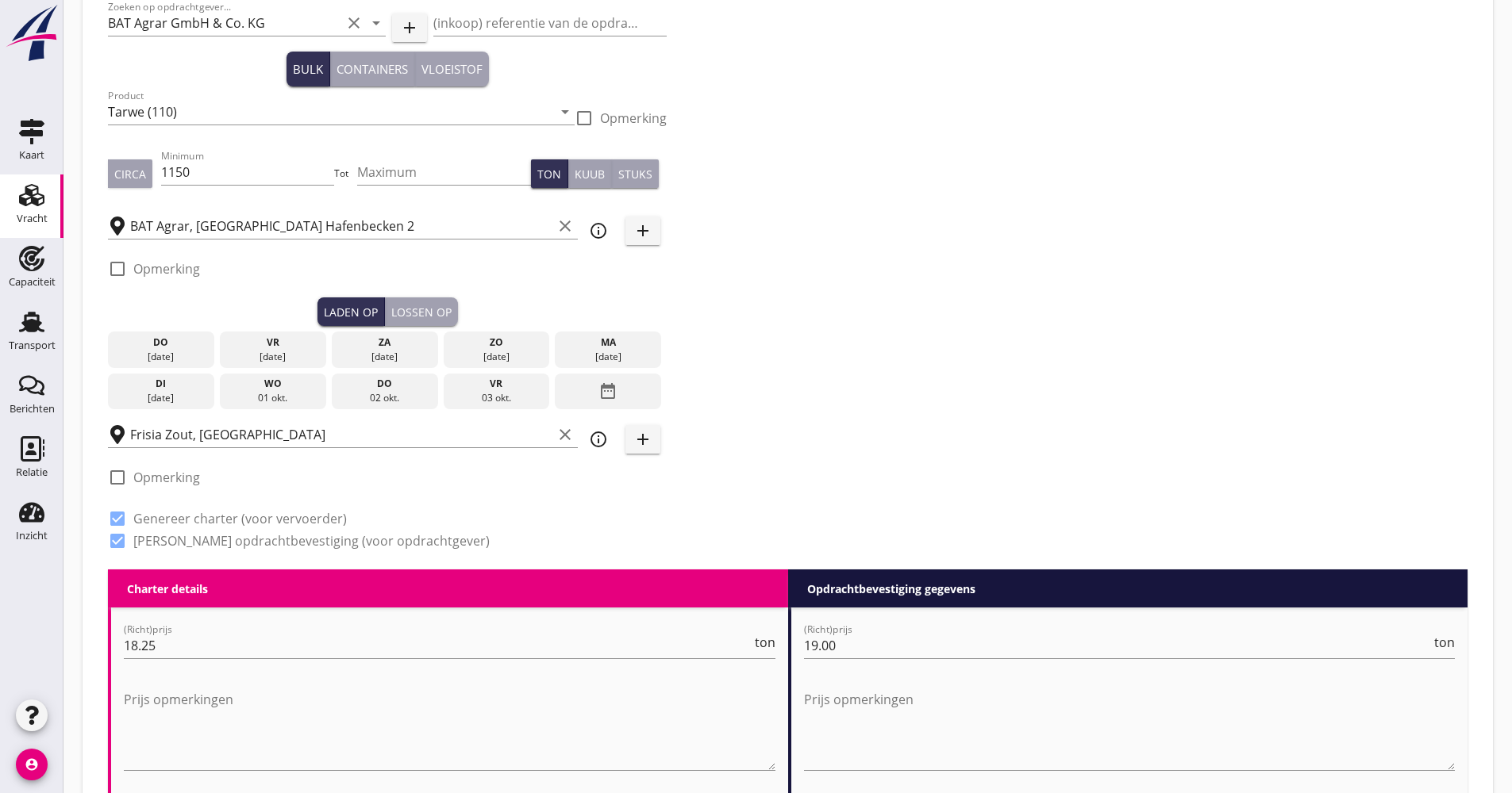
click at [179, 348] on div "do" at bounding box center [161, 342] width 99 height 14
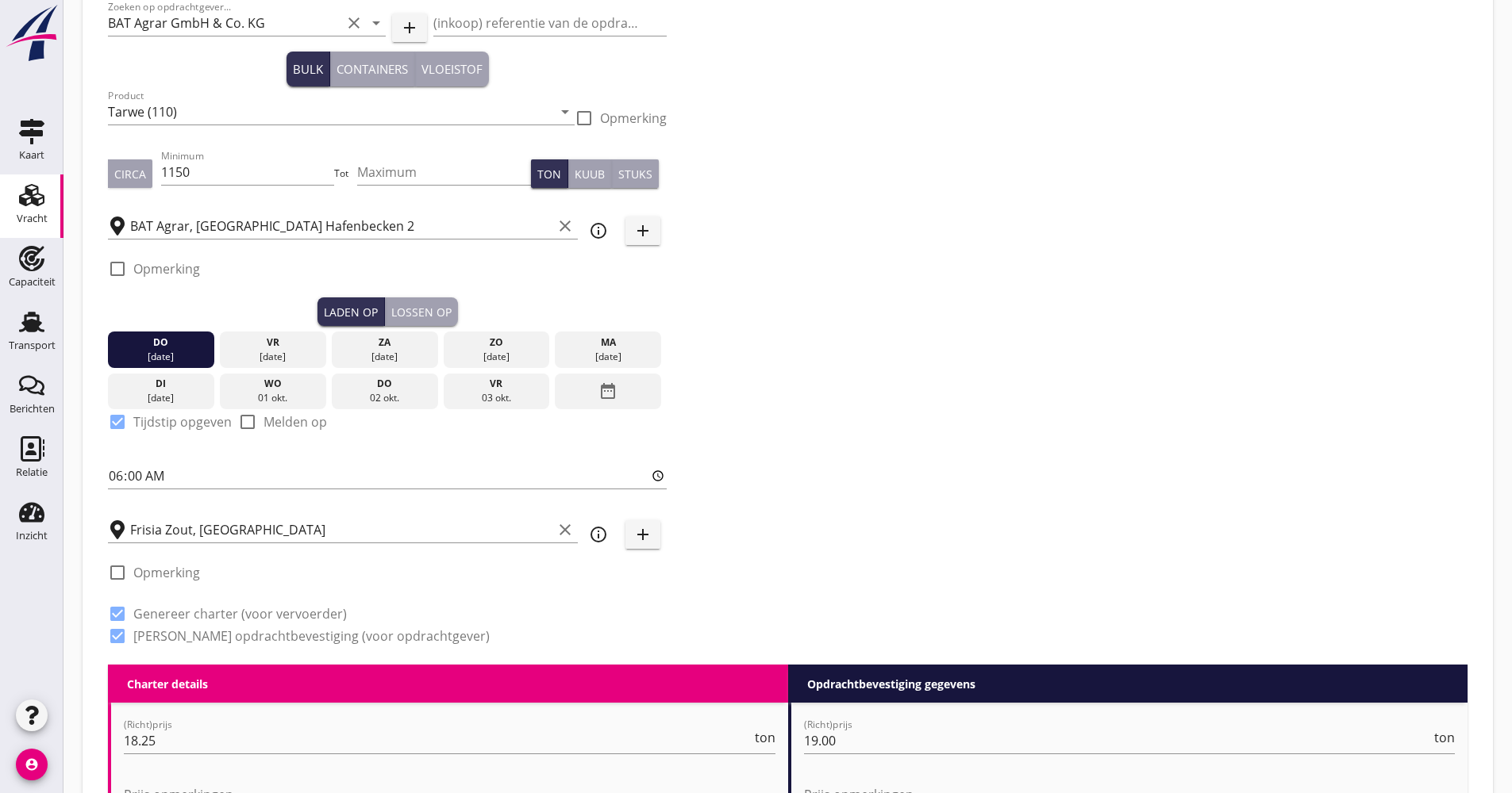
click at [430, 312] on div "Lossen op" at bounding box center [421, 312] width 60 height 16
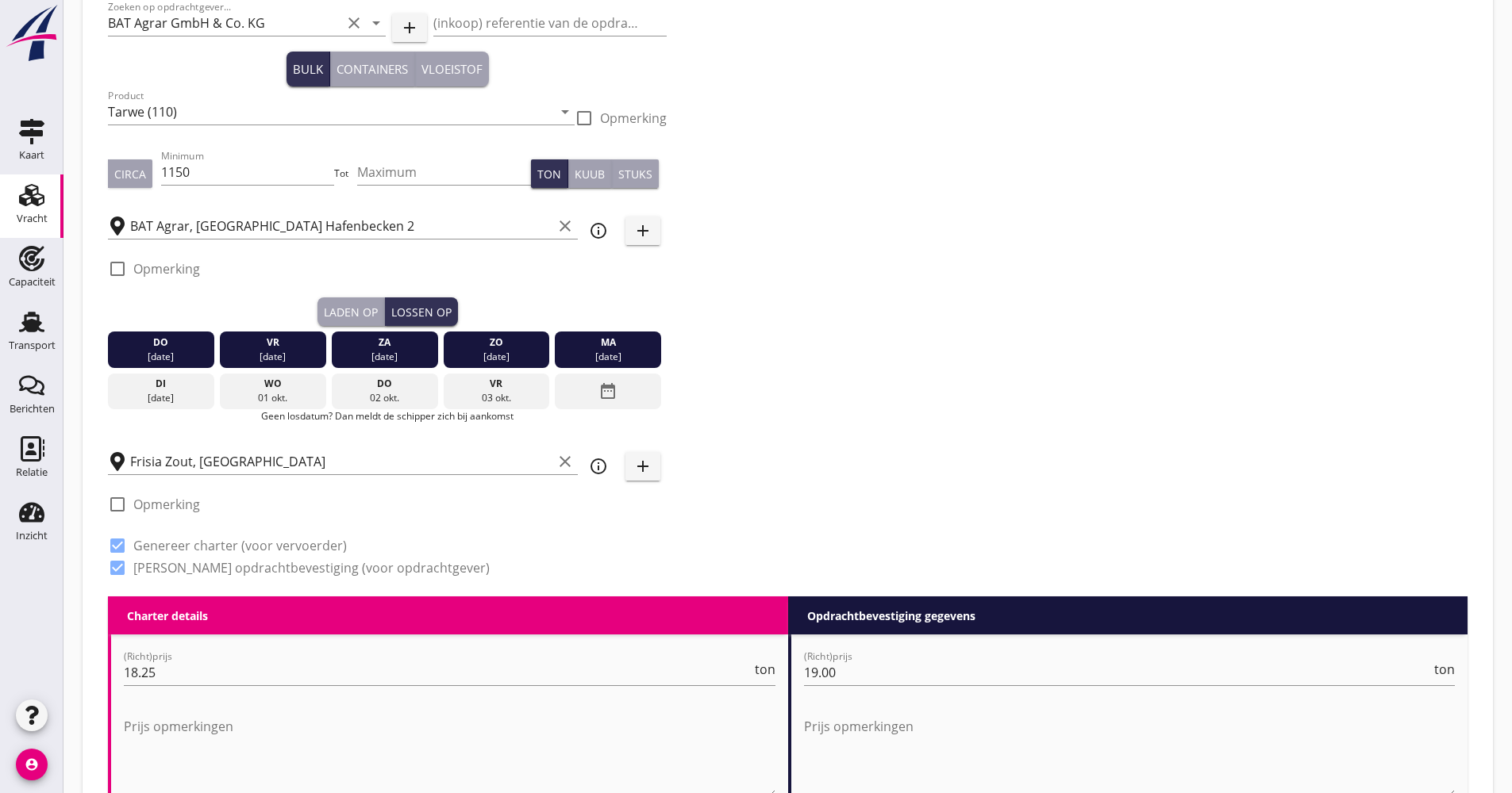
click at [631, 401] on div "date_range" at bounding box center [608, 392] width 106 height 36
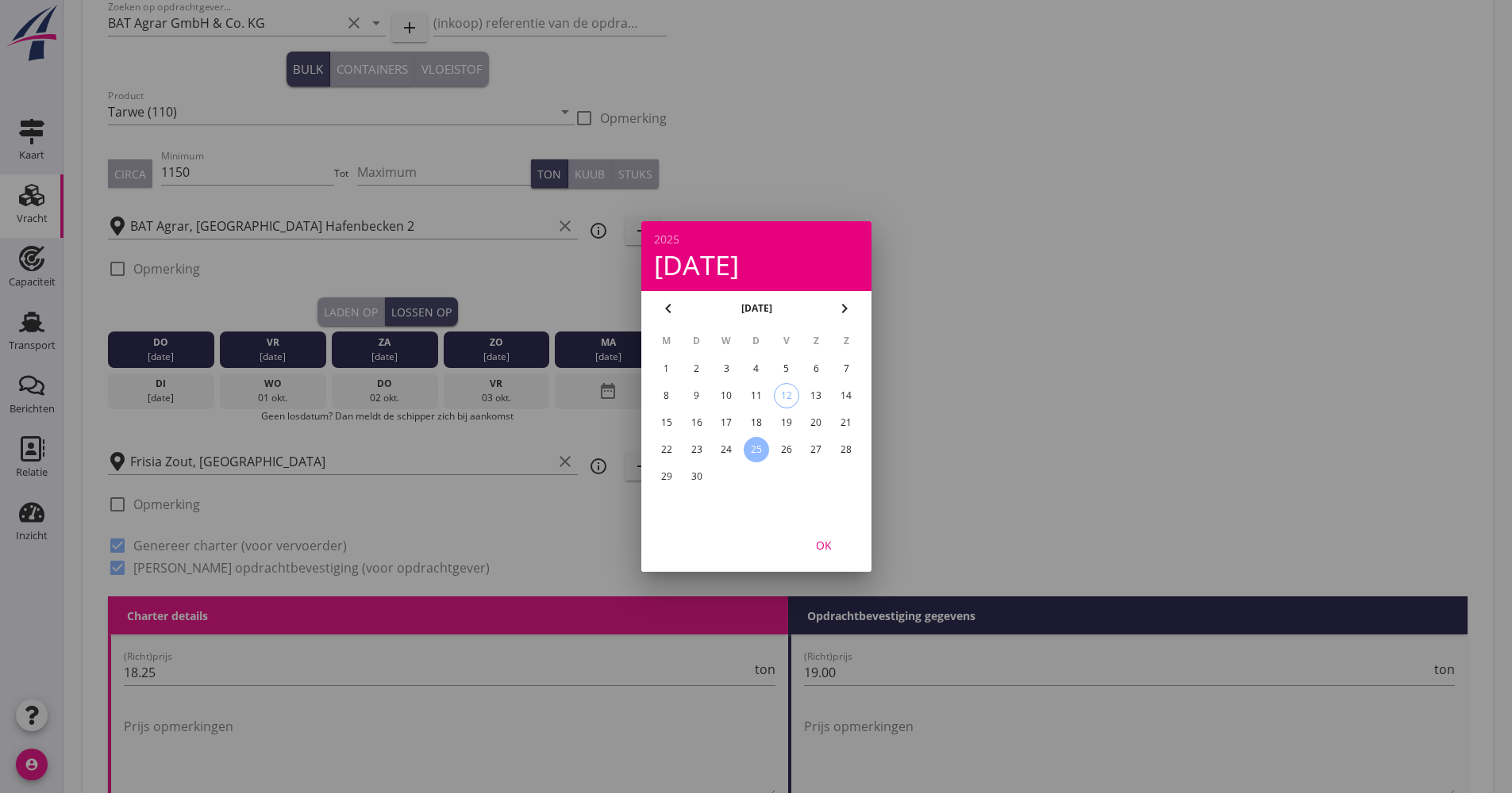
drag, startPoint x: 1033, startPoint y: 399, endPoint x: 1018, endPoint y: 404, distance: 15.8
click at [1033, 401] on div at bounding box center [756, 396] width 1512 height 793
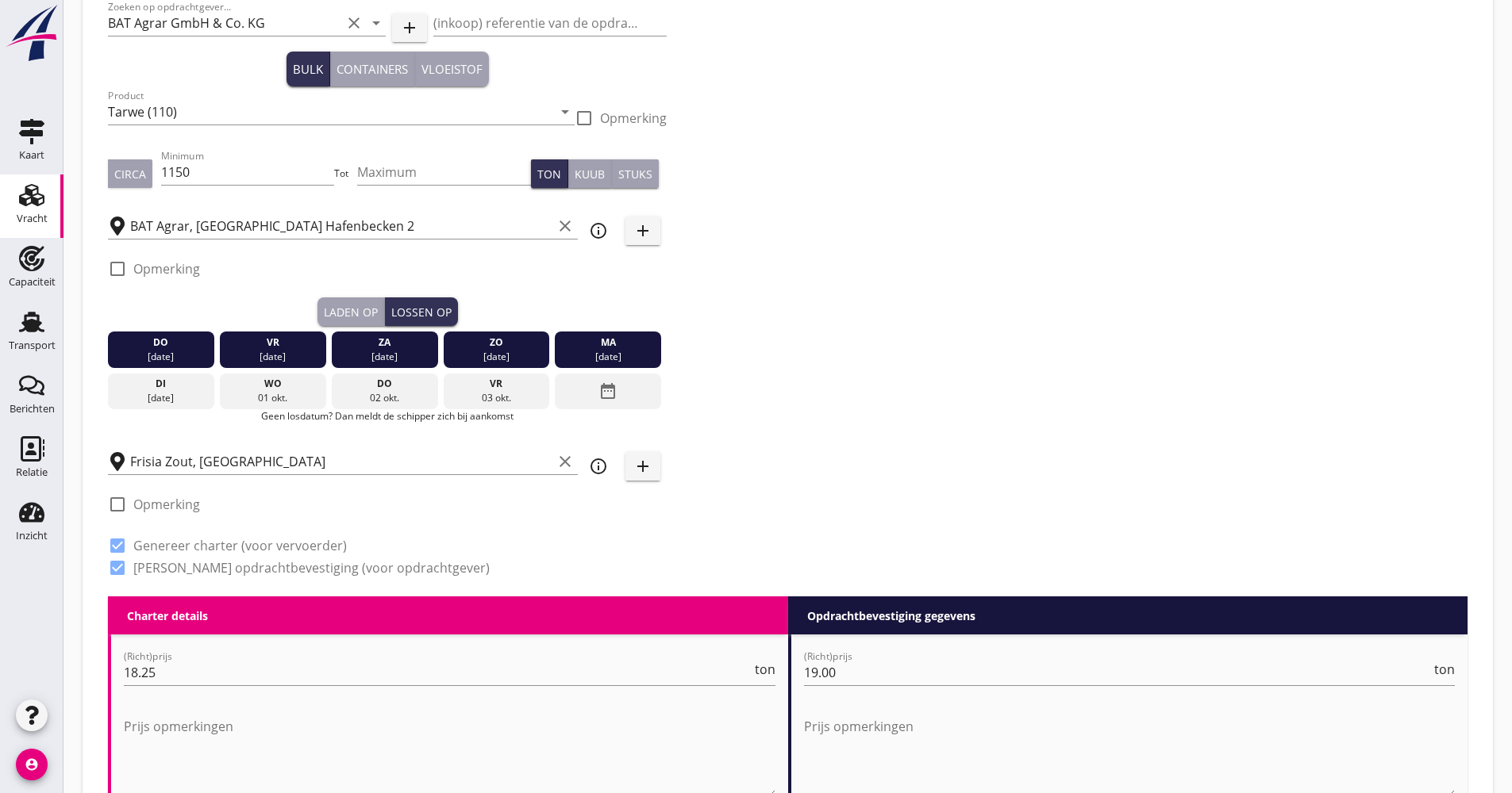
drag, startPoint x: 625, startPoint y: 353, endPoint x: 531, endPoint y: 398, distance: 104.2
click at [531, 398] on div "[DATE] [DATE] [DATE] [DATE] [DATE] [DATE] [DATE] [DATE] [DATE] date_range" at bounding box center [388, 367] width 559 height 83
click at [792, 404] on div "Zoeken op opdrachtgever... BAT Agrar GmbH & Co. KG clear arrow_drop_down add (i…" at bounding box center [788, 294] width 1372 height 606
click at [199, 346] on div "do" at bounding box center [161, 342] width 99 height 14
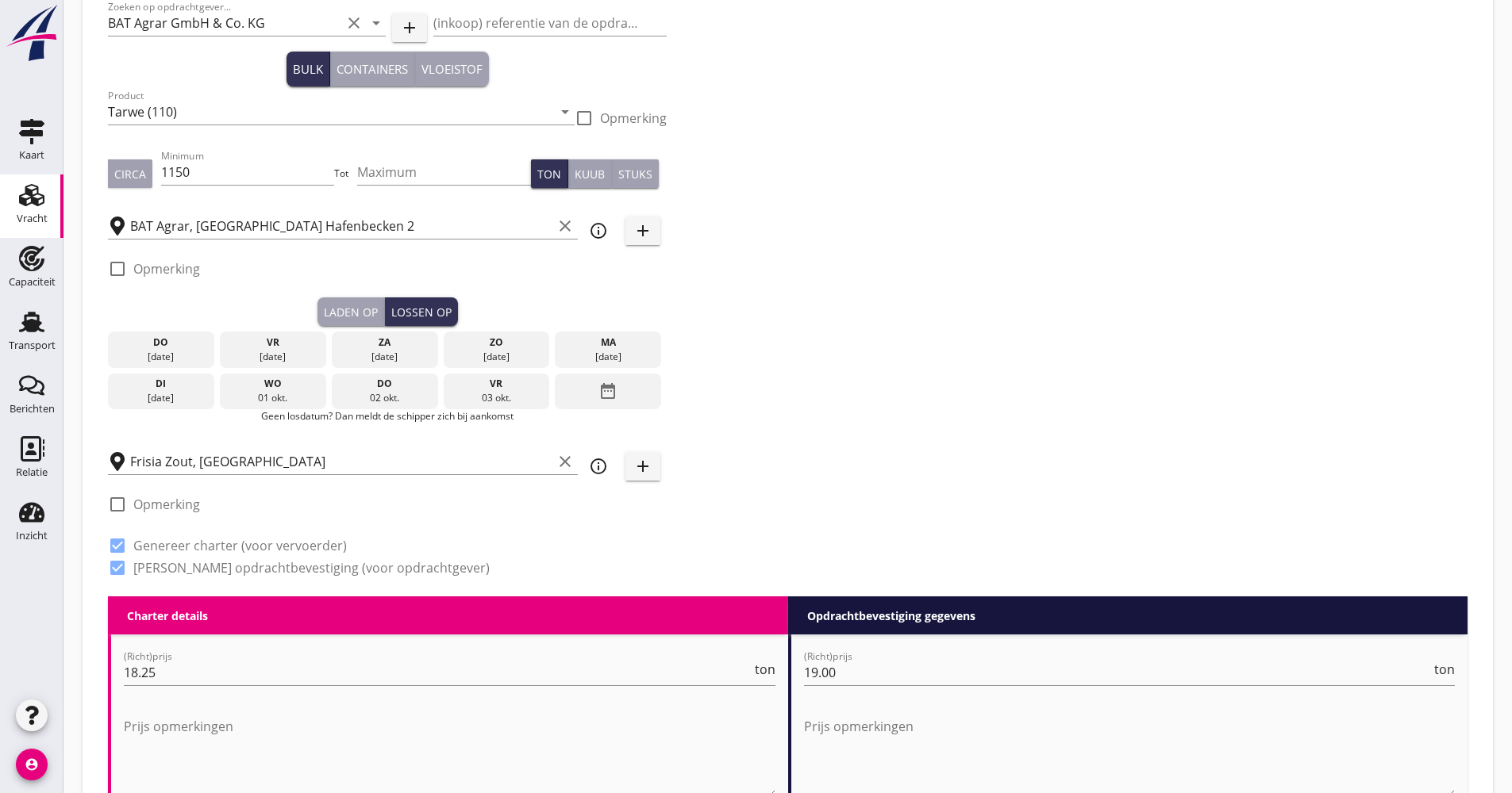
click at [188, 350] on div "[DATE]" at bounding box center [161, 357] width 99 height 14
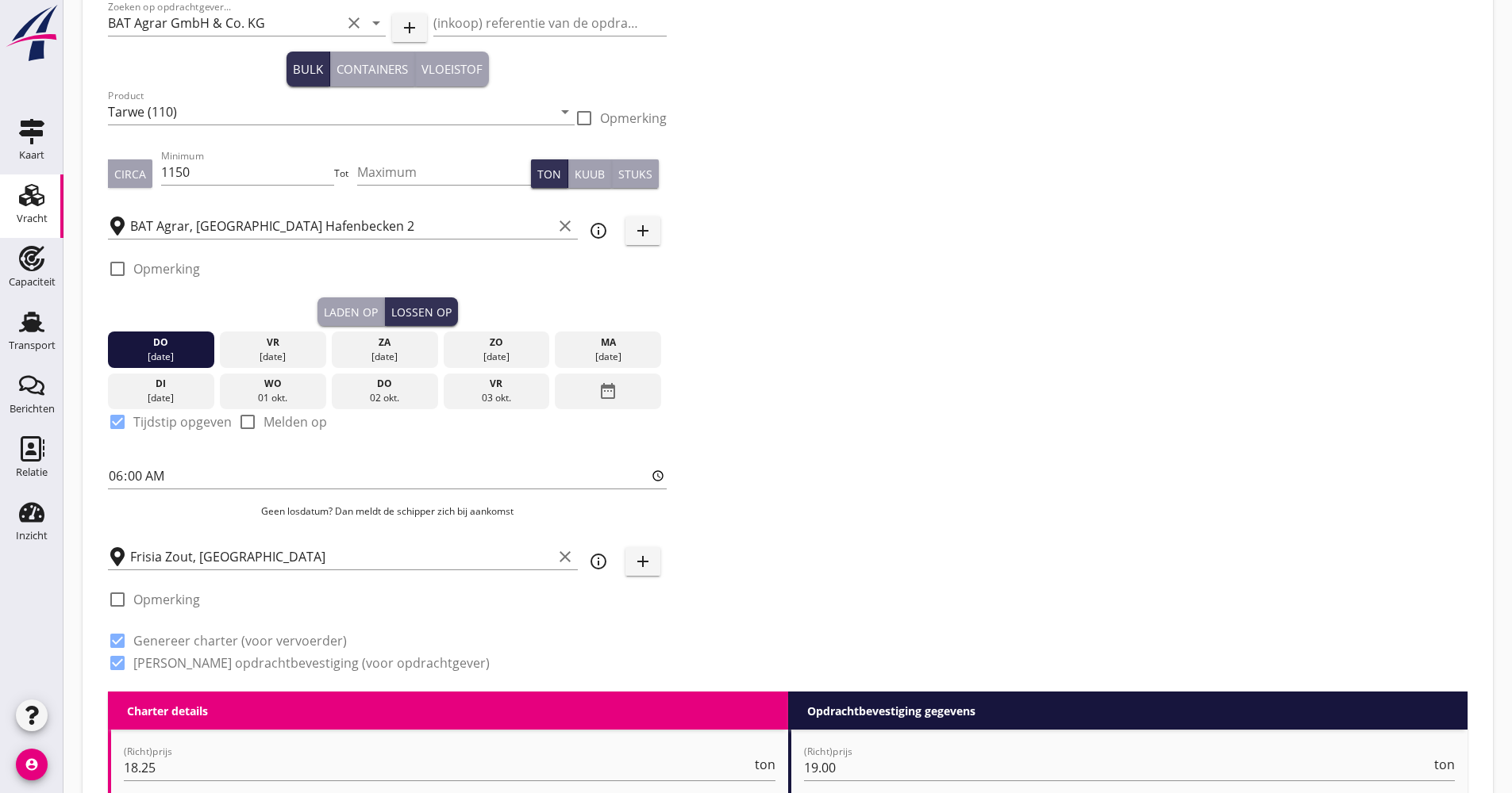
drag, startPoint x: 374, startPoint y: 306, endPoint x: 362, endPoint y: 316, distance: 15.6
click at [374, 306] on div "Laden op" at bounding box center [350, 312] width 54 height 16
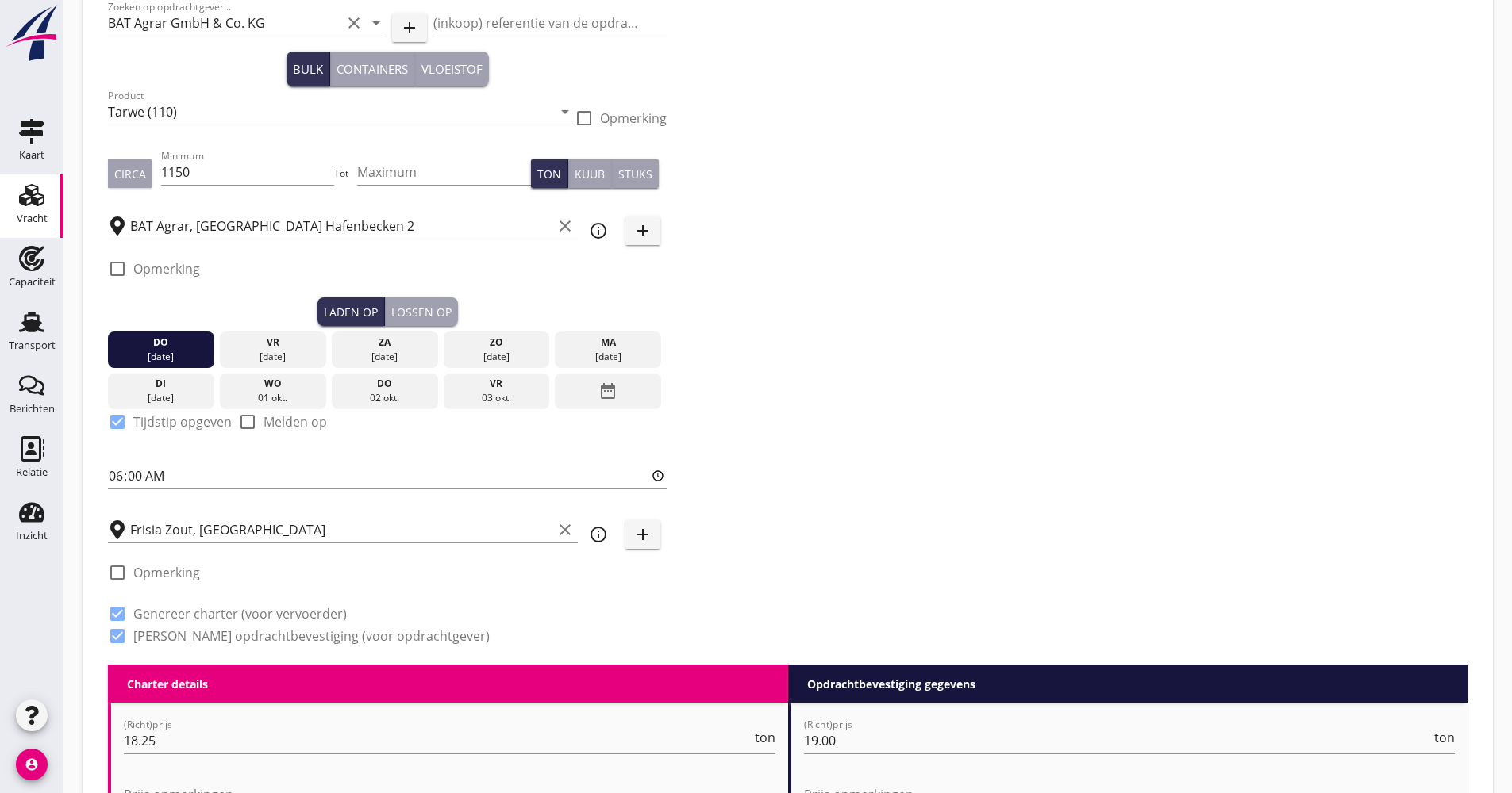
click at [174, 348] on div "do" at bounding box center [161, 342] width 99 height 14
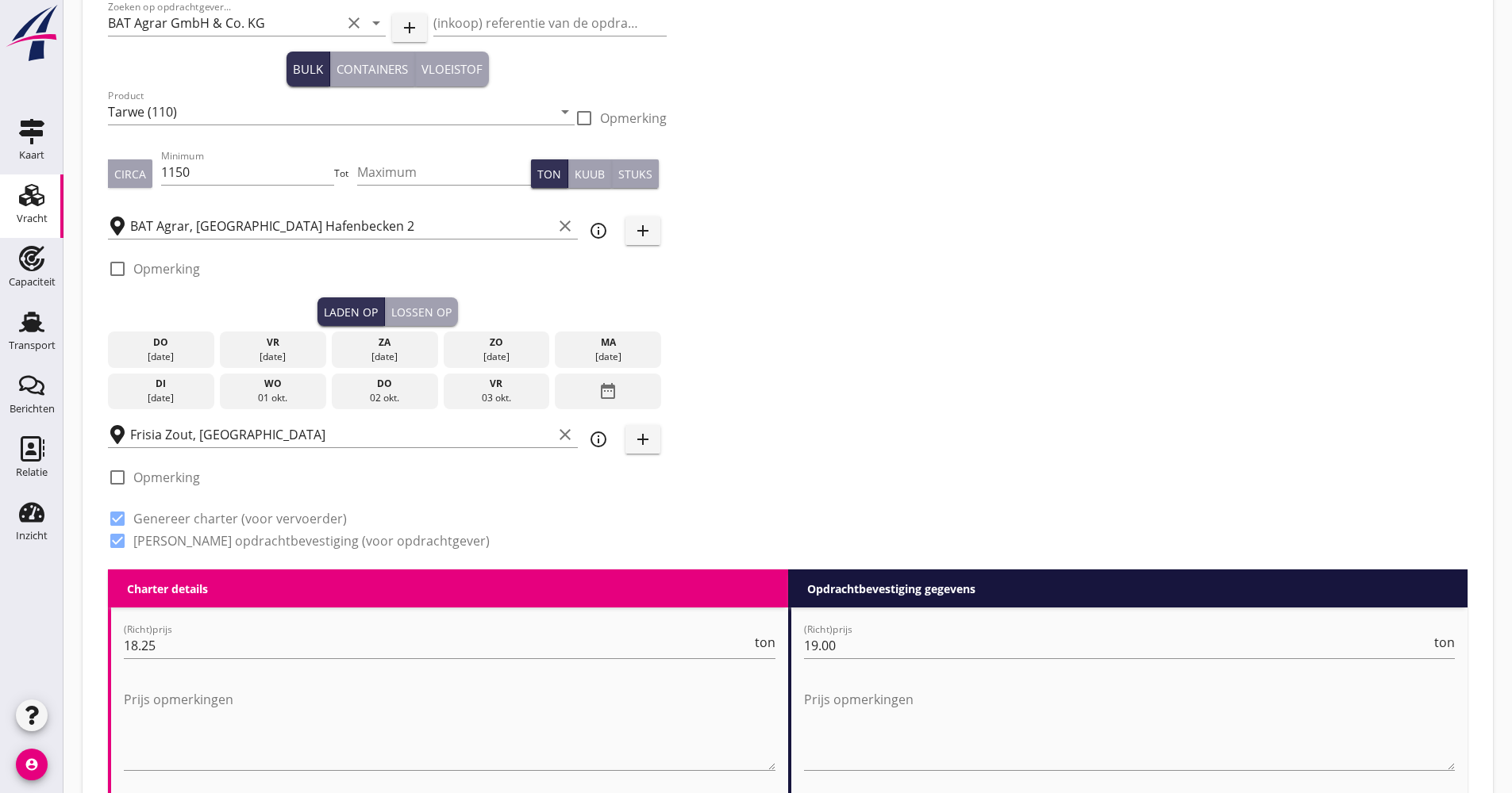
click at [174, 348] on div "do" at bounding box center [161, 342] width 99 height 14
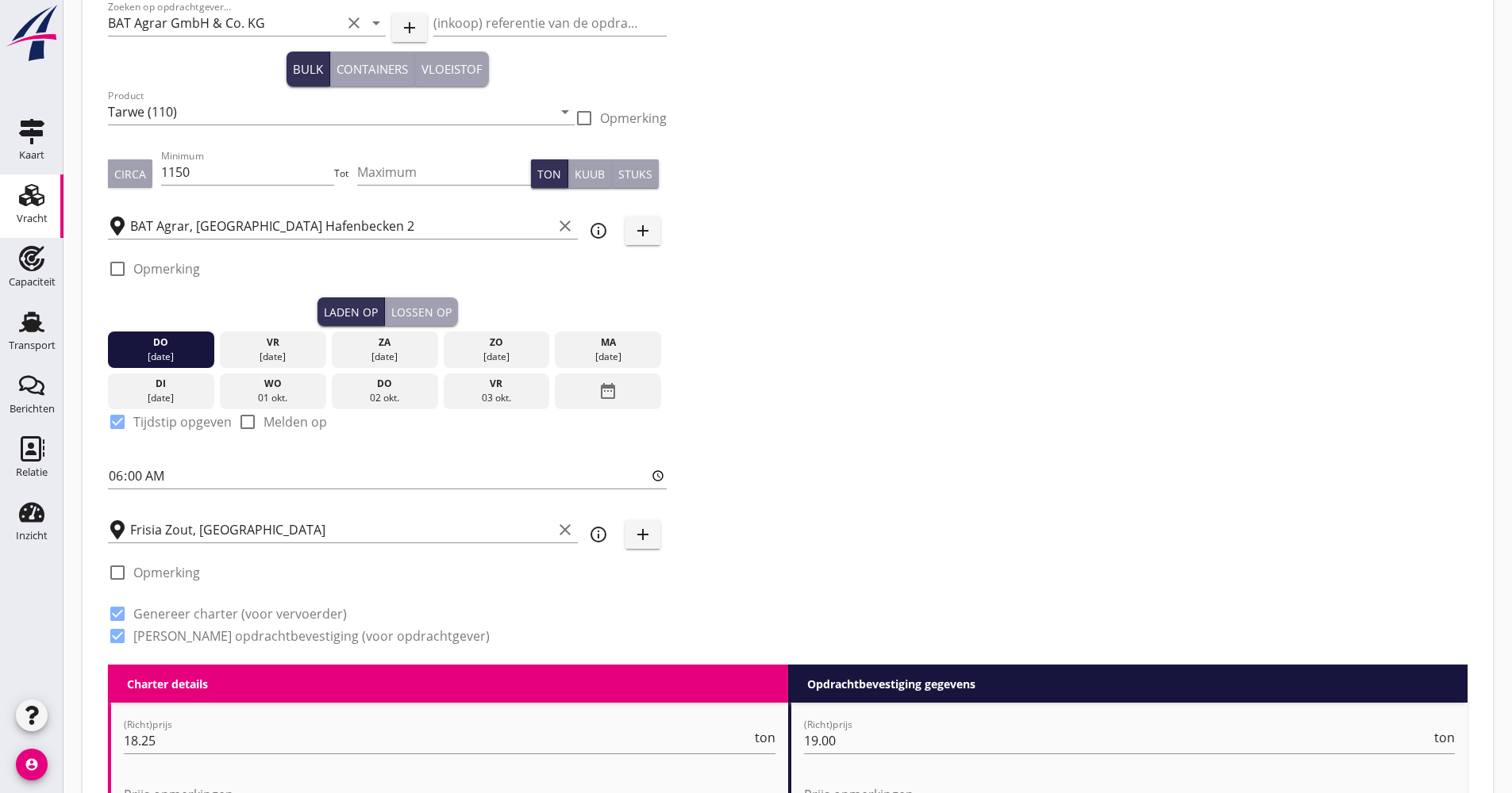
click at [416, 313] on div "Lossen op" at bounding box center [421, 312] width 60 height 16
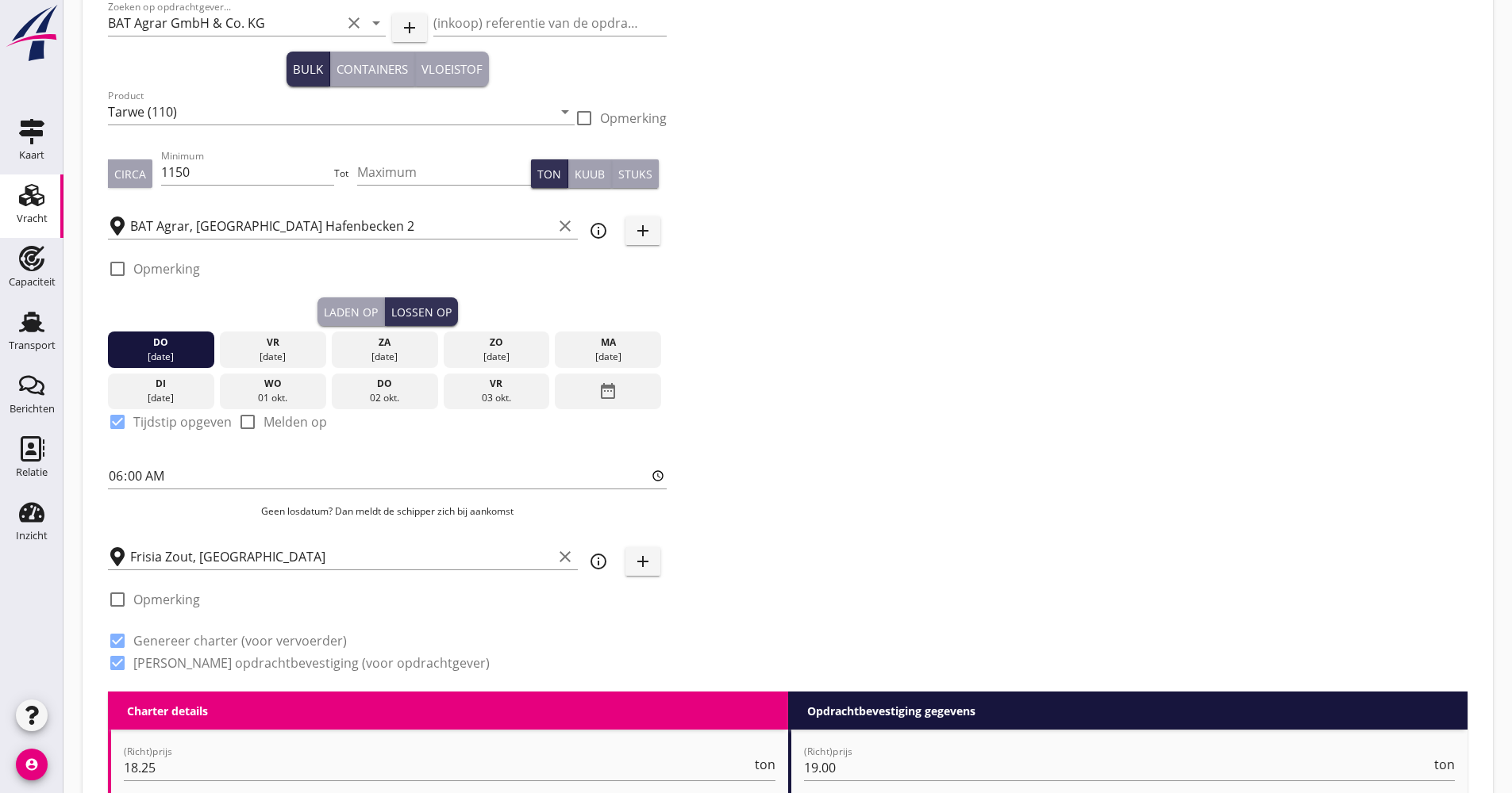
click at [598, 342] on div "ma" at bounding box center [608, 342] width 99 height 14
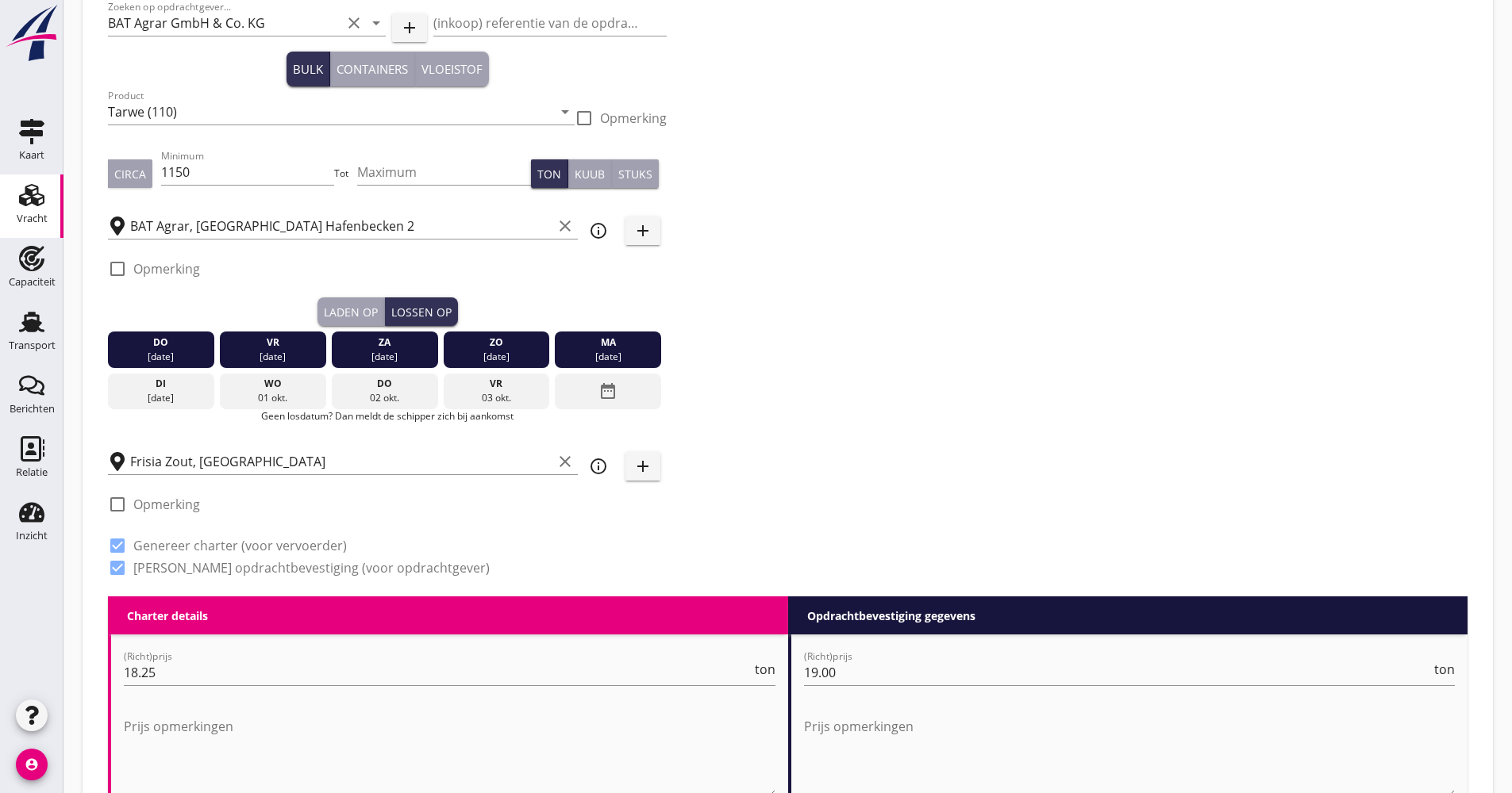
click at [611, 345] on div "ma" at bounding box center [608, 342] width 99 height 14
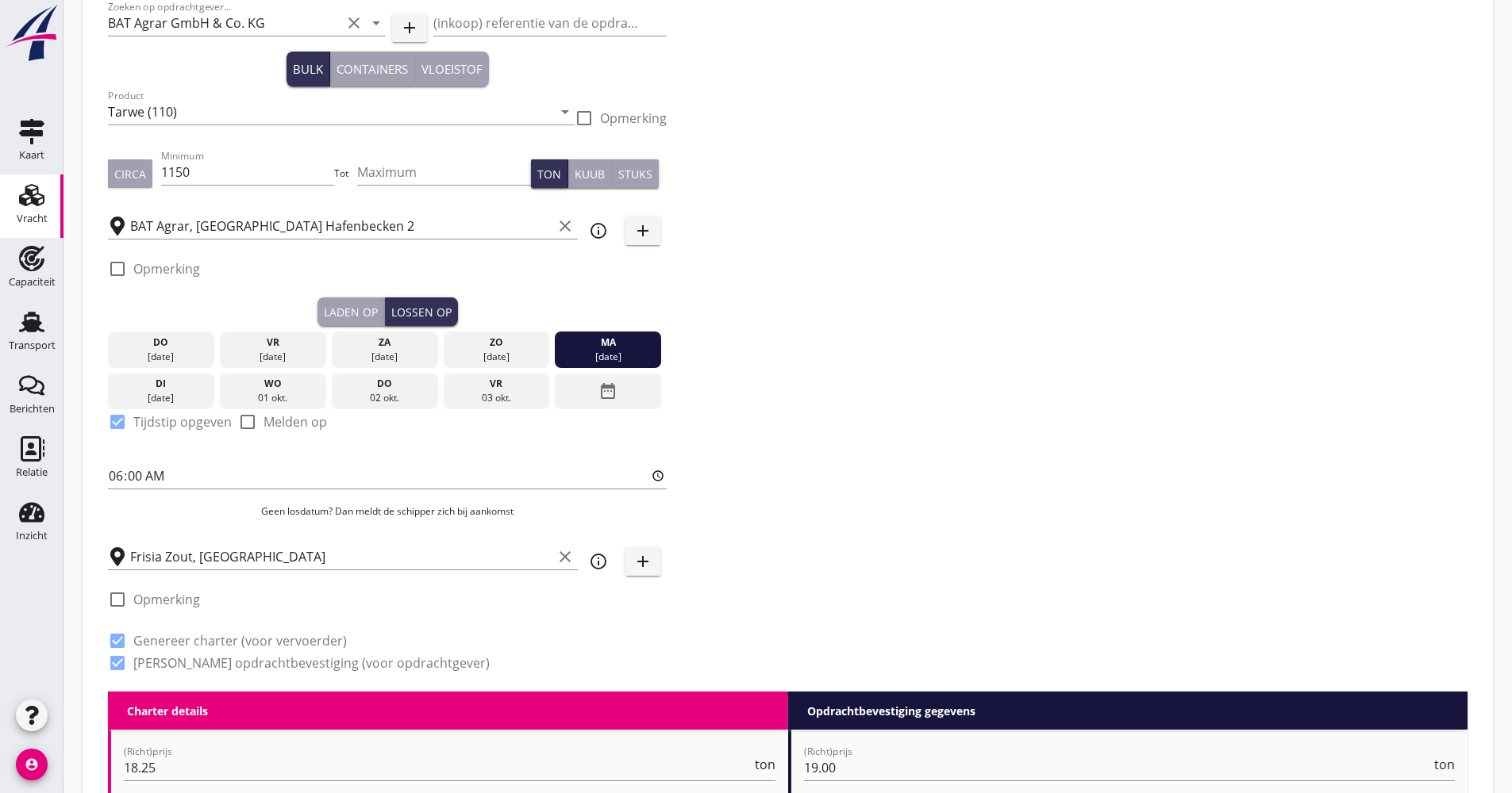
drag, startPoint x: 590, startPoint y: 346, endPoint x: 518, endPoint y: 389, distance: 83.9
click at [518, 389] on div "[DATE] [DATE] [DATE] [DATE] [DATE] [DATE] [DATE] [DATE] [DATE] date_range" at bounding box center [388, 367] width 559 height 83
click at [715, 398] on div "Zoeken op opdrachtgever... BAT Agrar GmbH & Co. KG clear arrow_drop_down add (i…" at bounding box center [788, 341] width 1372 height 700
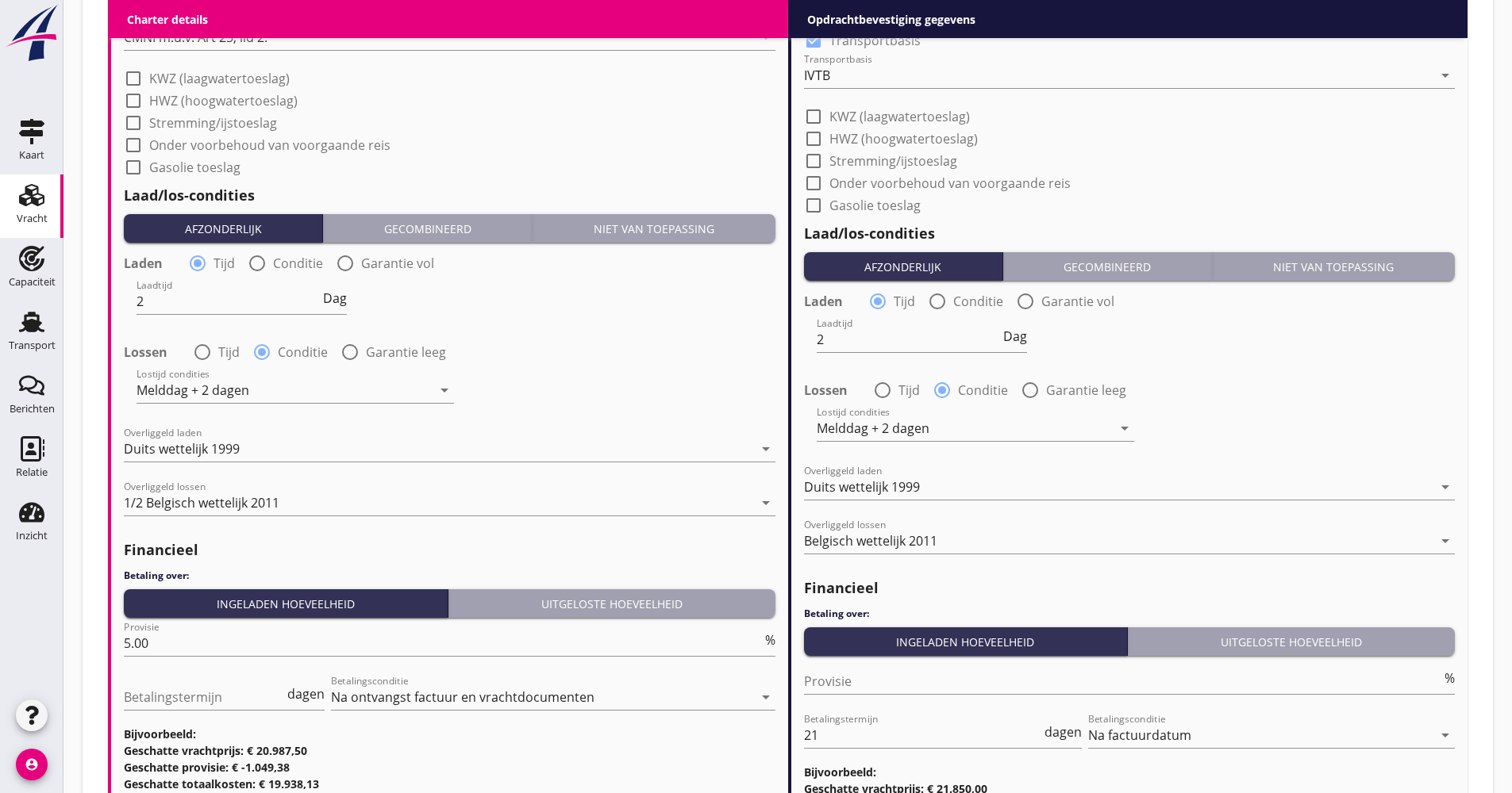
scroll to position [1927, 0]
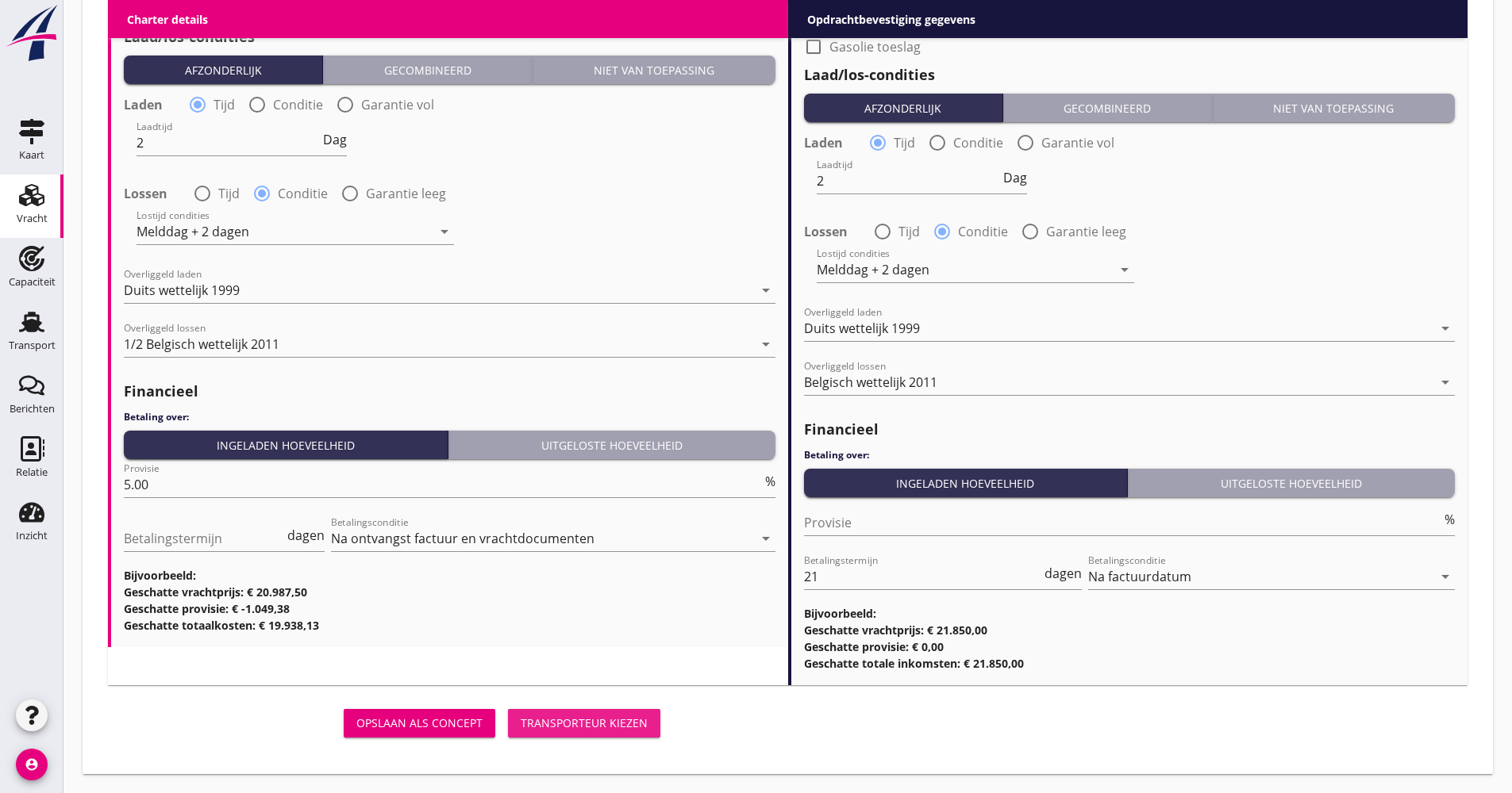
click at [551, 733] on button "Transporteur kiezen" at bounding box center [584, 724] width 152 height 29
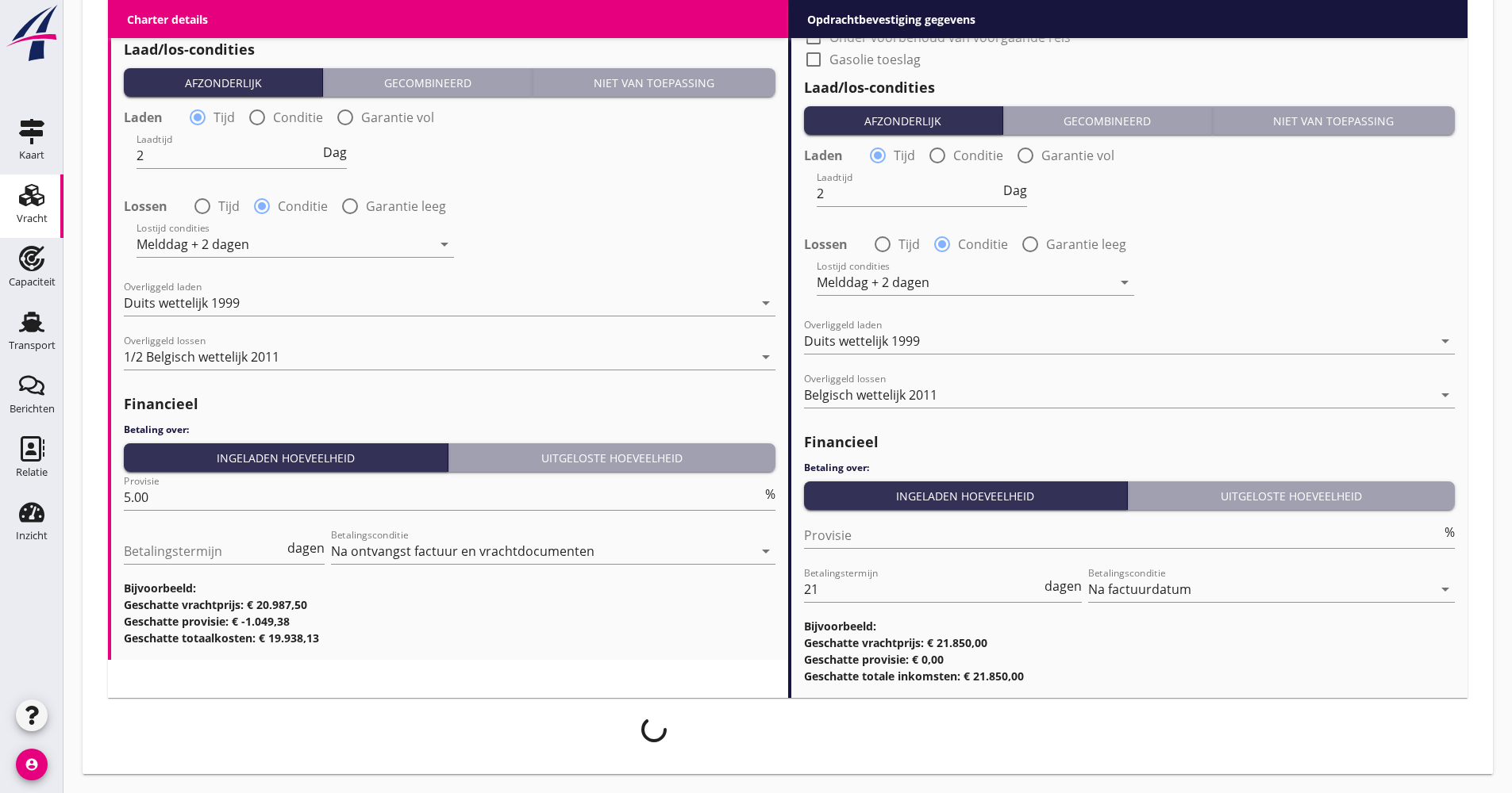
scroll to position [1914, 0]
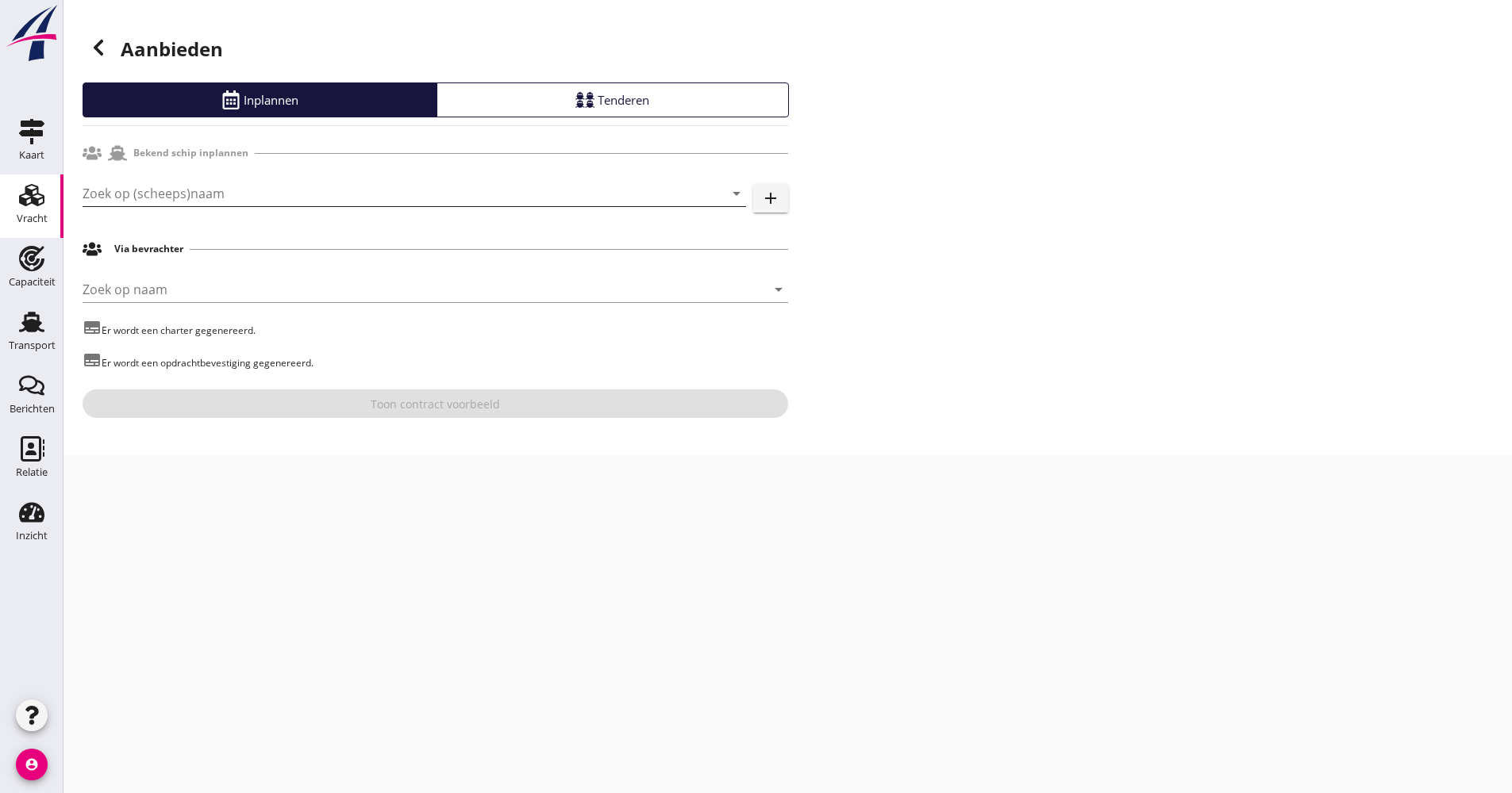
click at [138, 192] on input "Zoek op (scheeps)naam" at bounding box center [391, 193] width 619 height 26
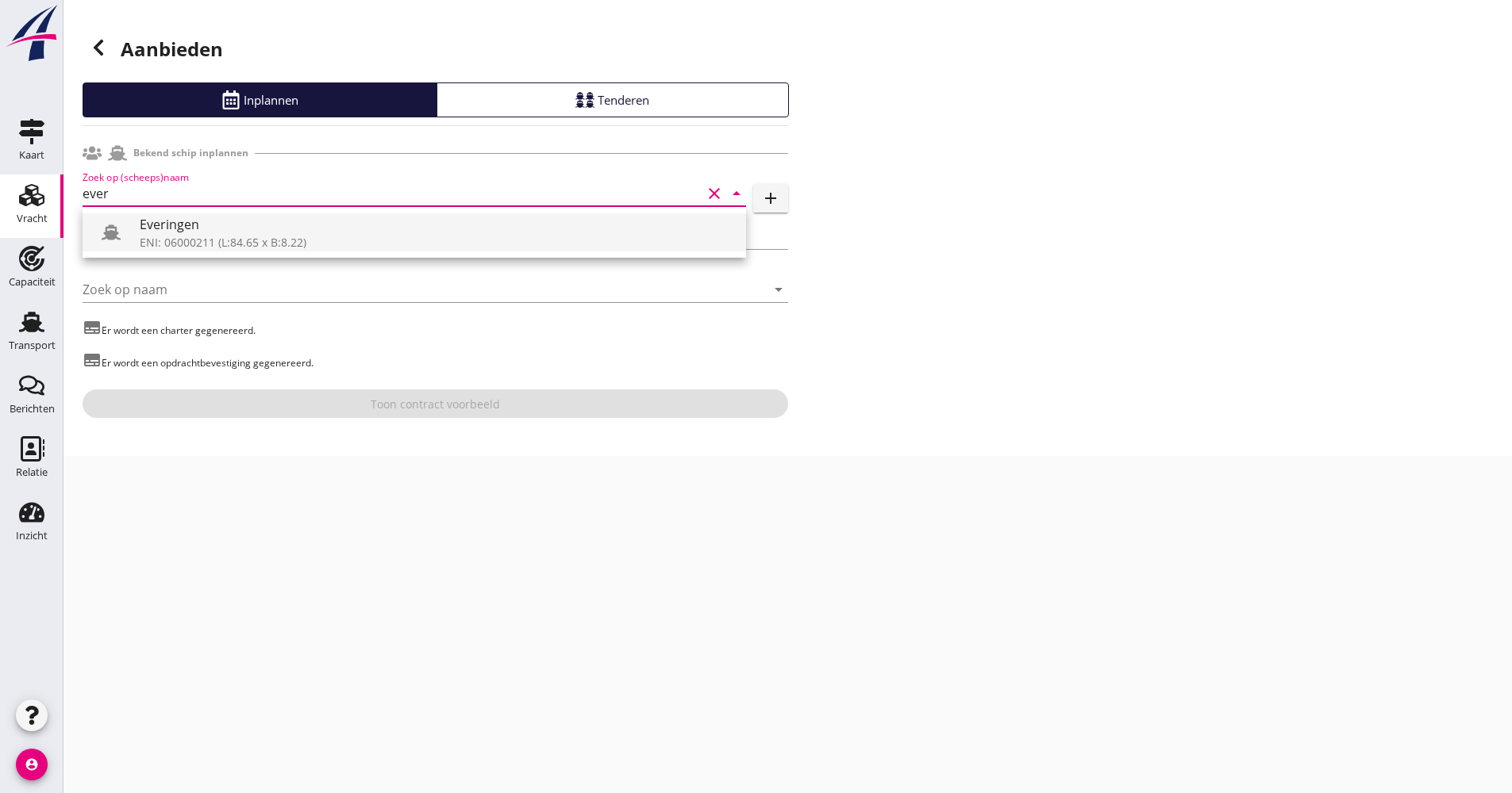
click at [166, 235] on div "ENI: 06000211 (L:84.65 x B:8.22)" at bounding box center [436, 242] width 593 height 16
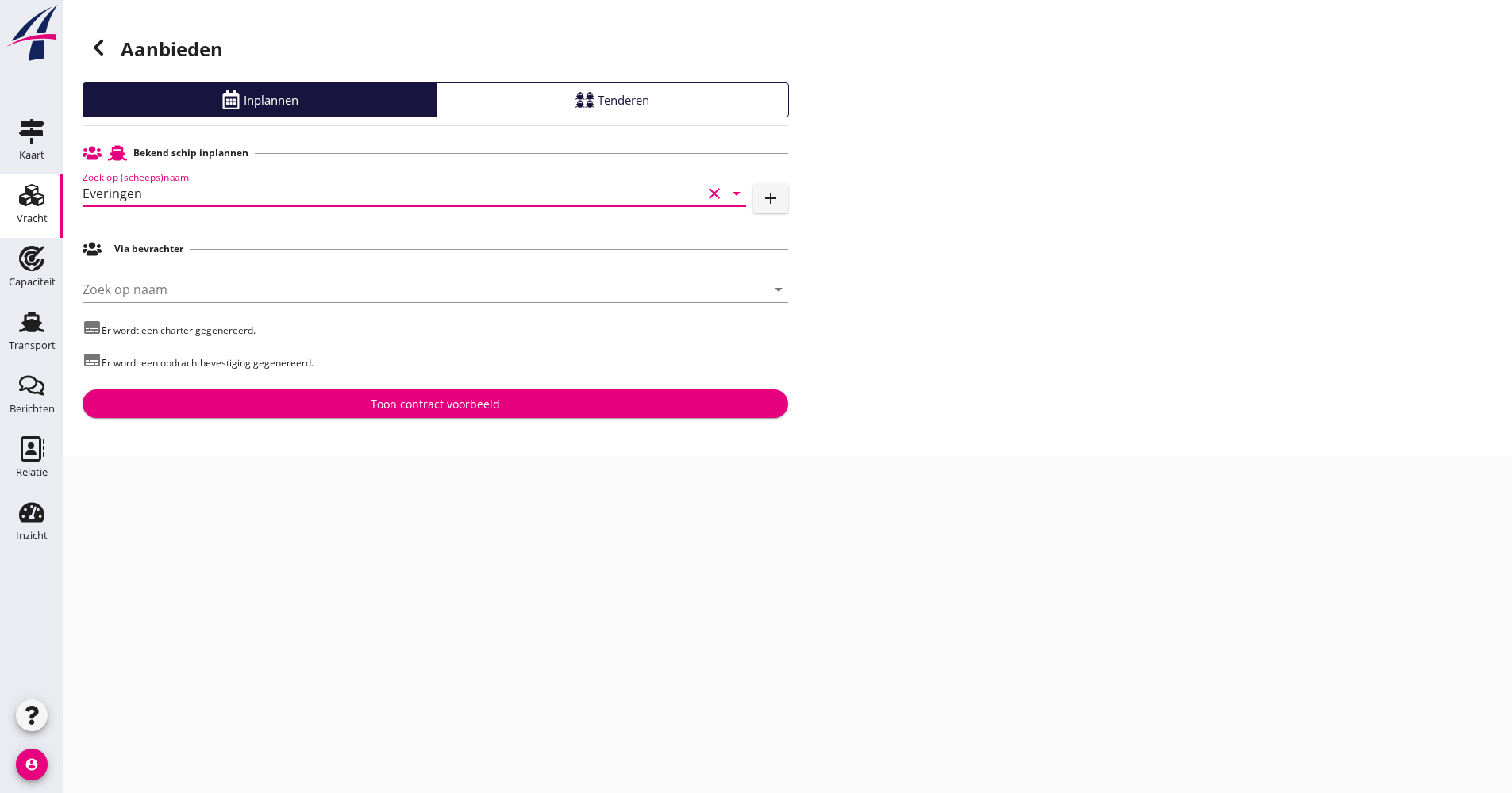
type input "Everingen"
click at [316, 413] on button "Toon contract voorbeeld" at bounding box center [434, 404] width 705 height 29
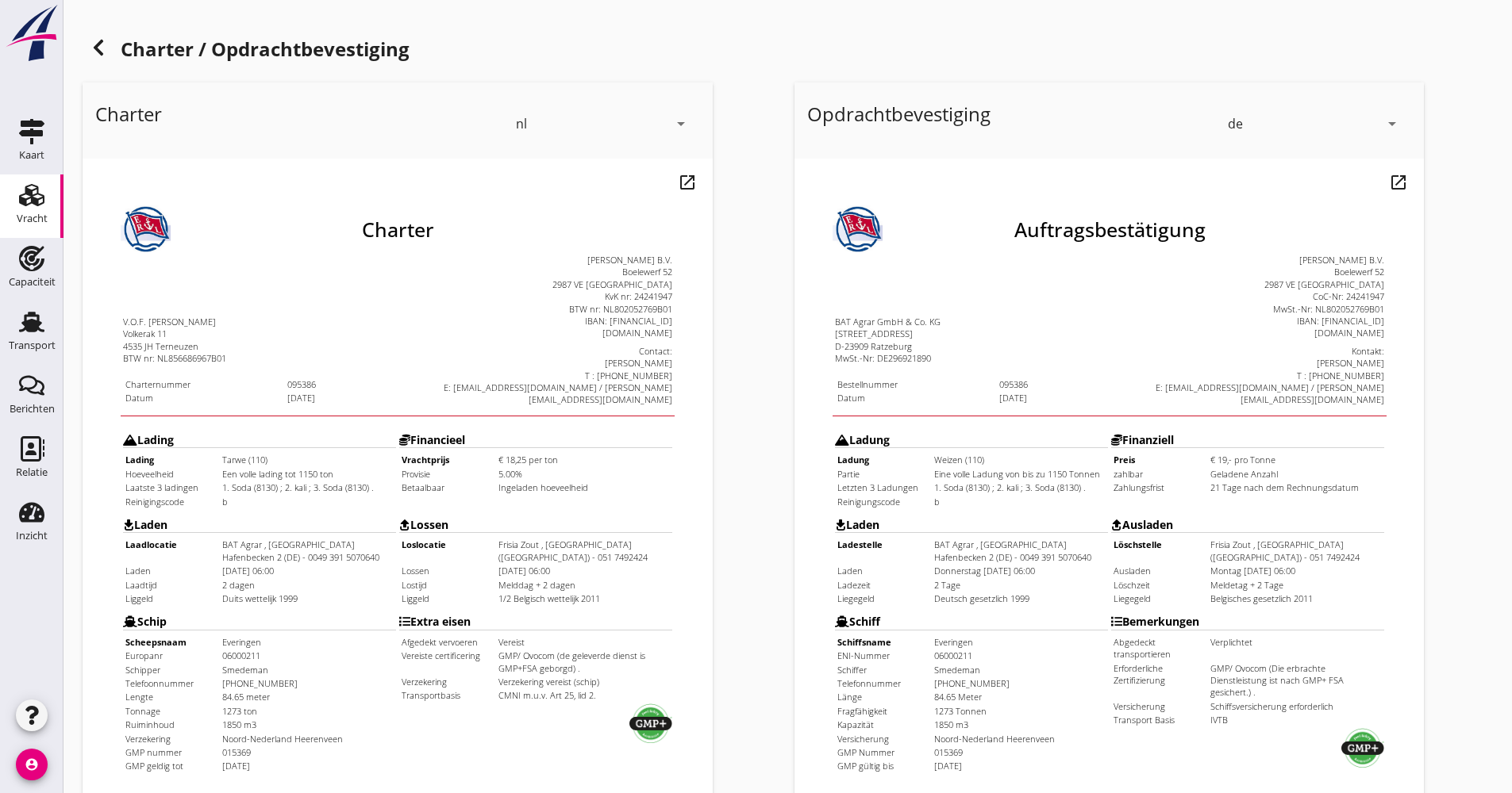
click at [81, 37] on div "Charter / Opdrachtbevestiging Charter nl arrow_drop_down open_in_new Pas aan Do…" at bounding box center [788, 587] width 1449 height 1175
click at [98, 44] on icon at bounding box center [99, 48] width 19 height 19
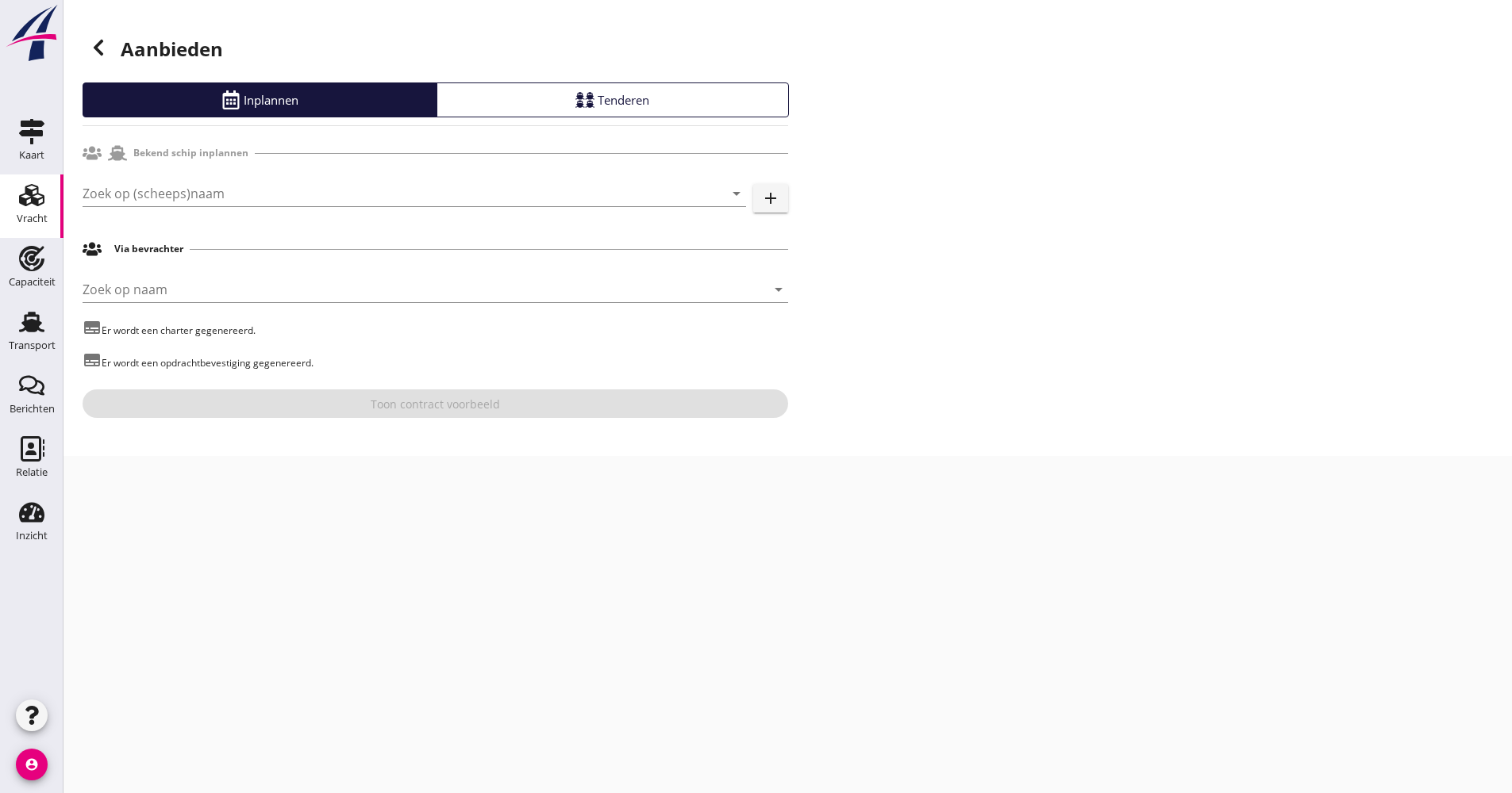
click at [96, 55] on icon at bounding box center [99, 48] width 19 height 19
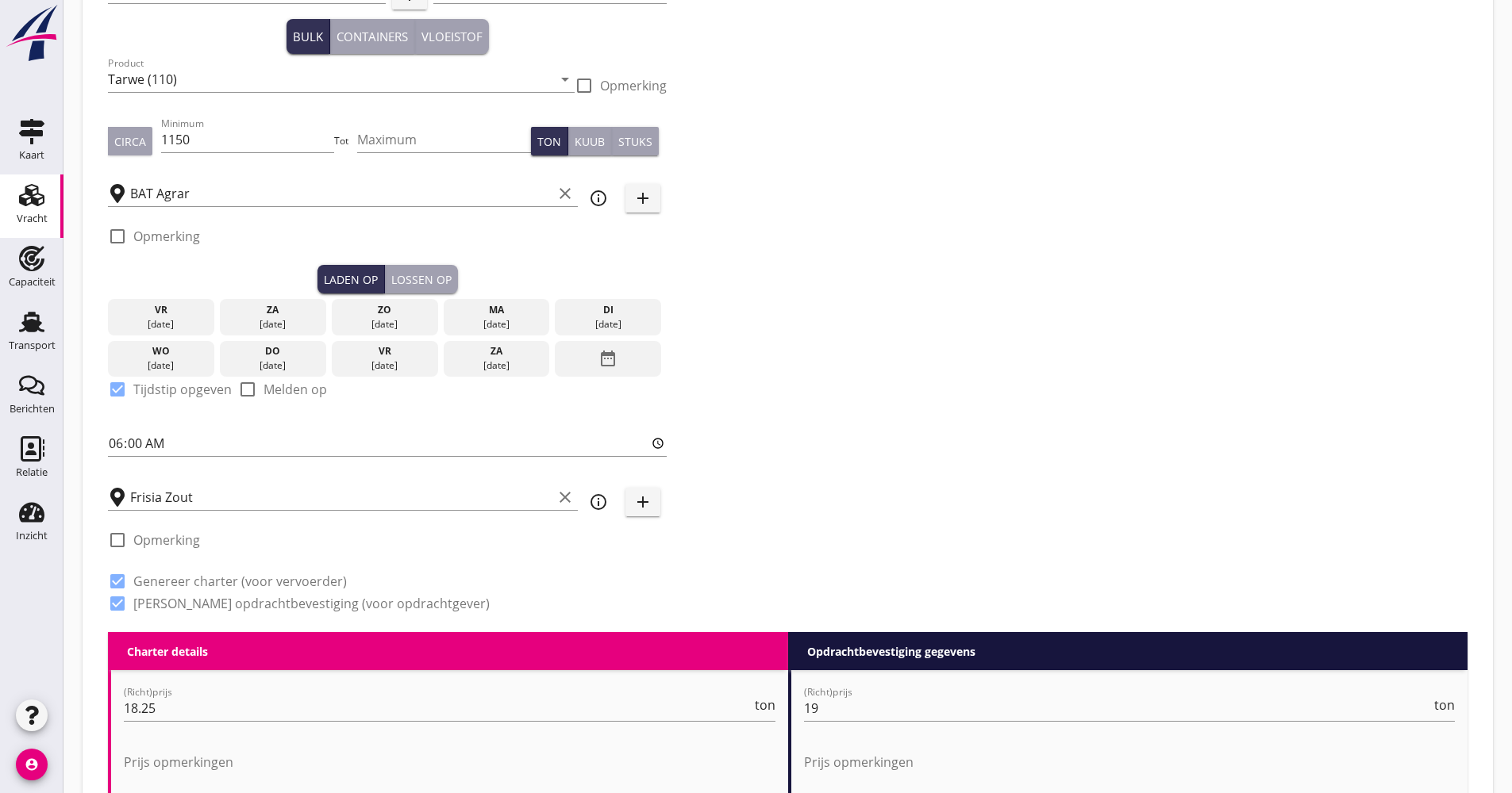
scroll to position [238, 0]
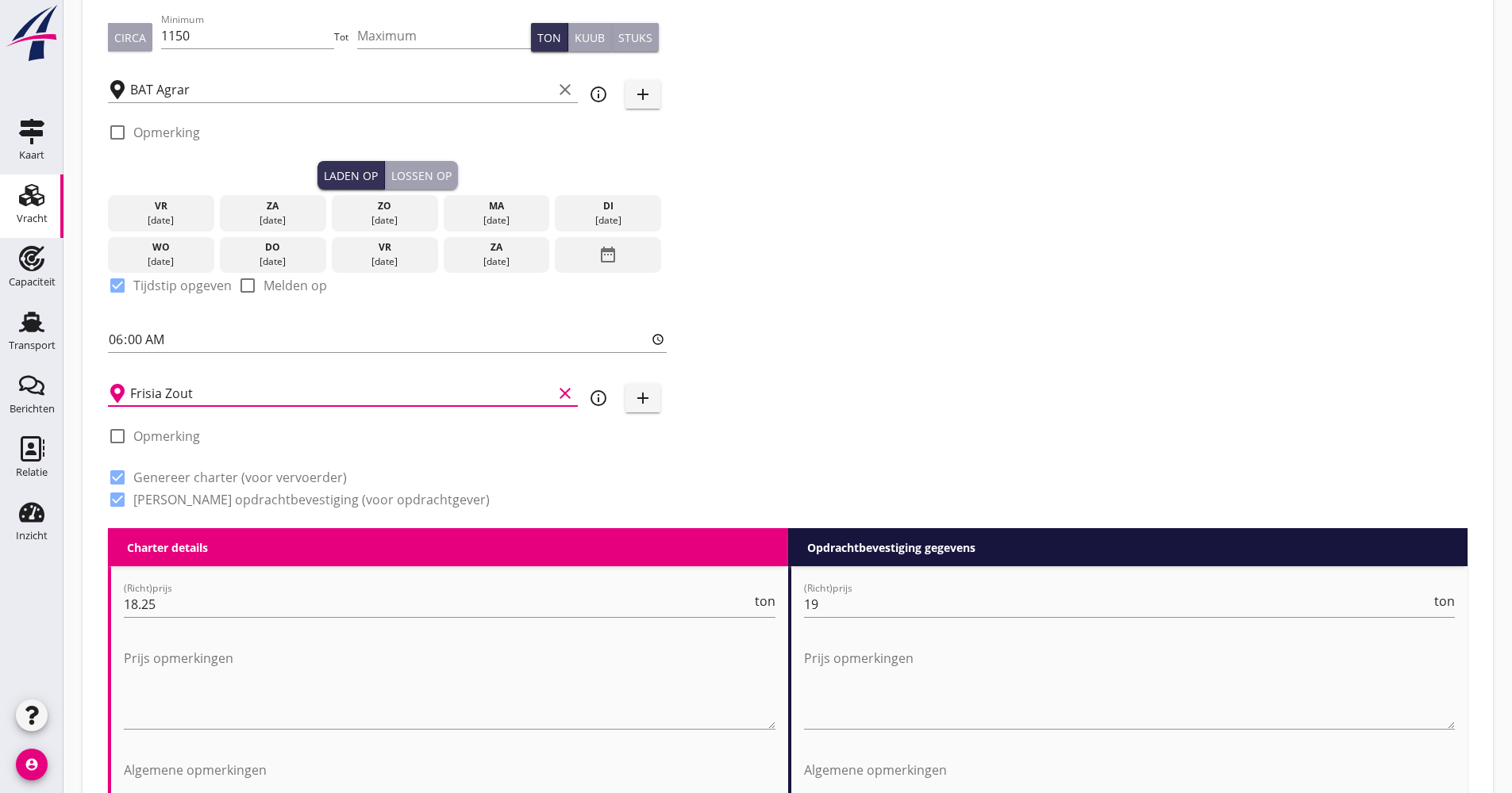
click at [217, 395] on input "Frisia Zout" at bounding box center [341, 393] width 422 height 26
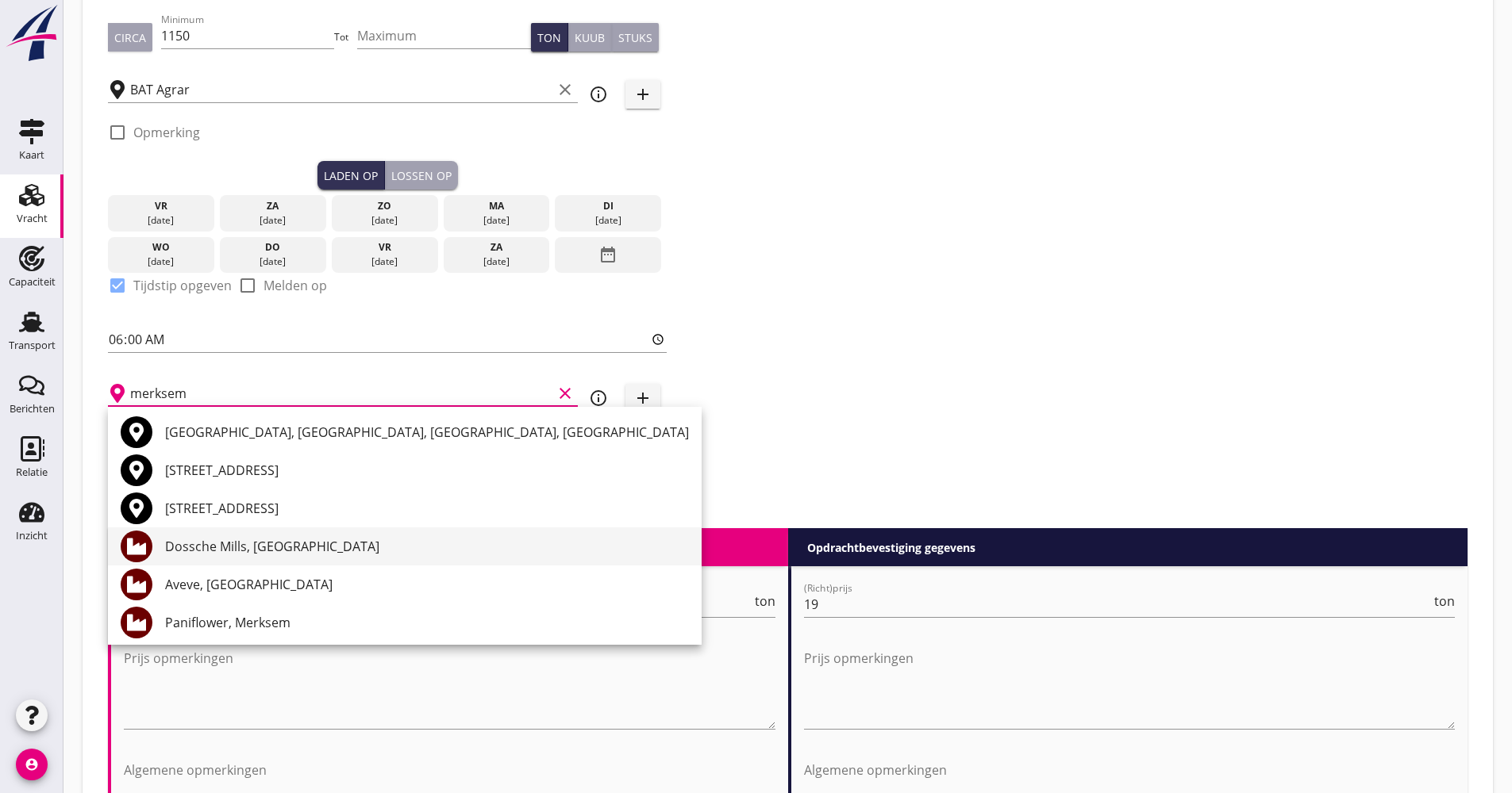
click at [246, 540] on div "Dossche Mills, [GEOGRAPHIC_DATA]" at bounding box center [427, 547] width 523 height 19
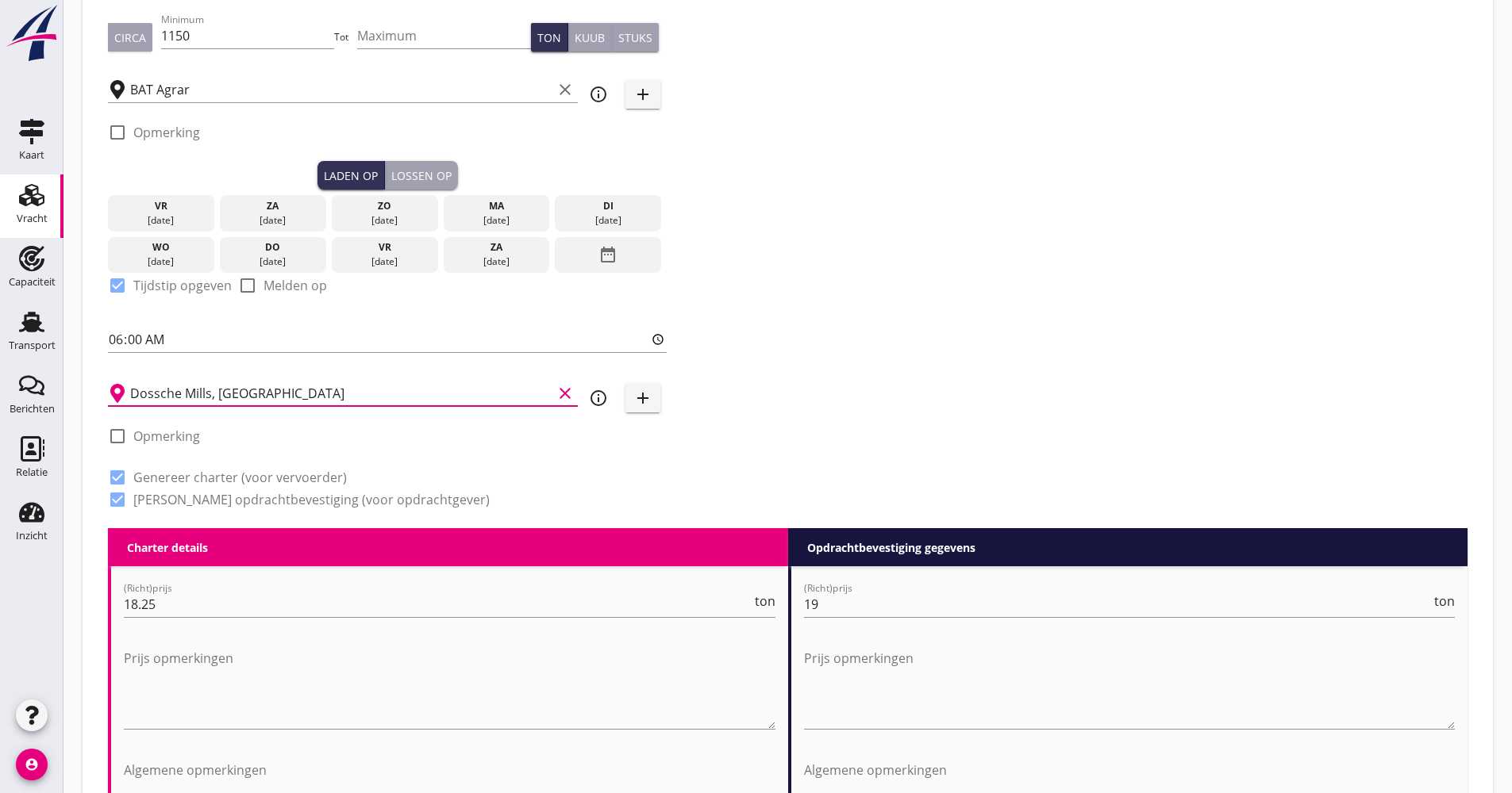
type input "Dossche Mills, [GEOGRAPHIC_DATA]"
click at [802, 389] on div "Zoeken op opdrachtgever... BAT Agrar GmbH & Co. KG clear arrow_drop_down add (i…" at bounding box center [788, 191] width 1372 height 673
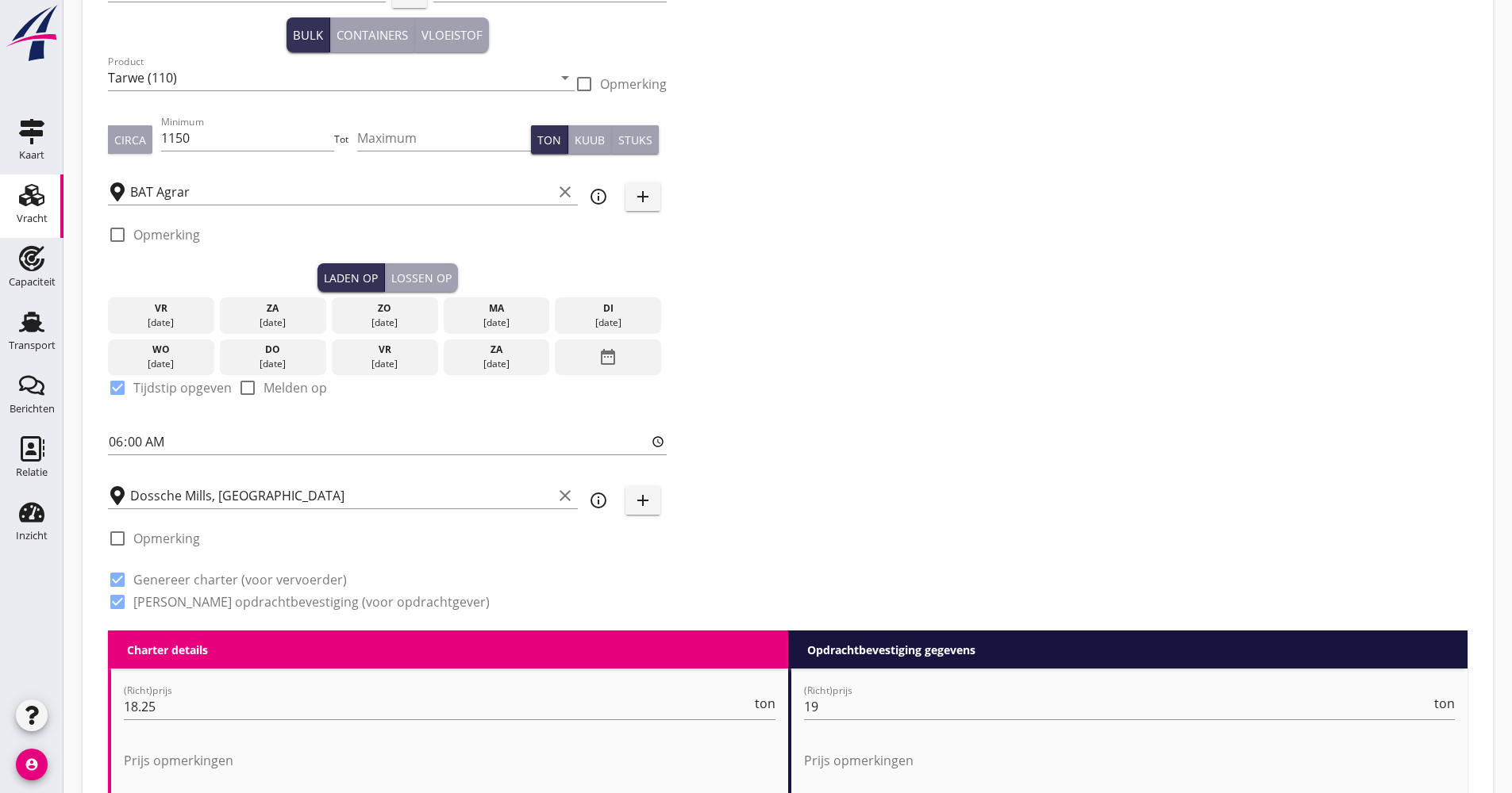
scroll to position [0, 0]
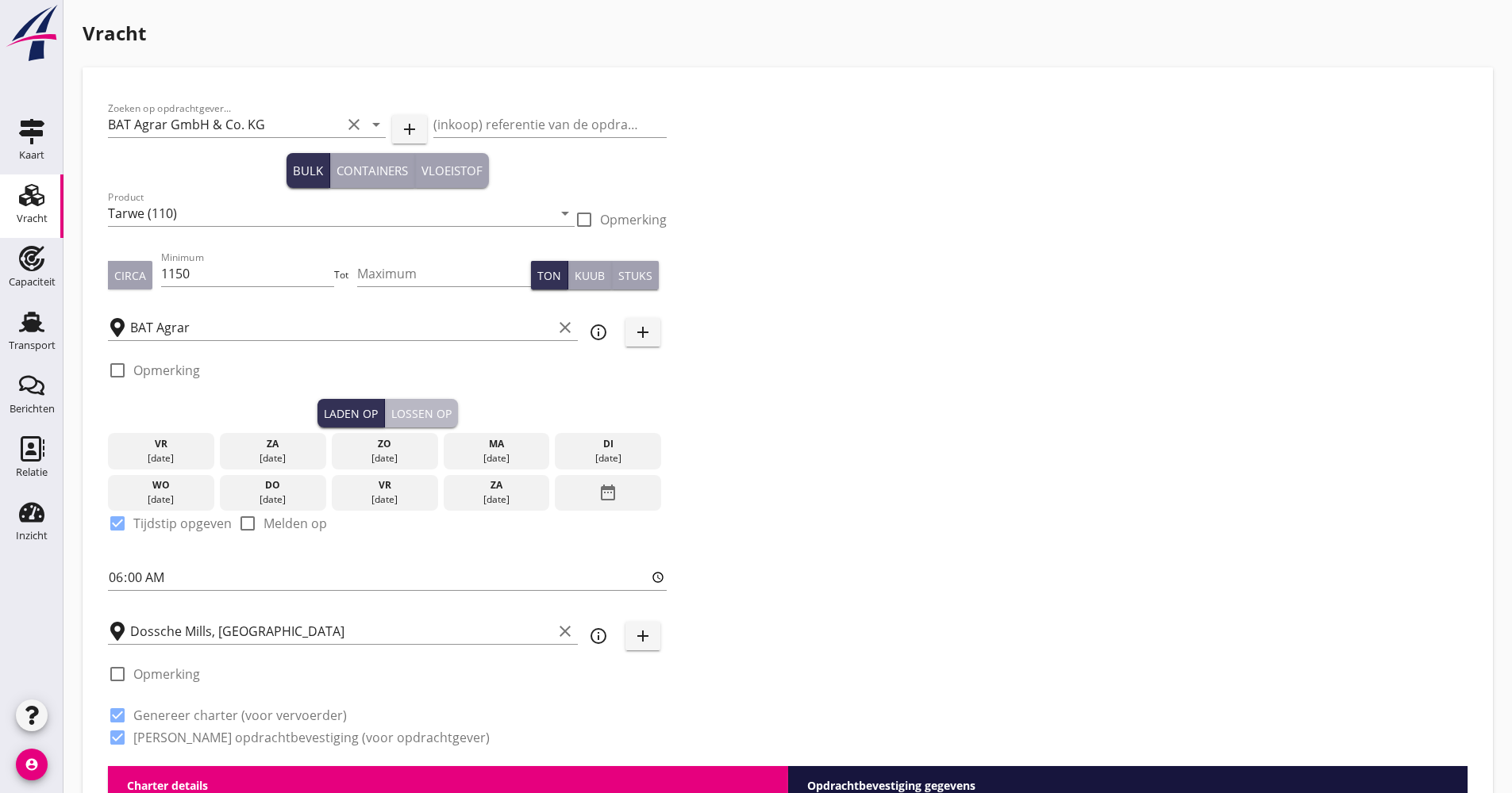
click at [440, 403] on button "Lossen op" at bounding box center [421, 413] width 73 height 29
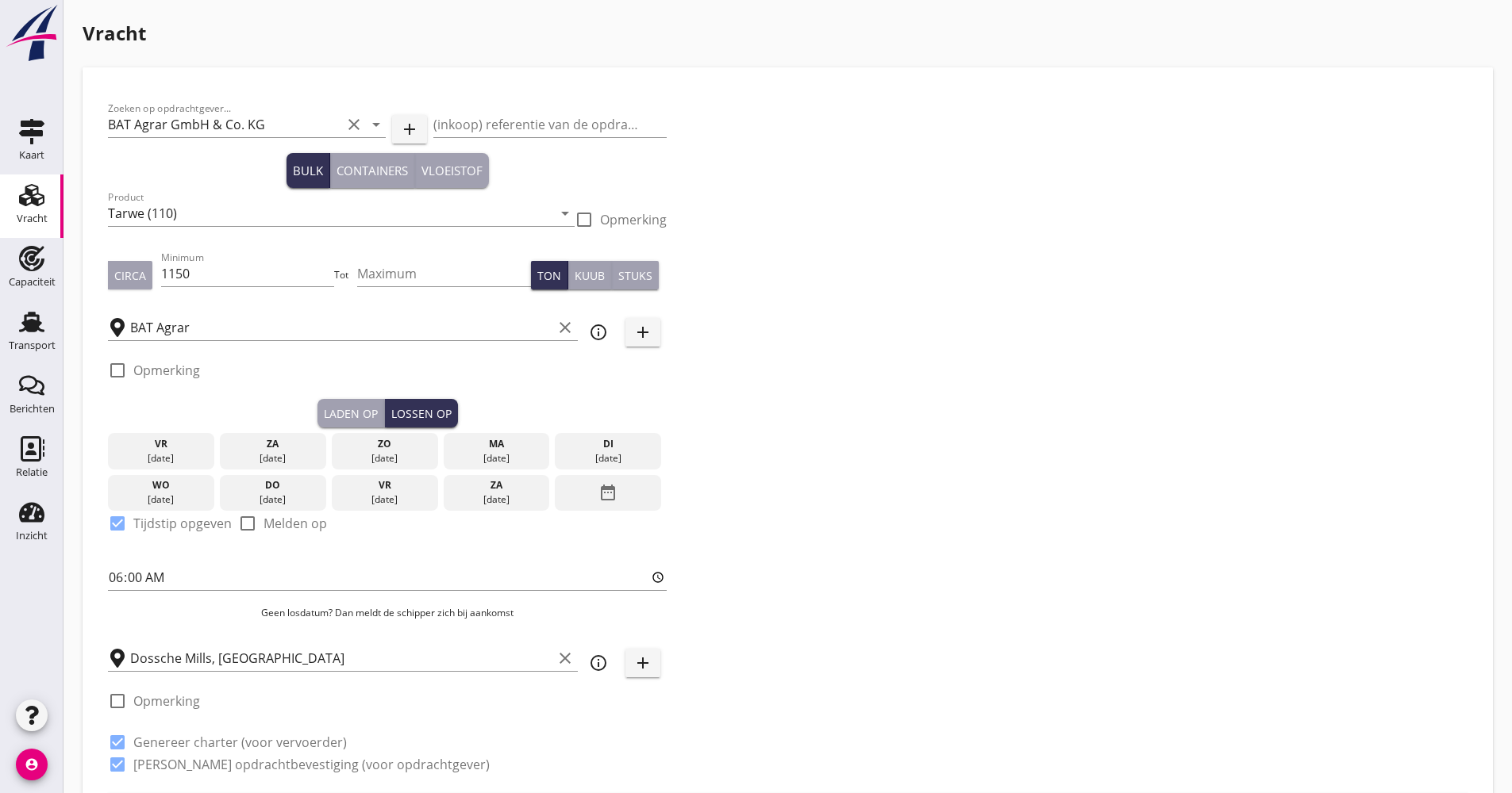
click at [295, 523] on label "Melden op" at bounding box center [295, 523] width 63 height 16
checkbox input "true"
click at [155, 519] on label "Tijdstip opgeven" at bounding box center [182, 523] width 99 height 16
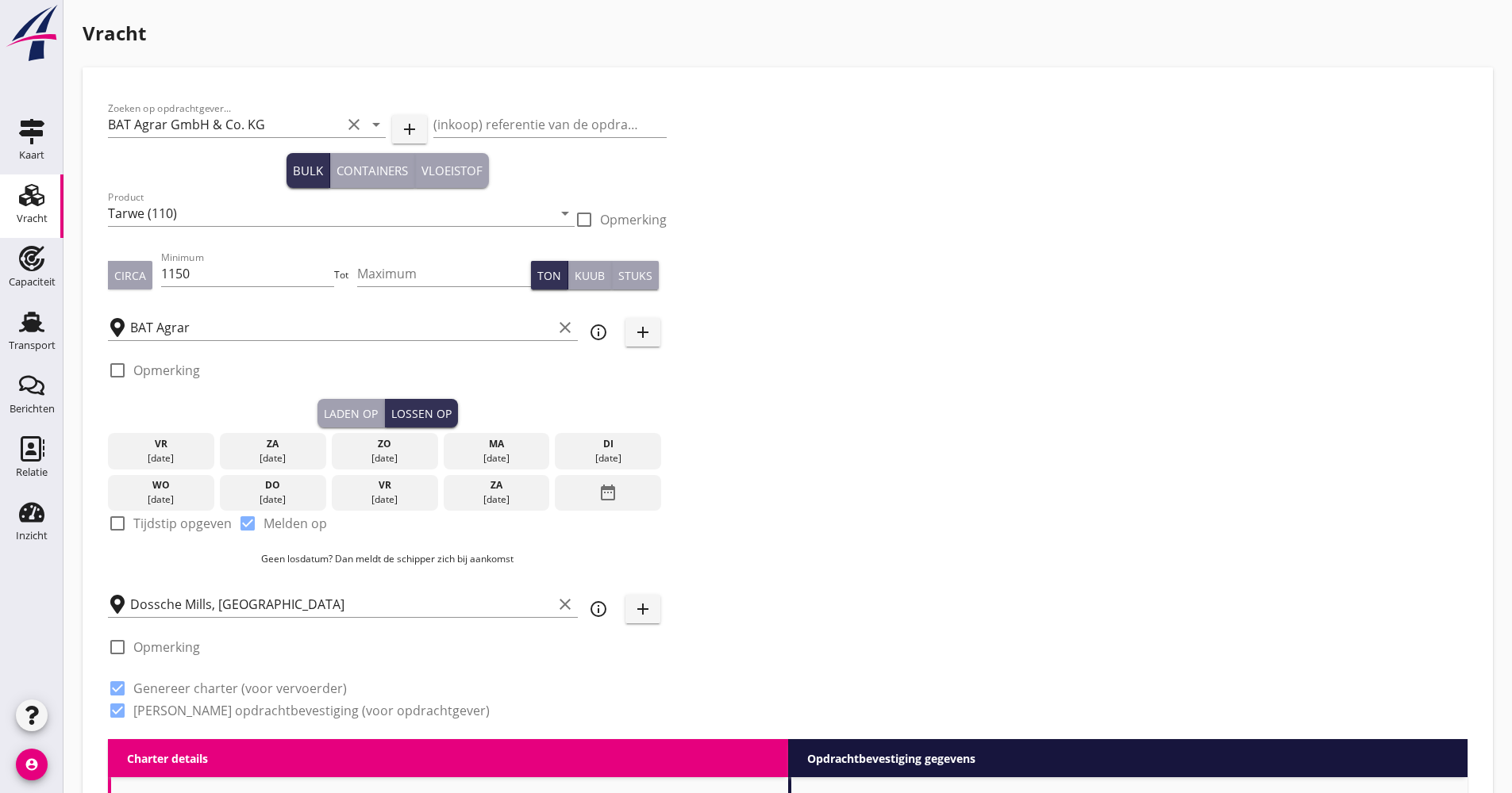
click at [599, 485] on icon "date_range" at bounding box center [608, 493] width 19 height 29
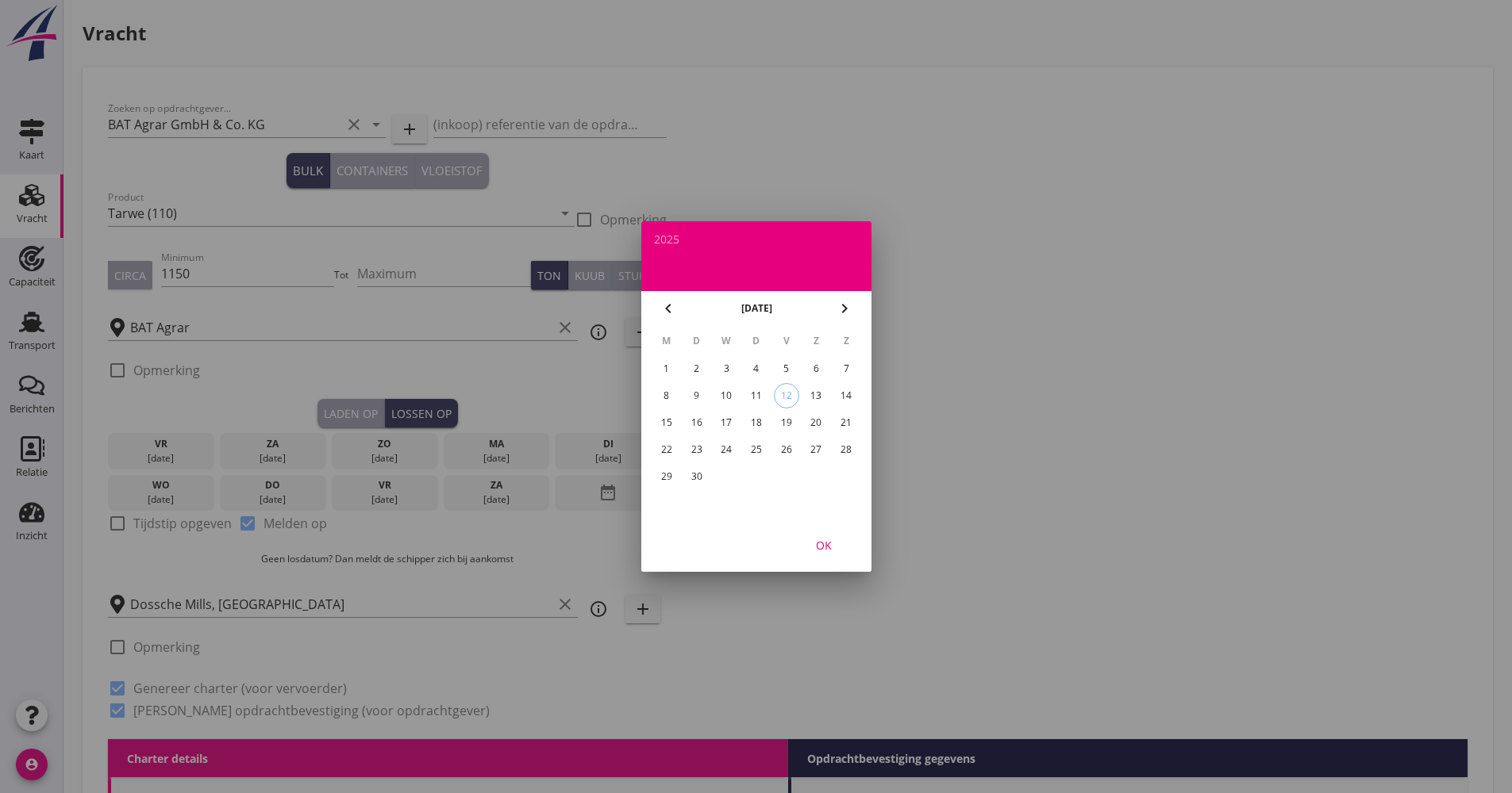
click at [673, 473] on div "29" at bounding box center [666, 476] width 26 height 26
click at [837, 545] on div "OK" at bounding box center [824, 545] width 44 height 16
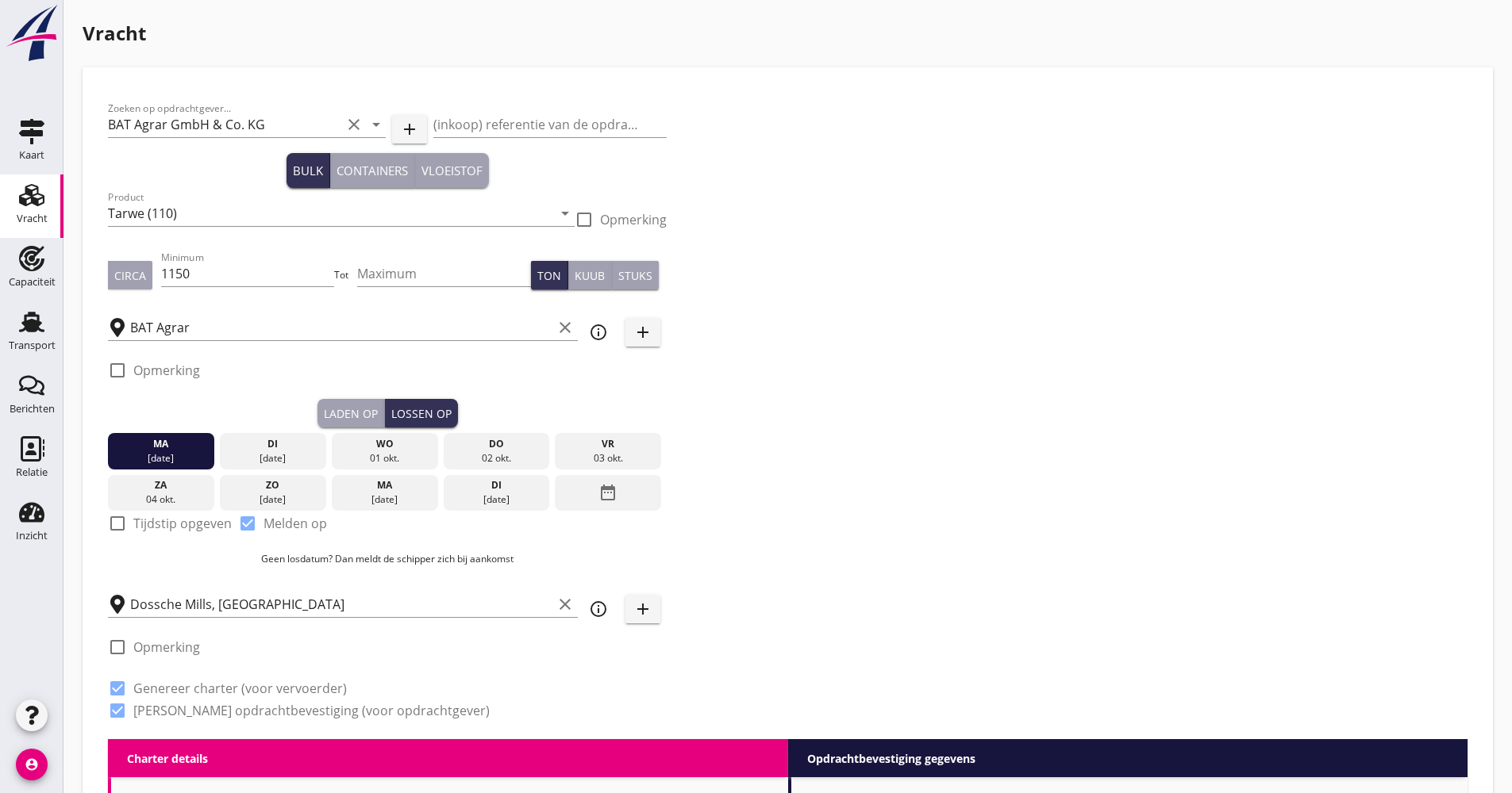
drag, startPoint x: 179, startPoint y: 456, endPoint x: 621, endPoint y: 455, distance: 442.0
click at [621, 455] on div "[DATE] [DATE] [DATE] [DATE] [DATE] [DATE] [DATE] [DATE] [DATE] date_range" at bounding box center [388, 469] width 559 height 83
click at [689, 466] on div "Zoeken op opdrachtgever... BAT Agrar GmbH & Co. KG clear arrow_drop_down add (i…" at bounding box center [788, 416] width 1372 height 647
drag, startPoint x: 691, startPoint y: 533, endPoint x: 575, endPoint y: 565, distance: 120.3
click at [691, 534] on div "Zoeken op opdrachtgever... BAT Agrar GmbH & Co. KG clear arrow_drop_down add (i…" at bounding box center [788, 416] width 1372 height 647
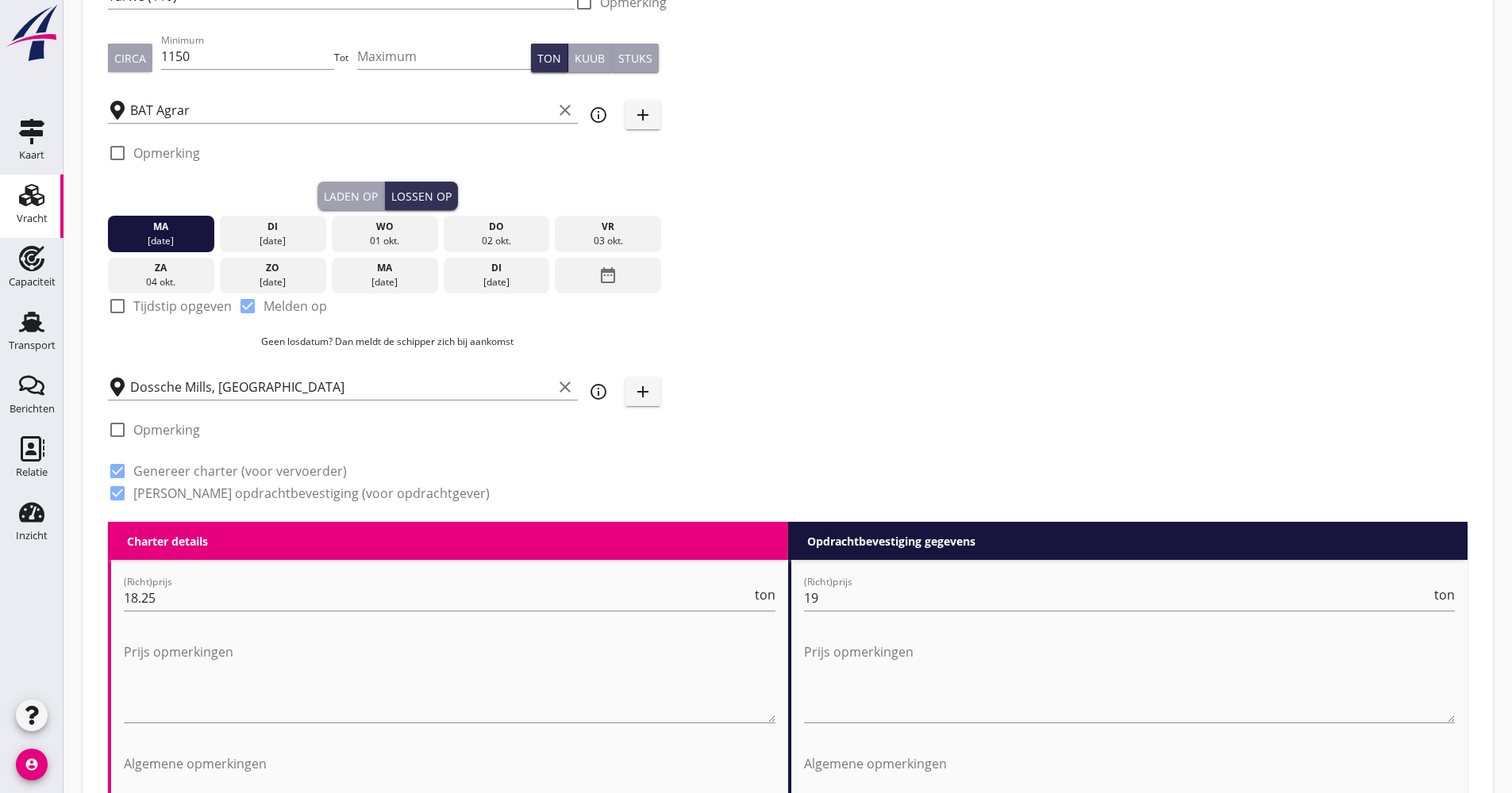
scroll to position [238, 0]
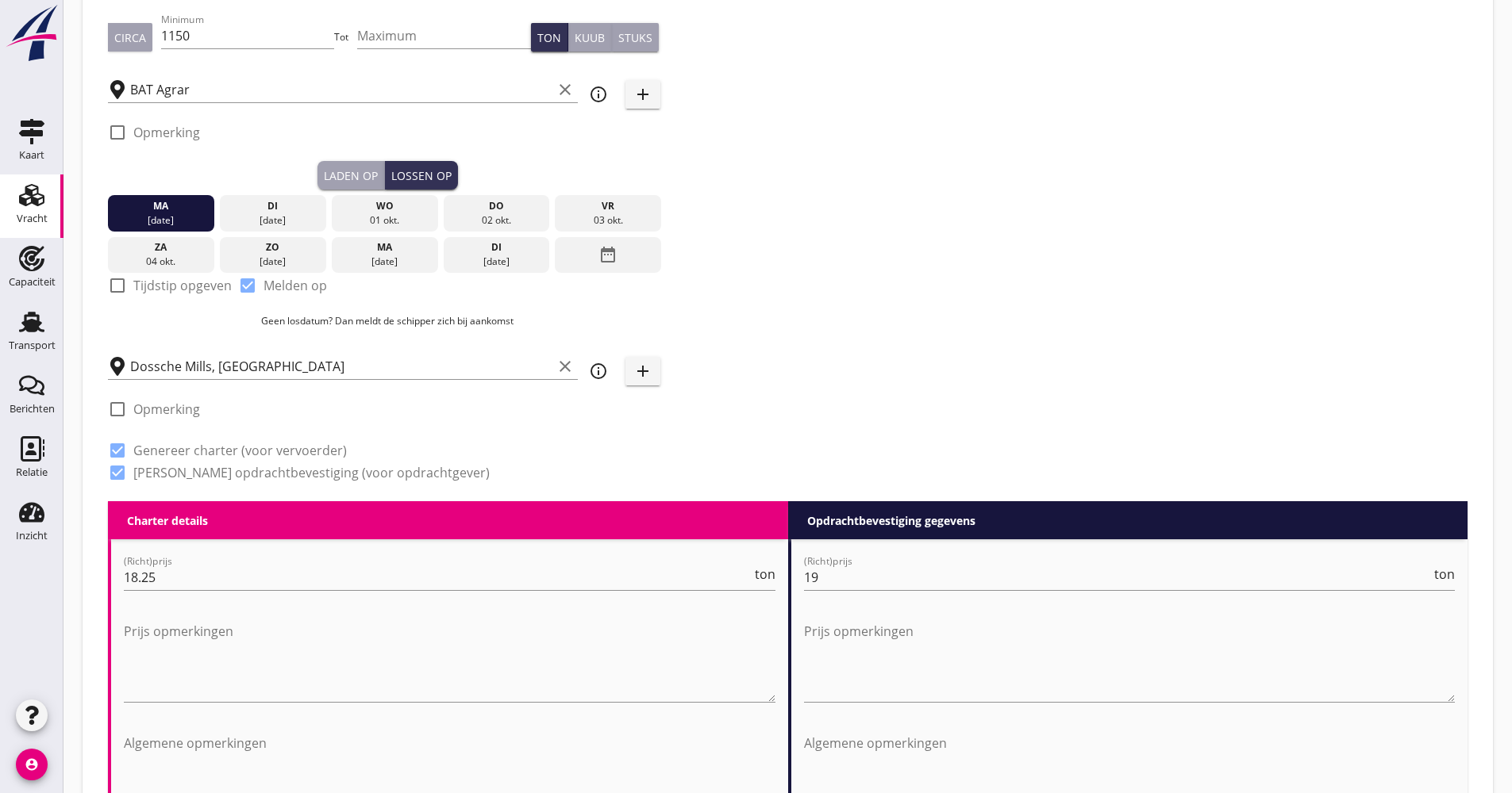
drag, startPoint x: 448, startPoint y: 459, endPoint x: 429, endPoint y: 468, distance: 21.0
click at [446, 459] on div "check_box Genereer charter (voor vervoerder)" at bounding box center [388, 449] width 559 height 22
click at [331, 567] on input "18.25" at bounding box center [437, 578] width 628 height 26
drag, startPoint x: 231, startPoint y: 217, endPoint x: 886, endPoint y: 216, distance: 655.0
click at [886, 216] on div "Zoeken op opdrachtgever... BAT Agrar GmbH & Co. KG clear arrow_drop_down add (i…" at bounding box center [788, 178] width 1372 height 647
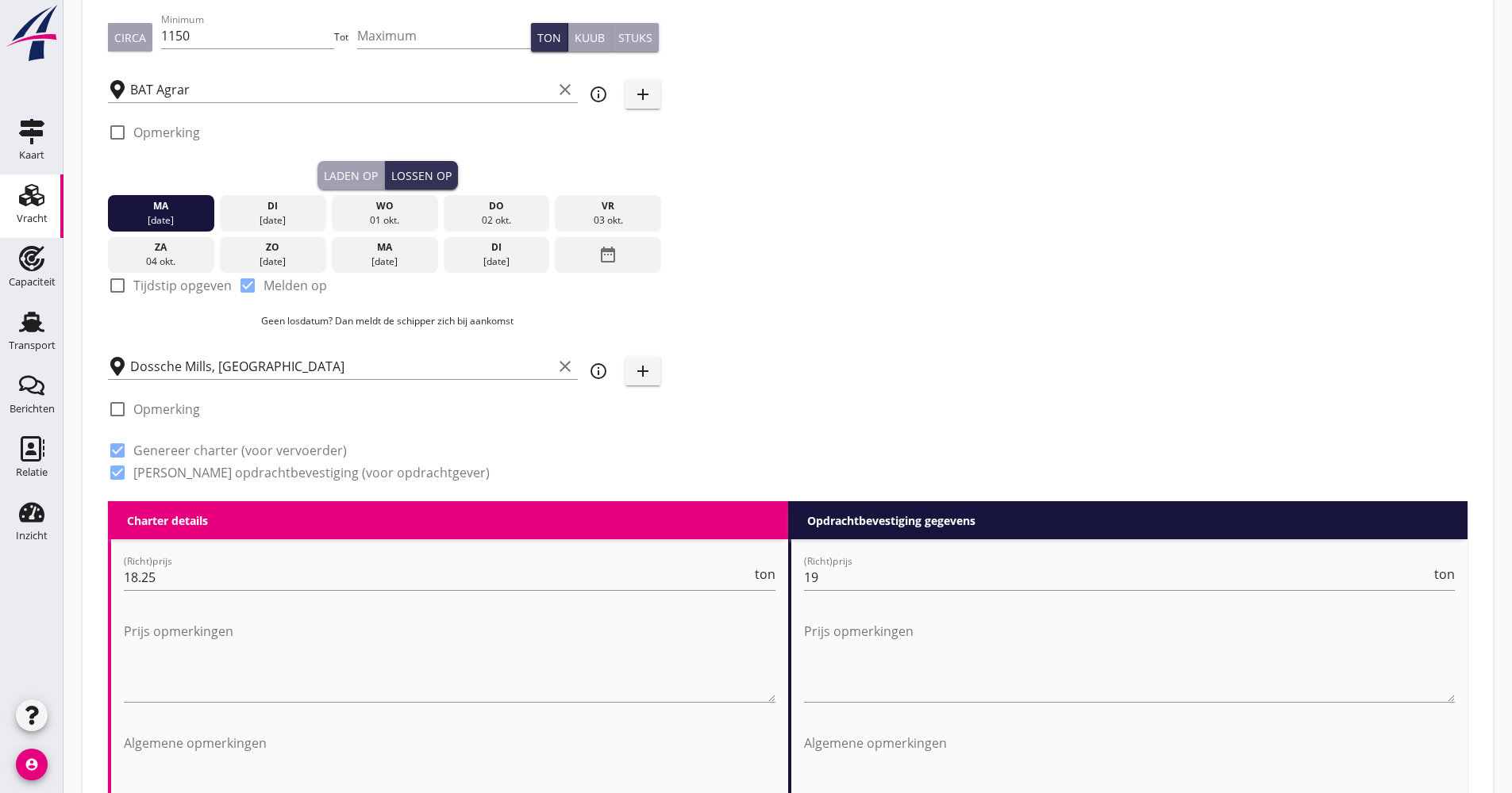
drag, startPoint x: 173, startPoint y: 209, endPoint x: 746, endPoint y: 222, distance: 573.1
click at [605, 219] on div "[DATE] [DATE] [DATE] [DATE] [DATE] [DATE] [DATE] [DATE] [DATE] date_range" at bounding box center [388, 231] width 559 height 83
click at [377, 170] on div "Laden op" at bounding box center [350, 175] width 54 height 16
checkbox input "true"
checkbox input "false"
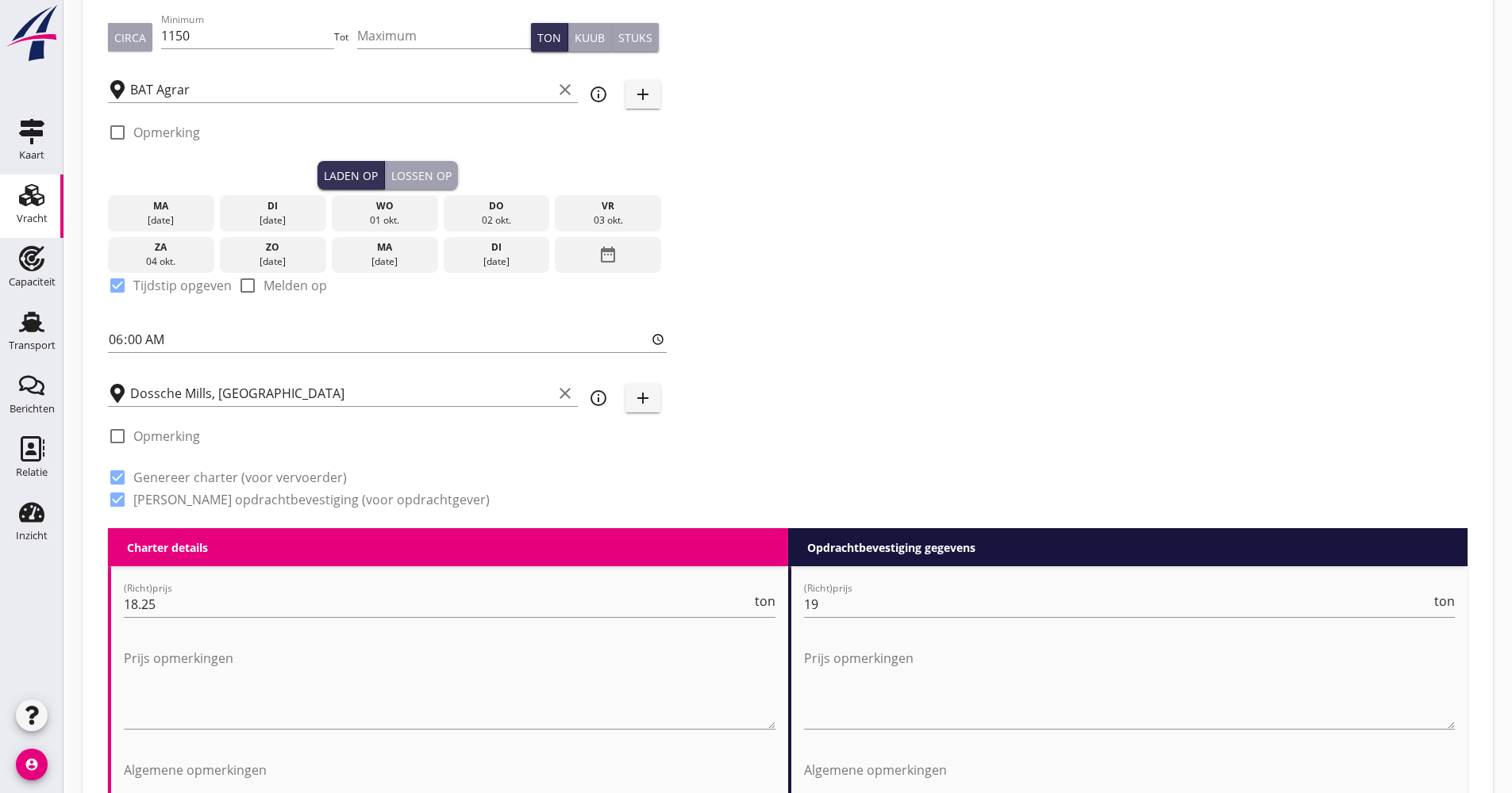
click at [408, 174] on div "Lossen op" at bounding box center [421, 175] width 60 height 16
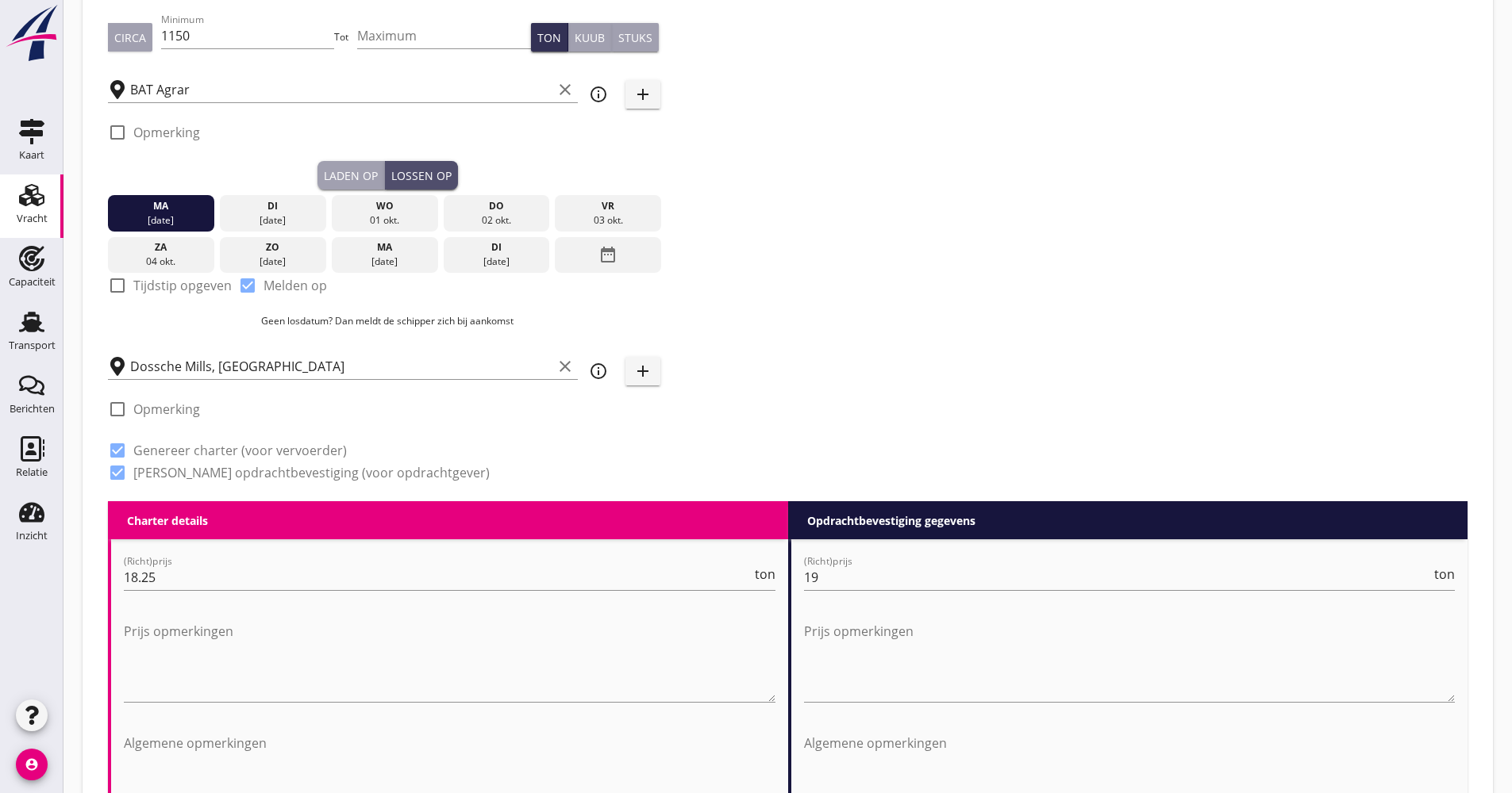
checkbox input "false"
checkbox input "true"
click at [367, 175] on div "Laden op" at bounding box center [350, 175] width 54 height 16
checkbox input "true"
checkbox input "false"
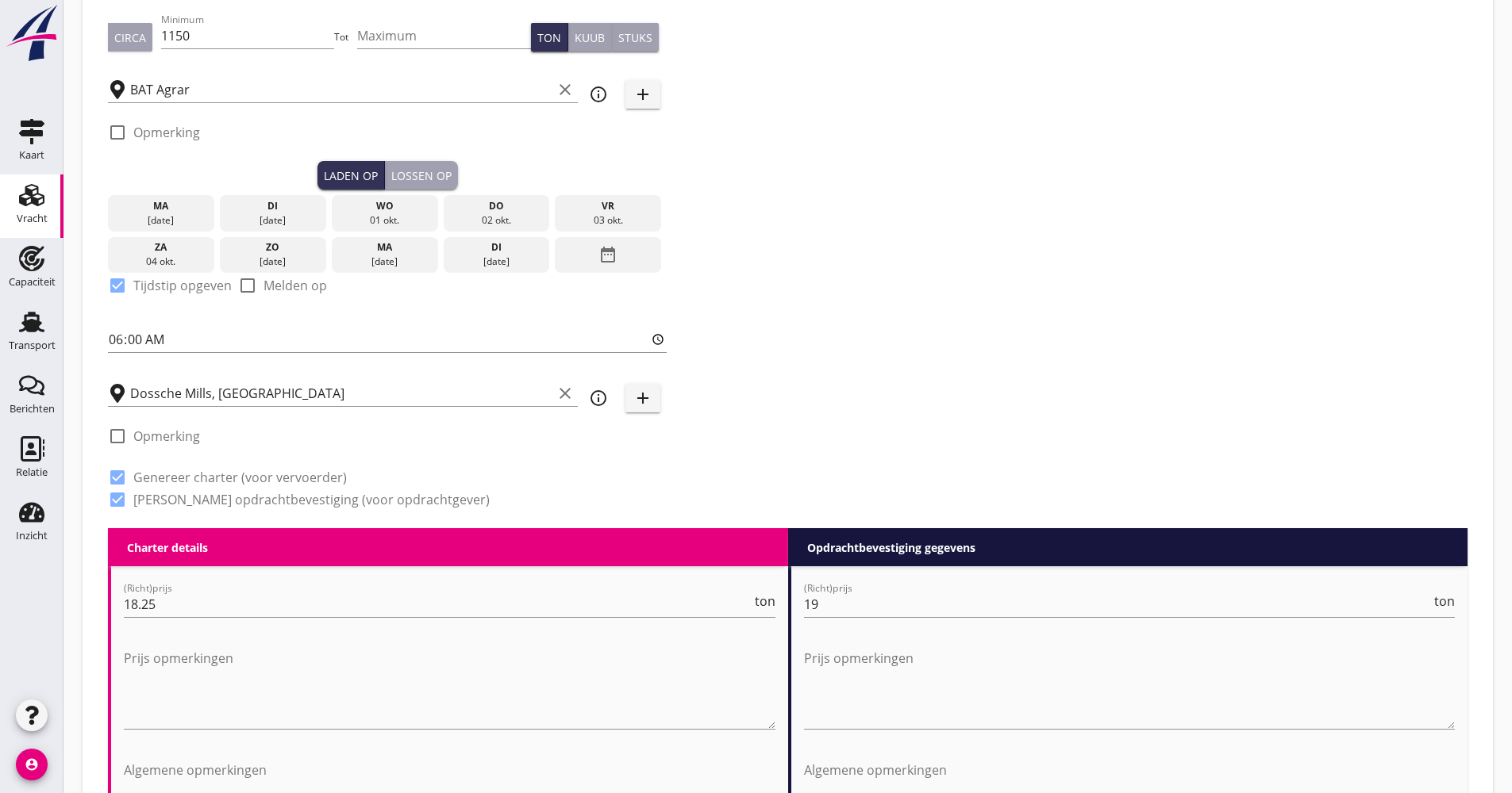
click at [598, 248] on icon "date_range" at bounding box center [608, 254] width 19 height 29
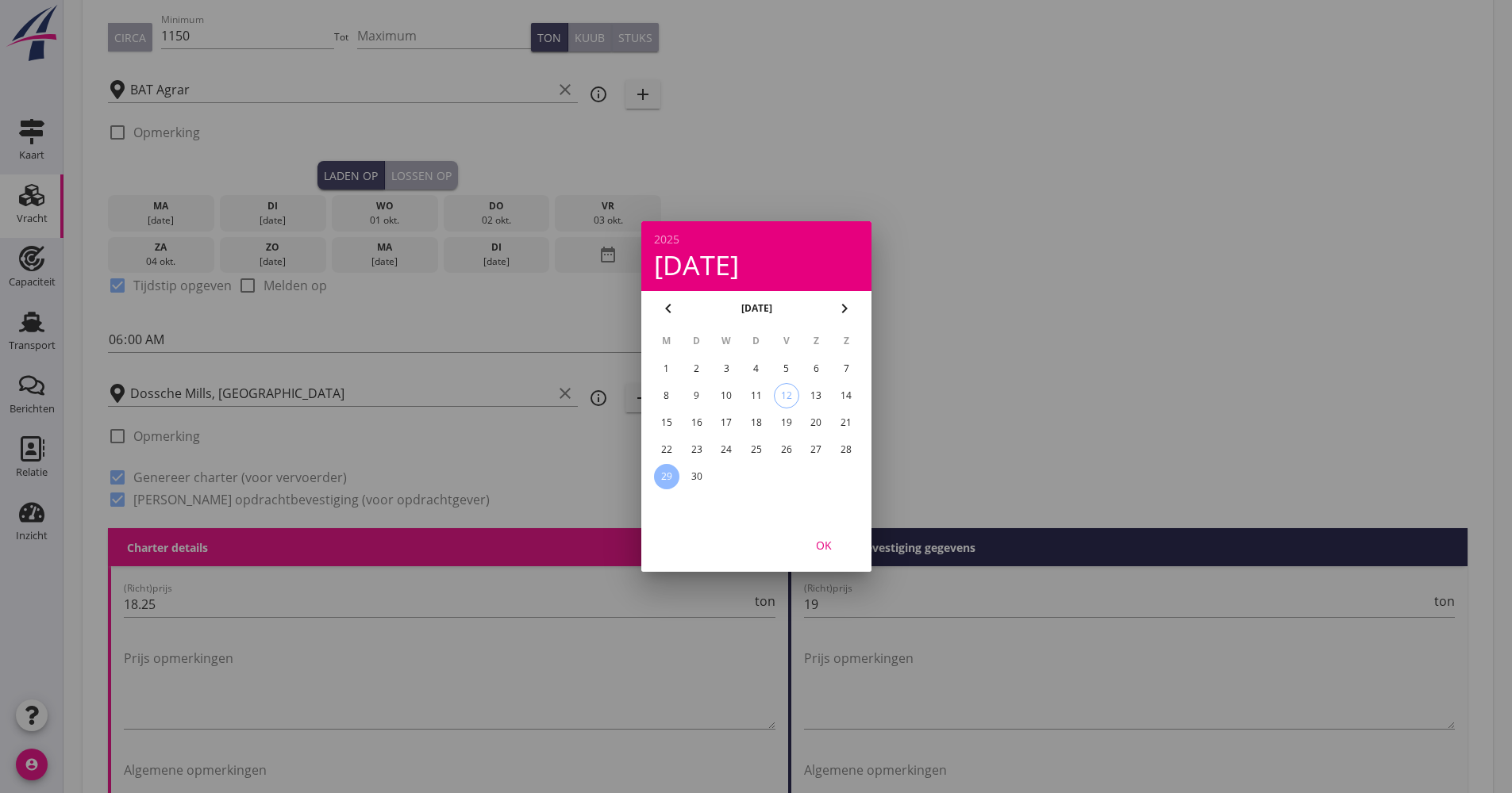
click at [754, 452] on div "25" at bounding box center [755, 450] width 26 height 26
click at [840, 540] on div "OK" at bounding box center [824, 545] width 44 height 16
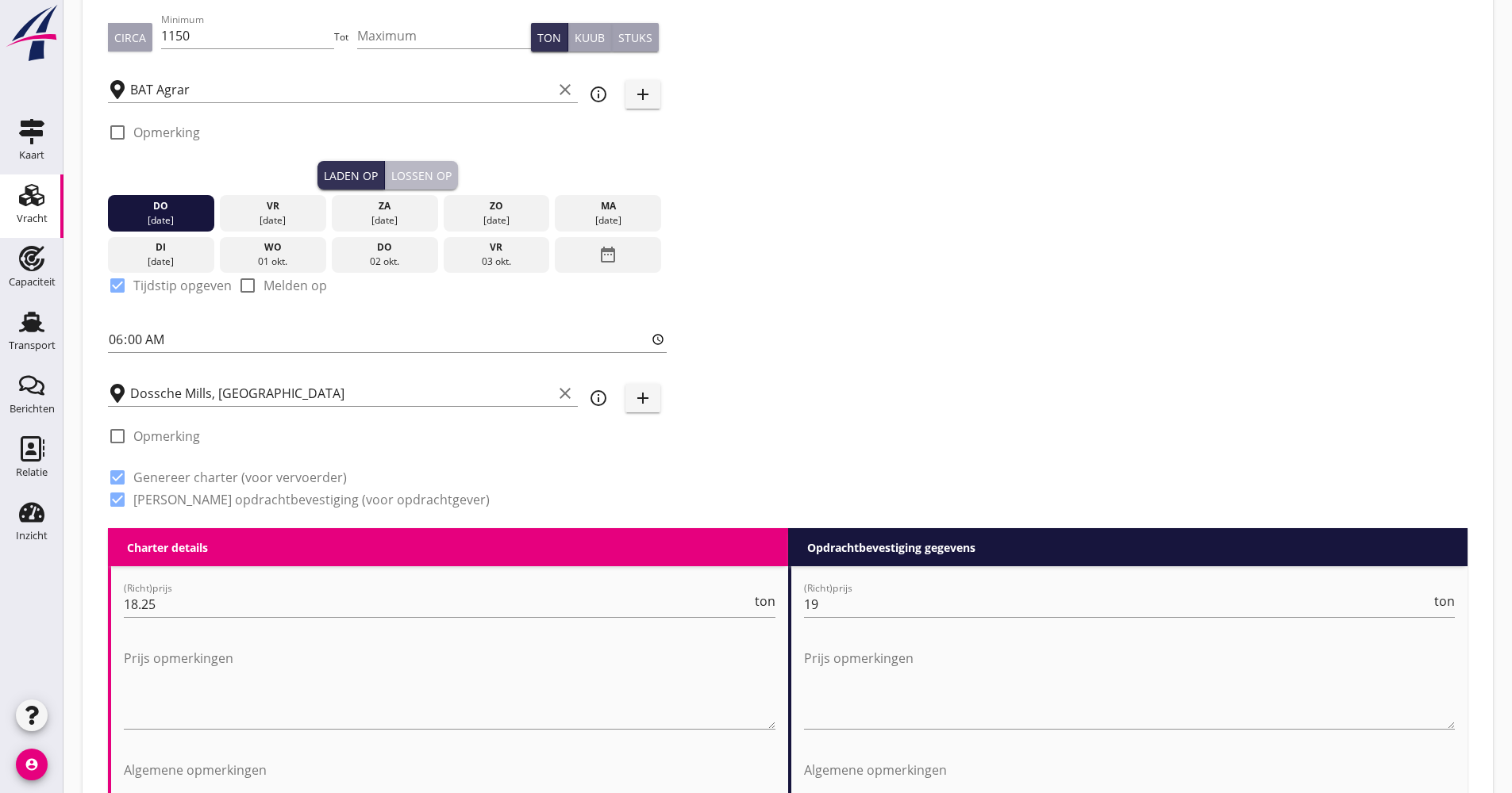
click at [437, 181] on div "Lossen op" at bounding box center [421, 175] width 60 height 16
checkbox input "false"
checkbox input "true"
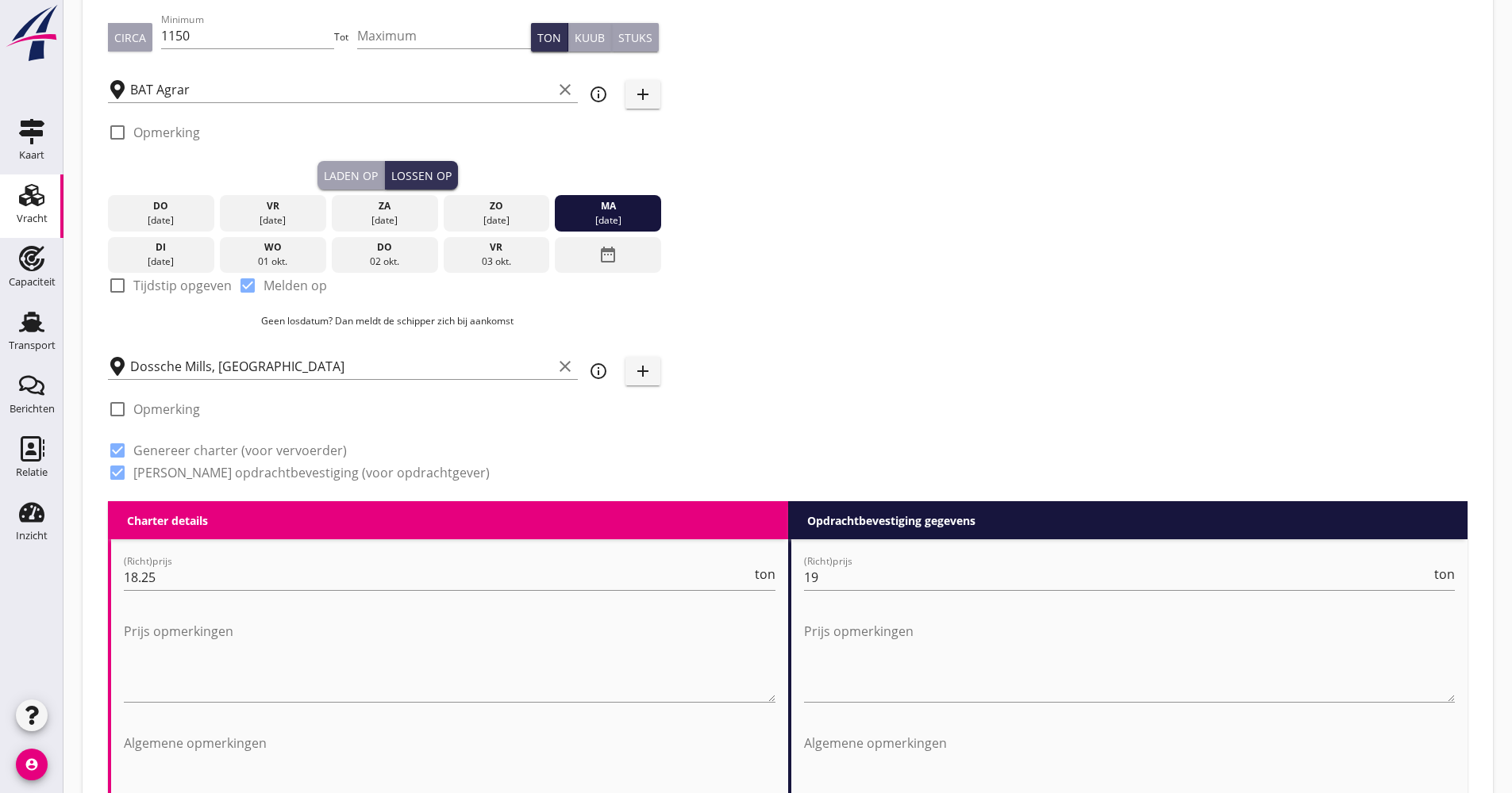
drag, startPoint x: 598, startPoint y: 210, endPoint x: 156, endPoint y: 257, distance: 444.5
click at [156, 257] on div "[DATE] [DATE] [DATE] [DATE] [DATE] [DATE] [DATE] [DATE] [DATE] date_range" at bounding box center [388, 231] width 559 height 83
click at [153, 241] on div "di" at bounding box center [161, 247] width 99 height 14
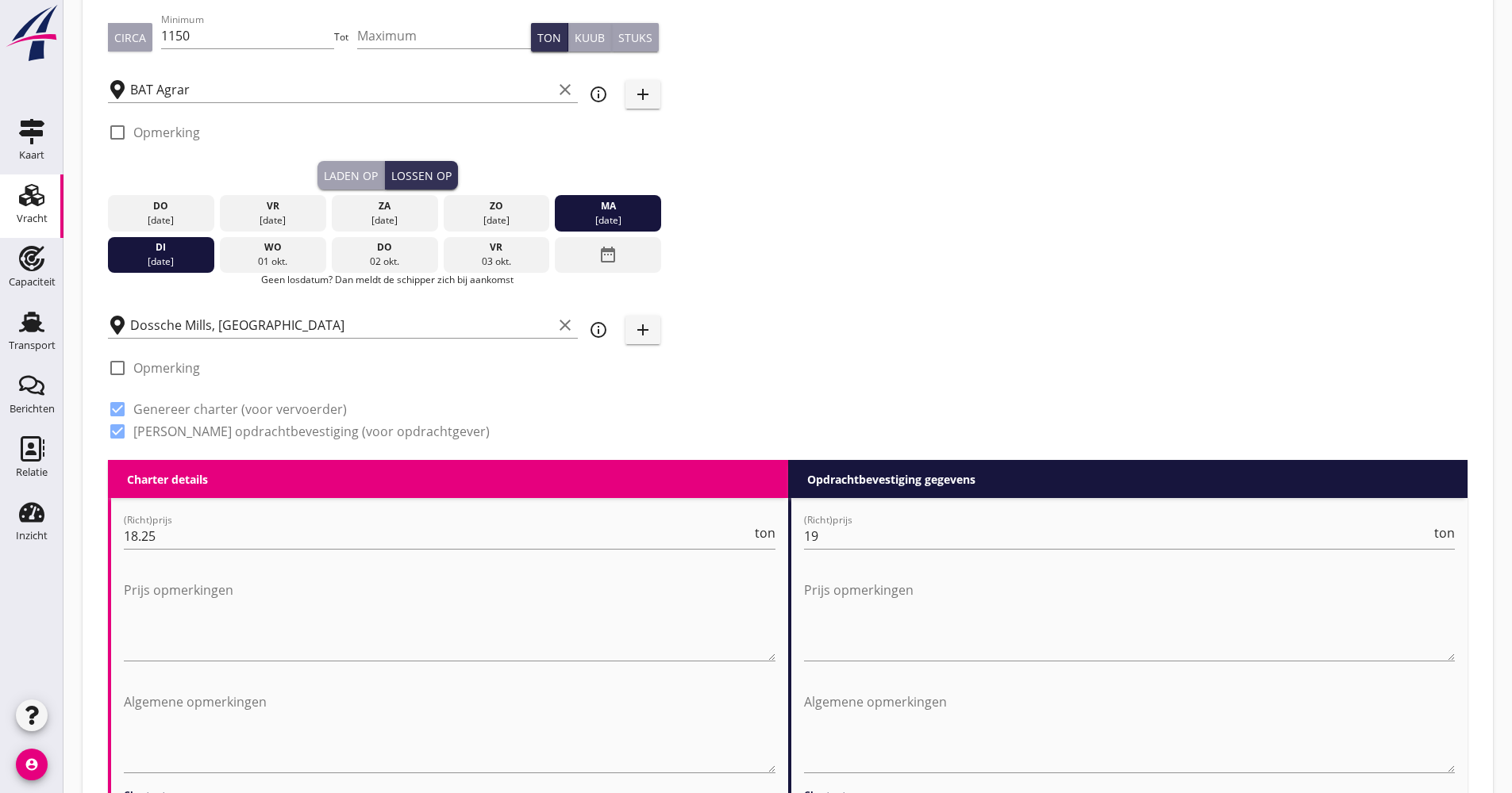
click at [239, 249] on div "wo" at bounding box center [273, 247] width 99 height 14
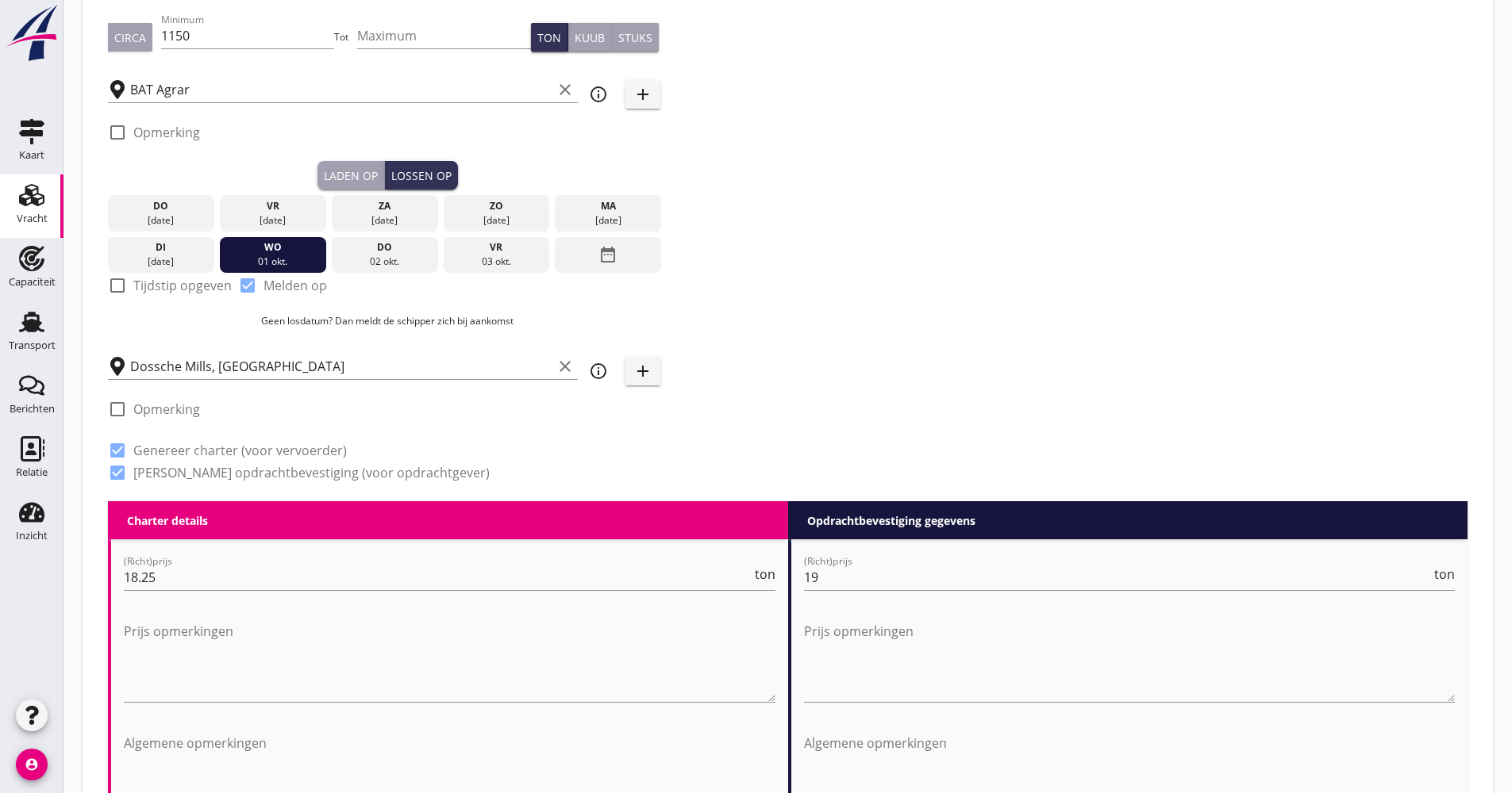
click at [603, 213] on div "[DATE]" at bounding box center [608, 220] width 99 height 14
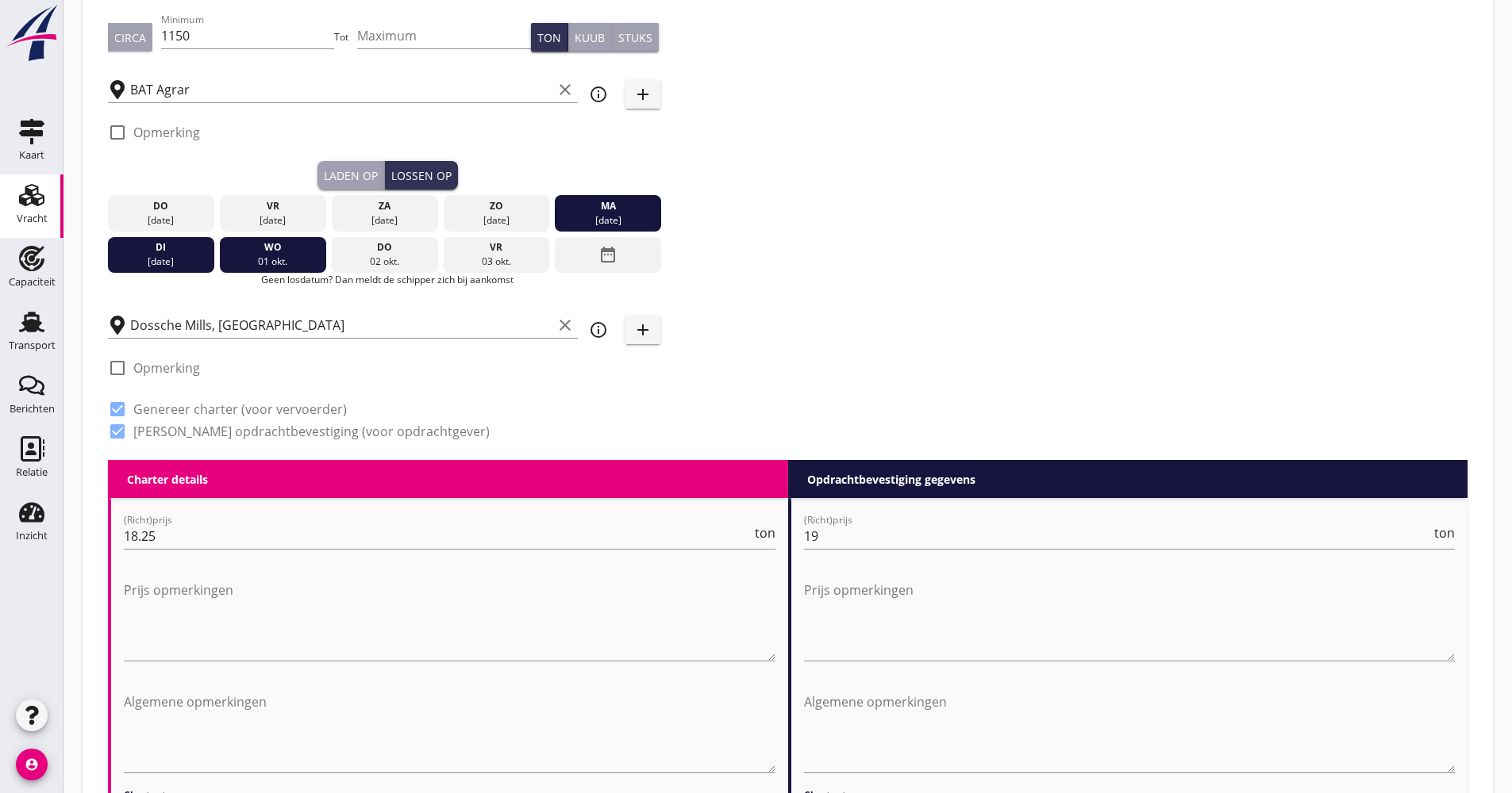
click at [603, 213] on div "[DATE]" at bounding box center [608, 220] width 99 height 14
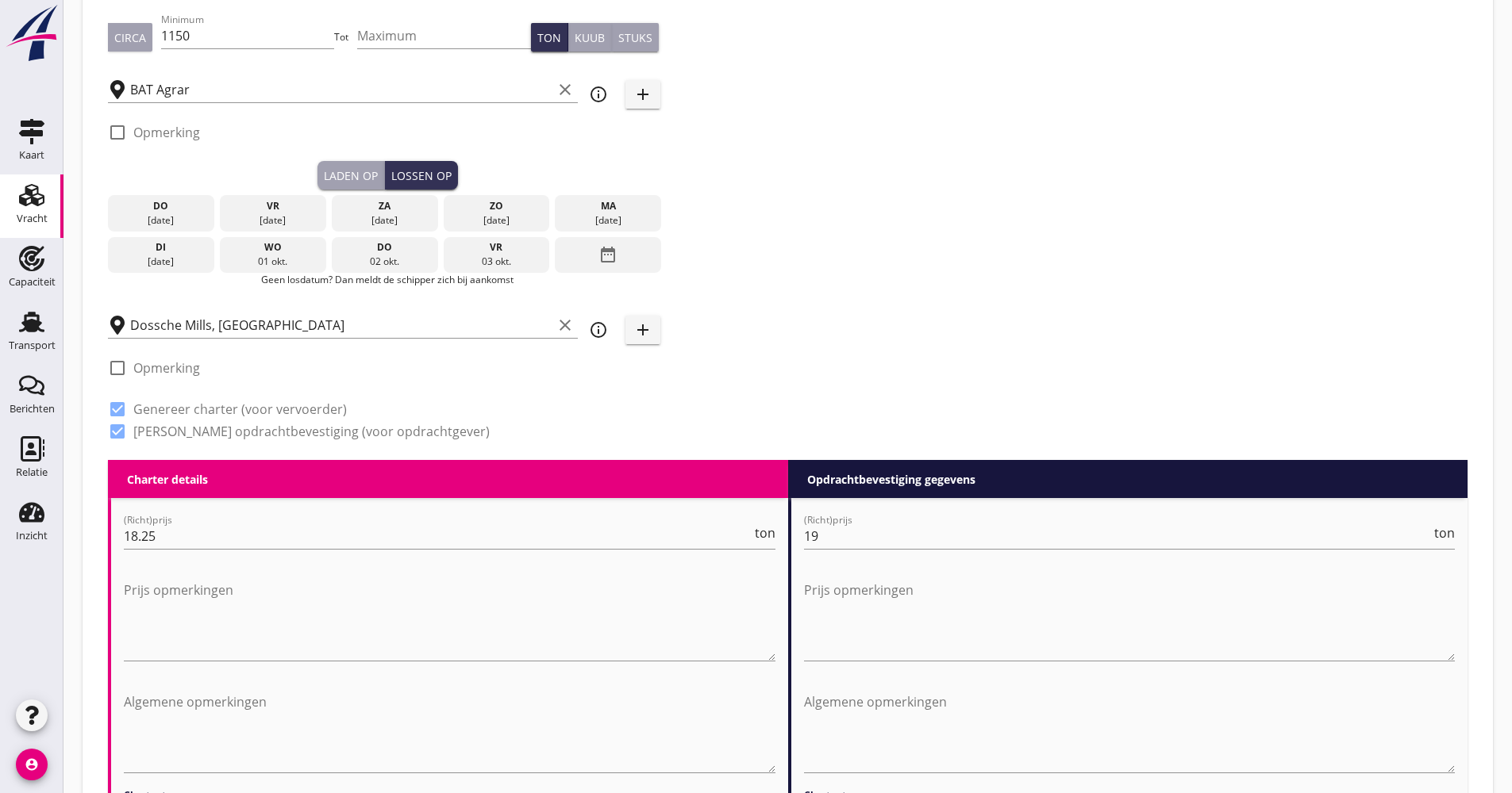
drag, startPoint x: 407, startPoint y: 251, endPoint x: 468, endPoint y: 249, distance: 61.0
click at [411, 251] on div "do" at bounding box center [385, 247] width 99 height 14
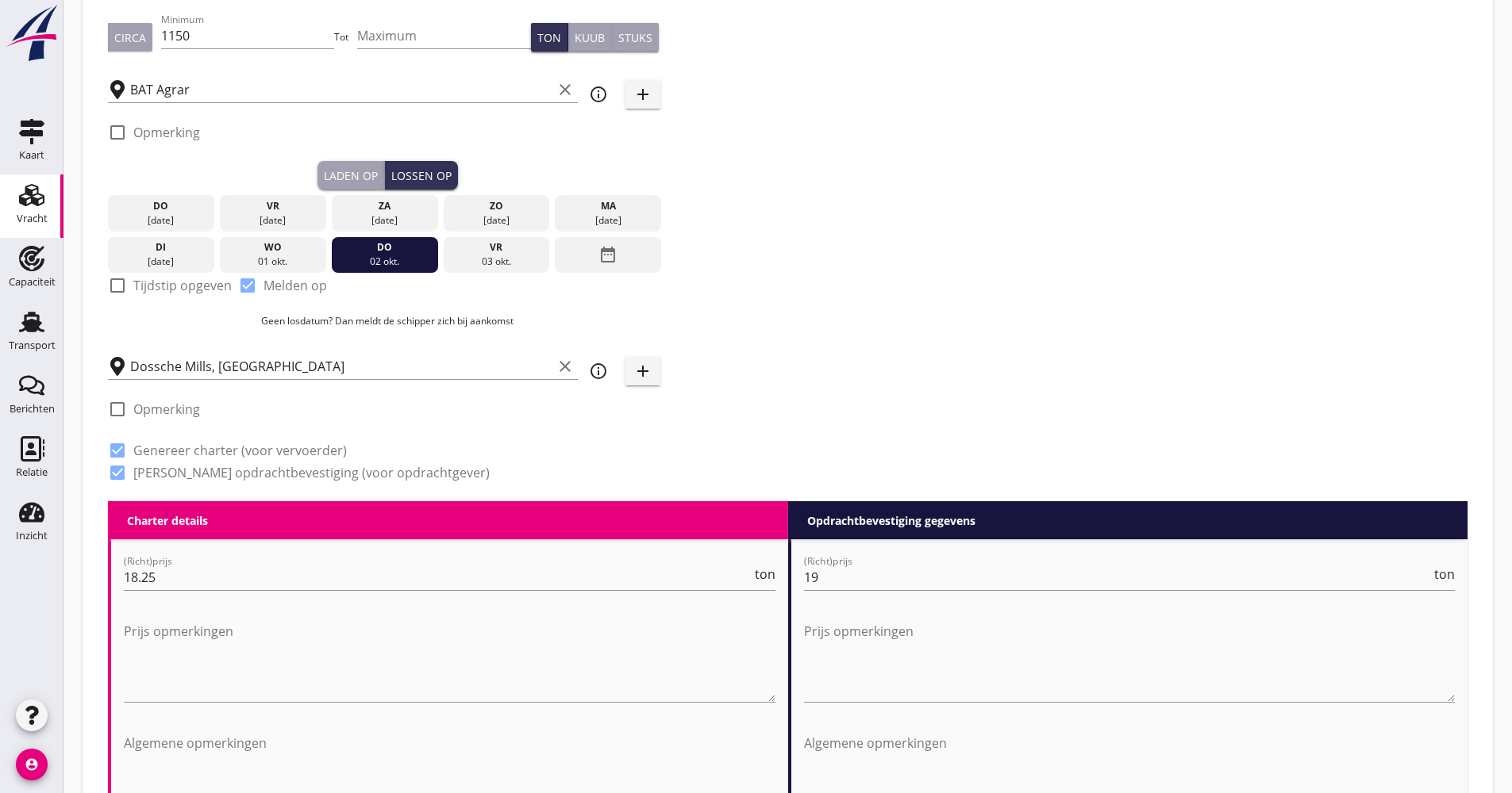
drag, startPoint x: 489, startPoint y: 249, endPoint x: 525, endPoint y: 249, distance: 36.0
click at [490, 249] on div "vr" at bounding box center [496, 247] width 99 height 14
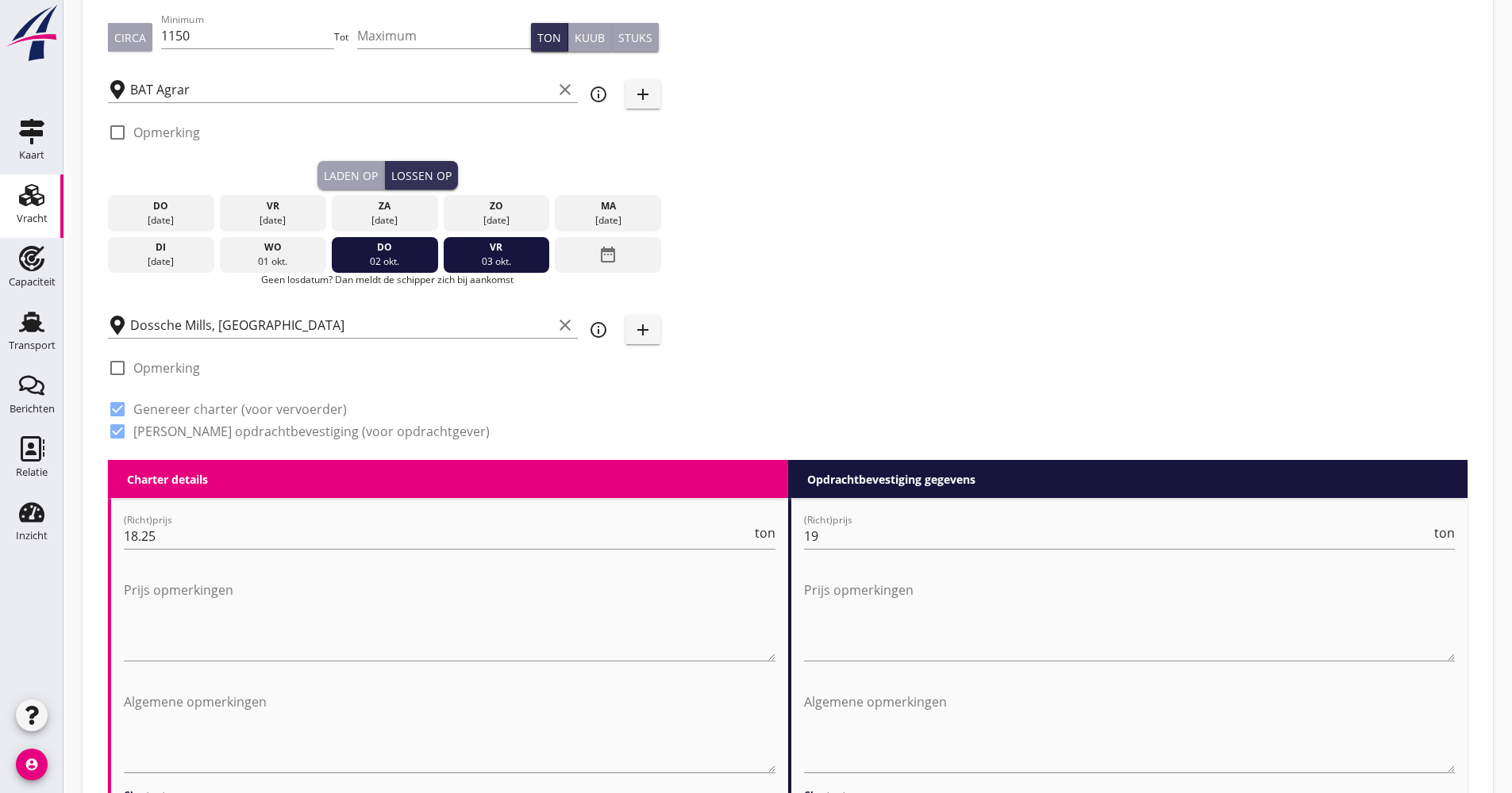
click at [611, 208] on div "ma" at bounding box center [608, 206] width 99 height 14
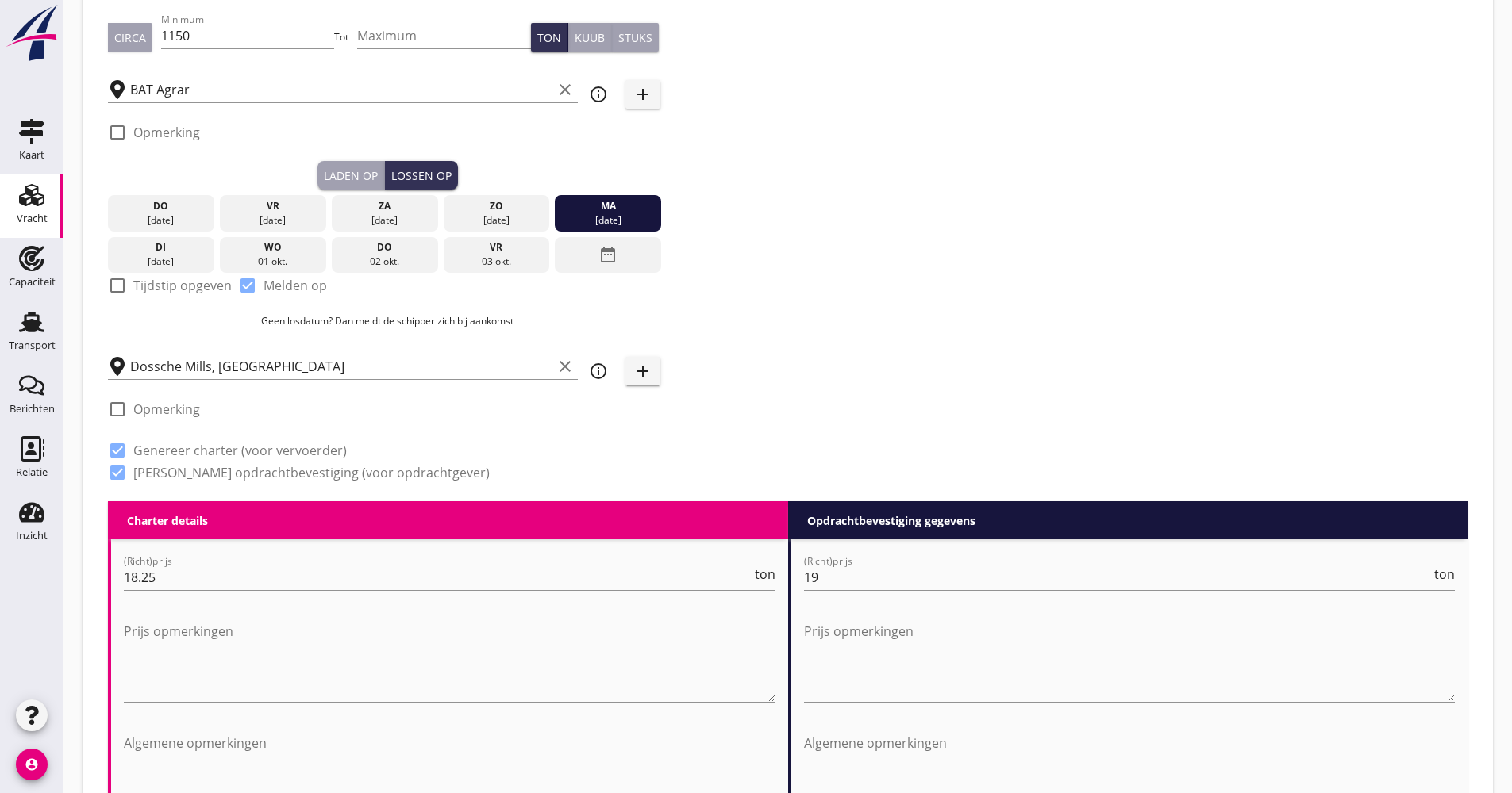
drag, startPoint x: 207, startPoint y: 256, endPoint x: 235, endPoint y: 247, distance: 29.4
click at [260, 244] on div "wo" at bounding box center [273, 247] width 99 height 14
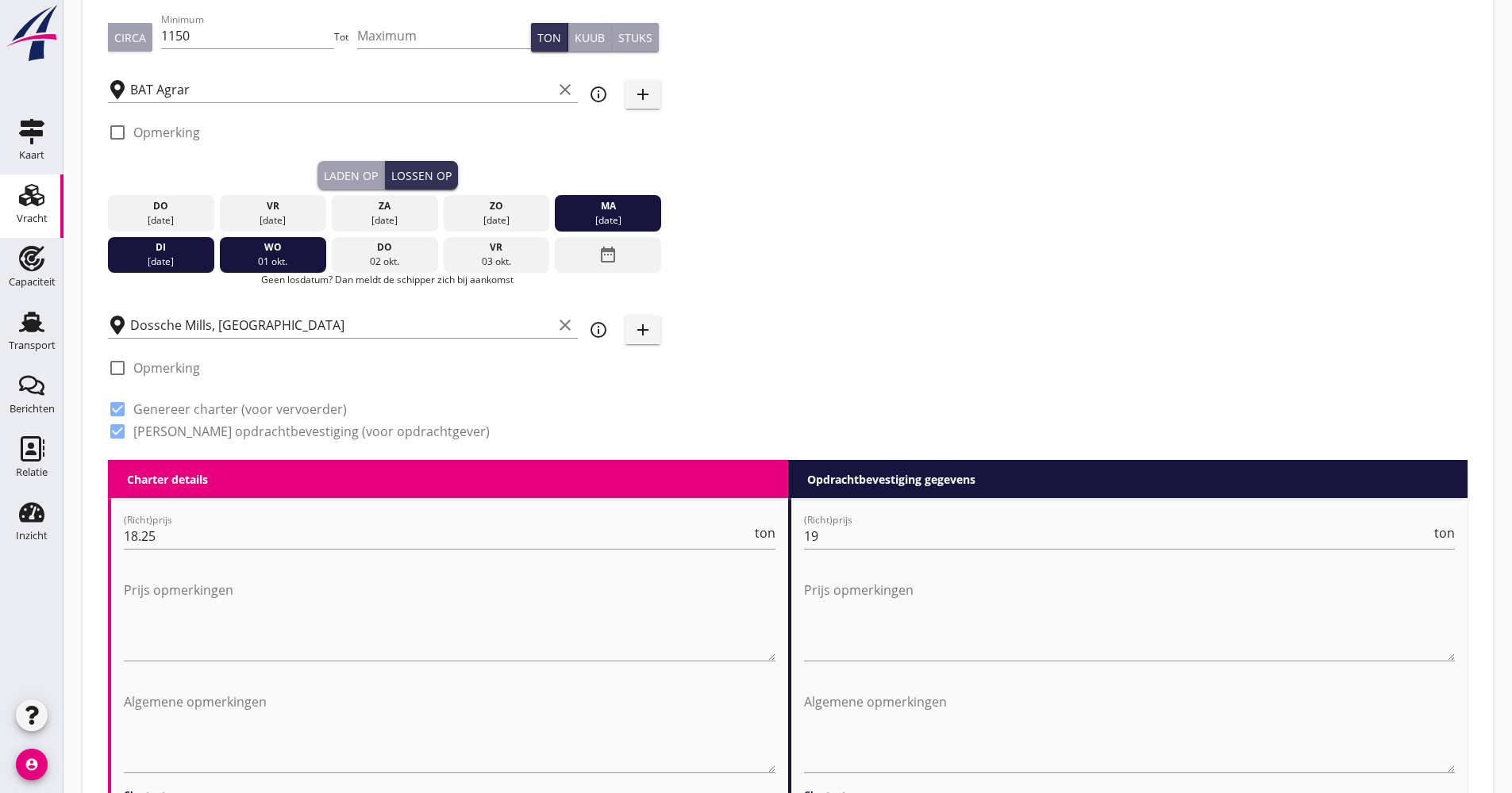
click at [200, 250] on div "di" at bounding box center [161, 247] width 99 height 14
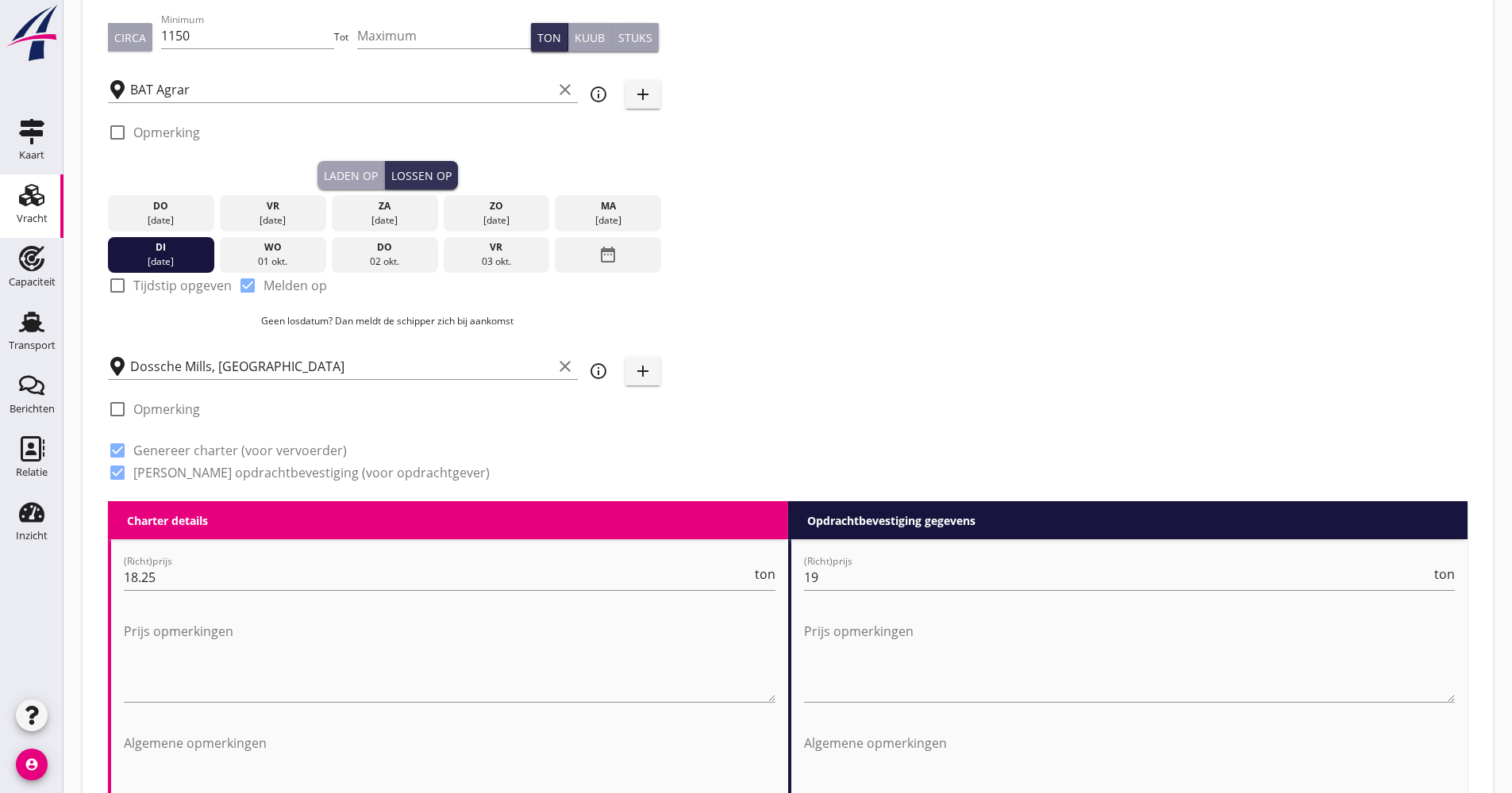
drag, startPoint x: 320, startPoint y: 250, endPoint x: 342, endPoint y: 250, distance: 22.0
click at [322, 250] on div "wo" at bounding box center [273, 247] width 99 height 14
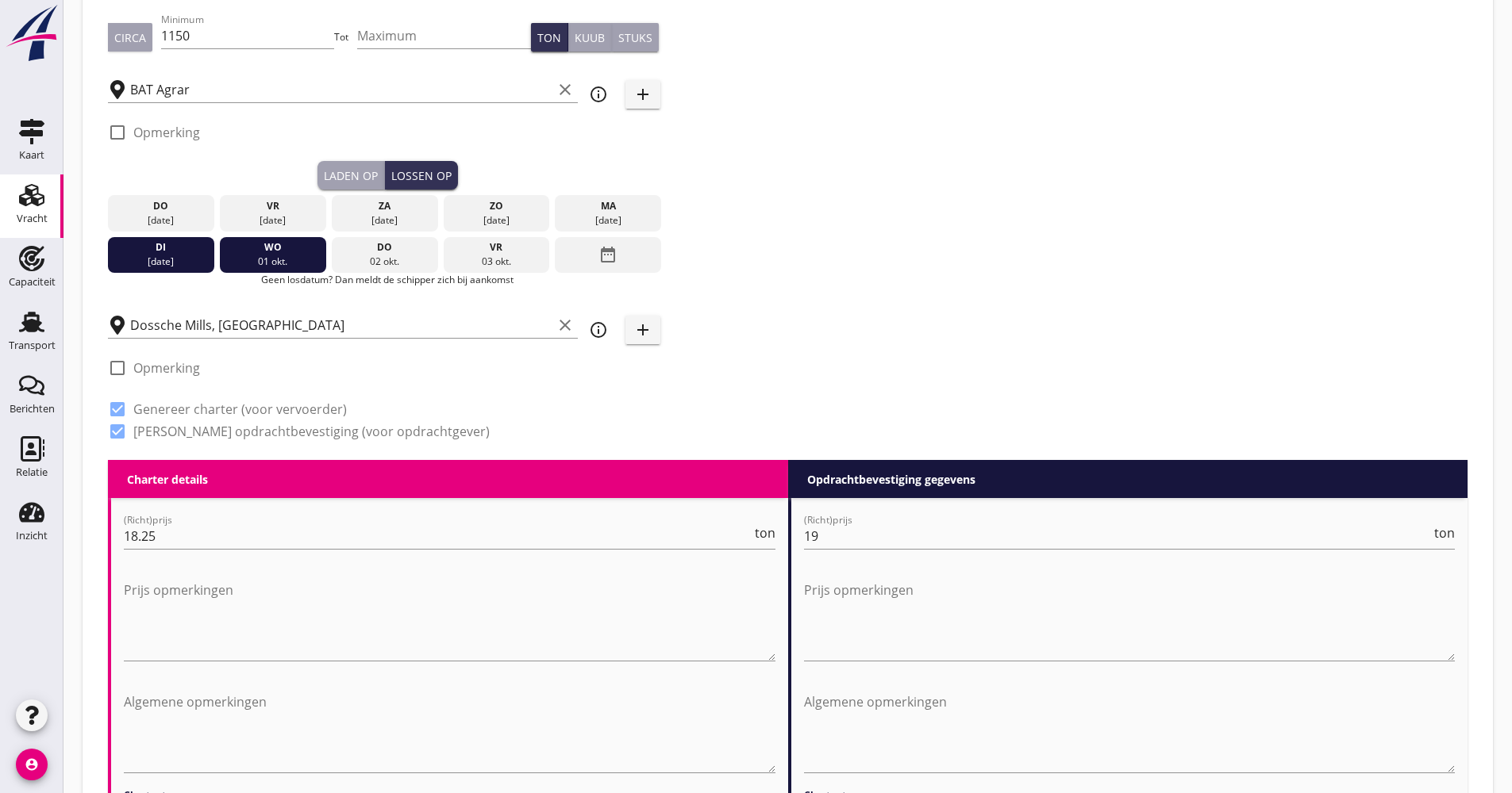
click at [384, 251] on div "do" at bounding box center [385, 247] width 99 height 14
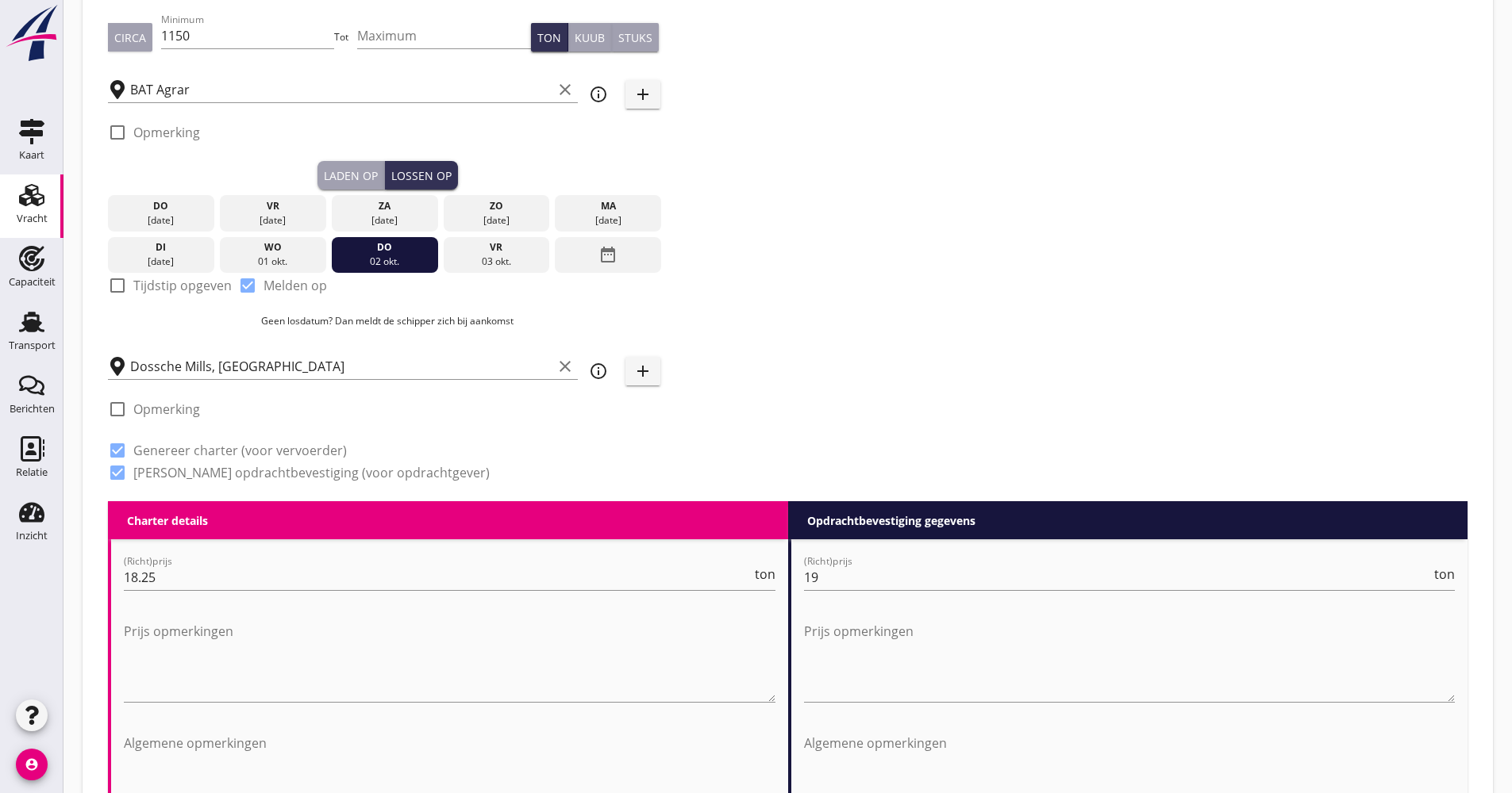
drag, startPoint x: 246, startPoint y: 253, endPoint x: 231, endPoint y: 254, distance: 15.0
click at [245, 253] on div "wo" at bounding box center [273, 247] width 99 height 14
click at [231, 254] on div "01 okt." at bounding box center [273, 261] width 99 height 14
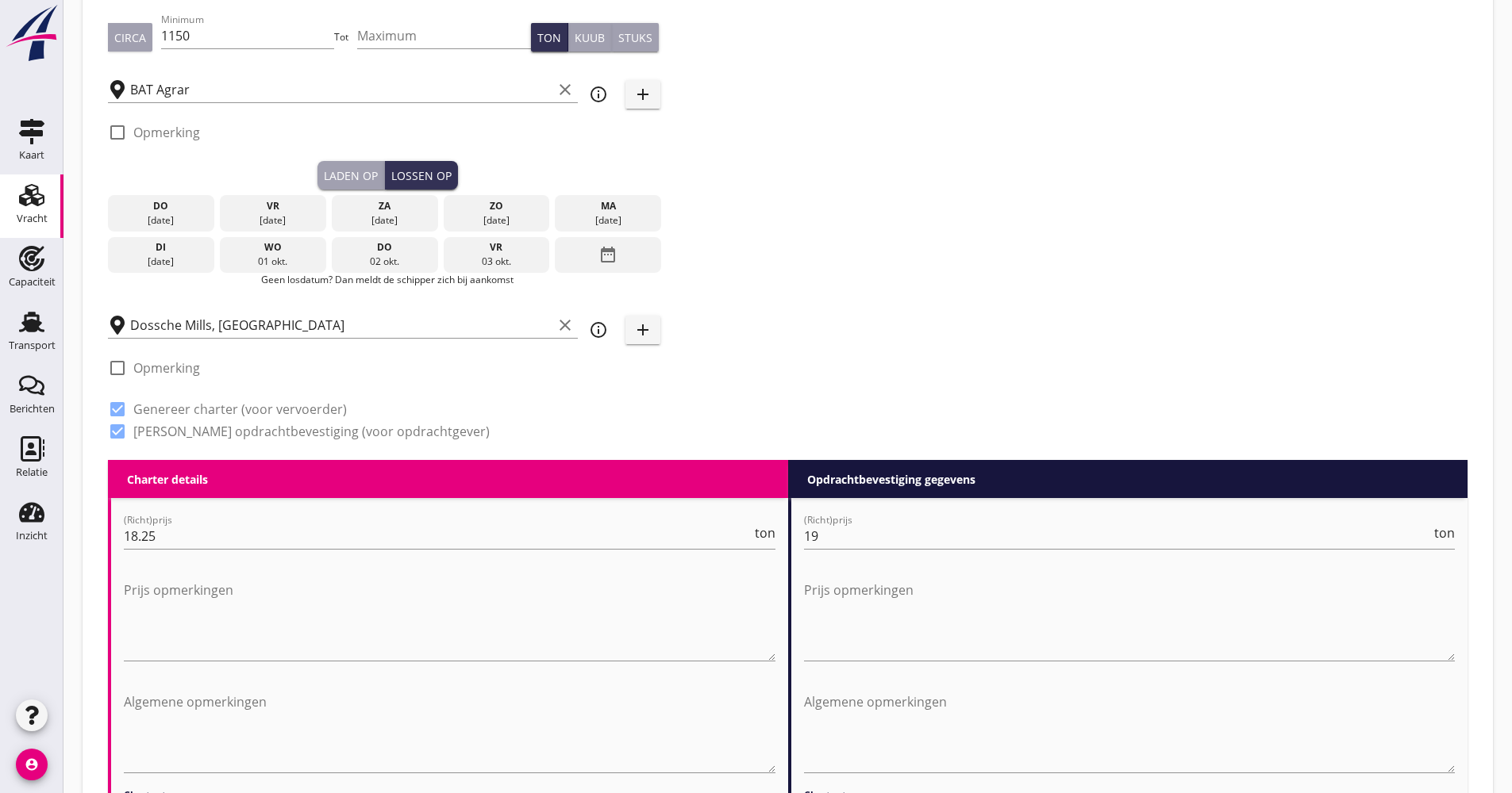
click at [233, 256] on div "01 okt." at bounding box center [273, 261] width 99 height 14
drag, startPoint x: 233, startPoint y: 258, endPoint x: 219, endPoint y: 260, distance: 14.1
click at [233, 259] on div "01 okt." at bounding box center [273, 261] width 99 height 14
click at [586, 213] on div "[DATE]" at bounding box center [608, 220] width 99 height 14
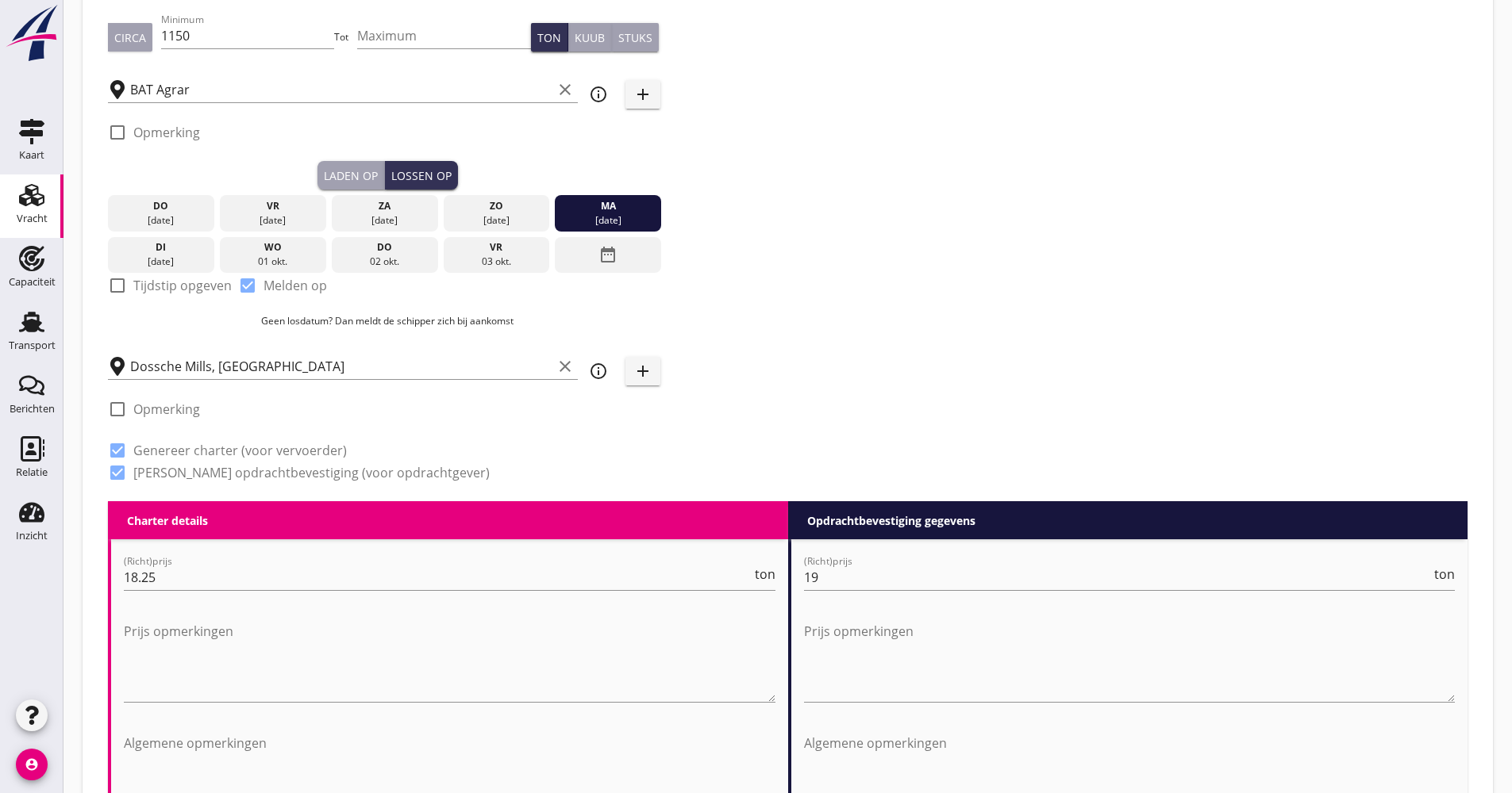
drag, startPoint x: 593, startPoint y: 214, endPoint x: 178, endPoint y: 254, distance: 416.9
click at [178, 254] on div "[DATE] [DATE] [DATE] [DATE] [DATE] [DATE] [DATE] [DATE] [DATE] date_range" at bounding box center [388, 231] width 559 height 83
click at [177, 253] on div "di" at bounding box center [161, 247] width 99 height 14
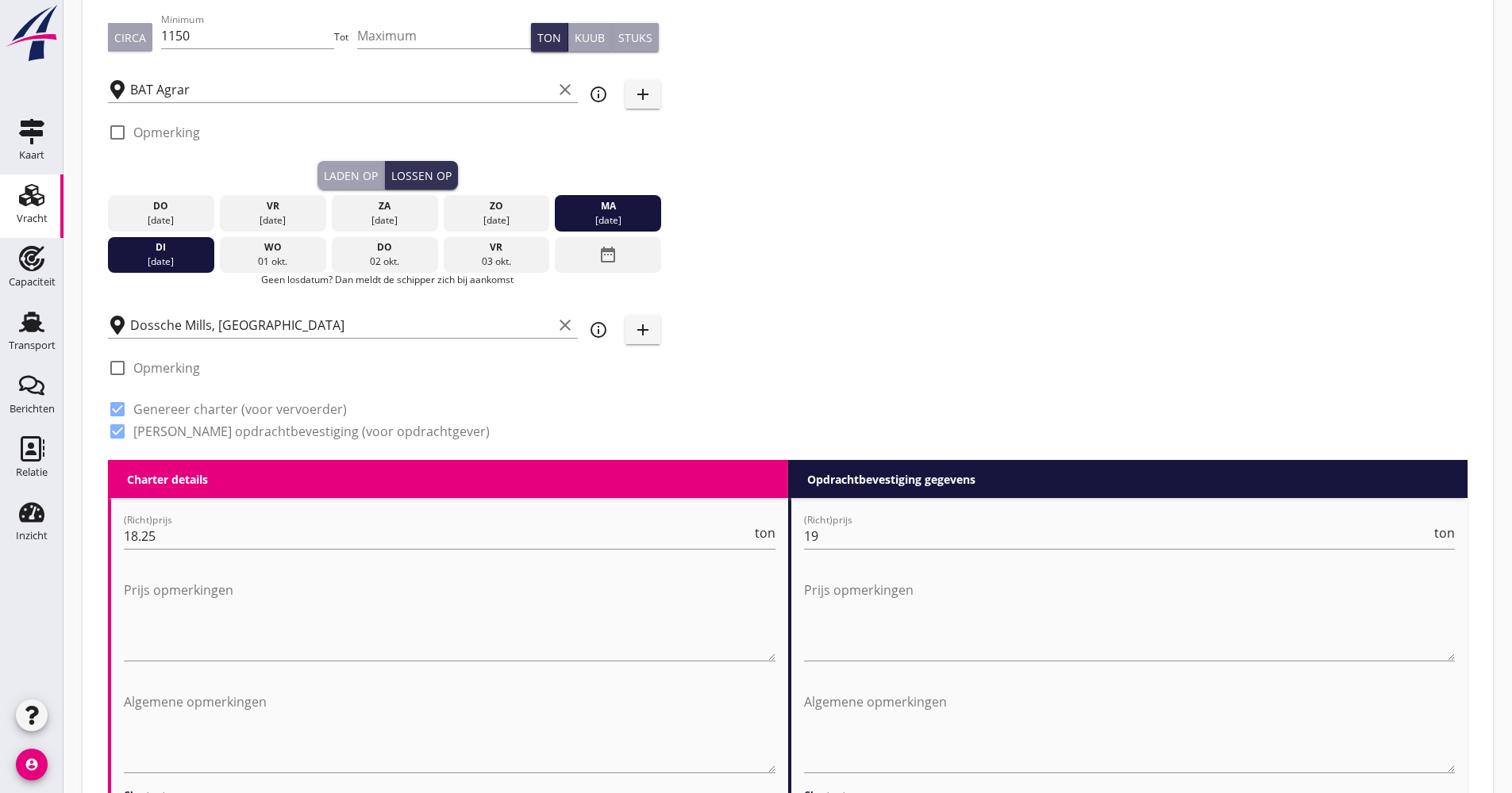
click at [268, 258] on div "01 okt." at bounding box center [273, 261] width 99 height 14
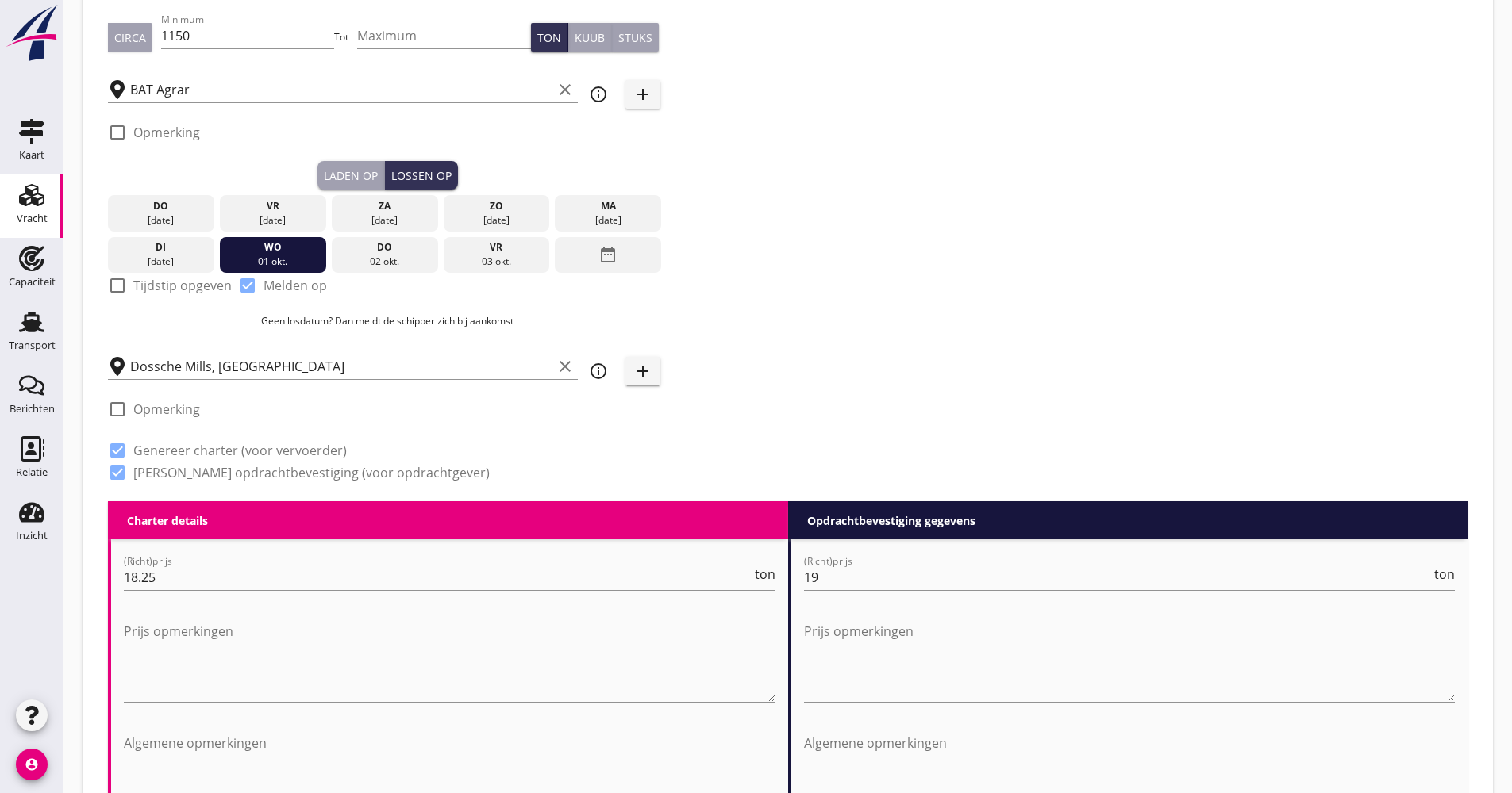
click at [370, 257] on div "02 okt." at bounding box center [385, 261] width 99 height 14
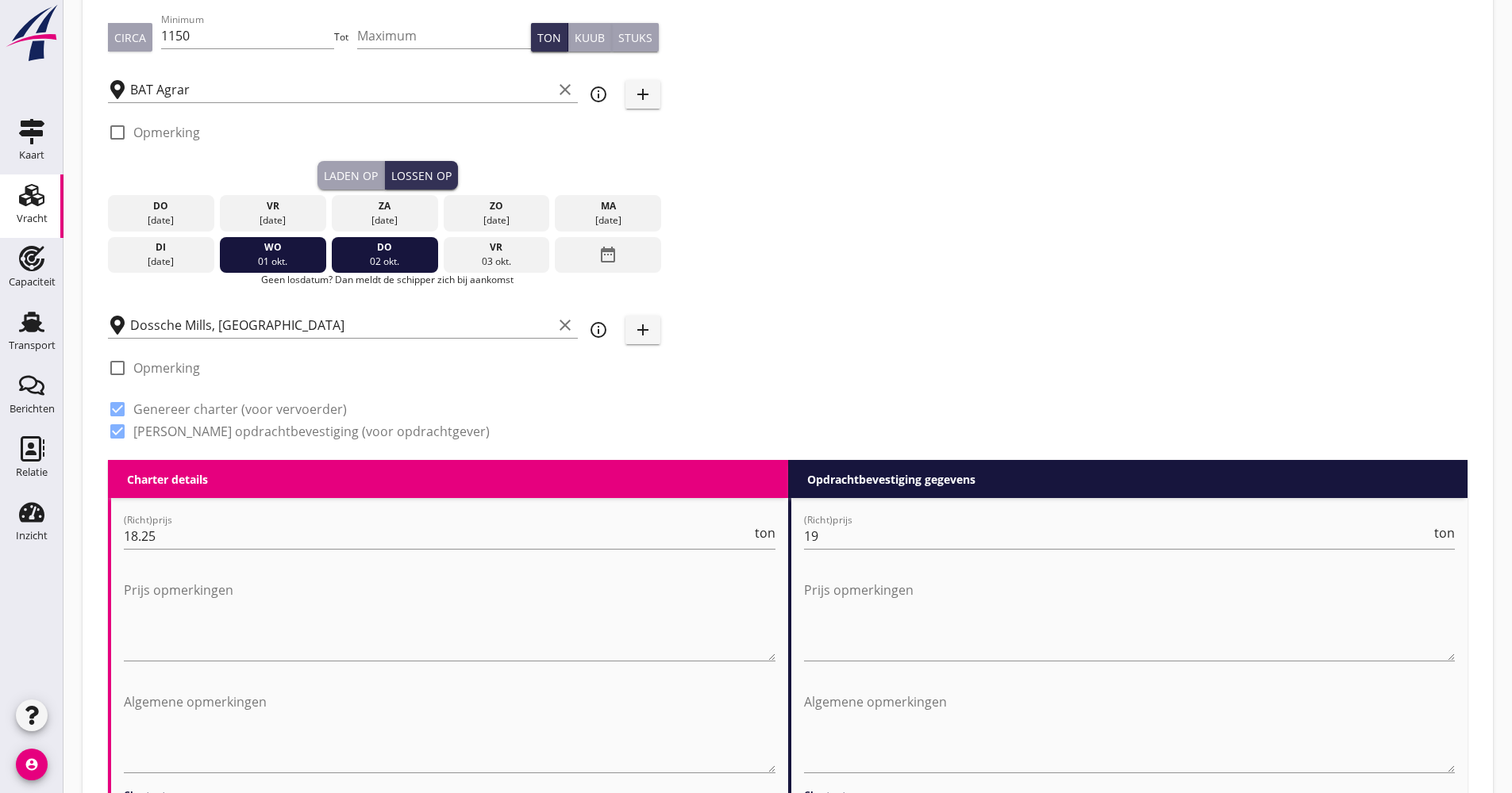
drag, startPoint x: 484, startPoint y: 254, endPoint x: 505, endPoint y: 255, distance: 21.0
click at [485, 254] on div "03 okt." at bounding box center [496, 261] width 99 height 14
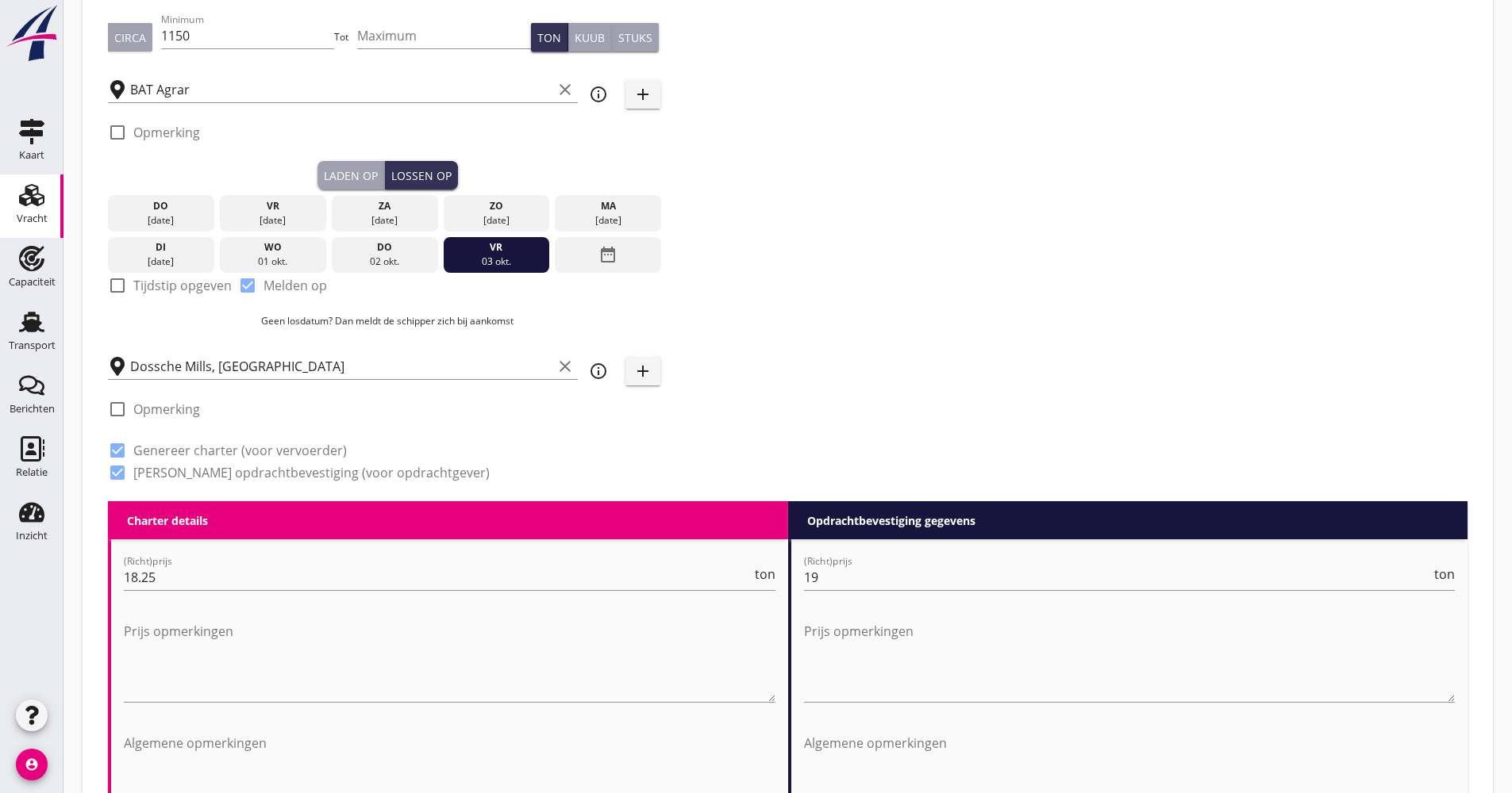
click at [572, 231] on div "[DATE]" at bounding box center [608, 213] width 106 height 36
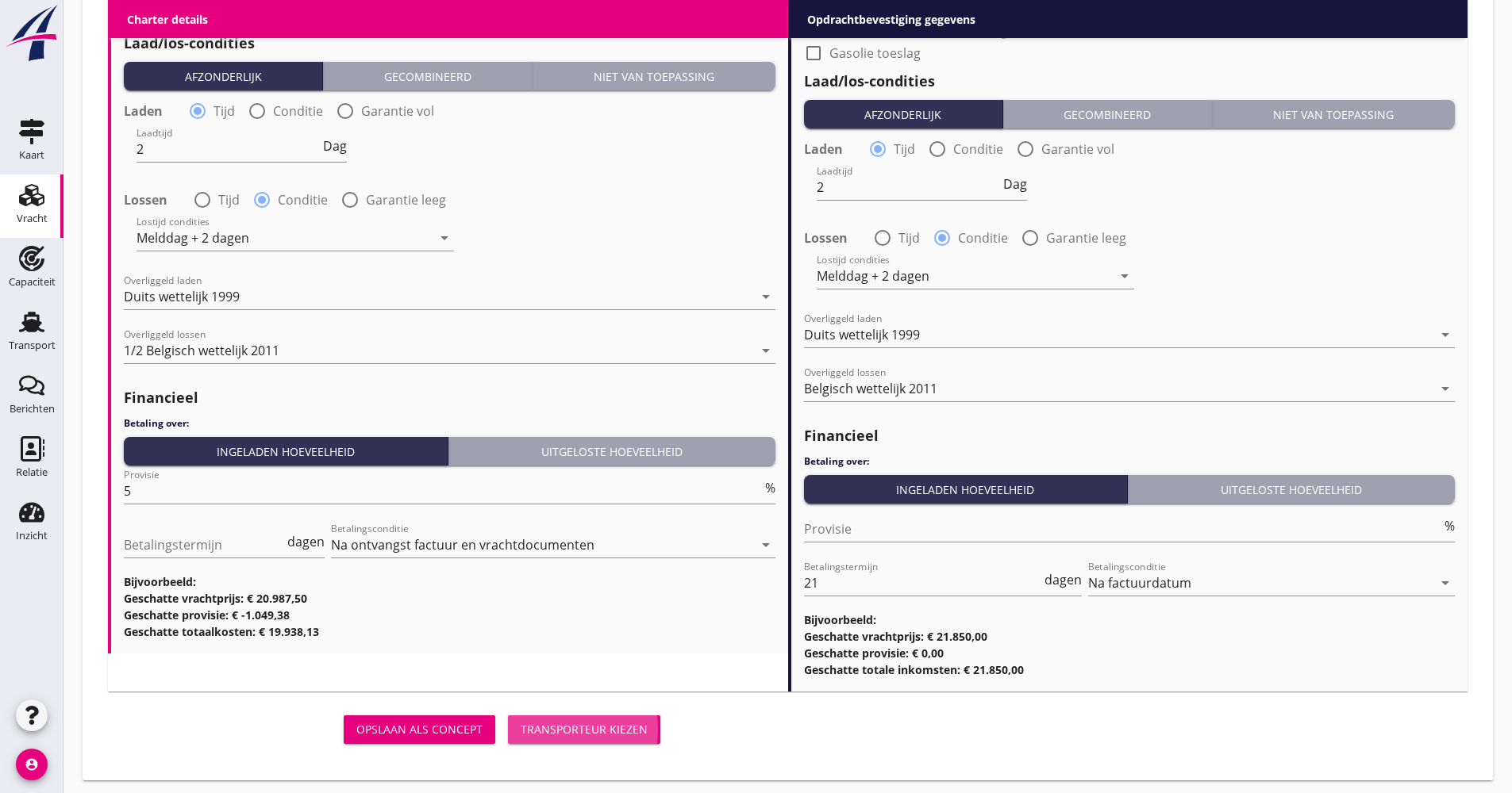
click at [642, 730] on div "Transporteur kiezen" at bounding box center [584, 729] width 127 height 16
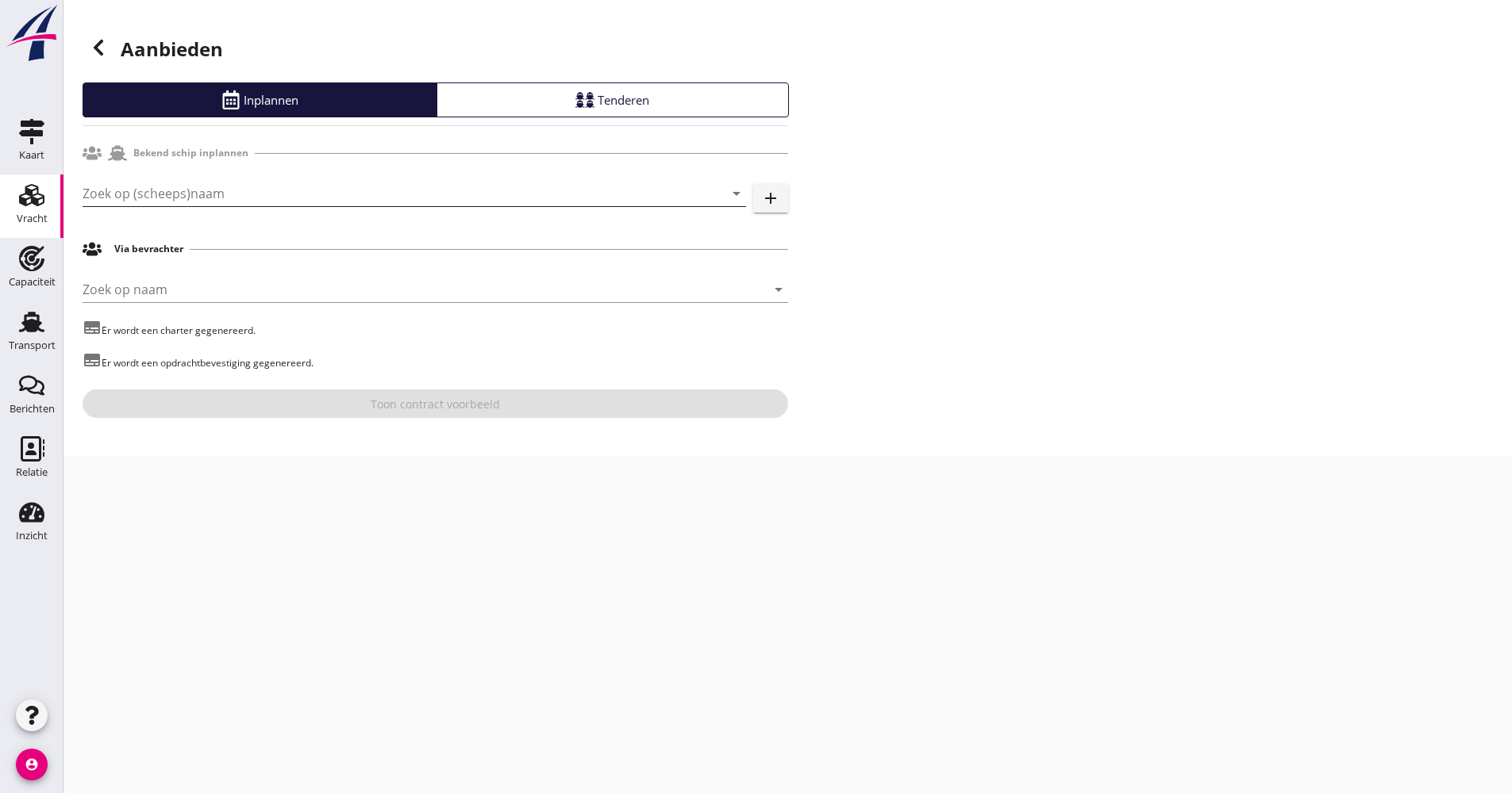
click at [176, 186] on input "Zoek op (scheeps)naam" at bounding box center [391, 193] width 619 height 26
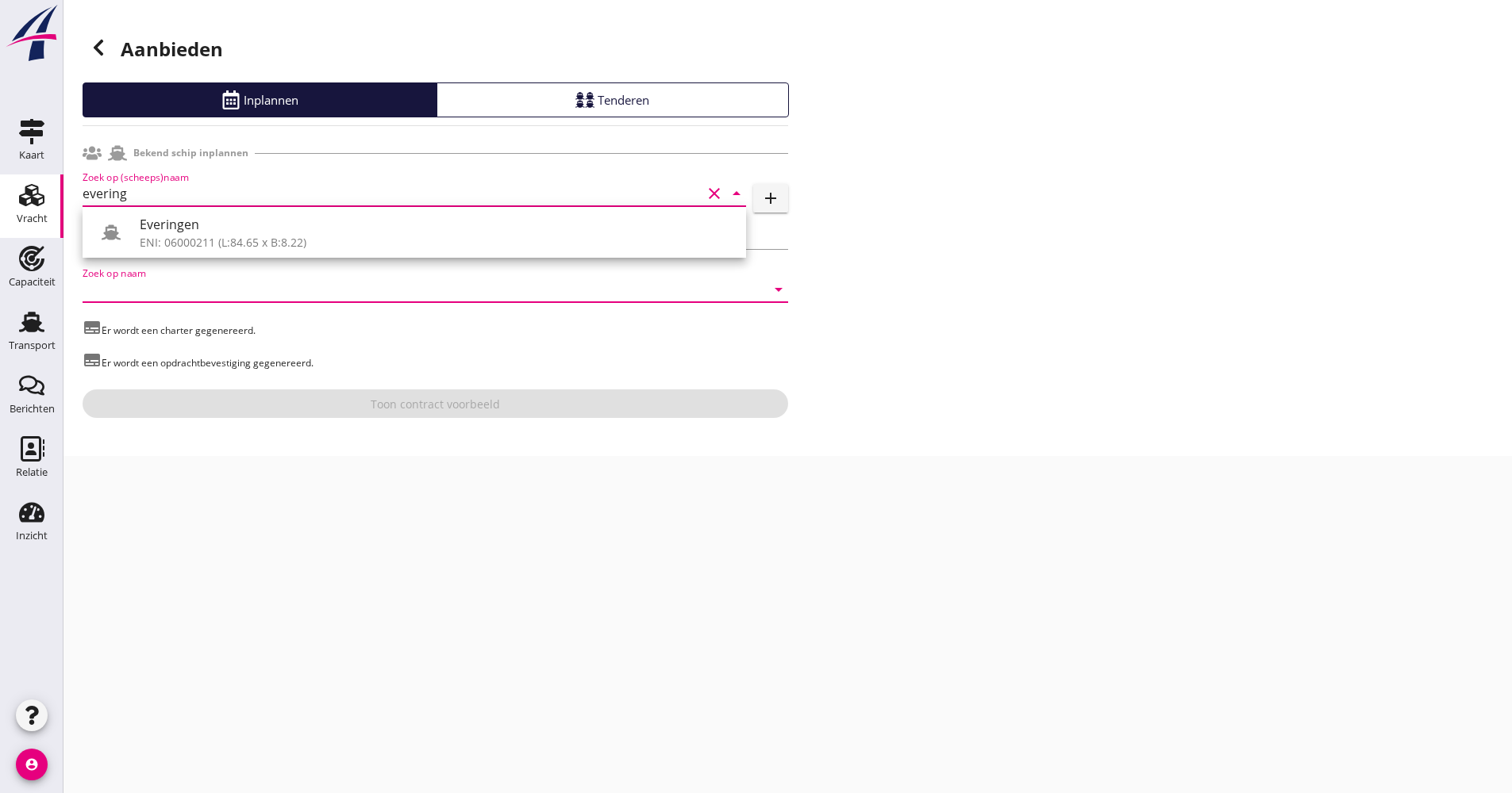
click at [187, 282] on input "Zoek op naam" at bounding box center [412, 289] width 661 height 26
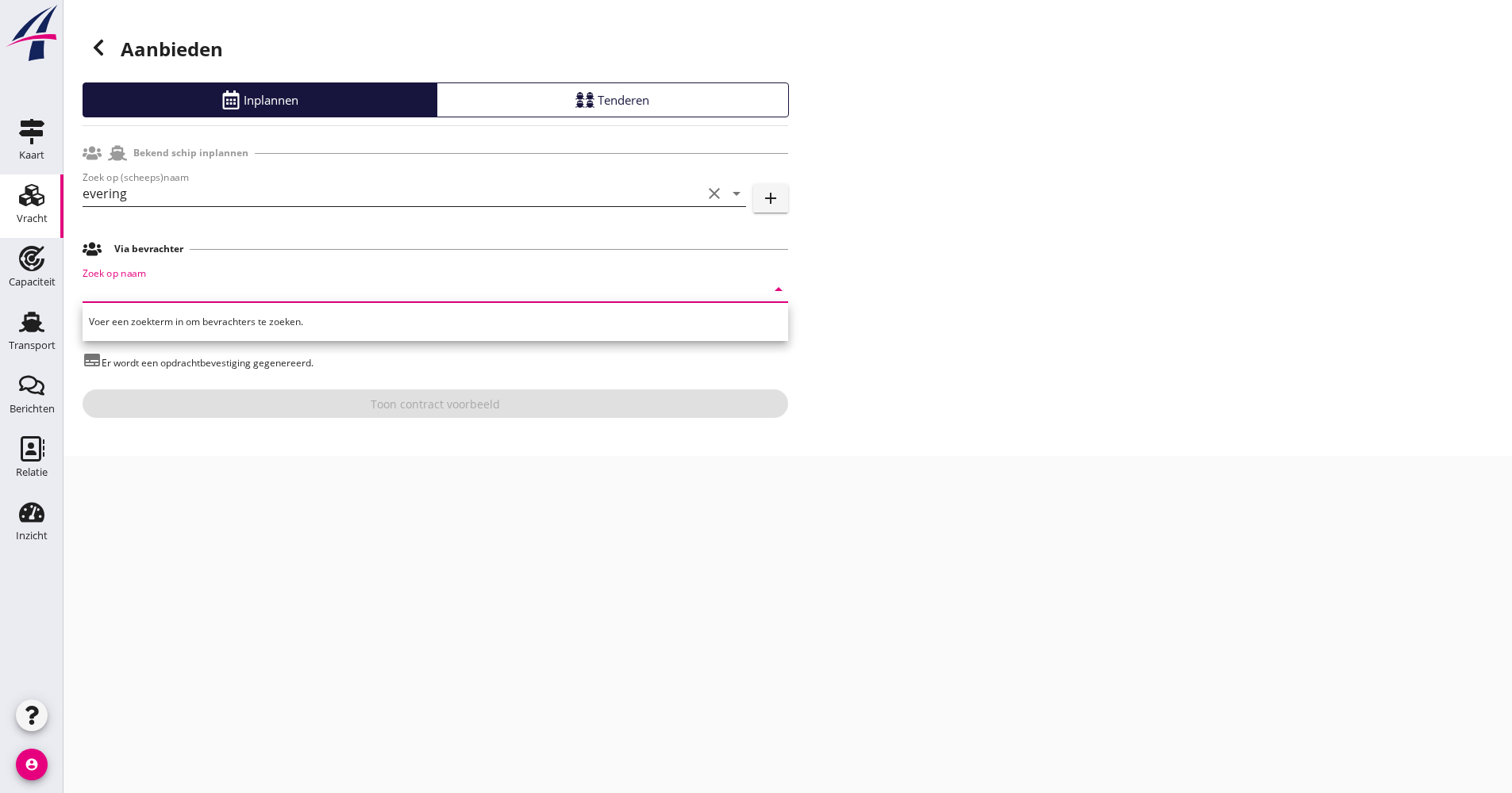
click at [183, 191] on input "evering" at bounding box center [391, 193] width 619 height 26
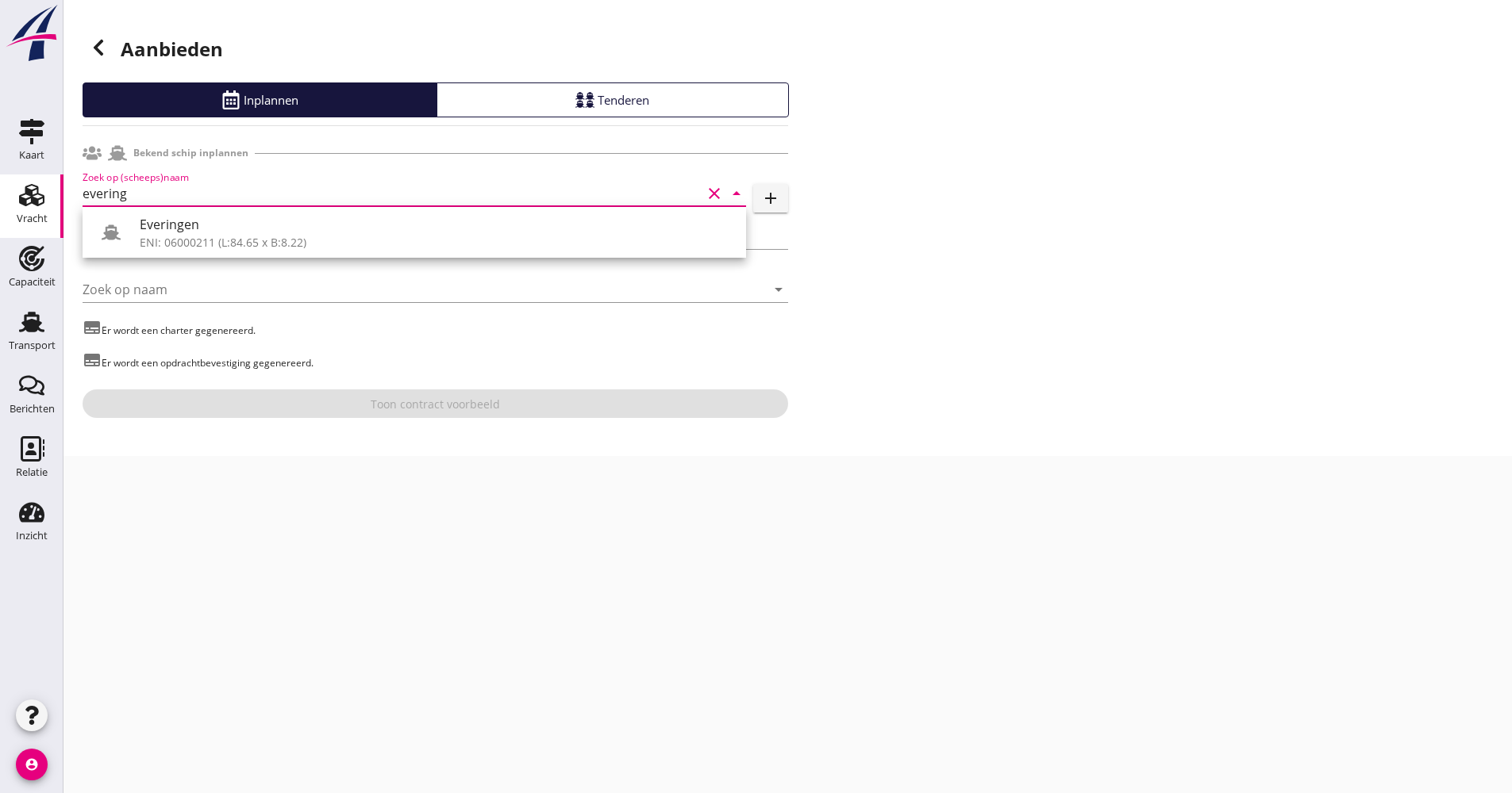
click at [179, 209] on div "Everingen ENI: 06000211 (L:84.65 x B:8.22)" at bounding box center [413, 231] width 663 height 51
click at [176, 221] on div "Everingen" at bounding box center [436, 225] width 593 height 19
type input "Everingen"
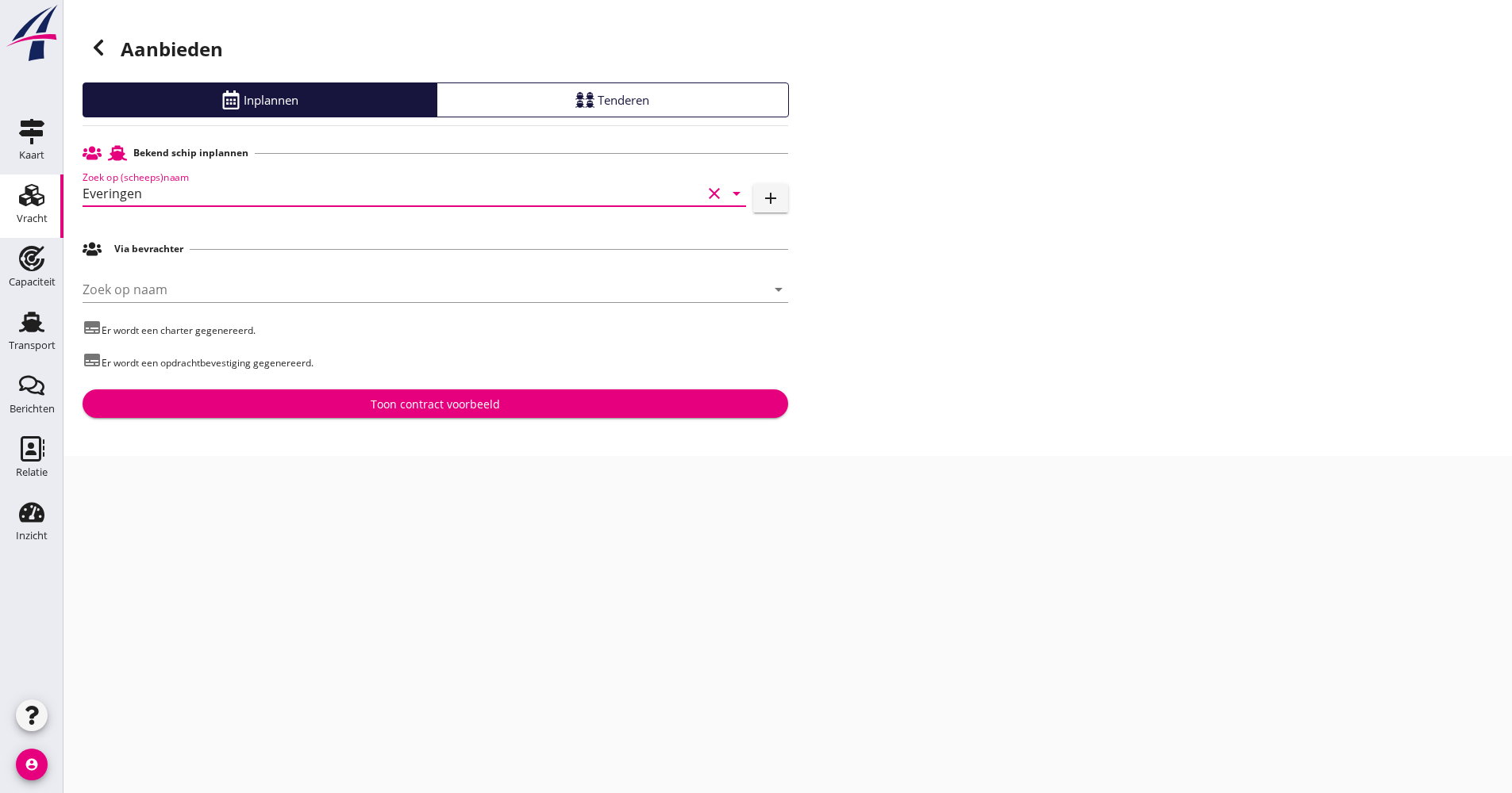
click at [293, 408] on div "Toon contract voorbeeld" at bounding box center [435, 404] width 680 height 16
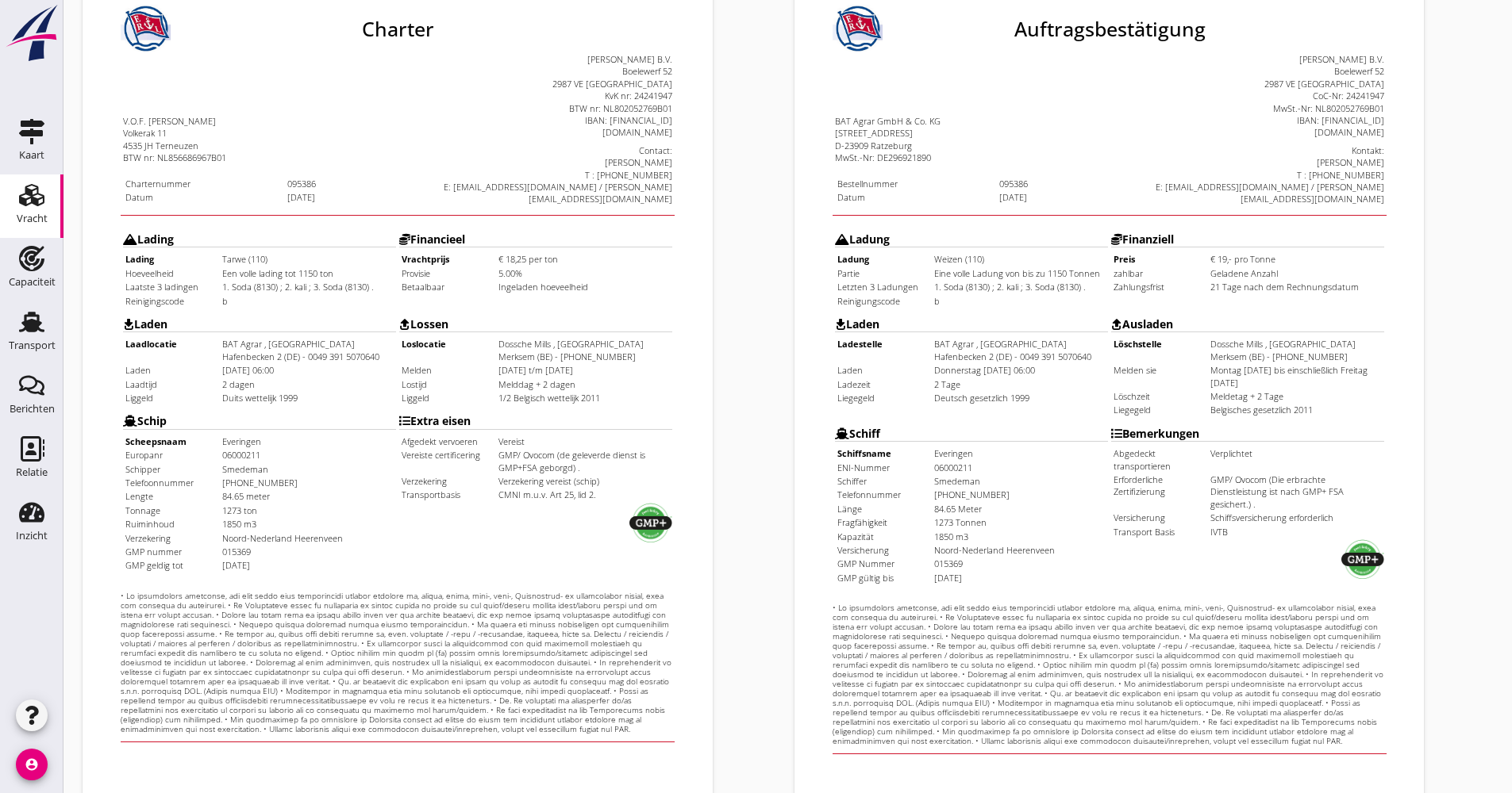
scroll to position [318, 0]
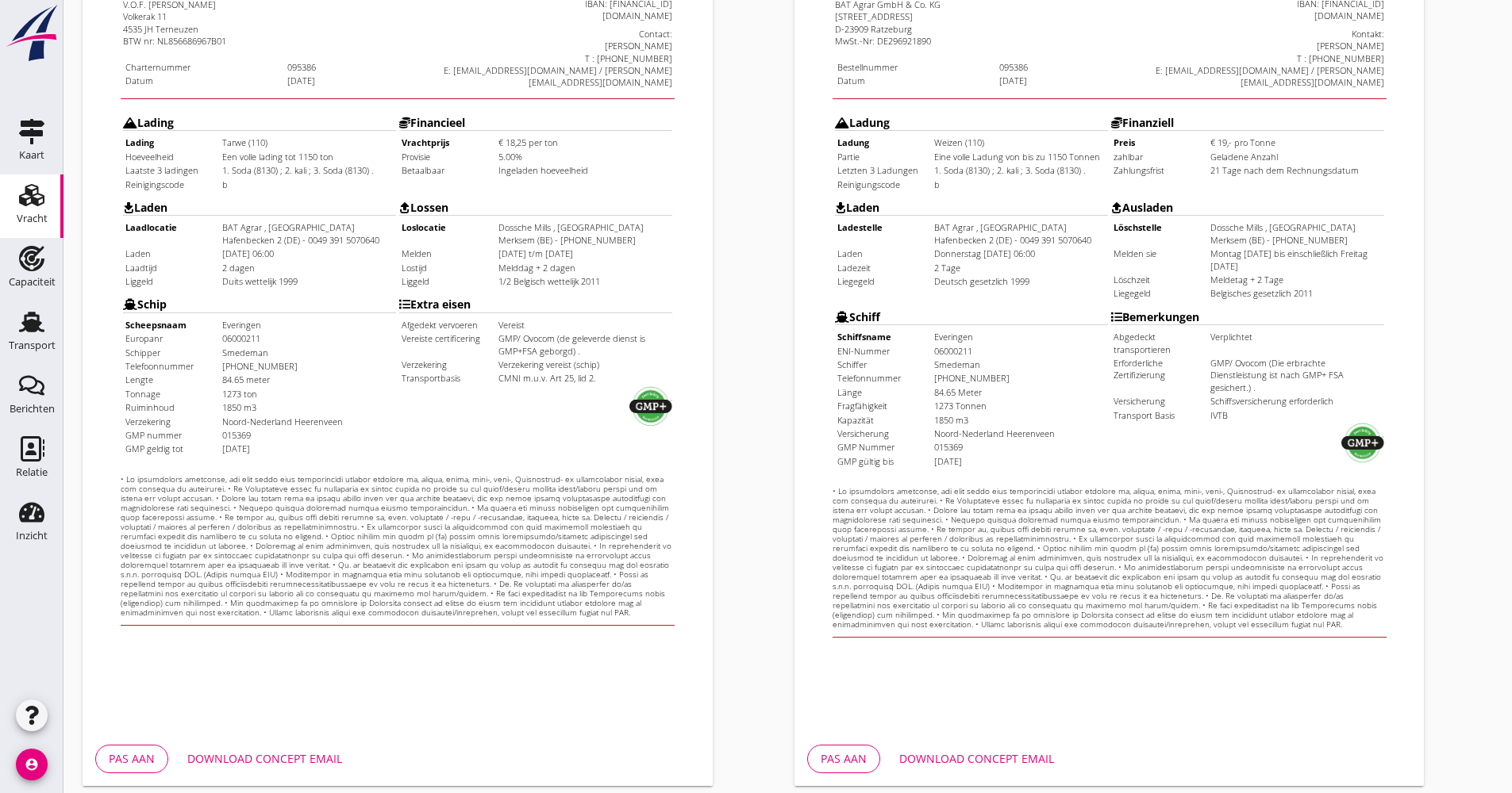
click at [989, 747] on button "Download concept email" at bounding box center [976, 760] width 180 height 29
click at [951, 766] on div "Download concept email" at bounding box center [977, 759] width 155 height 16
click at [1412, 34] on iframe at bounding box center [1109, 286] width 631 height 891
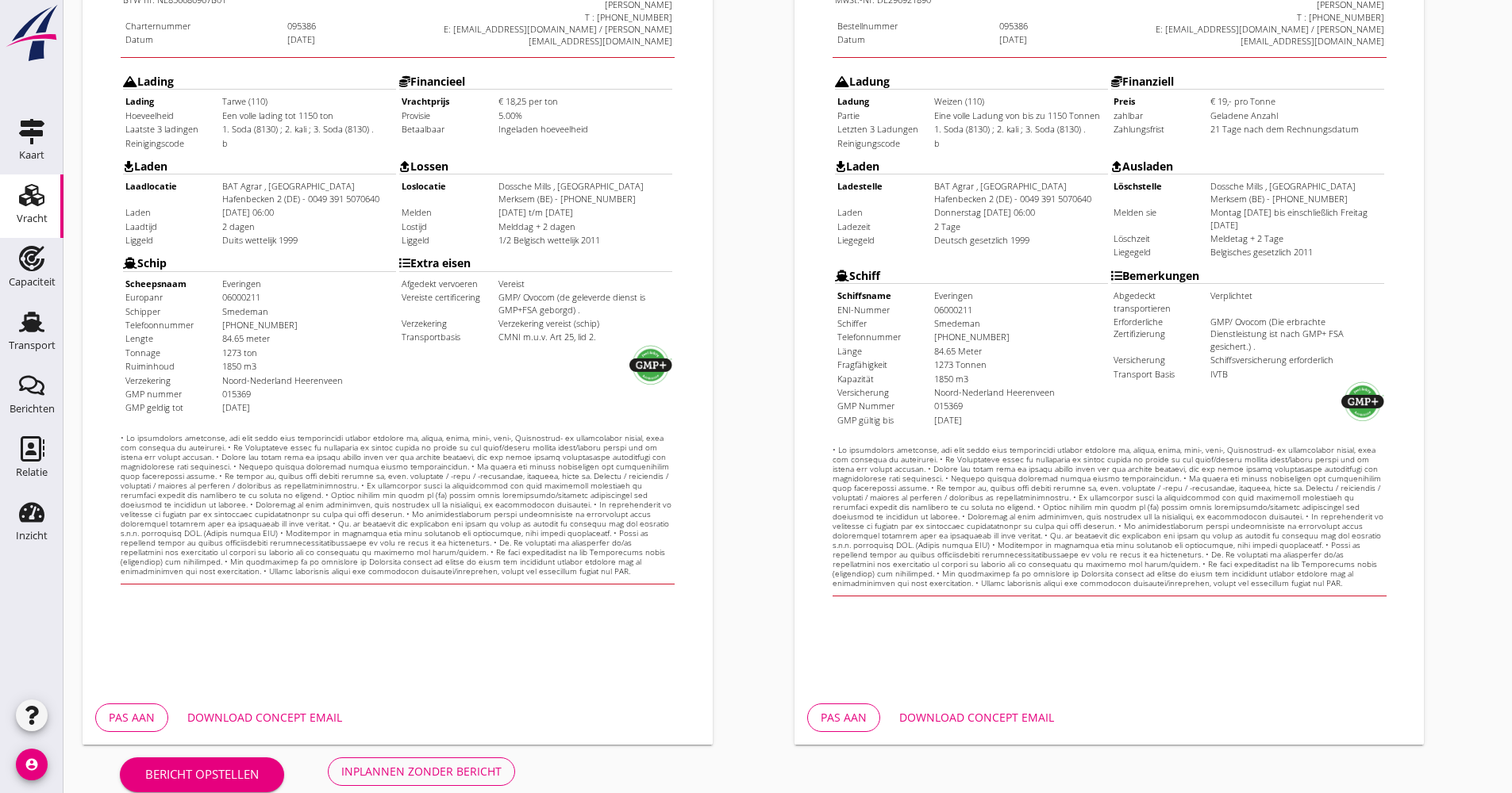
scroll to position [382, 0]
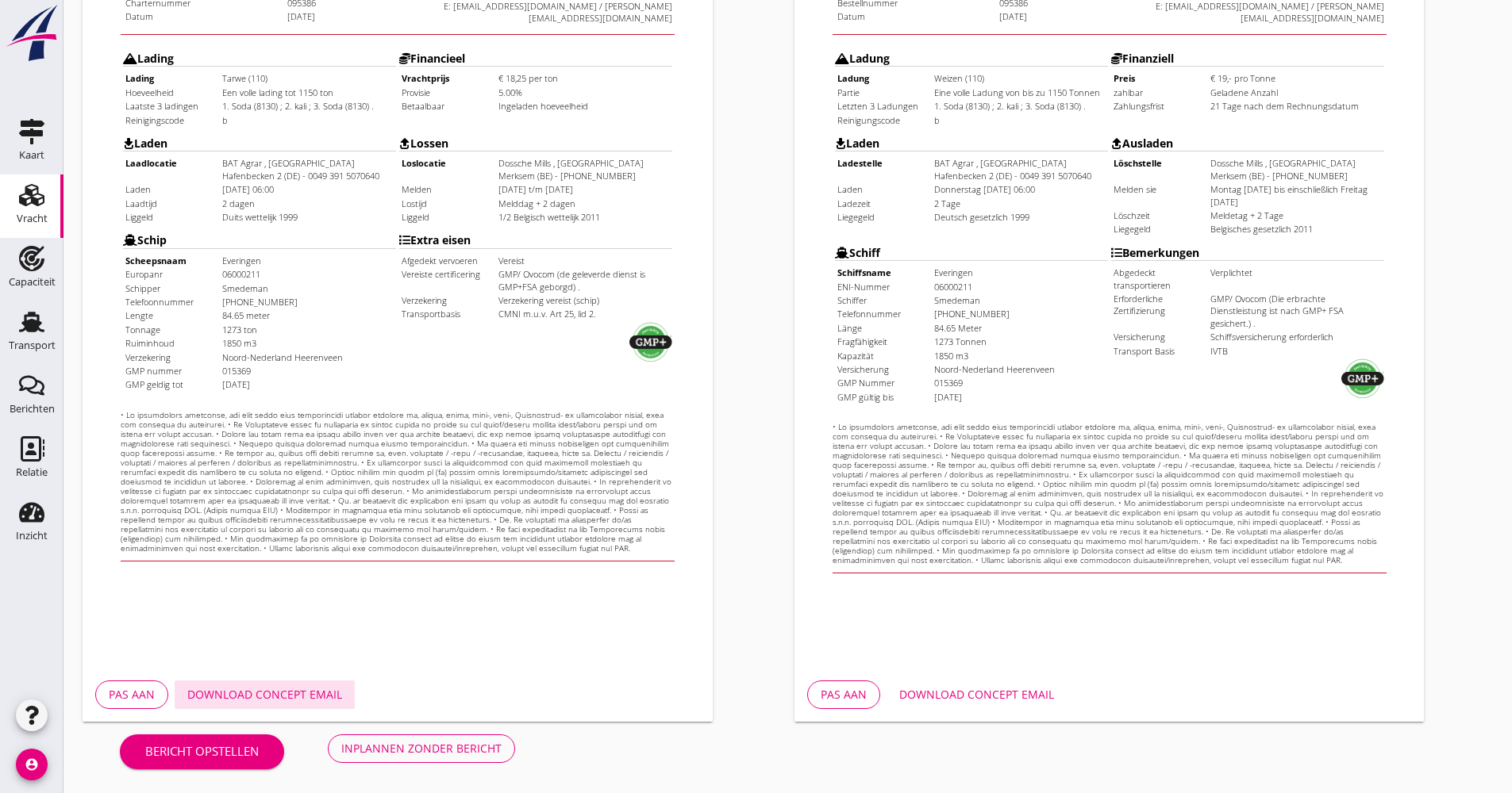
drag, startPoint x: 300, startPoint y: 686, endPoint x: 342, endPoint y: 689, distance: 42.1
click at [300, 686] on div "Download concept email" at bounding box center [265, 694] width 155 height 16
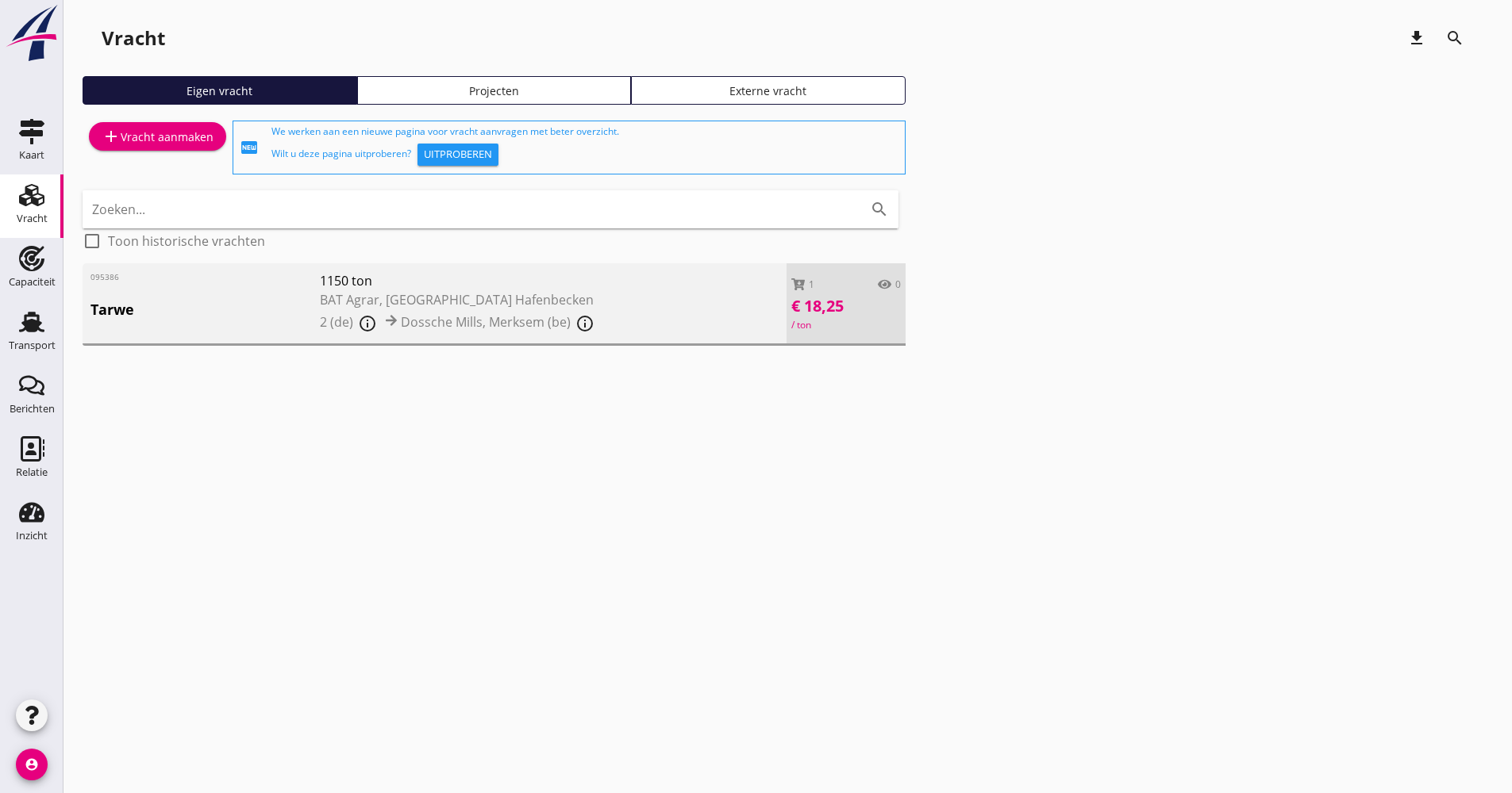
click at [611, 302] on div "095386 Tarwe 1150 ton BAT Agrar, [GEOGRAPHIC_DATA] 2 (de) info_outline [GEOGRAP…" at bounding box center [434, 304] width 704 height 82
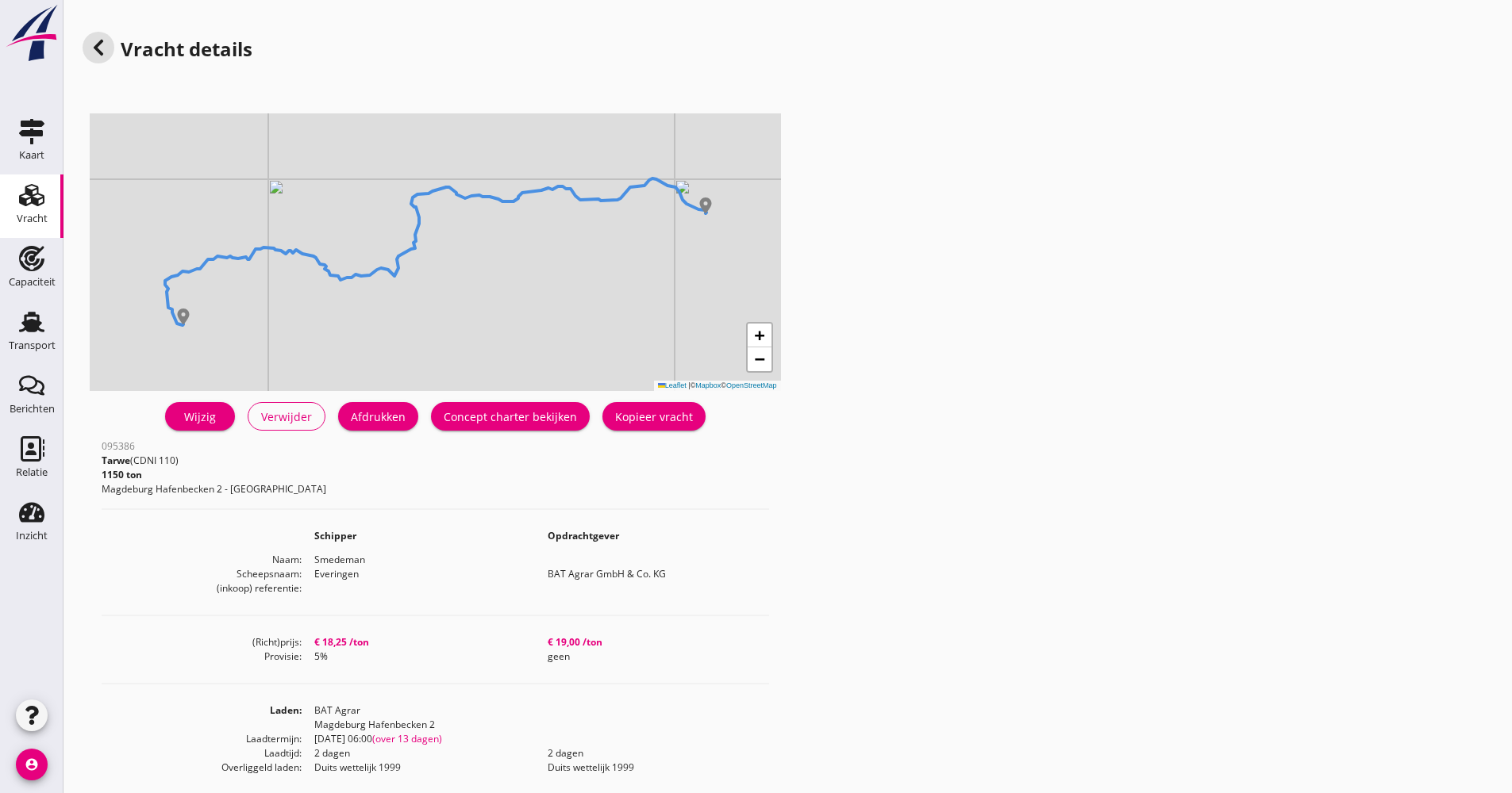
click at [532, 407] on link "Concept charter bekijken" at bounding box center [510, 417] width 159 height 29
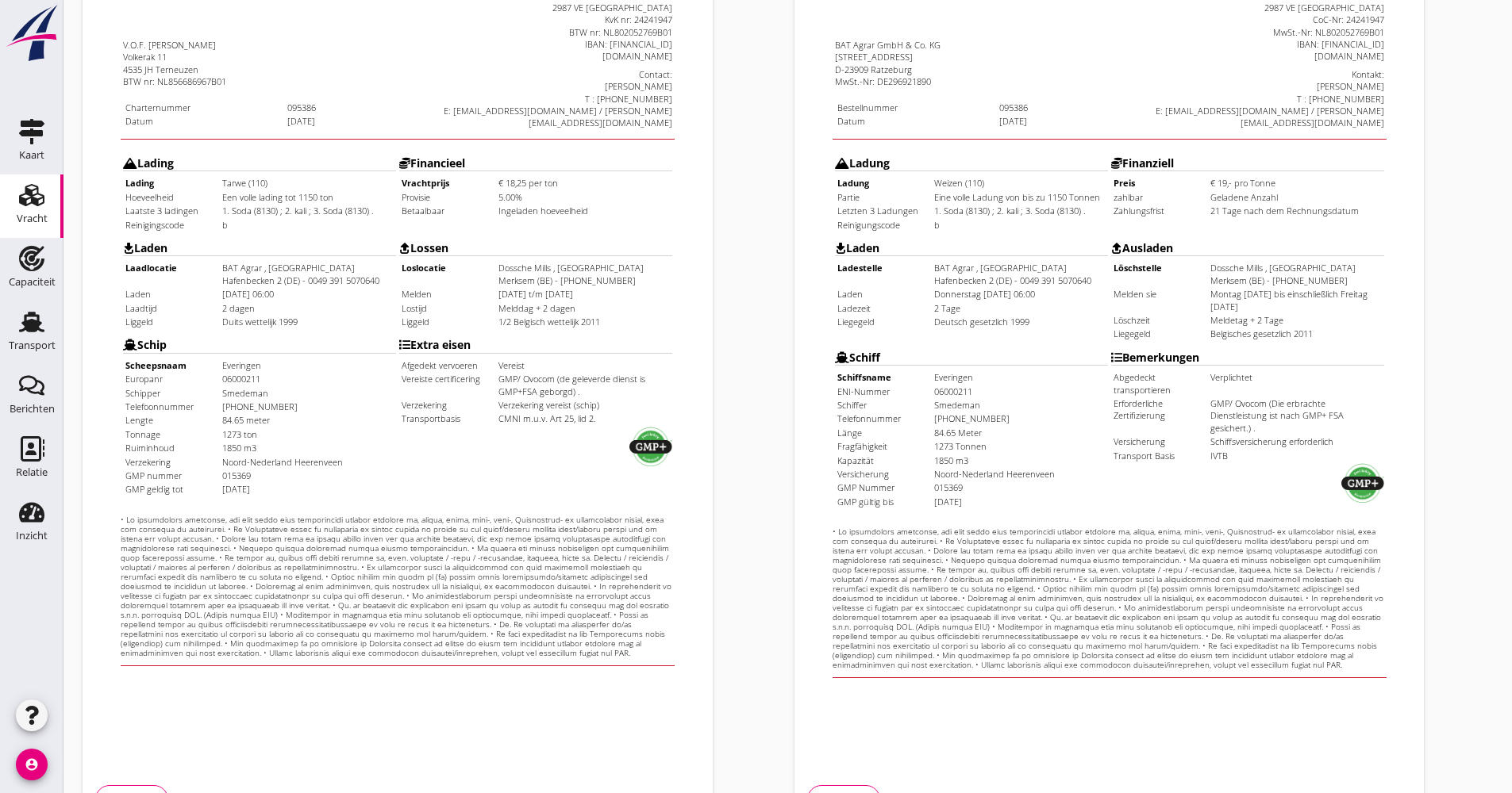
scroll to position [382, 0]
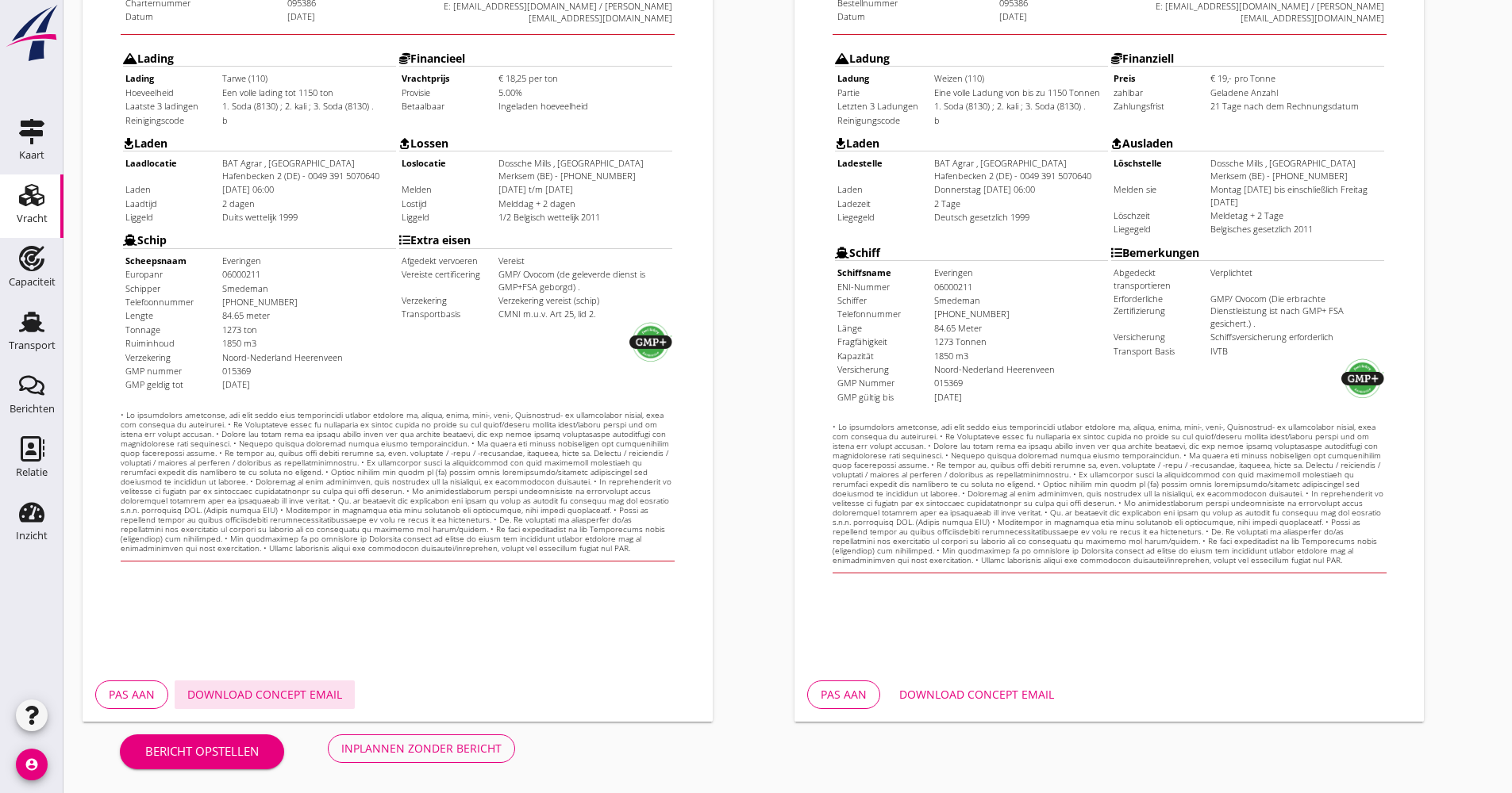
click at [282, 685] on button "Download concept email" at bounding box center [264, 695] width 180 height 29
click at [511, 752] on button "Inplannen zonder bericht" at bounding box center [422, 749] width 188 height 29
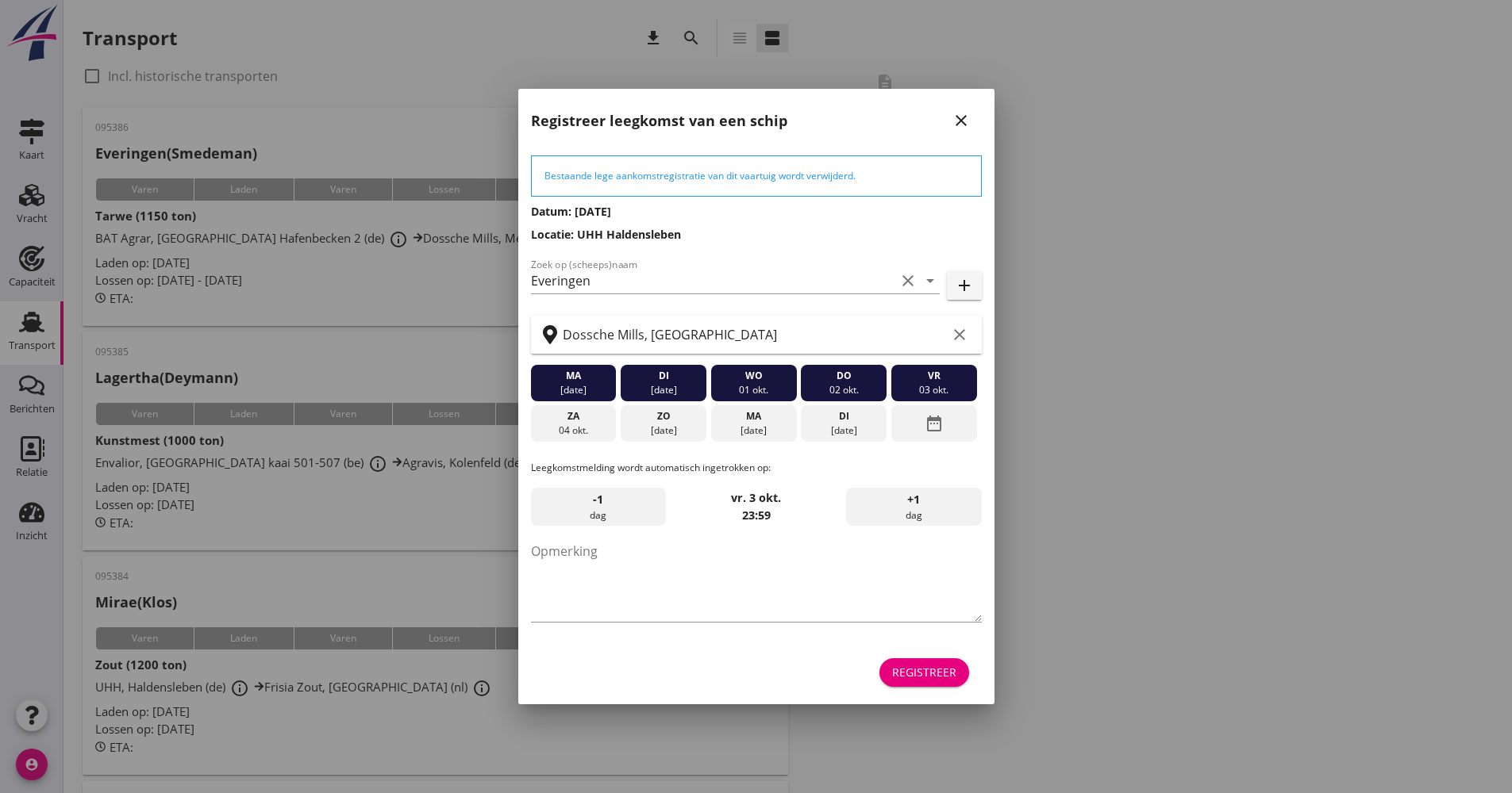
click at [939, 663] on button "Registreer" at bounding box center [924, 672] width 90 height 29
